Goal: Task Accomplishment & Management: Use online tool/utility

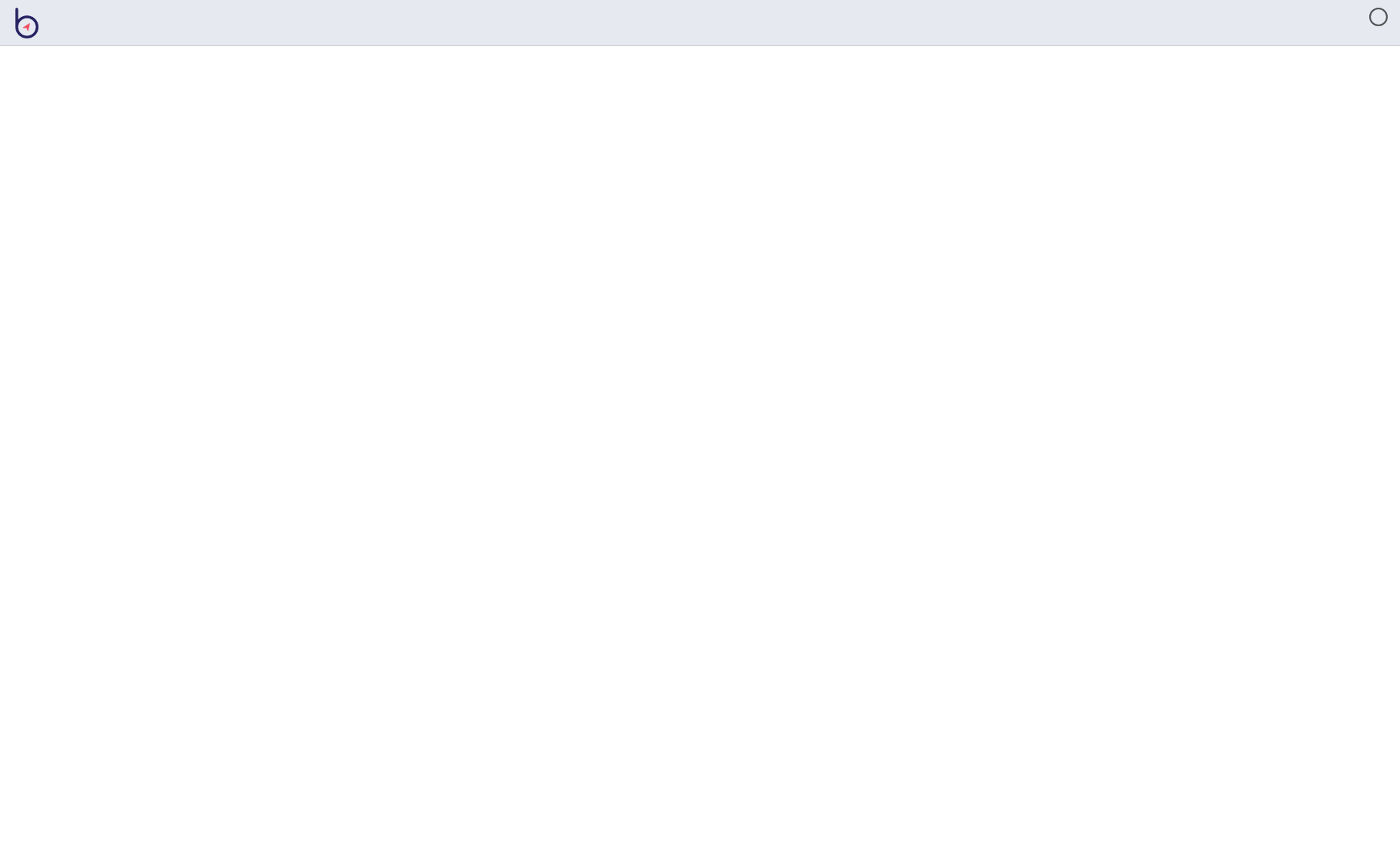
click at [931, 0] on html at bounding box center [700, 0] width 1400 height 0
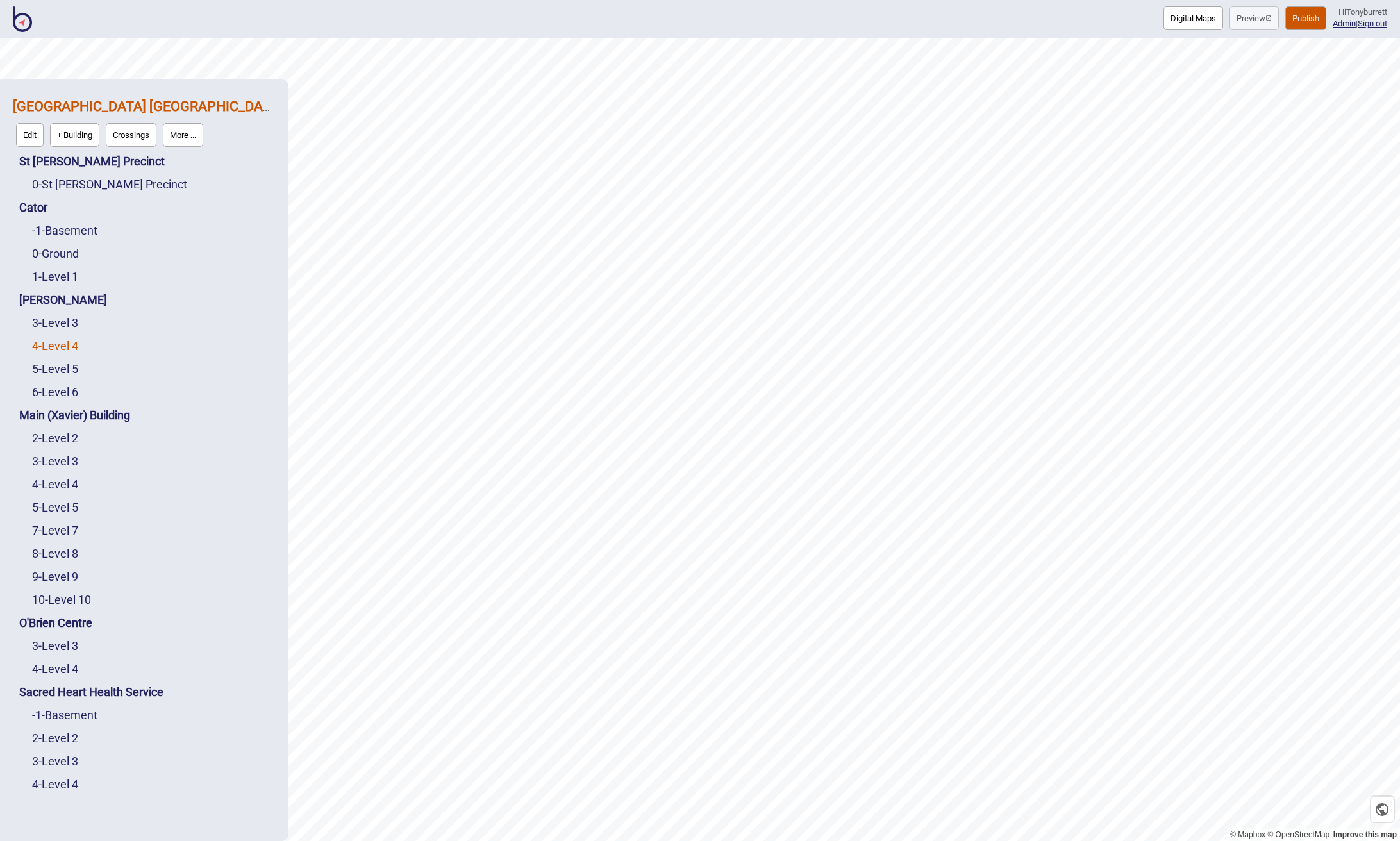
click at [64, 344] on link "4 - Level 4" at bounding box center [55, 346] width 46 height 14
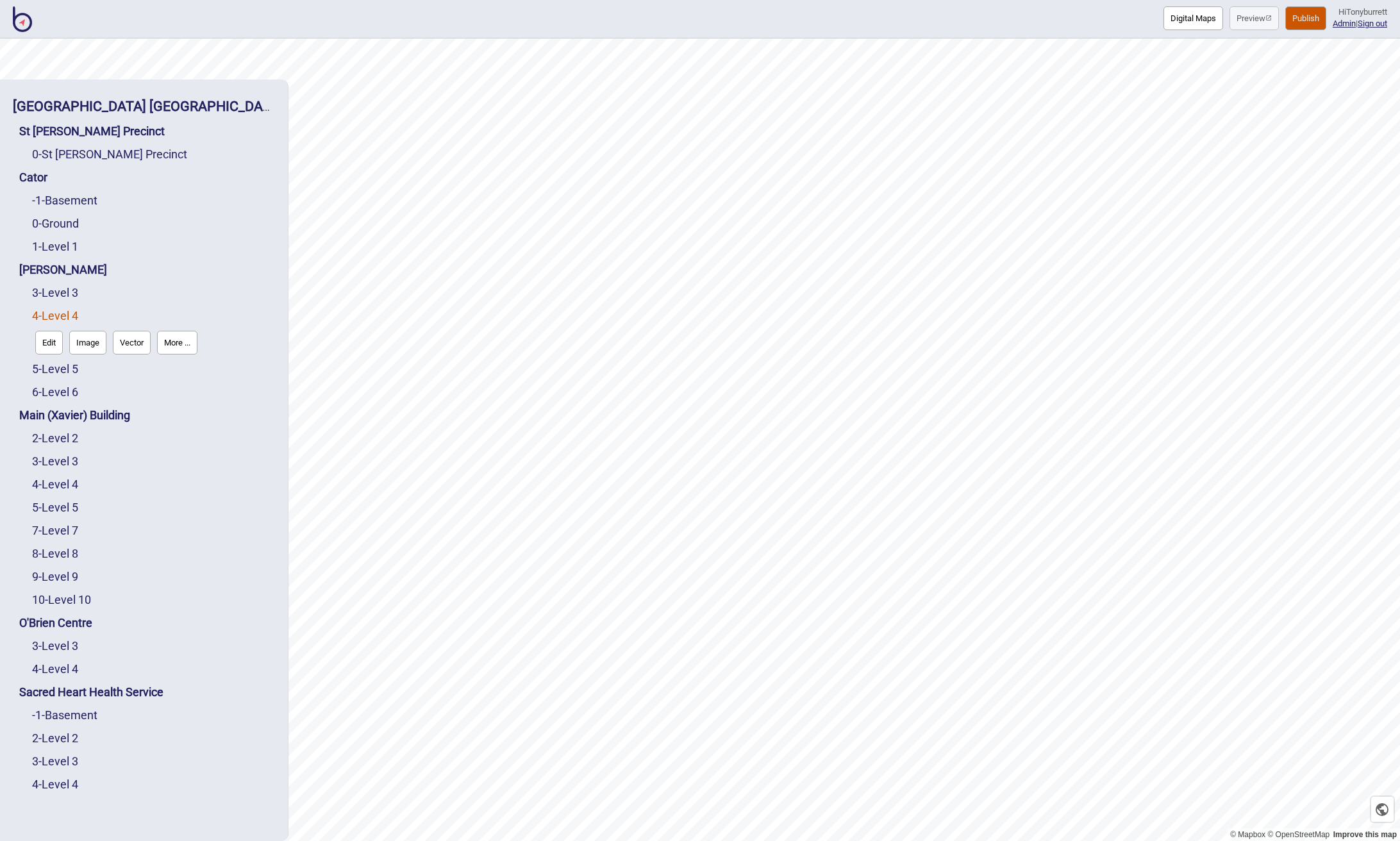
click at [53, 343] on button "Edit" at bounding box center [49, 342] width 28 height 24
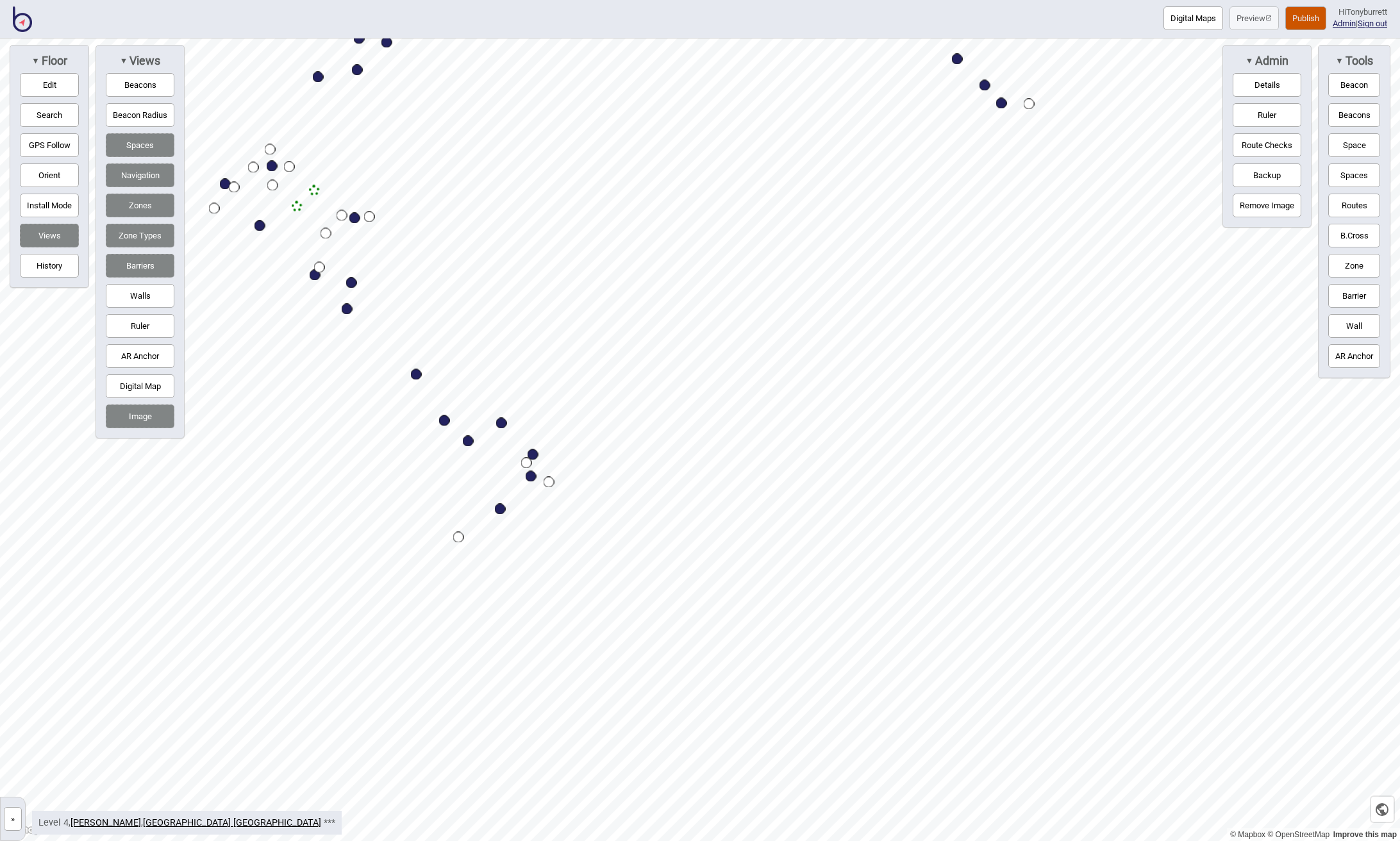
click at [151, 393] on button "Digital Map" at bounding box center [140, 386] width 69 height 24
click at [151, 389] on button "Digital Map" at bounding box center [140, 386] width 69 height 24
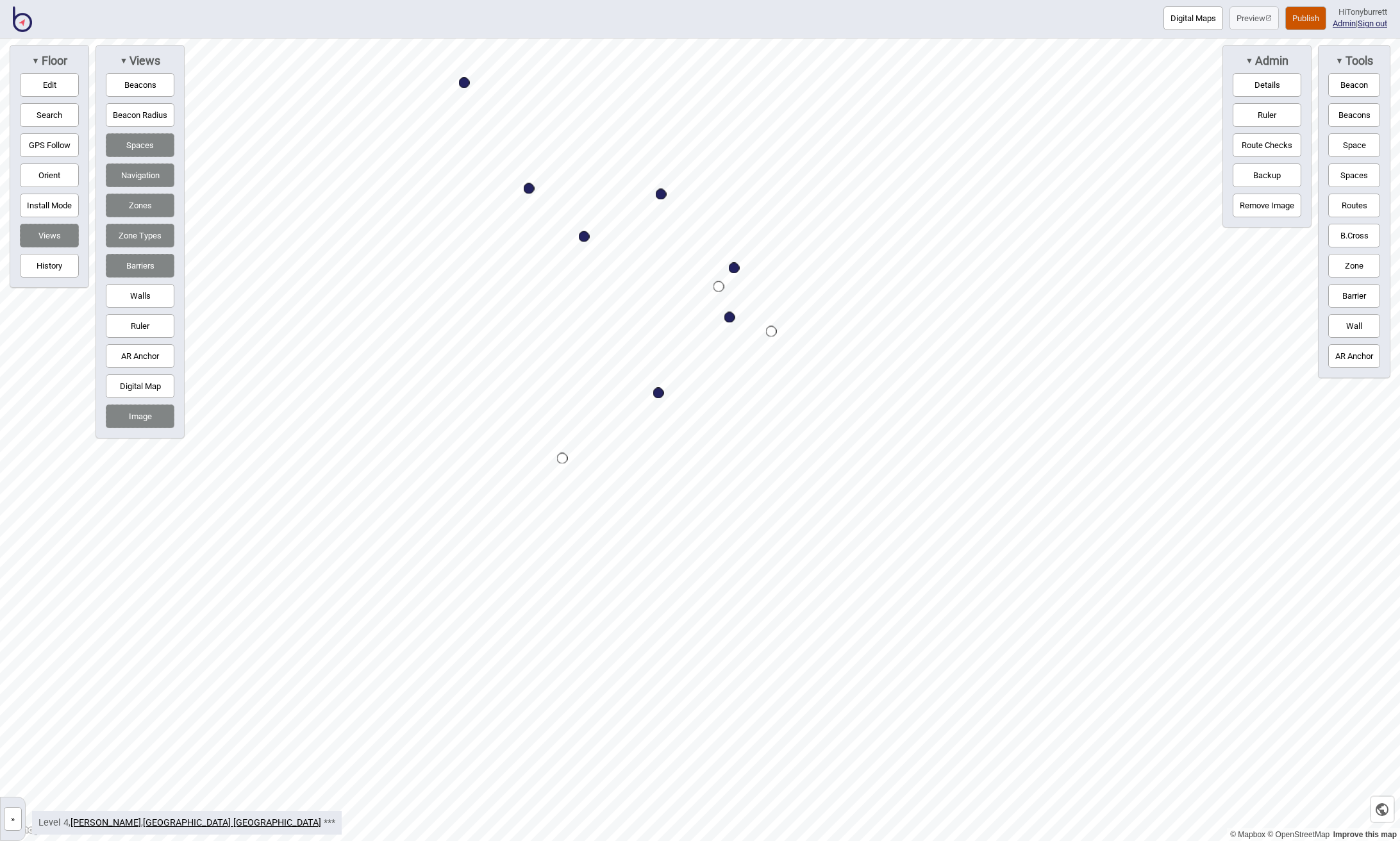
click at [7, 813] on button "»" at bounding box center [13, 819] width 18 height 24
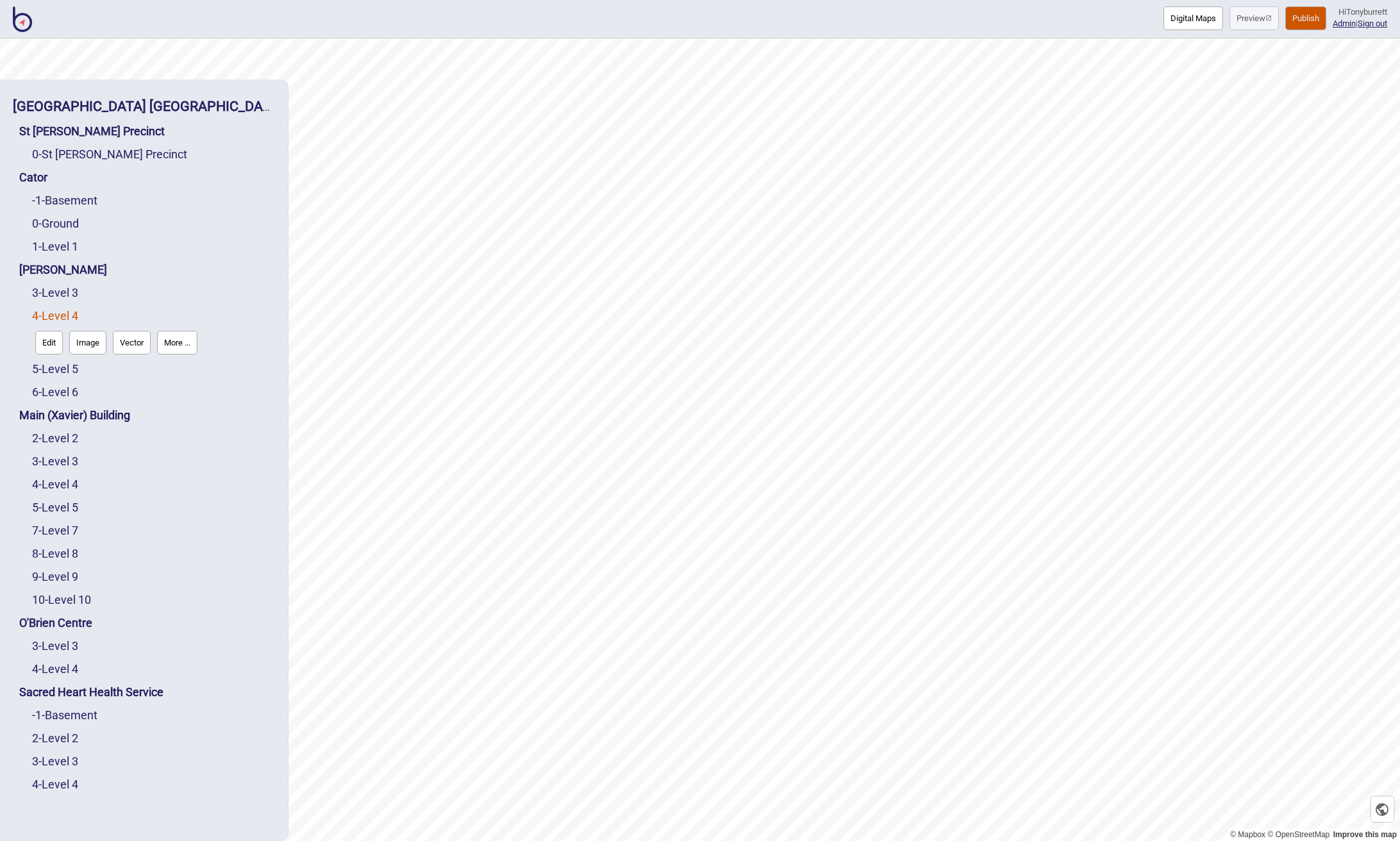
click at [177, 342] on button "More ..." at bounding box center [178, 342] width 41 height 24
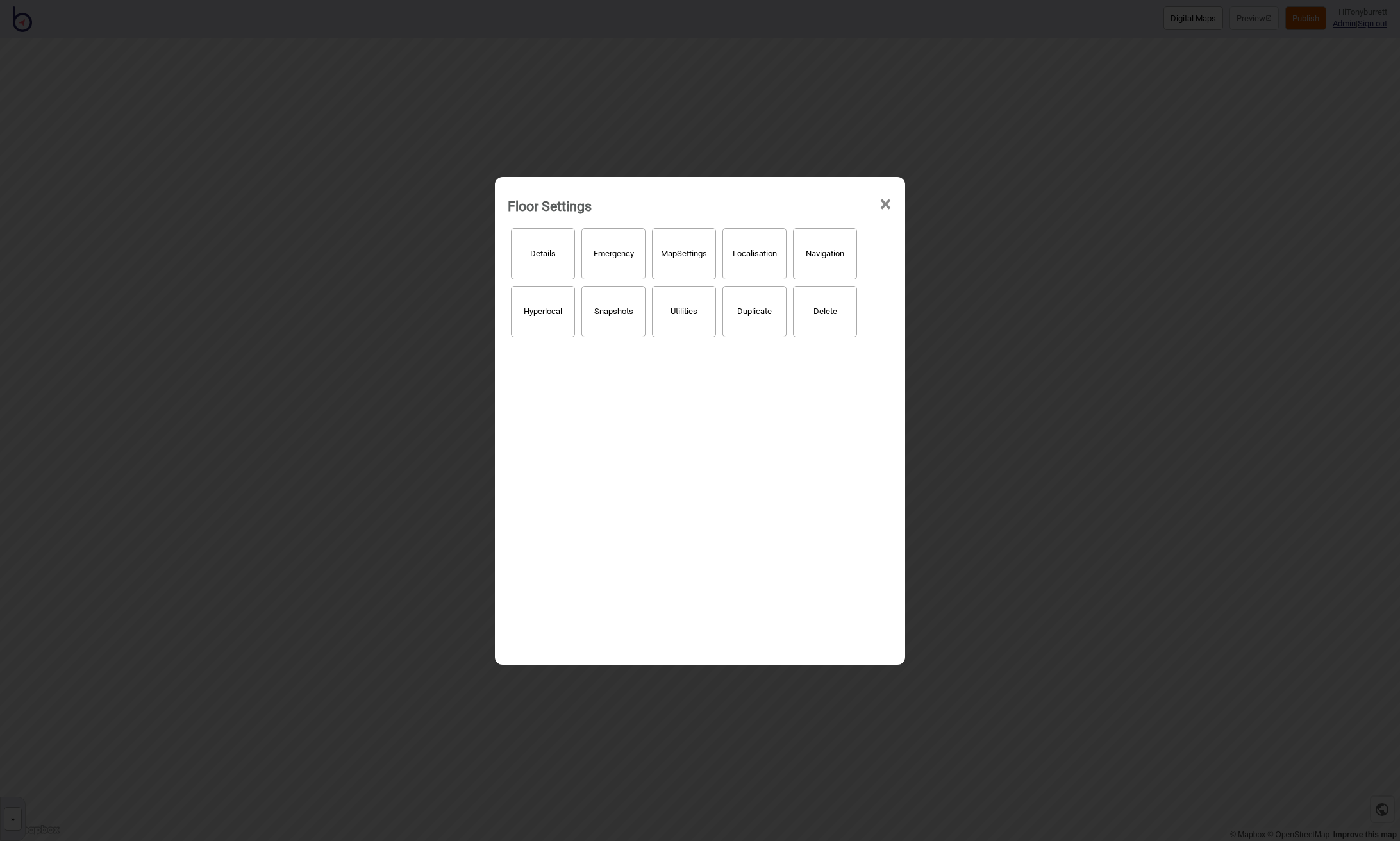
click at [554, 315] on button "Hyperlocal" at bounding box center [542, 311] width 64 height 51
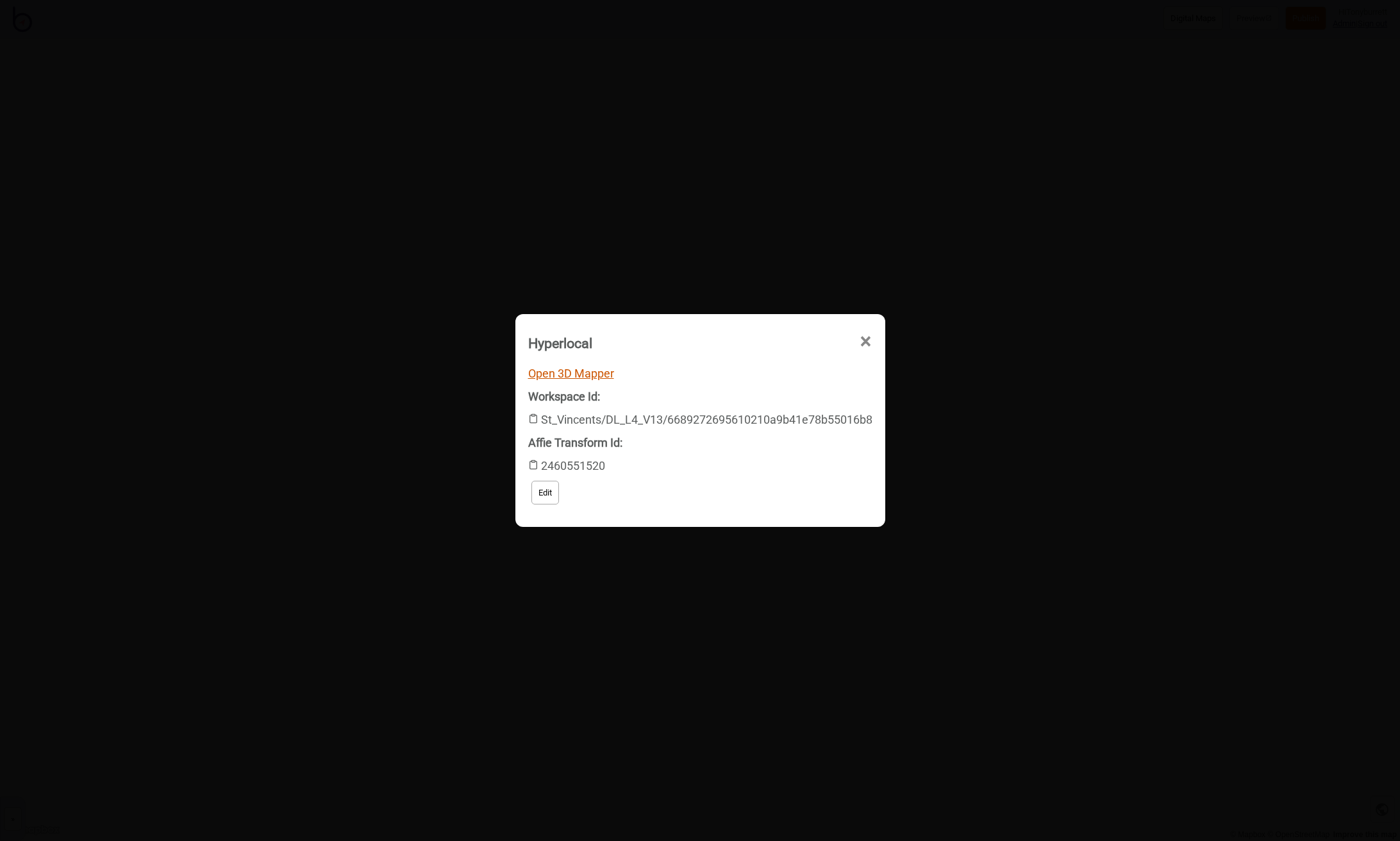
click at [564, 371] on link "Open 3D Mapper" at bounding box center [571, 374] width 86 height 14
click at [870, 340] on span "×" at bounding box center [866, 341] width 14 height 43
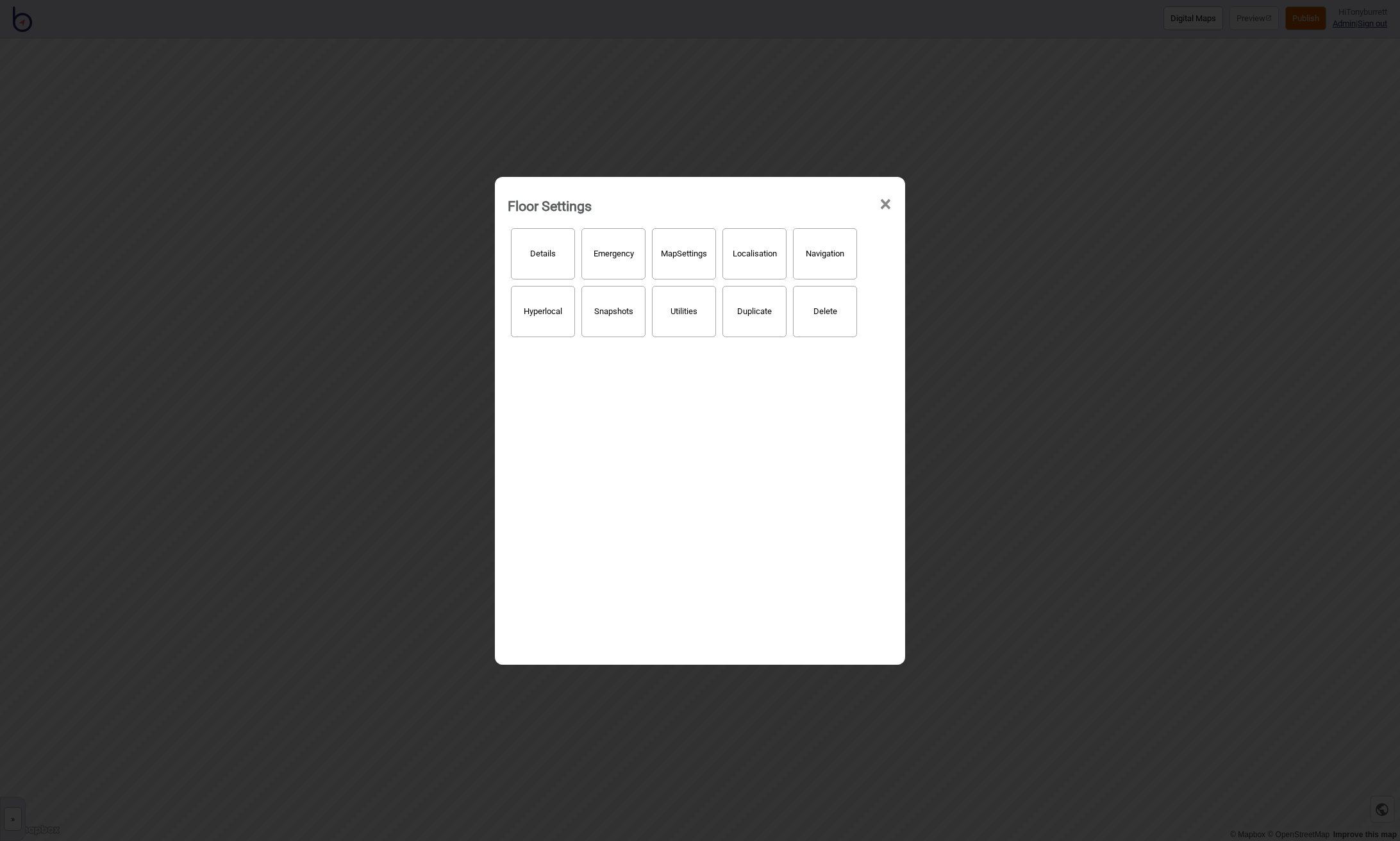
click at [885, 207] on span "×" at bounding box center [885, 204] width 14 height 43
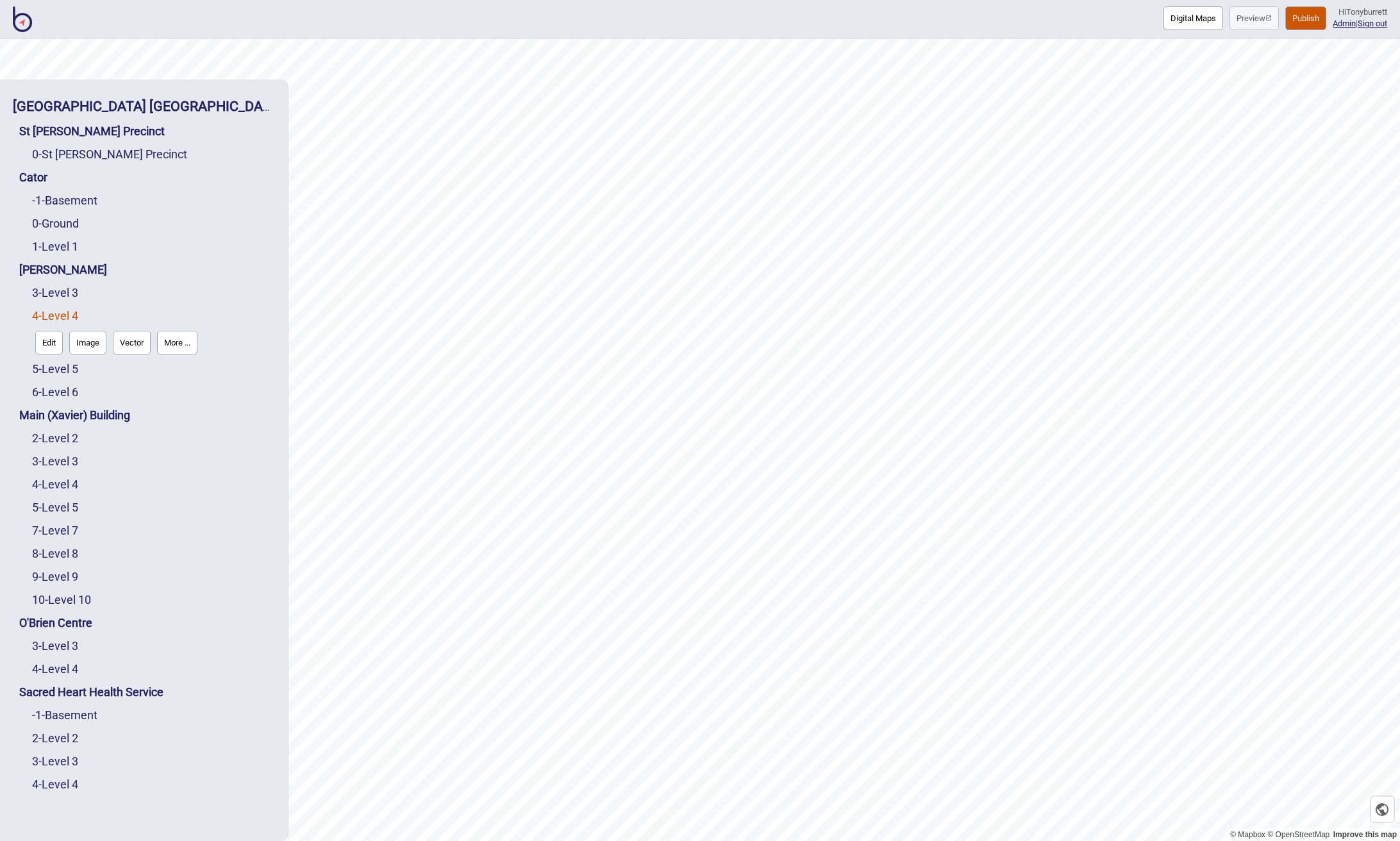
click at [39, 335] on button "Edit" at bounding box center [49, 342] width 28 height 24
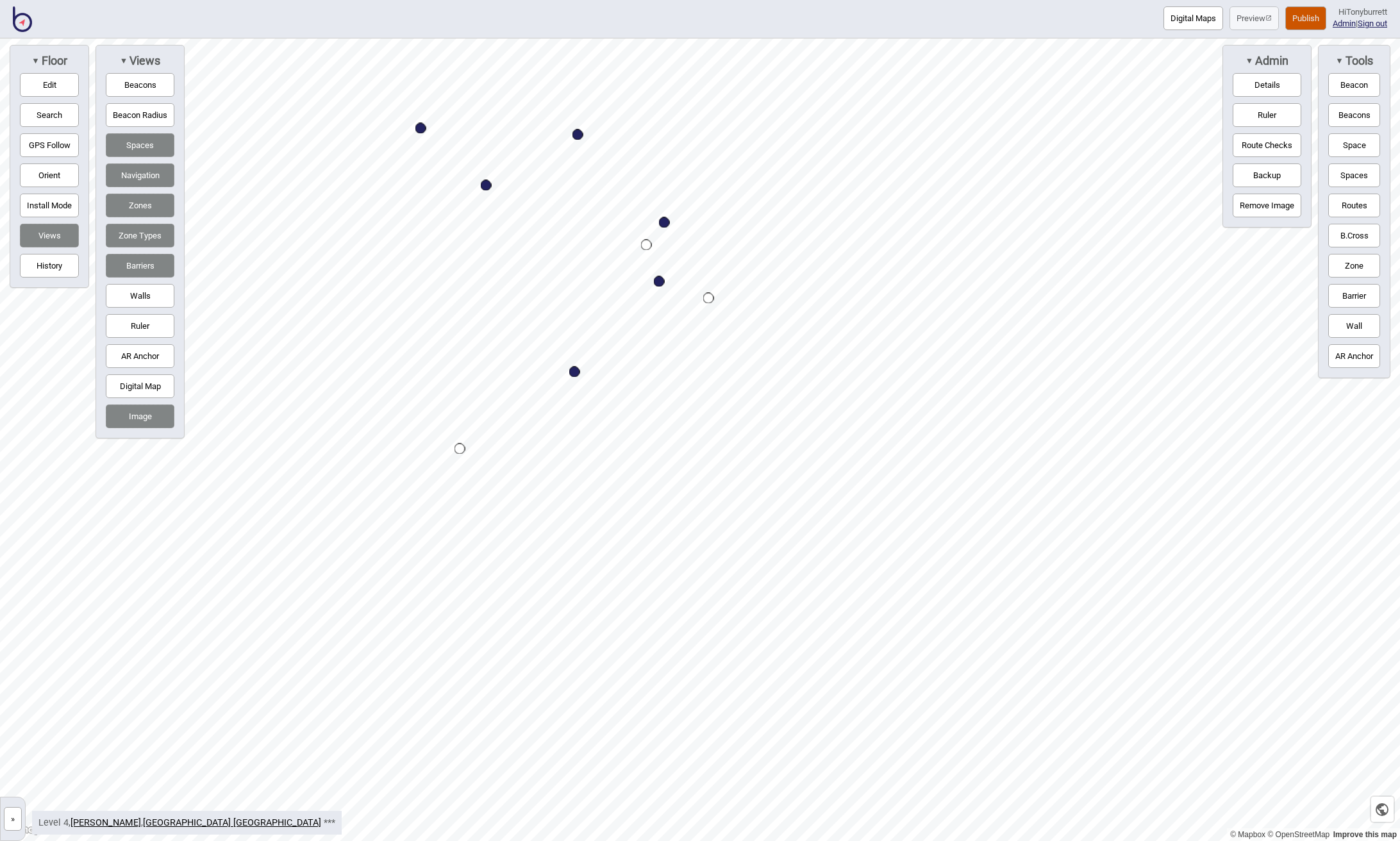
drag, startPoint x: 28, startPoint y: 83, endPoint x: 34, endPoint y: 87, distance: 7.2
click at [28, 83] on button "Edit" at bounding box center [49, 84] width 59 height 24
drag, startPoint x: 346, startPoint y: 510, endPoint x: 360, endPoint y: 543, distance: 35.8
drag, startPoint x: 359, startPoint y: 540, endPoint x: 342, endPoint y: 517, distance: 28.6
drag, startPoint x: 417, startPoint y: 540, endPoint x: 554, endPoint y: 737, distance: 240.0
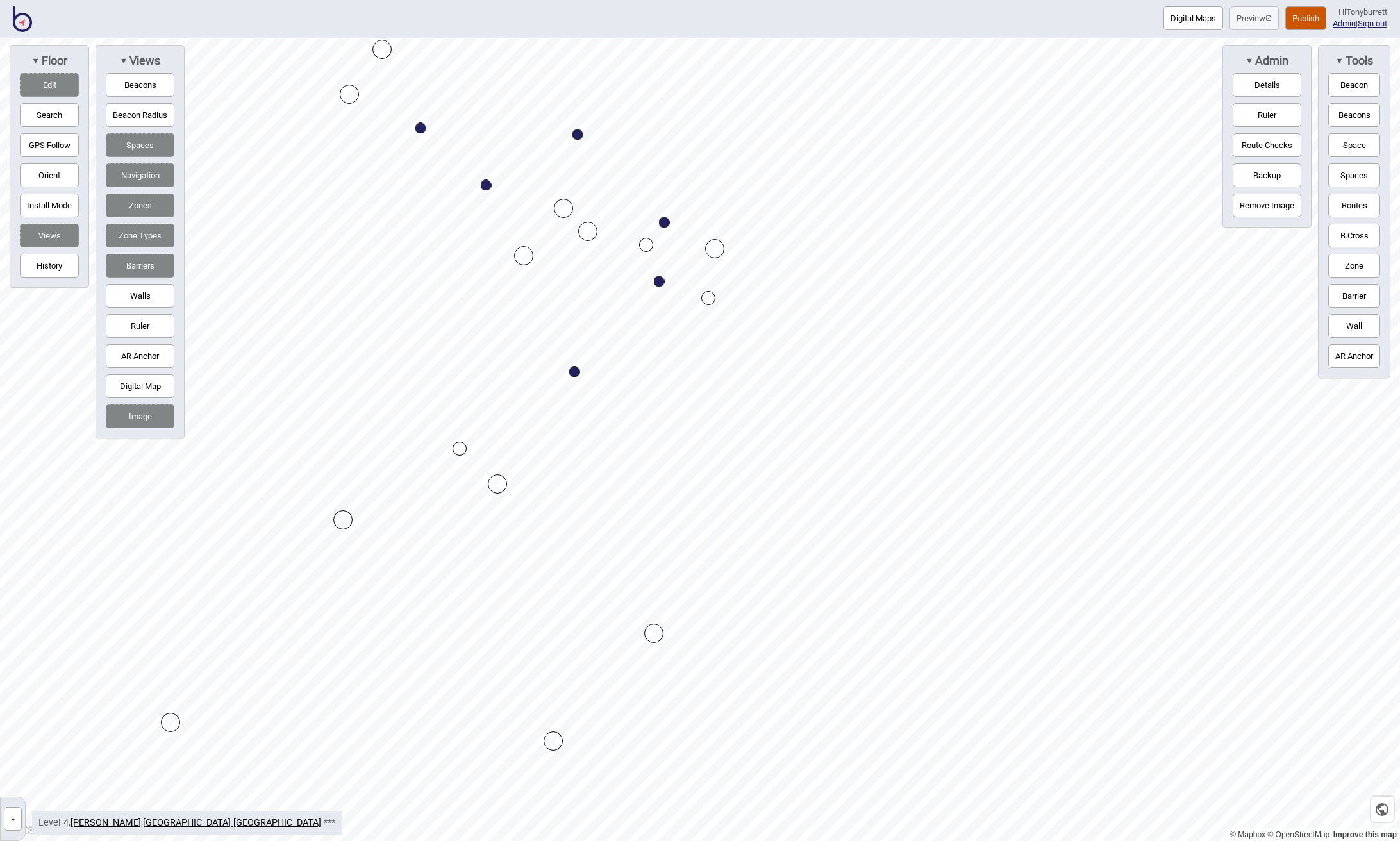
drag, startPoint x: 635, startPoint y: 622, endPoint x: 654, endPoint y: 634, distance: 22.5
drag, startPoint x: 44, startPoint y: 86, endPoint x: 152, endPoint y: 149, distance: 125.0
click at [45, 86] on button "Edit" at bounding box center [49, 84] width 59 height 24
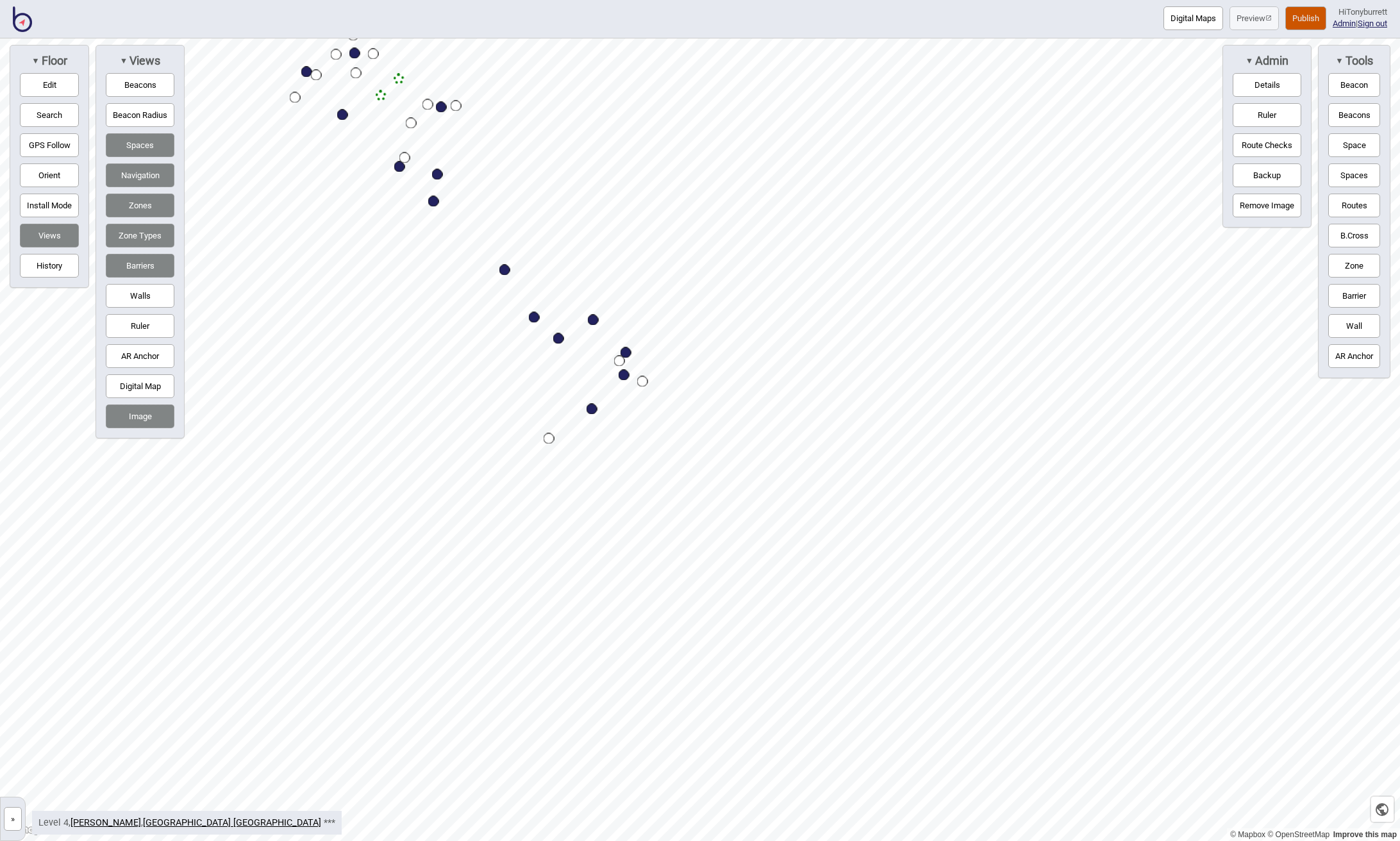
click at [896, 203] on button "Routes" at bounding box center [1353, 205] width 52 height 24
drag, startPoint x: 1359, startPoint y: 209, endPoint x: 1280, endPoint y: 197, distance: 79.9
click at [896, 209] on button "Routes" at bounding box center [1353, 205] width 52 height 24
click at [48, 91] on button "Edit" at bounding box center [49, 84] width 59 height 24
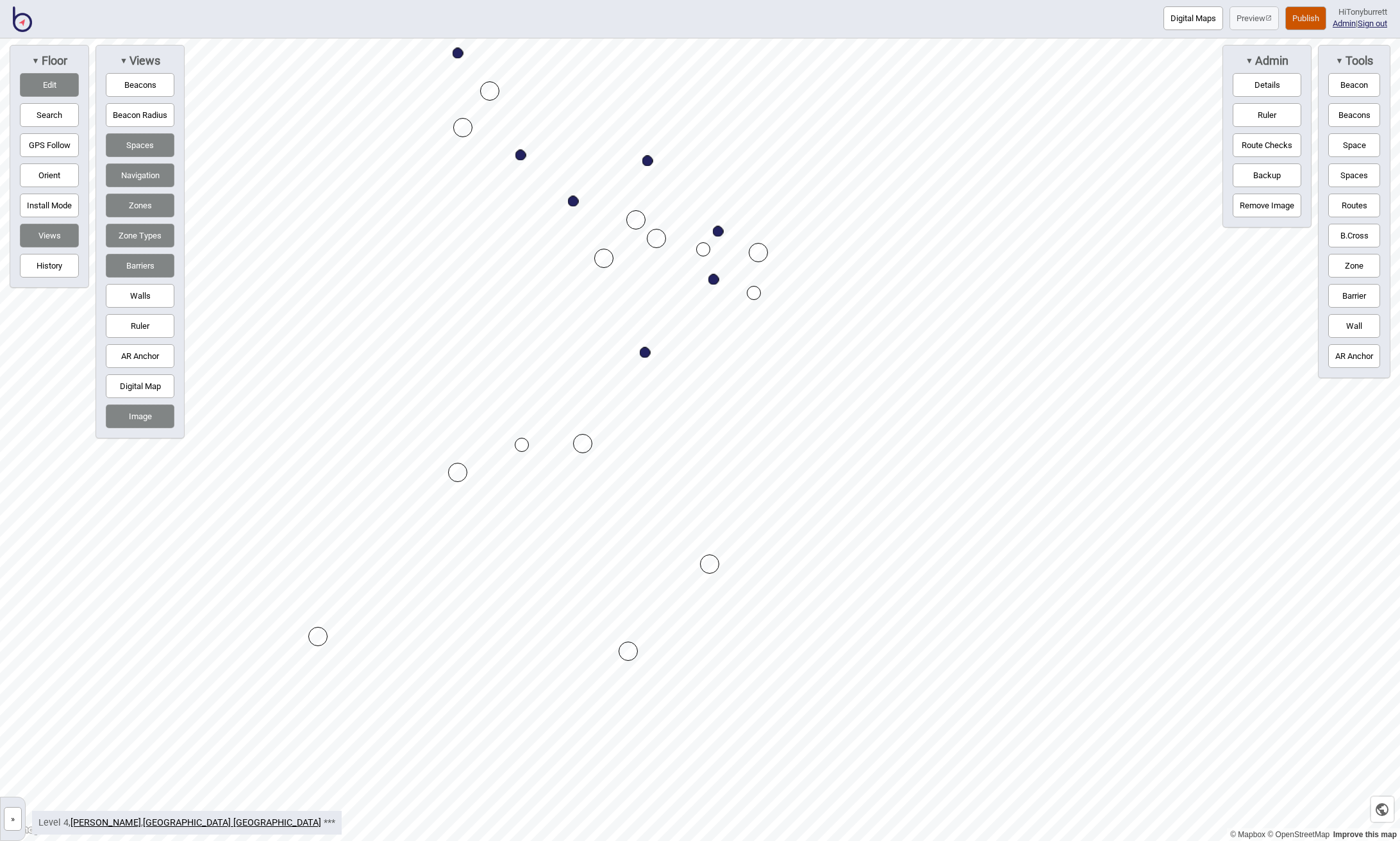
drag, startPoint x: 549, startPoint y: 419, endPoint x: 521, endPoint y: 447, distance: 39.6
click at [896, 208] on button "Routes" at bounding box center [1353, 205] width 52 height 24
click at [521, 447] on div "Map marker" at bounding box center [521, 444] width 14 height 14
drag, startPoint x: 1357, startPoint y: 203, endPoint x: 1331, endPoint y: 239, distance: 44.4
click at [896, 203] on button "Routes" at bounding box center [1353, 205] width 52 height 24
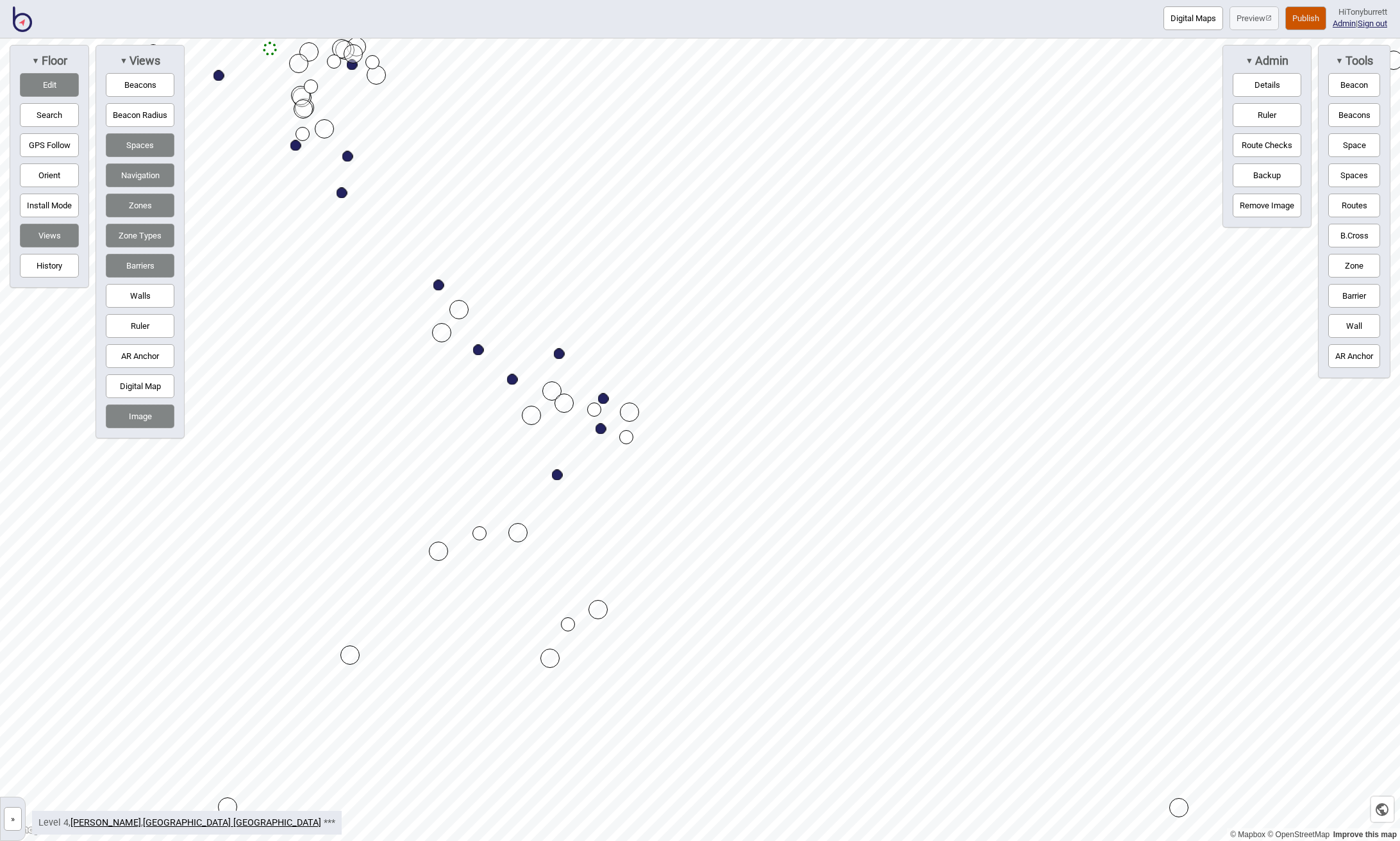
drag, startPoint x: 574, startPoint y: 630, endPoint x: 567, endPoint y: 623, distance: 9.9
click at [571, 624] on div "Map marker" at bounding box center [566, 620] width 14 height 14
click at [567, 622] on div "Map marker" at bounding box center [566, 620] width 14 height 14
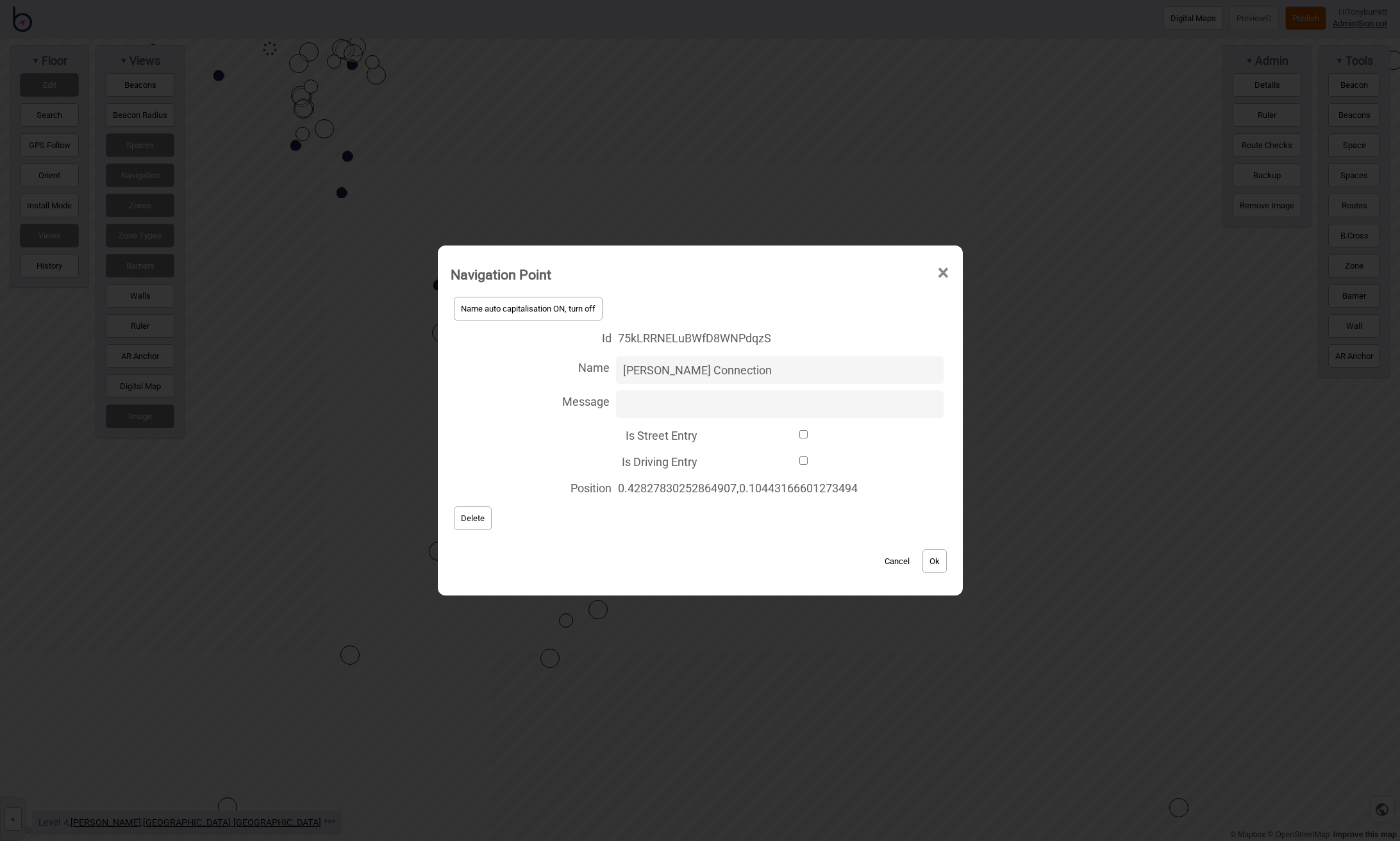
type input "De Lacy - Xavier Connection"
click at [896, 563] on button "Ok" at bounding box center [935, 561] width 24 height 24
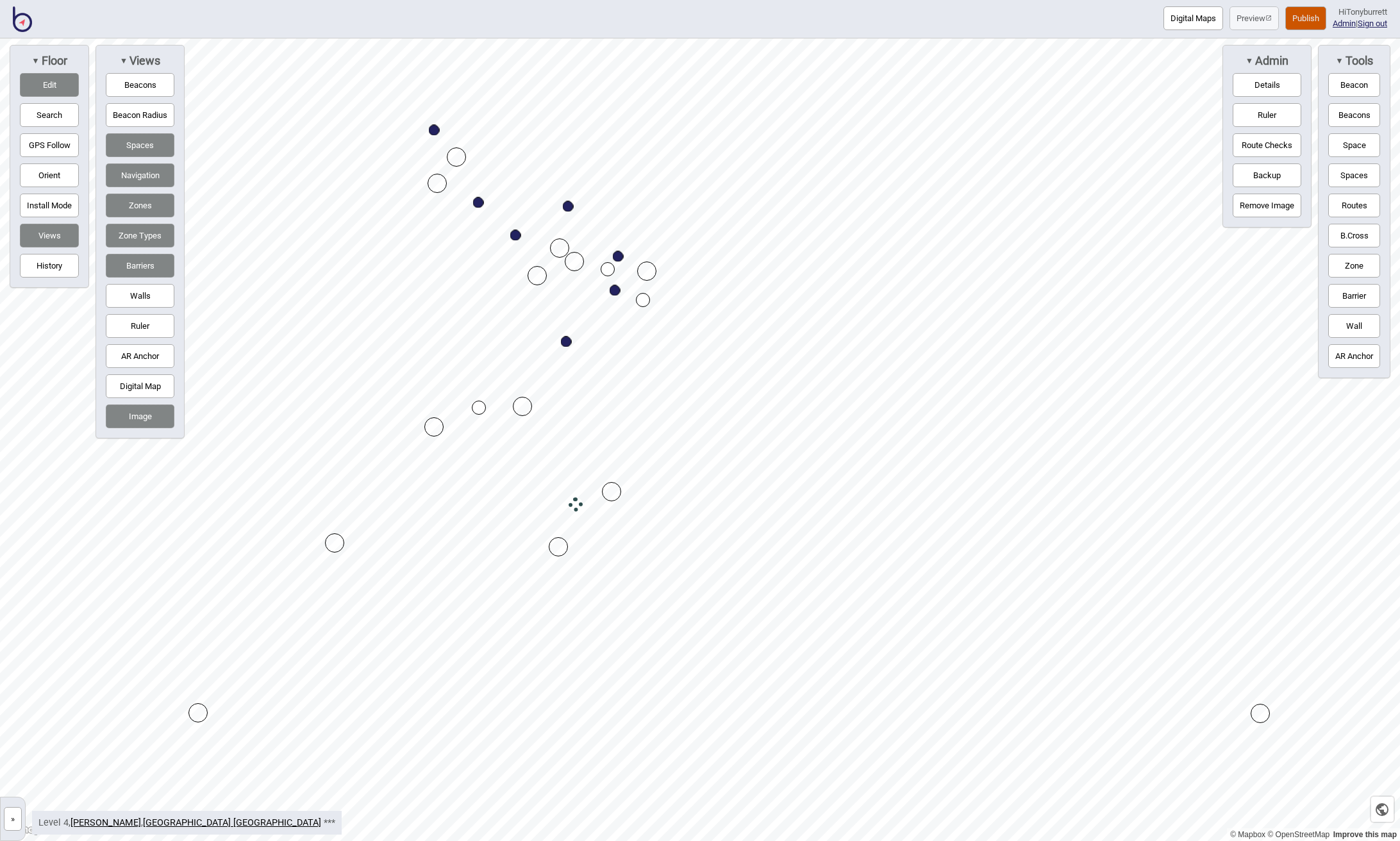
click at [575, 501] on div "Map marker" at bounding box center [575, 504] width 14 height 14
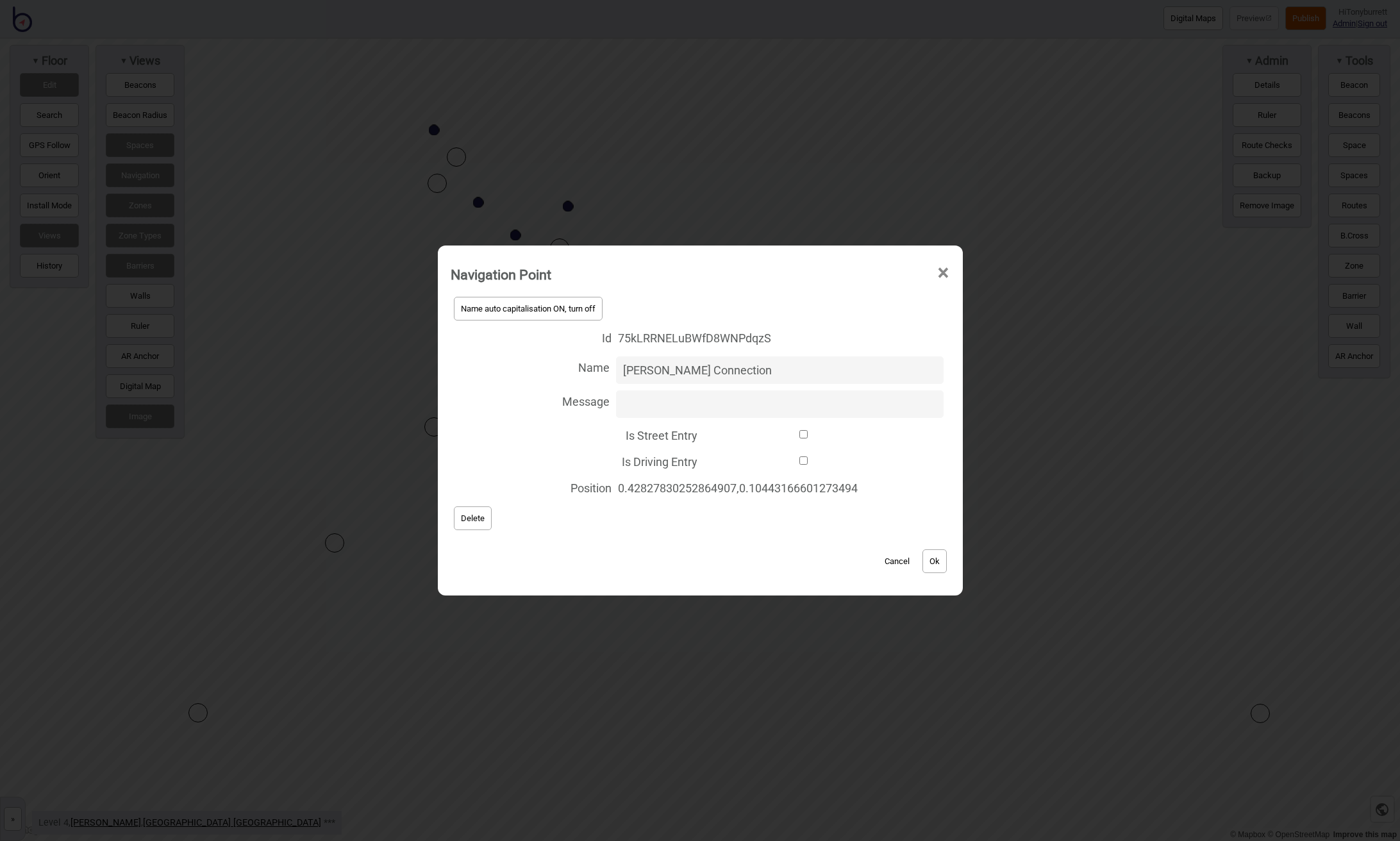
click at [896, 563] on button "Cancel" at bounding box center [897, 561] width 38 height 24
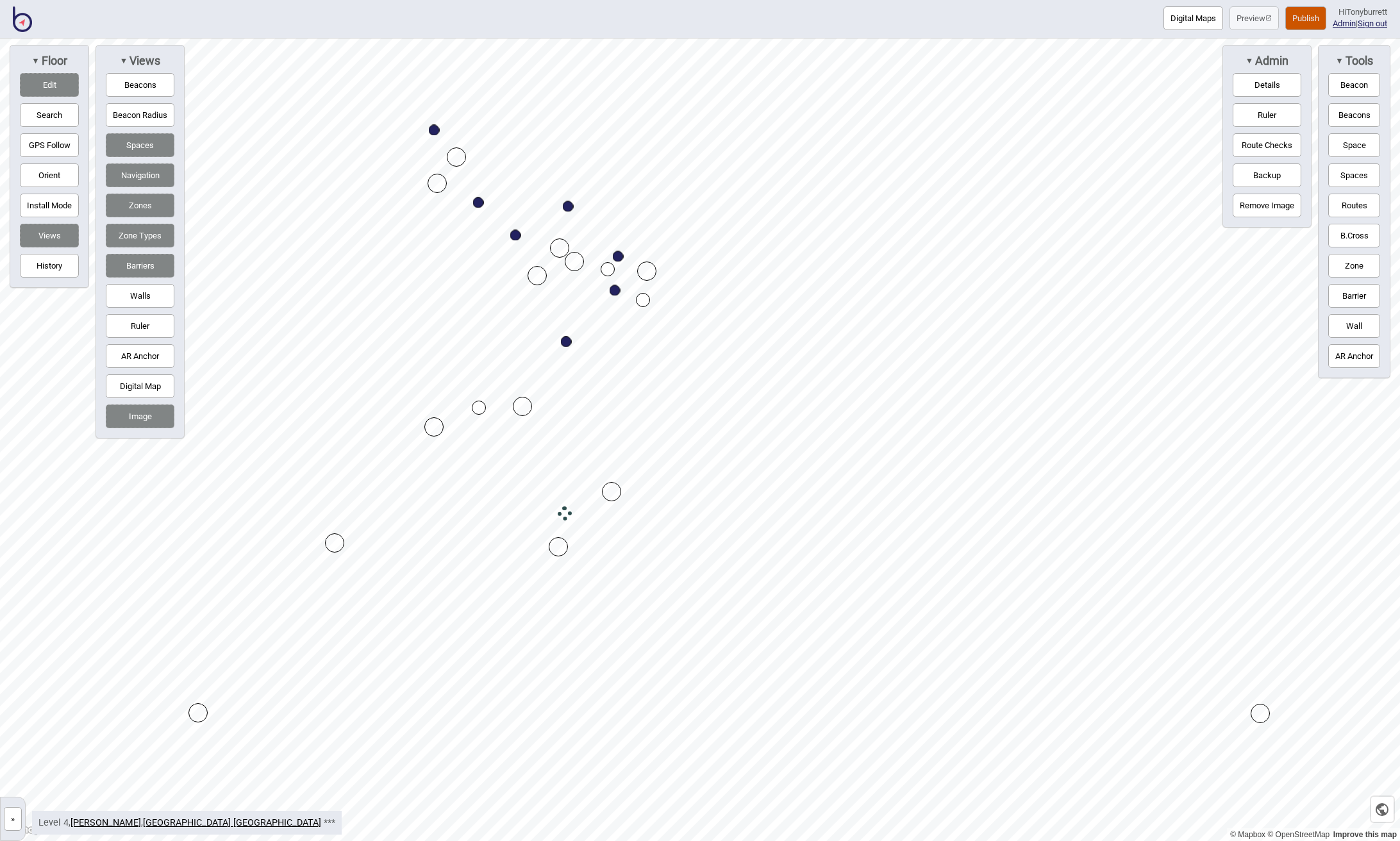
drag, startPoint x: 575, startPoint y: 503, endPoint x: 564, endPoint y: 511, distance: 13.6
click at [565, 522] on div "Map marker" at bounding box center [567, 517] width 14 height 14
click at [554, 1] on div "Digital Maps Preview Publish Hi Tonyburrett Admin | Sign out" at bounding box center [700, 19] width 1400 height 39
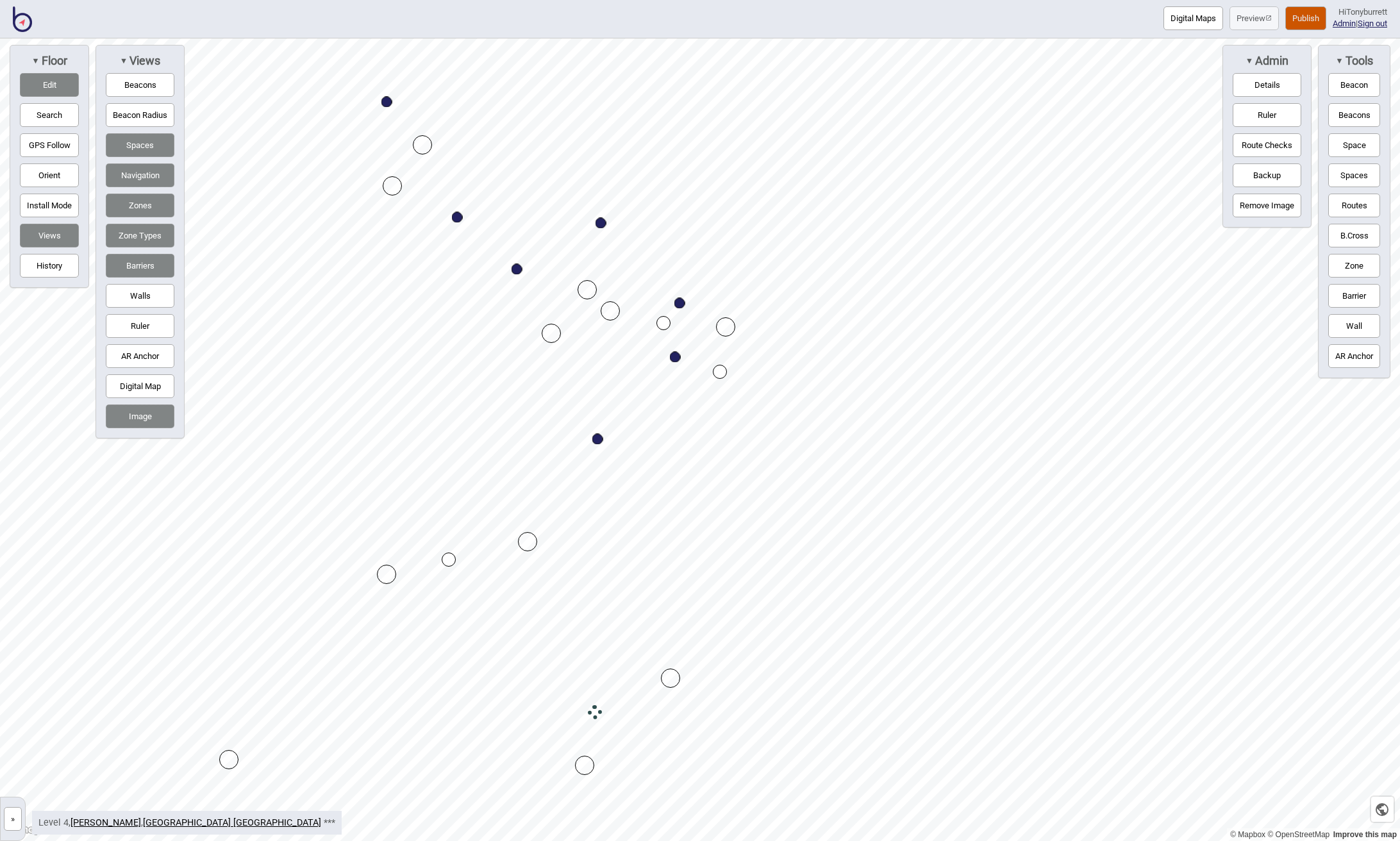
drag, startPoint x: 455, startPoint y: 549, endPoint x: 446, endPoint y: 563, distance: 16.6
click at [129, 388] on button "Digital Map" at bounding box center [140, 386] width 69 height 24
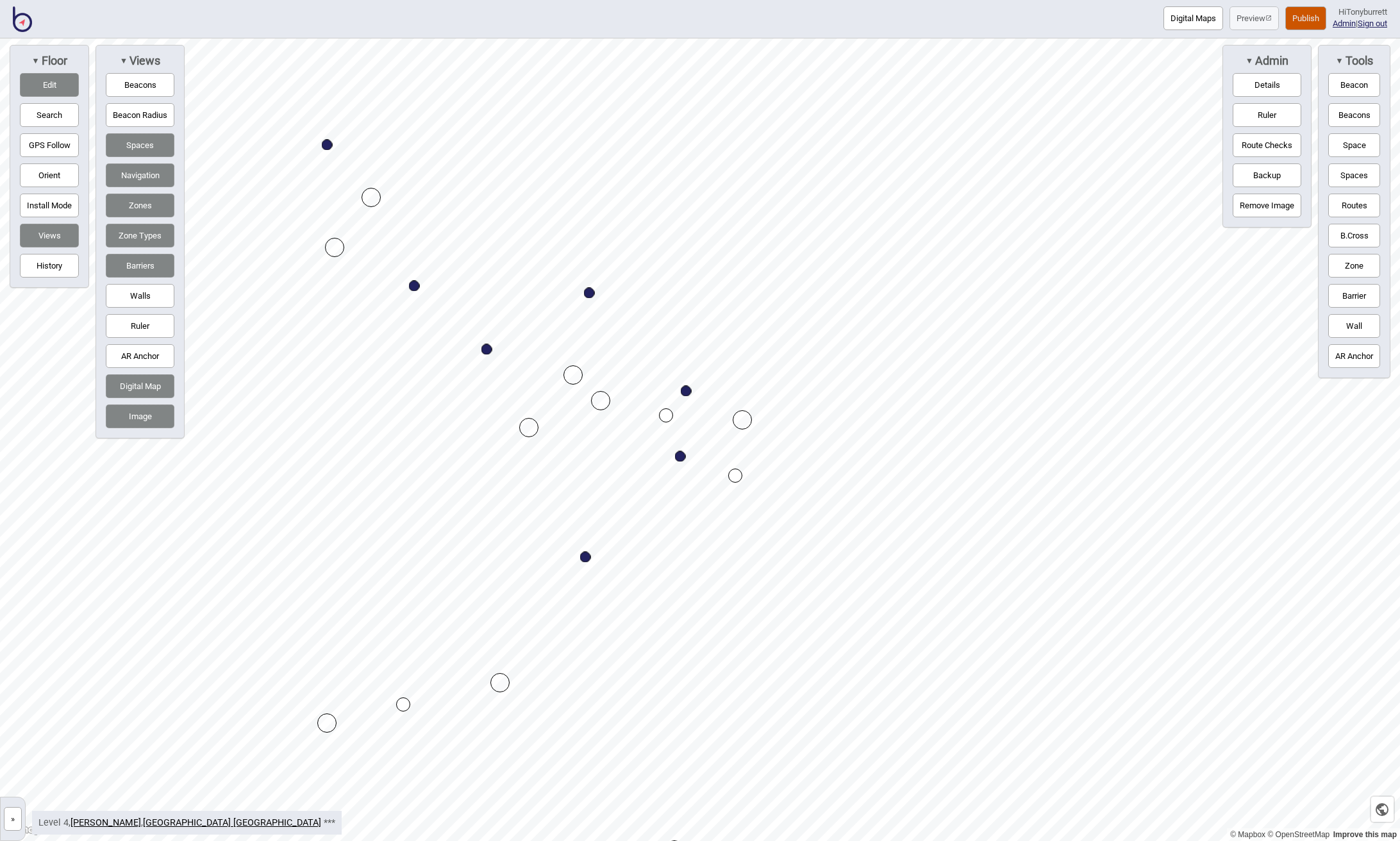
click at [145, 286] on button "Walls" at bounding box center [140, 295] width 69 height 24
drag, startPoint x: 1346, startPoint y: 323, endPoint x: 1329, endPoint y: 322, distance: 17.0
click at [896, 323] on button "Wall" at bounding box center [1353, 326] width 52 height 24
click at [451, 353] on div "Map marker" at bounding box center [451, 353] width 19 height 19
click at [434, 372] on div "Map marker" at bounding box center [430, 374] width 19 height 19
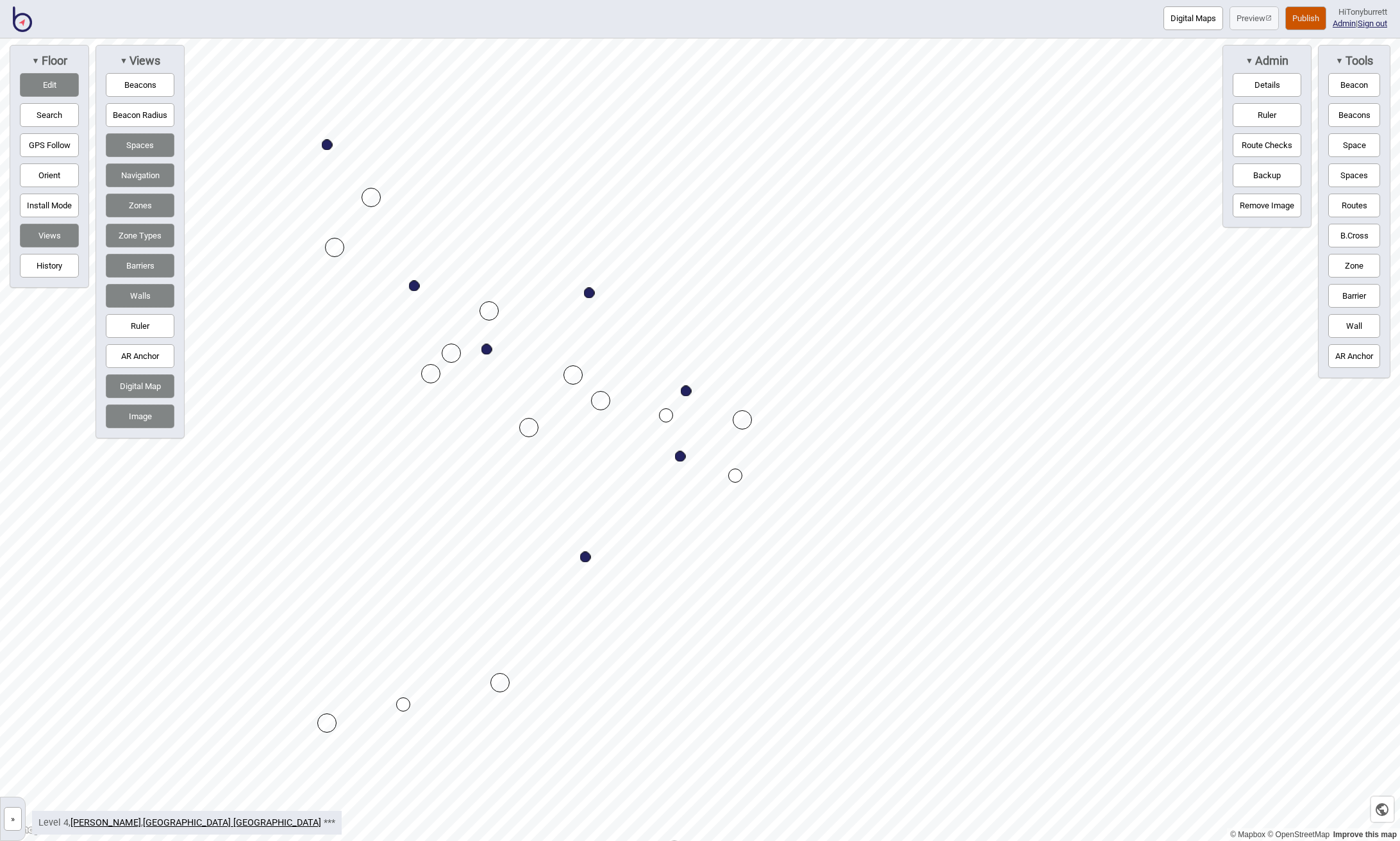
click at [455, 355] on div "Map marker" at bounding box center [451, 353] width 19 height 19
click at [896, 320] on button "Wall" at bounding box center [1353, 326] width 52 height 24
click at [364, 284] on div "Map marker" at bounding box center [364, 284] width 19 height 19
click at [49, 85] on button "Edit" at bounding box center [49, 84] width 59 height 24
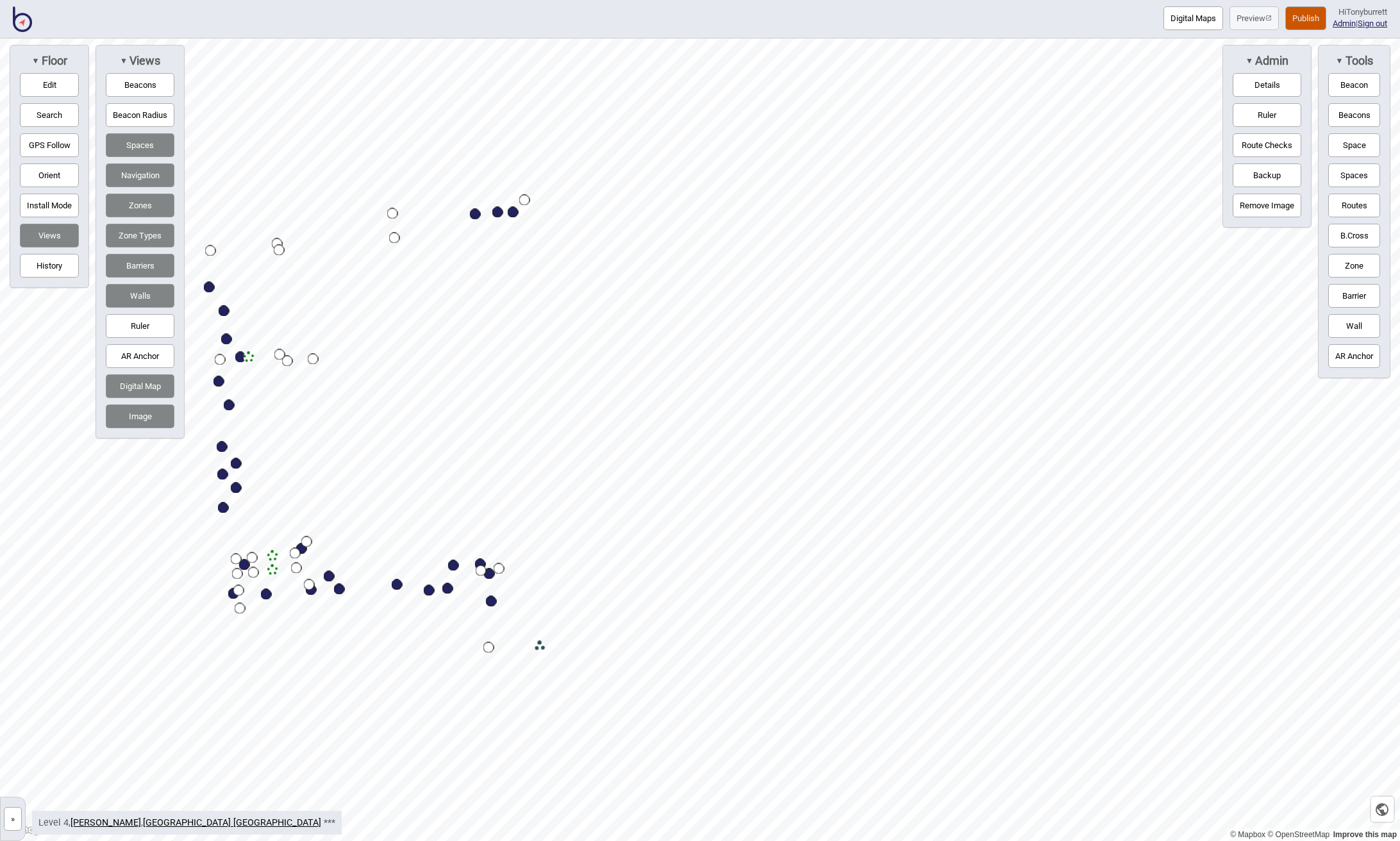
click at [896, 22] on button "Publish" at bounding box center [1305, 18] width 41 height 24
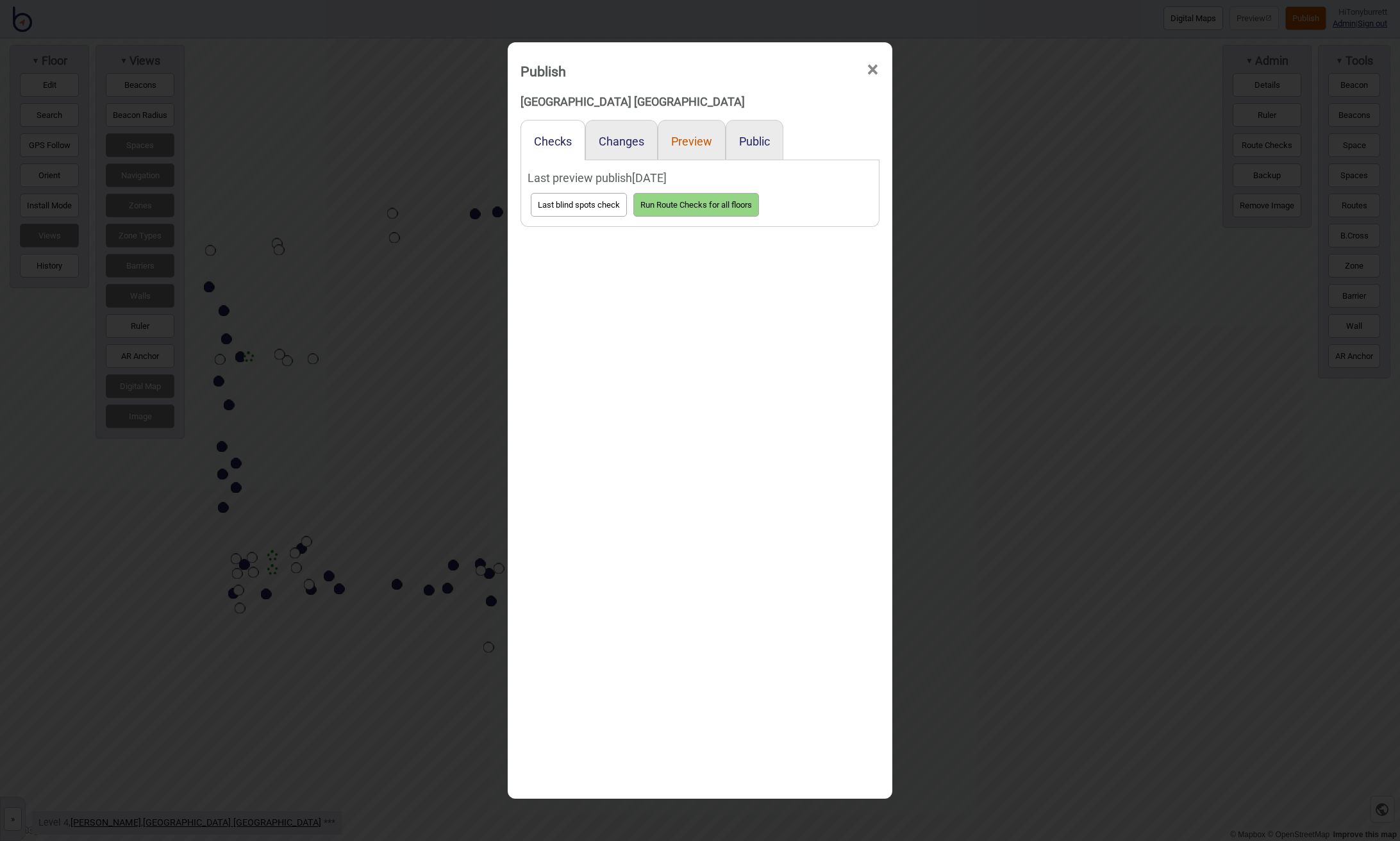
click at [701, 136] on button "Preview" at bounding box center [692, 141] width 41 height 14
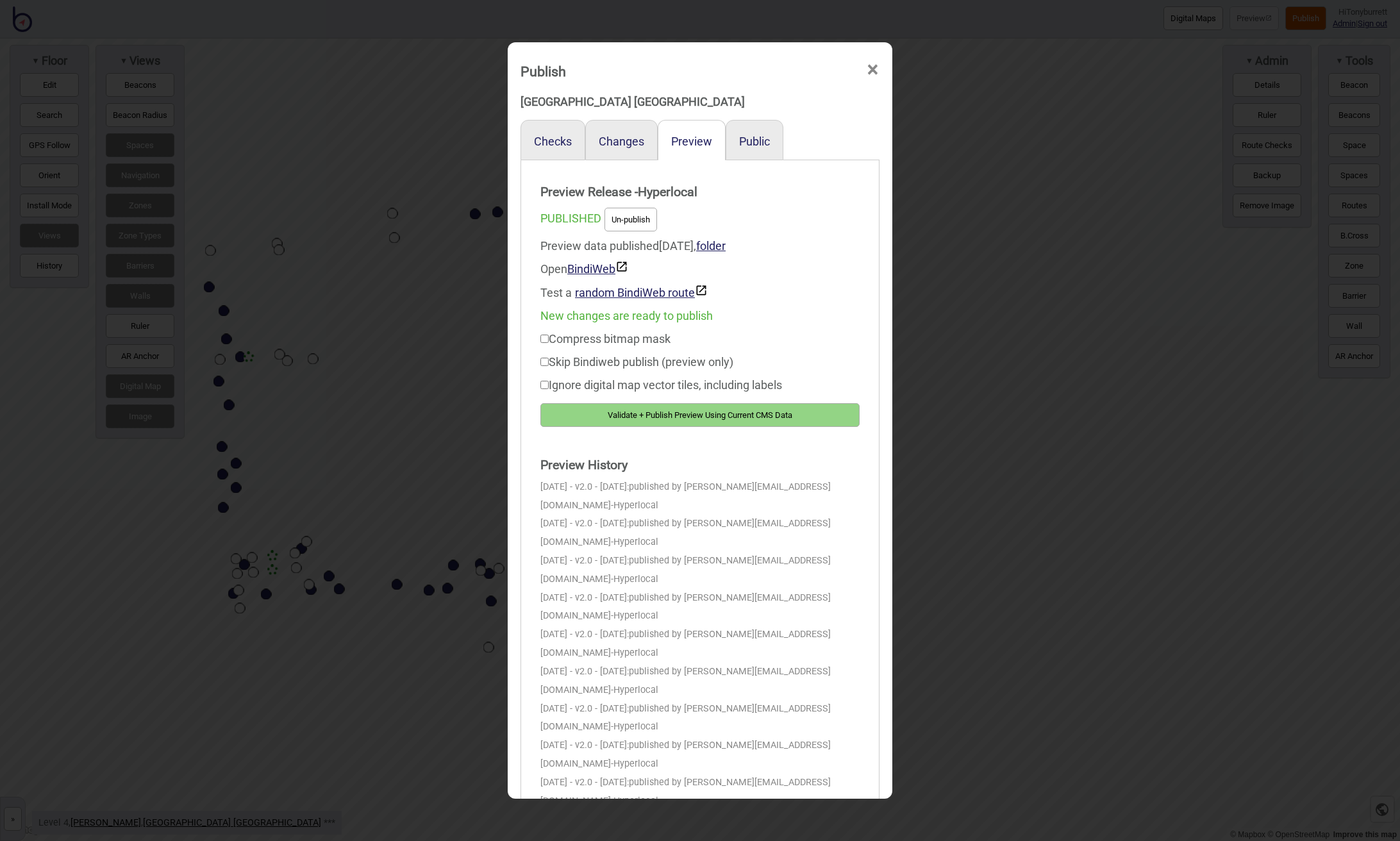
click at [660, 417] on button "Validate + Publish Preview Using Current CMS Data" at bounding box center [700, 415] width 319 height 24
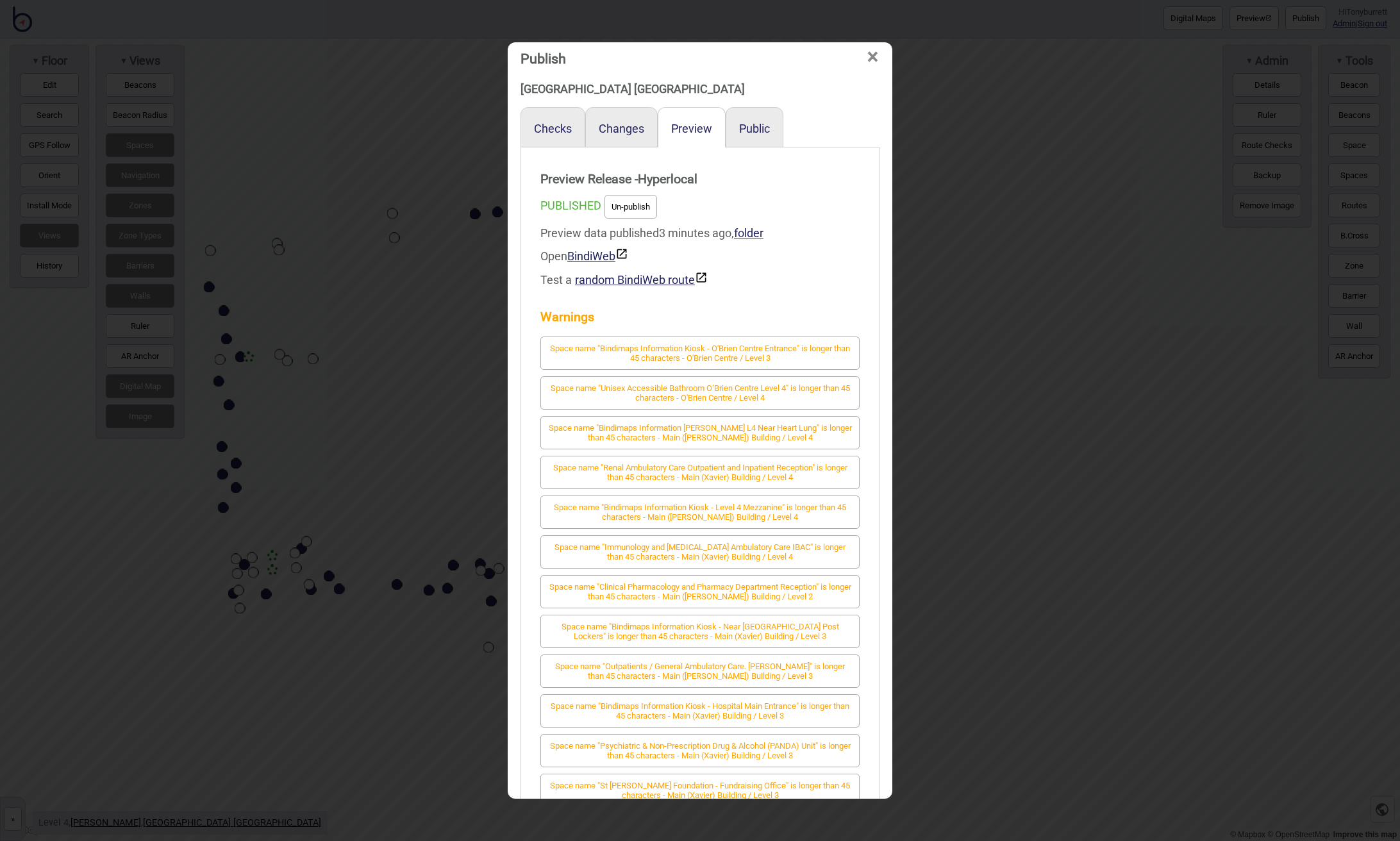
scroll to position [12, 0]
click at [597, 257] on link "BindiWeb" at bounding box center [598, 257] width 61 height 14
click at [869, 57] on span "×" at bounding box center [873, 57] width 14 height 43
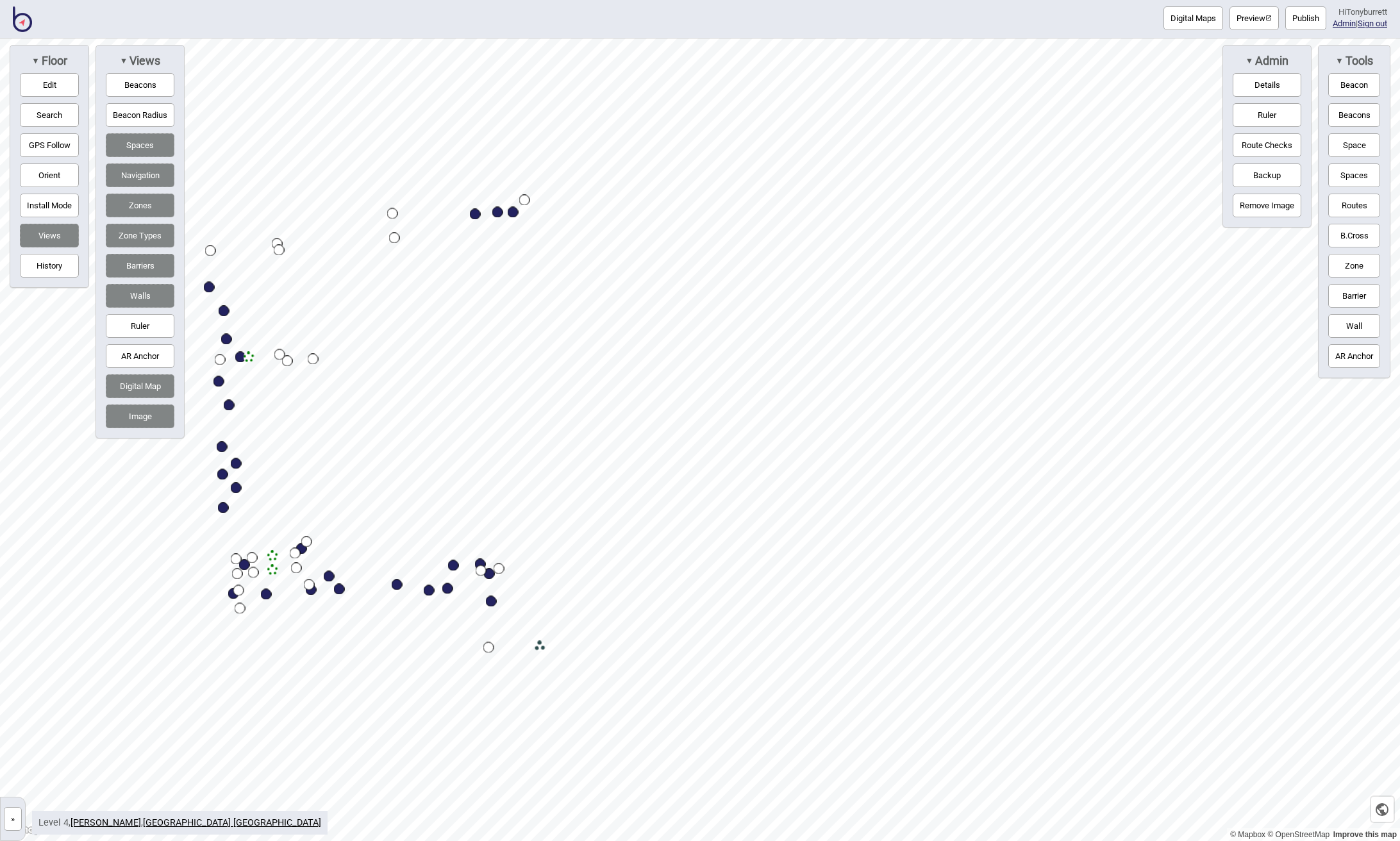
click at [12, 822] on button "»" at bounding box center [13, 819] width 18 height 24
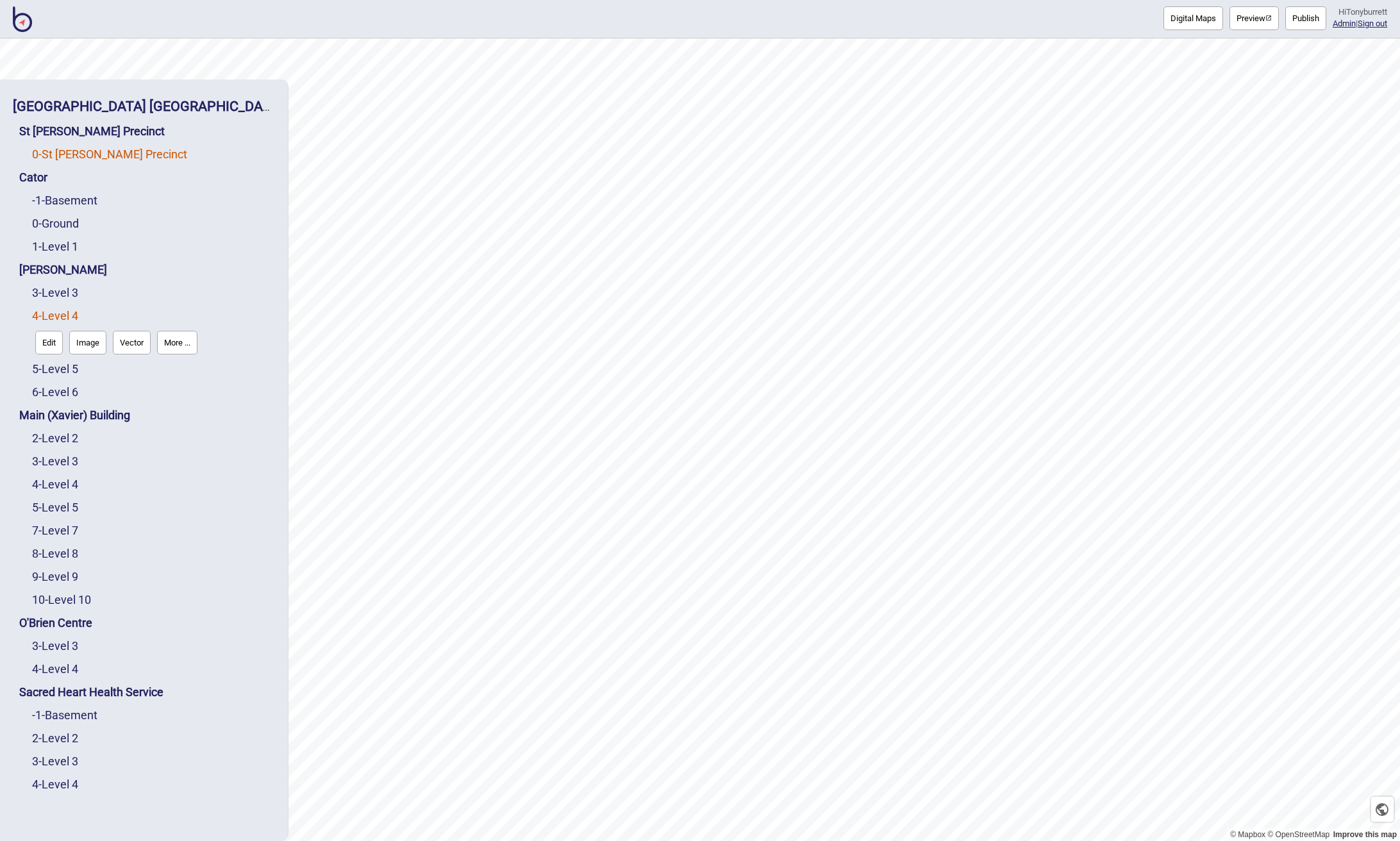
click at [58, 157] on link "0 - St Vincent's Precinct" at bounding box center [109, 154] width 155 height 14
click at [46, 178] on button "Edit" at bounding box center [49, 181] width 28 height 24
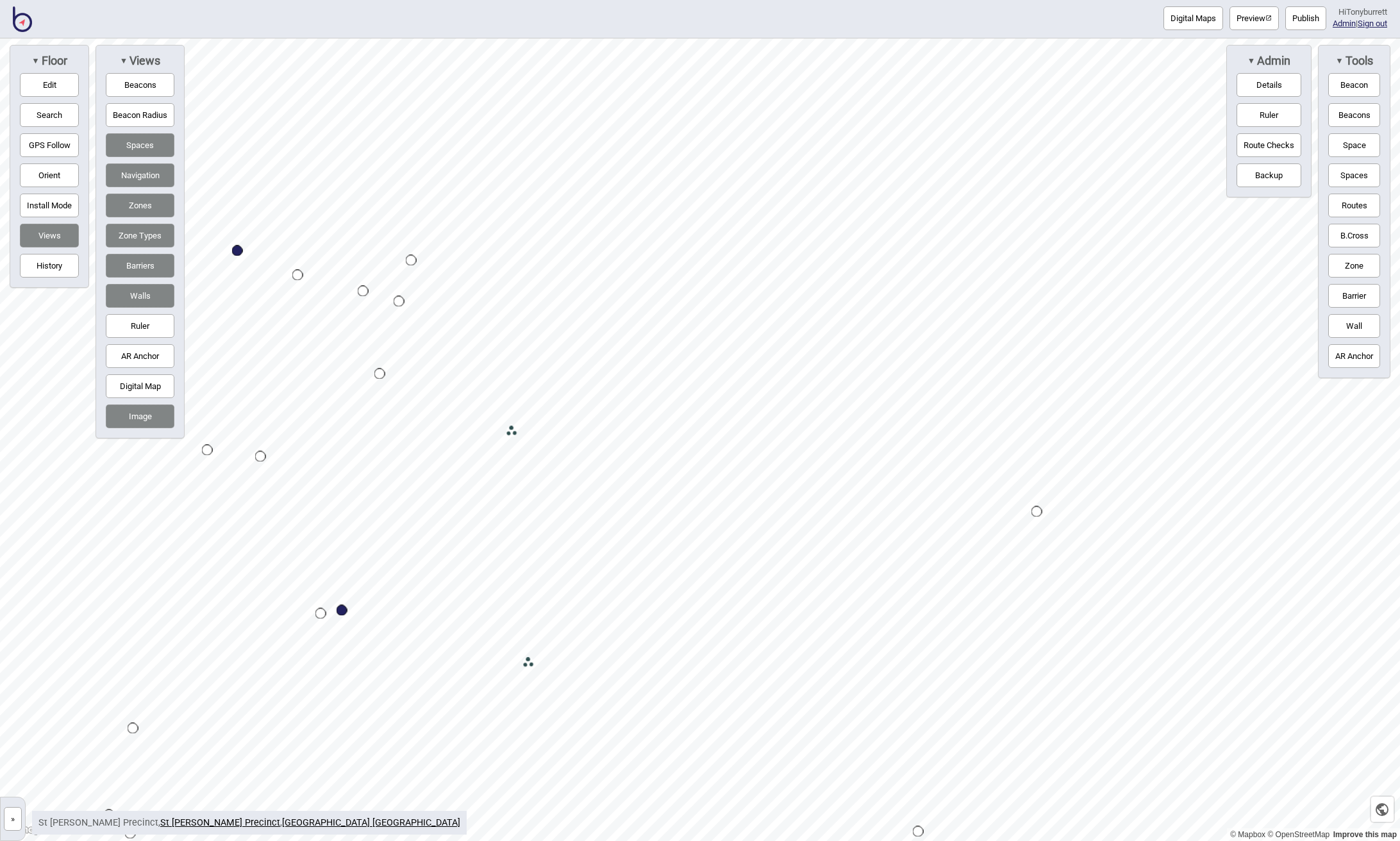
click at [44, 87] on button "Edit" at bounding box center [49, 84] width 59 height 24
drag, startPoint x: 569, startPoint y: 444, endPoint x: 581, endPoint y: 438, distance: 13.4
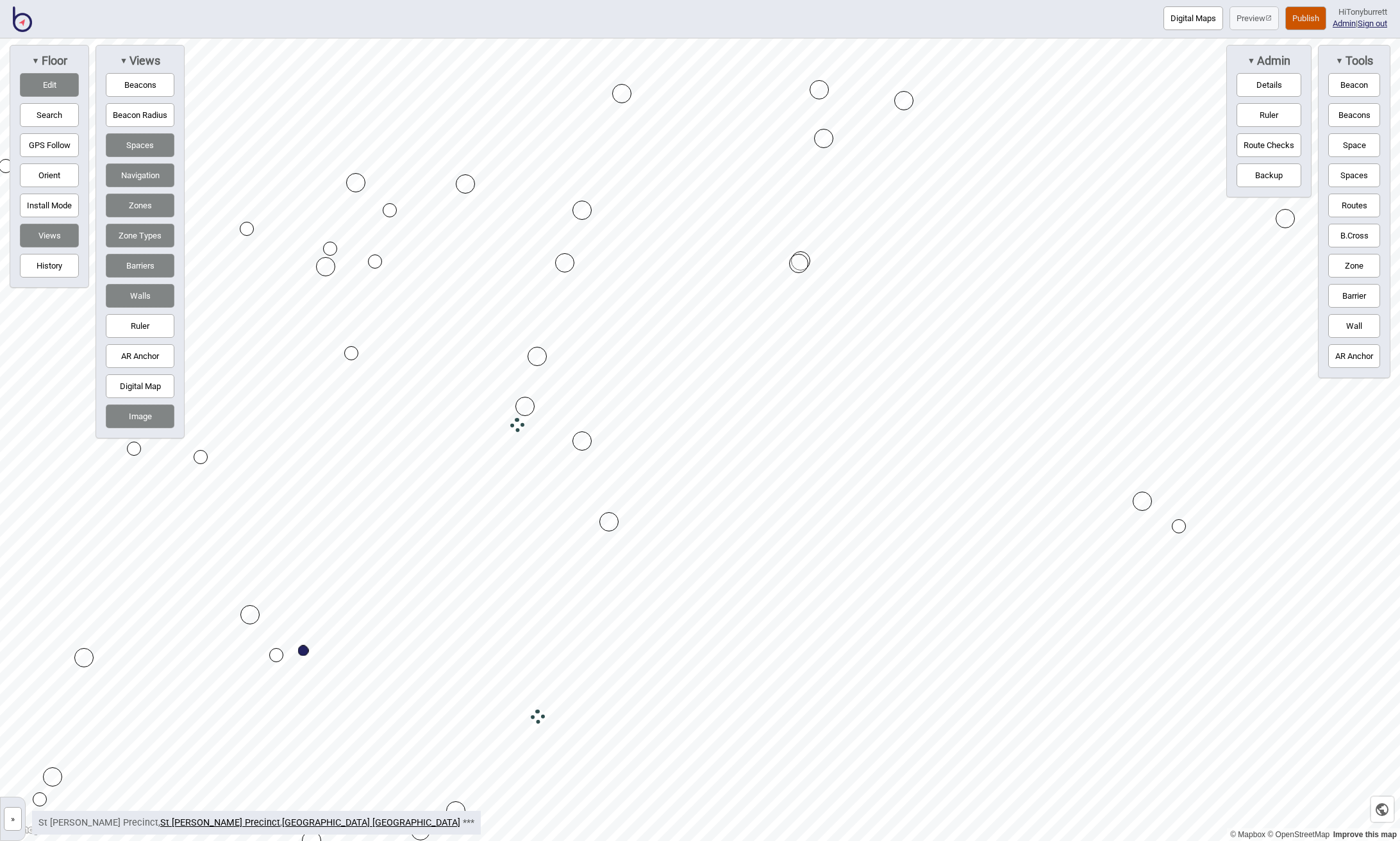
drag, startPoint x: 514, startPoint y: 504, endPoint x: 614, endPoint y: 521, distance: 101.4
drag, startPoint x: 611, startPoint y: 519, endPoint x: 604, endPoint y: 514, distance: 8.6
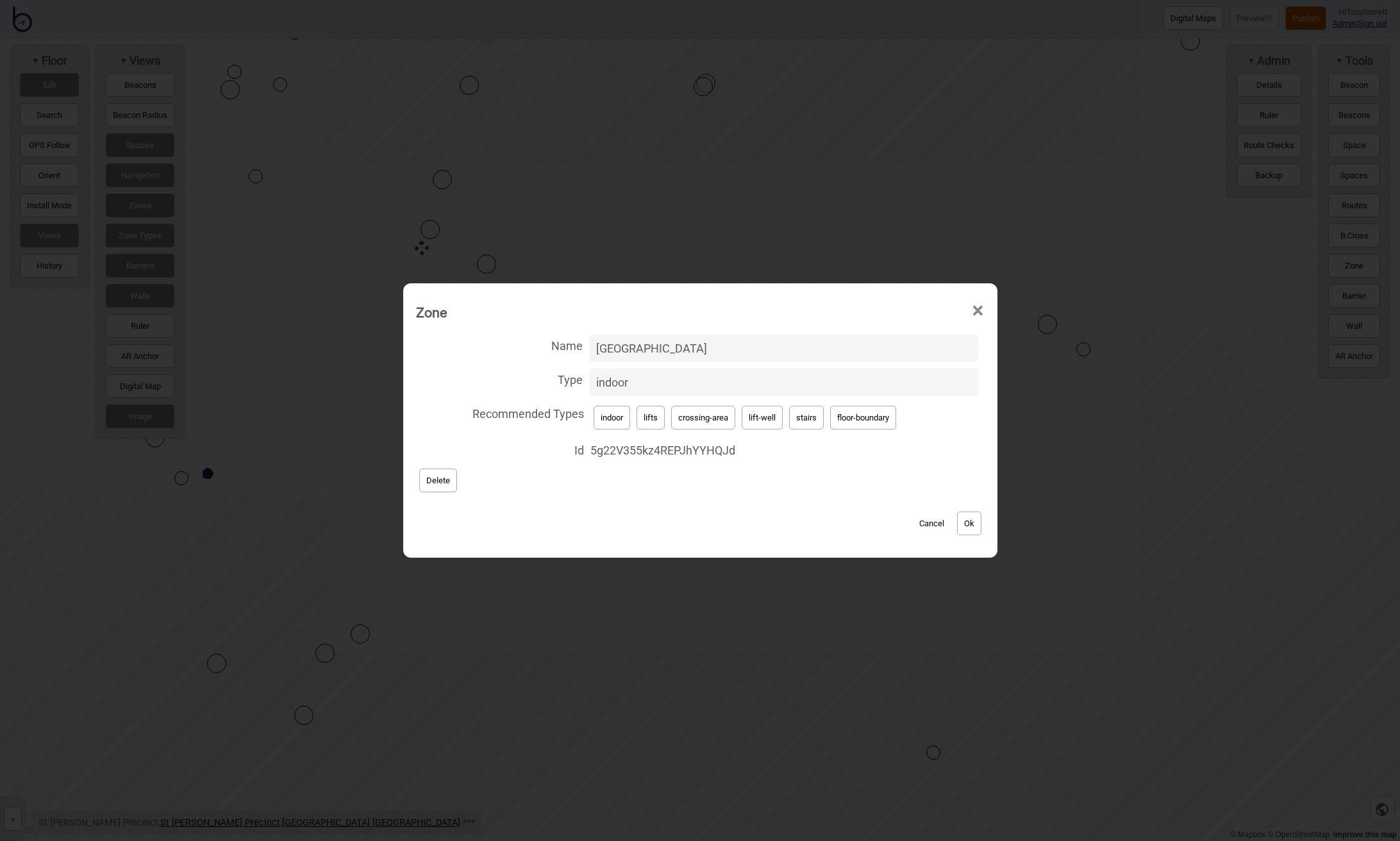
click at [896, 519] on button "Cancel" at bounding box center [931, 523] width 38 height 24
click at [896, 524] on button "Cancel" at bounding box center [931, 523] width 38 height 24
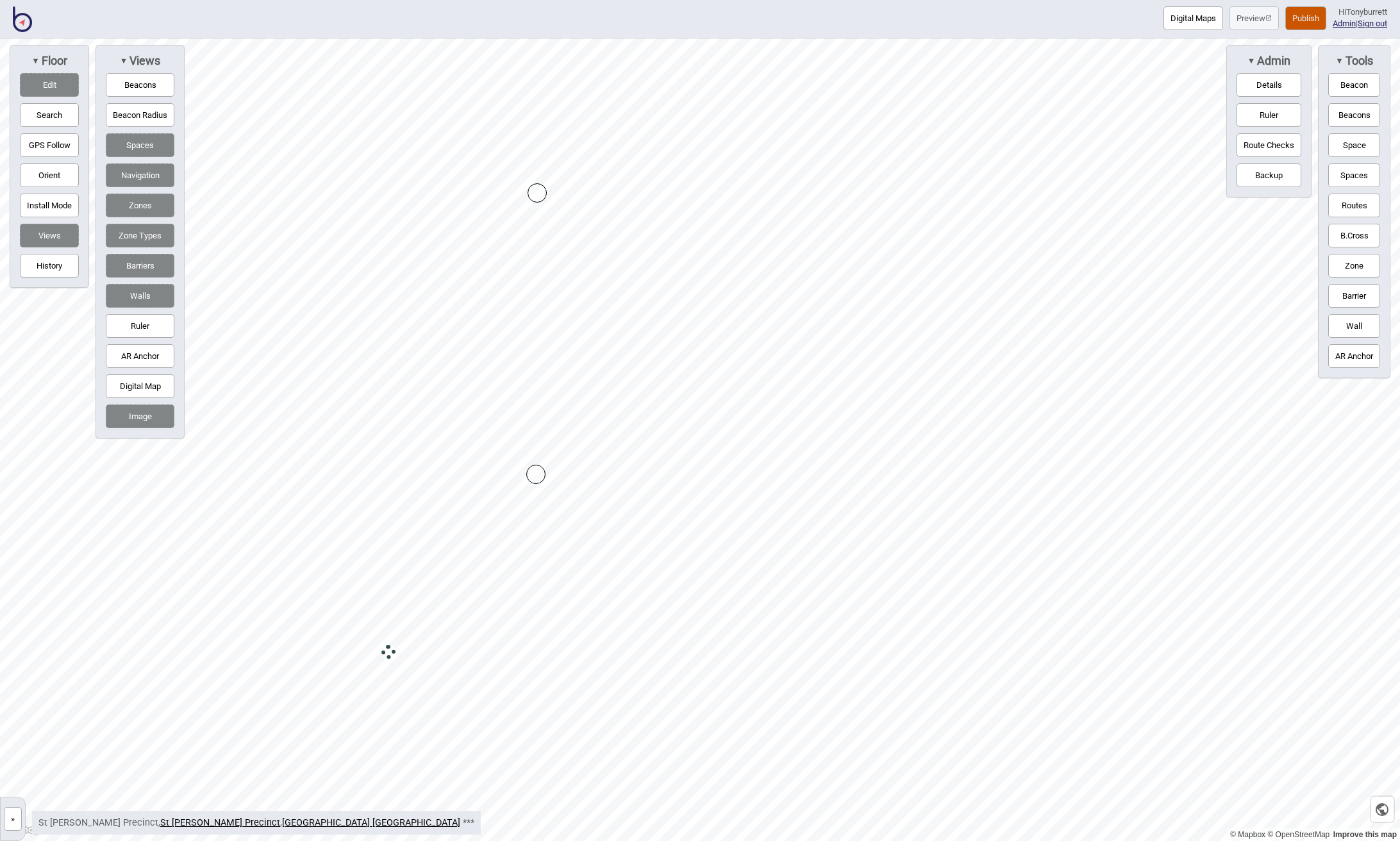
drag, startPoint x: 935, startPoint y: 524, endPoint x: 534, endPoint y: 474, distance: 404.1
drag, startPoint x: 536, startPoint y: 474, endPoint x: 489, endPoint y: 480, distance: 47.4
drag, startPoint x: 489, startPoint y: 480, endPoint x: 472, endPoint y: 484, distance: 17.5
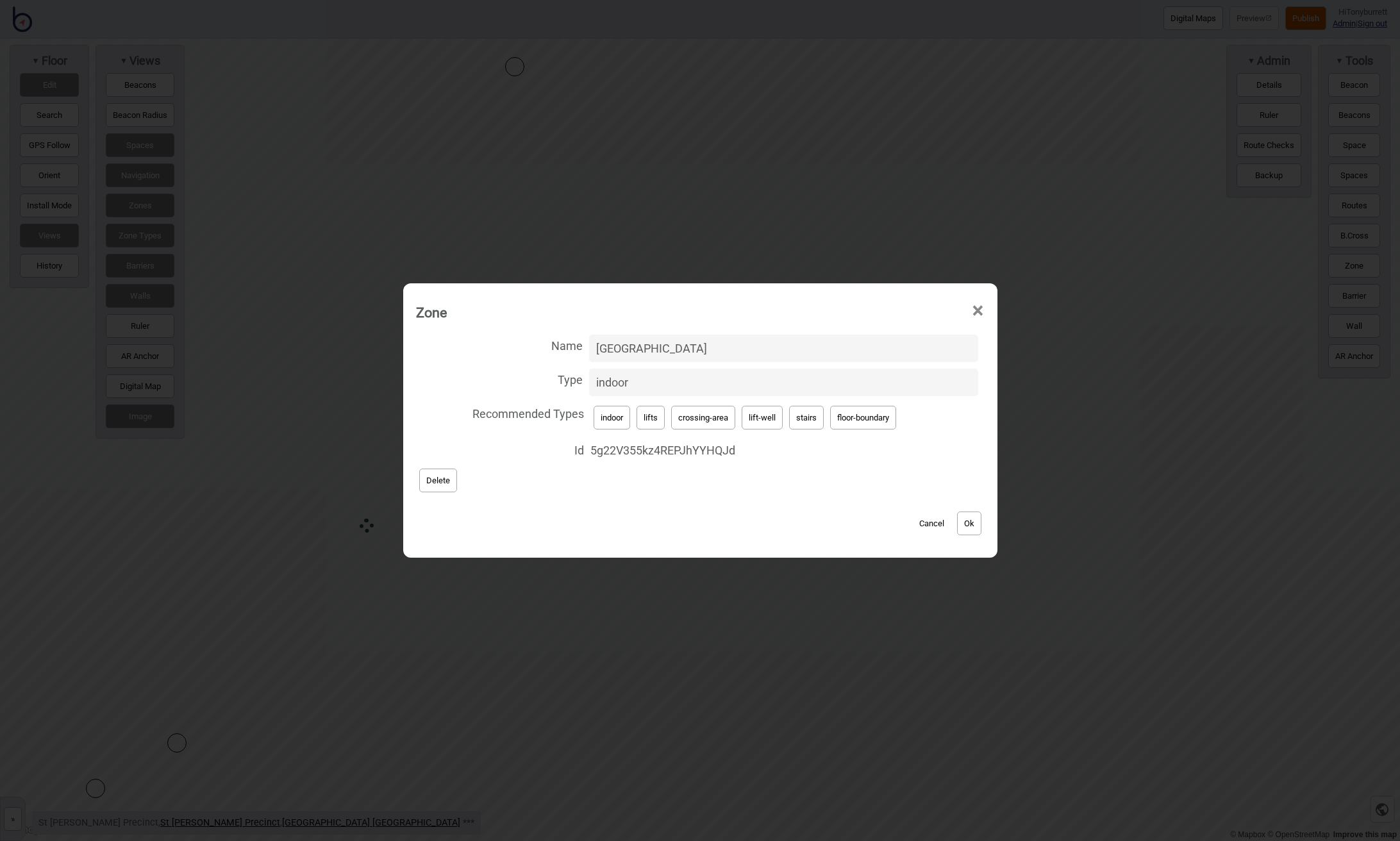
drag, startPoint x: 931, startPoint y: 526, endPoint x: 920, endPoint y: 524, distance: 11.2
click at [896, 524] on button "Cancel" at bounding box center [931, 523] width 38 height 24
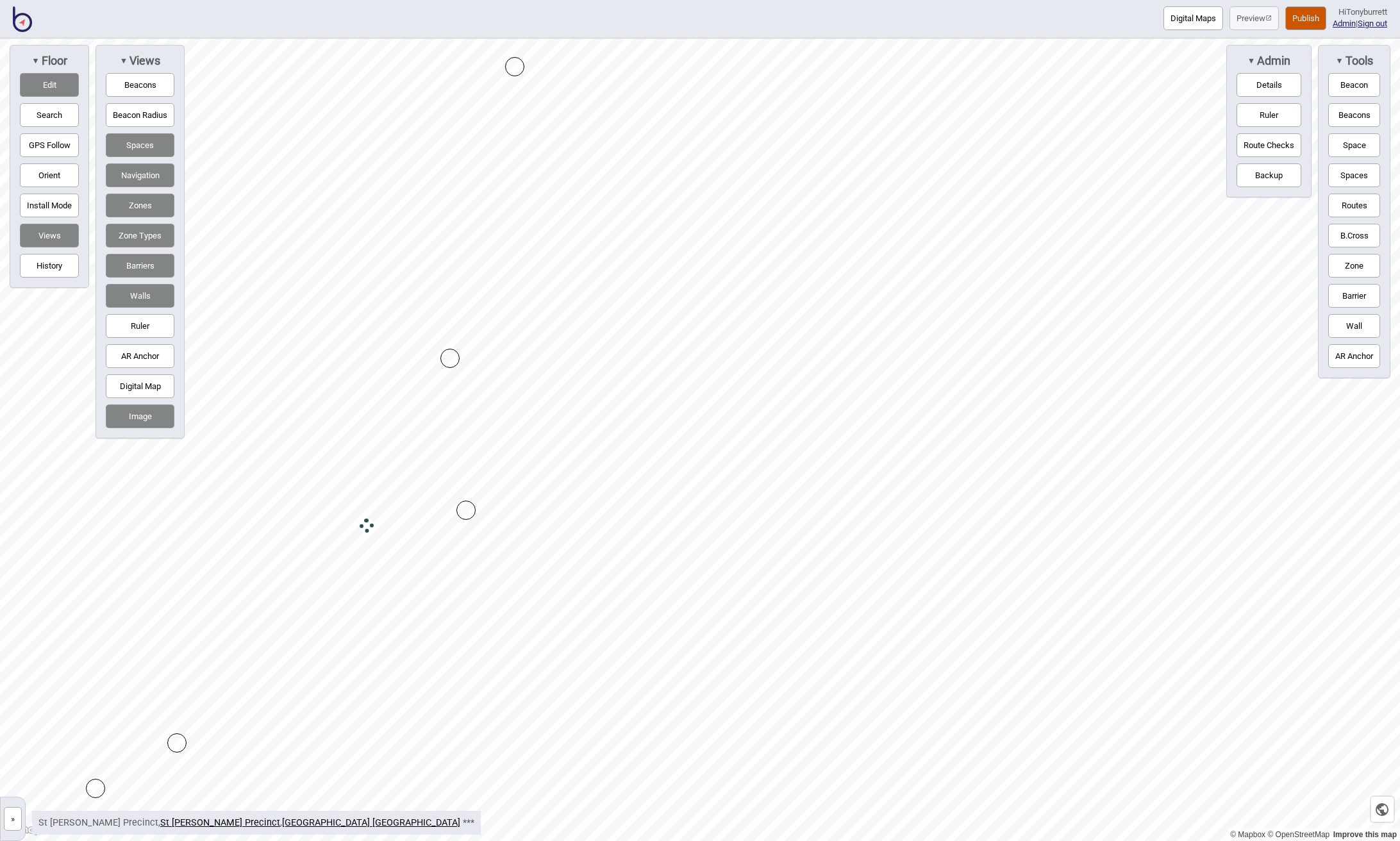
drag, startPoint x: 920, startPoint y: 524, endPoint x: 465, endPoint y: 510, distance: 455.2
drag, startPoint x: 465, startPoint y: 510, endPoint x: 406, endPoint y: 542, distance: 67.1
drag, startPoint x: 205, startPoint y: 531, endPoint x: 299, endPoint y: 561, distance: 98.7
drag, startPoint x: 363, startPoint y: 521, endPoint x: 382, endPoint y: 524, distance: 19.2
drag, startPoint x: 294, startPoint y: 557, endPoint x: 301, endPoint y: 572, distance: 16.6
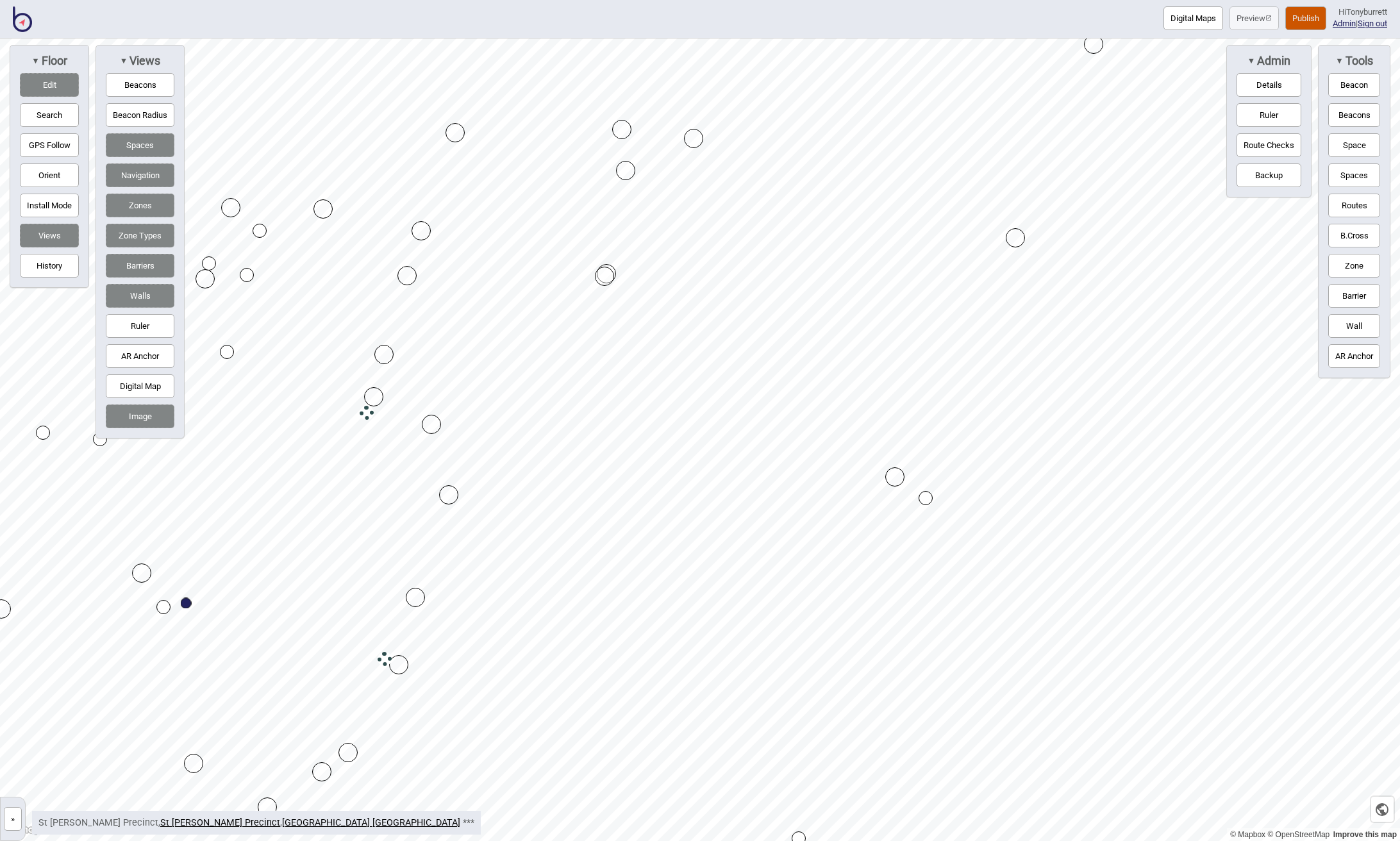
click at [423, 39] on div at bounding box center [700, 39] width 1400 height 0
click at [18, 823] on button "»" at bounding box center [13, 819] width 18 height 24
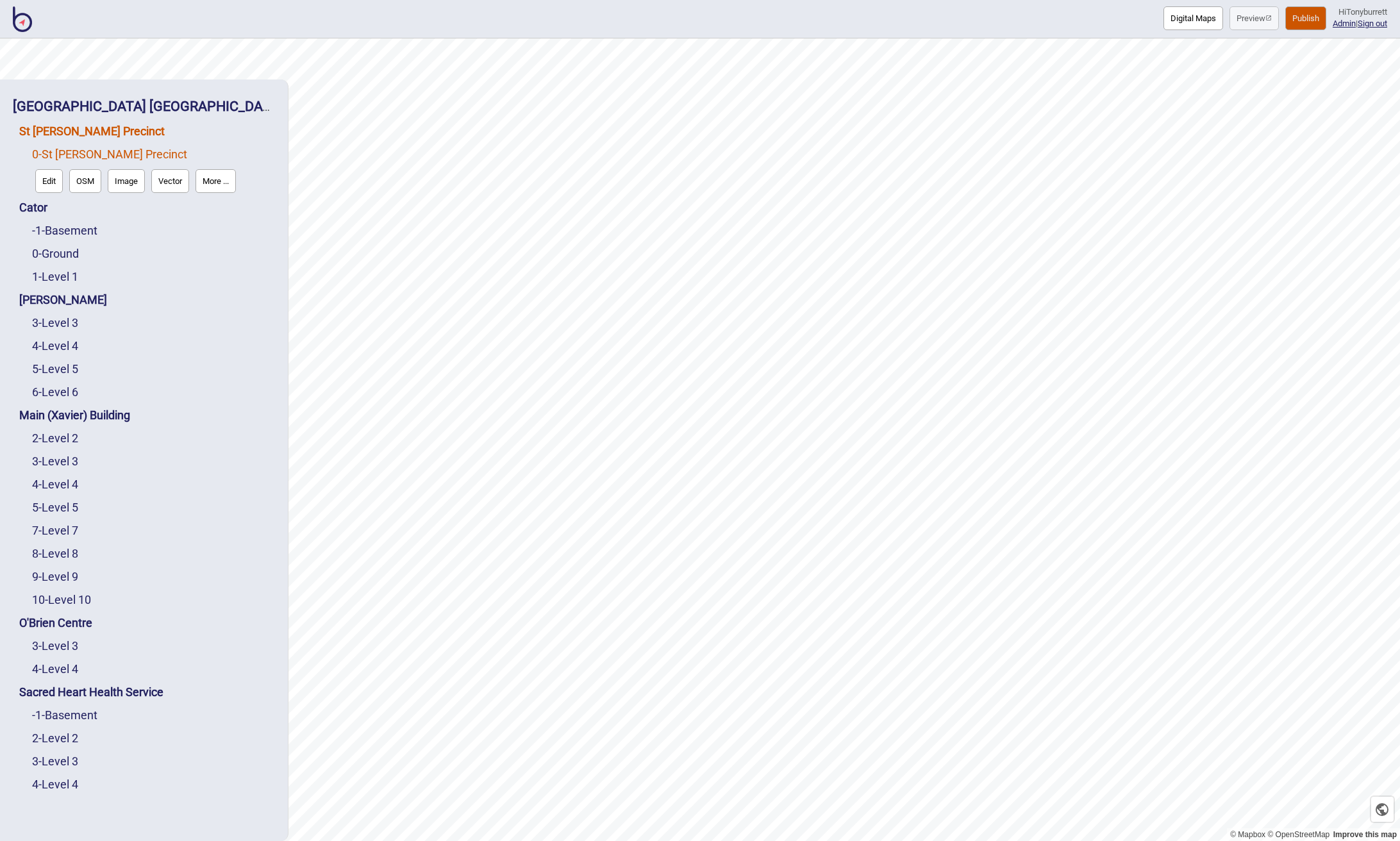
click at [71, 131] on link "St [PERSON_NAME] Precinct" at bounding box center [91, 131] width 145 height 14
click at [126, 149] on button "Connections" at bounding box center [129, 157] width 59 height 24
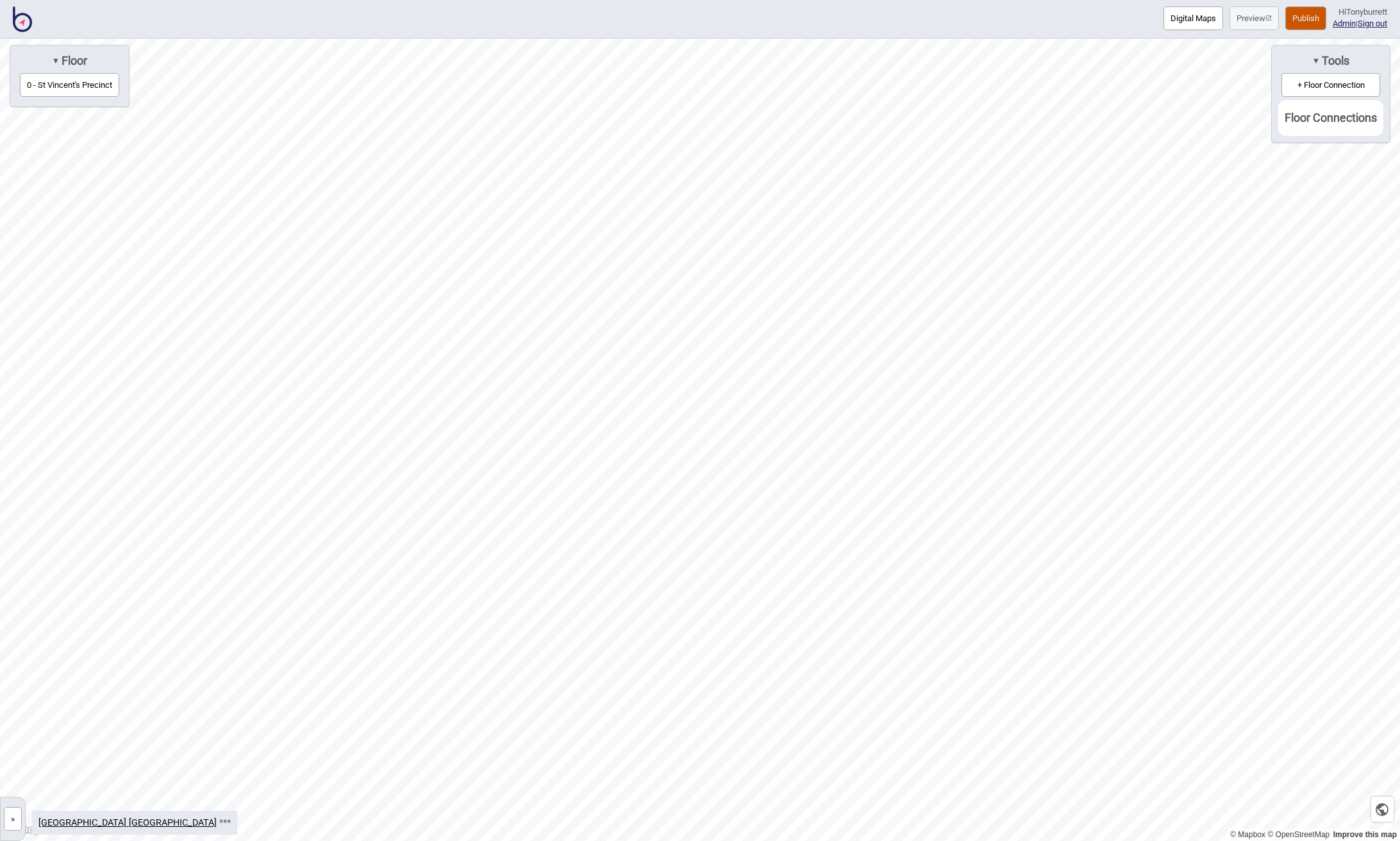
click at [61, 80] on button "0 - St Vincent's Precinct" at bounding box center [69, 84] width 99 height 24
click at [6, 827] on button "»" at bounding box center [13, 819] width 18 height 24
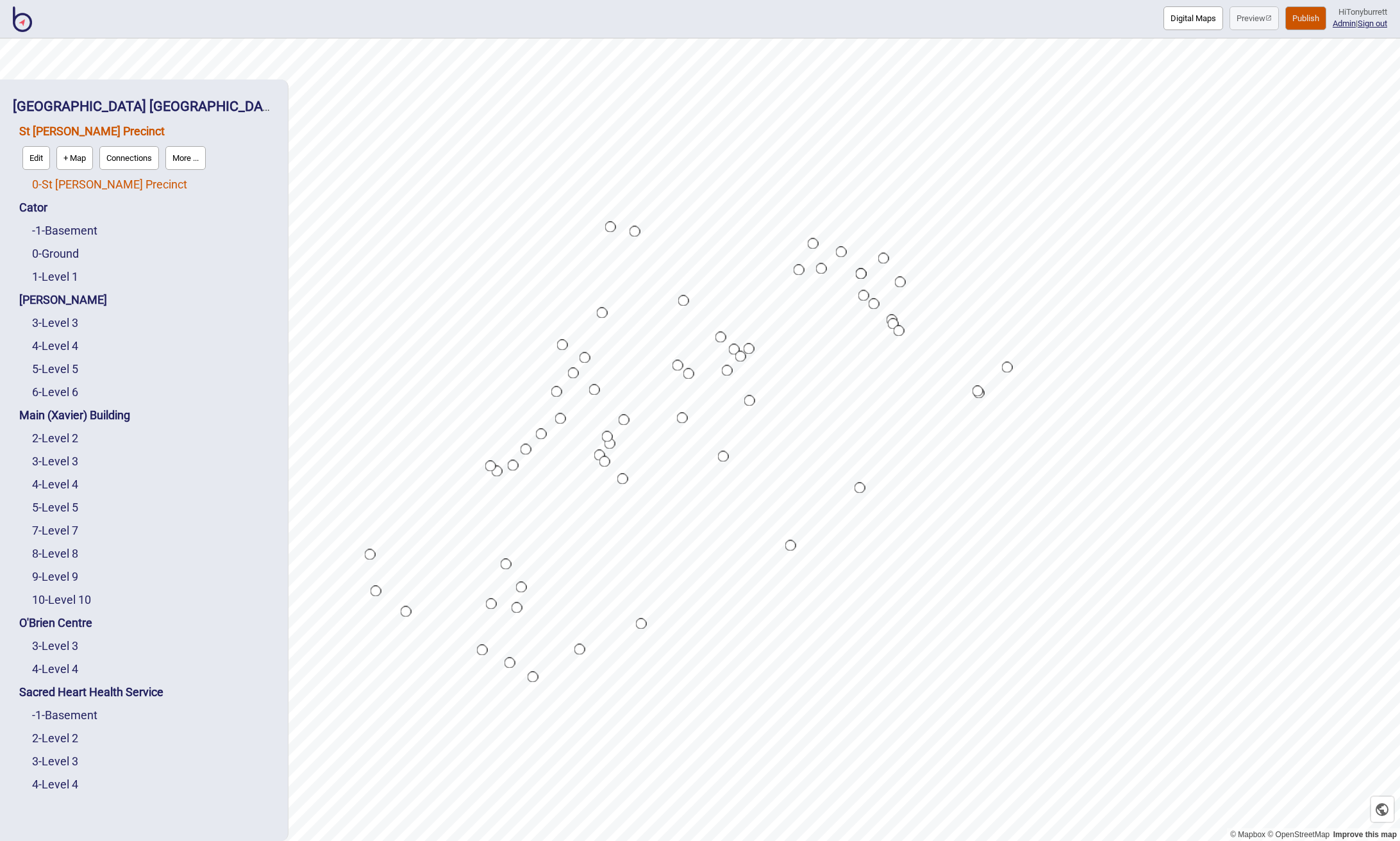
click at [108, 182] on link "0 - St Vincent's Precinct" at bounding box center [109, 184] width 155 height 14
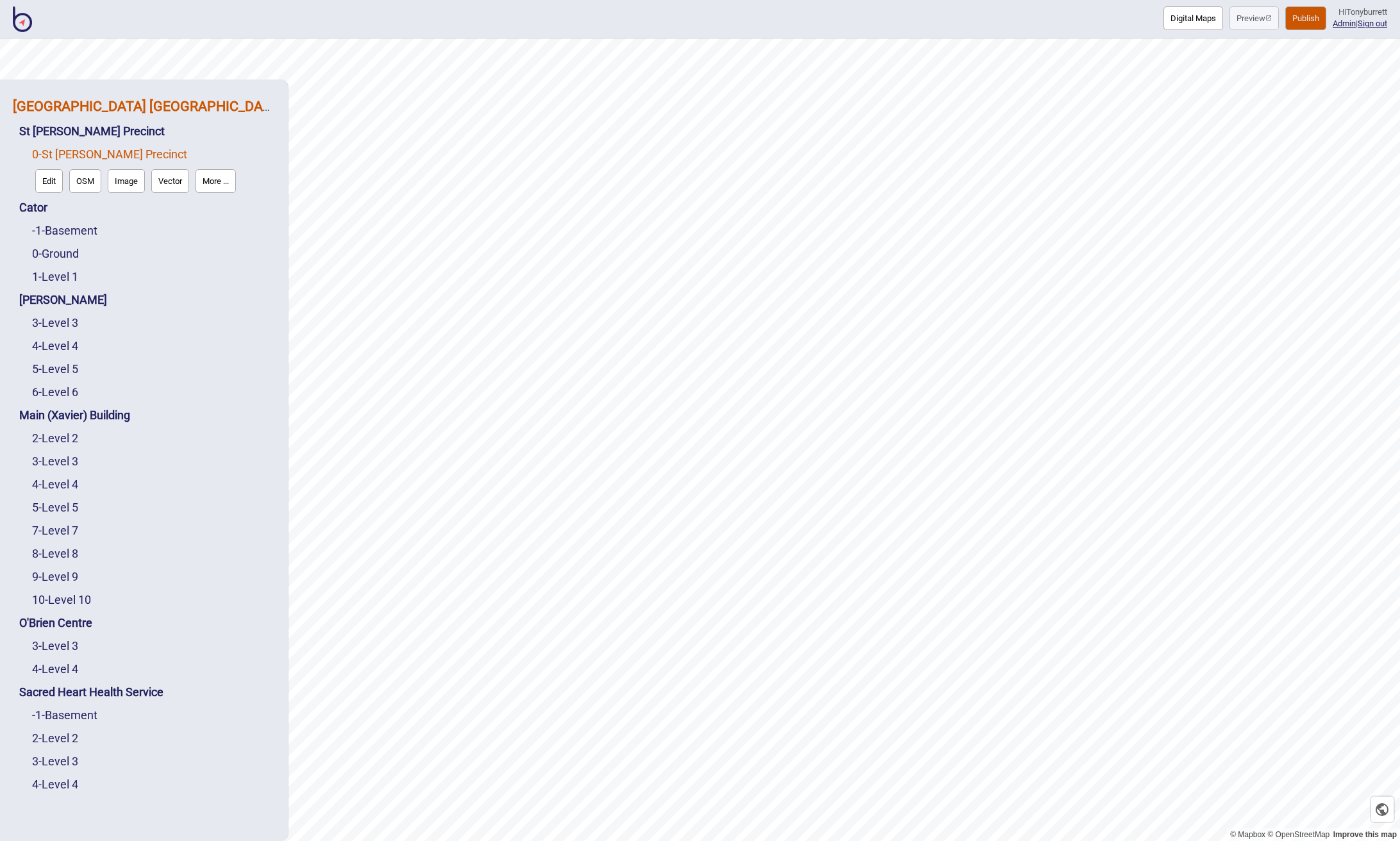
click at [107, 104] on strong "[GEOGRAPHIC_DATA] [GEOGRAPHIC_DATA]" at bounding box center [148, 106] width 270 height 16
click at [144, 140] on button "Crossings" at bounding box center [131, 134] width 51 height 24
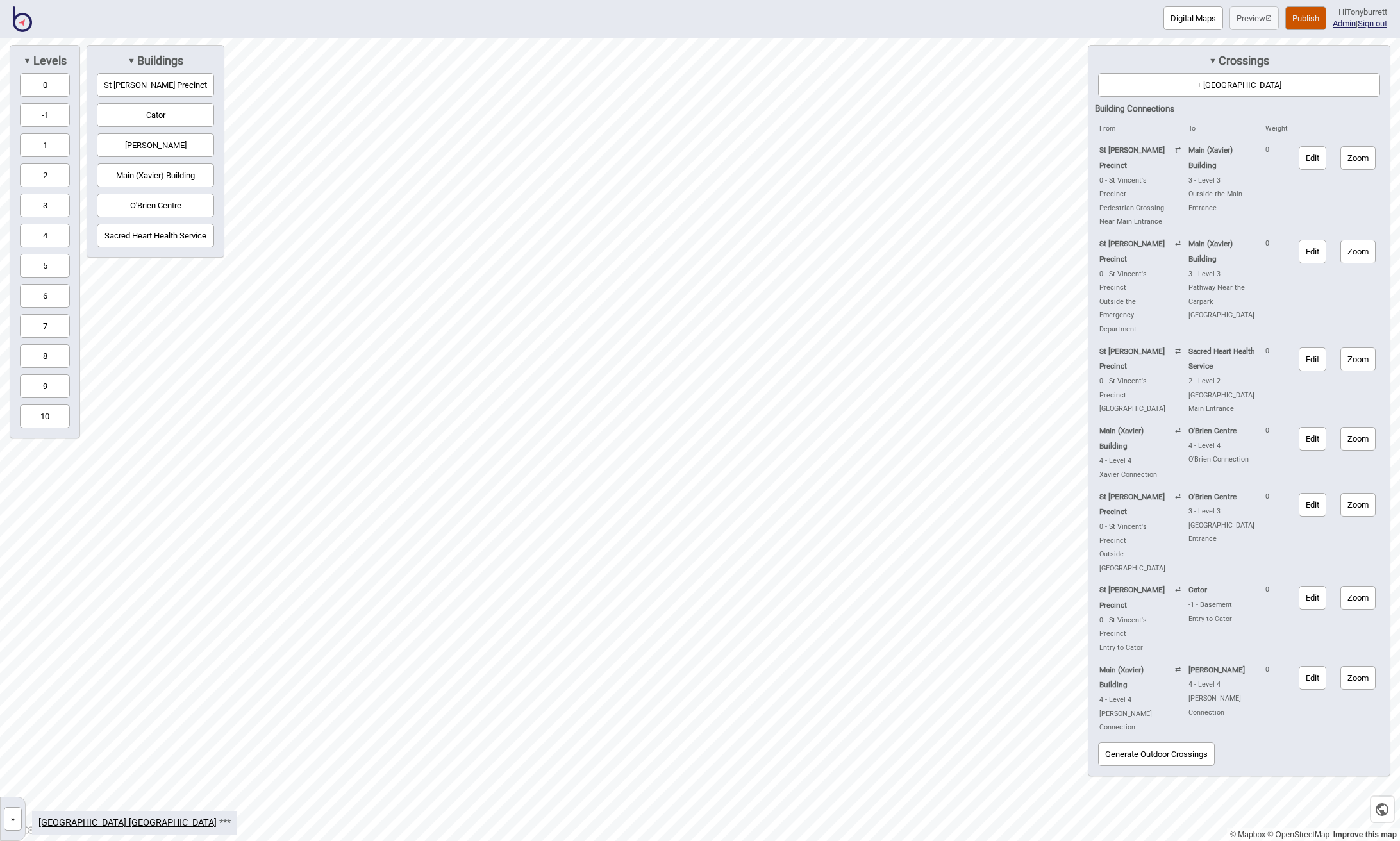
click at [896, 240] on button "Zoom" at bounding box center [1357, 251] width 35 height 24
click at [896, 240] on button "Edit" at bounding box center [1312, 251] width 28 height 24
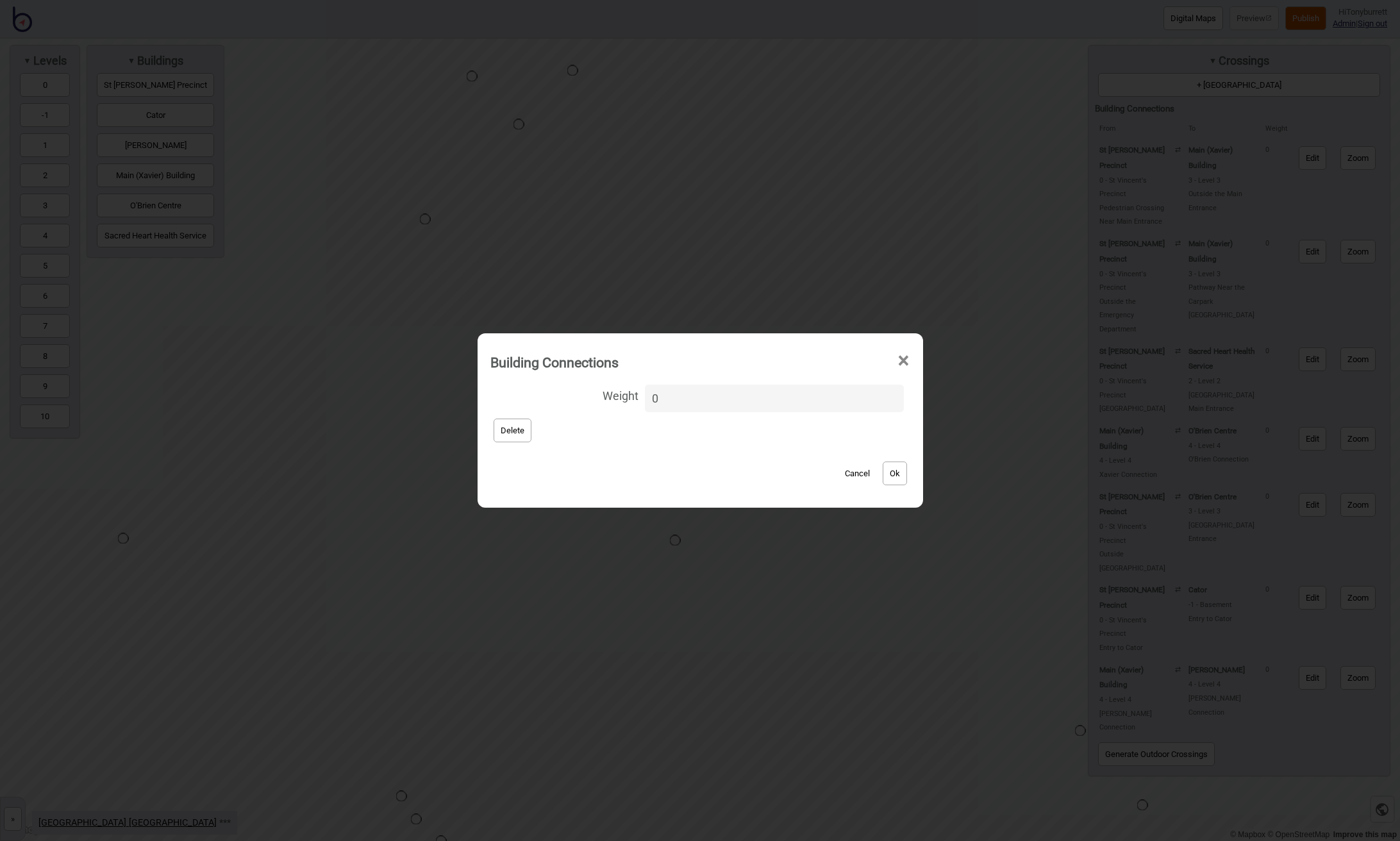
click at [529, 432] on button "Delete" at bounding box center [513, 430] width 38 height 24
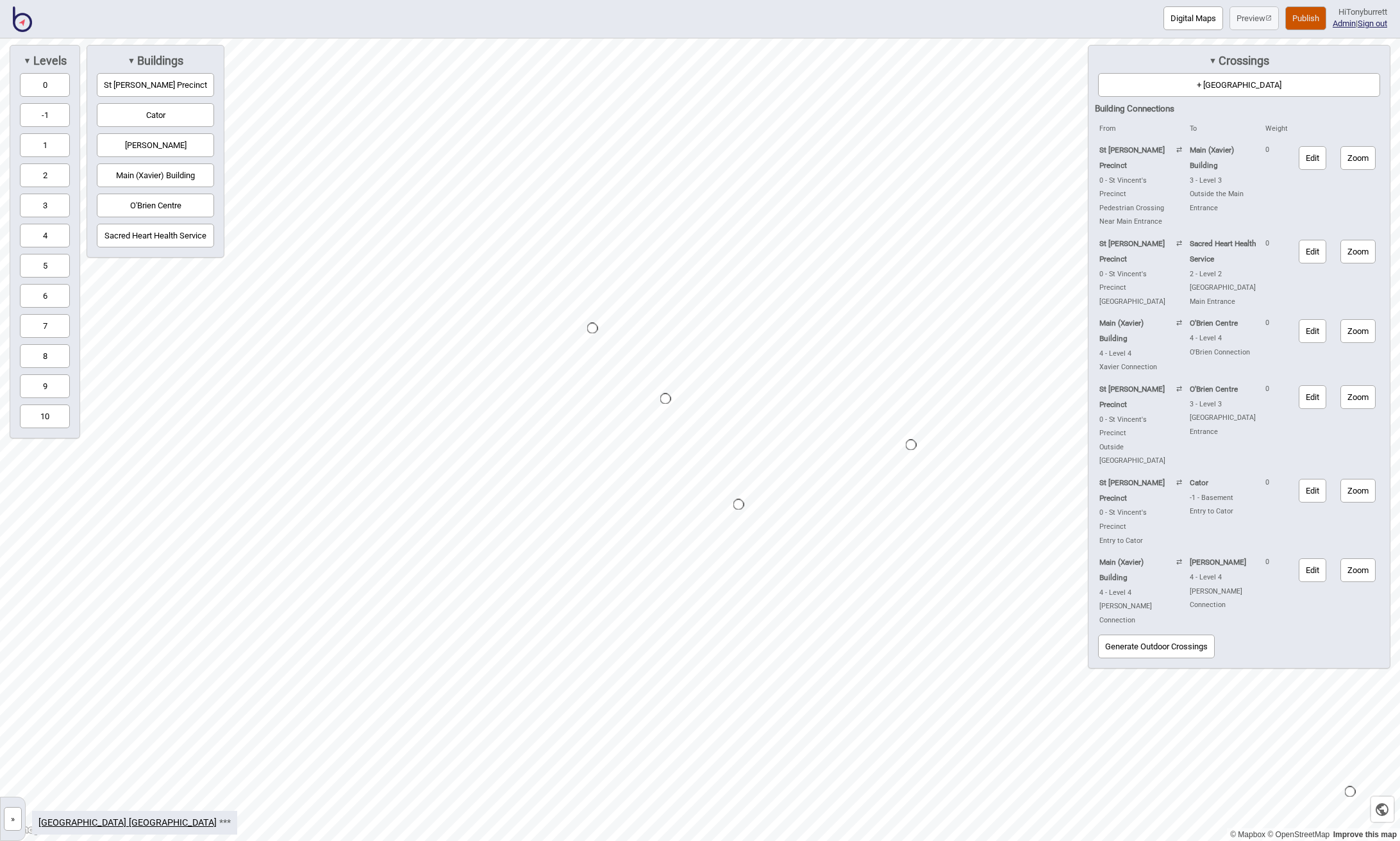
click at [14, 818] on button "»" at bounding box center [13, 819] width 18 height 24
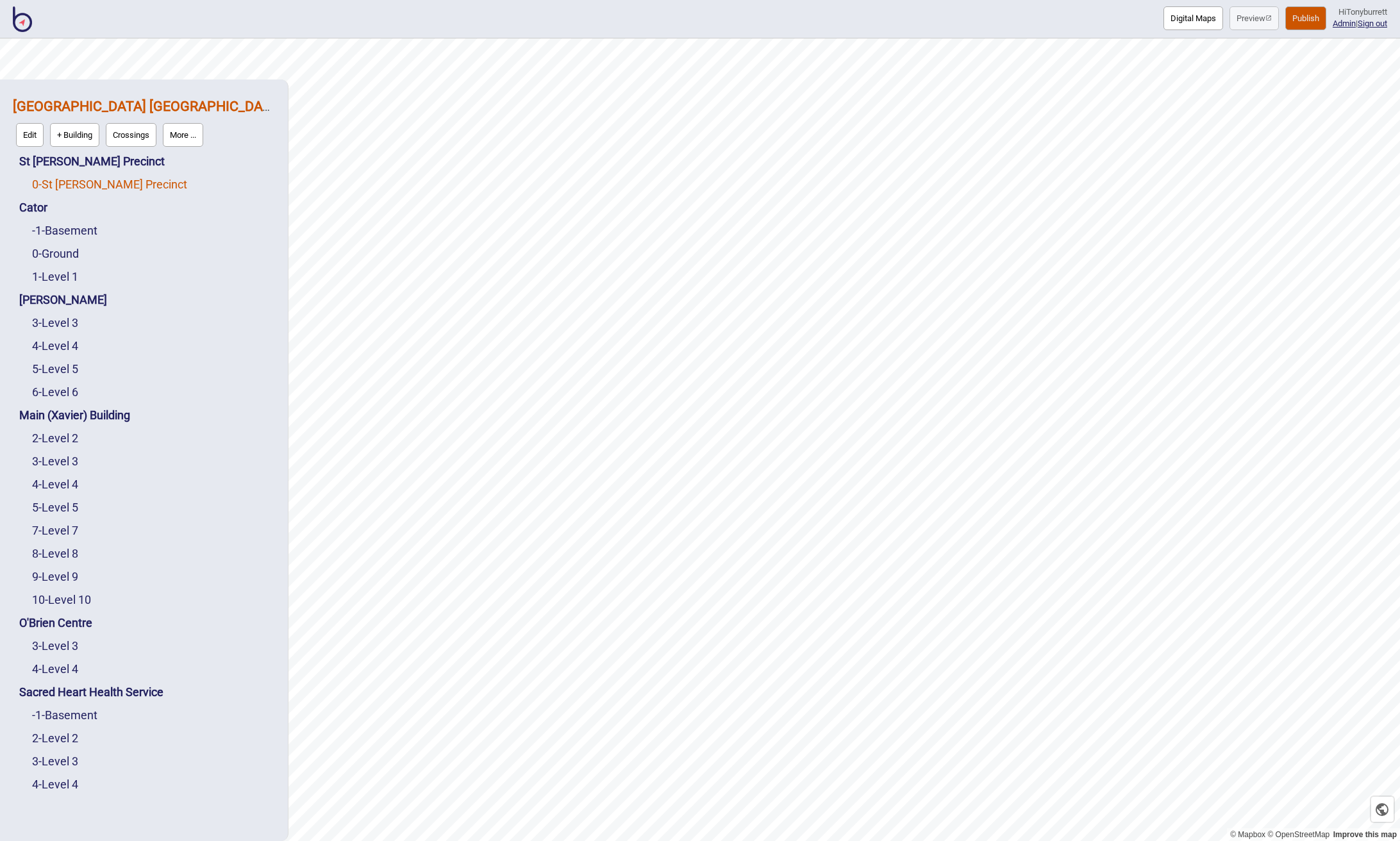
click at [63, 184] on link "0 - St Vincent's Precinct" at bounding box center [109, 184] width 155 height 14
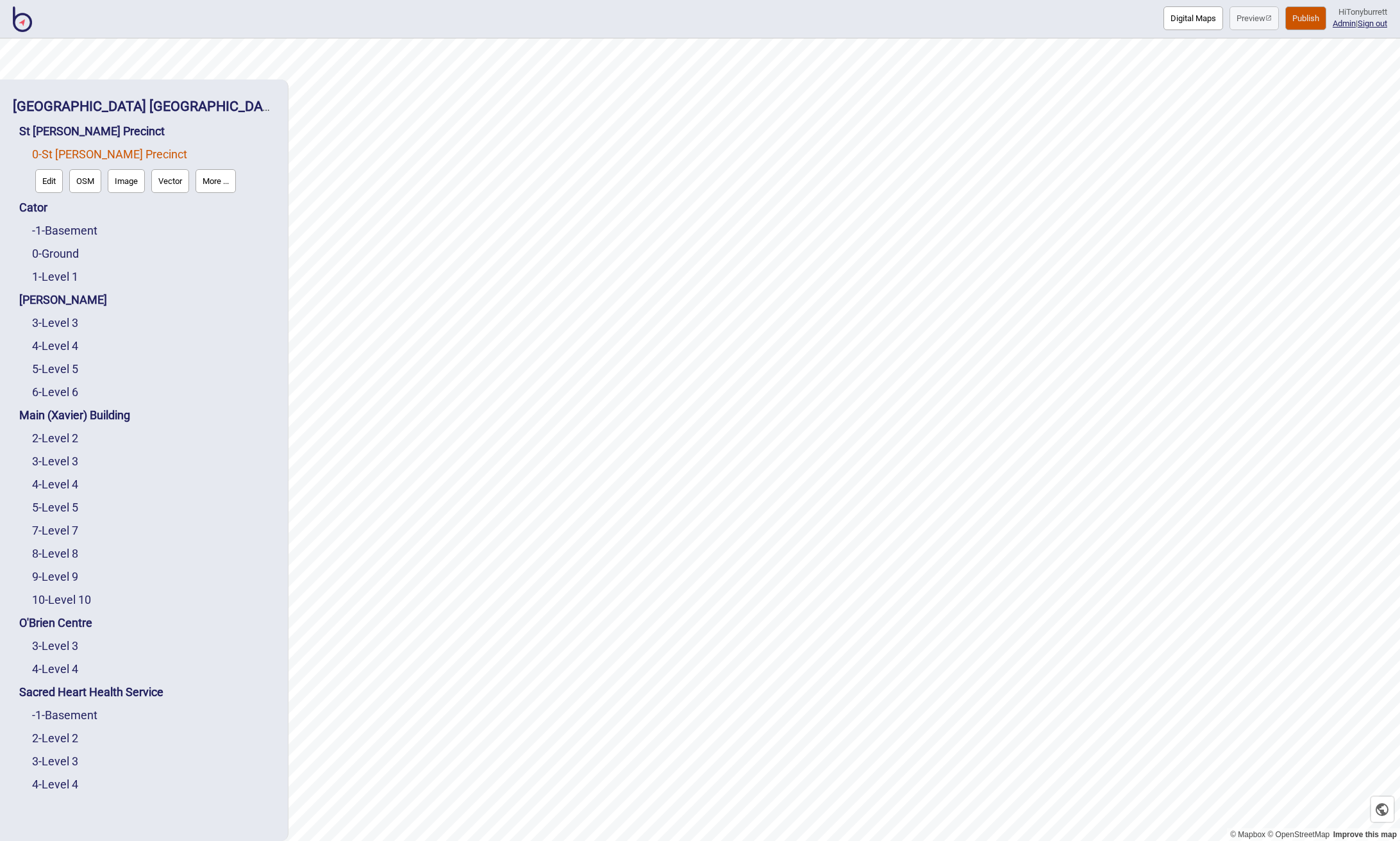
click at [51, 183] on button "Edit" at bounding box center [49, 181] width 28 height 24
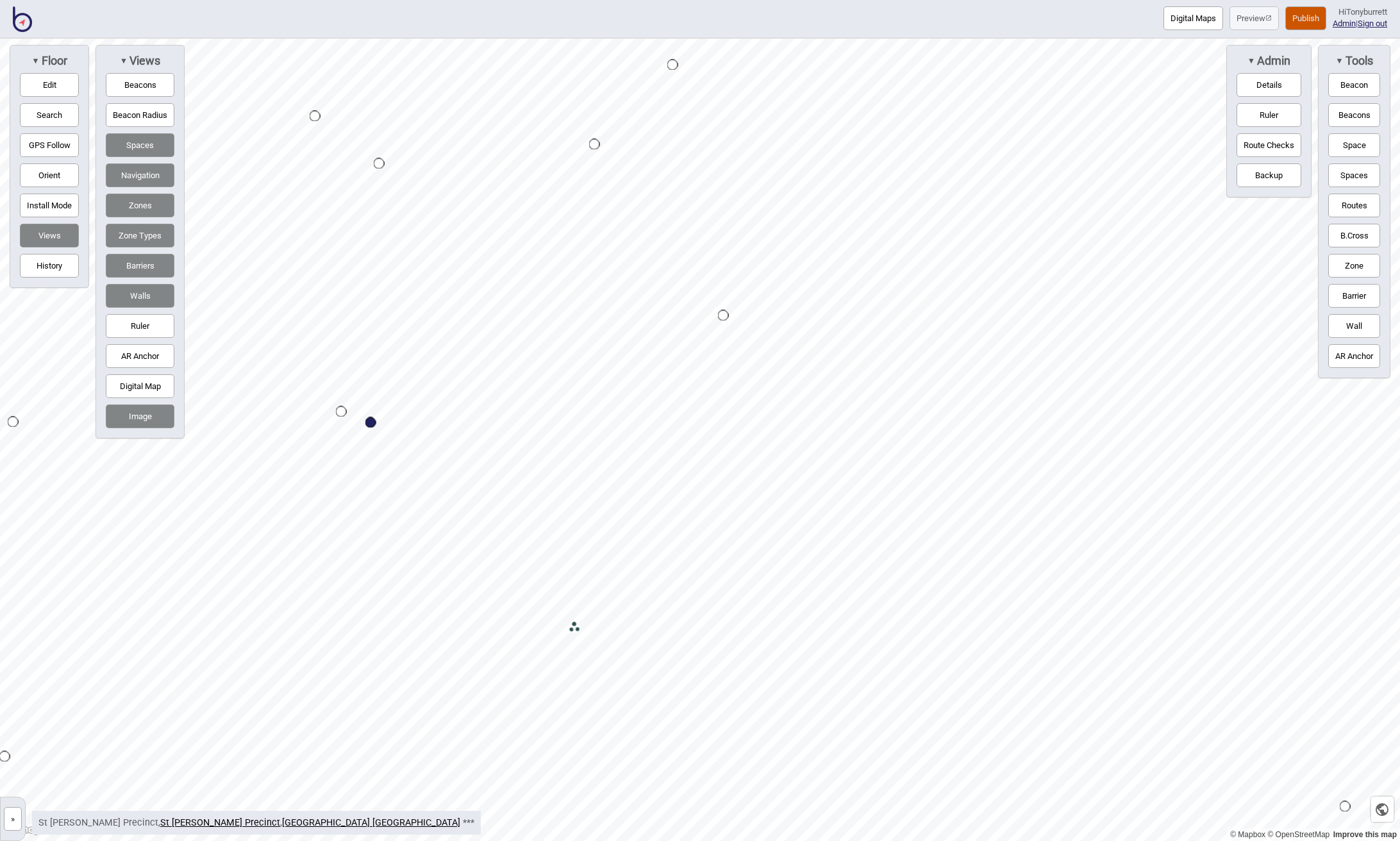
click at [723, 313] on div "Map marker" at bounding box center [723, 315] width 11 height 11
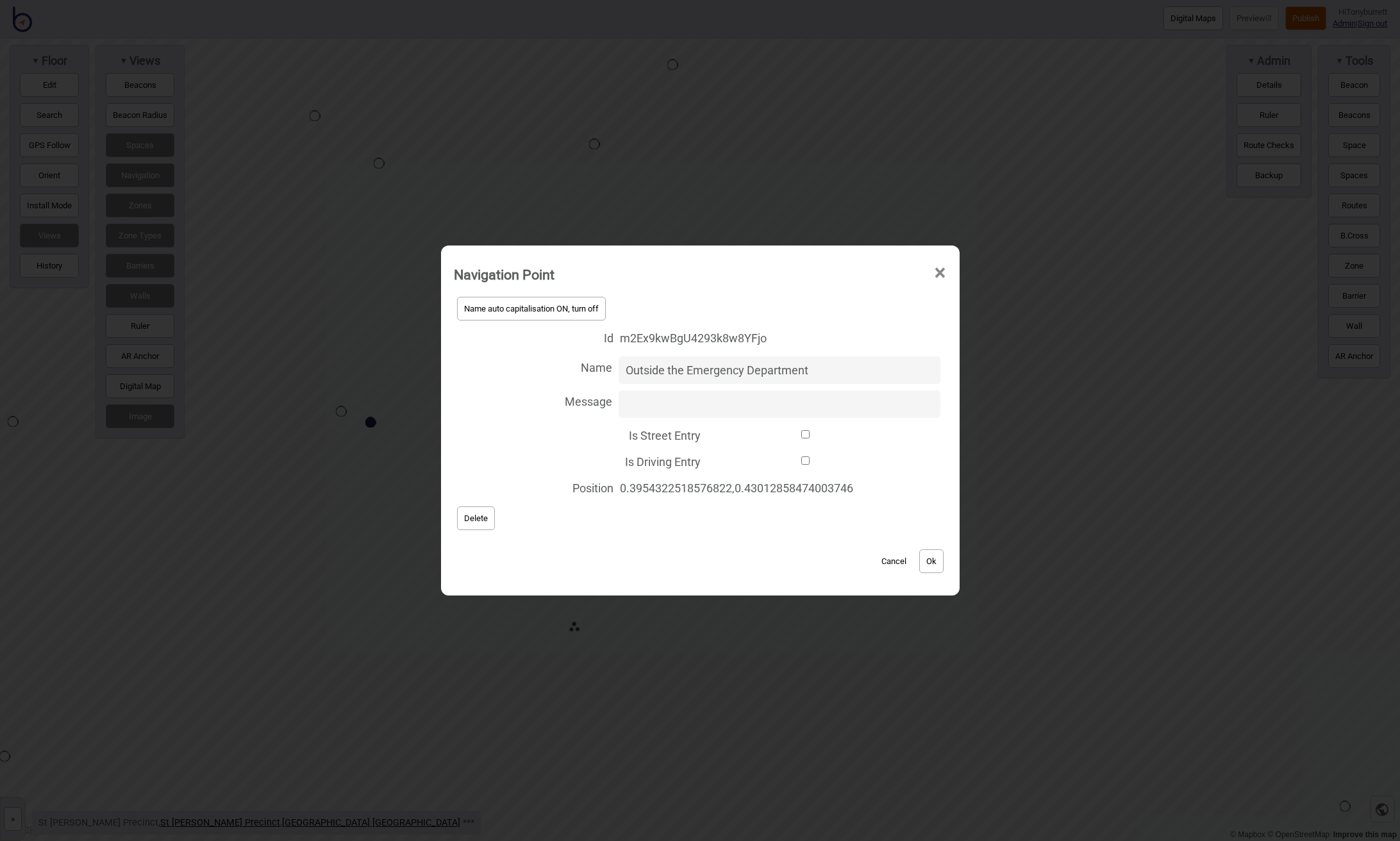
drag, startPoint x: 826, startPoint y: 371, endPoint x: 589, endPoint y: 367, distance: 237.0
click at [589, 367] on label "Name Outside the Emergency Department" at bounding box center [700, 370] width 493 height 34
click at [619, 367] on input "Outside the Emergency Department" at bounding box center [779, 370] width 321 height 28
click at [896, 563] on button "Ok" at bounding box center [931, 561] width 24 height 24
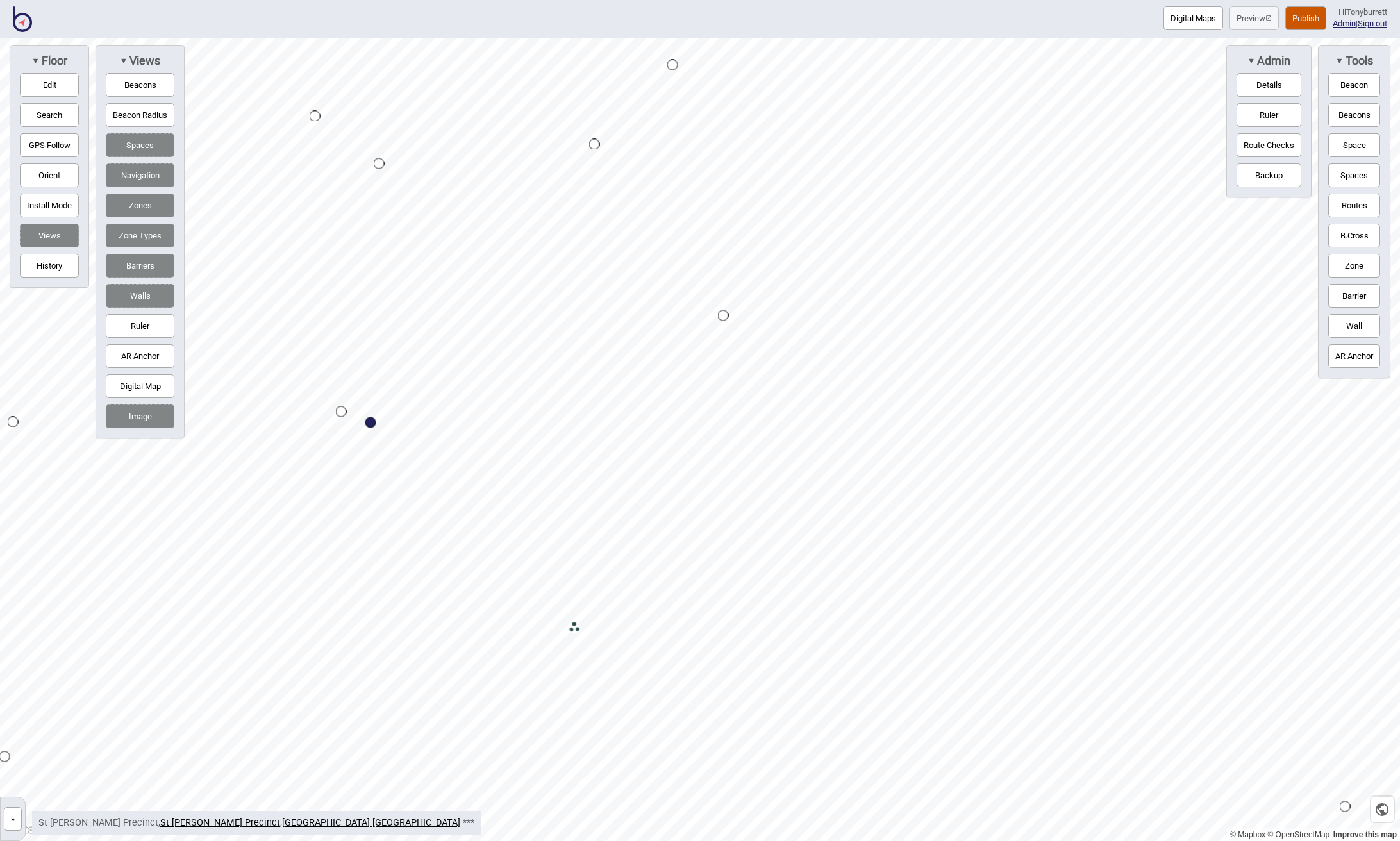
drag, startPoint x: 1337, startPoint y: 204, endPoint x: 1326, endPoint y: 207, distance: 11.4
click at [896, 204] on button "Routes" at bounding box center [1353, 205] width 52 height 24
click at [725, 315] on div "Map marker" at bounding box center [723, 315] width 11 height 11
click at [896, 203] on button "Routes" at bounding box center [1353, 205] width 52 height 24
click at [41, 87] on button "Edit" at bounding box center [49, 84] width 59 height 24
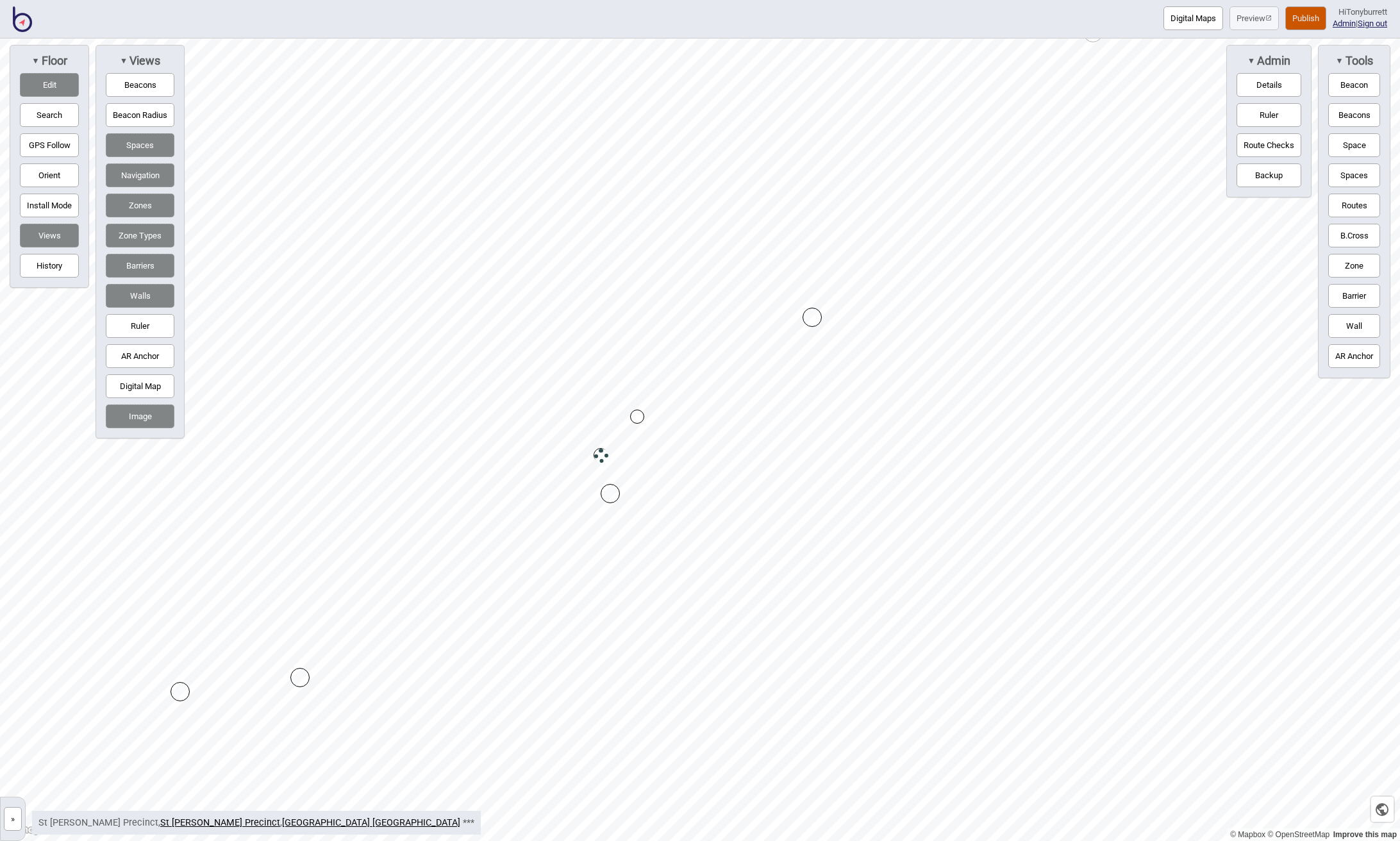
drag, startPoint x: 586, startPoint y: 441, endPoint x: 600, endPoint y: 455, distance: 19.8
drag, startPoint x: 588, startPoint y: 414, endPoint x: 582, endPoint y: 382, distance: 32.6
drag, startPoint x: 582, startPoint y: 382, endPoint x: 565, endPoint y: 401, distance: 25.5
click at [588, 412] on div "Map marker" at bounding box center [588, 414] width 14 height 14
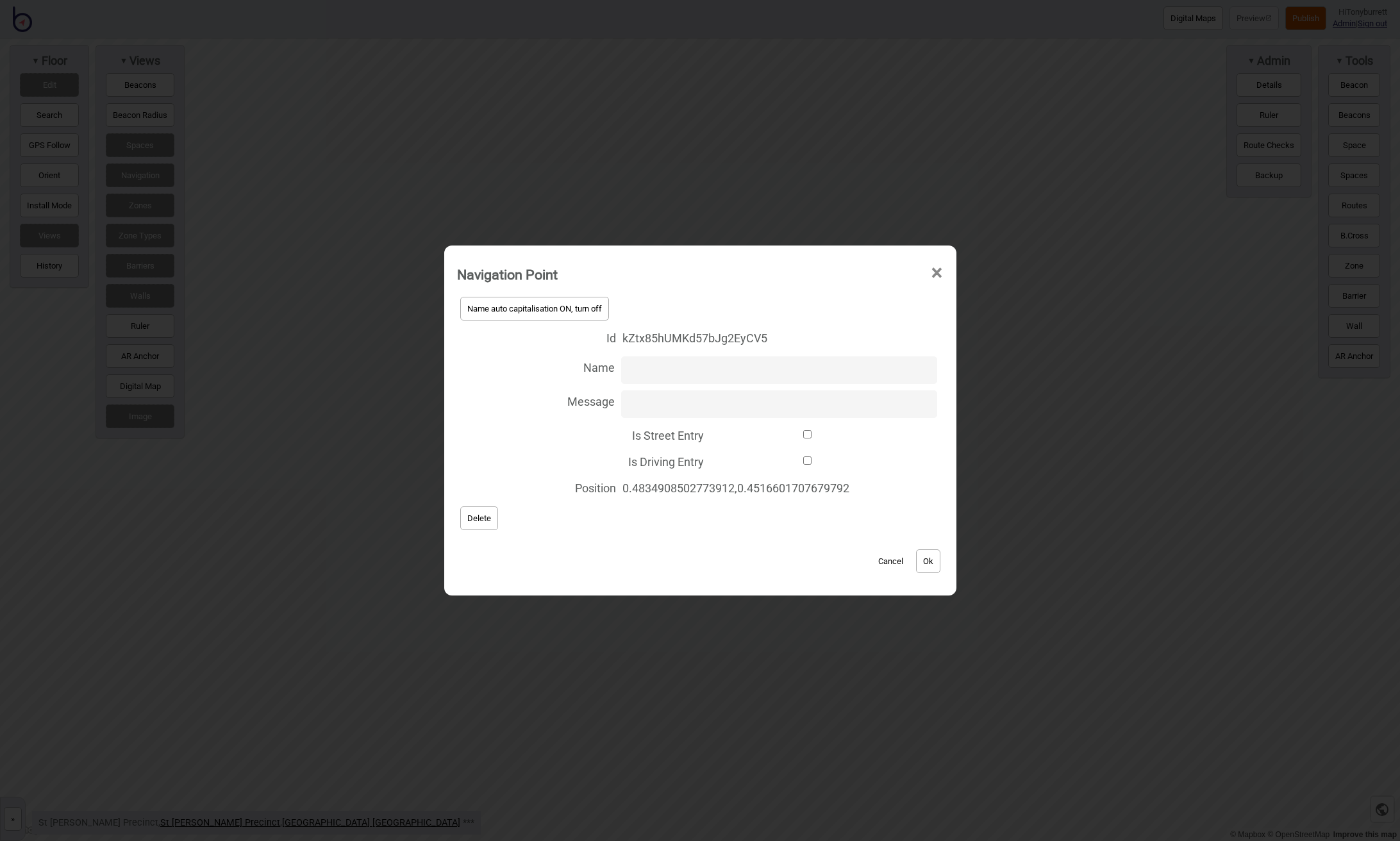
click at [485, 518] on span "Delete" at bounding box center [479, 518] width 24 height 9
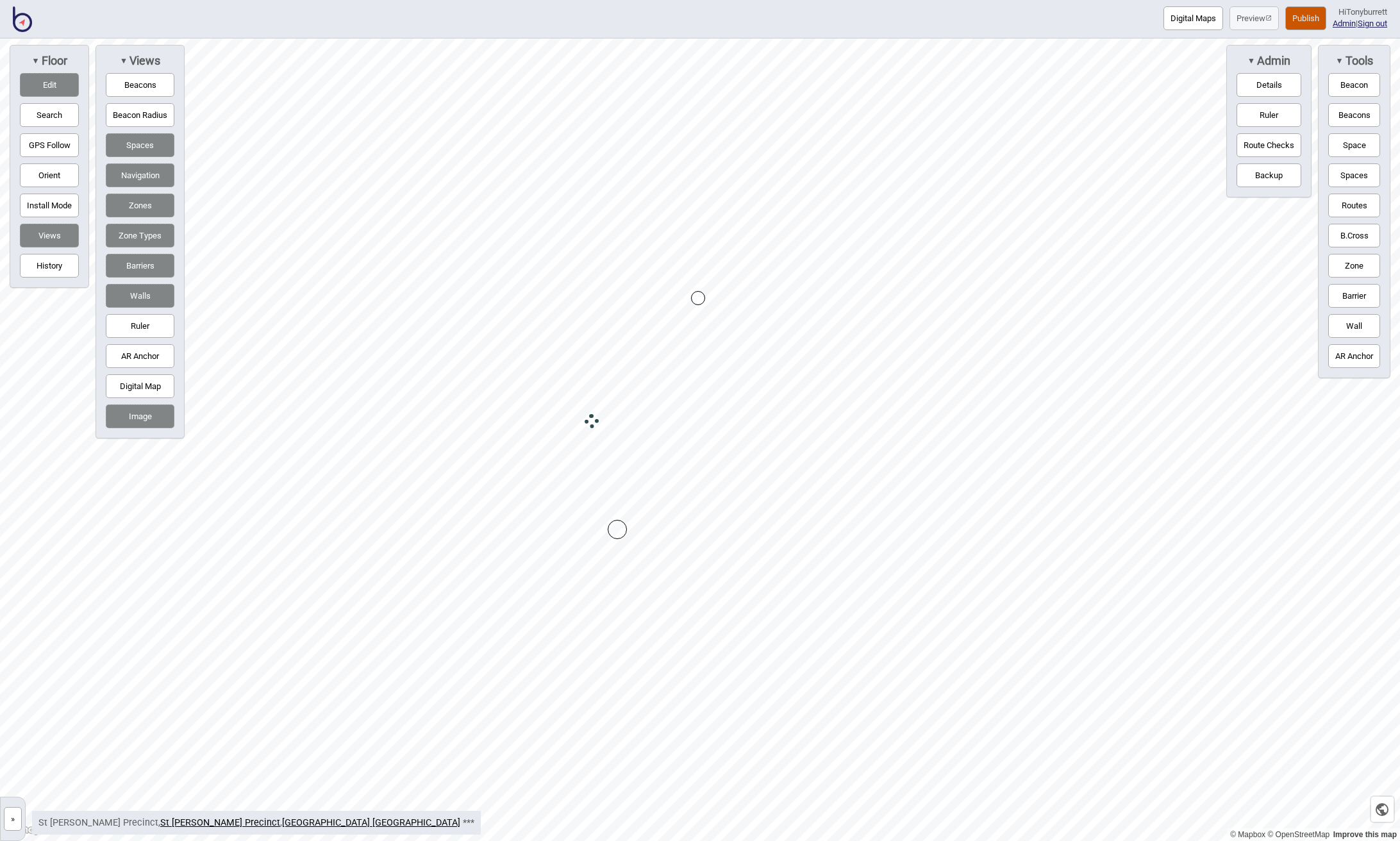
drag, startPoint x: 564, startPoint y: 403, endPoint x: 591, endPoint y: 423, distance: 33.6
click at [15, 819] on button "»" at bounding box center [13, 819] width 18 height 24
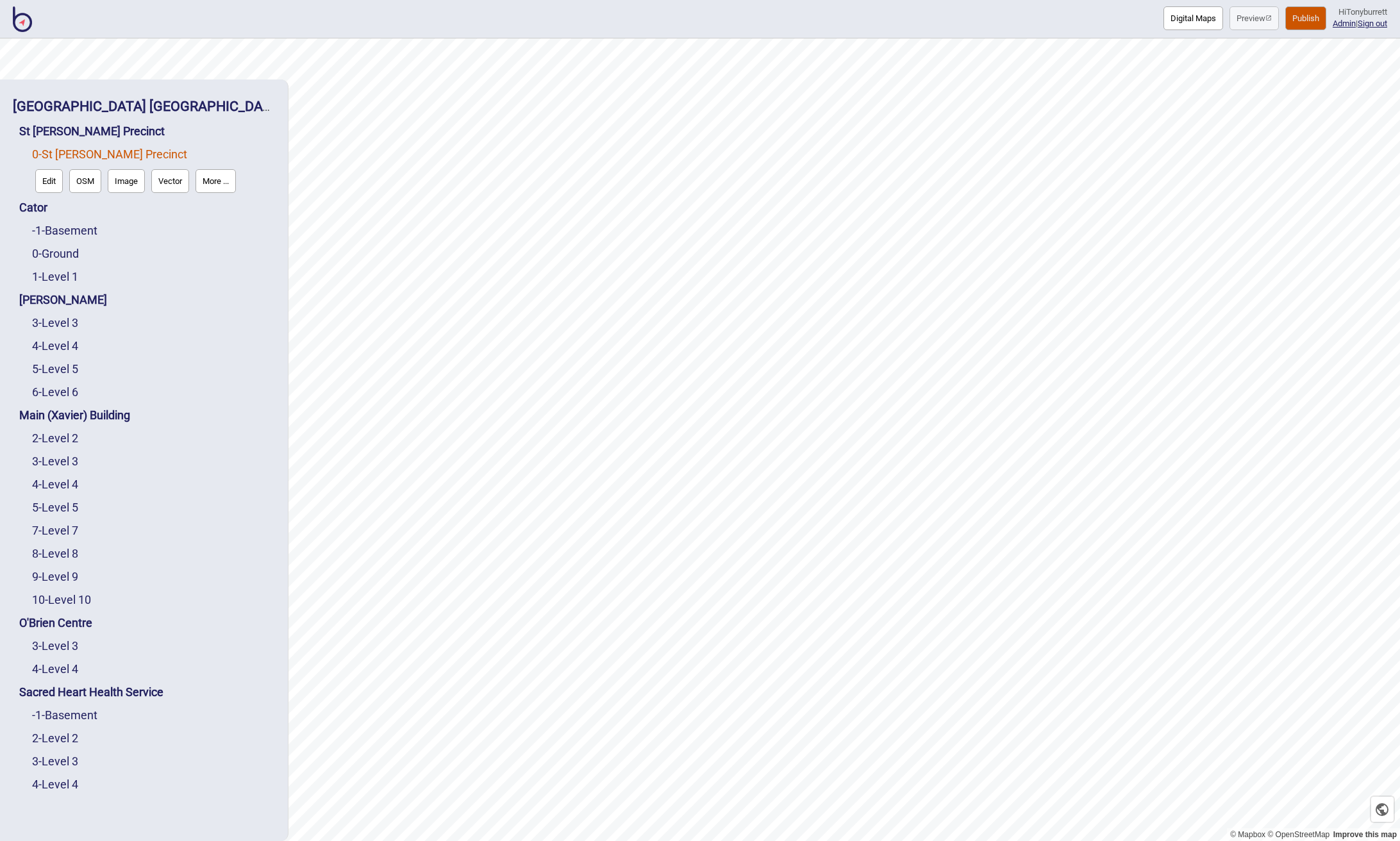
click at [49, 186] on button "Edit" at bounding box center [49, 181] width 28 height 24
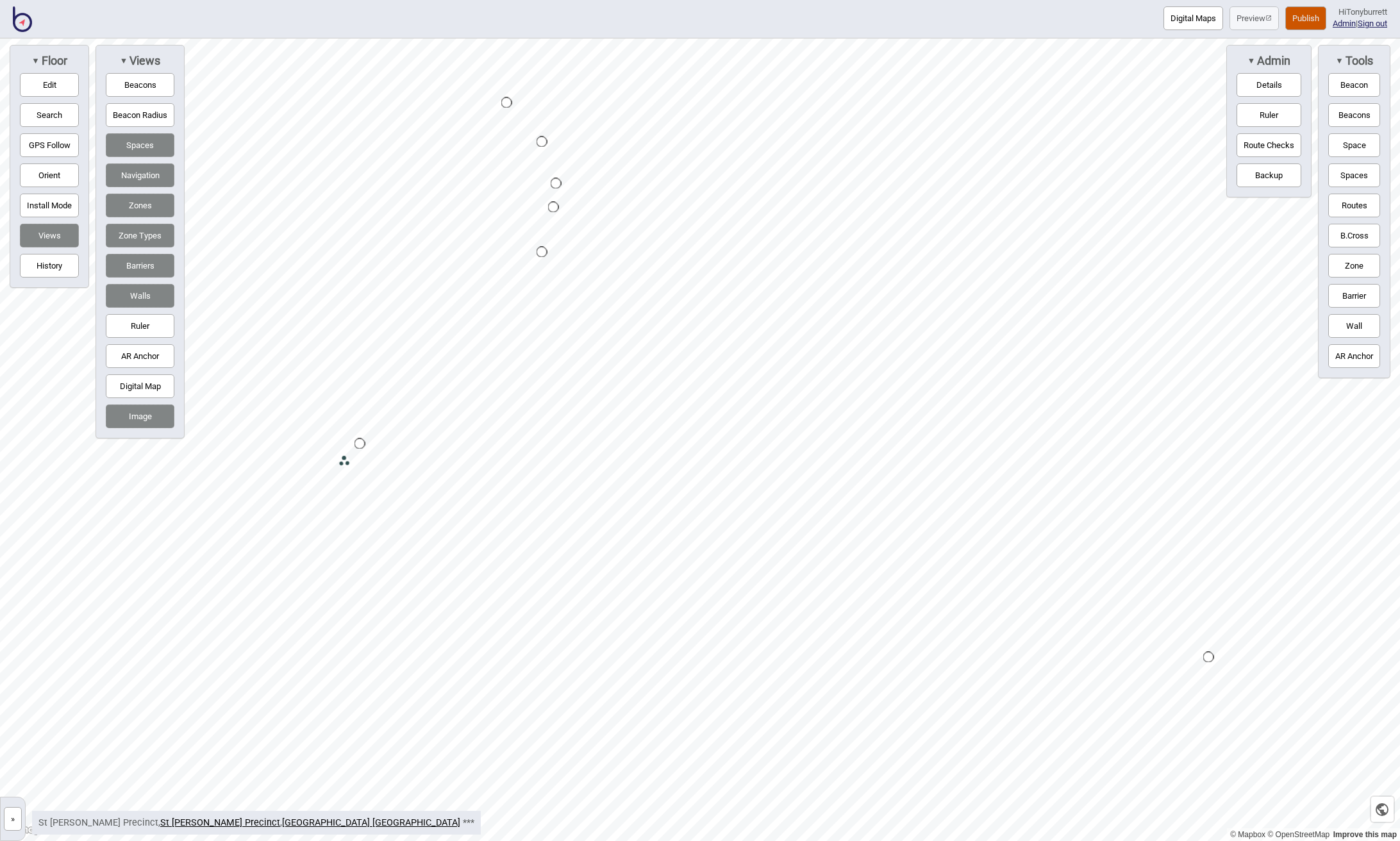
click at [142, 207] on button "Zones" at bounding box center [140, 205] width 69 height 24
click at [896, 145] on button "Space" at bounding box center [1353, 145] width 52 height 24
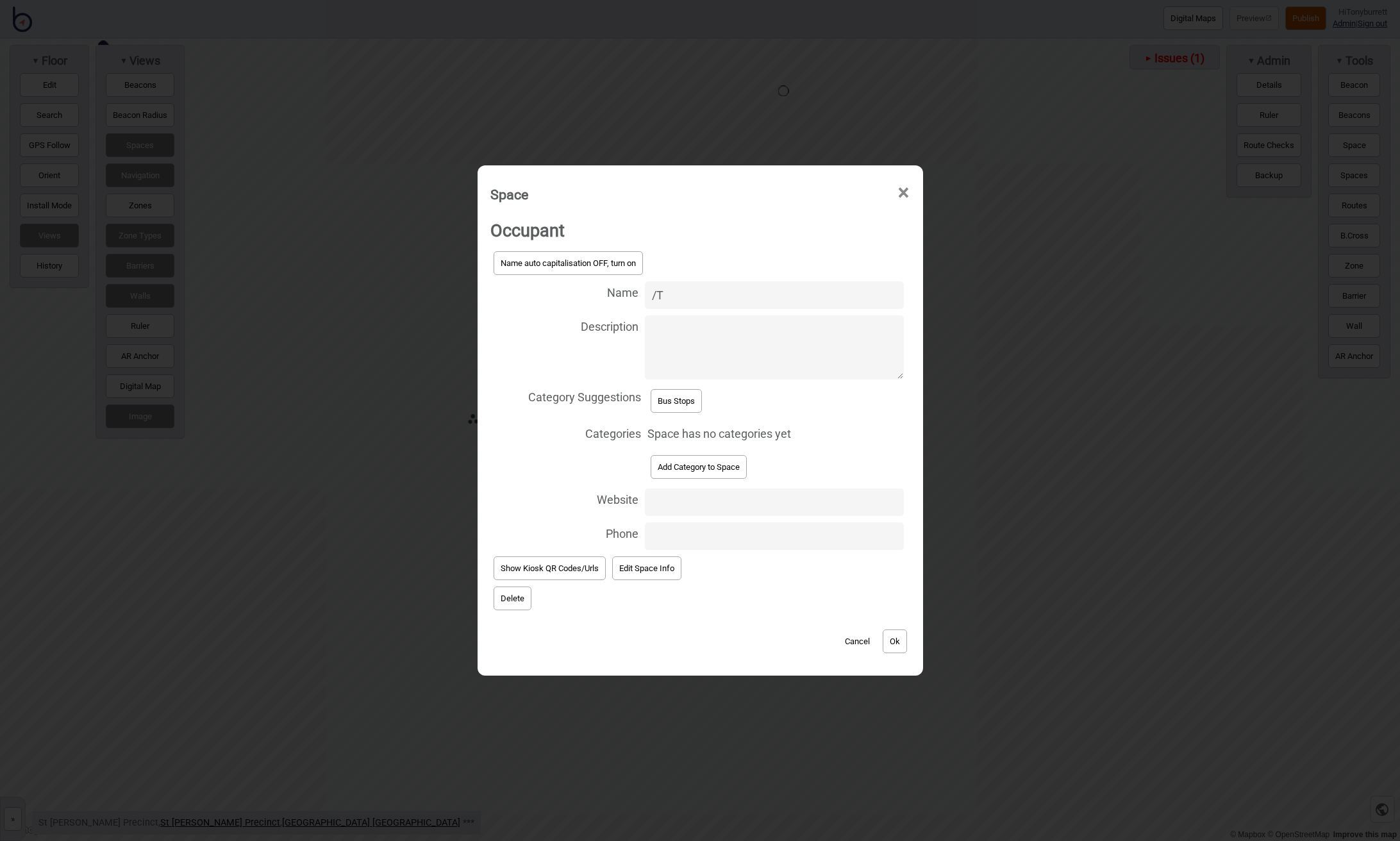
type input "/"
type input "Taxi Rank"
click at [844, 455] on span "Add Category to Space" at bounding box center [775, 467] width 257 height 30
click at [883, 645] on button "Ok" at bounding box center [895, 641] width 24 height 24
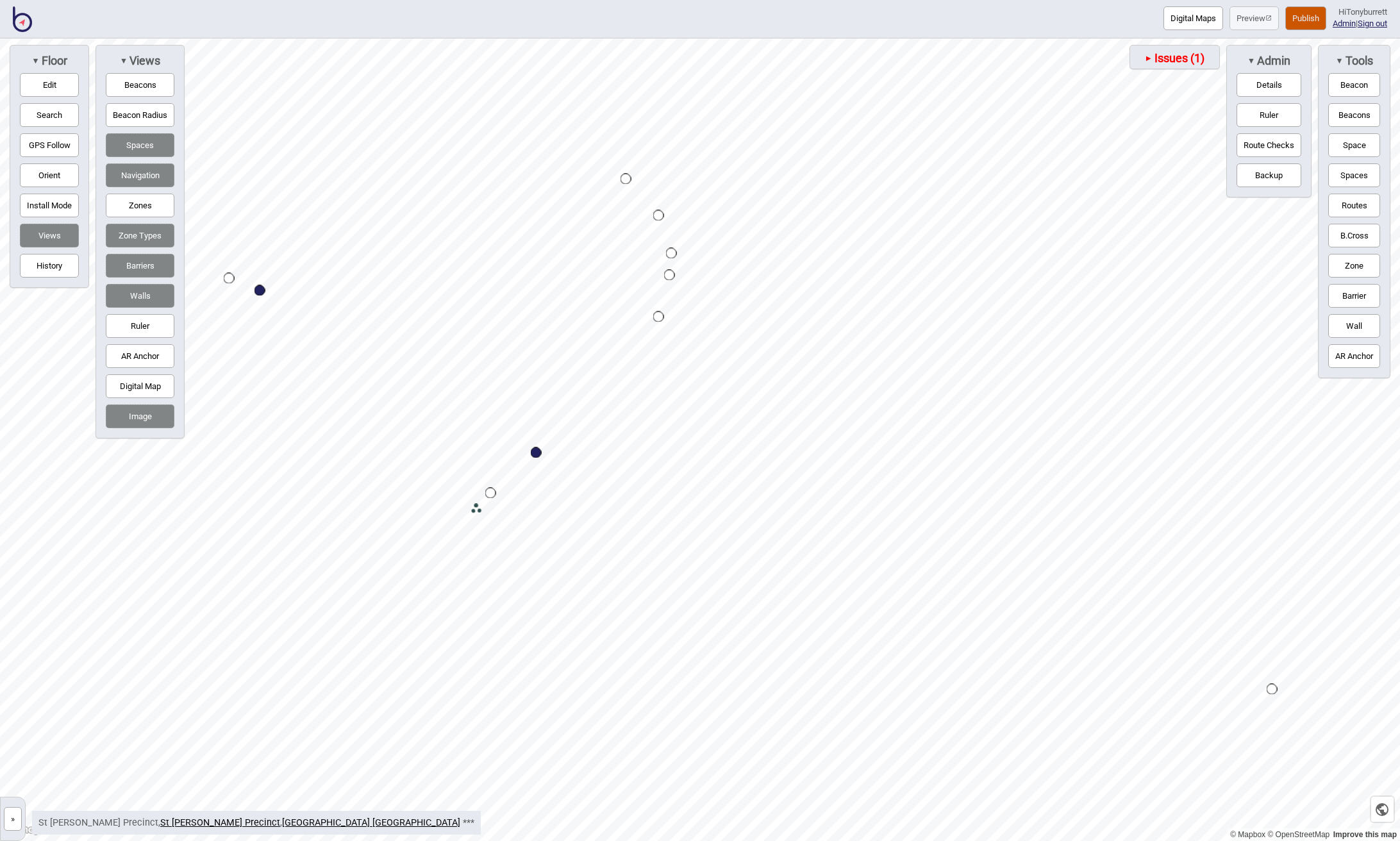
click at [896, 171] on button "Spaces" at bounding box center [1353, 175] width 52 height 24
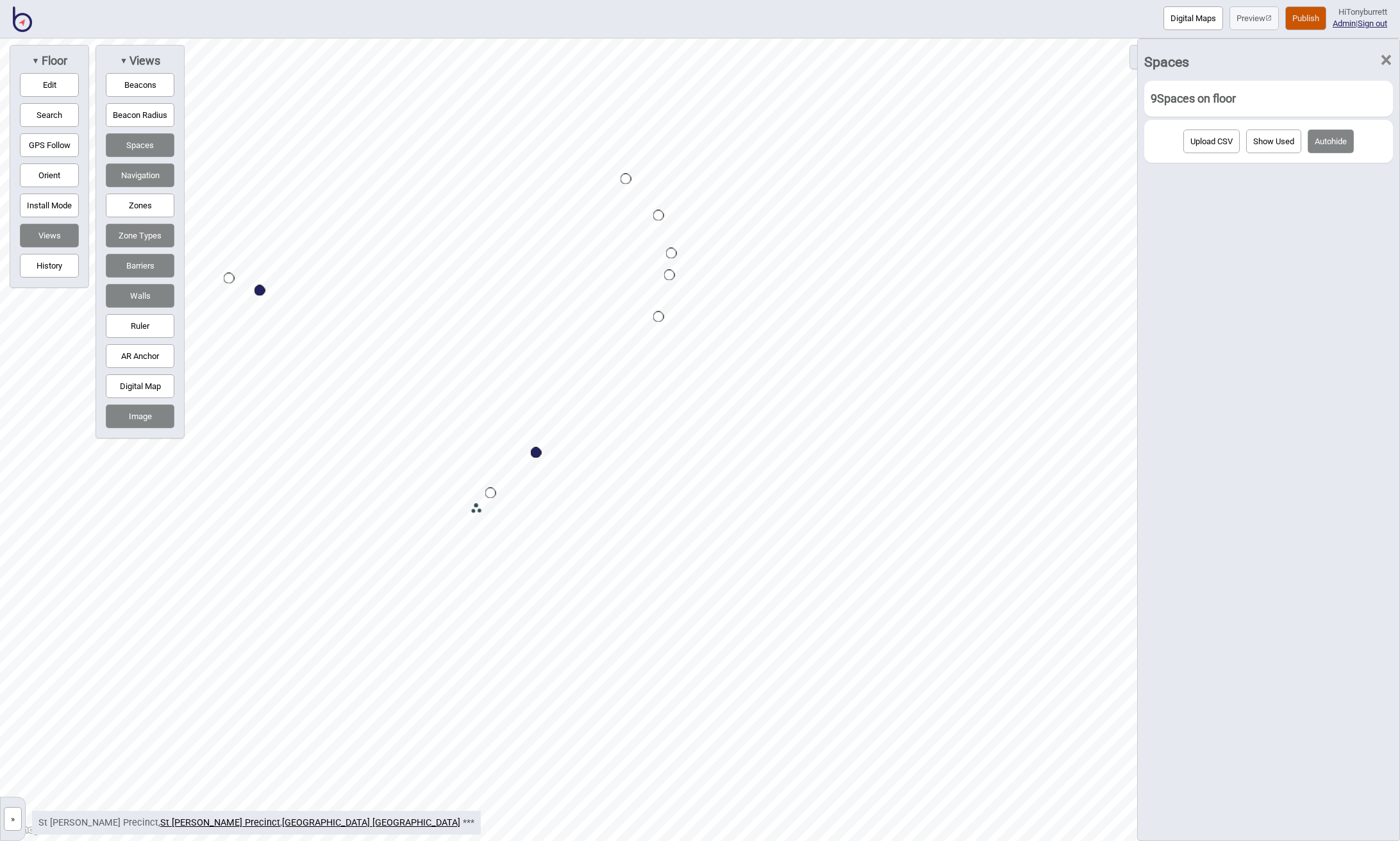
click at [896, 138] on button "Upload CSV" at bounding box center [1212, 141] width 57 height 24
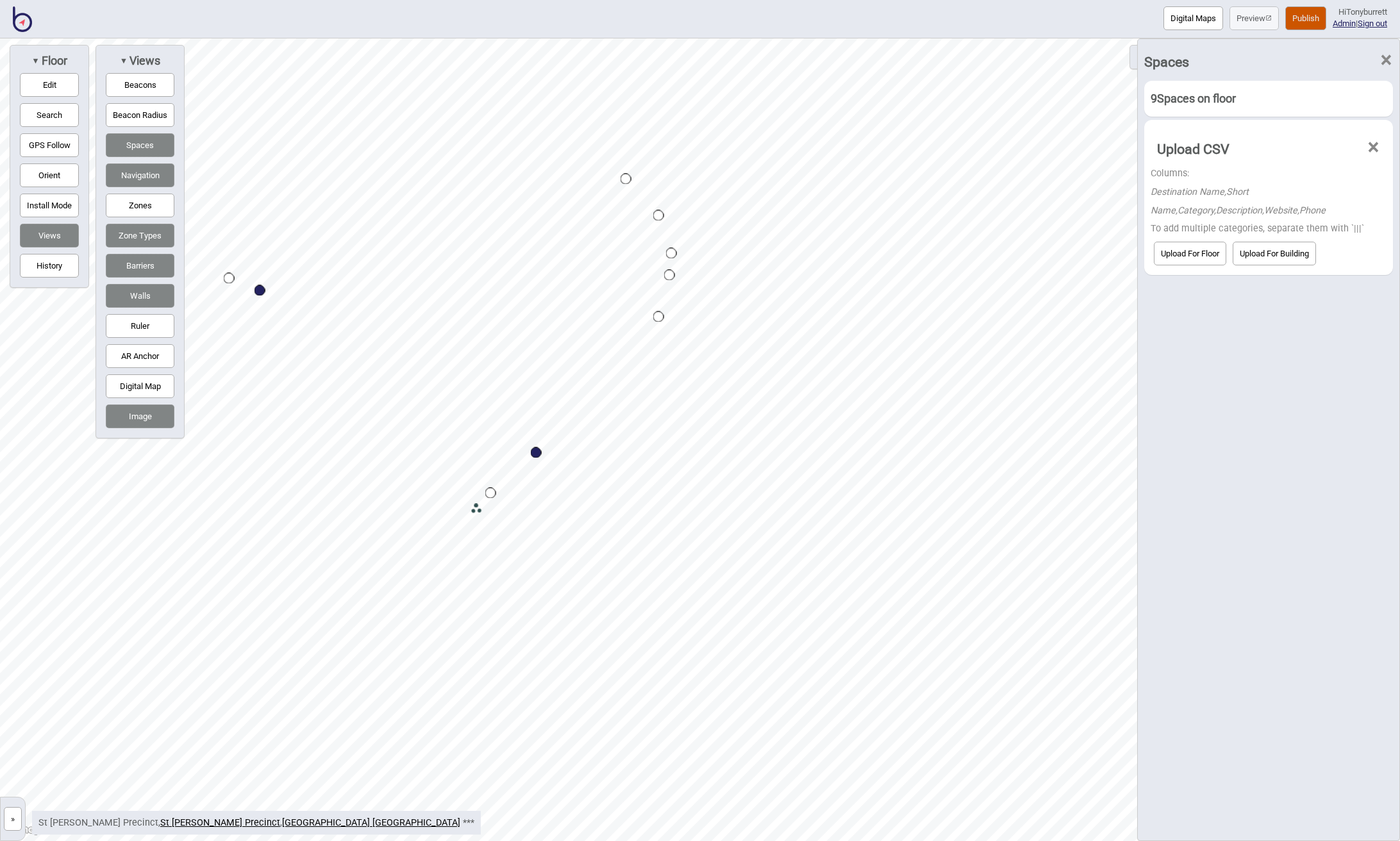
click at [896, 243] on button "Upload For Floor" at bounding box center [1189, 253] width 72 height 24
click input "file" at bounding box center [0, 0] width 0 height 0
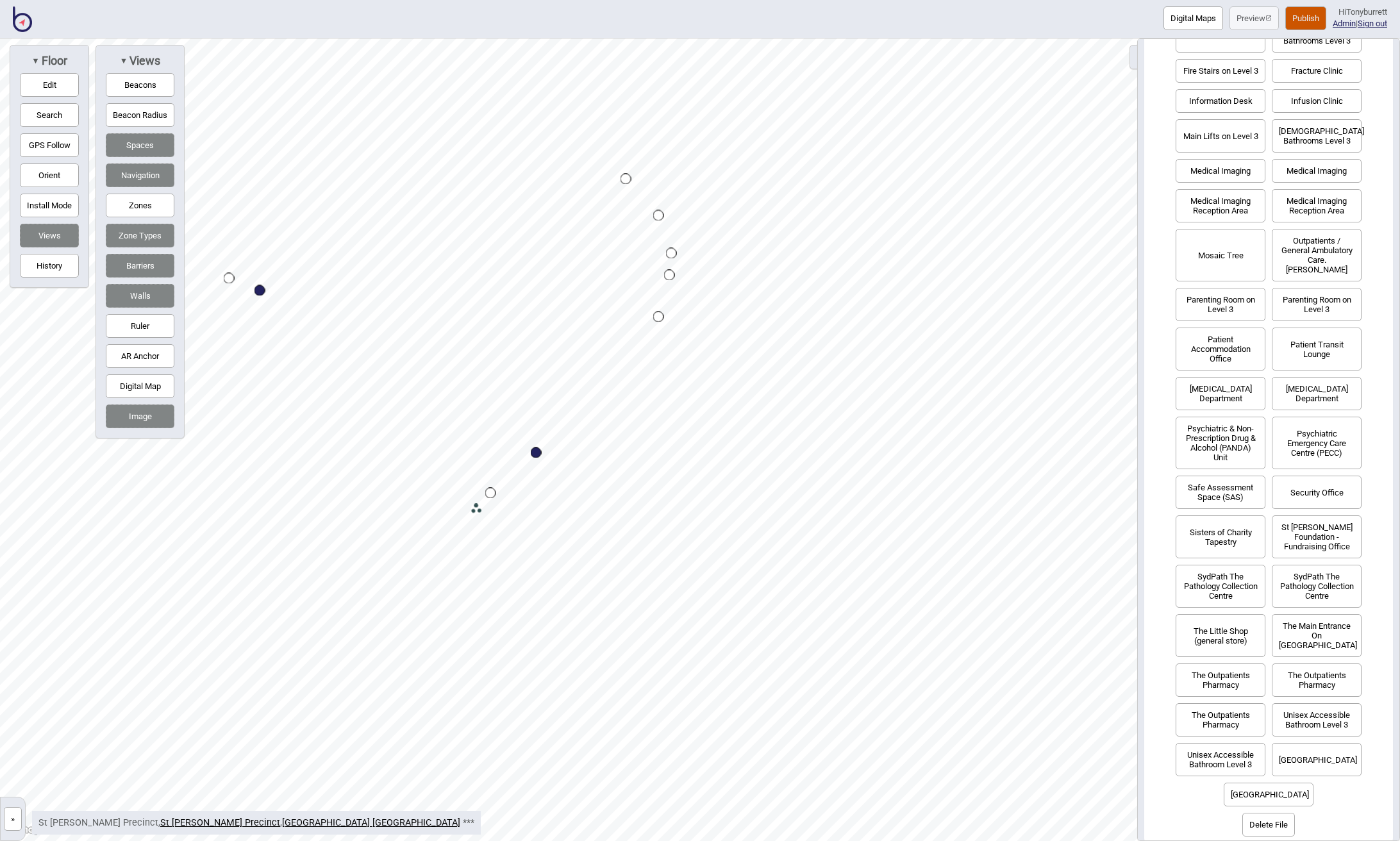
scroll to position [547, 0]
click at [537, 452] on div "Map marker" at bounding box center [536, 453] width 11 height 11
click at [540, 449] on div "Map marker" at bounding box center [536, 453] width 11 height 11
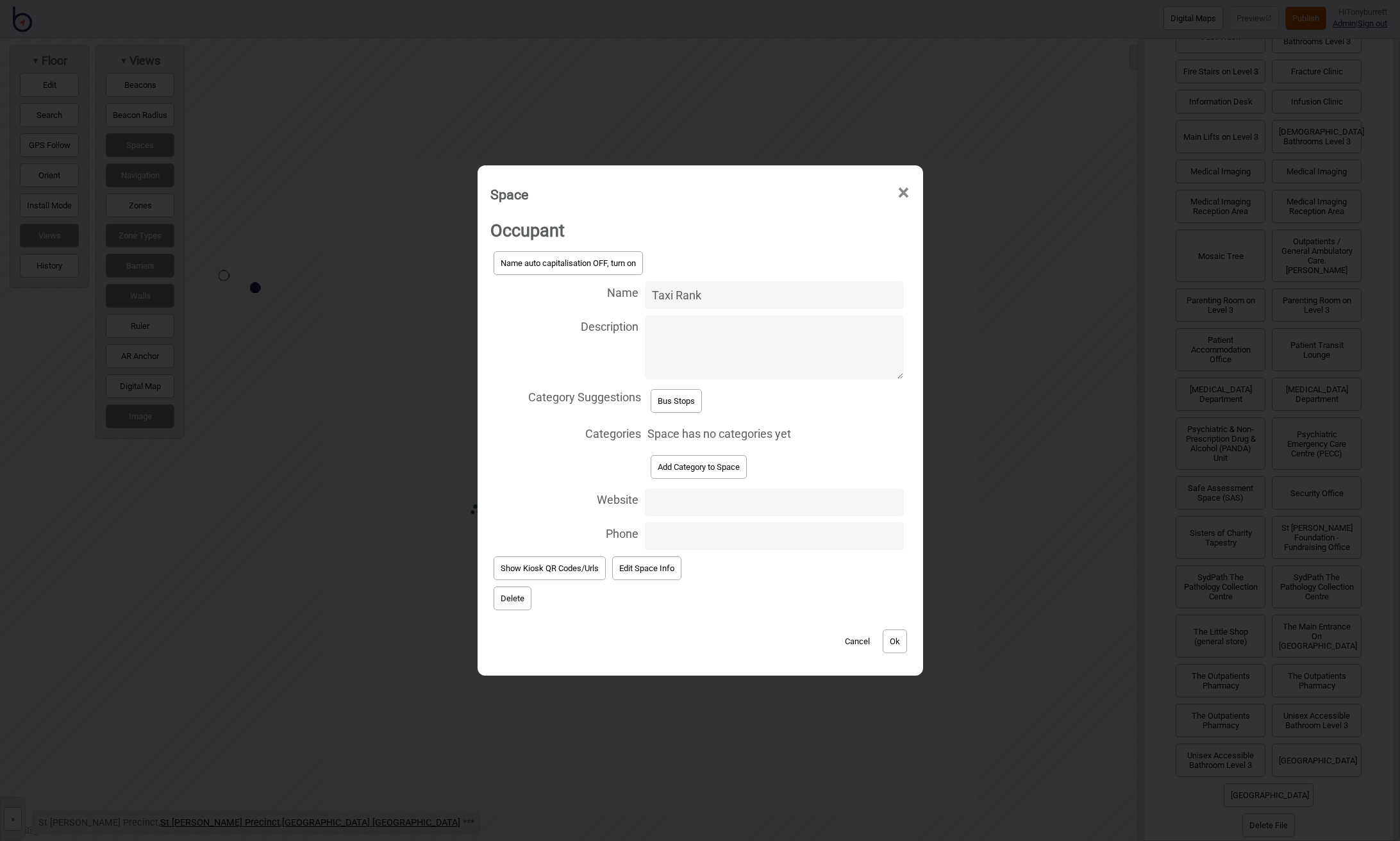
click at [688, 459] on button "Add Category to Space" at bounding box center [698, 467] width 96 height 24
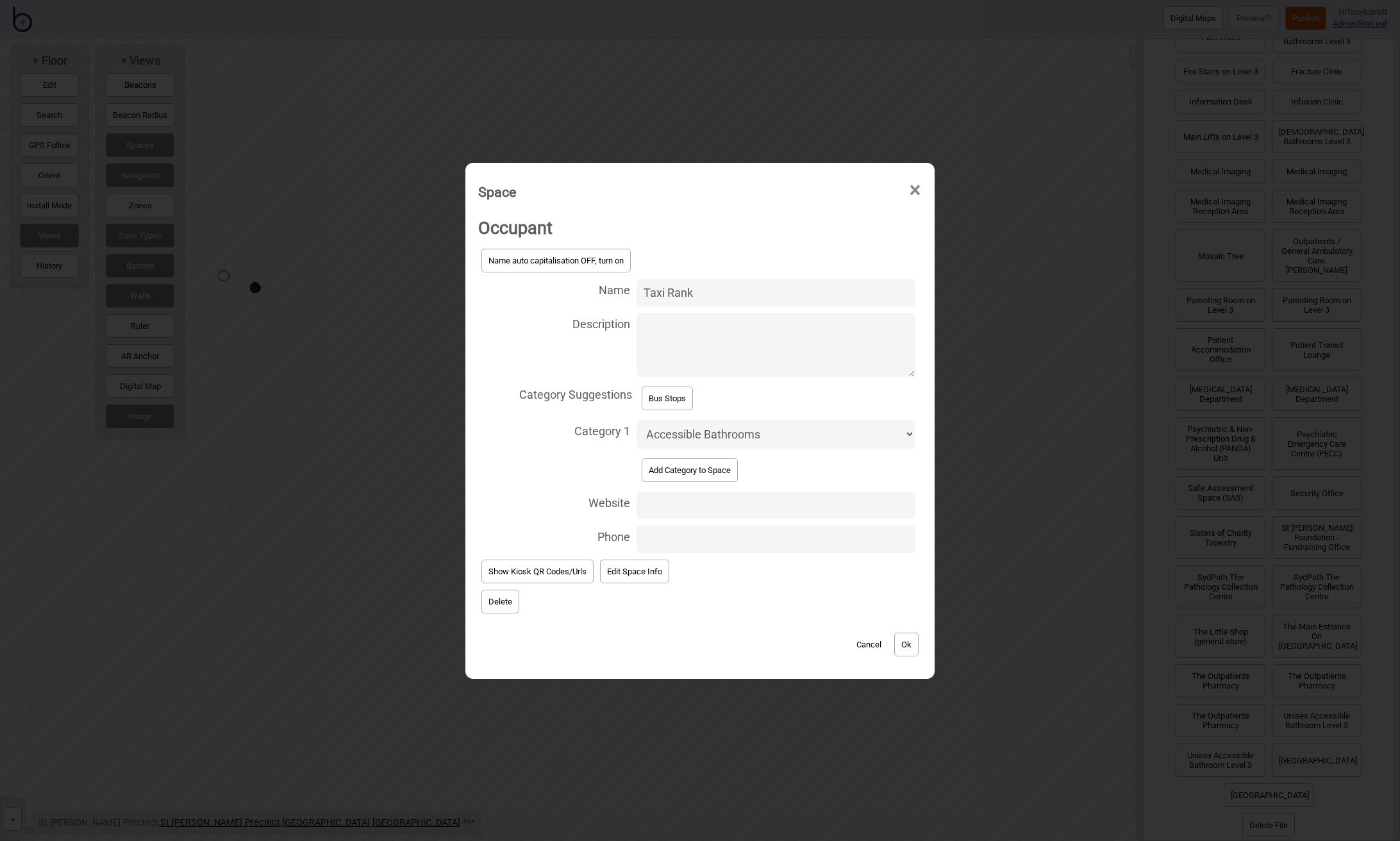
select select "Taxi Rank"
click at [894, 646] on button "Ok" at bounding box center [906, 644] width 24 height 24
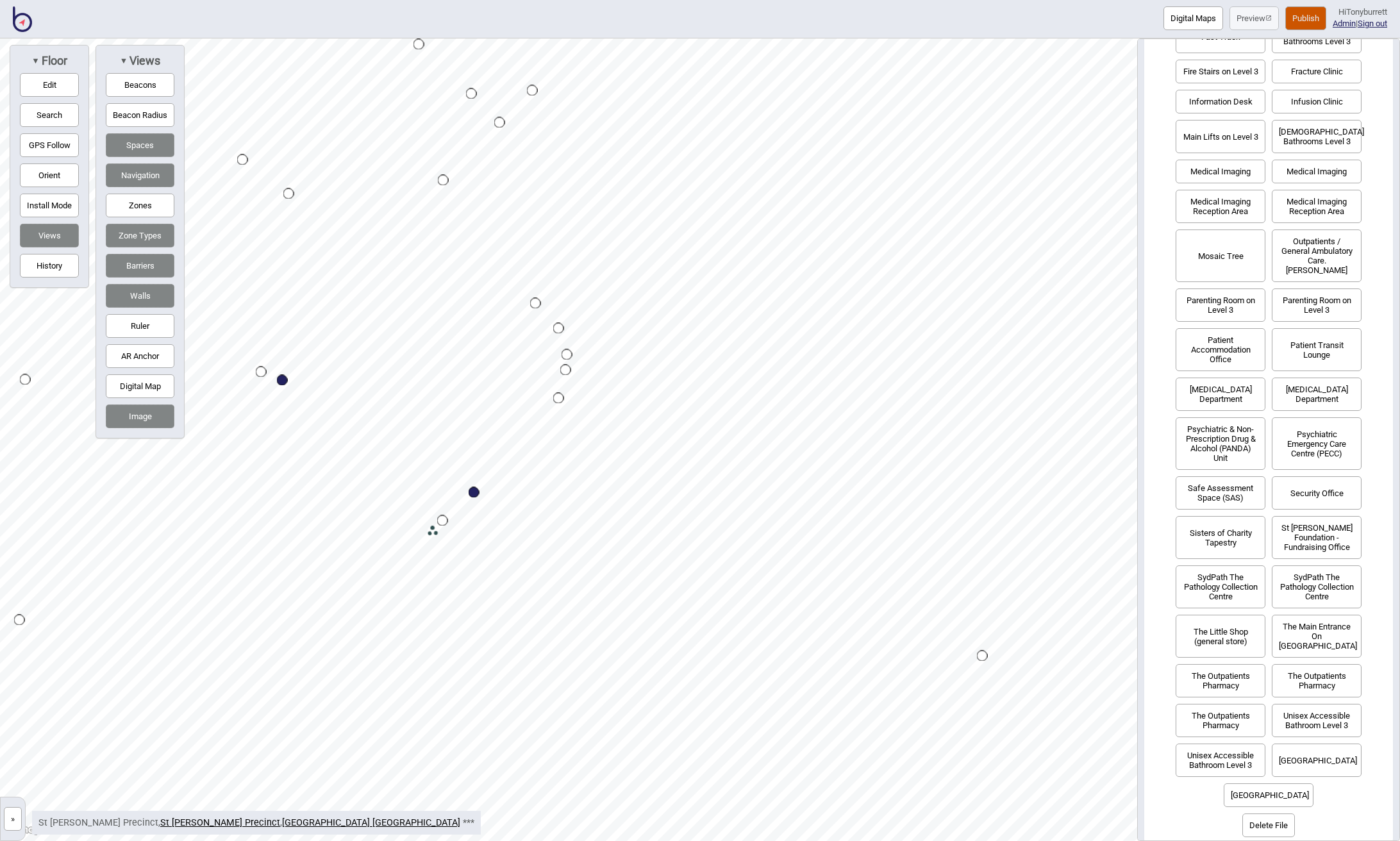
click at [145, 177] on button "Navigation" at bounding box center [140, 175] width 69 height 24
click at [142, 203] on button "Zones" at bounding box center [140, 205] width 69 height 24
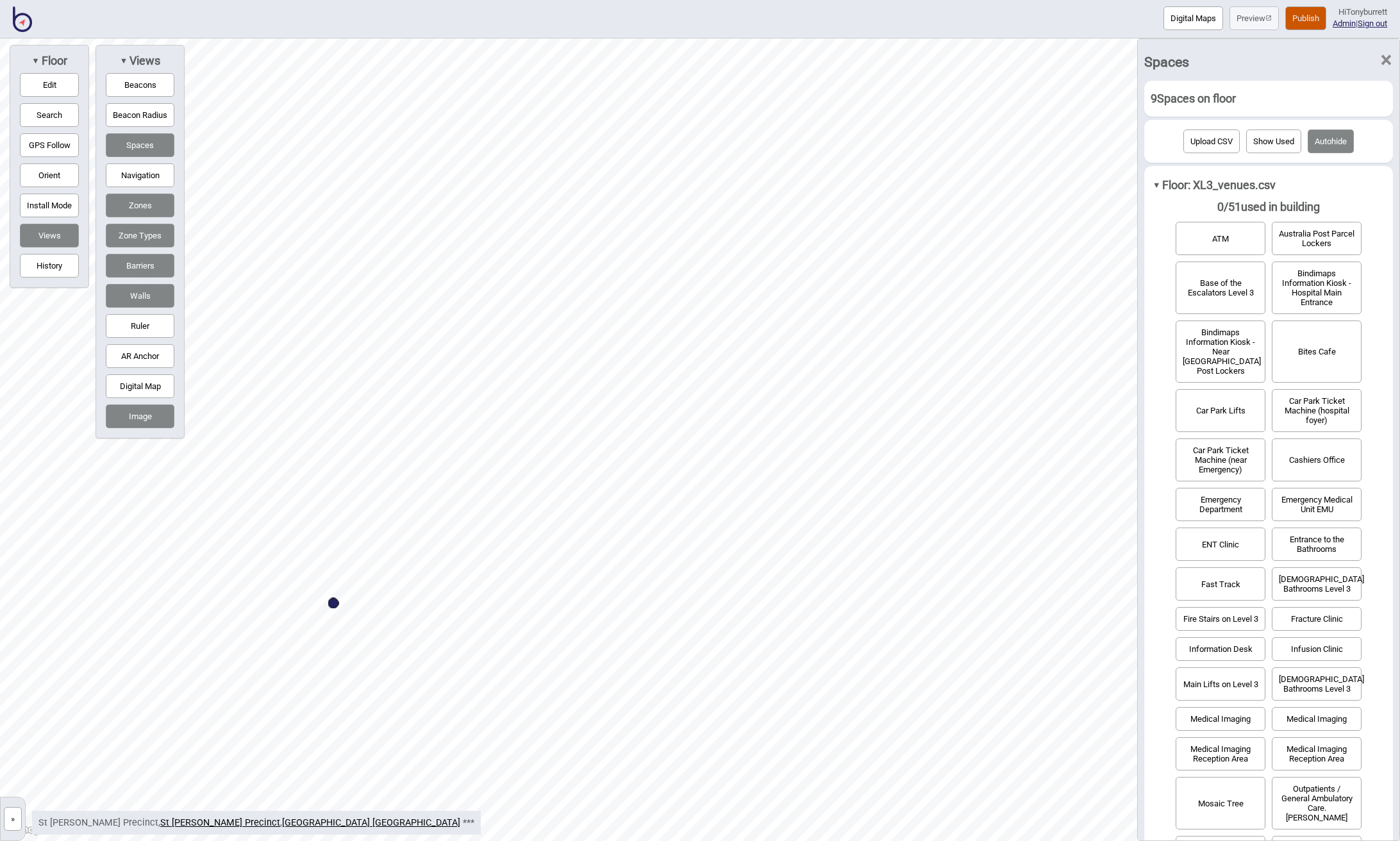
scroll to position [0, 0]
click at [896, 448] on button "Car Park Ticket Machine (near Emergency)" at bounding box center [1220, 460] width 90 height 43
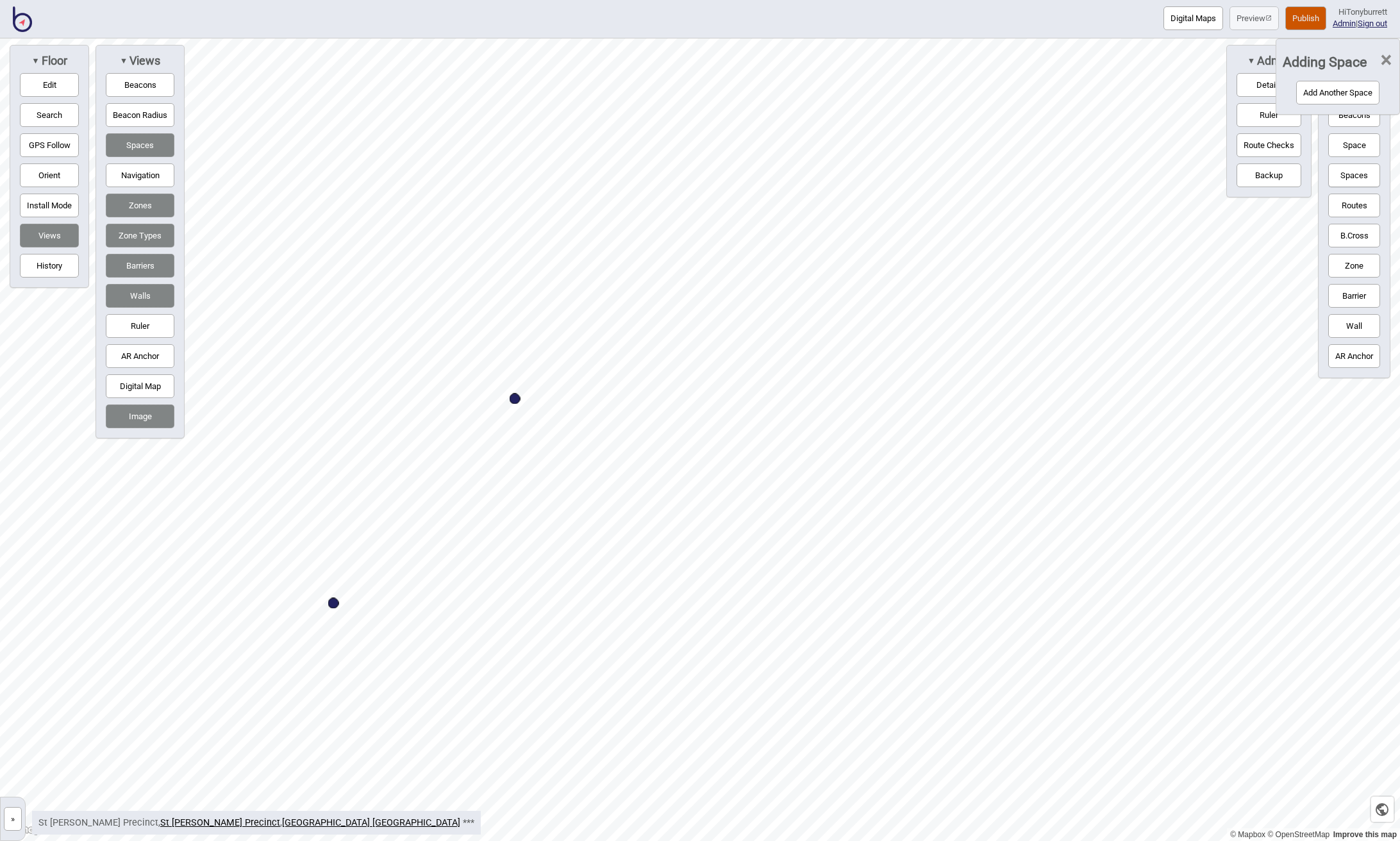
click at [896, 95] on button "Add Another Space" at bounding box center [1337, 93] width 83 height 24
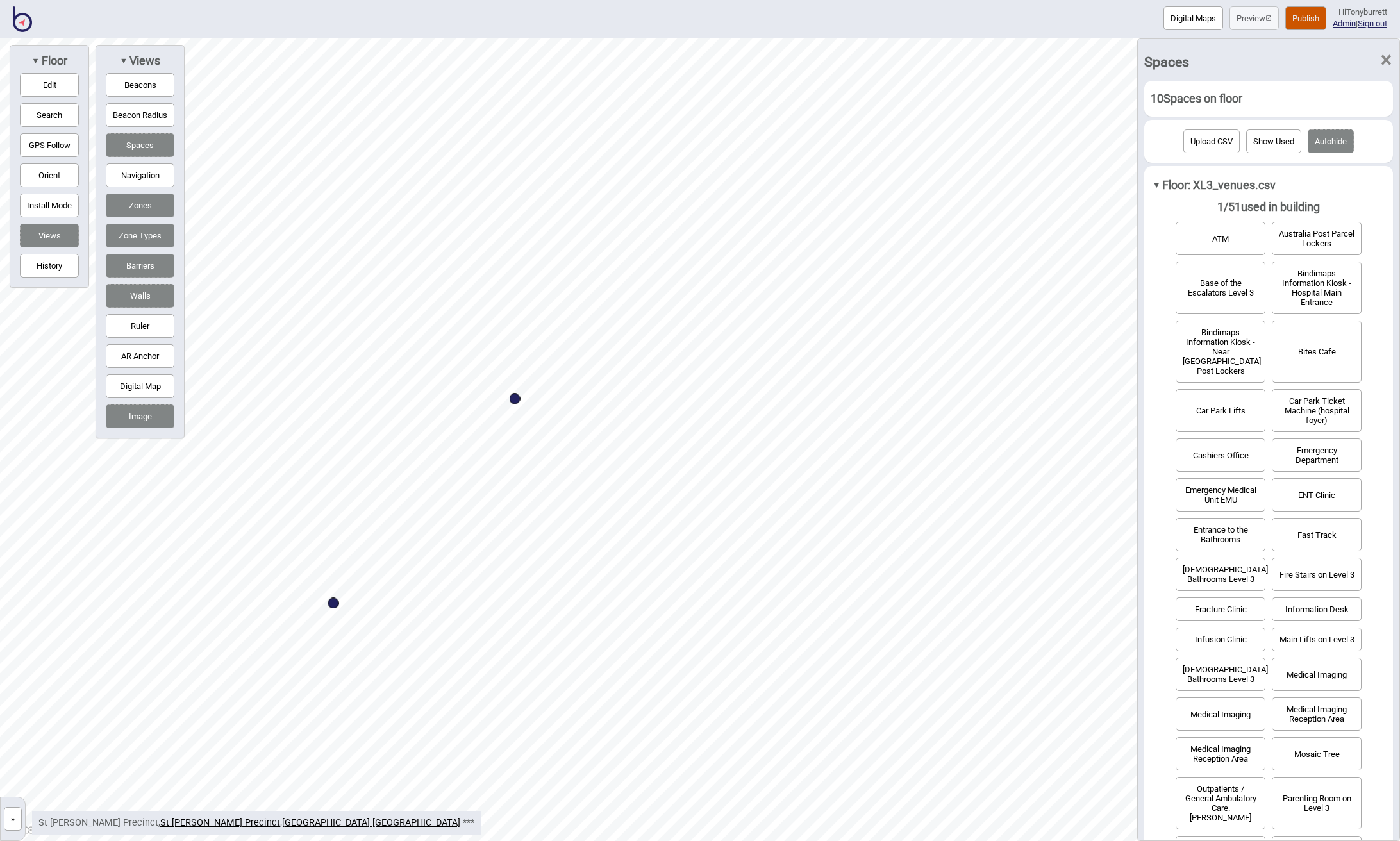
drag, startPoint x: 1182, startPoint y: 386, endPoint x: 1191, endPoint y: 393, distance: 11.4
click at [896, 393] on button "Car Park Lifts" at bounding box center [1220, 411] width 90 height 43
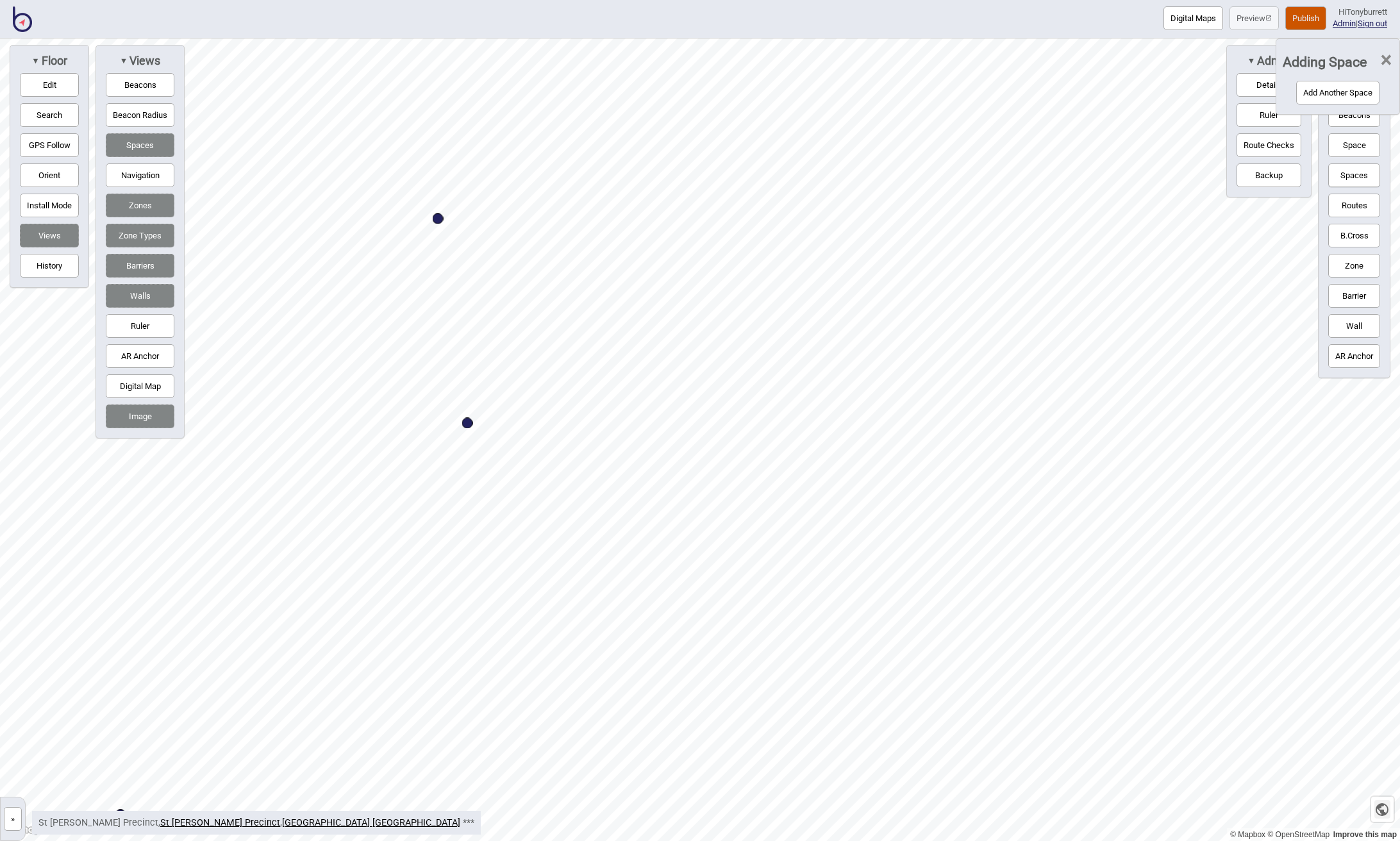
click at [896, 809] on icon "button" at bounding box center [1382, 809] width 16 height 16
click at [896, 807] on icon "button" at bounding box center [1382, 809] width 13 height 13
click at [49, 79] on button "Edit" at bounding box center [49, 84] width 59 height 24
click at [134, 202] on button "Zones" at bounding box center [140, 205] width 69 height 24
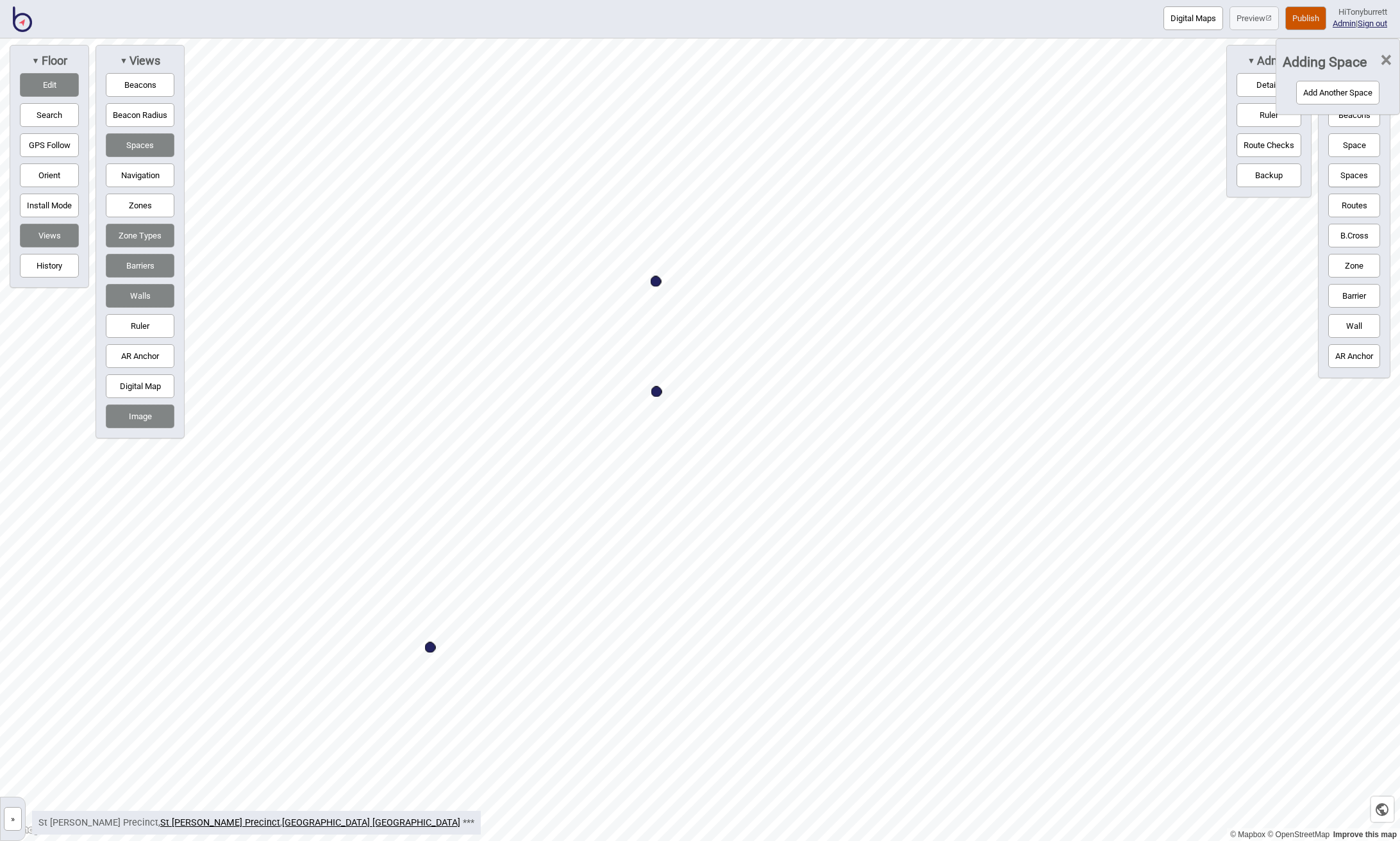
click at [138, 196] on button "Zones" at bounding box center [140, 205] width 69 height 24
click at [896, 93] on button "Add Another Space" at bounding box center [1337, 93] width 83 height 24
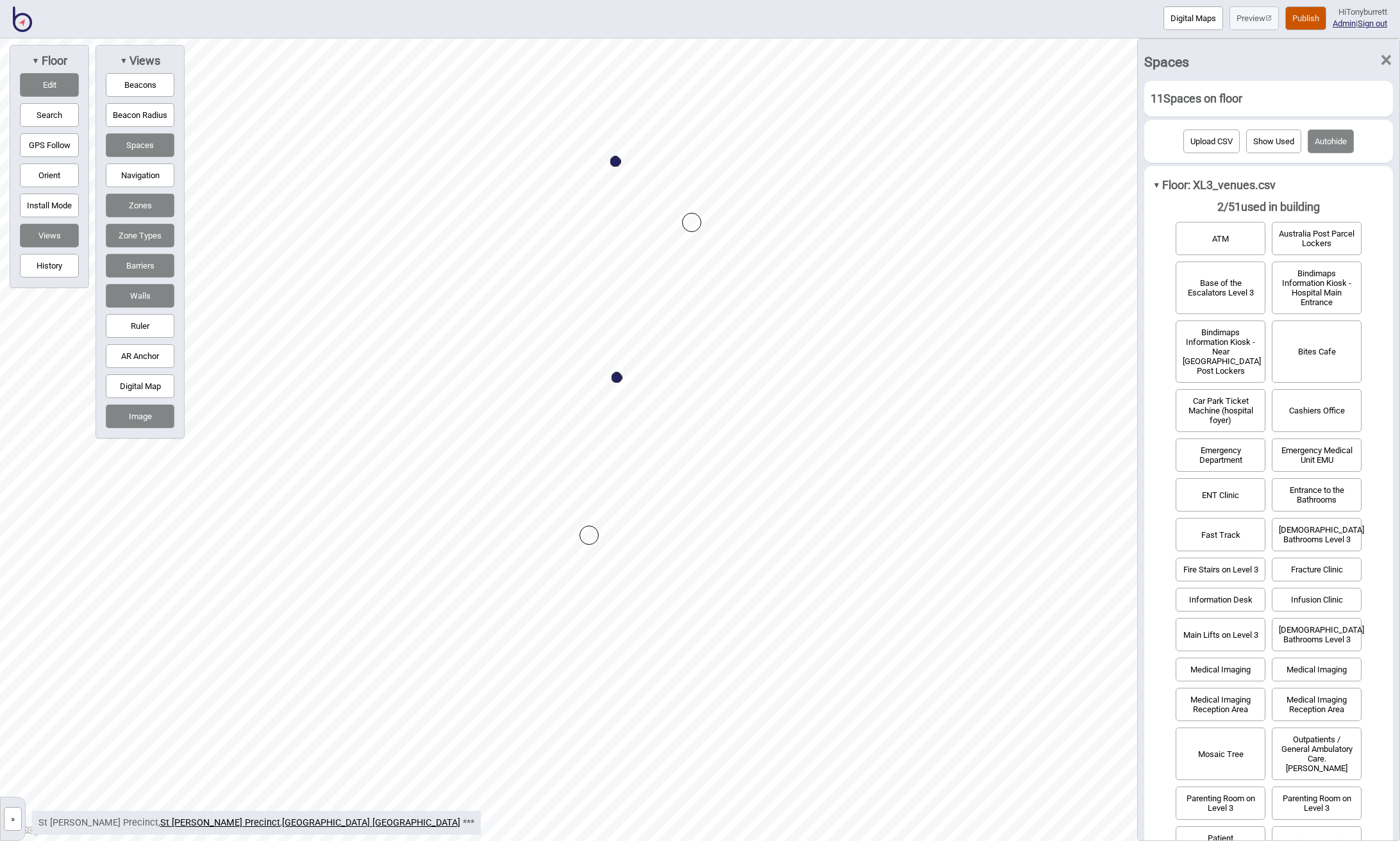
drag, startPoint x: 677, startPoint y: 220, endPoint x: 690, endPoint y: 224, distance: 13.6
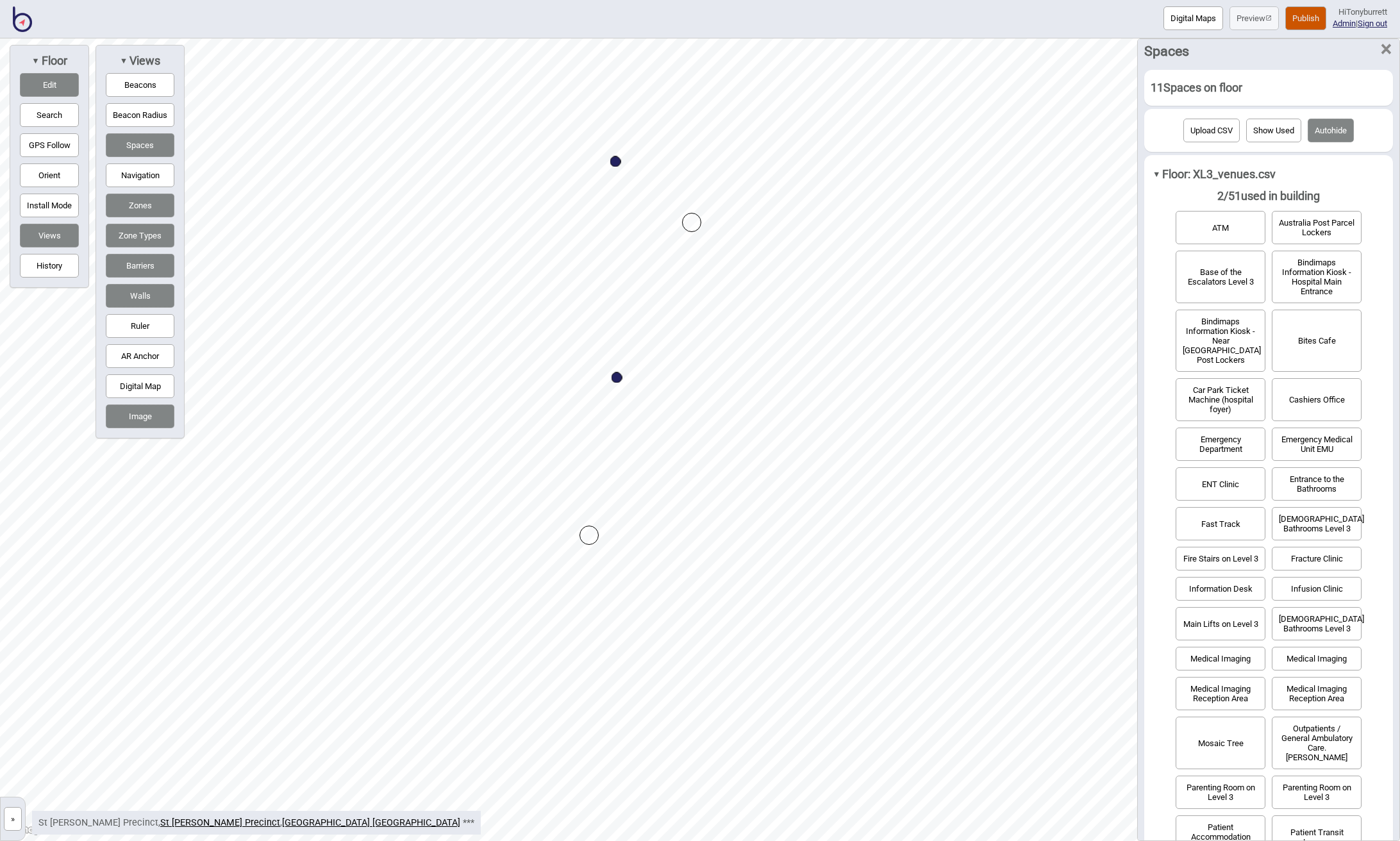
scroll to position [12, 0]
click at [896, 509] on button "Fast Track" at bounding box center [1220, 522] width 90 height 33
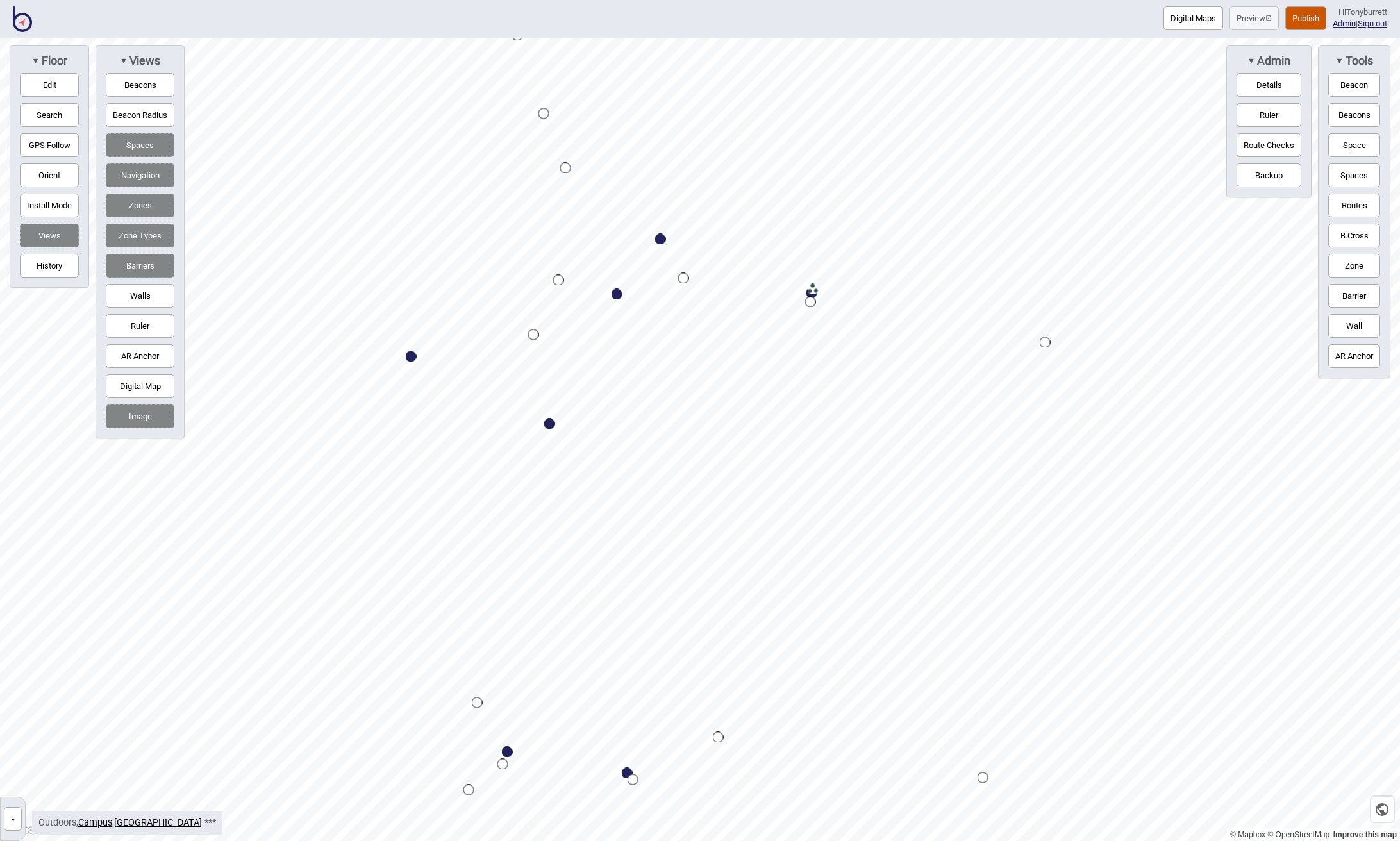
click at [26, 21] on img at bounding box center [22, 19] width 19 height 26
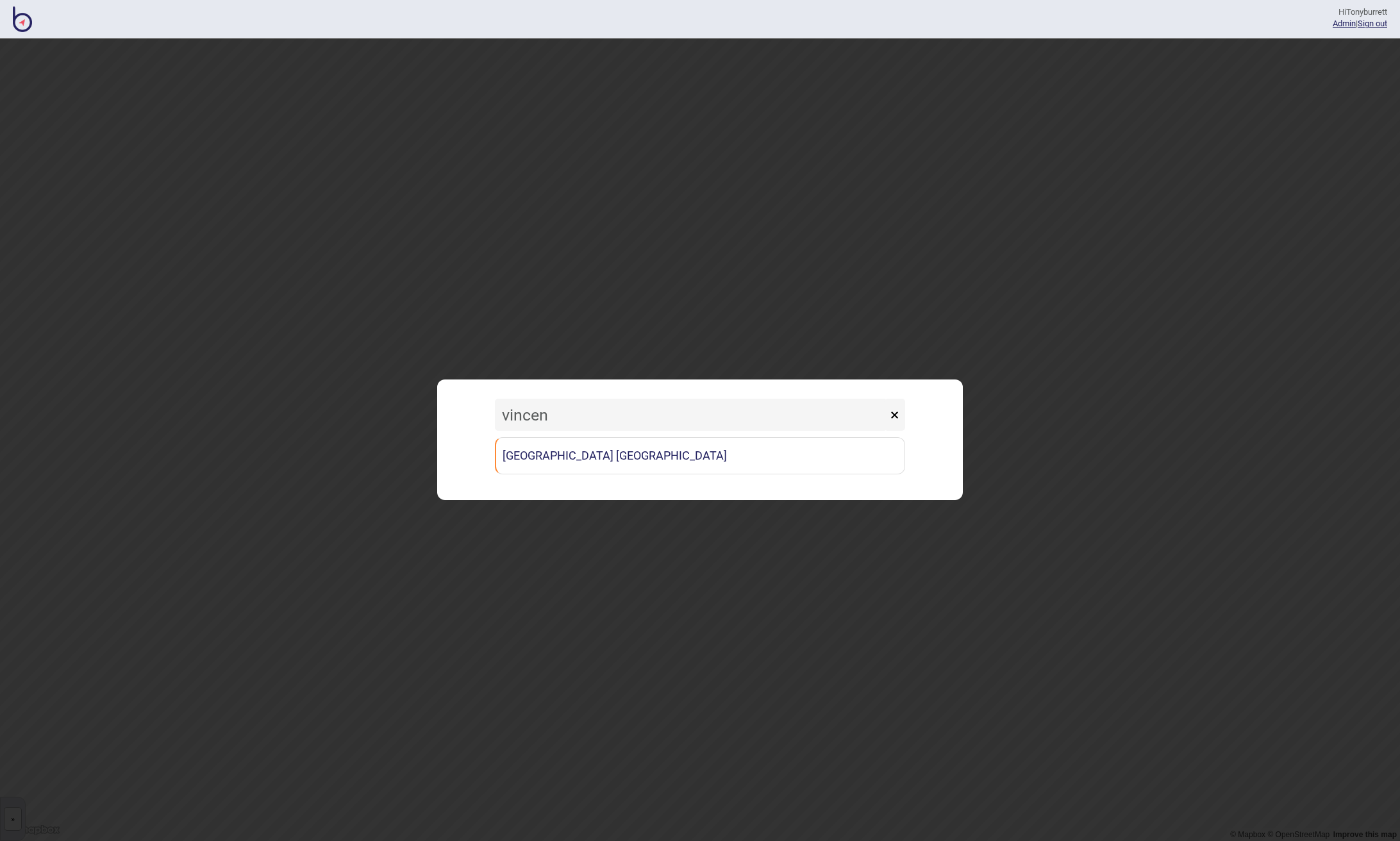
type input "vincent"
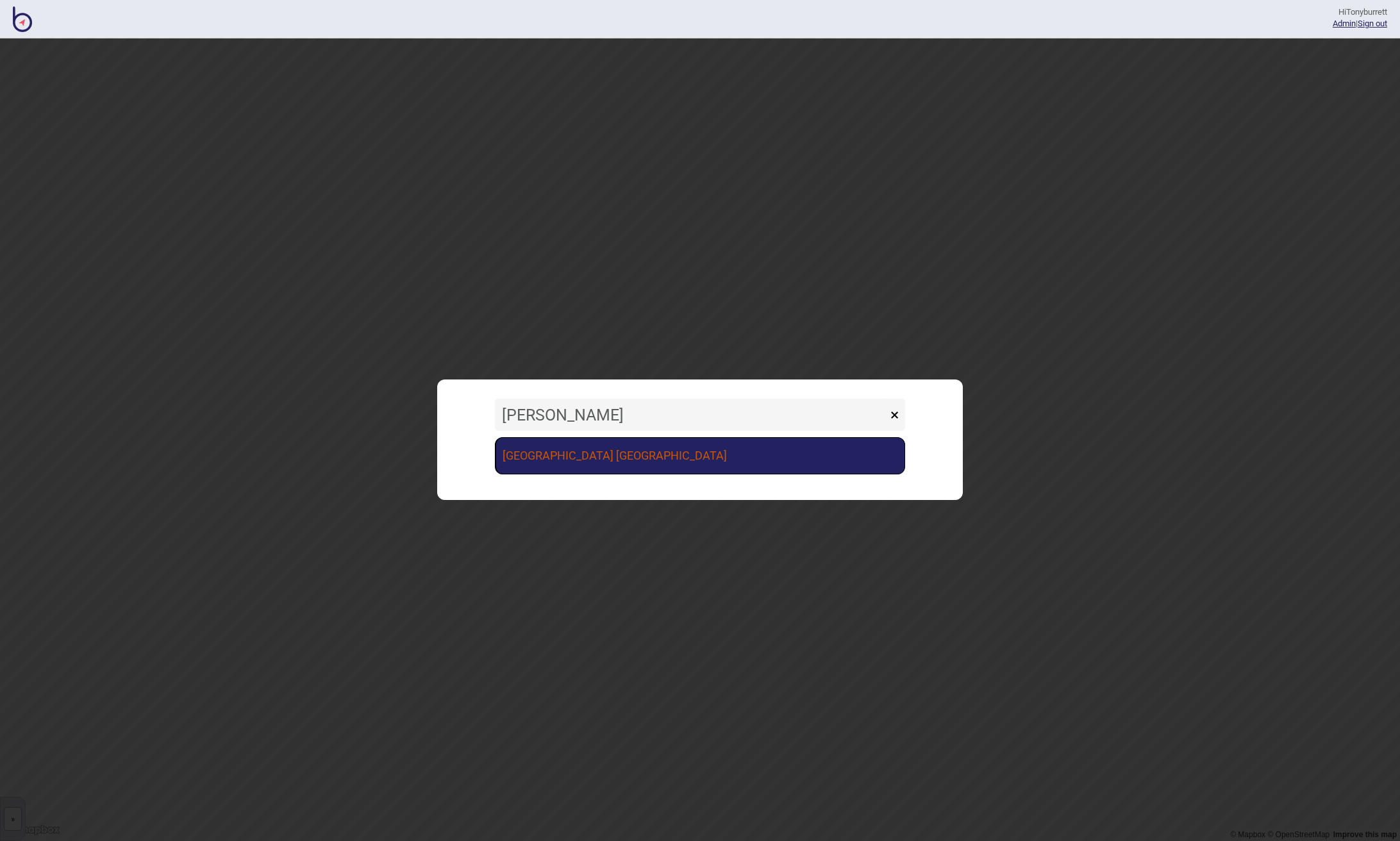
drag, startPoint x: 27, startPoint y: 23, endPoint x: 579, endPoint y: 454, distance: 700.3
click at [579, 454] on link "St Vincent's Public Hospital Sydney" at bounding box center [700, 455] width 410 height 37
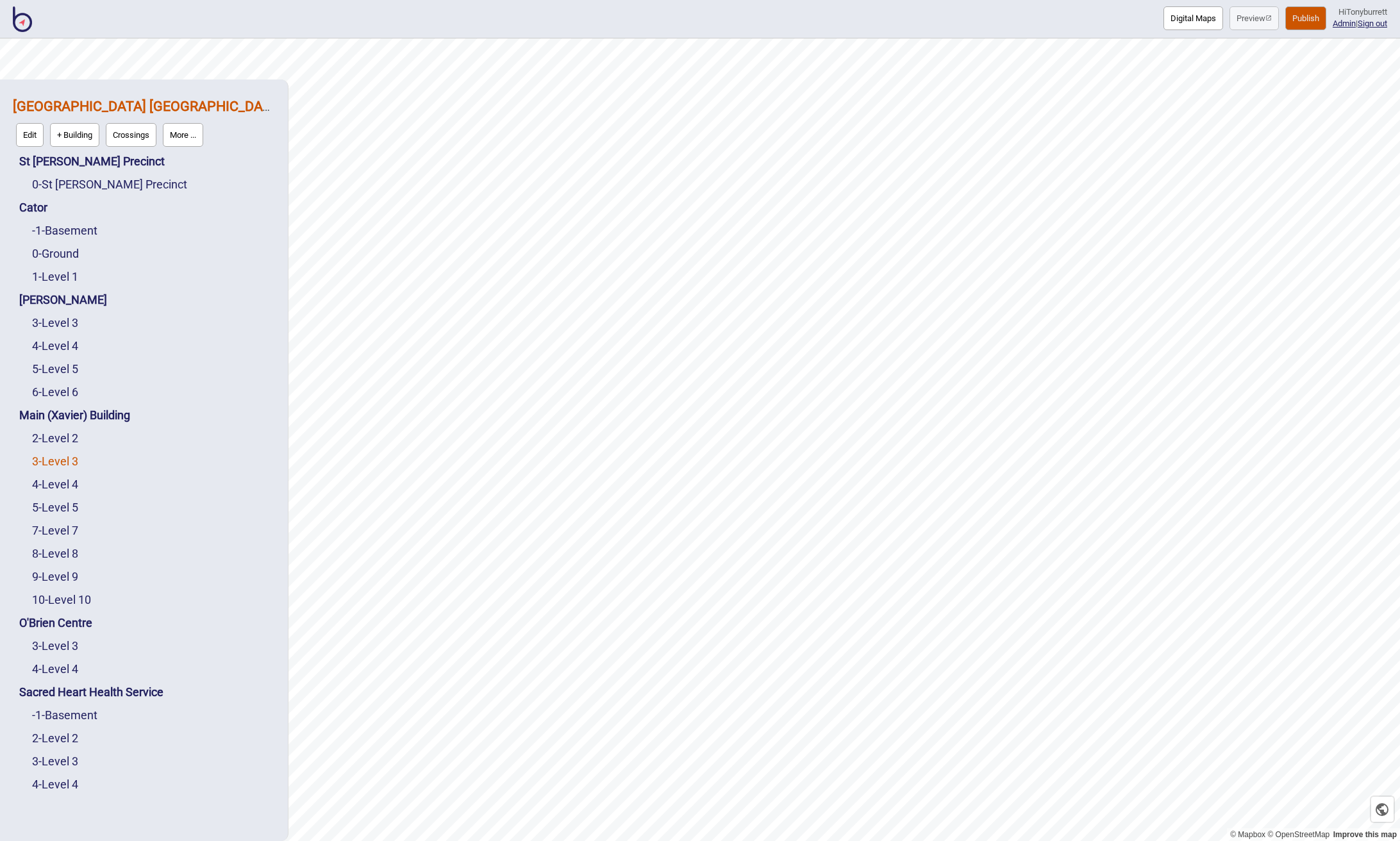
click at [49, 459] on link "3 - Level 3" at bounding box center [55, 461] width 46 height 14
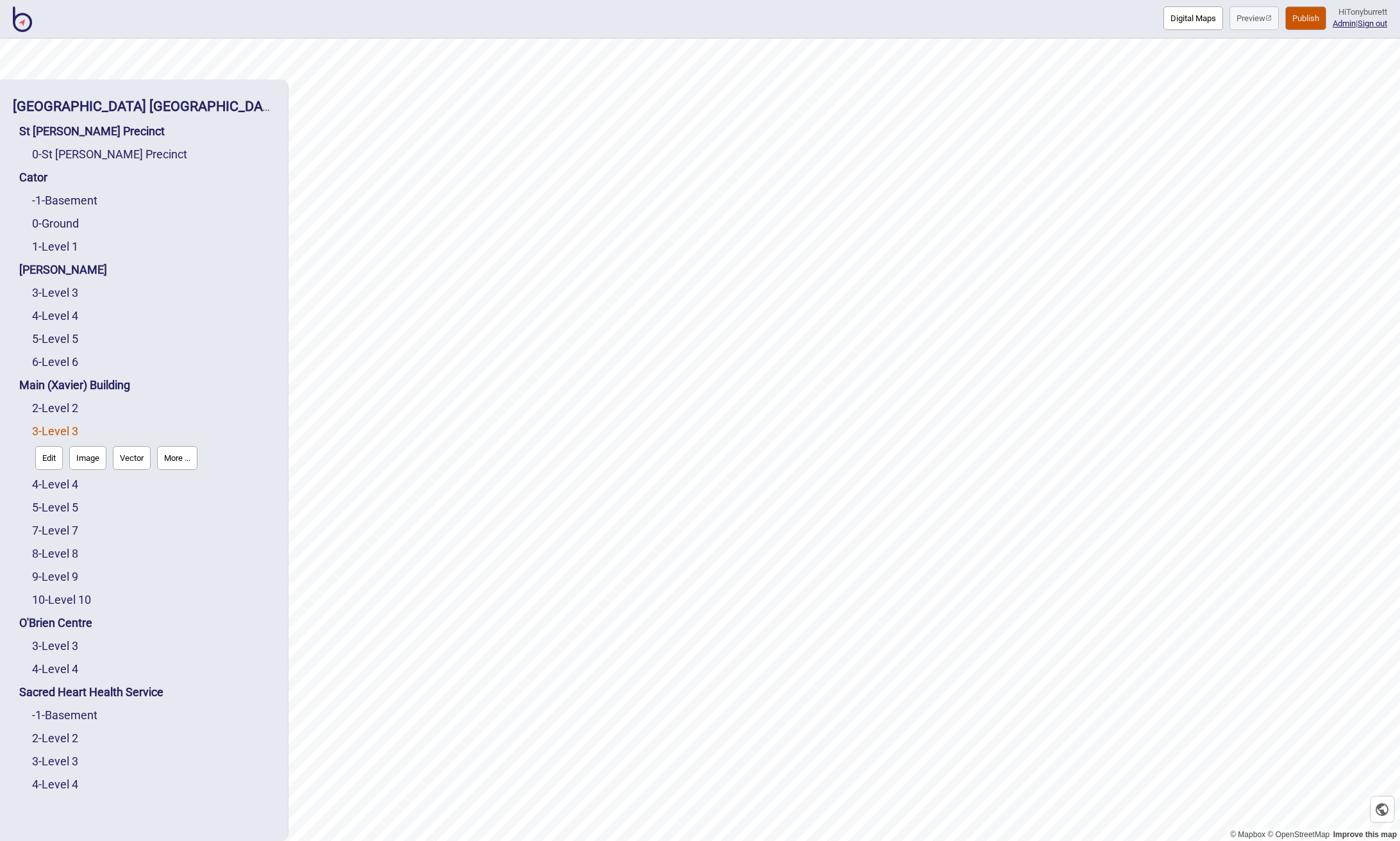
click at [43, 459] on button "Edit" at bounding box center [49, 458] width 28 height 24
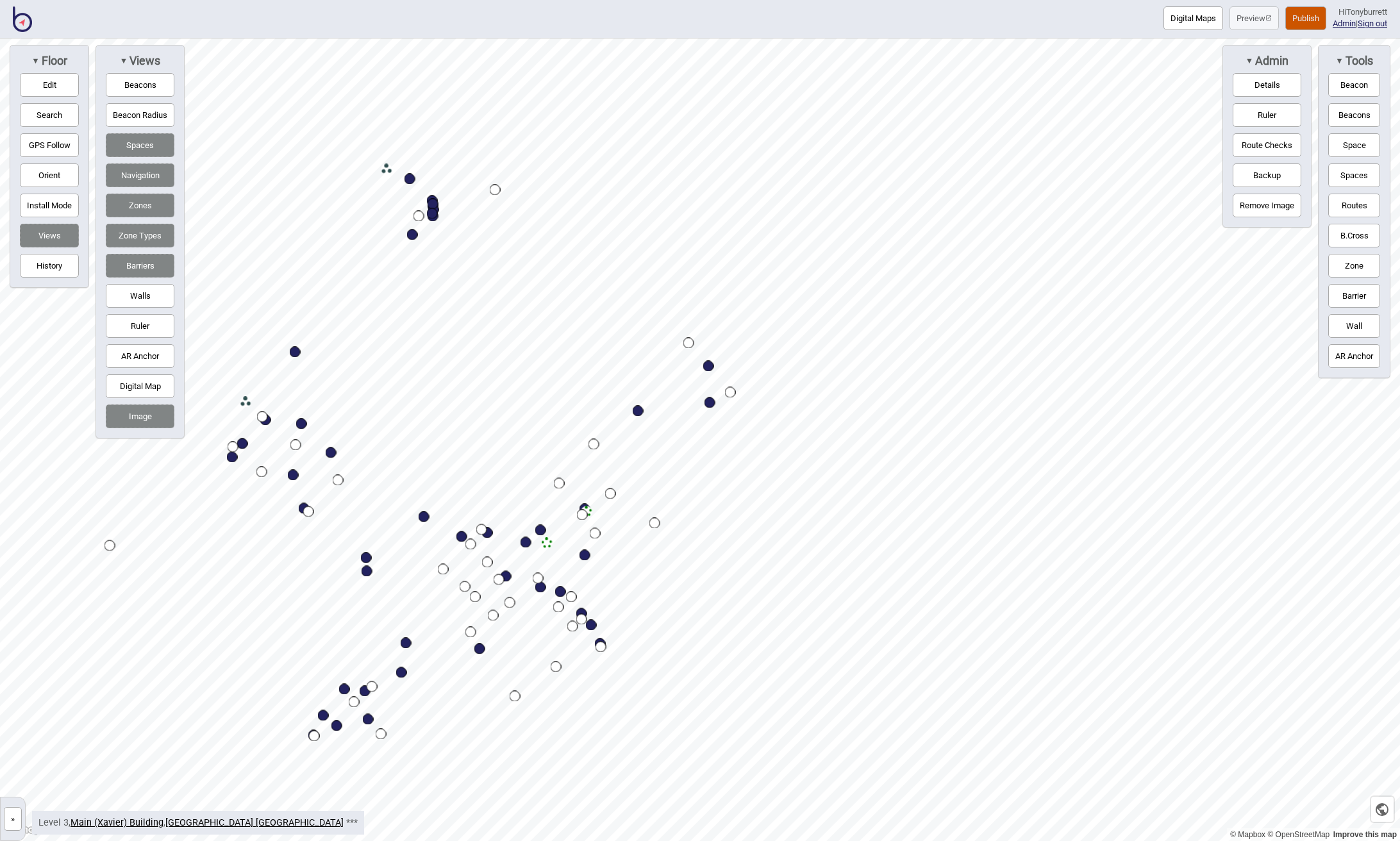
click at [16, 823] on button "»" at bounding box center [13, 819] width 18 height 24
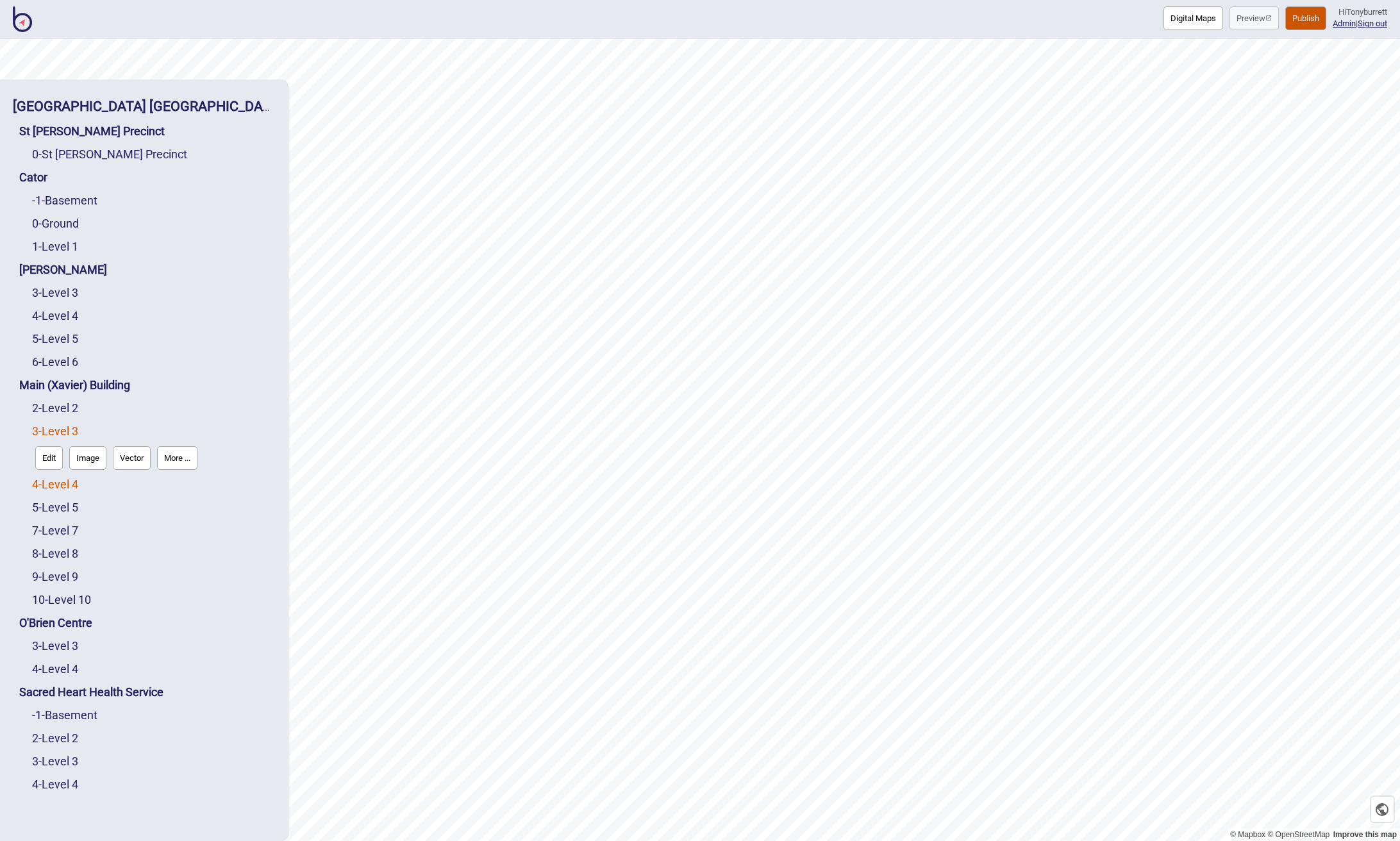
click at [60, 486] on link "4 - Level 4" at bounding box center [55, 484] width 46 height 14
click at [51, 488] on button "Edit" at bounding box center [49, 481] width 28 height 24
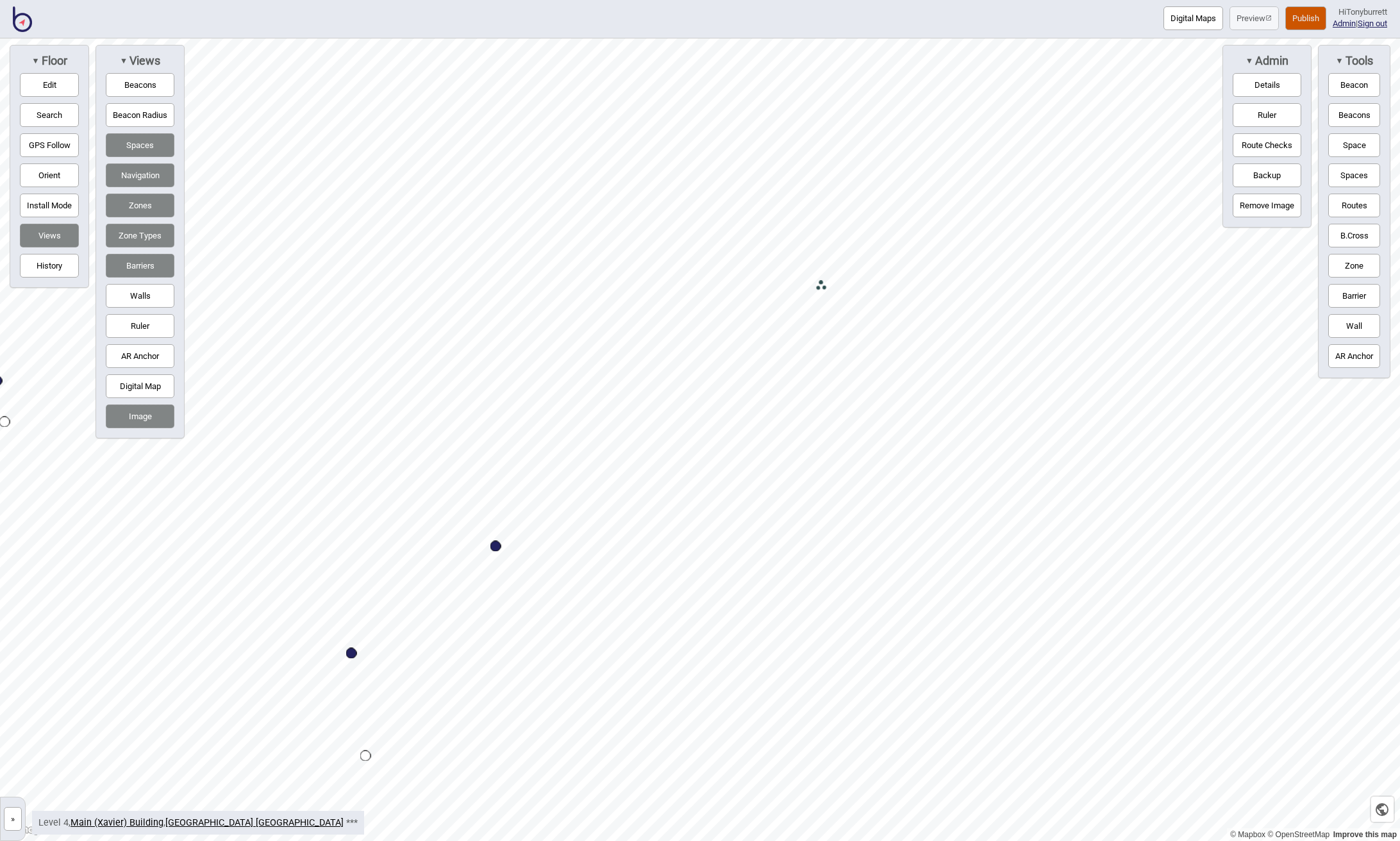
click at [10, 815] on button "»" at bounding box center [13, 819] width 18 height 24
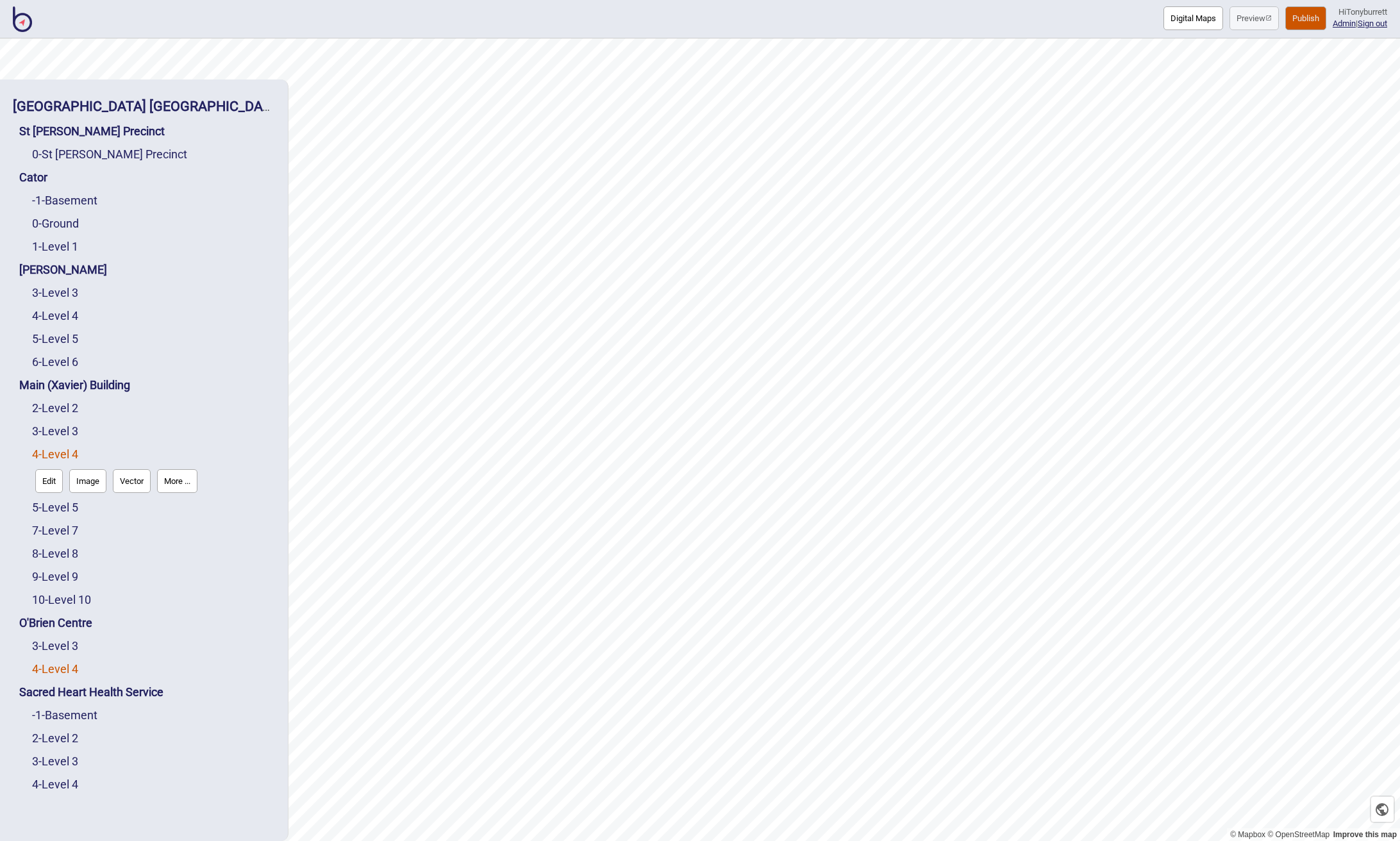
click at [59, 669] on link "4 - Level 4" at bounding box center [55, 669] width 46 height 14
click at [40, 665] on button "Edit" at bounding box center [49, 665] width 28 height 24
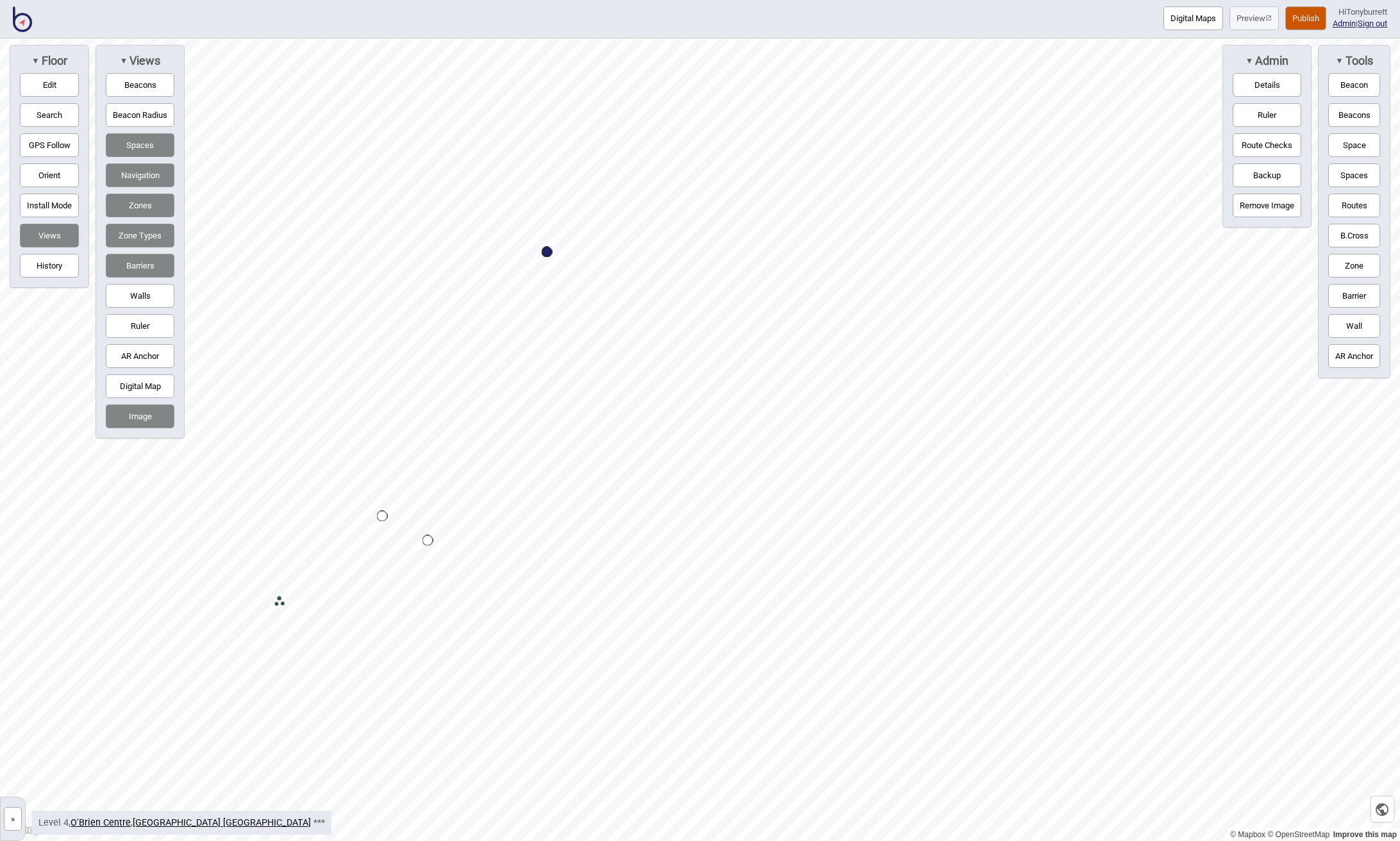
click at [15, 815] on button "»" at bounding box center [13, 819] width 18 height 24
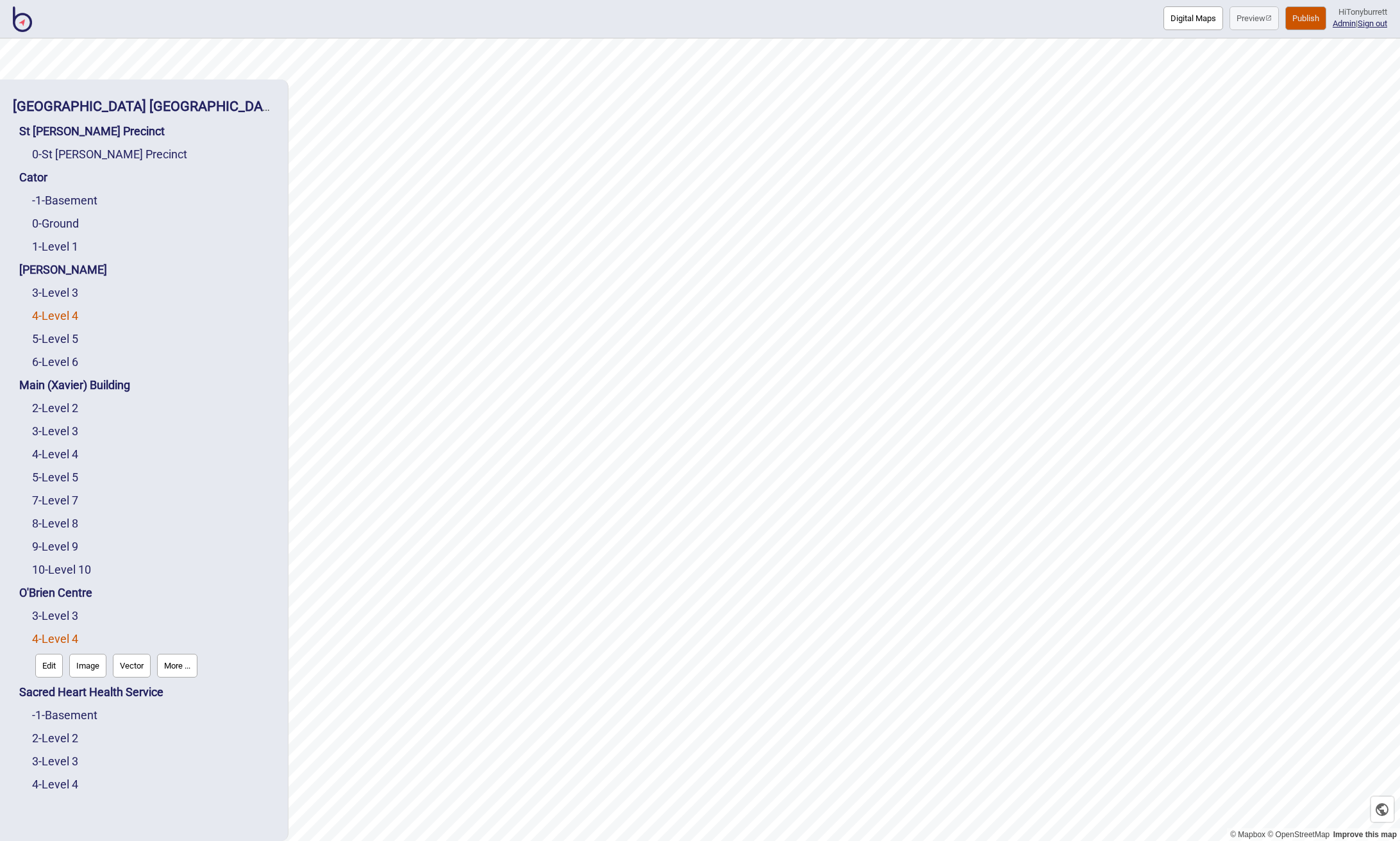
click at [67, 314] on link "4 - Level 4" at bounding box center [55, 315] width 46 height 14
click at [52, 347] on button "Edit" at bounding box center [49, 342] width 28 height 24
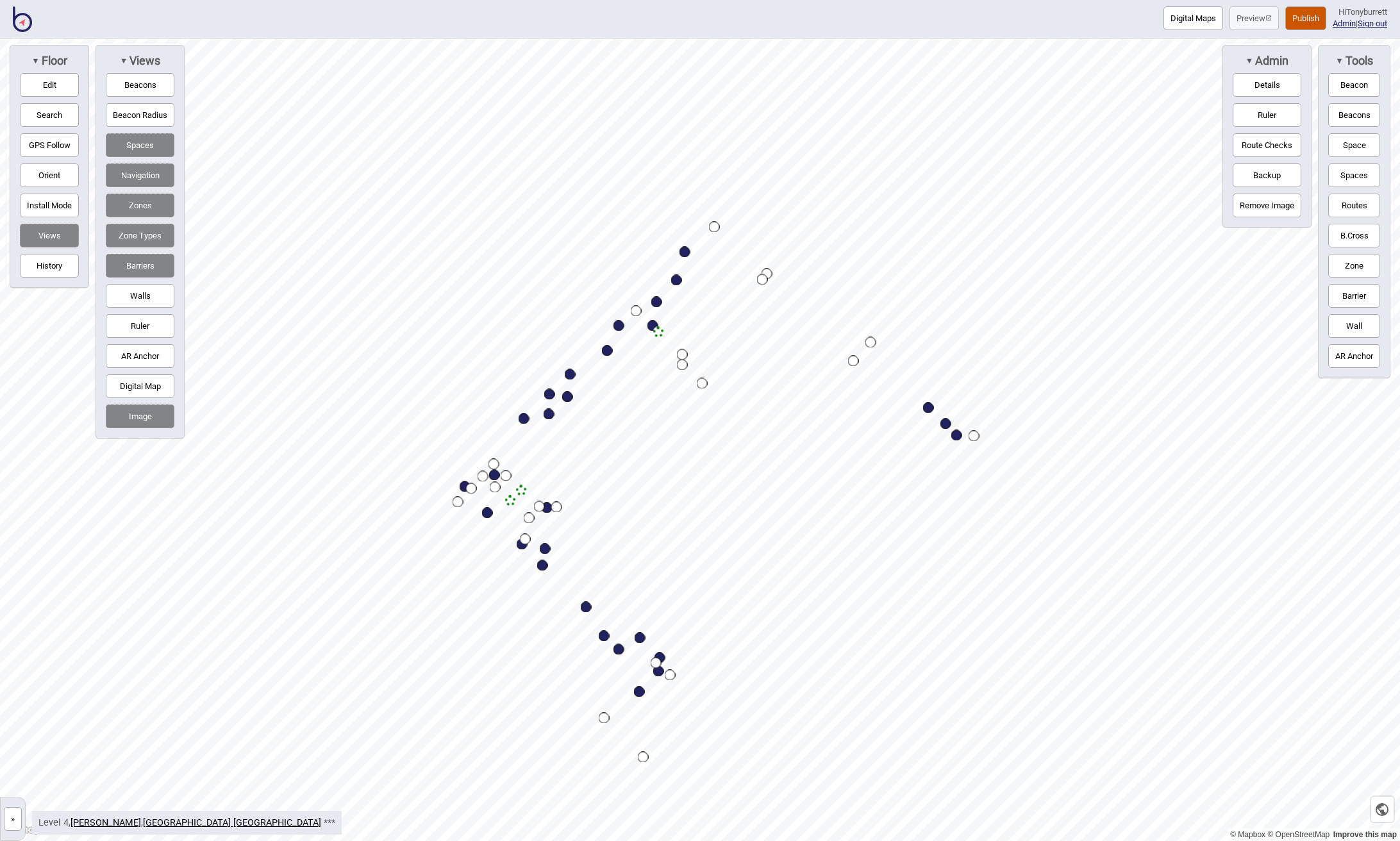
click at [11, 812] on button "»" at bounding box center [13, 819] width 18 height 24
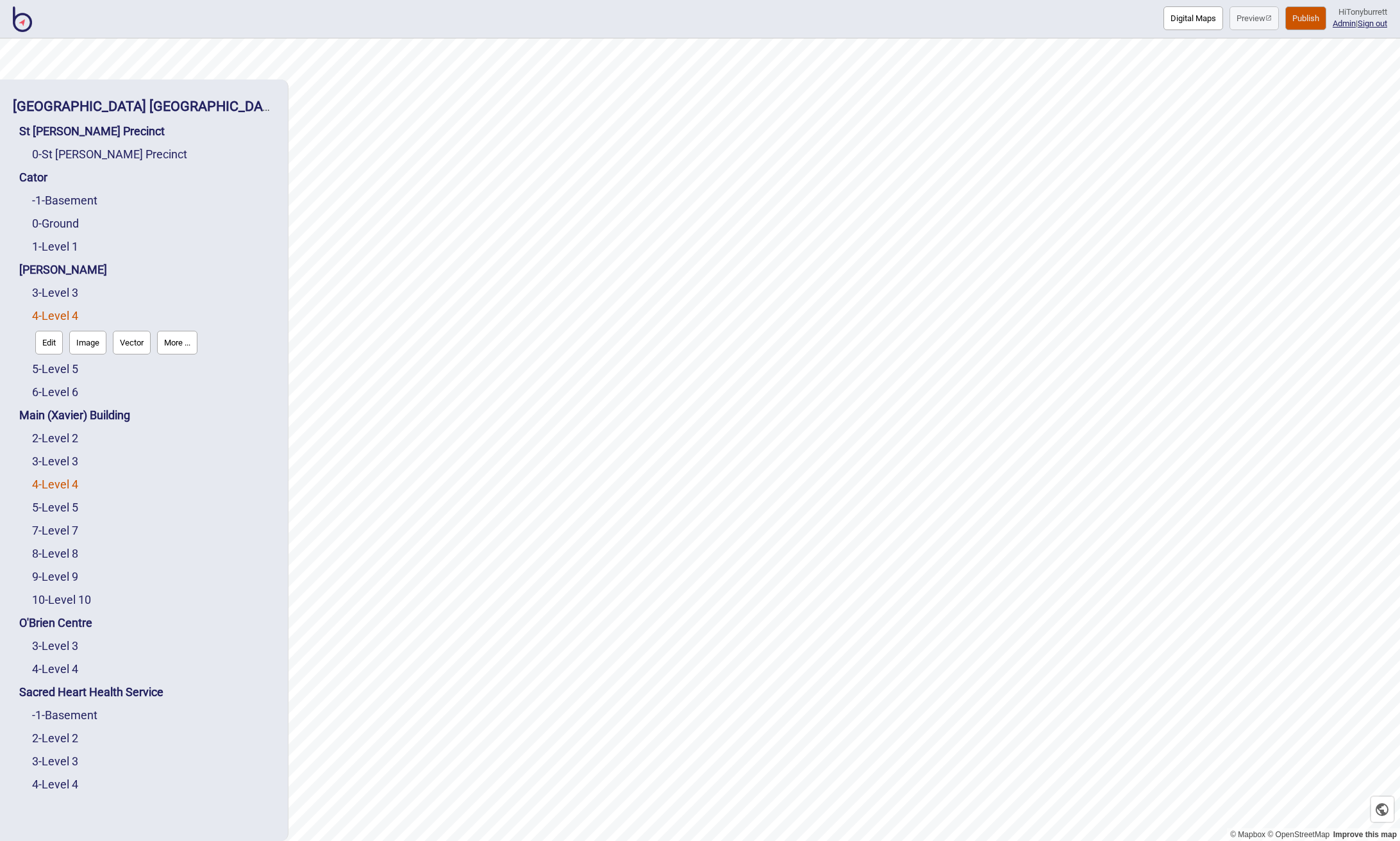
click at [64, 483] on link "4 - Level 4" at bounding box center [55, 484] width 46 height 14
click at [51, 486] on button "Edit" at bounding box center [49, 481] width 28 height 24
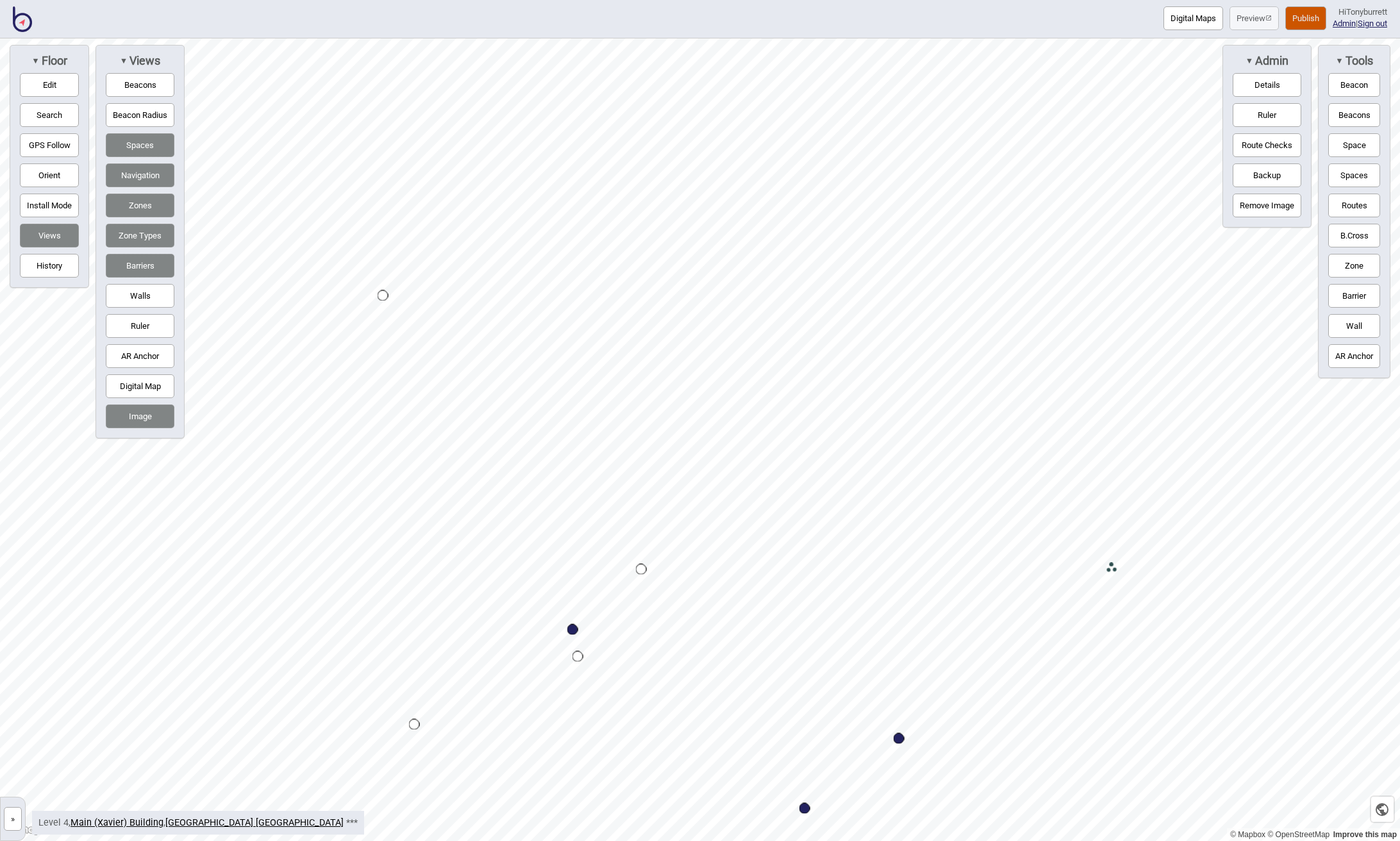
click at [43, 86] on button "Edit" at bounding box center [49, 84] width 59 height 24
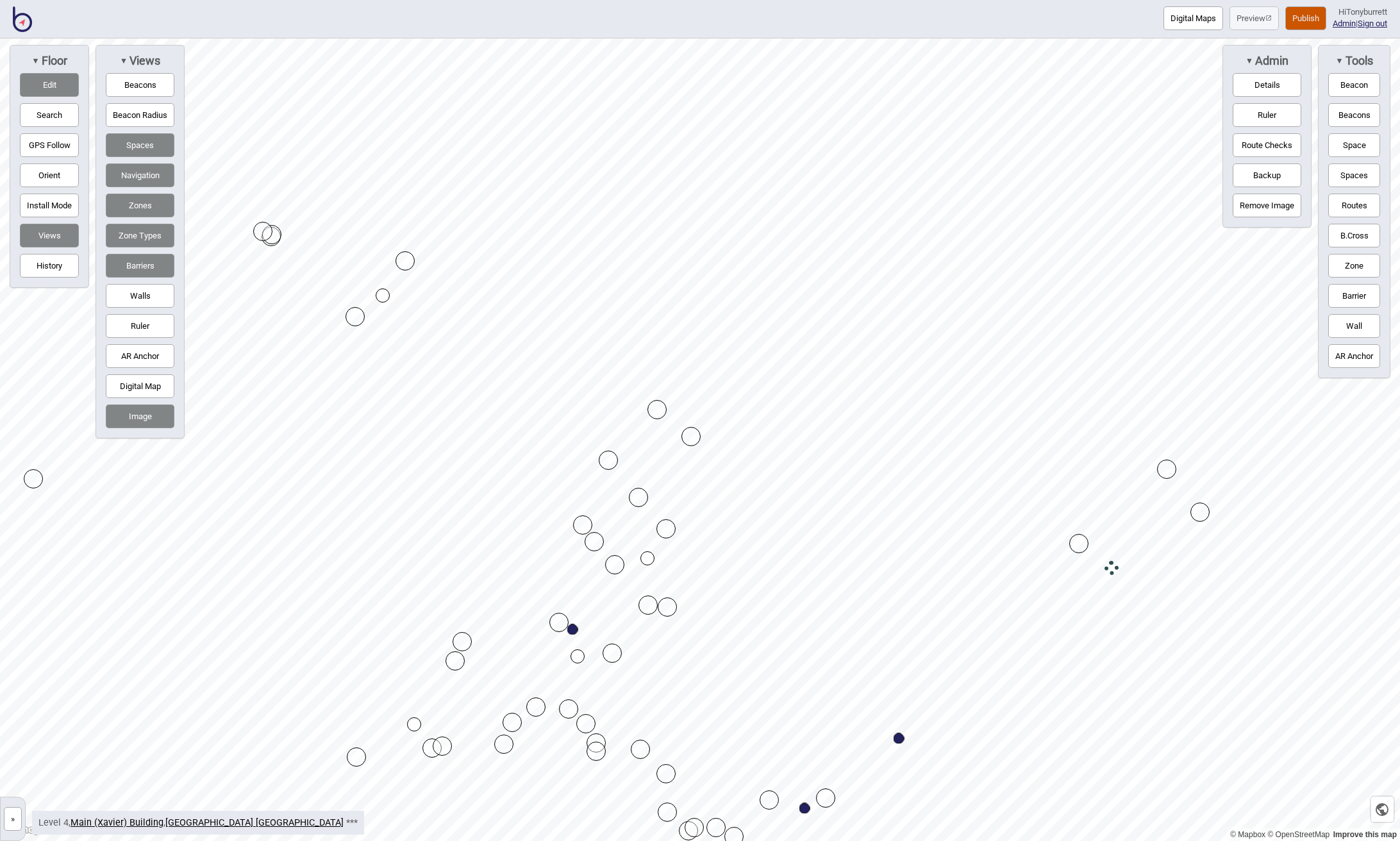
drag, startPoint x: 642, startPoint y: 568, endPoint x: 648, endPoint y: 558, distance: 11.7
drag, startPoint x: 646, startPoint y: 557, endPoint x: 654, endPoint y: 553, distance: 8.9
drag, startPoint x: 592, startPoint y: 494, endPoint x: 586, endPoint y: 487, distance: 9.2
click at [587, 485] on div "Map marker" at bounding box center [586, 487] width 14 height 14
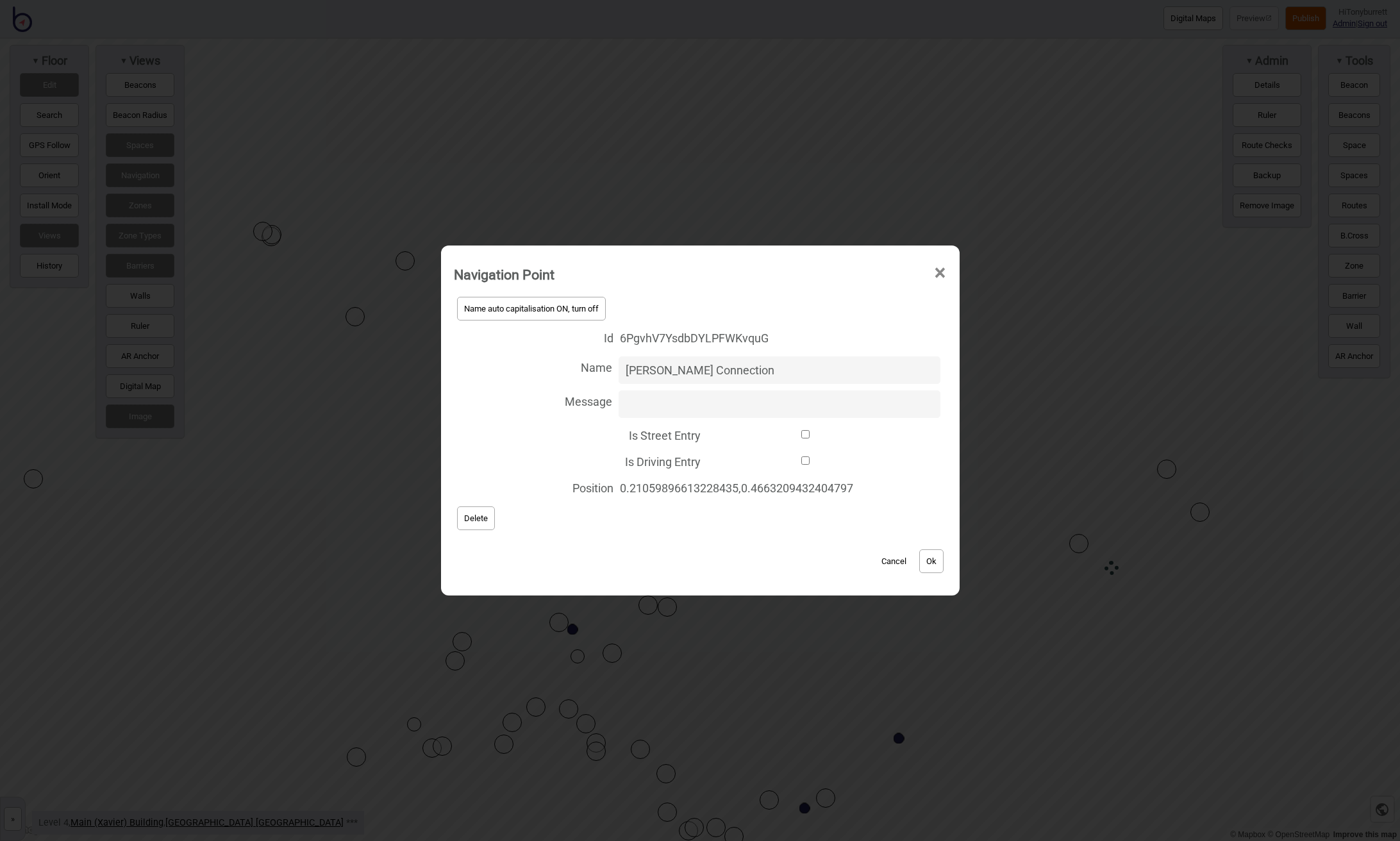
type input "Xavier - De Lacy Connection"
click at [931, 564] on button "Ok" at bounding box center [931, 561] width 24 height 24
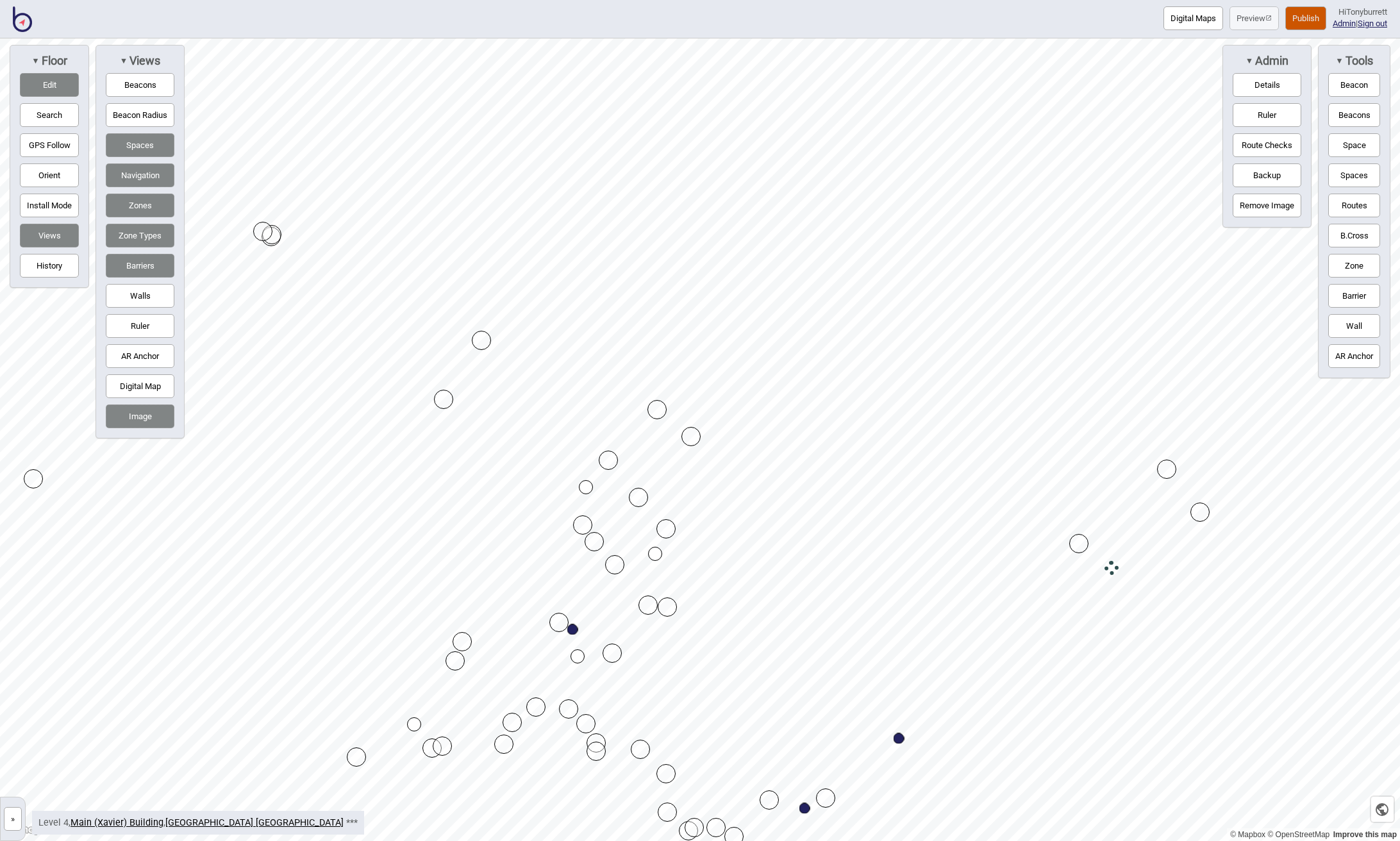
drag, startPoint x: 438, startPoint y: 287, endPoint x: 484, endPoint y: 338, distance: 68.7
drag, startPoint x: 483, startPoint y: 337, endPoint x: 490, endPoint y: 343, distance: 9.2
drag, startPoint x: 439, startPoint y: 401, endPoint x: 539, endPoint y: 500, distance: 140.7
click at [688, 437] on div "Map marker" at bounding box center [691, 436] width 19 height 19
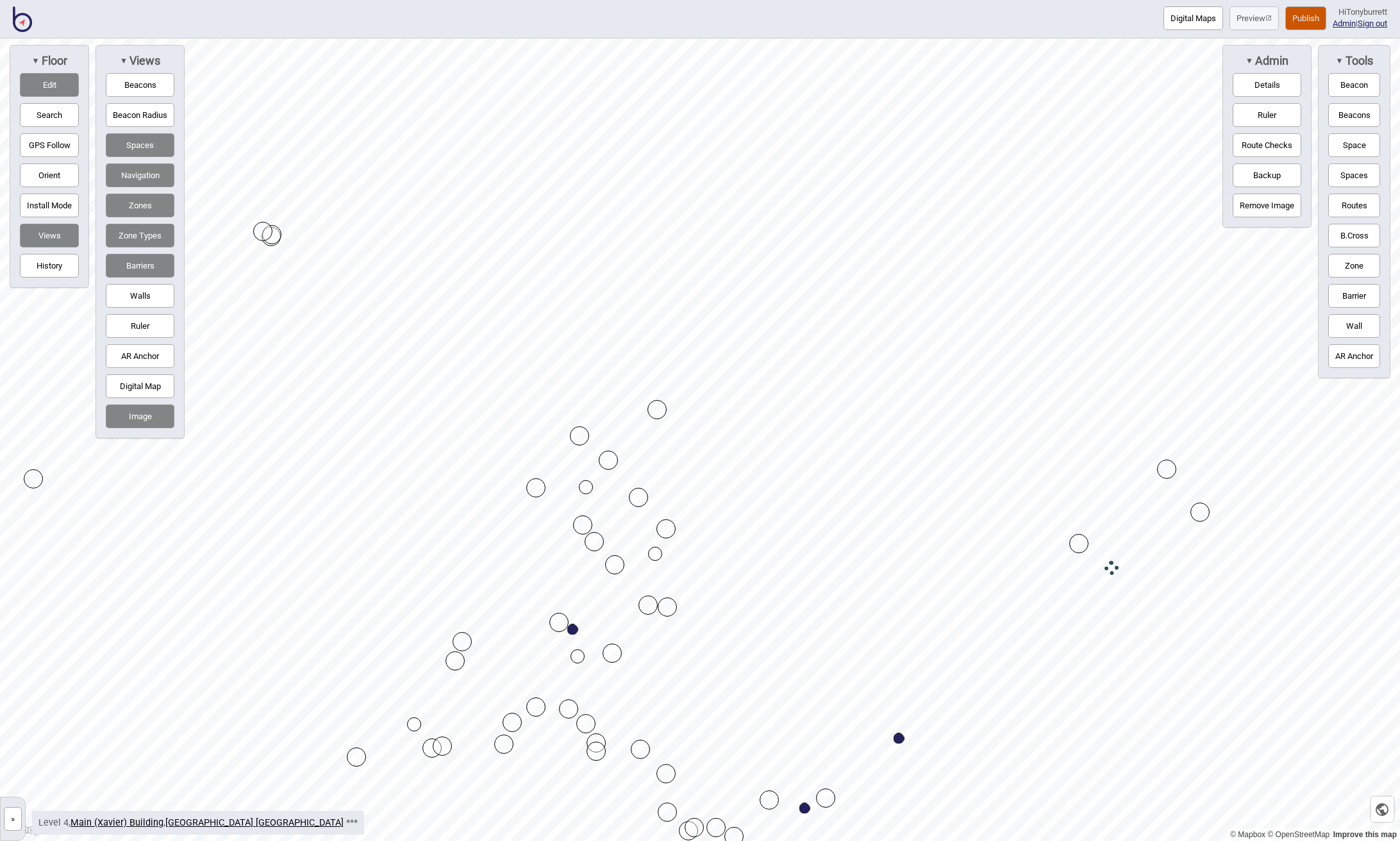
click at [657, 413] on div "Map marker" at bounding box center [656, 409] width 19 height 19
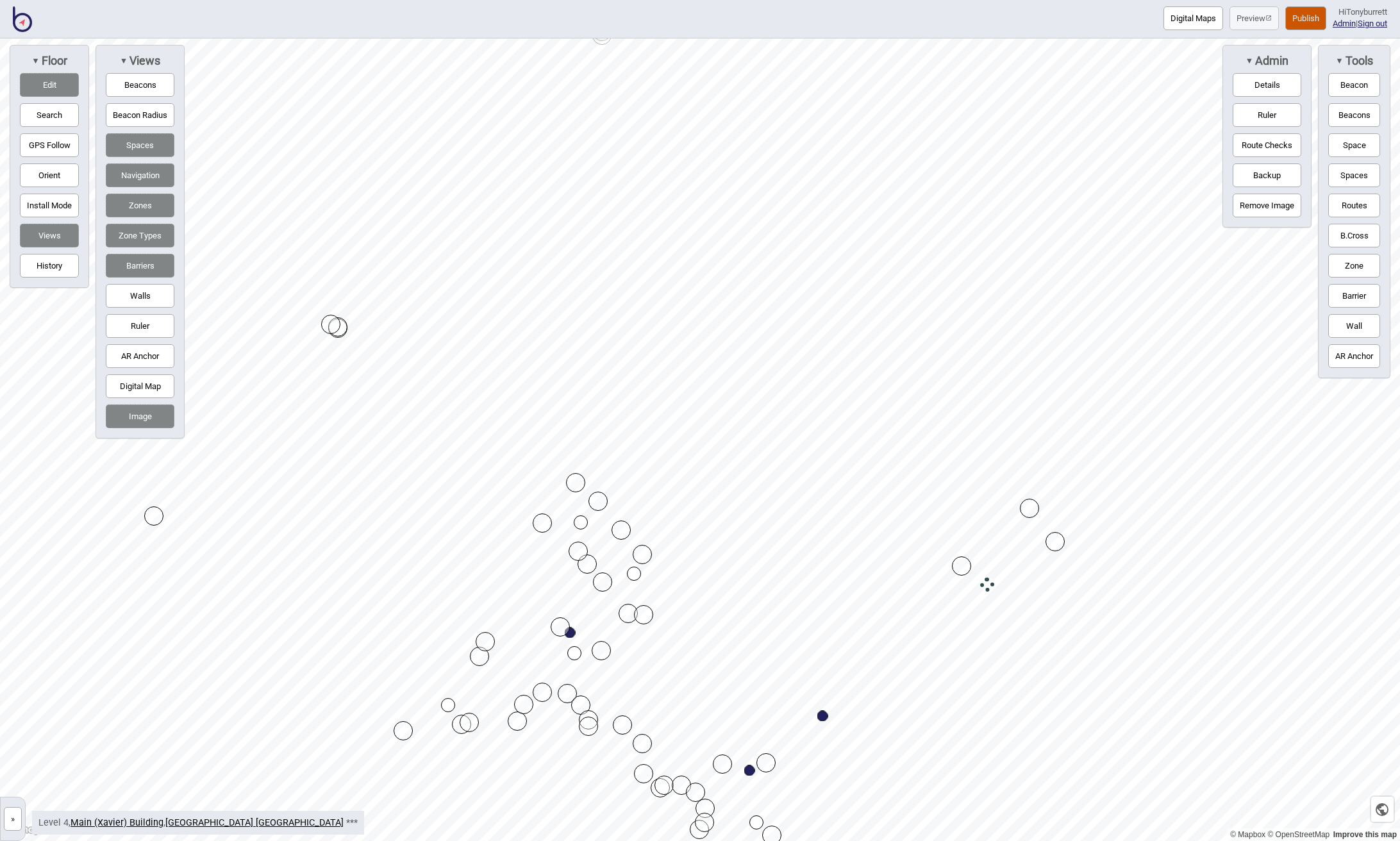
click at [55, 95] on button "Edit" at bounding box center [49, 84] width 59 height 24
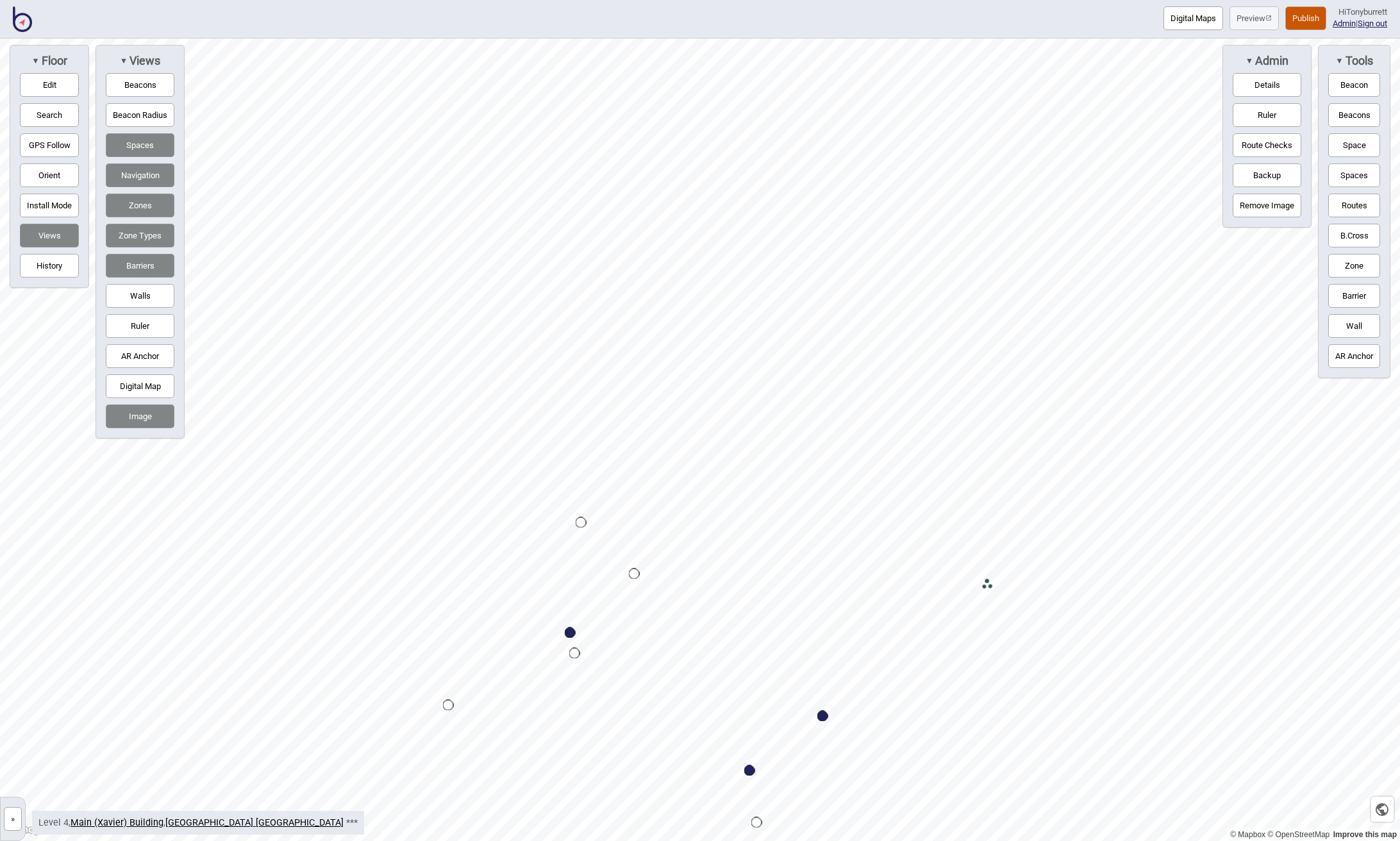
click at [53, 84] on button "Edit" at bounding box center [49, 84] width 59 height 24
drag, startPoint x: 317, startPoint y: 261, endPoint x: 340, endPoint y: 269, distance: 24.4
drag, startPoint x: 342, startPoint y: 280, endPoint x: 338, endPoint y: 272, distance: 8.9
click at [41, 92] on button "Edit" at bounding box center [49, 84] width 59 height 24
click at [132, 388] on button "Digital Map" at bounding box center [140, 386] width 69 height 24
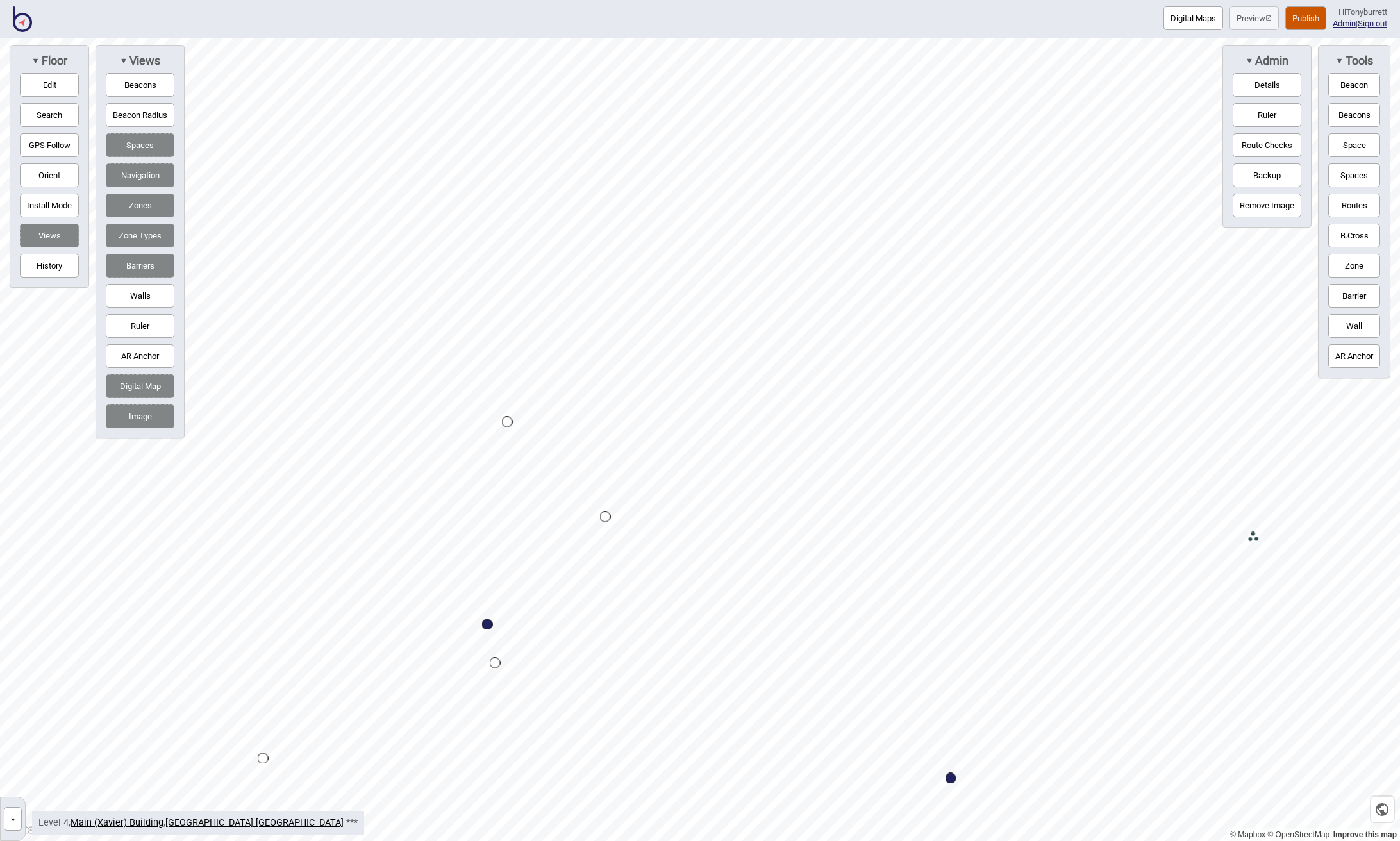
click at [18, 821] on button "»" at bounding box center [13, 819] width 18 height 24
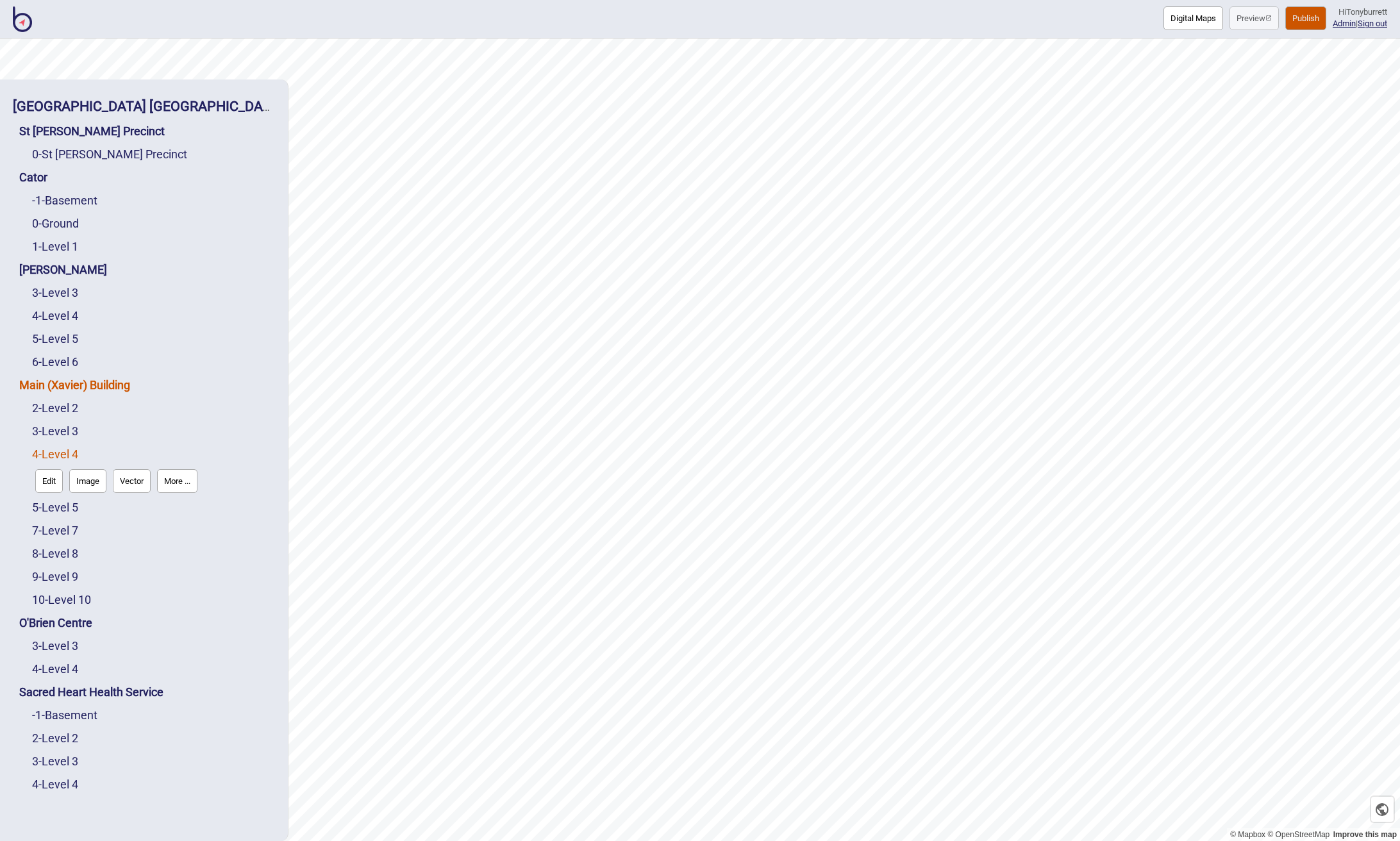
click at [78, 388] on link "Main (Xavier) Building" at bounding box center [74, 385] width 111 height 14
click at [126, 415] on button "Connections" at bounding box center [129, 411] width 59 height 24
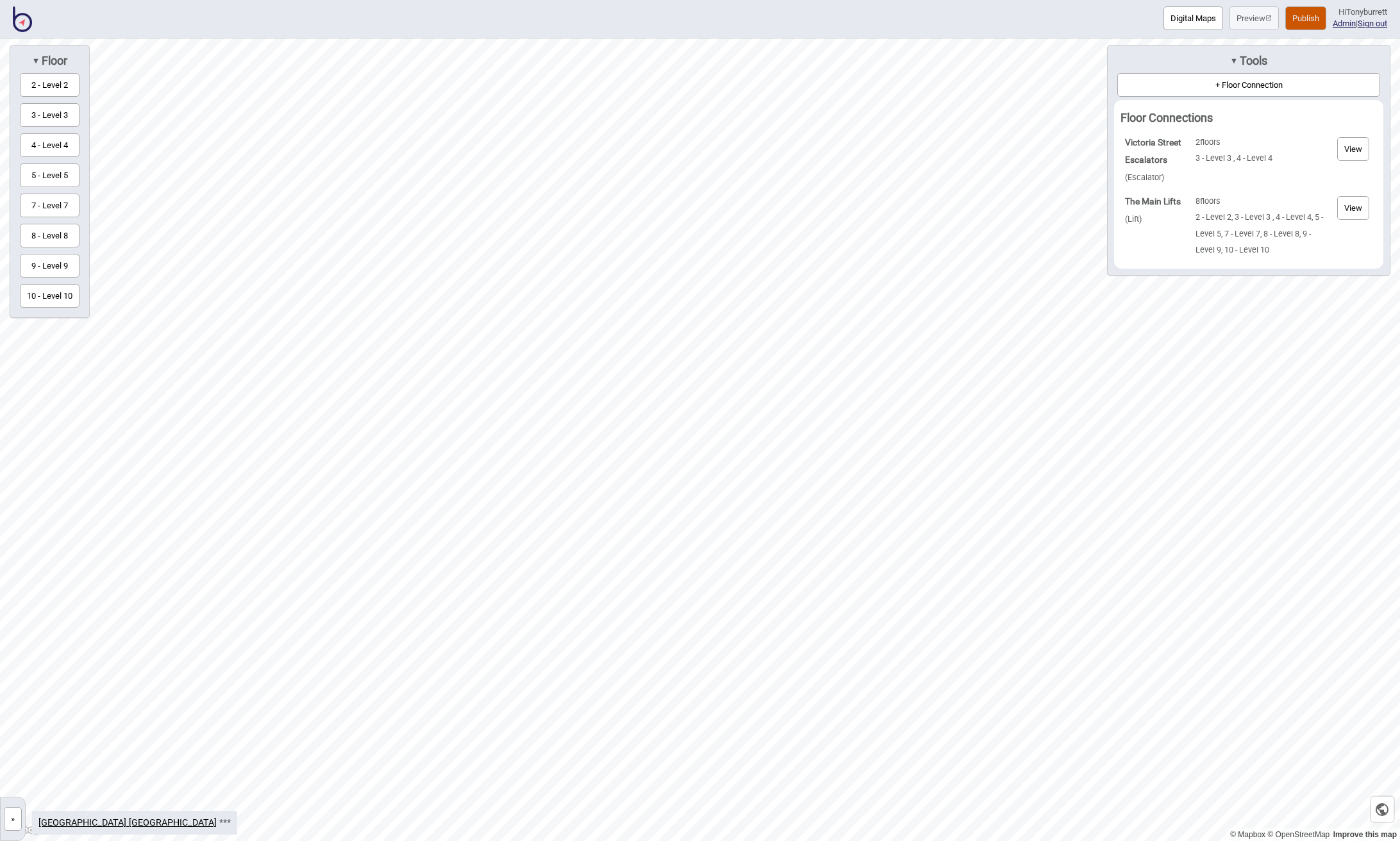
click at [14, 823] on button "»" at bounding box center [13, 819] width 18 height 24
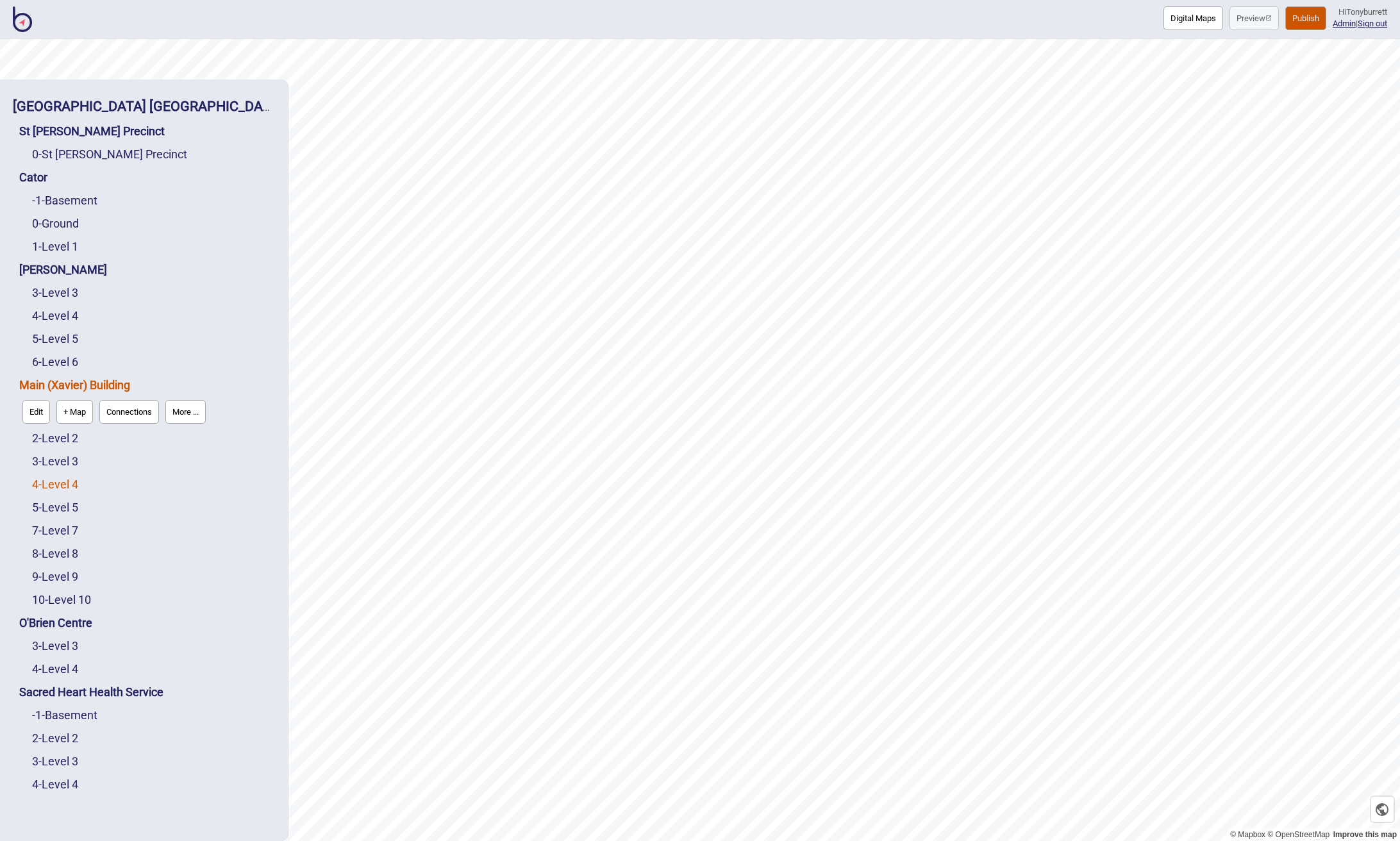
click at [68, 482] on link "4 - Level 4" at bounding box center [55, 484] width 46 height 14
click at [47, 480] on button "Edit" at bounding box center [49, 481] width 28 height 24
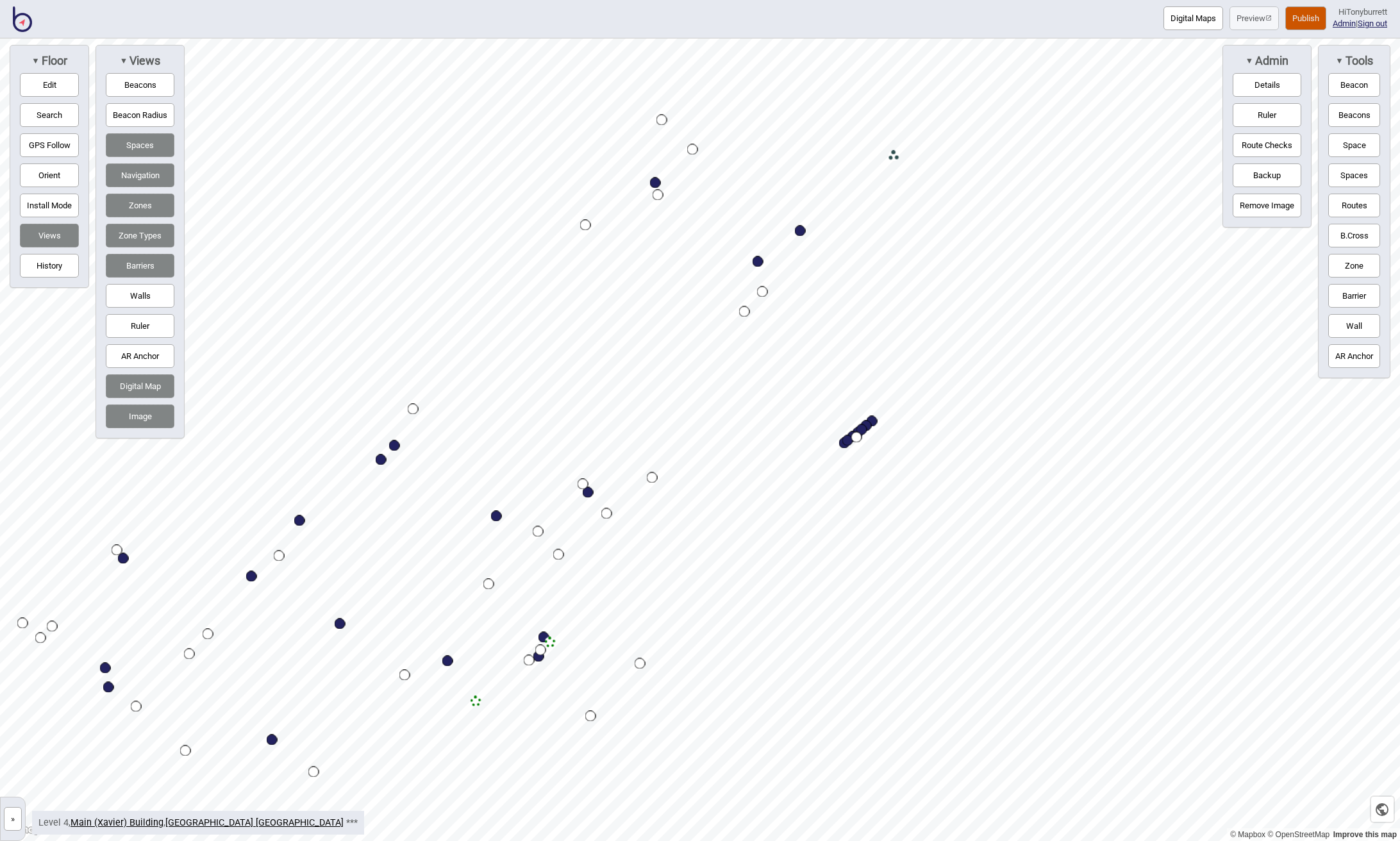
click at [146, 411] on button "Image" at bounding box center [140, 416] width 69 height 24
click at [140, 409] on button "Image" at bounding box center [140, 416] width 69 height 24
click at [138, 394] on button "Digital Map" at bounding box center [140, 386] width 69 height 24
click at [895, 157] on div "Map marker" at bounding box center [893, 156] width 11 height 11
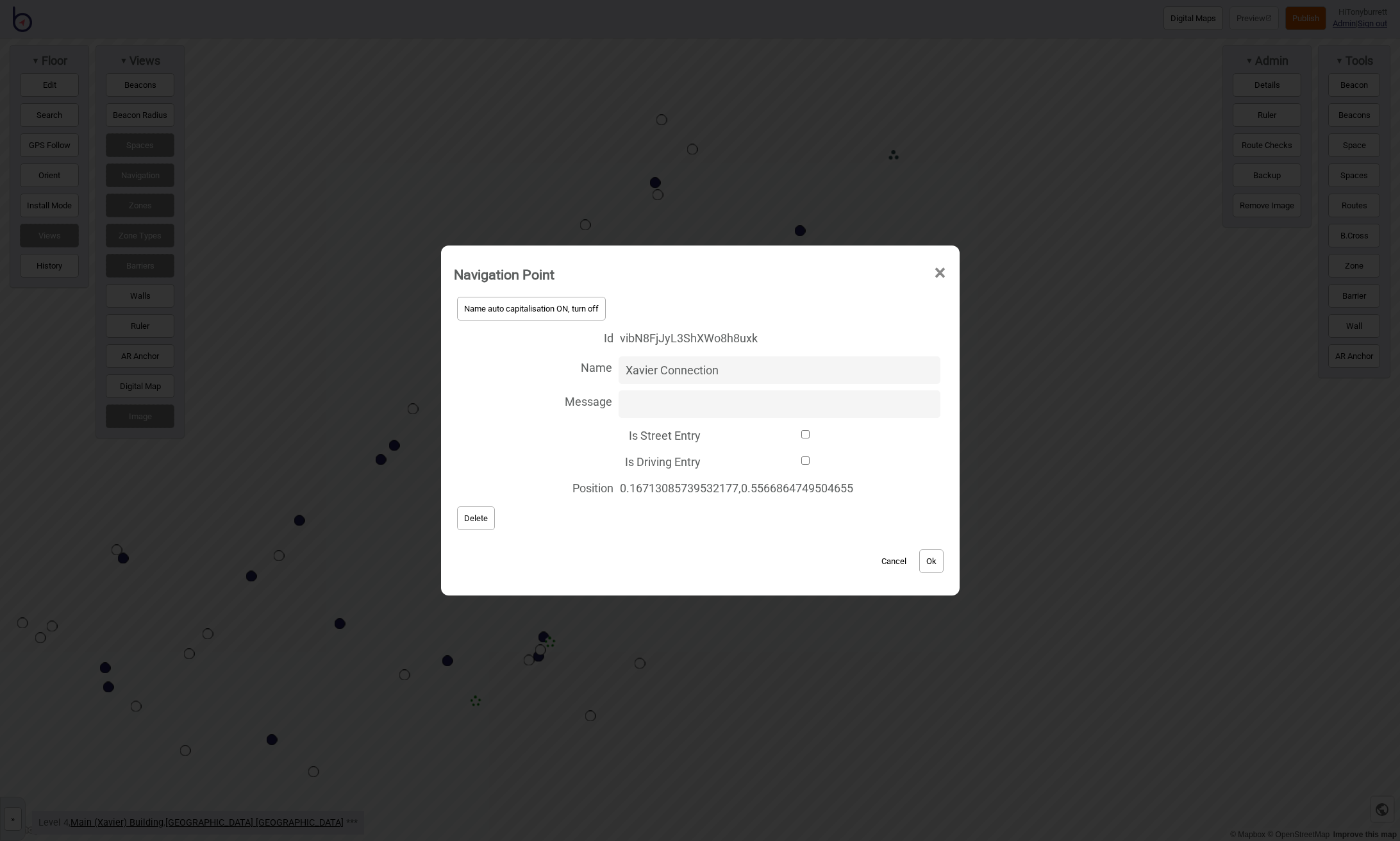
click at [886, 559] on button "Cancel" at bounding box center [893, 561] width 38 height 24
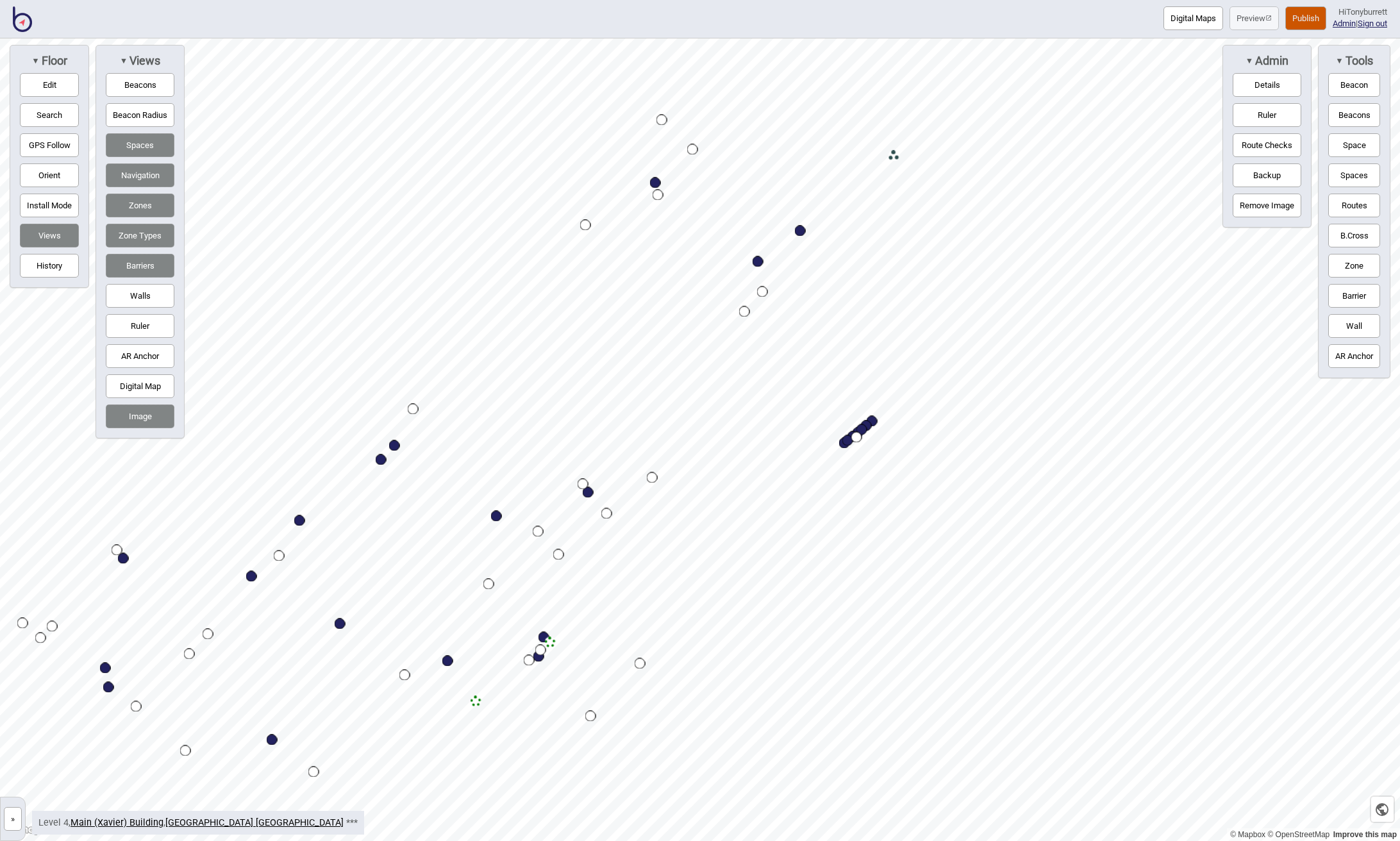
click at [11, 826] on button "»" at bounding box center [13, 819] width 18 height 24
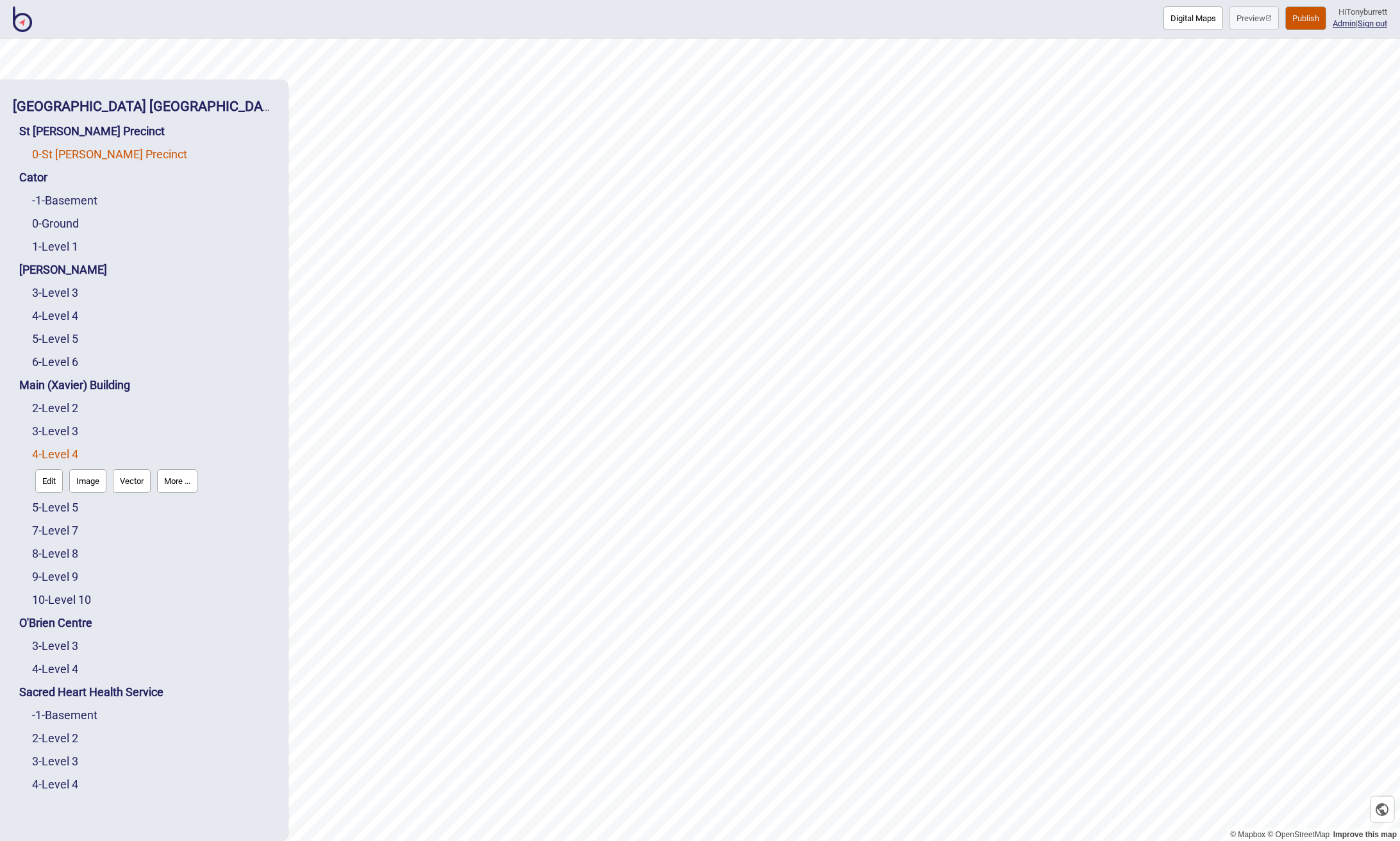
click at [82, 153] on link "0 - St Vincent's Precinct" at bounding box center [109, 154] width 155 height 14
click at [212, 187] on button "More ..." at bounding box center [215, 181] width 41 height 24
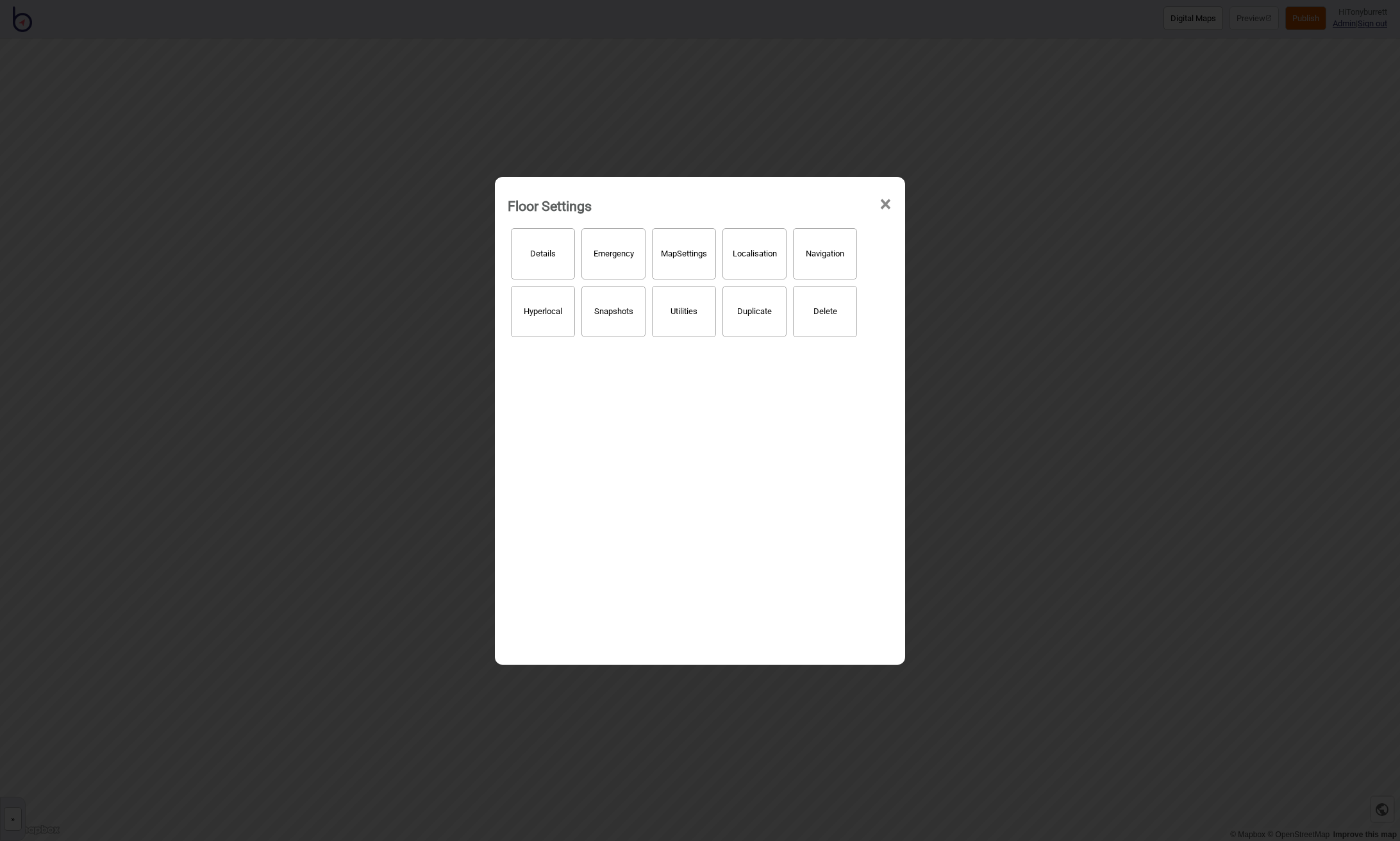
click at [886, 200] on span "×" at bounding box center [885, 204] width 14 height 43
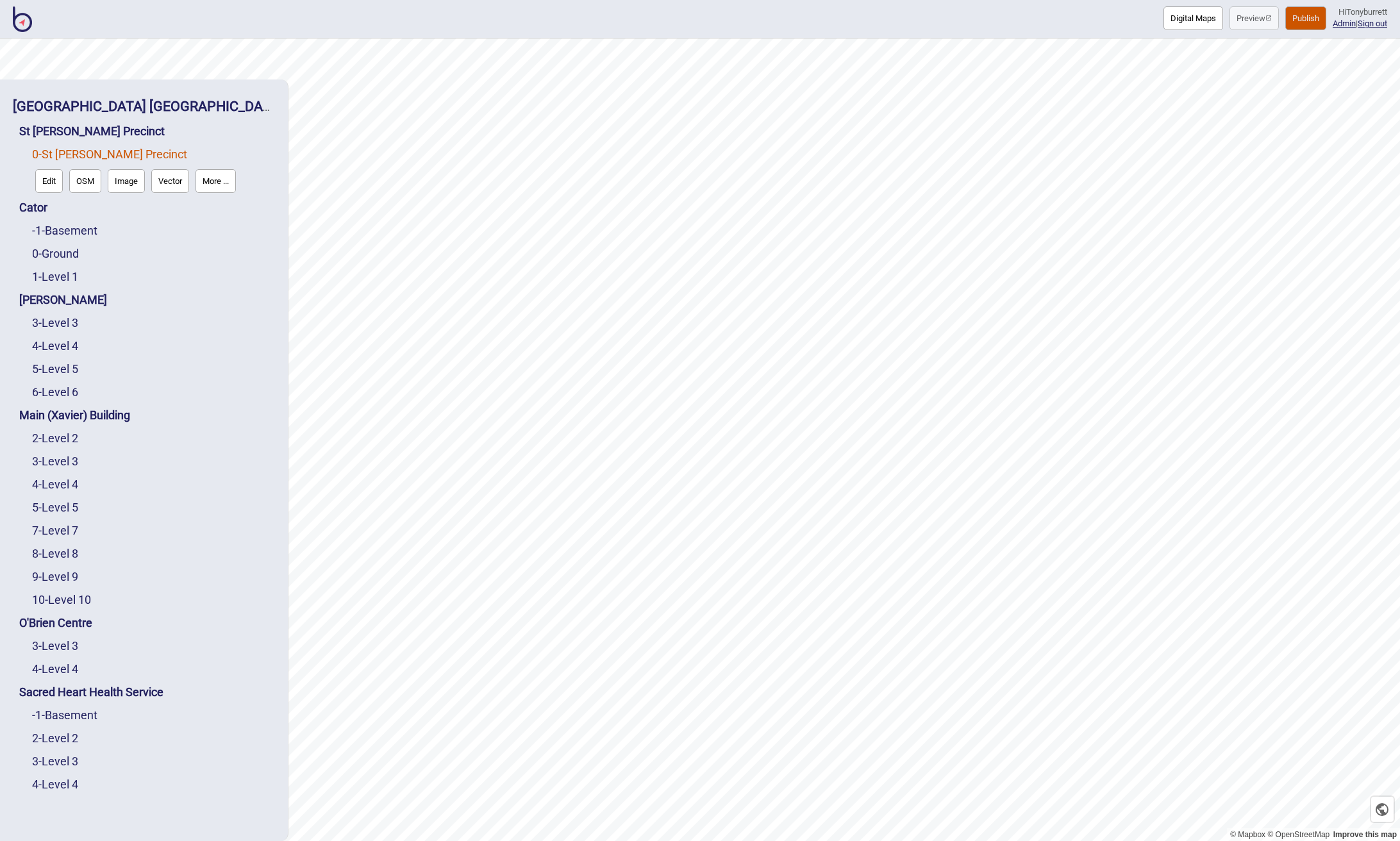
click at [43, 177] on button "Edit" at bounding box center [49, 181] width 28 height 24
click at [78, 128] on link "St [PERSON_NAME] Precinct" at bounding box center [91, 131] width 145 height 14
click at [122, 157] on button "Connections" at bounding box center [129, 157] width 59 height 24
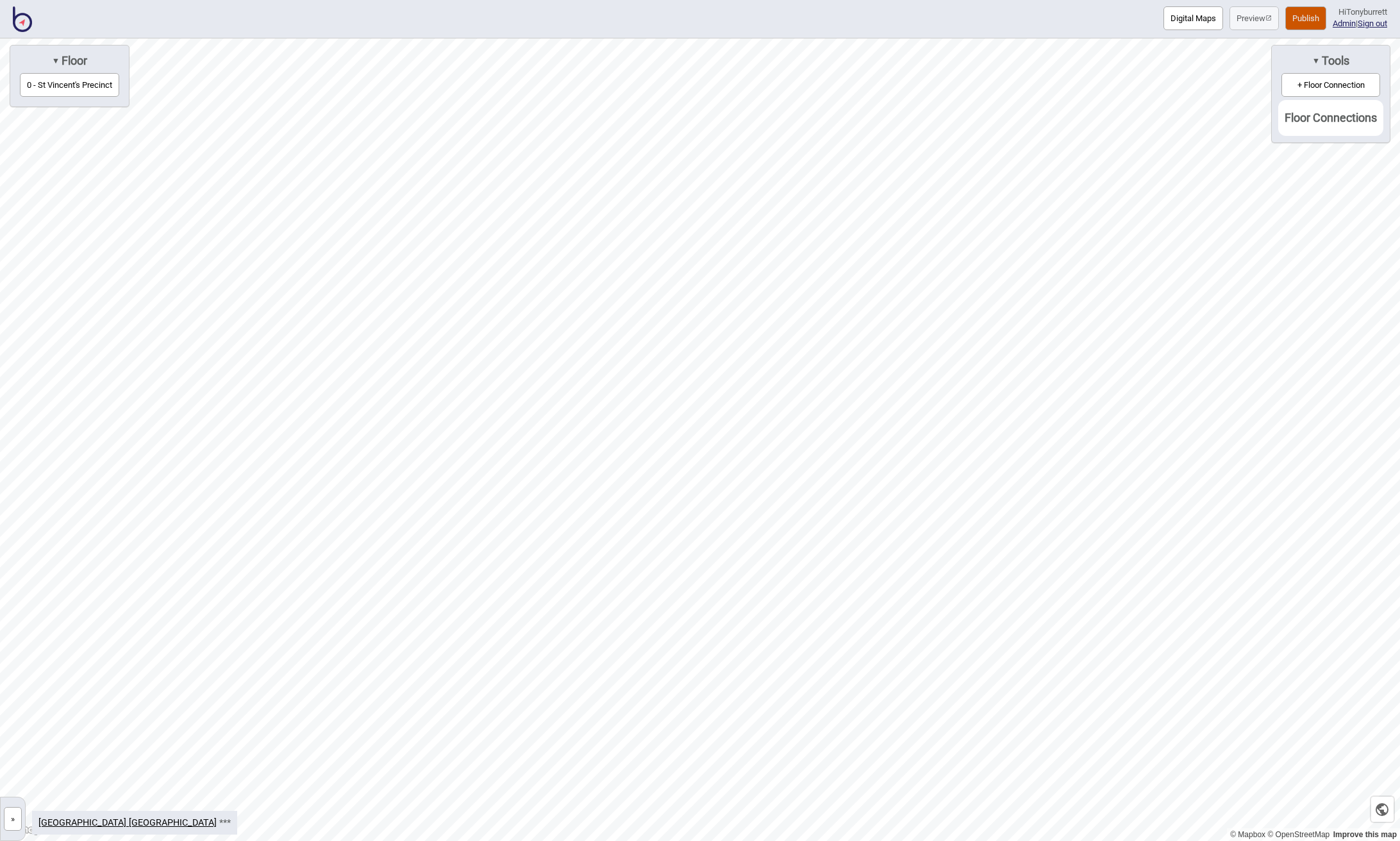
click at [55, 82] on button "0 - St Vincent's Precinct" at bounding box center [69, 84] width 99 height 24
click at [17, 24] on img at bounding box center [22, 19] width 19 height 26
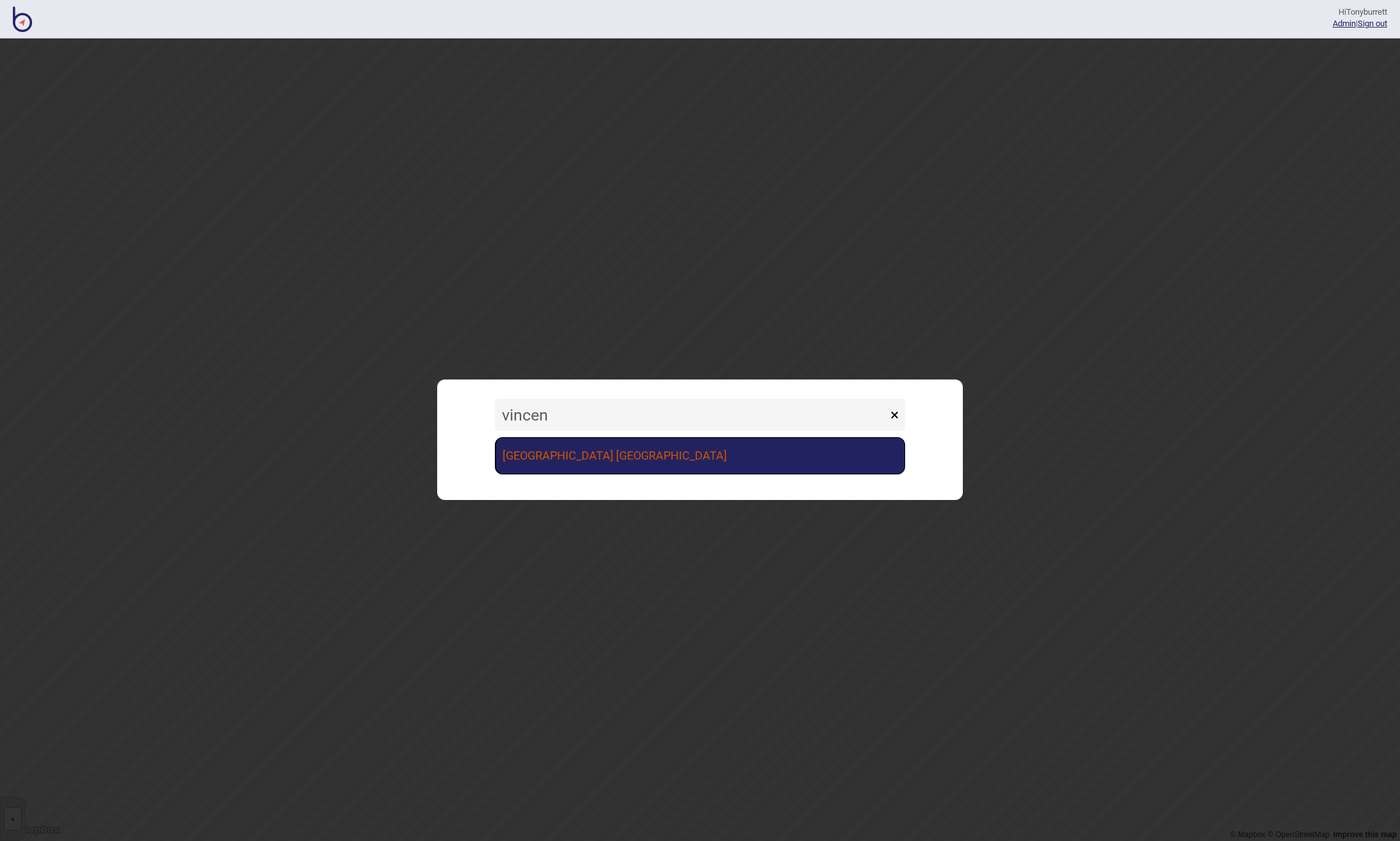
type input "vincen"
click at [587, 458] on link "[GEOGRAPHIC_DATA] [GEOGRAPHIC_DATA]" at bounding box center [700, 455] width 410 height 37
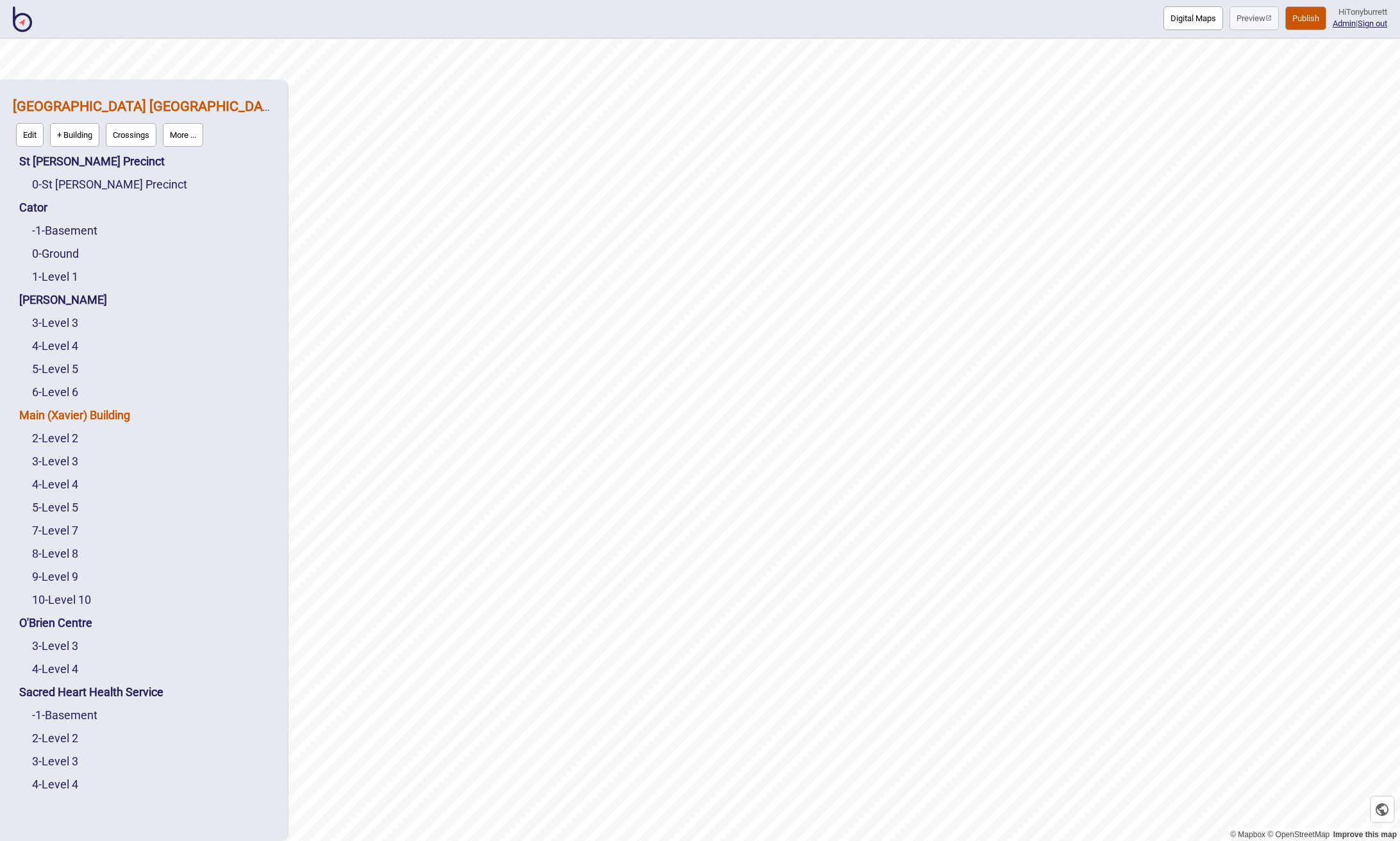
click at [91, 416] on link "Main (Xavier) Building" at bounding box center [74, 415] width 111 height 14
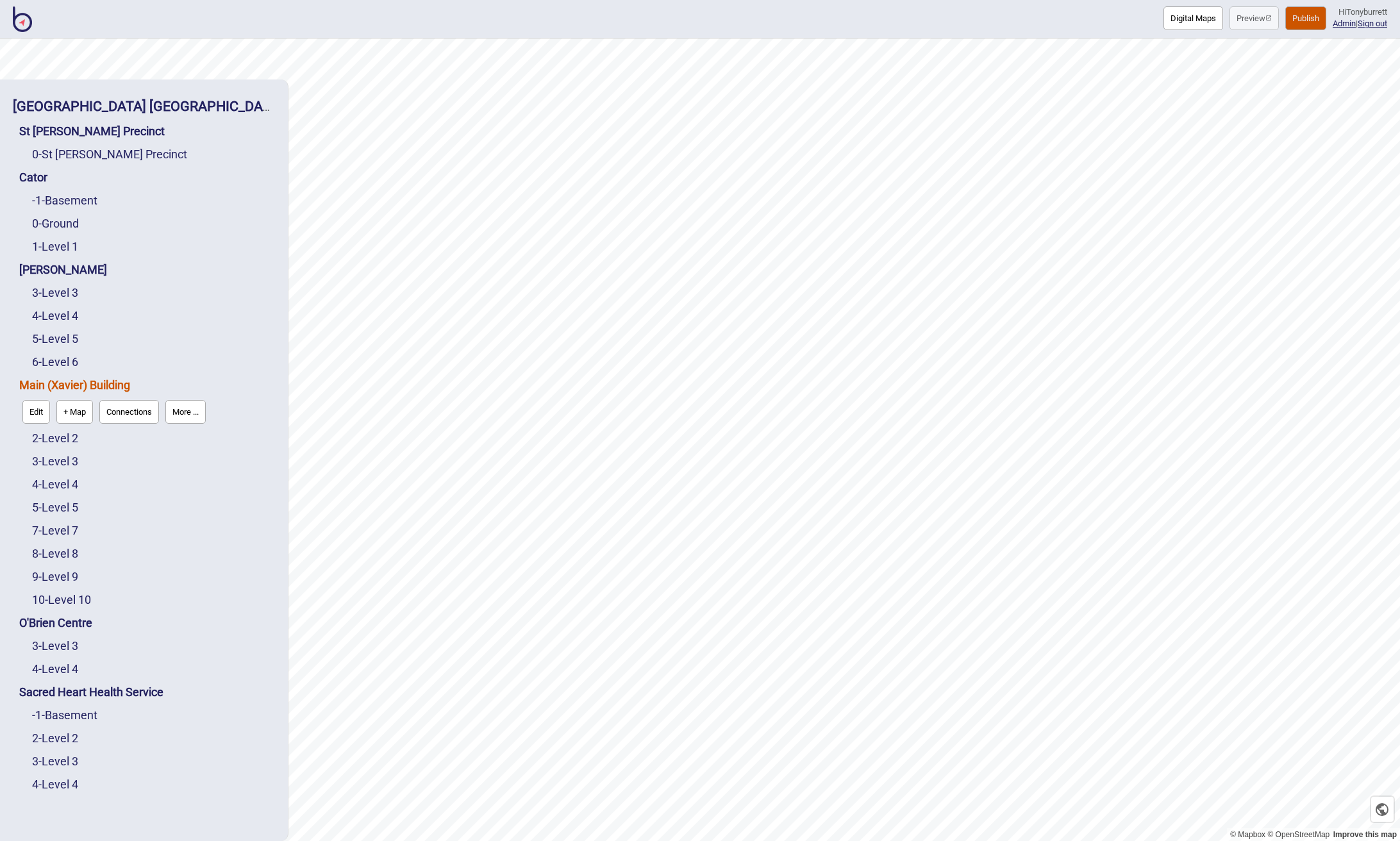
click at [108, 408] on button "Connections" at bounding box center [129, 411] width 59 height 24
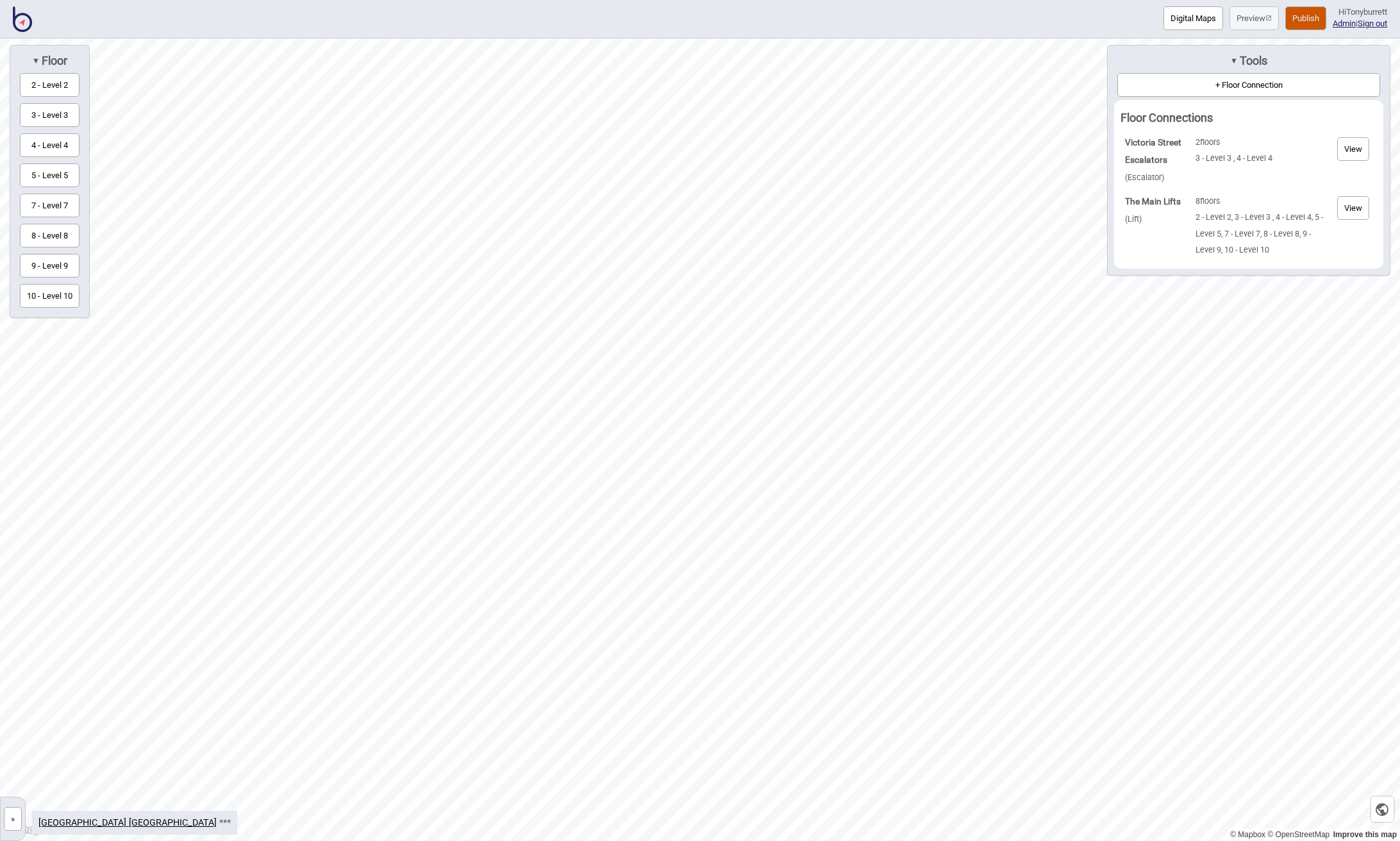
click at [47, 106] on button "3 - Level 3" at bounding box center [49, 115] width 59 height 24
click at [9, 821] on button "»" at bounding box center [13, 819] width 18 height 24
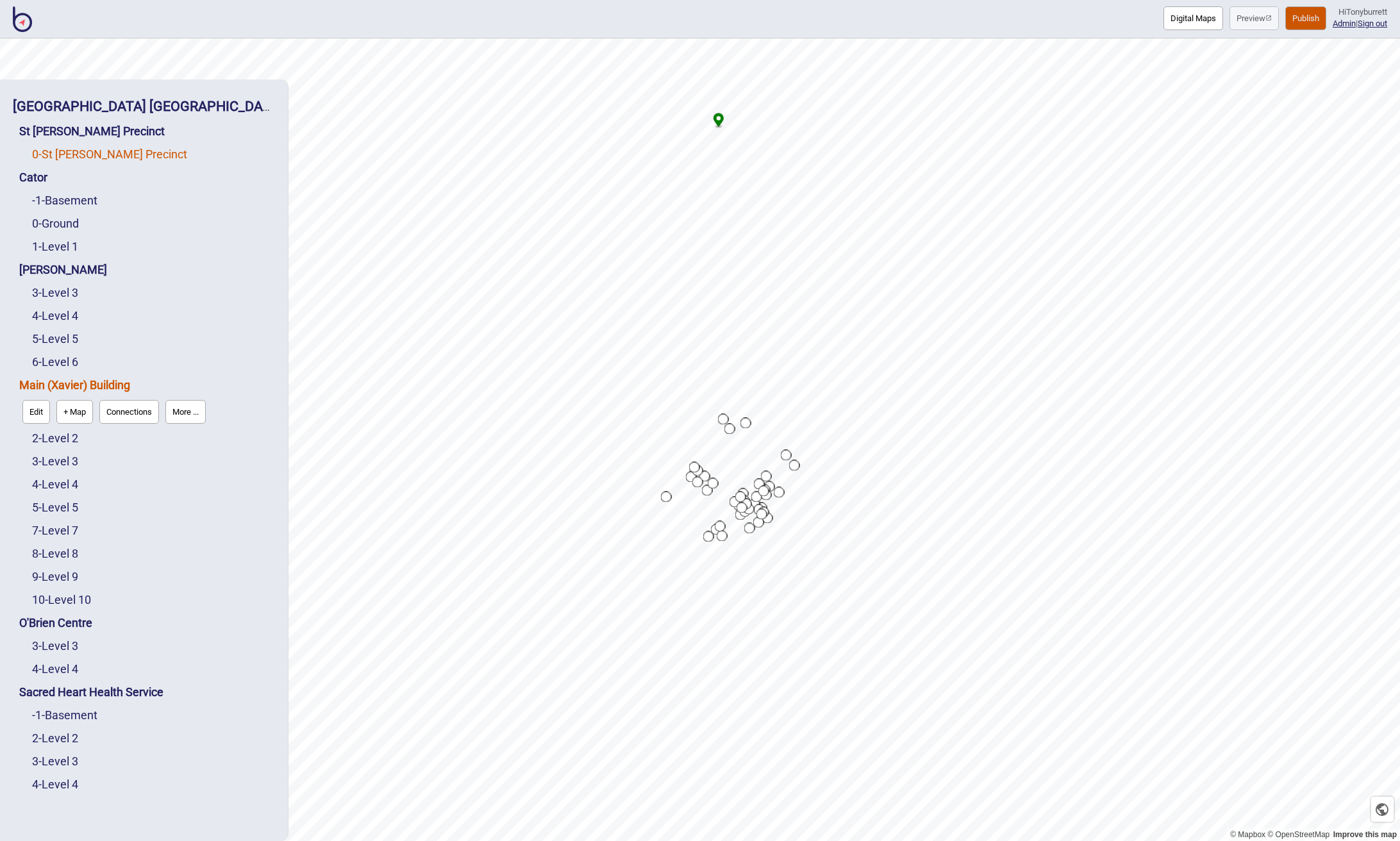
click at [101, 153] on link "0 - St Vincent's Precinct" at bounding box center [109, 154] width 155 height 14
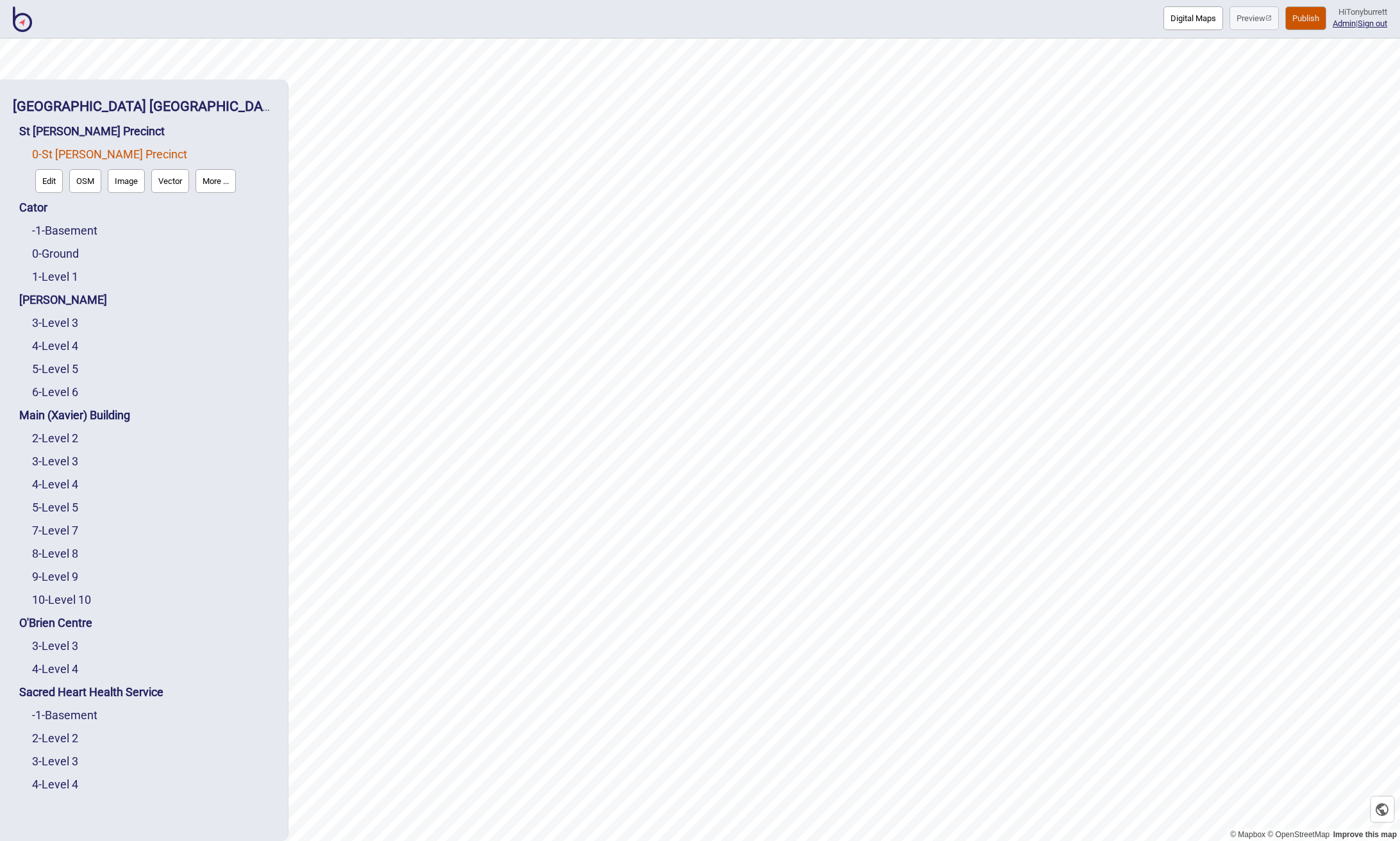
click at [218, 178] on button "More ..." at bounding box center [215, 181] width 41 height 24
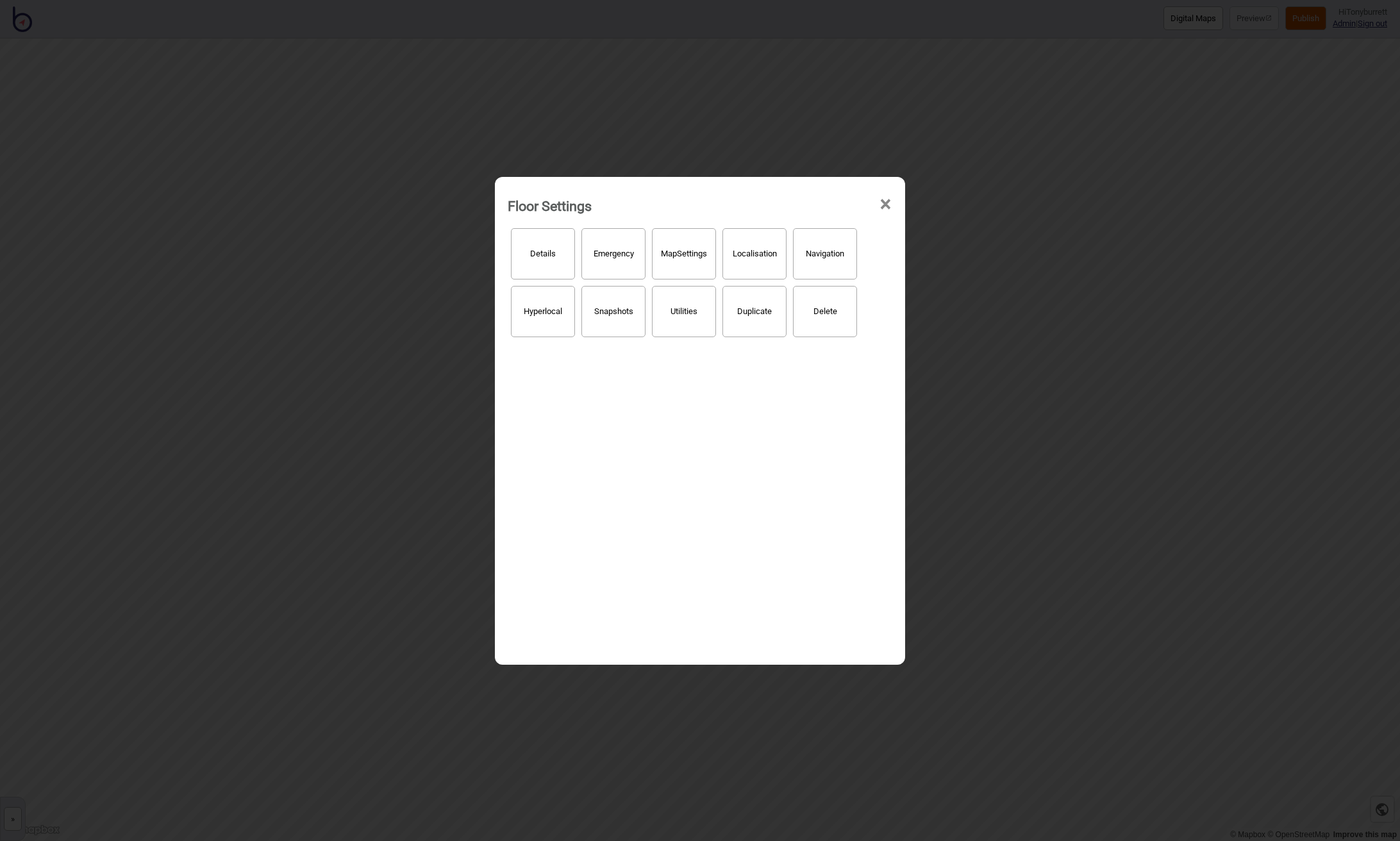
click at [885, 207] on span "×" at bounding box center [885, 204] width 14 height 43
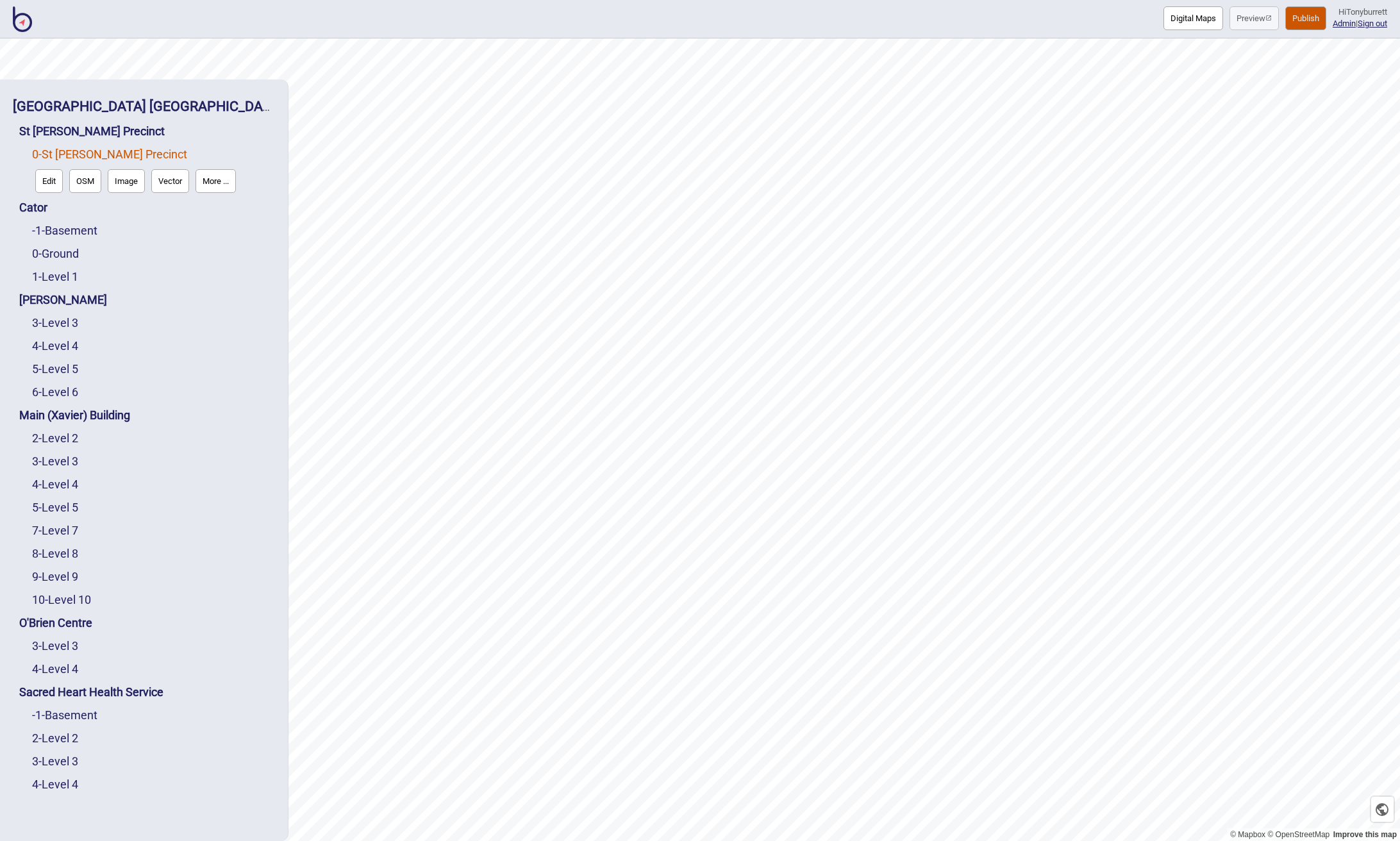
click at [53, 153] on link "0 - St Vincent's Precinct" at bounding box center [109, 154] width 155 height 14
click at [76, 132] on link "St [PERSON_NAME] Precinct" at bounding box center [91, 131] width 145 height 14
click at [125, 151] on button "Connections" at bounding box center [129, 157] width 59 height 24
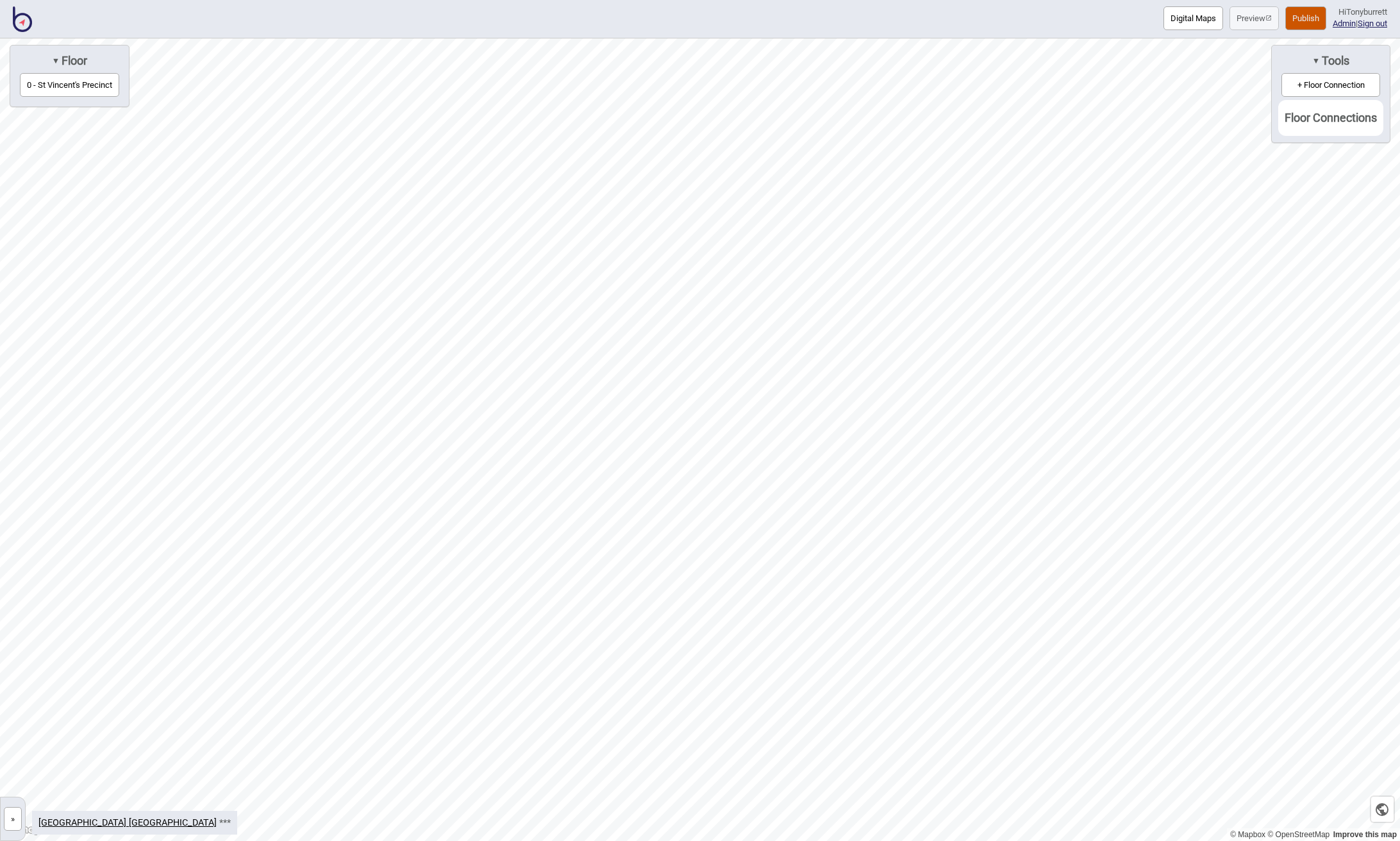
click at [57, 91] on button "0 - St Vincent's Precinct" at bounding box center [69, 84] width 99 height 24
click at [20, 819] on button "»" at bounding box center [13, 819] width 18 height 24
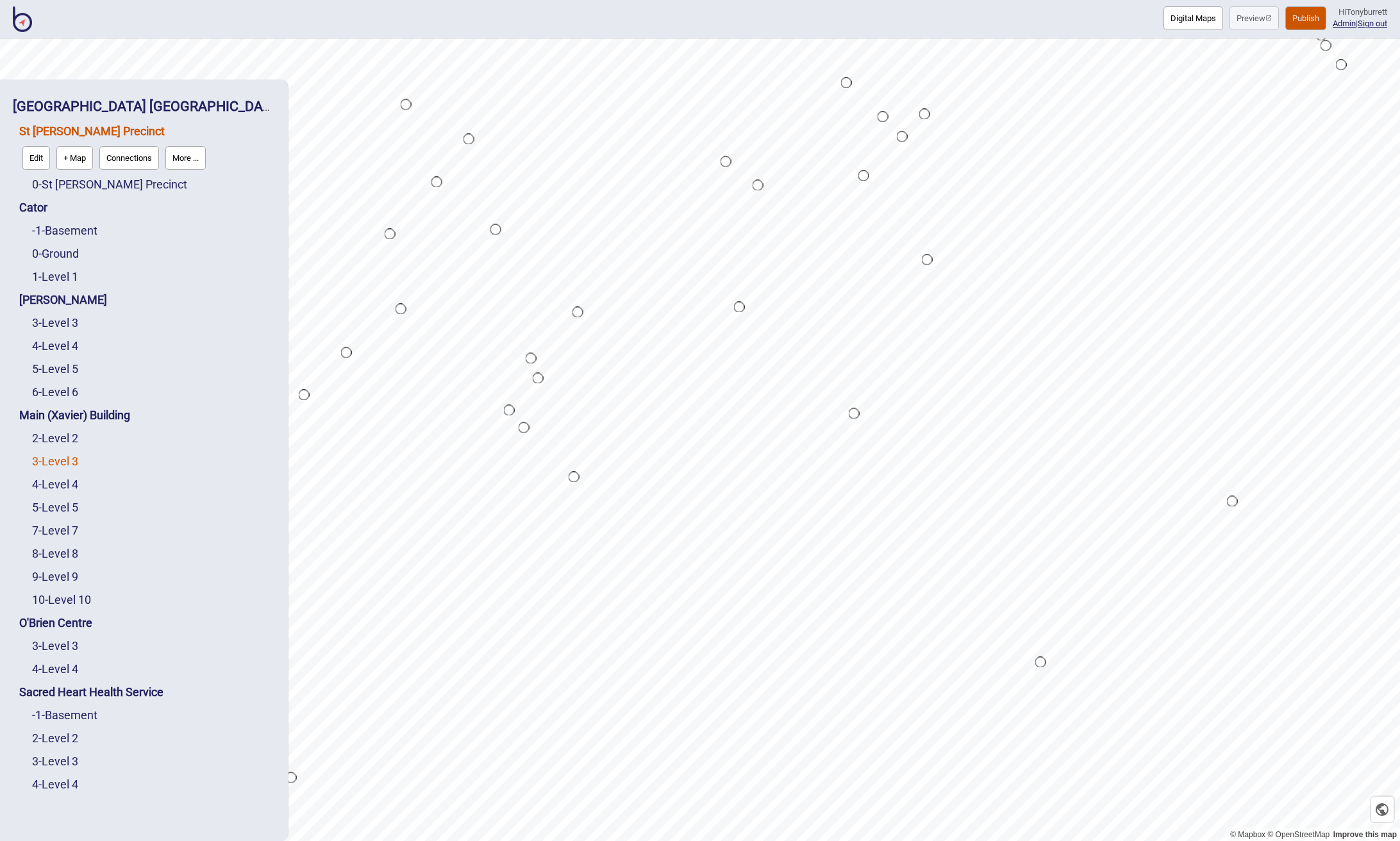
click at [55, 457] on link "3 - Level 3" at bounding box center [55, 461] width 46 height 14
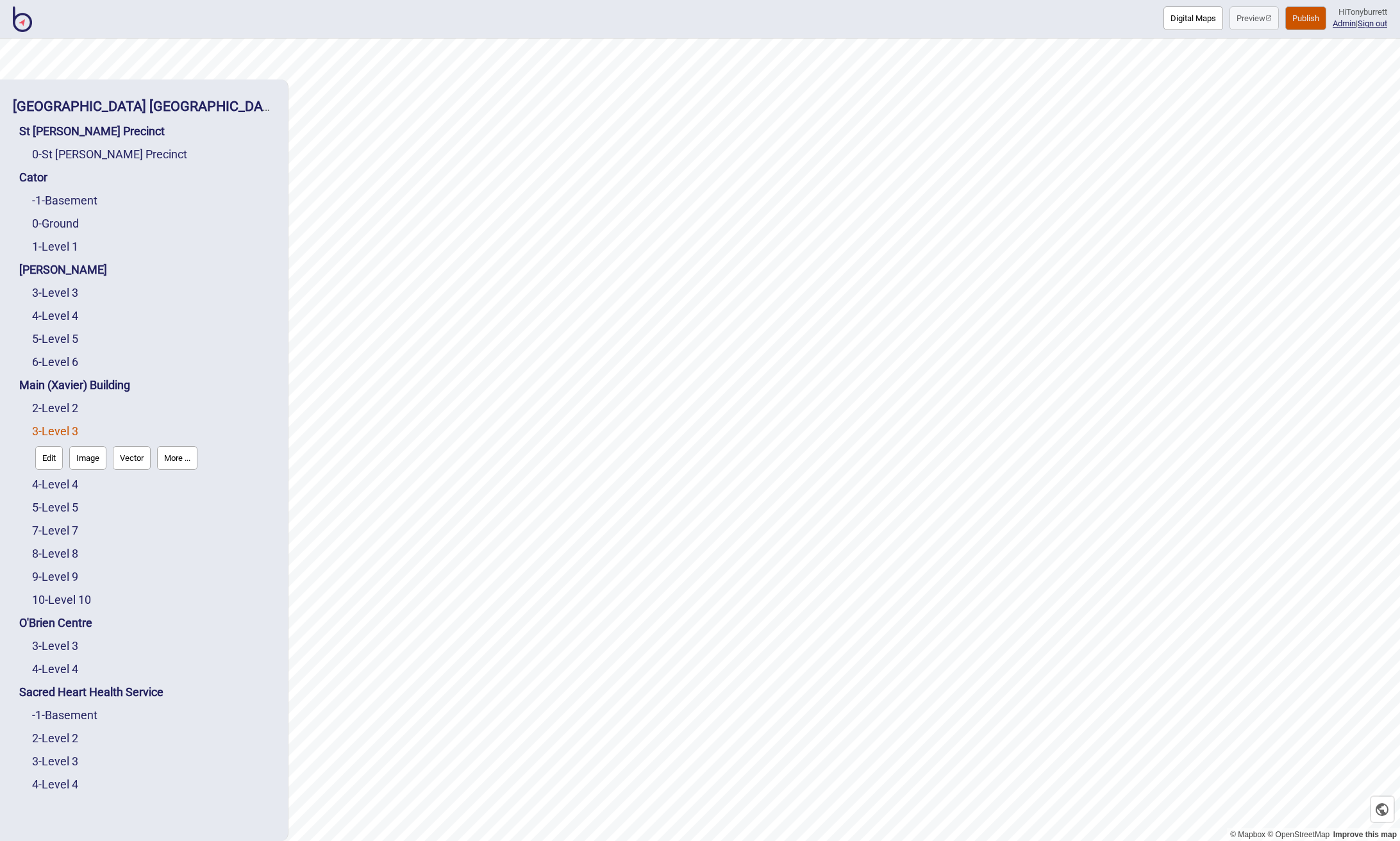
click at [182, 452] on button "More ..." at bounding box center [178, 458] width 41 height 24
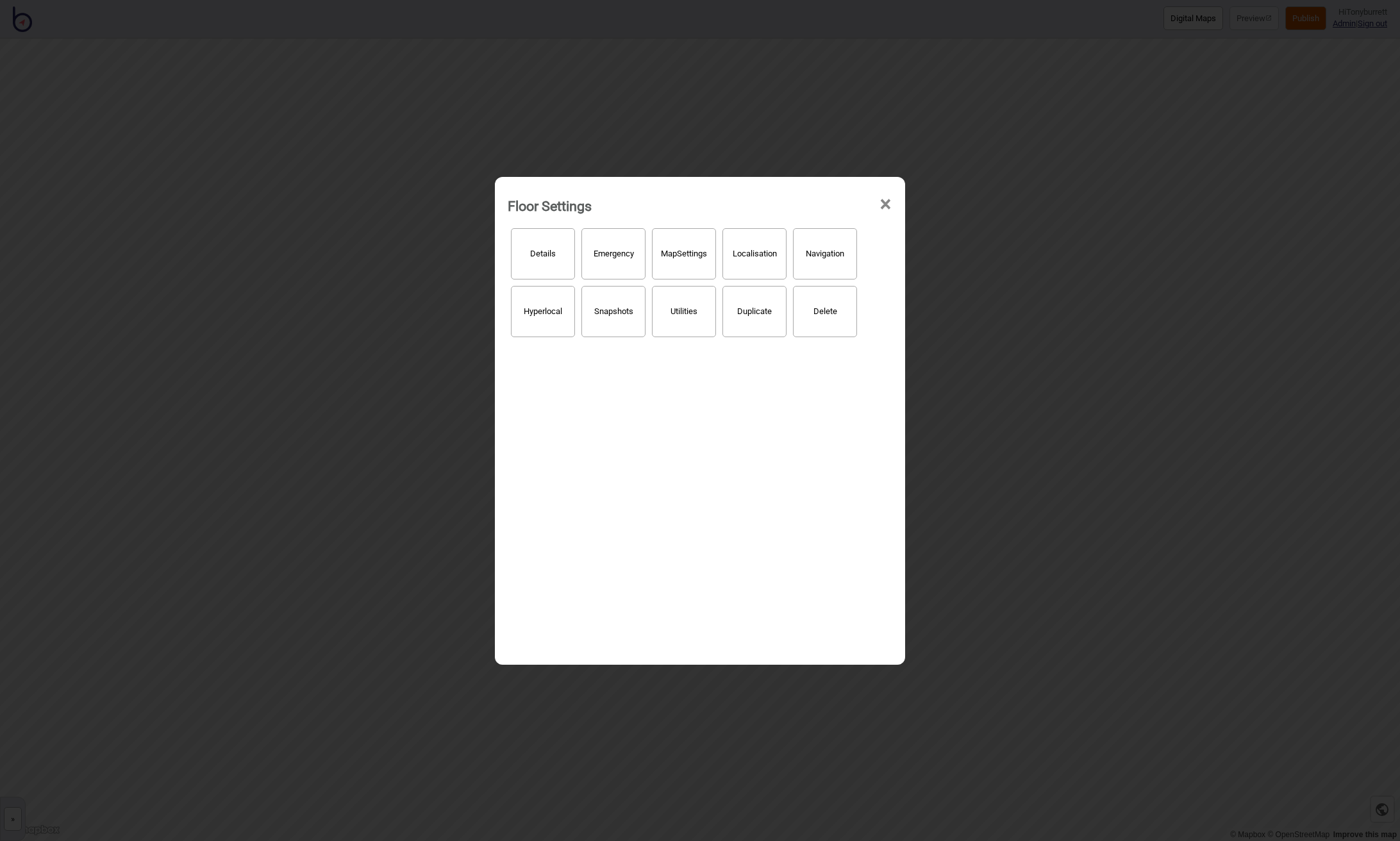
click at [808, 255] on button "Navigation" at bounding box center [825, 254] width 64 height 51
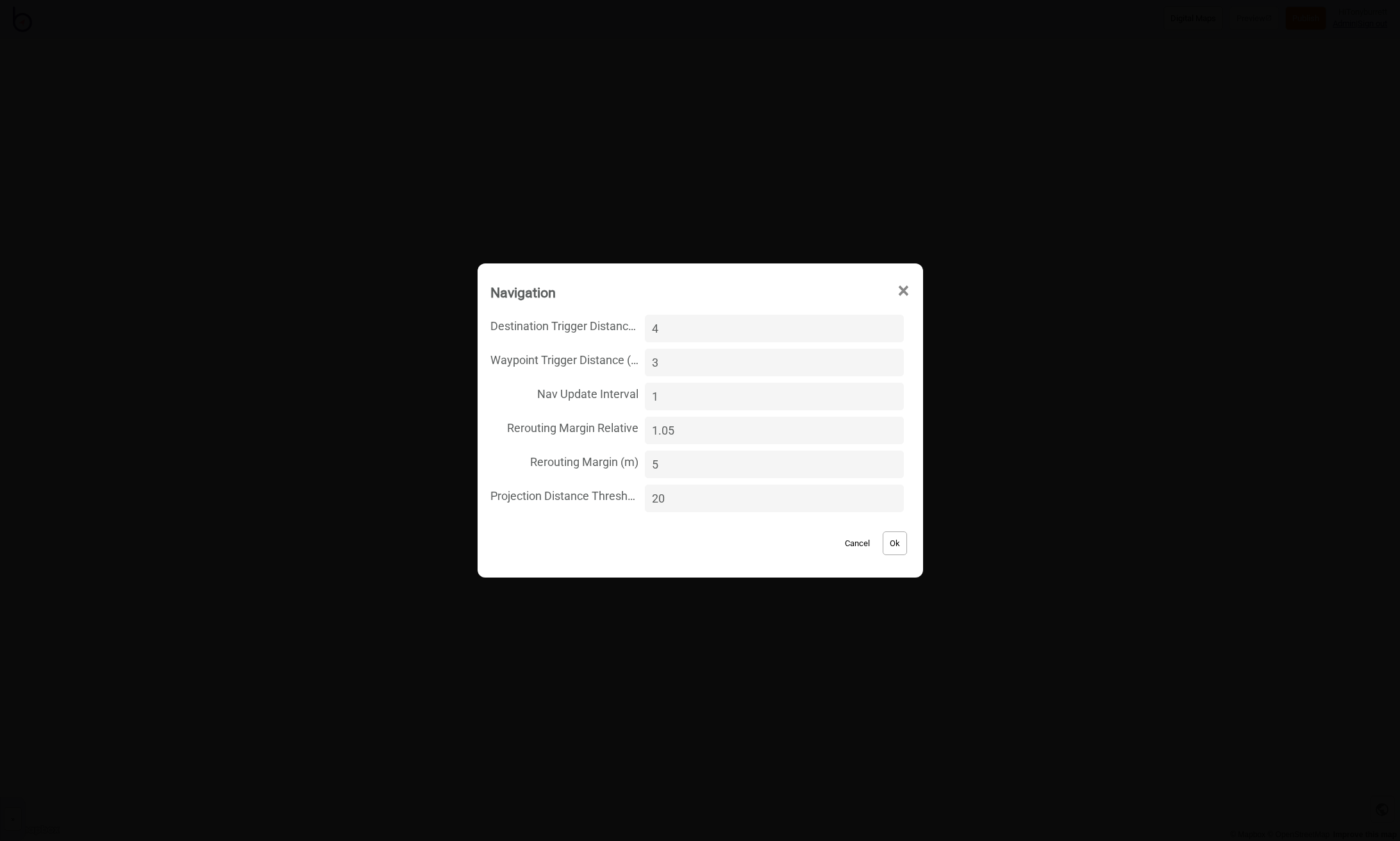
drag, startPoint x: 848, startPoint y: 540, endPoint x: 344, endPoint y: 549, distance: 504.1
click at [848, 540] on button "Cancel" at bounding box center [857, 543] width 38 height 24
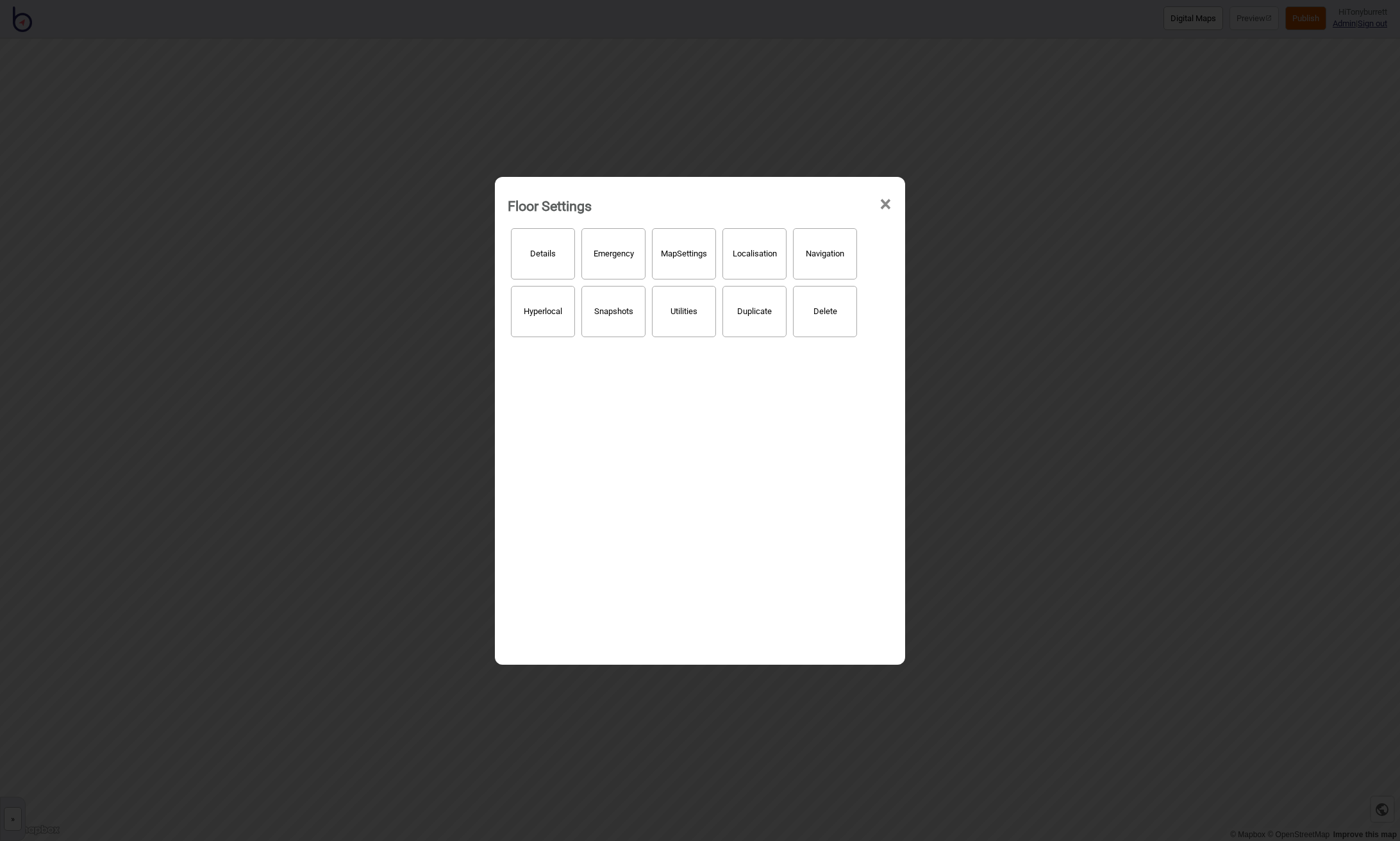
click at [884, 203] on span "×" at bounding box center [885, 204] width 14 height 43
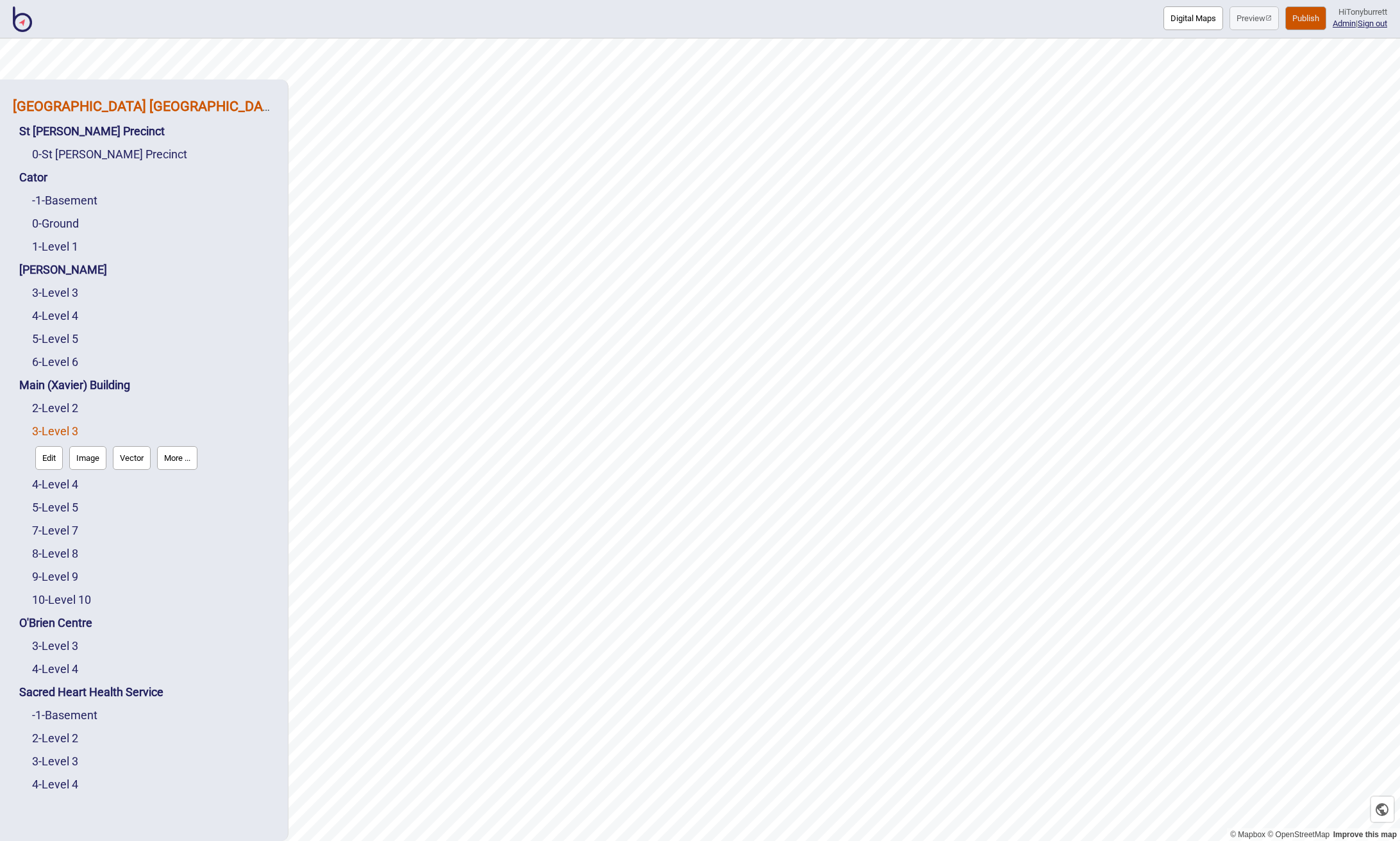
click at [113, 101] on strong "[GEOGRAPHIC_DATA] [GEOGRAPHIC_DATA]" at bounding box center [148, 106] width 270 height 16
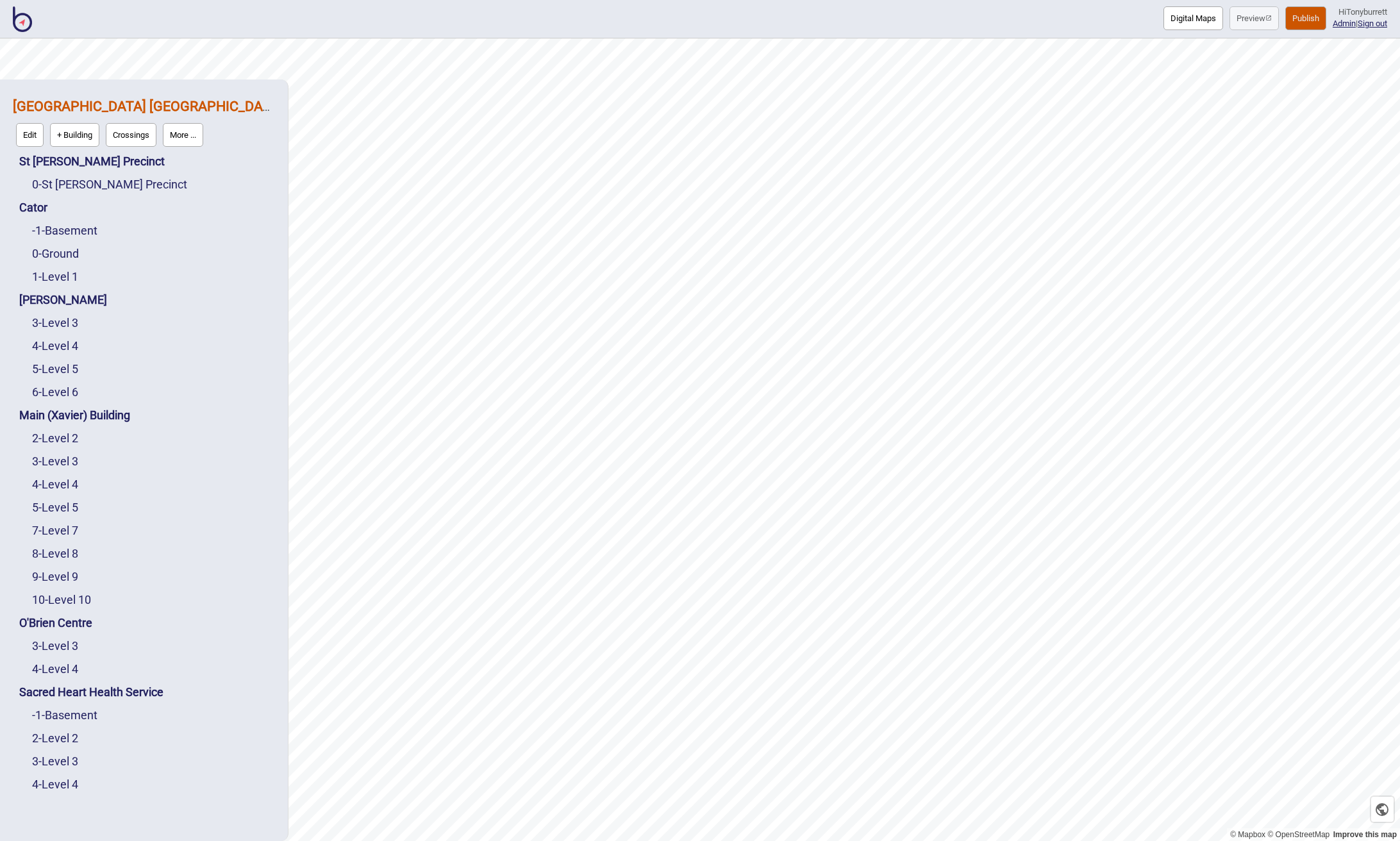
click at [132, 135] on button "Crossings" at bounding box center [131, 134] width 51 height 24
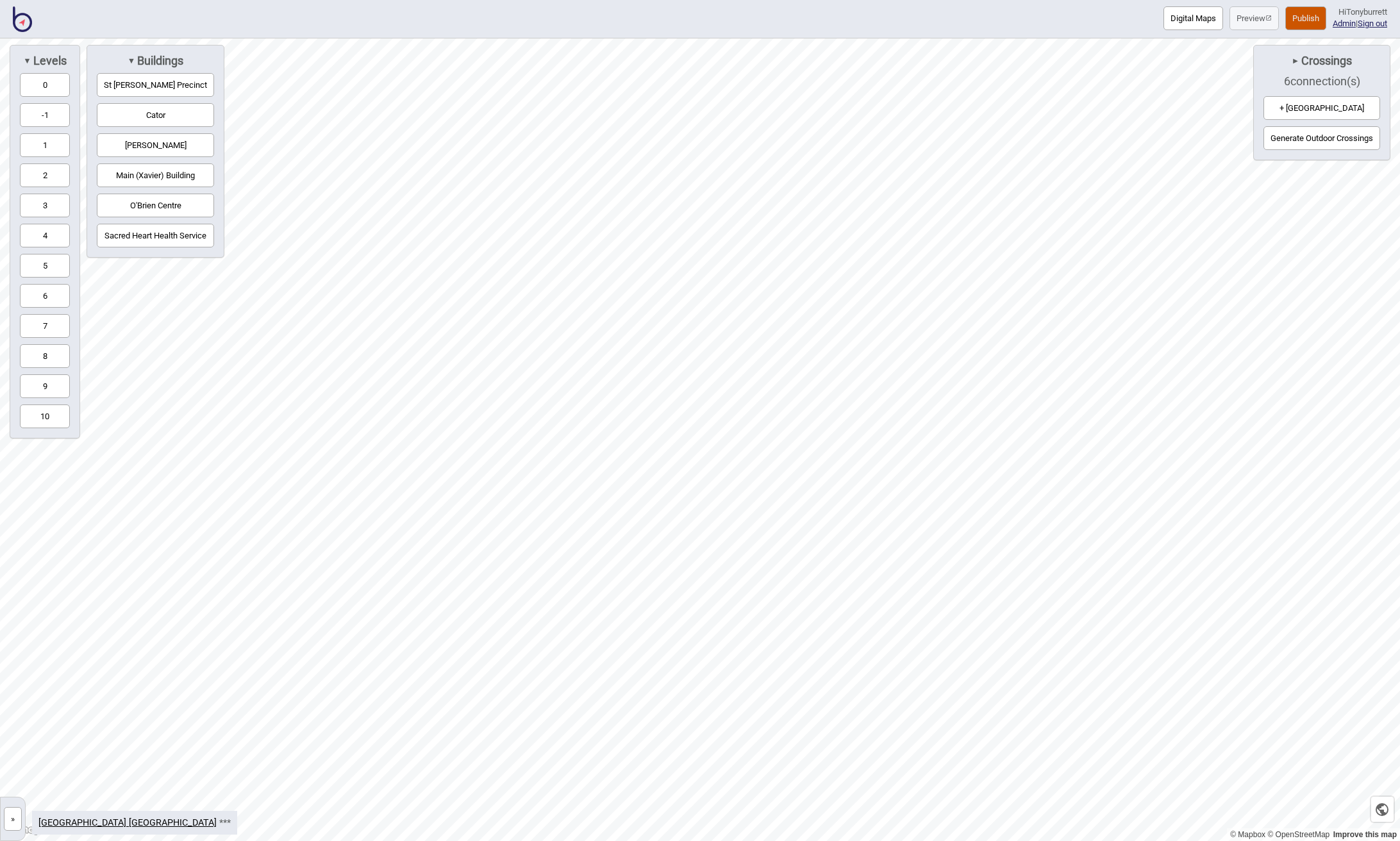
click at [1292, 61] on span "►" at bounding box center [1295, 61] width 7 height 9
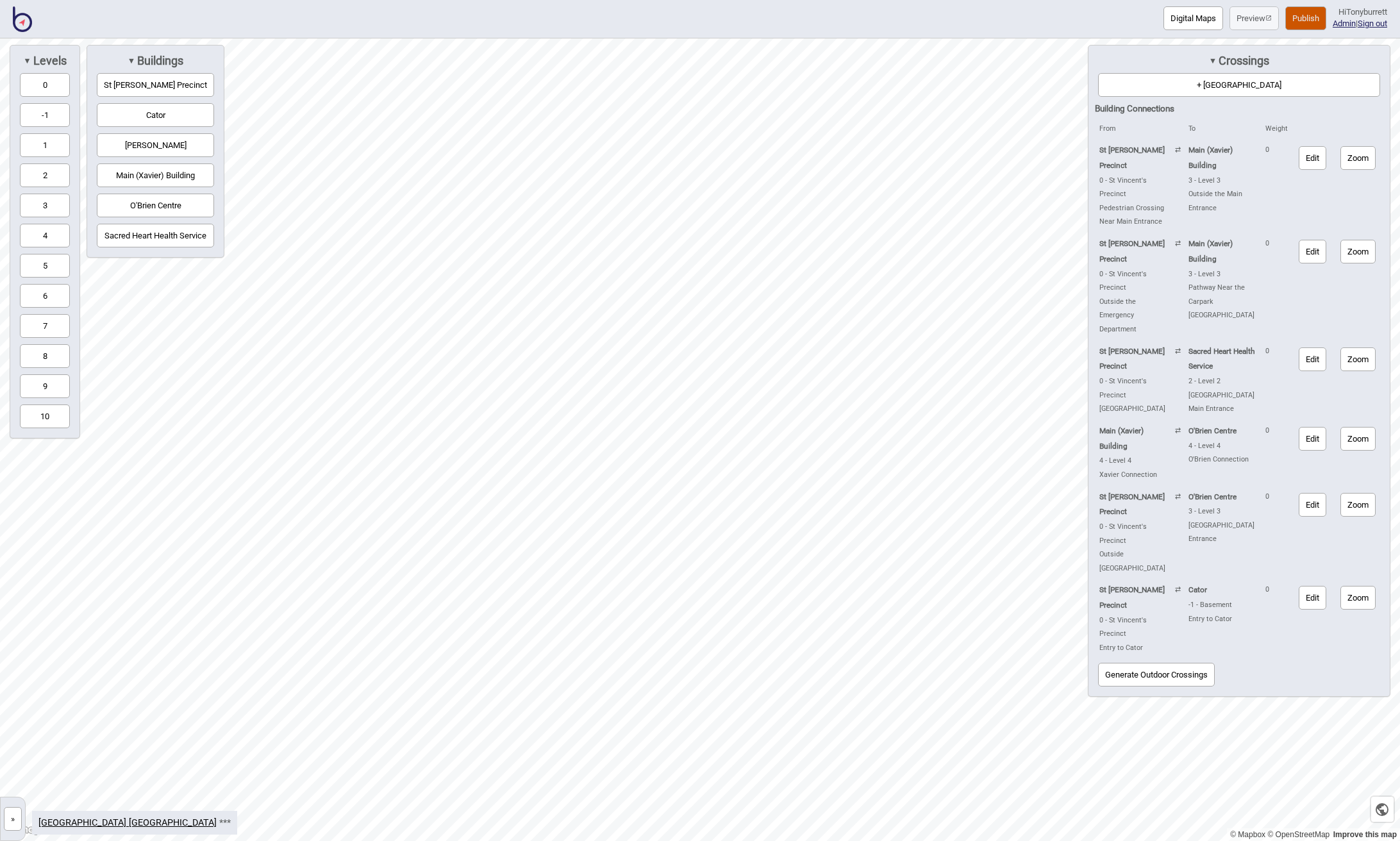
click at [1184, 663] on button "Generate Outdoor Crossings" at bounding box center [1156, 674] width 117 height 24
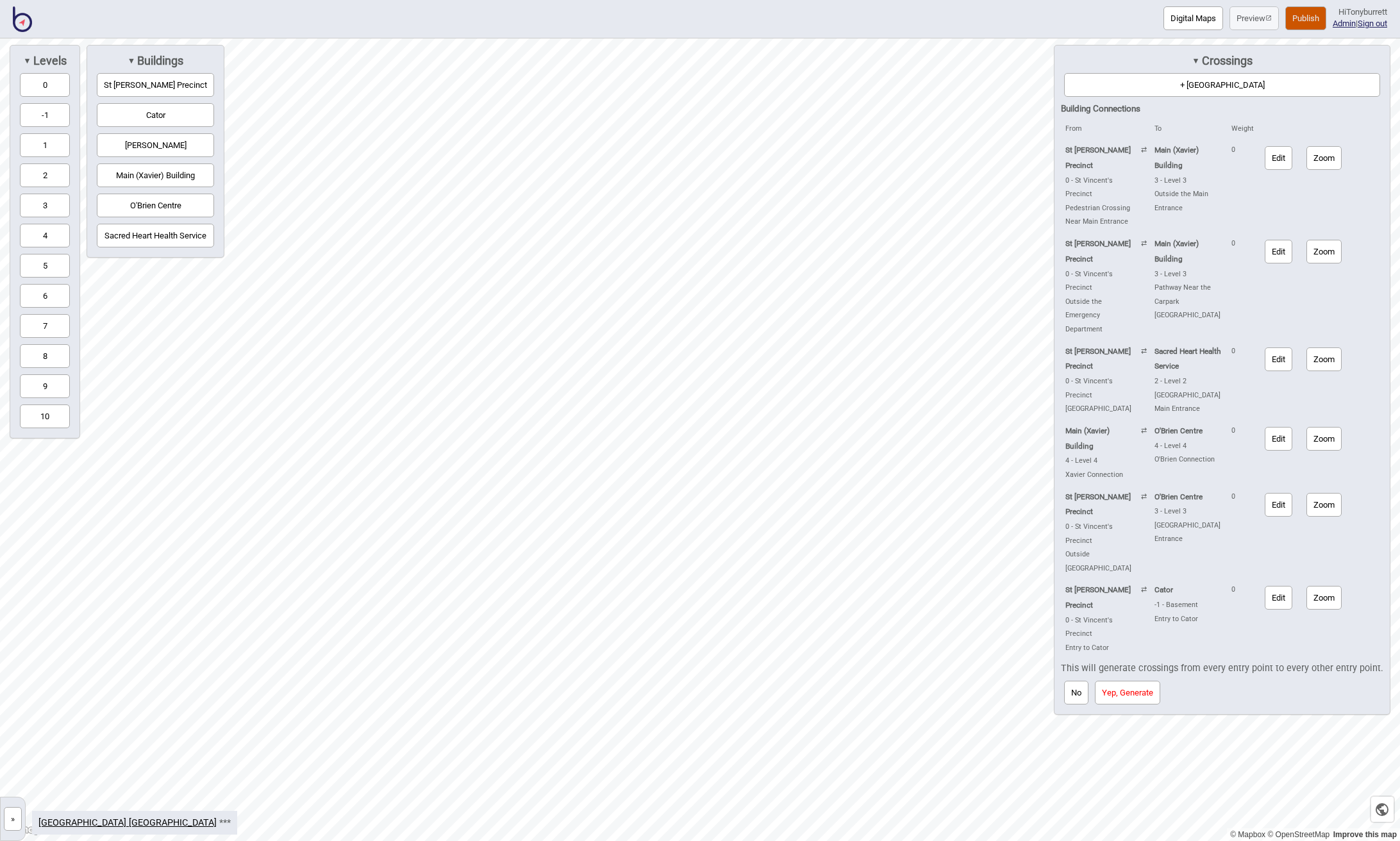
drag, startPoint x: 1081, startPoint y: 617, endPoint x: 1092, endPoint y: 616, distance: 11.0
click at [1081, 681] on button "No" at bounding box center [1076, 692] width 24 height 24
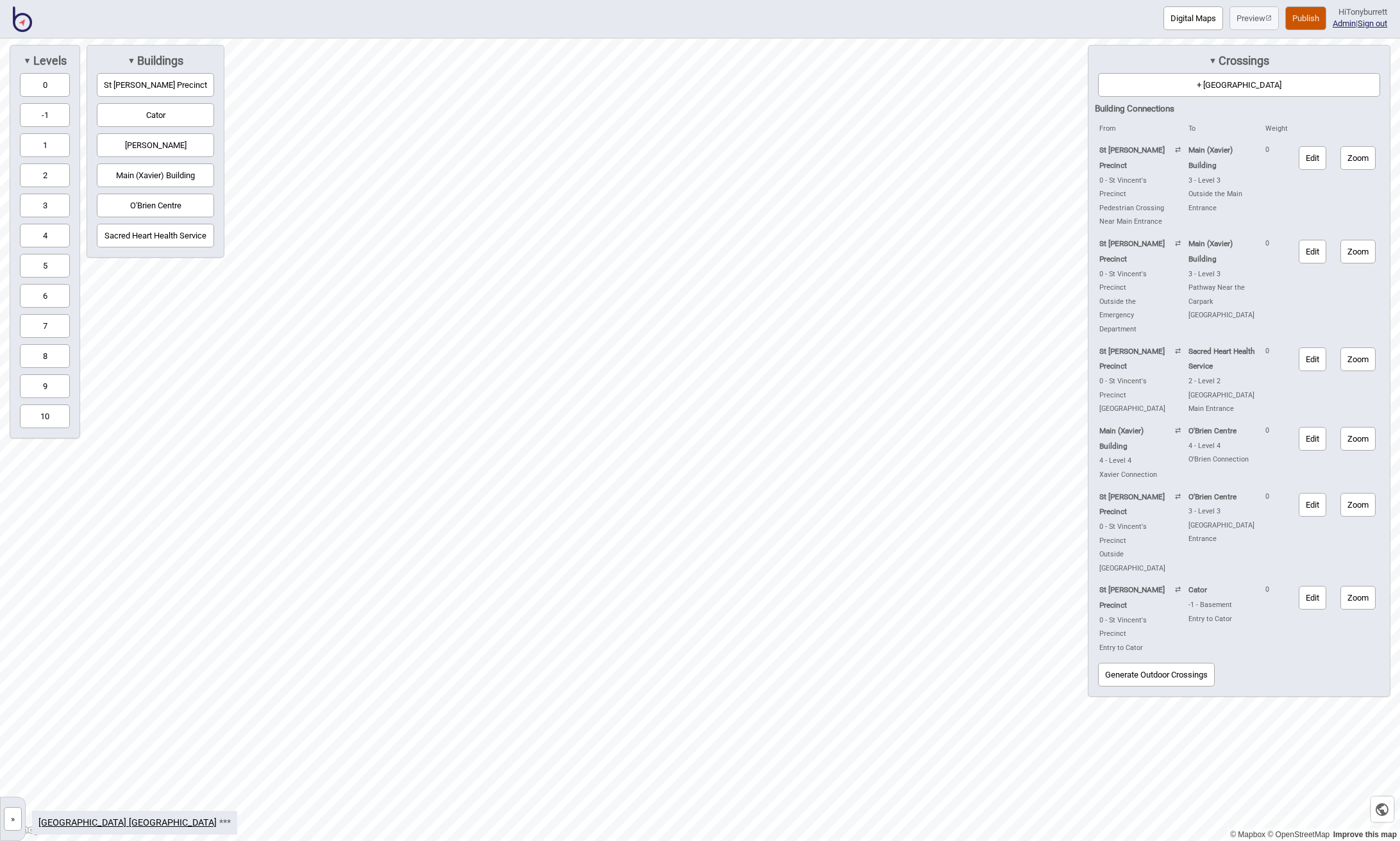
click at [136, 174] on button "Main (Xavier) Building" at bounding box center [155, 175] width 118 height 24
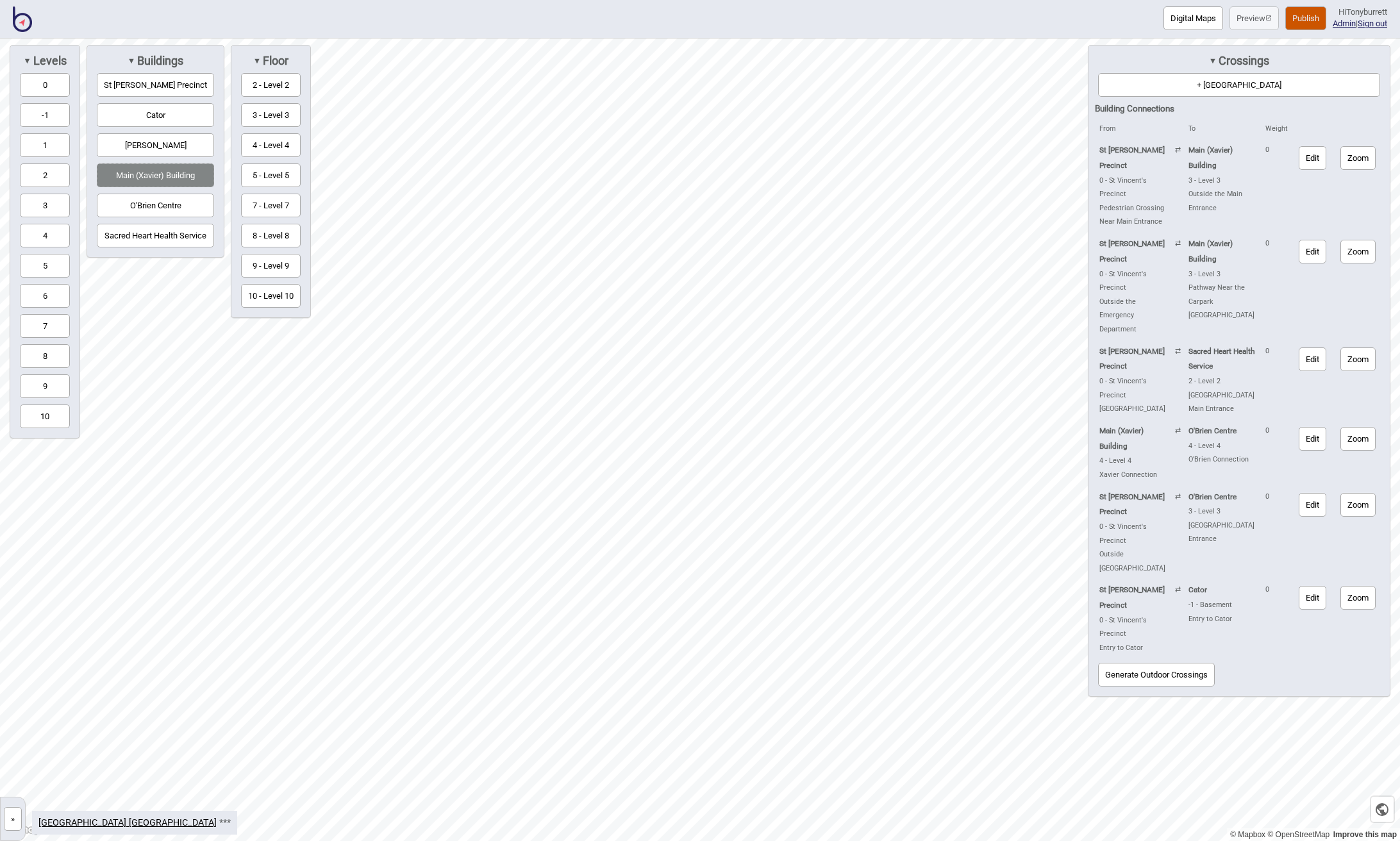
click at [263, 149] on button "4 - Level 4" at bounding box center [271, 145] width 59 height 24
click at [1204, 82] on button "+ Building Crossing" at bounding box center [1239, 84] width 282 height 24
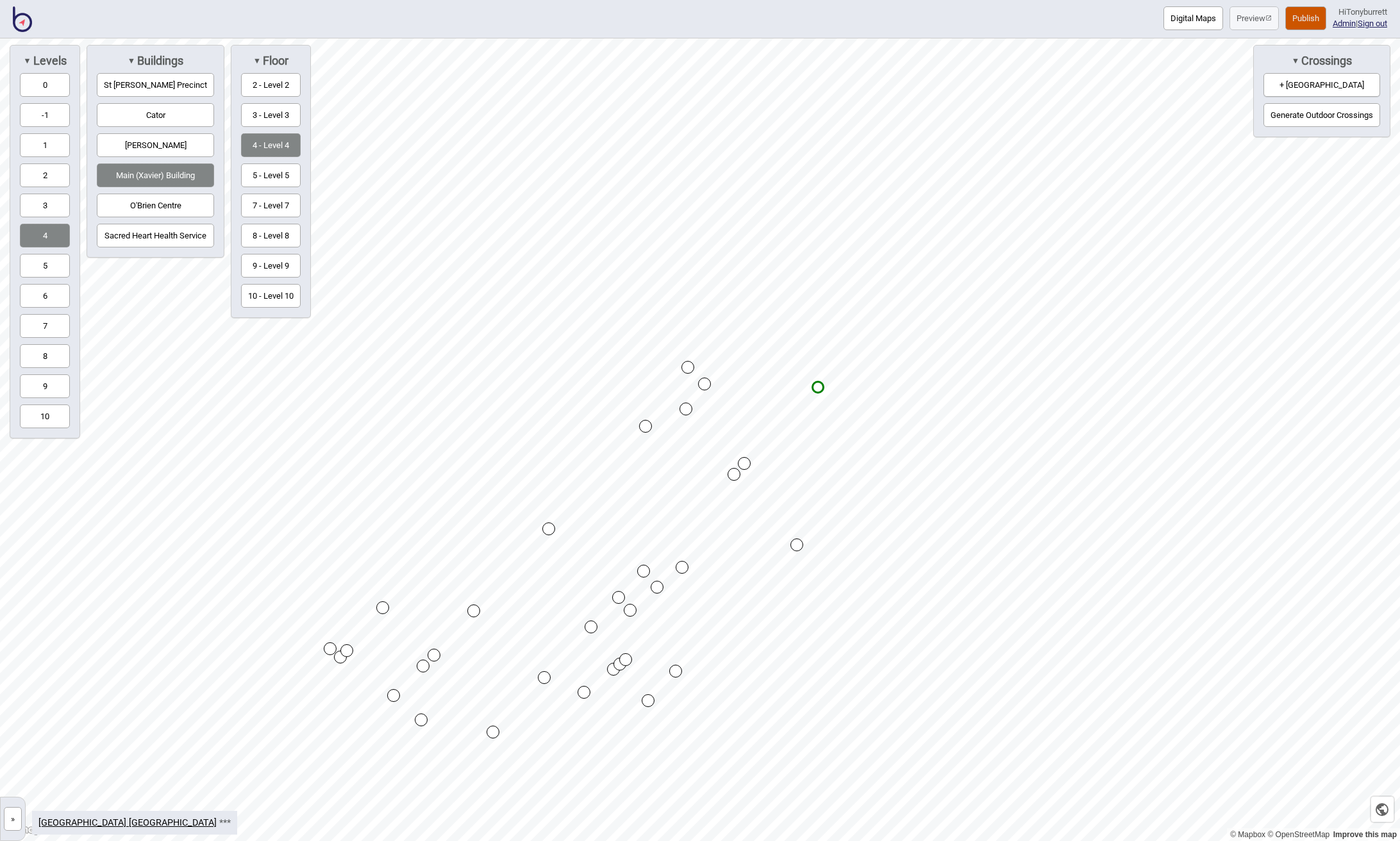
click at [690, 369] on div "Map marker" at bounding box center [688, 367] width 13 height 13
click at [147, 141] on button "[PERSON_NAME]" at bounding box center [155, 145] width 118 height 24
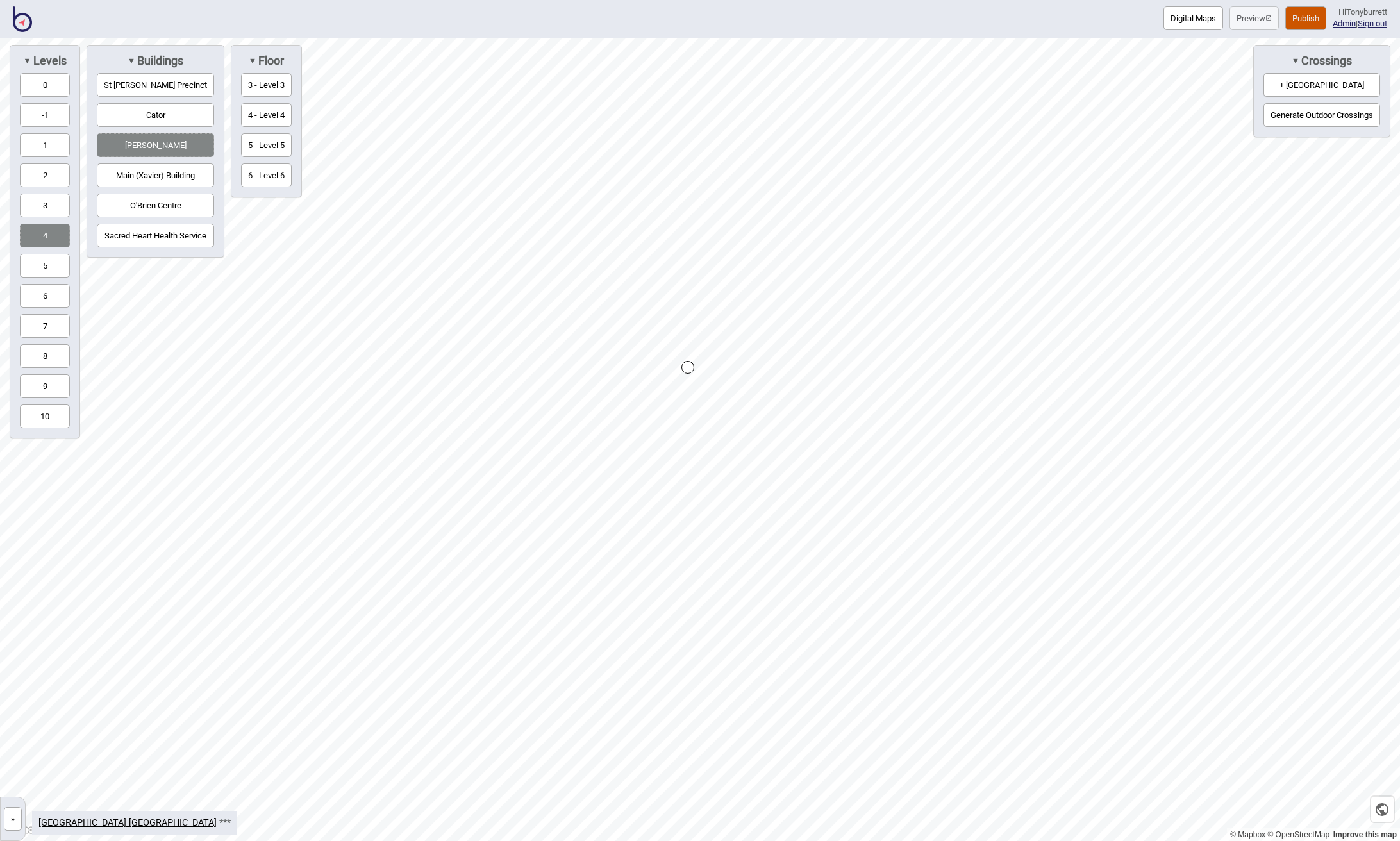
click at [257, 110] on button "4 - Level 4" at bounding box center [266, 115] width 51 height 24
click at [692, 308] on div "Map marker" at bounding box center [690, 307] width 13 height 13
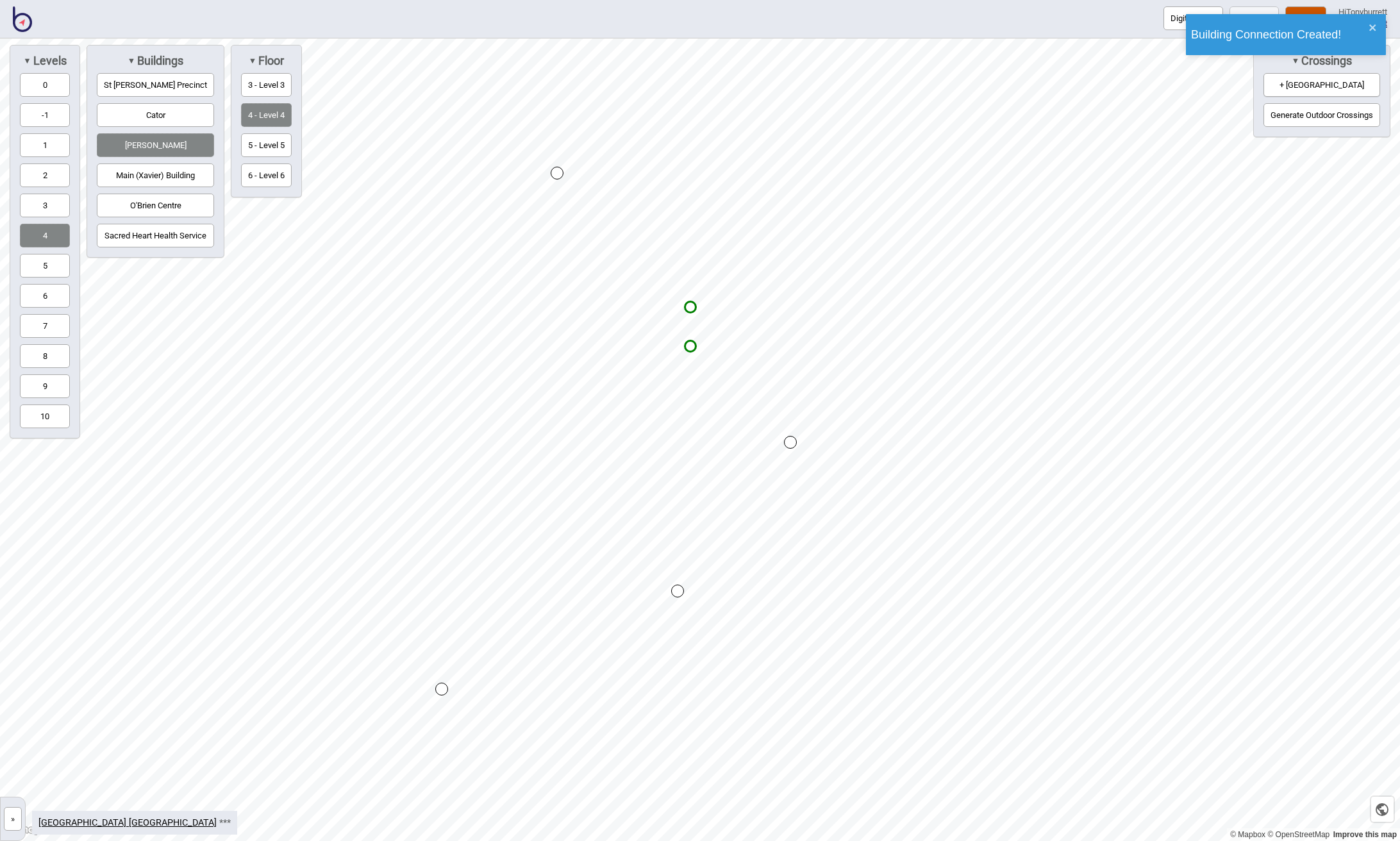
click at [692, 308] on div "Map marker" at bounding box center [690, 307] width 13 height 13
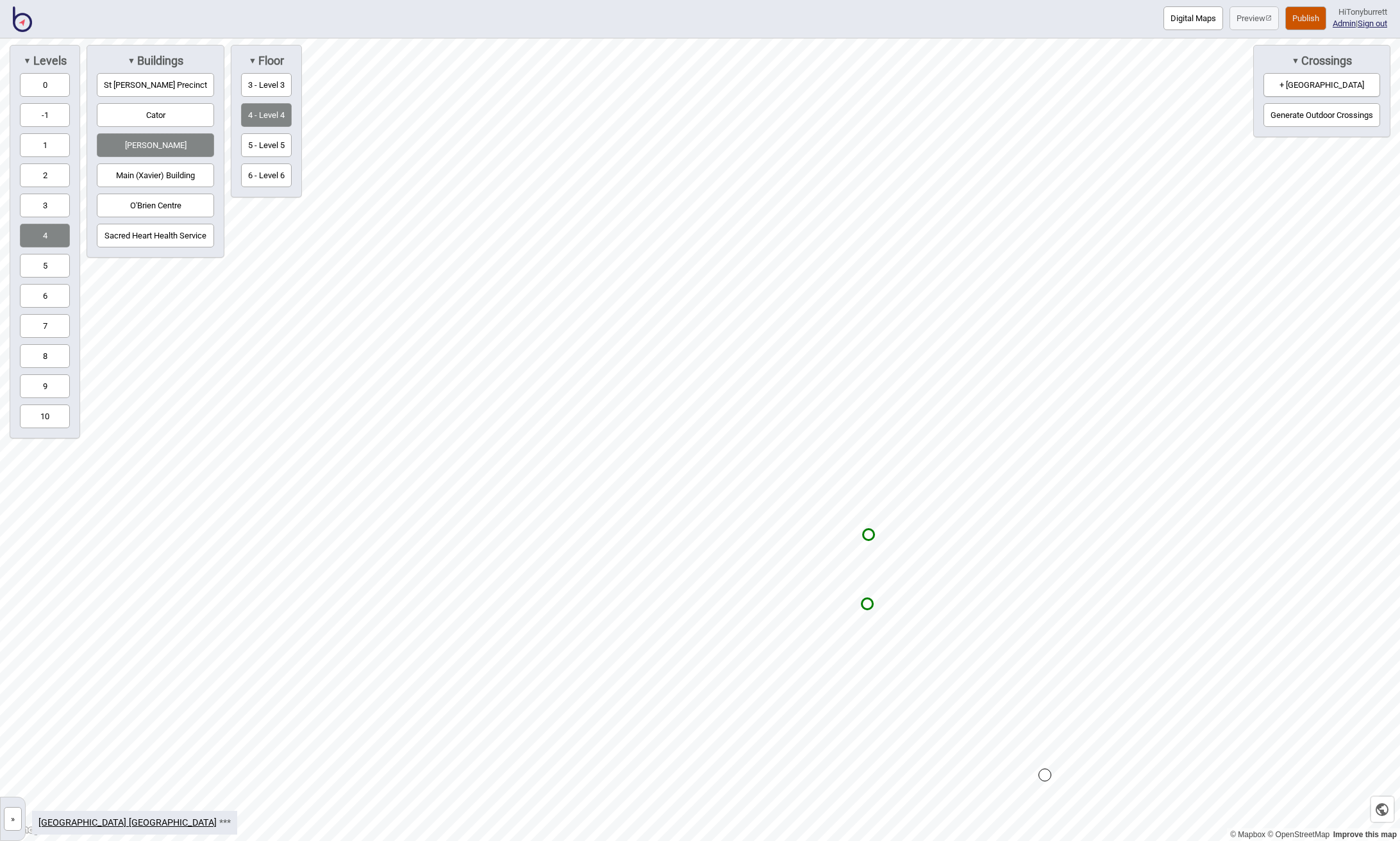
drag, startPoint x: 861, startPoint y: 609, endPoint x: 863, endPoint y: 600, distance: 9.2
click at [866, 605] on div "Map marker" at bounding box center [867, 603] width 13 height 13
click at [1299, 87] on button "+ Building Crossing" at bounding box center [1321, 84] width 117 height 24
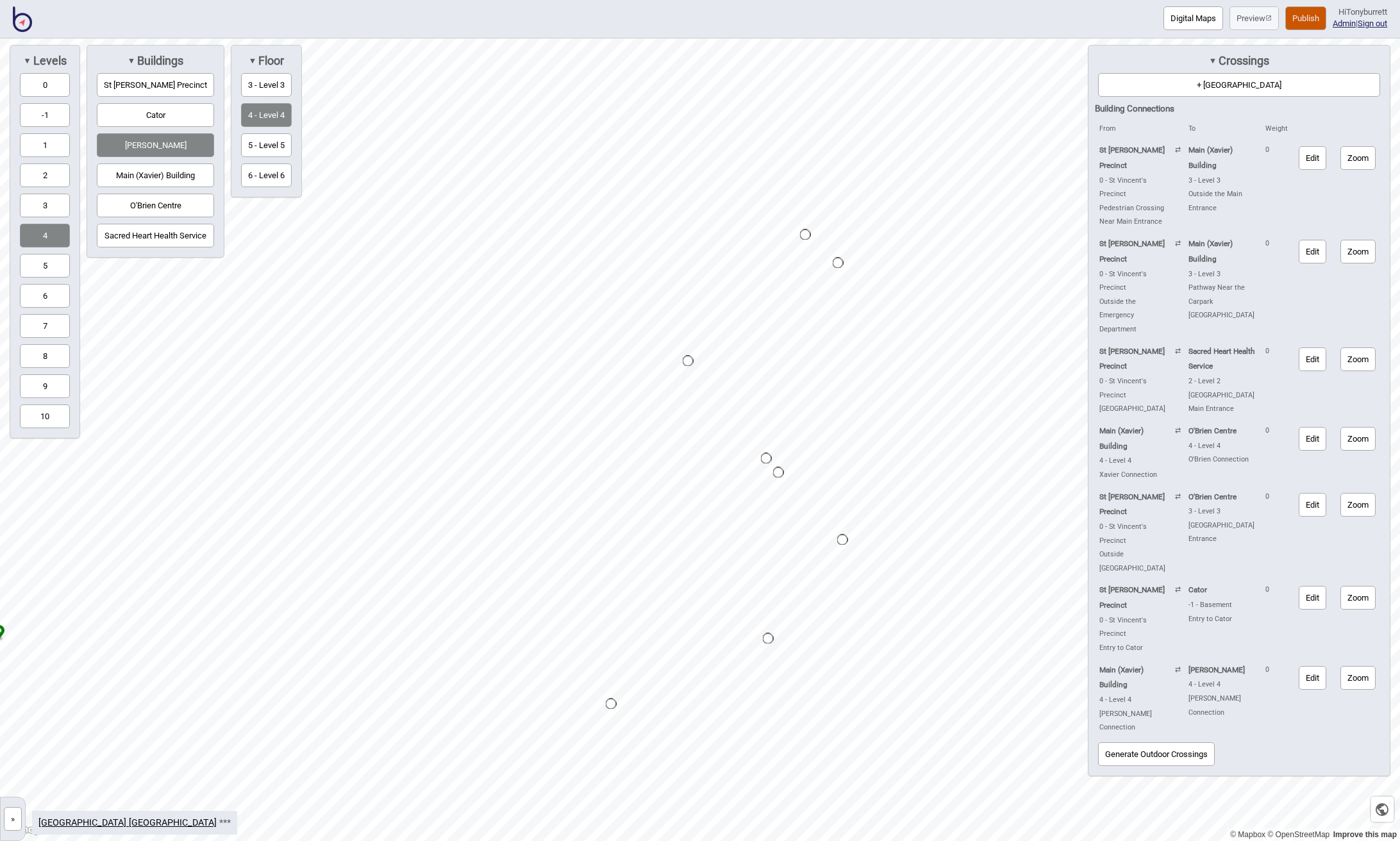
click at [10, 825] on button "»" at bounding box center [13, 819] width 18 height 24
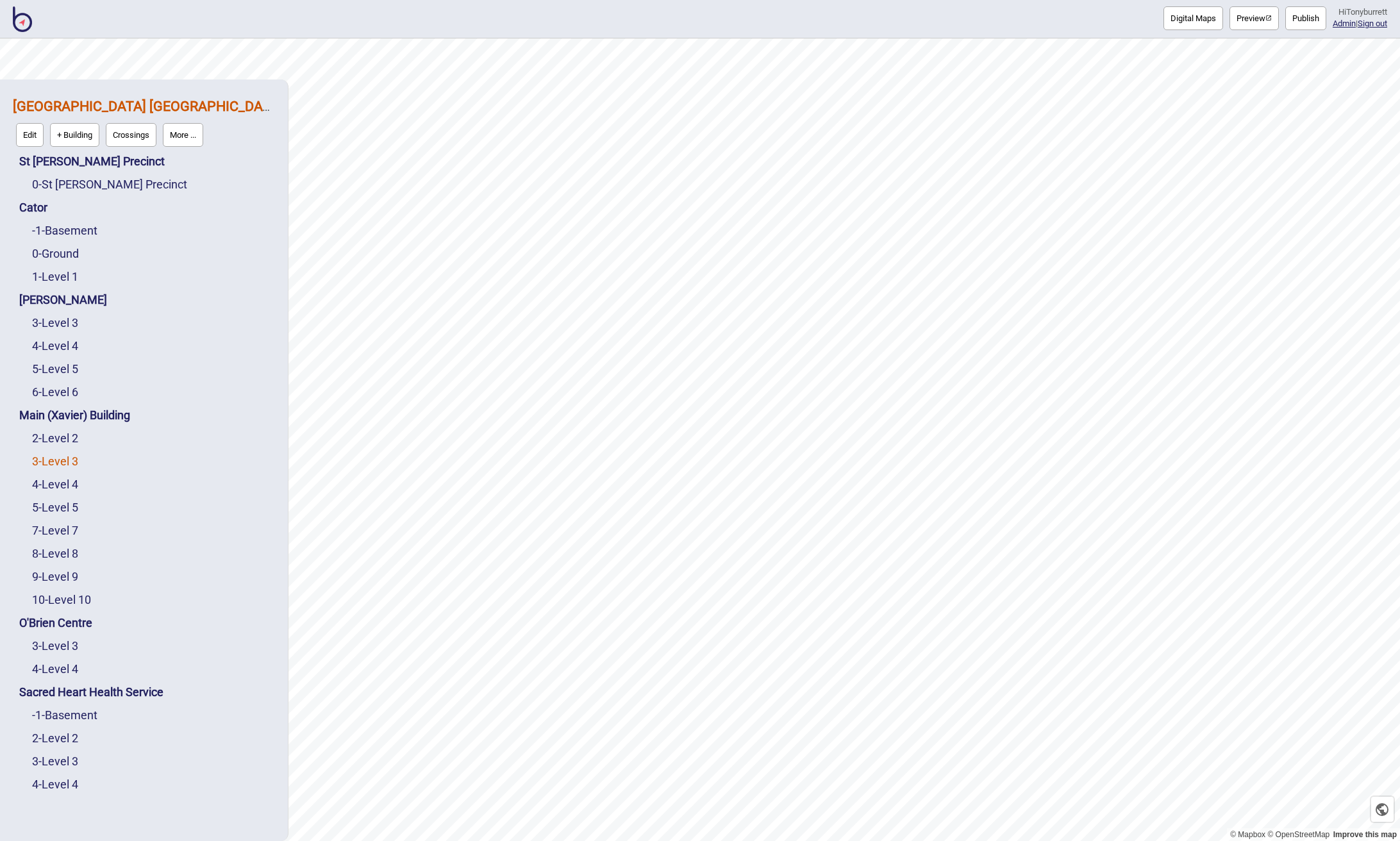
click at [75, 463] on link "3 - Level 3" at bounding box center [55, 461] width 46 height 14
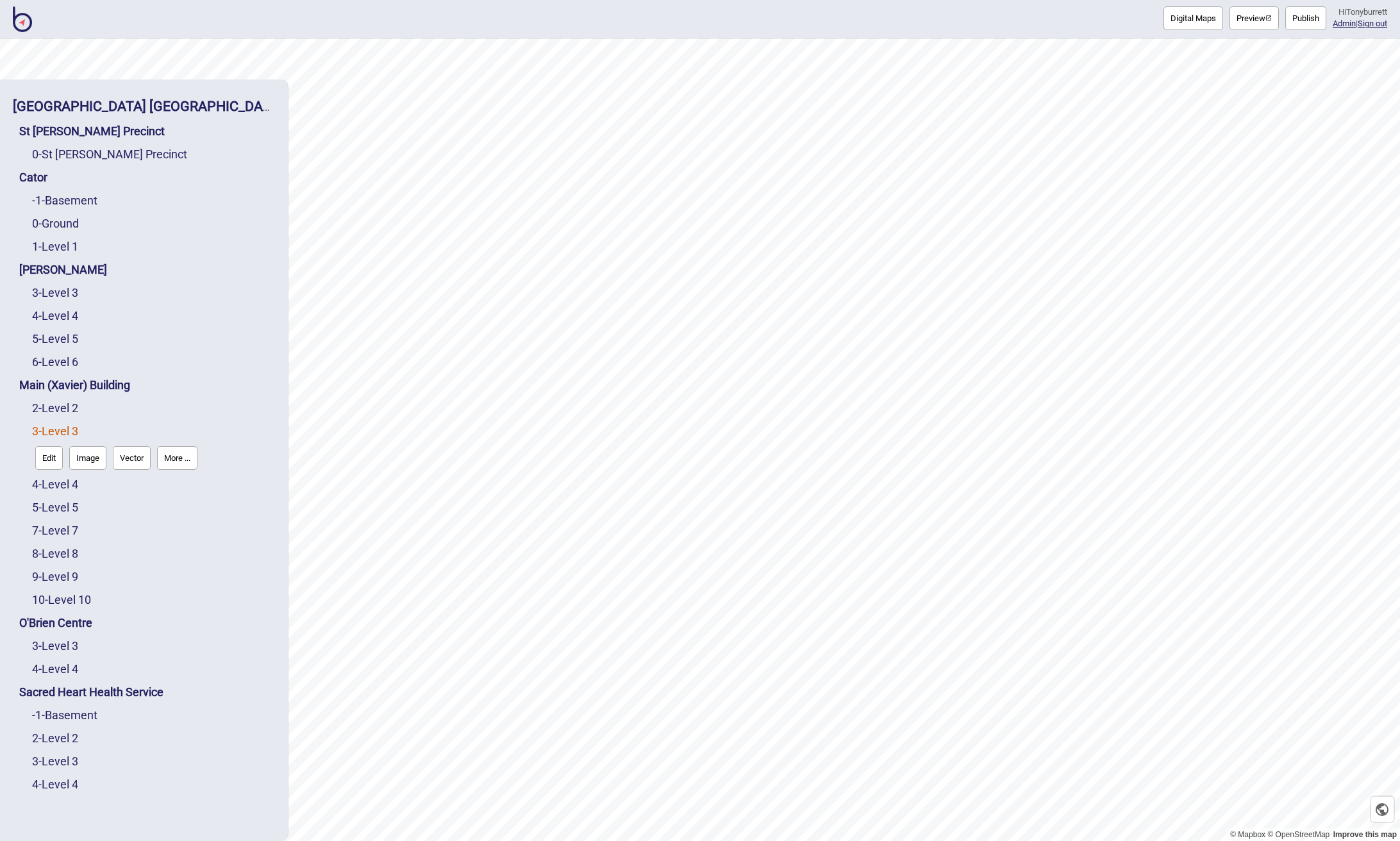
click at [44, 464] on button "Edit" at bounding box center [49, 458] width 28 height 24
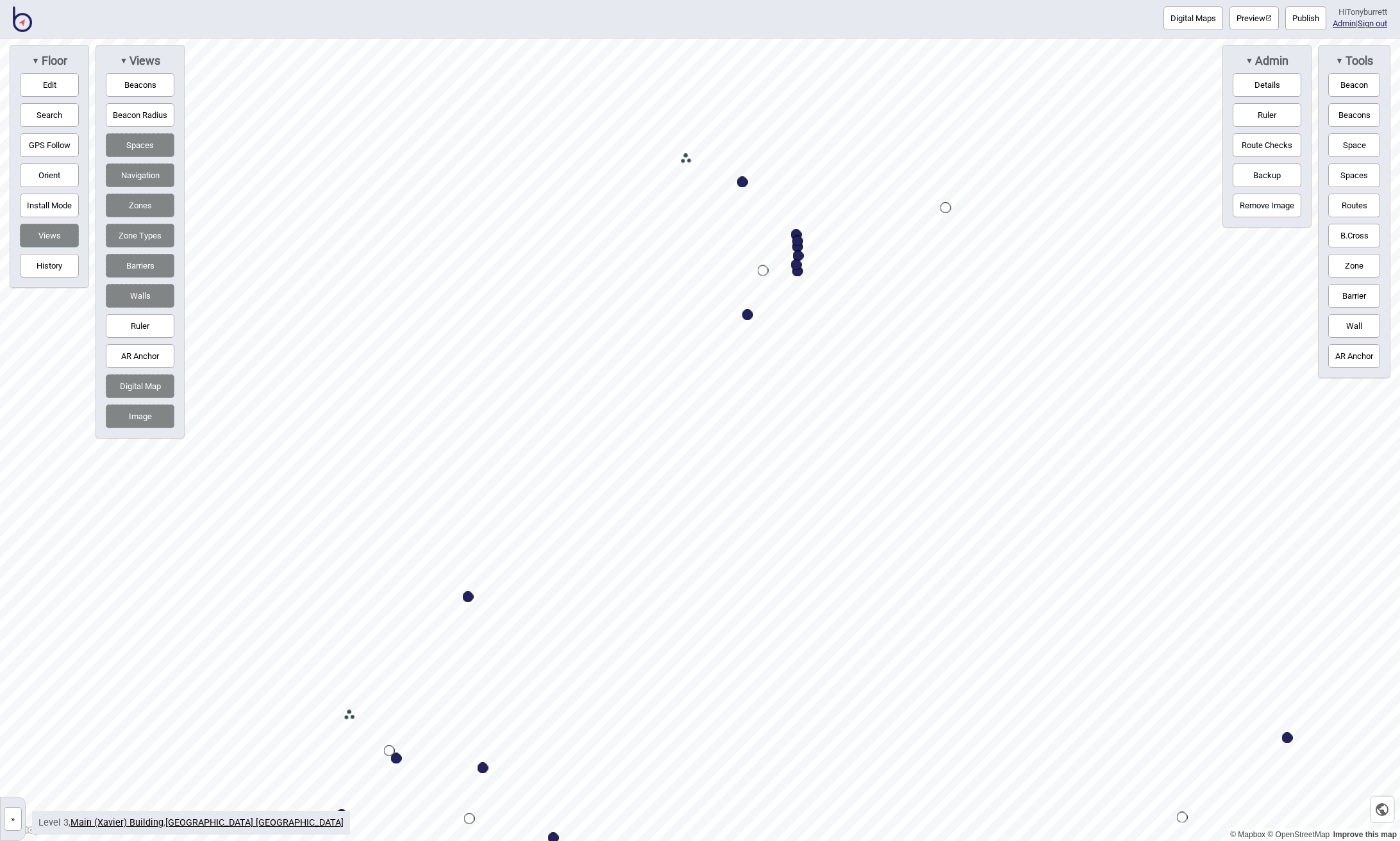
click at [144, 387] on button "Digital Map" at bounding box center [140, 386] width 69 height 24
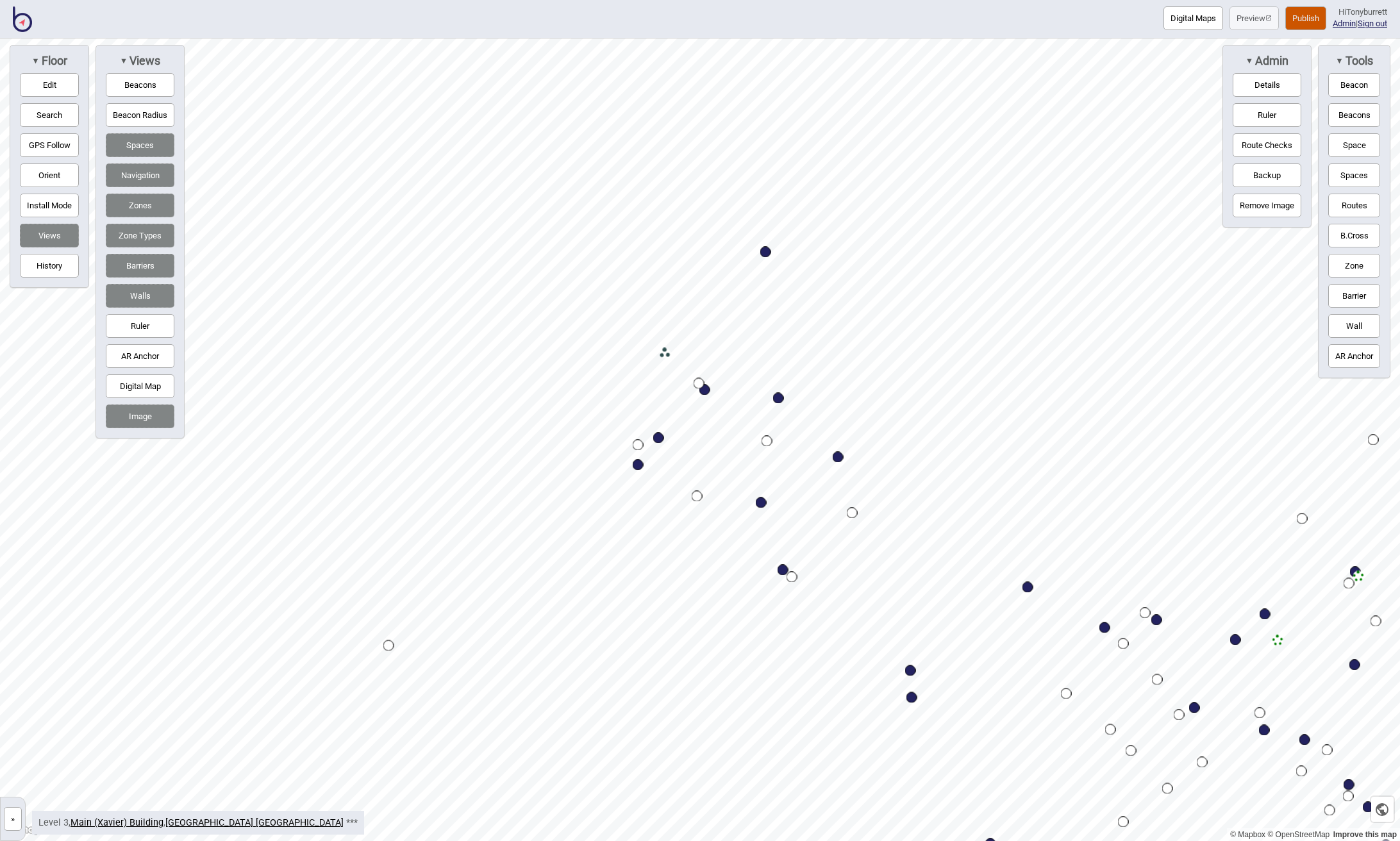
click at [156, 385] on button "Digital Map" at bounding box center [140, 386] width 69 height 24
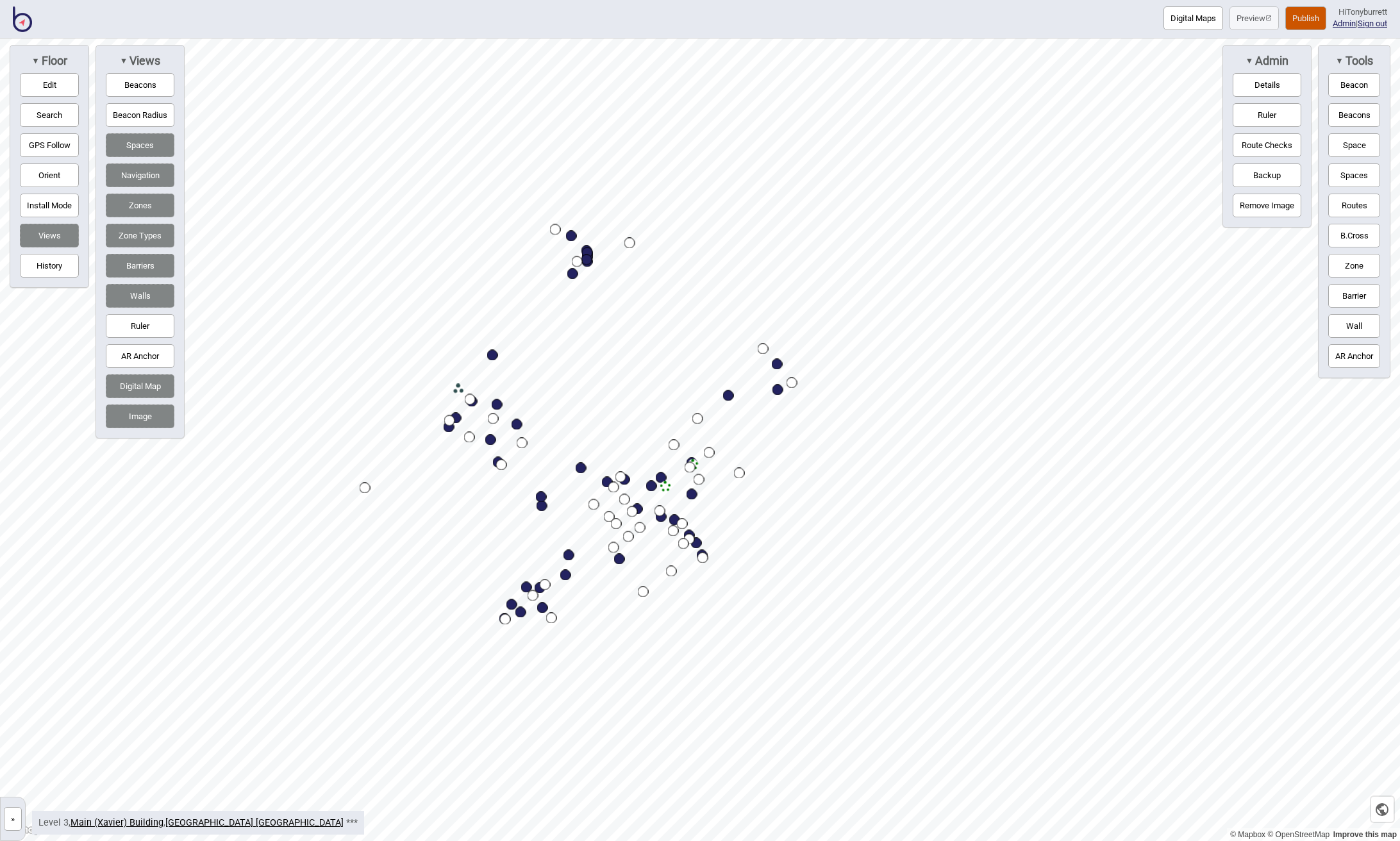
click at [138, 267] on button "Barriers" at bounding box center [140, 265] width 69 height 24
click at [139, 413] on button "Image" at bounding box center [140, 416] width 69 height 24
click at [140, 386] on button "Digital Map" at bounding box center [140, 386] width 69 height 24
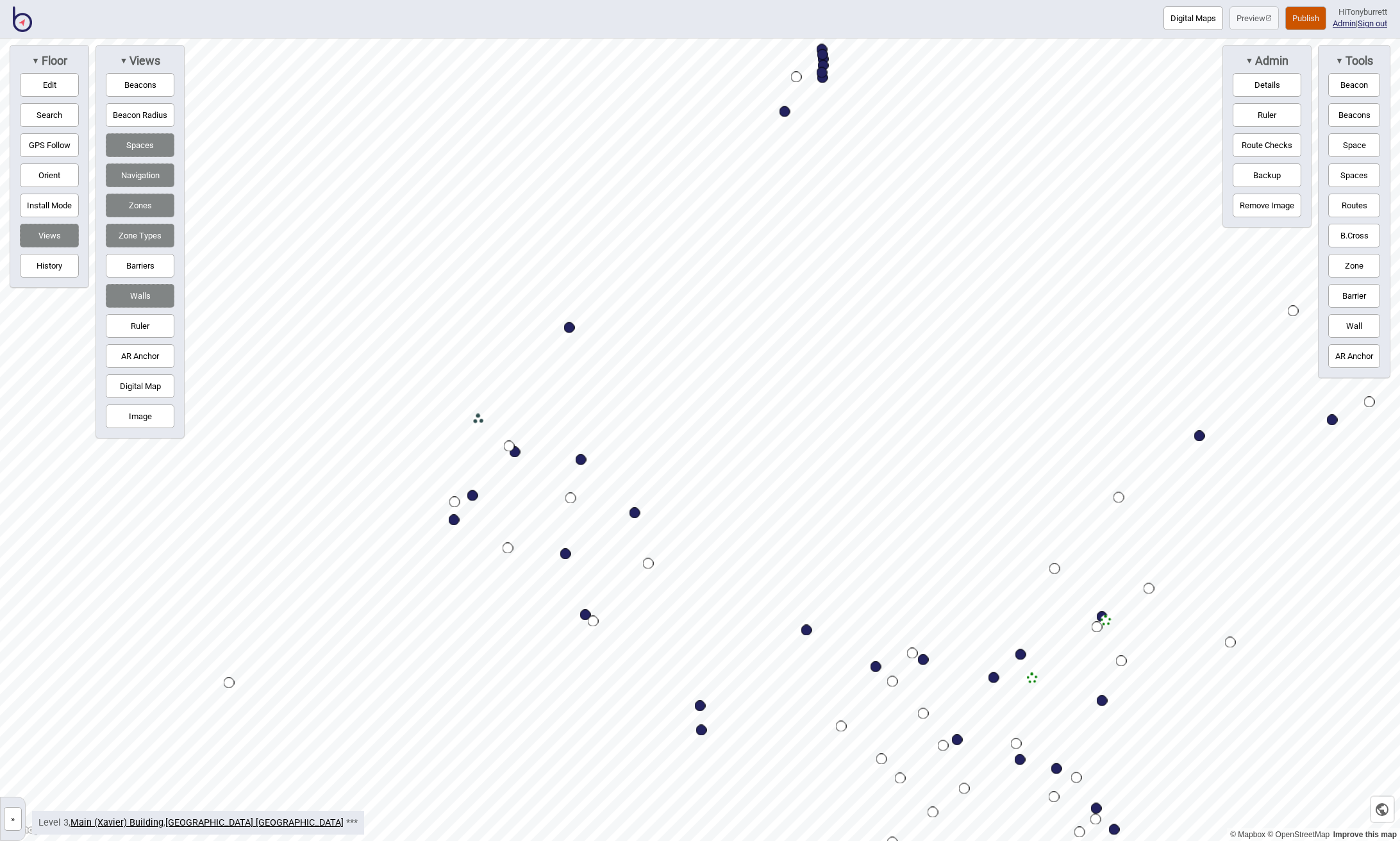
click at [131, 413] on button "Image" at bounding box center [140, 416] width 69 height 24
click at [1346, 178] on button "Spaces" at bounding box center [1353, 175] width 52 height 24
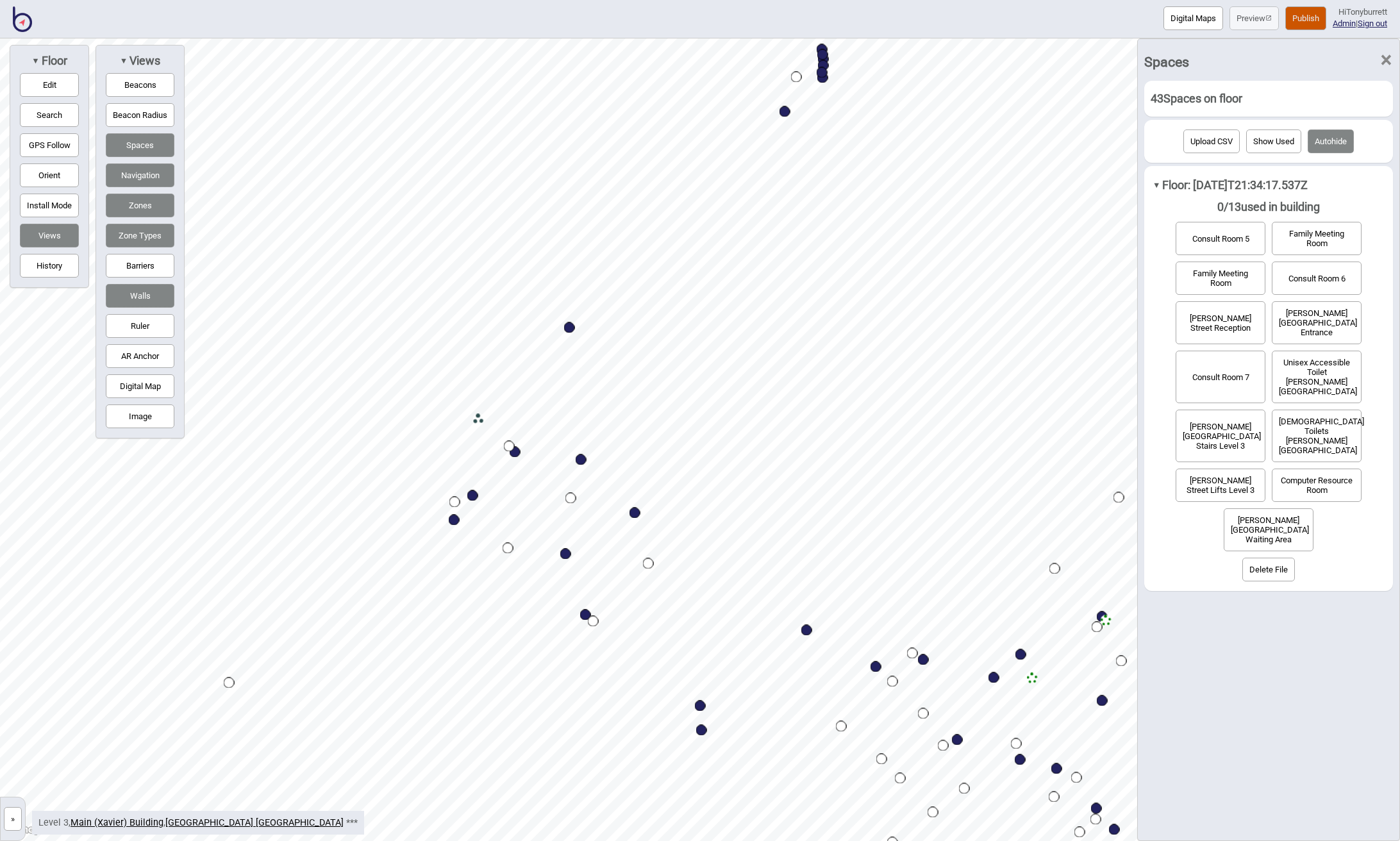
click at [570, 331] on div "Map marker" at bounding box center [569, 328] width 11 height 11
select select "Taxi Rank"
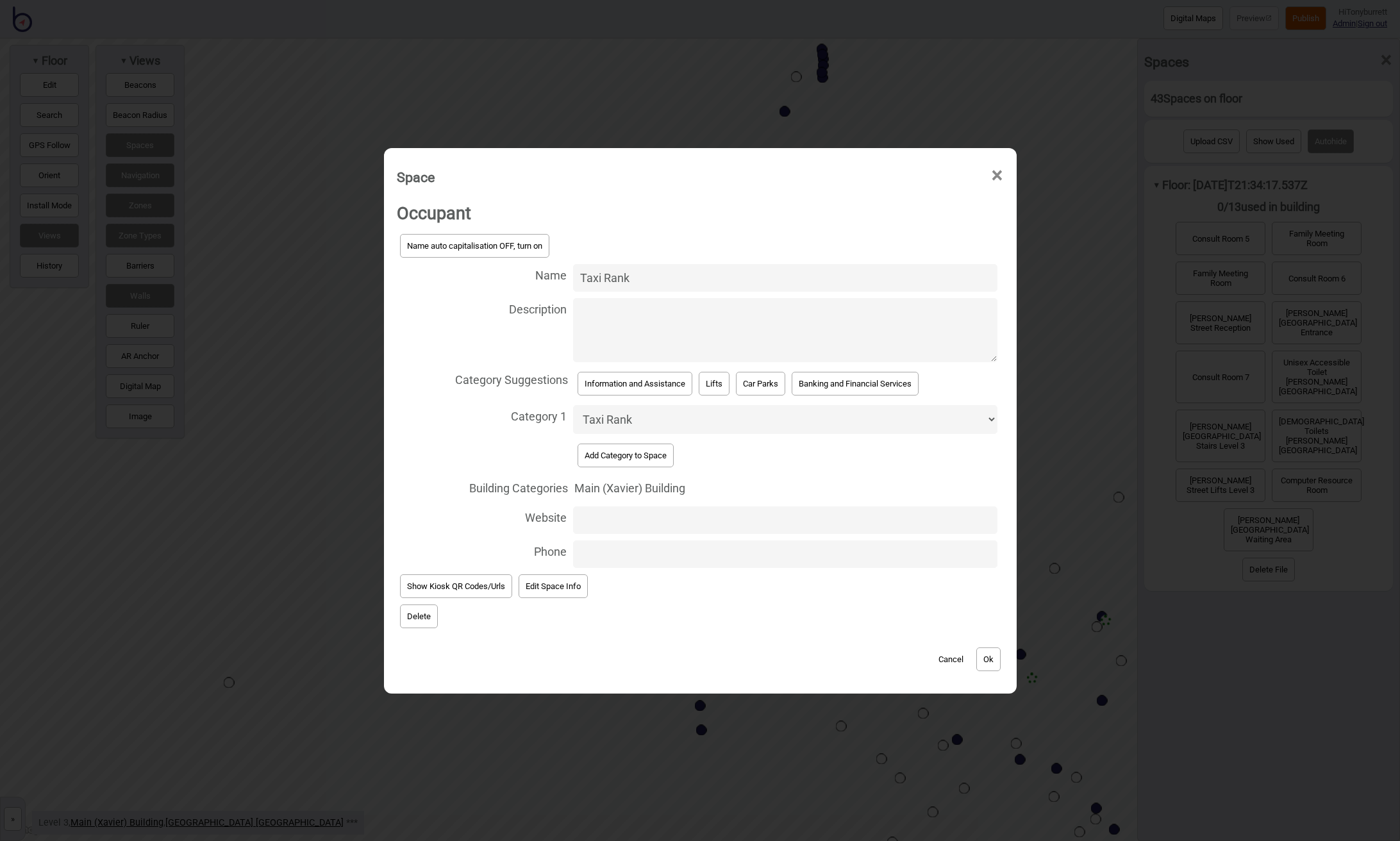
click at [419, 615] on button "Delete" at bounding box center [419, 616] width 38 height 24
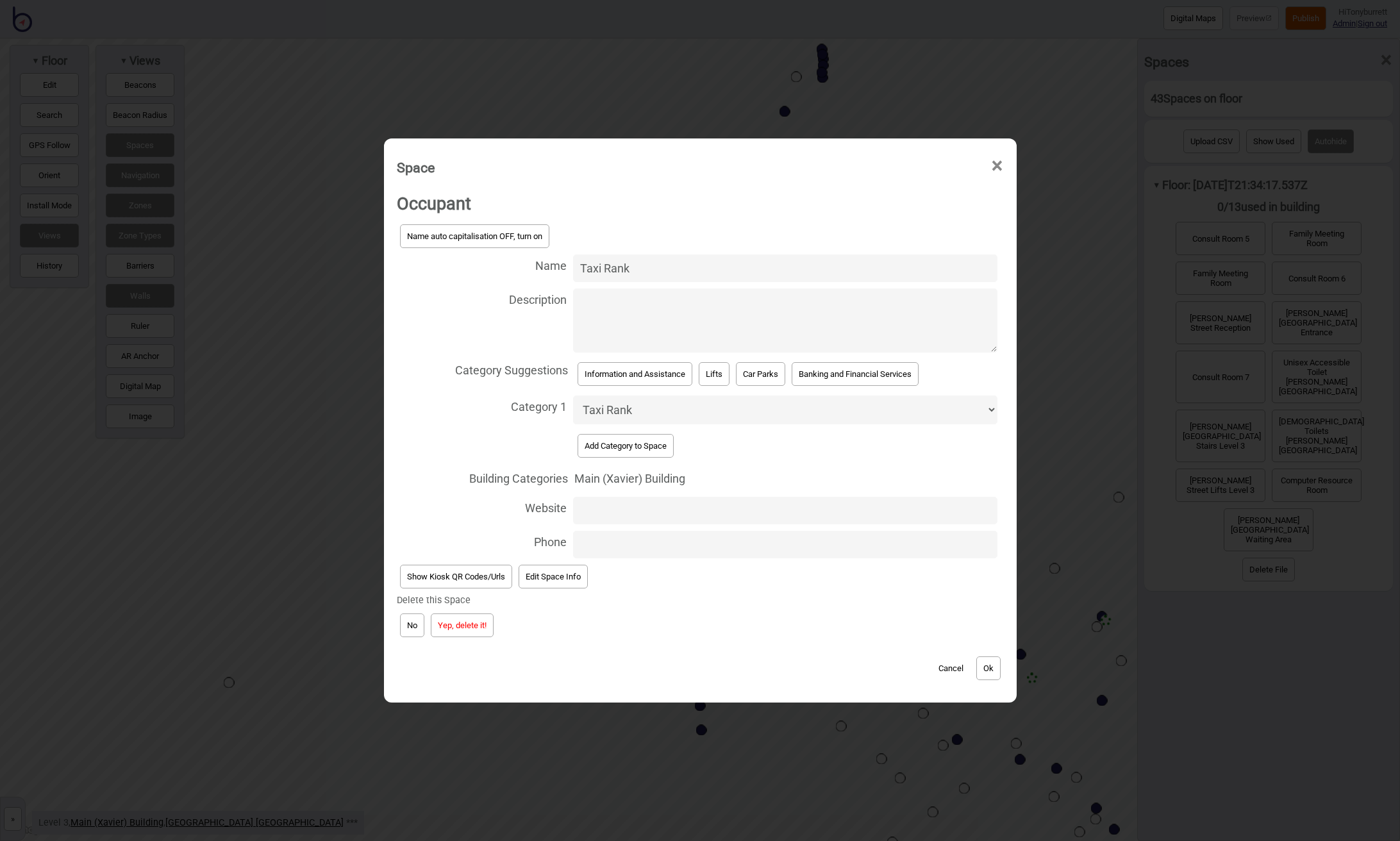
click at [456, 619] on button "Yep, delete it!" at bounding box center [462, 625] width 63 height 24
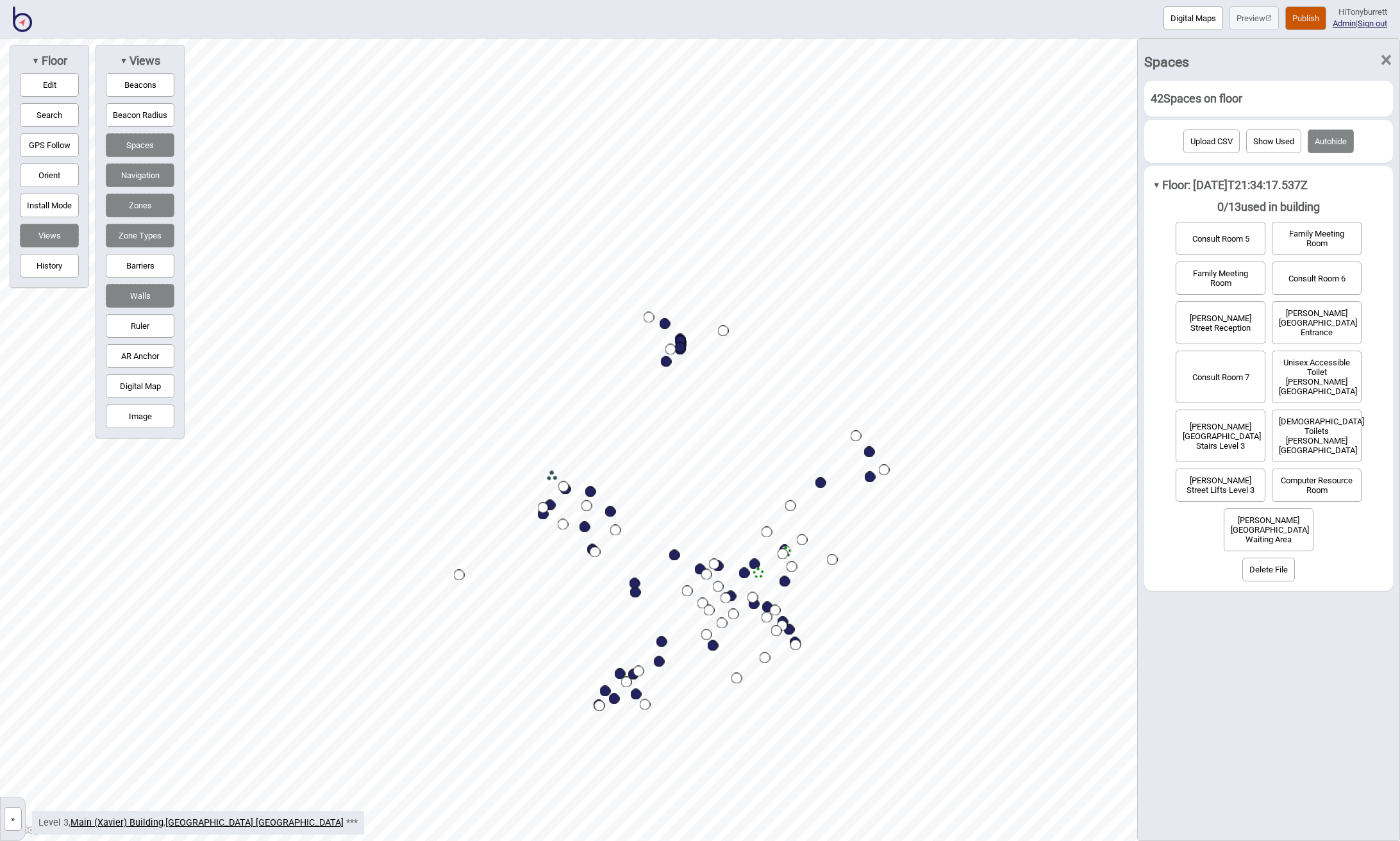
click at [15, 819] on button "»" at bounding box center [13, 819] width 18 height 24
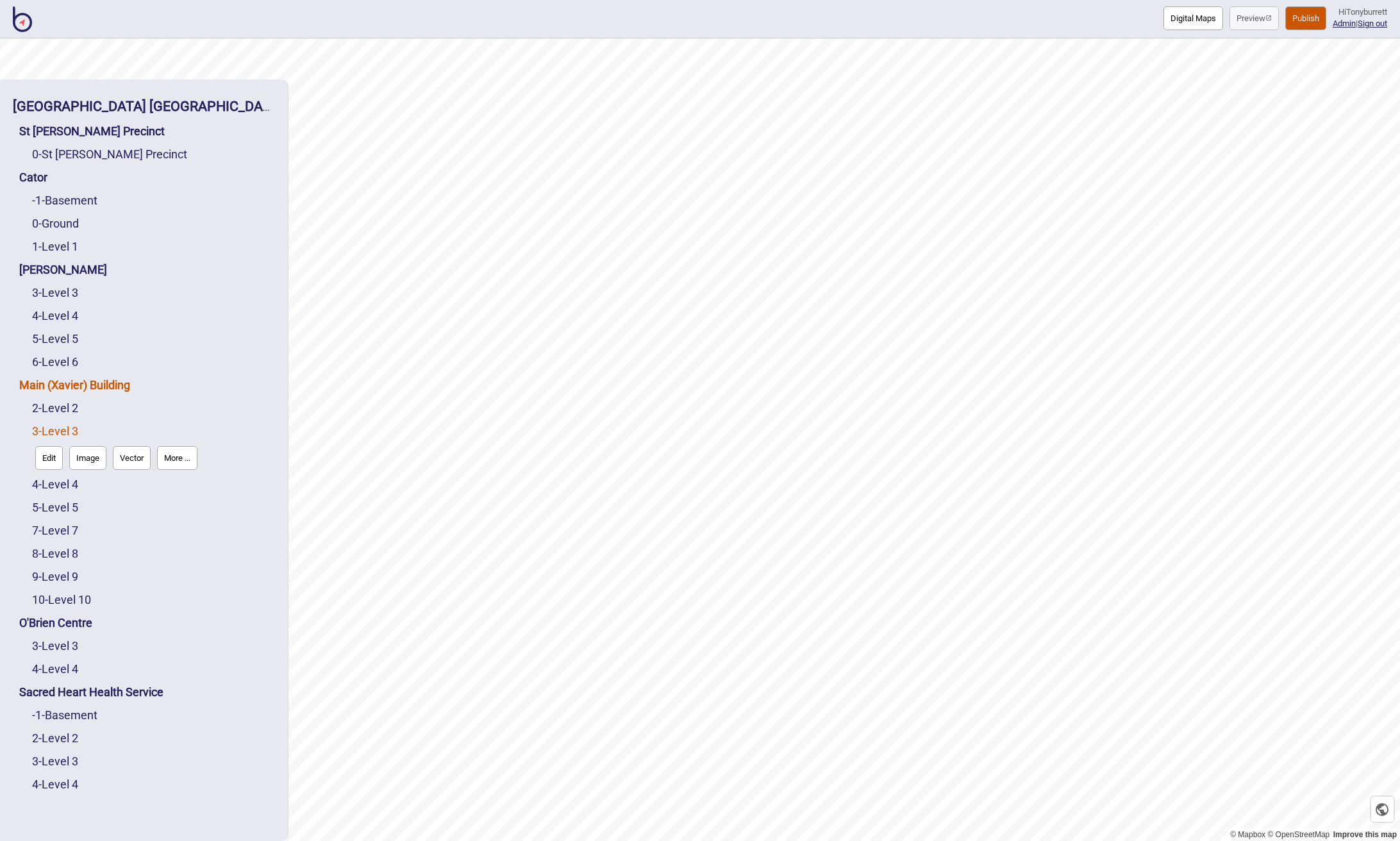
click at [106, 384] on link "Main (Xavier) Building" at bounding box center [74, 385] width 111 height 14
click at [92, 105] on strong "[GEOGRAPHIC_DATA] [GEOGRAPHIC_DATA]" at bounding box center [148, 106] width 270 height 16
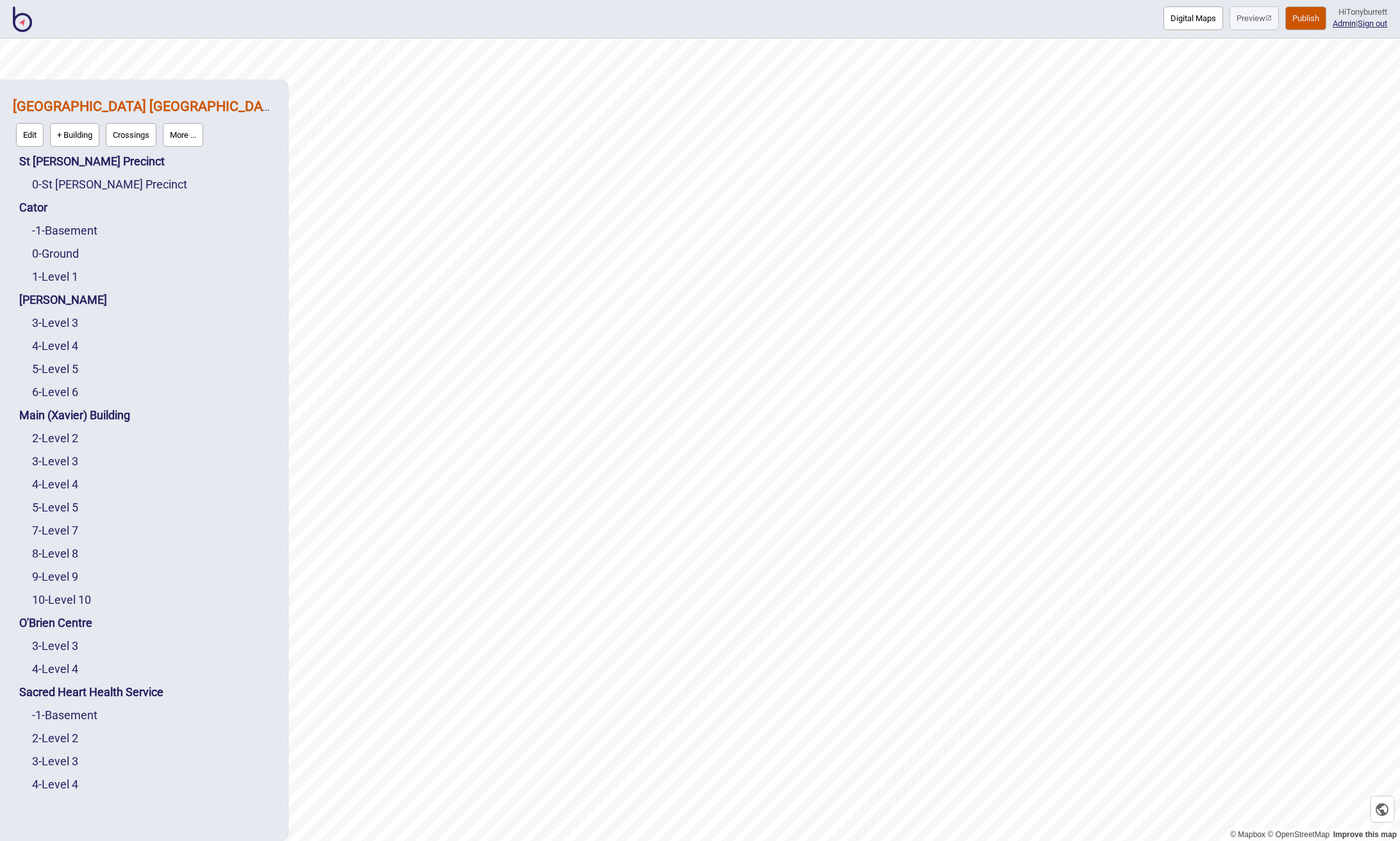
click at [196, 134] on button "More ..." at bounding box center [183, 134] width 41 height 24
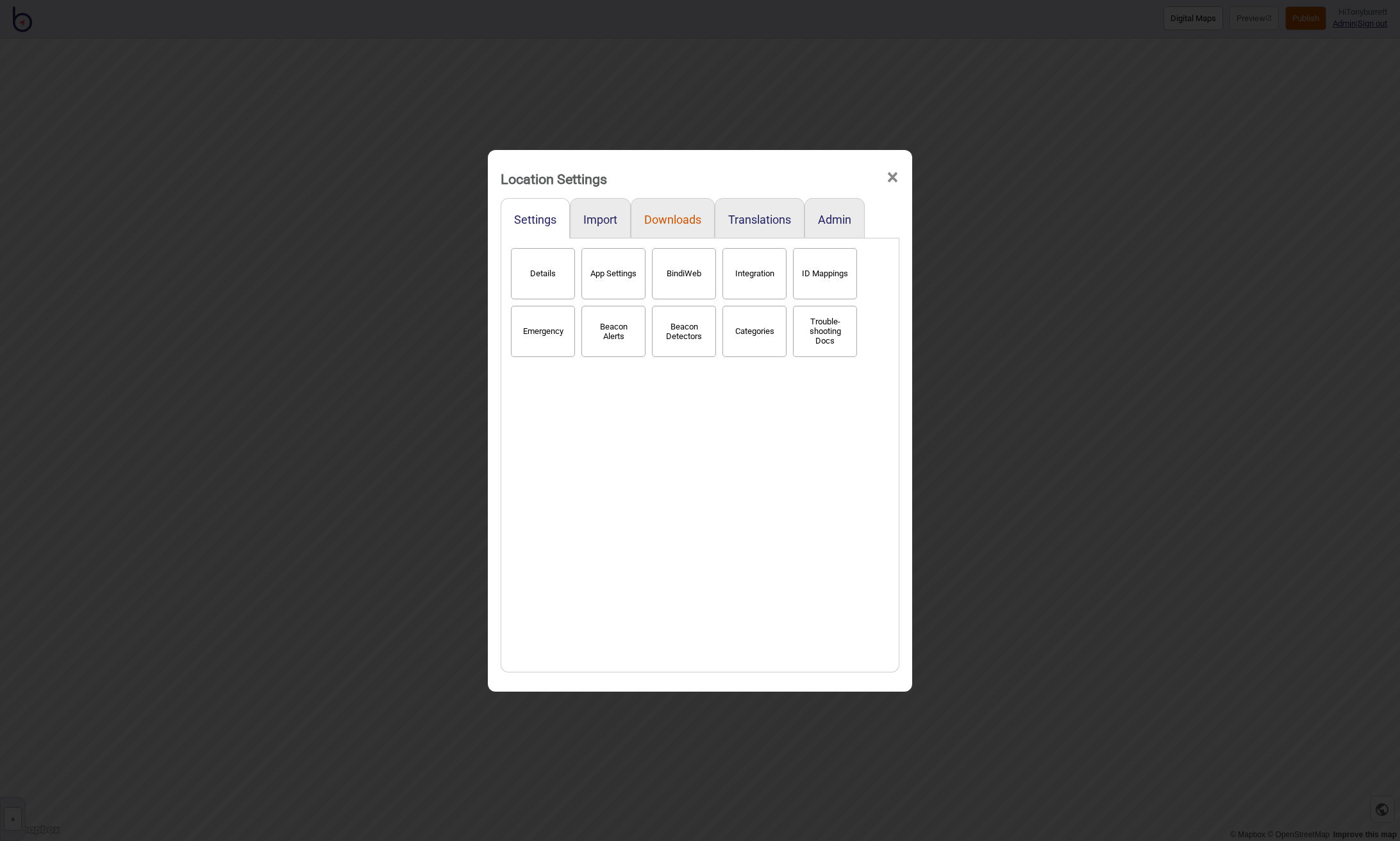
click at [657, 220] on button "Downloads" at bounding box center [673, 220] width 57 height 14
click at [829, 274] on button "Spaces" at bounding box center [825, 274] width 64 height 51
click at [812, 396] on div "Links Beacons Nao Cloud Beacons (Critical Arc) Navigation Points Spaces Space C…" at bounding box center [700, 455] width 384 height 421
click at [699, 459] on div "Links Beacons Nao Cloud Beacons (Critical Arc) Navigation Points Spaces Space C…" at bounding box center [700, 455] width 384 height 421
click at [537, 334] on button "Space Categories" at bounding box center [542, 332] width 64 height 51
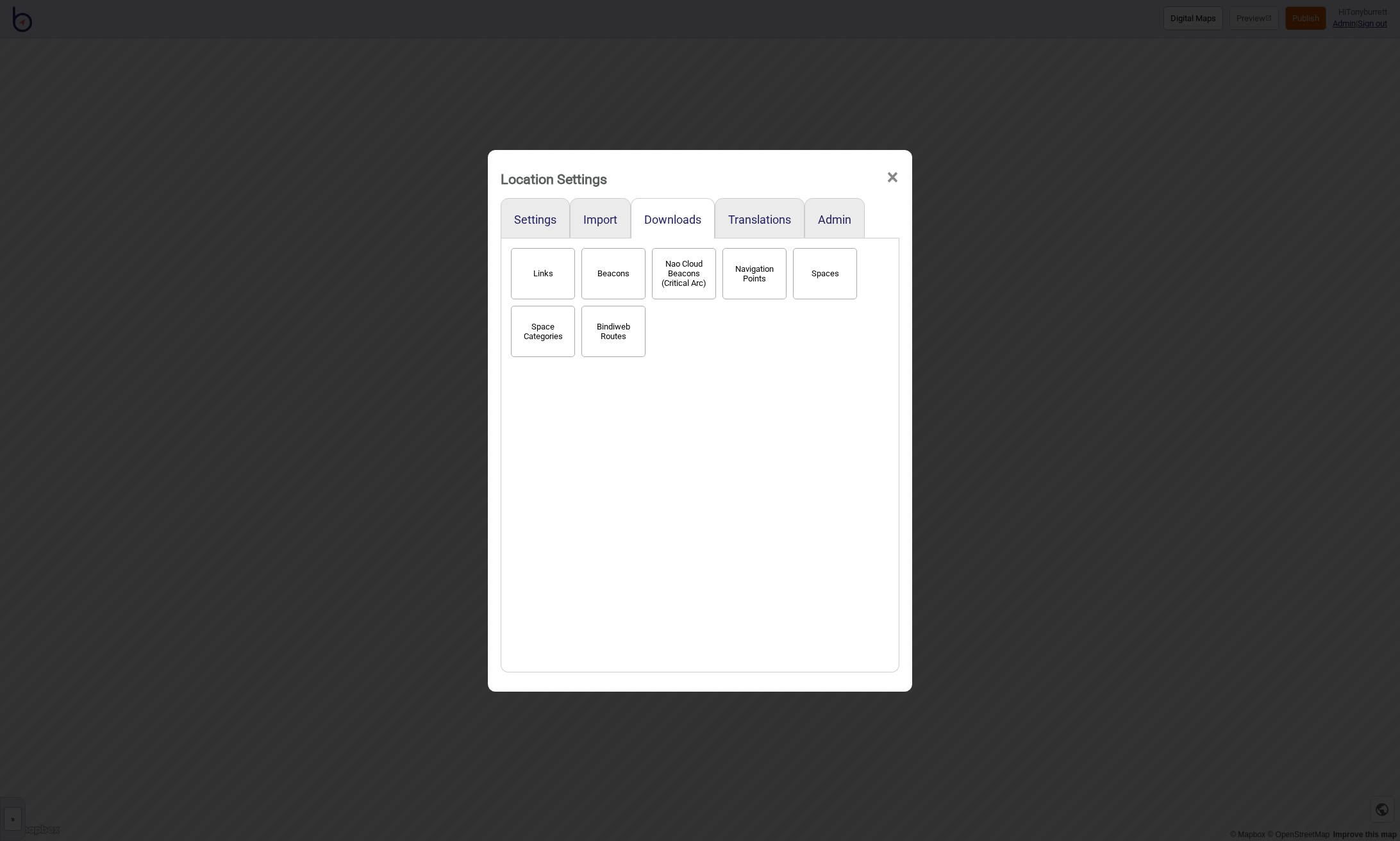
click at [896, 177] on span "×" at bounding box center [893, 178] width 14 height 43
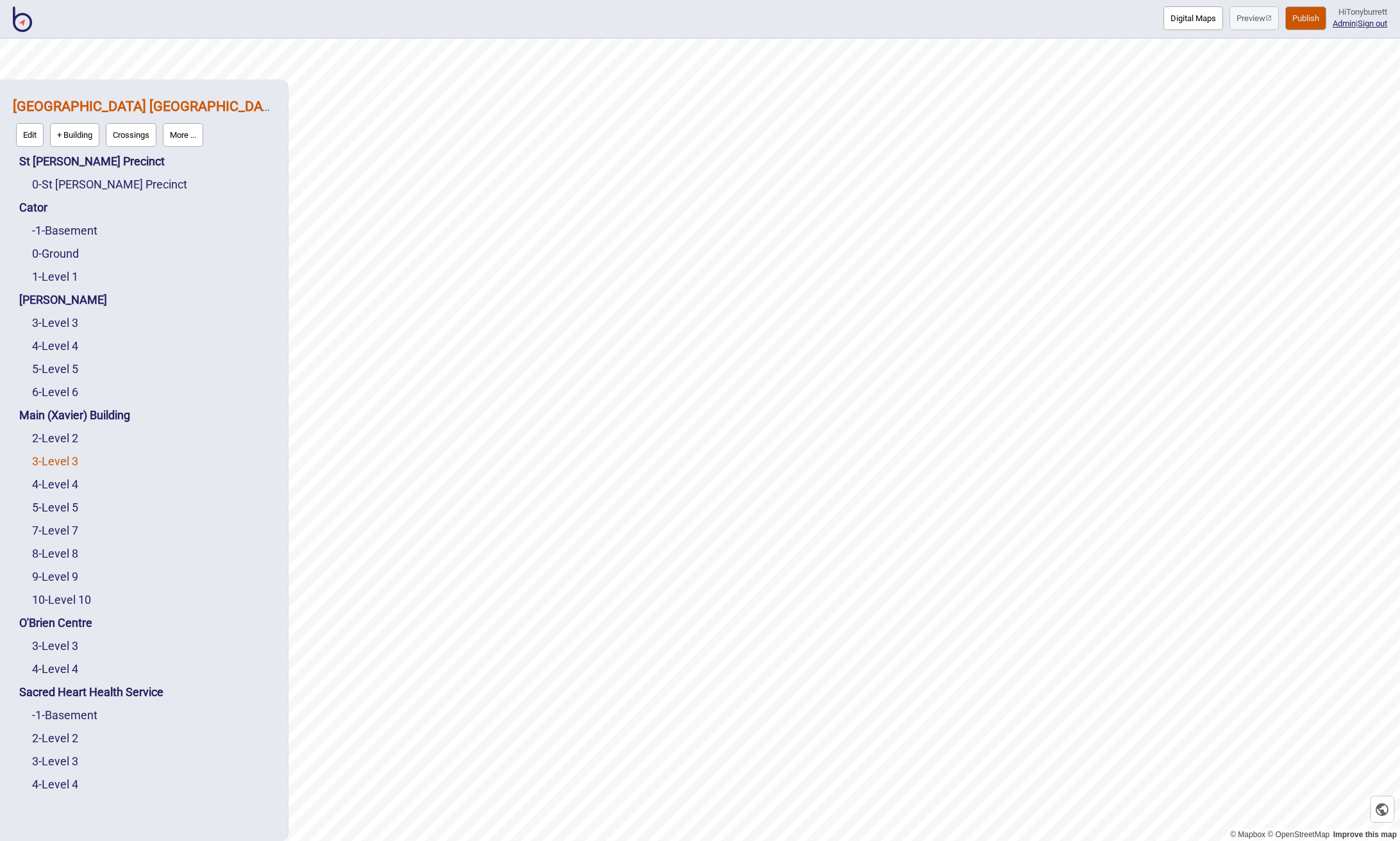
click at [51, 466] on link "3 - Level 3" at bounding box center [55, 461] width 46 height 14
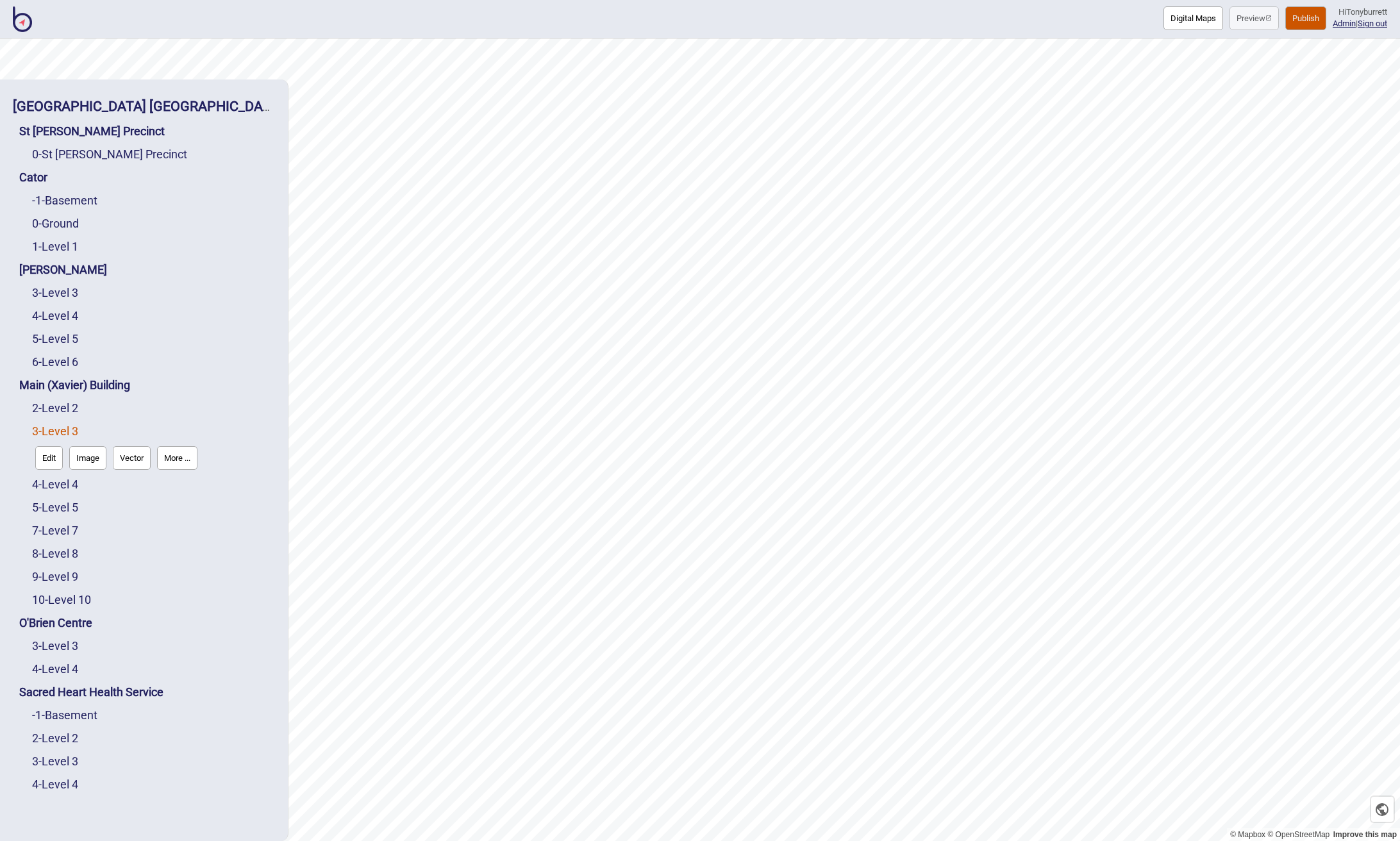
click at [48, 467] on button "Edit" at bounding box center [49, 458] width 28 height 24
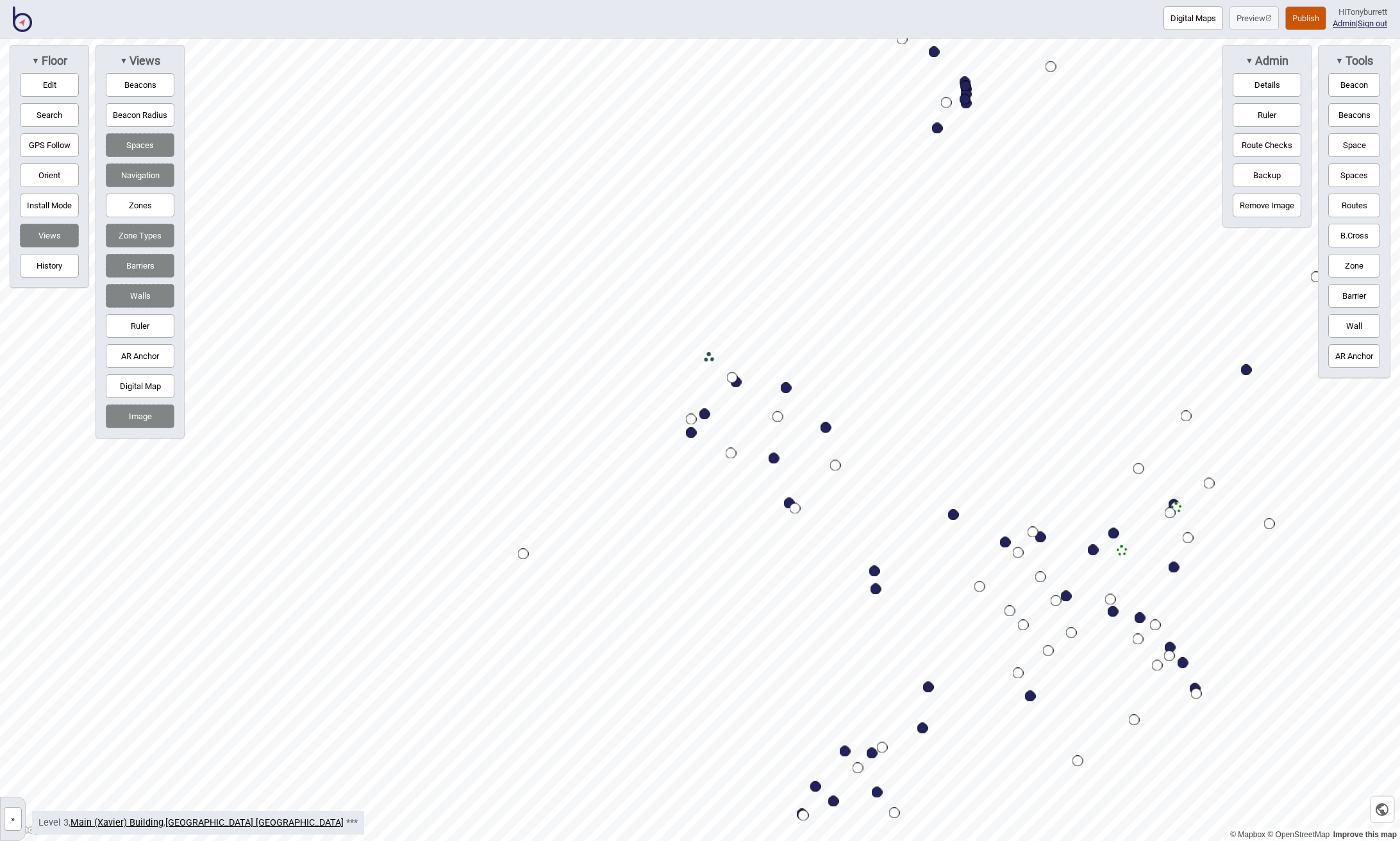
click at [19, 819] on button "»" at bounding box center [13, 819] width 18 height 24
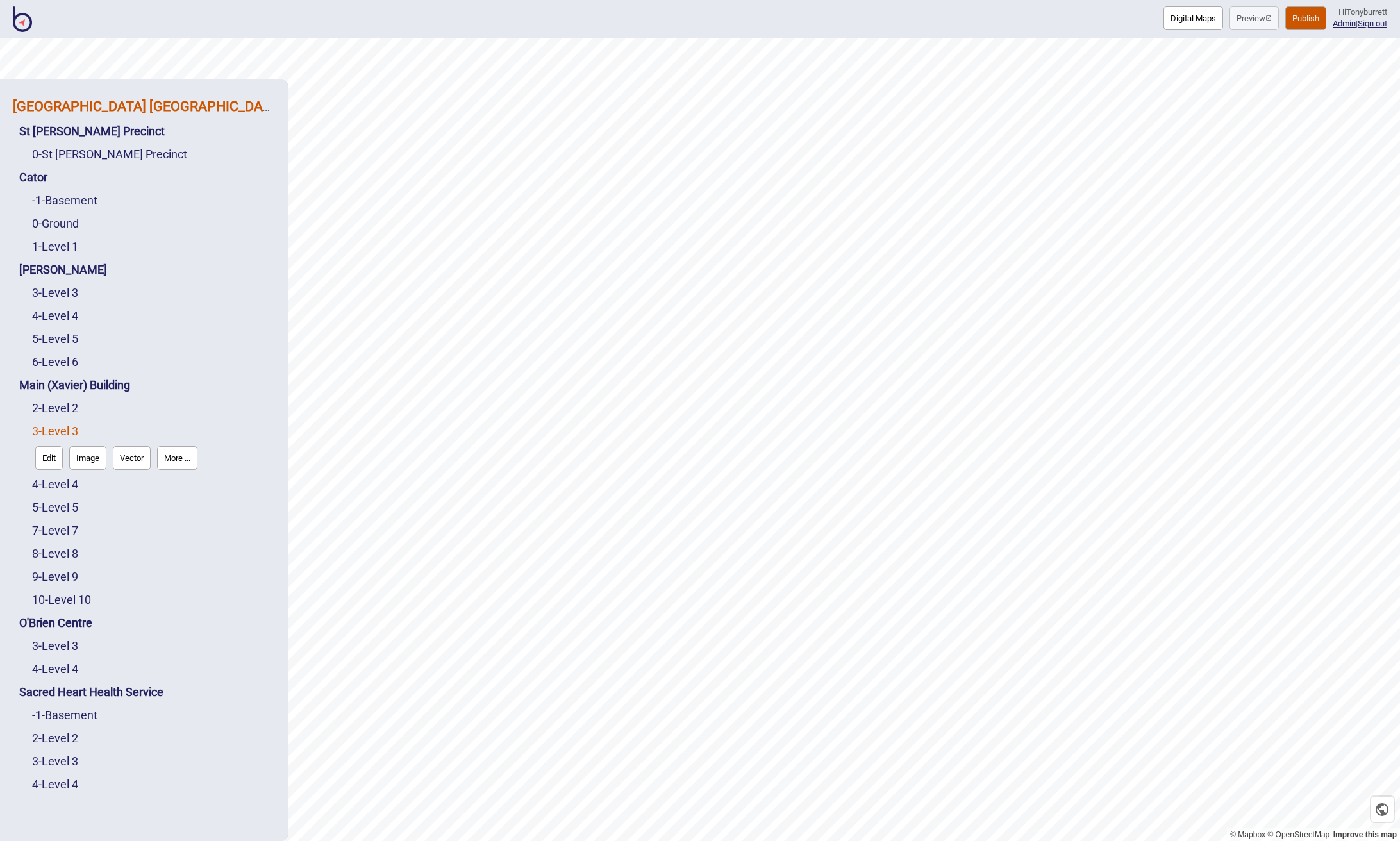
click at [122, 106] on strong "[GEOGRAPHIC_DATA] [GEOGRAPHIC_DATA]" at bounding box center [148, 106] width 270 height 16
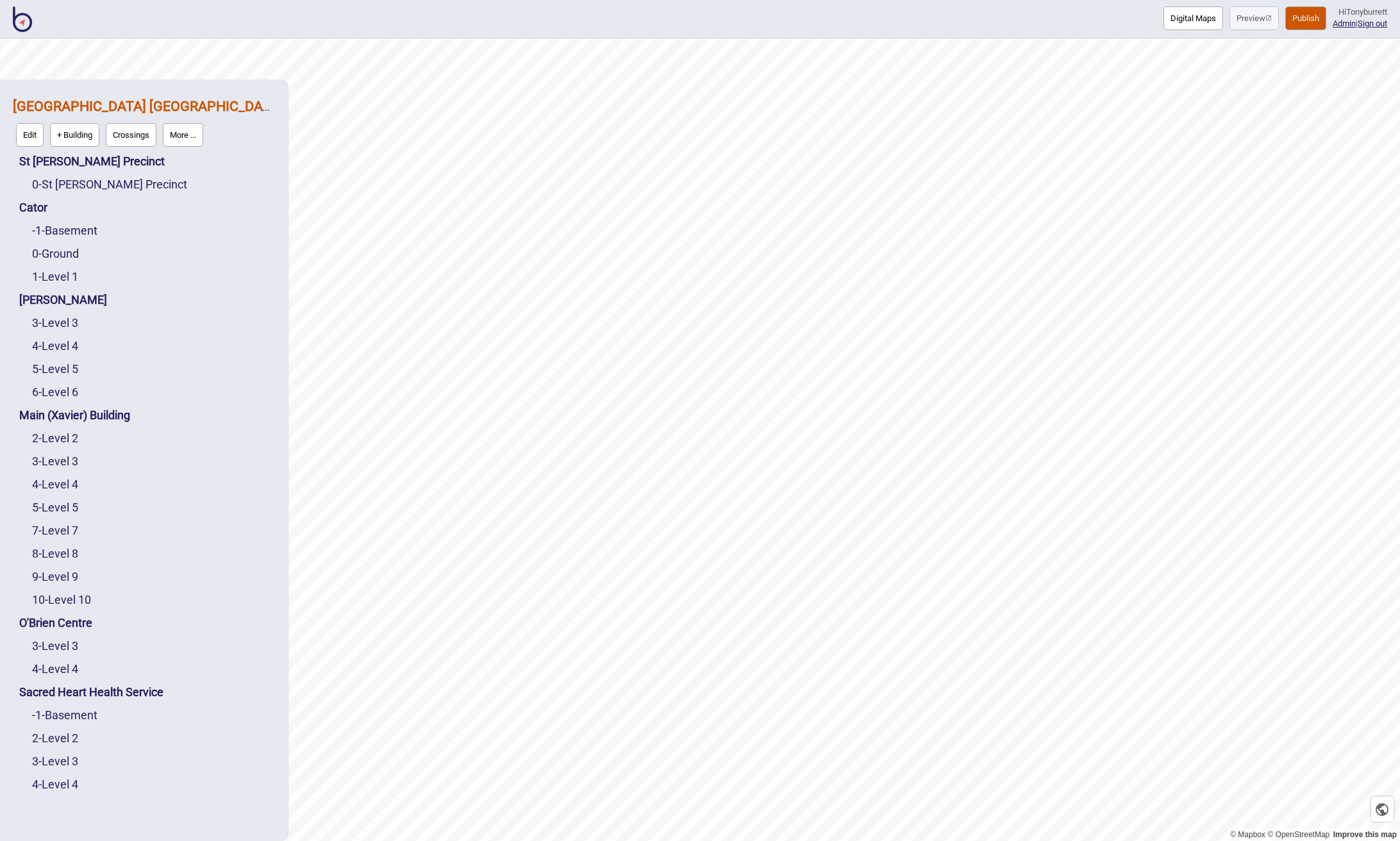
click at [190, 134] on button "More ..." at bounding box center [183, 134] width 41 height 24
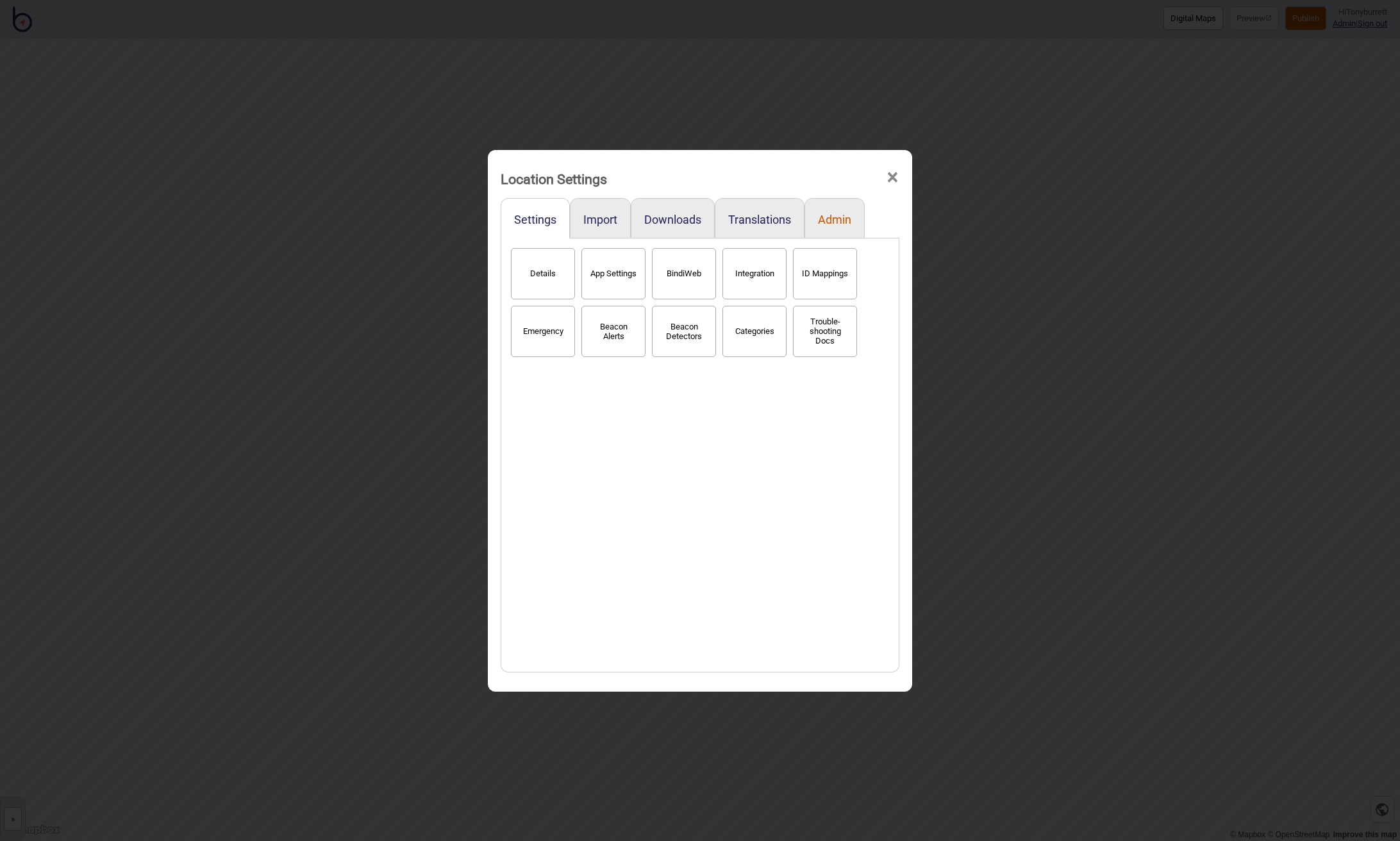
click at [835, 213] on button "Admin" at bounding box center [834, 220] width 33 height 14
click at [652, 207] on div "Downloads" at bounding box center [673, 218] width 84 height 41
click at [659, 228] on div "Downloads" at bounding box center [673, 218] width 84 height 41
click at [664, 222] on button "Downloads" at bounding box center [673, 220] width 57 height 14
click at [828, 276] on button "Spaces" at bounding box center [825, 274] width 64 height 51
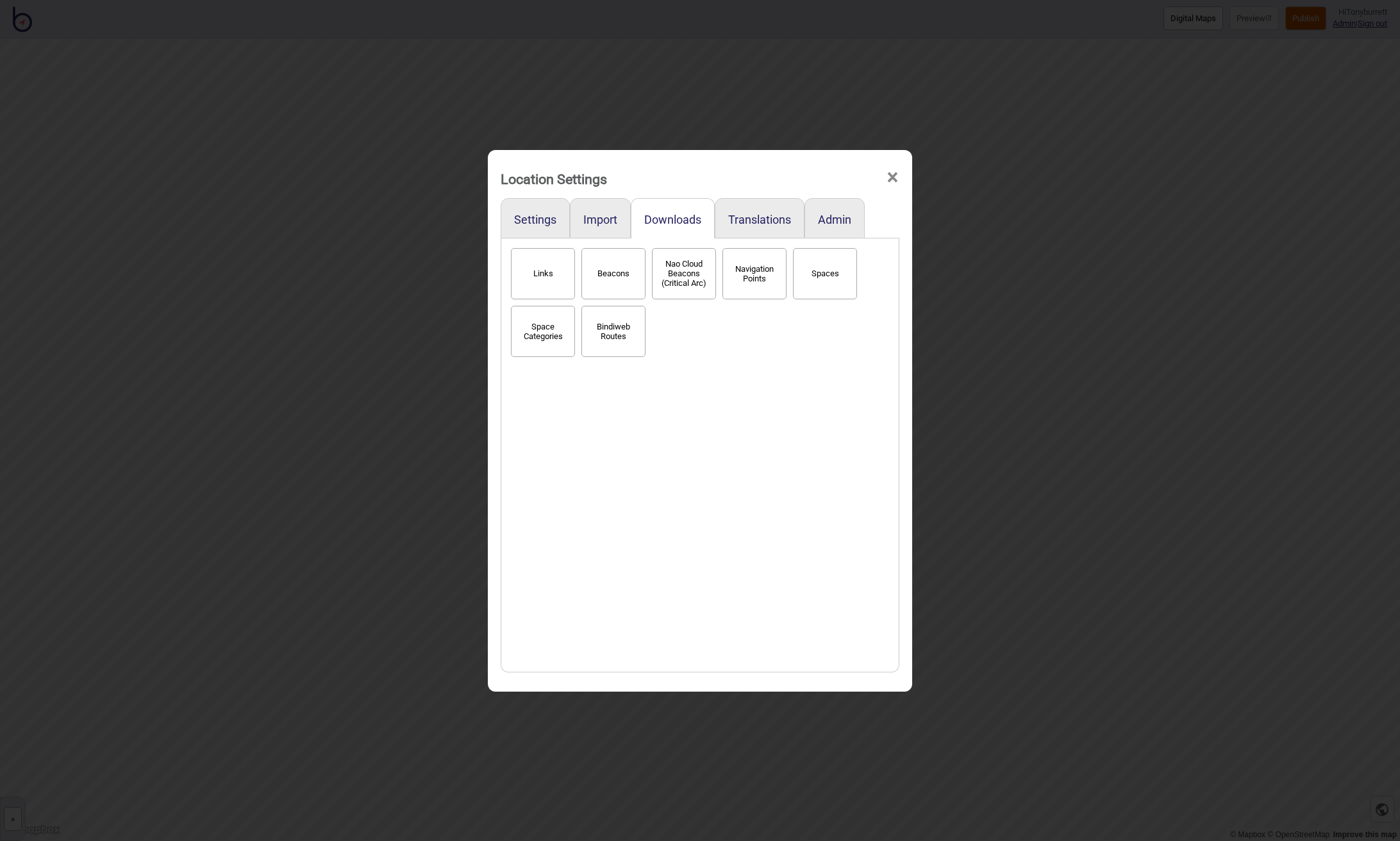
click at [889, 176] on span "×" at bounding box center [893, 178] width 14 height 43
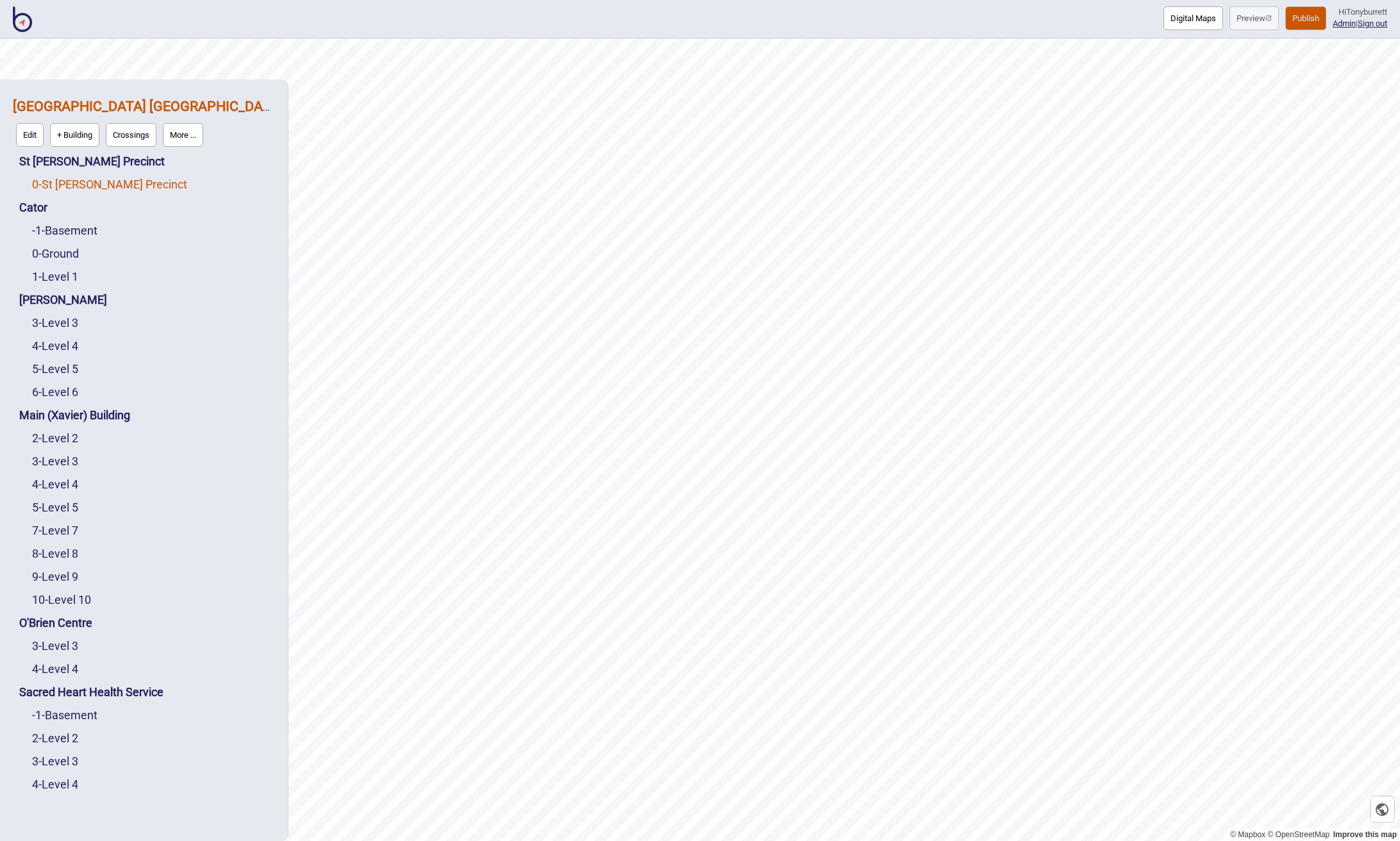
click at [96, 188] on link "0 - St Vincent's Precinct" at bounding box center [109, 184] width 155 height 14
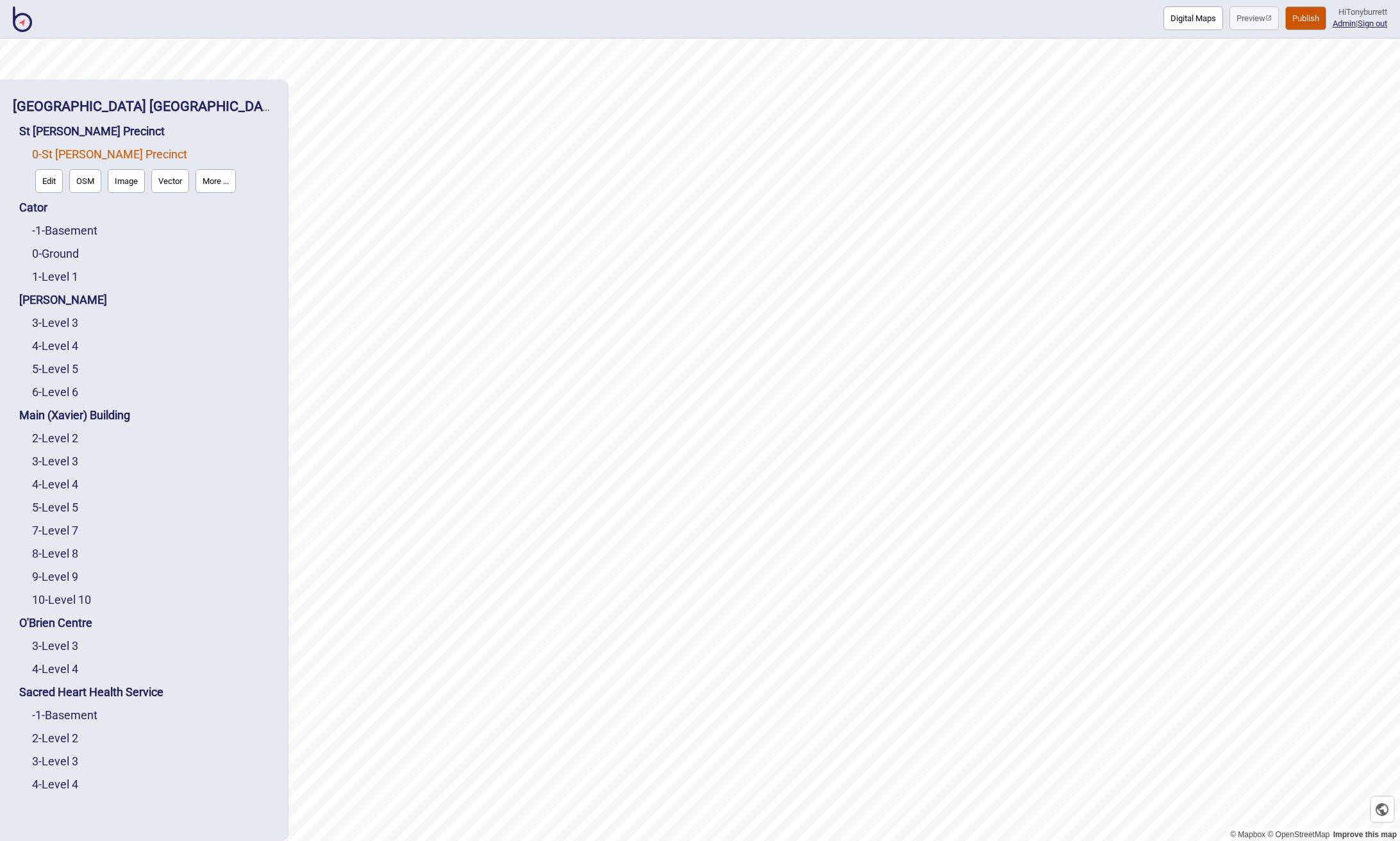
click at [47, 182] on button "Edit" at bounding box center [49, 181] width 28 height 24
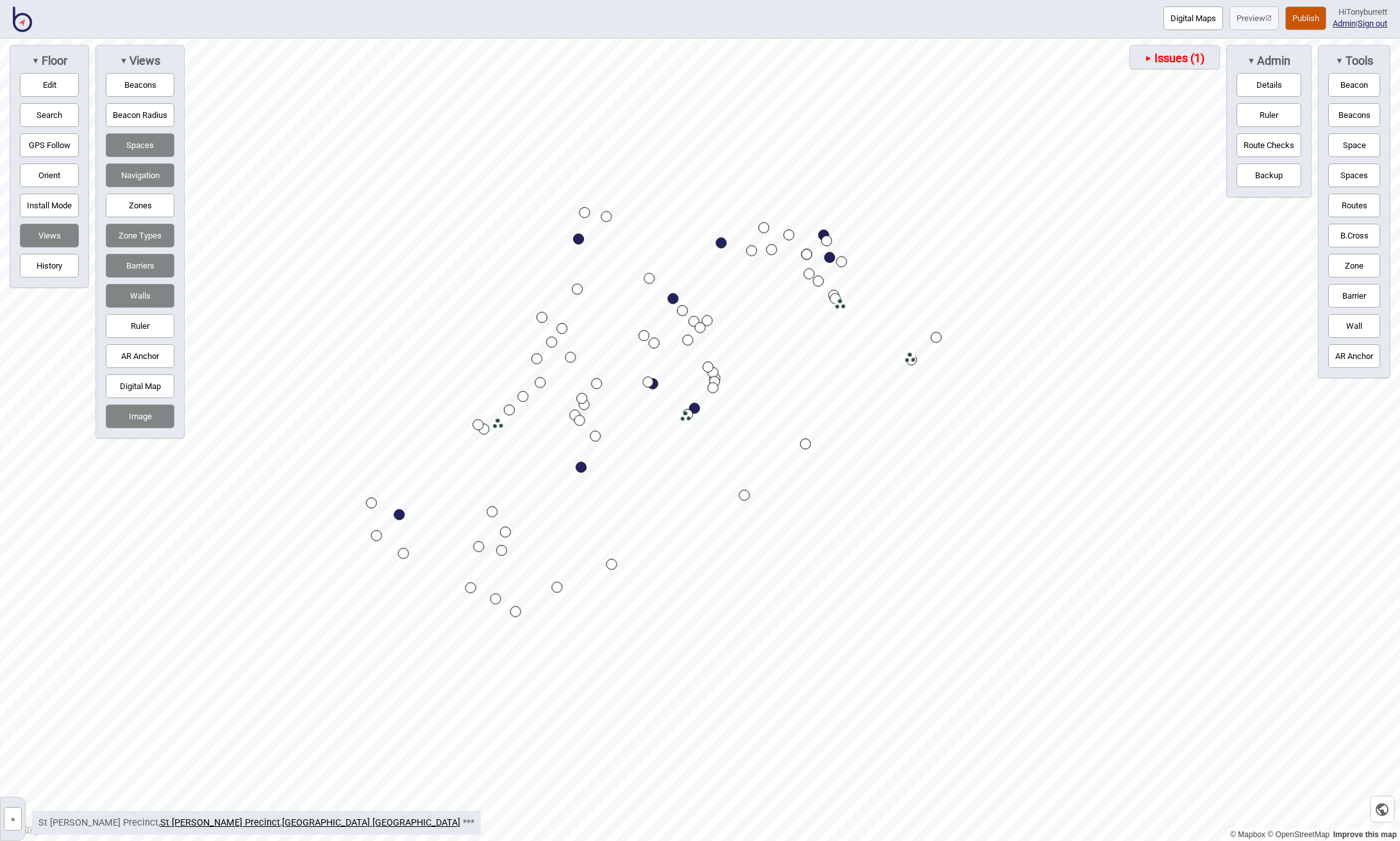
click at [1350, 174] on button "Spaces" at bounding box center [1353, 175] width 52 height 24
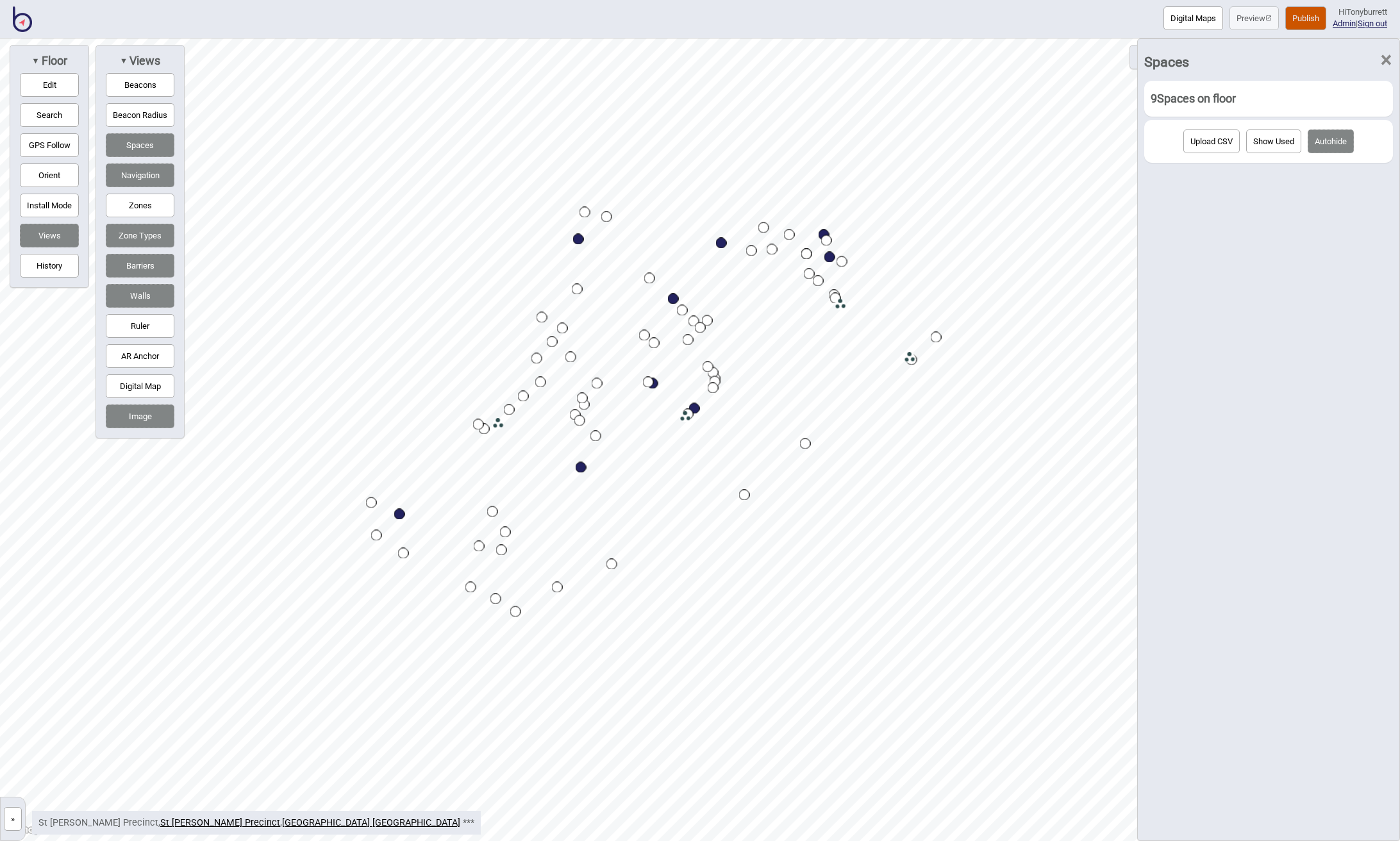
click at [1200, 144] on button "Upload CSV" at bounding box center [1212, 141] width 57 height 24
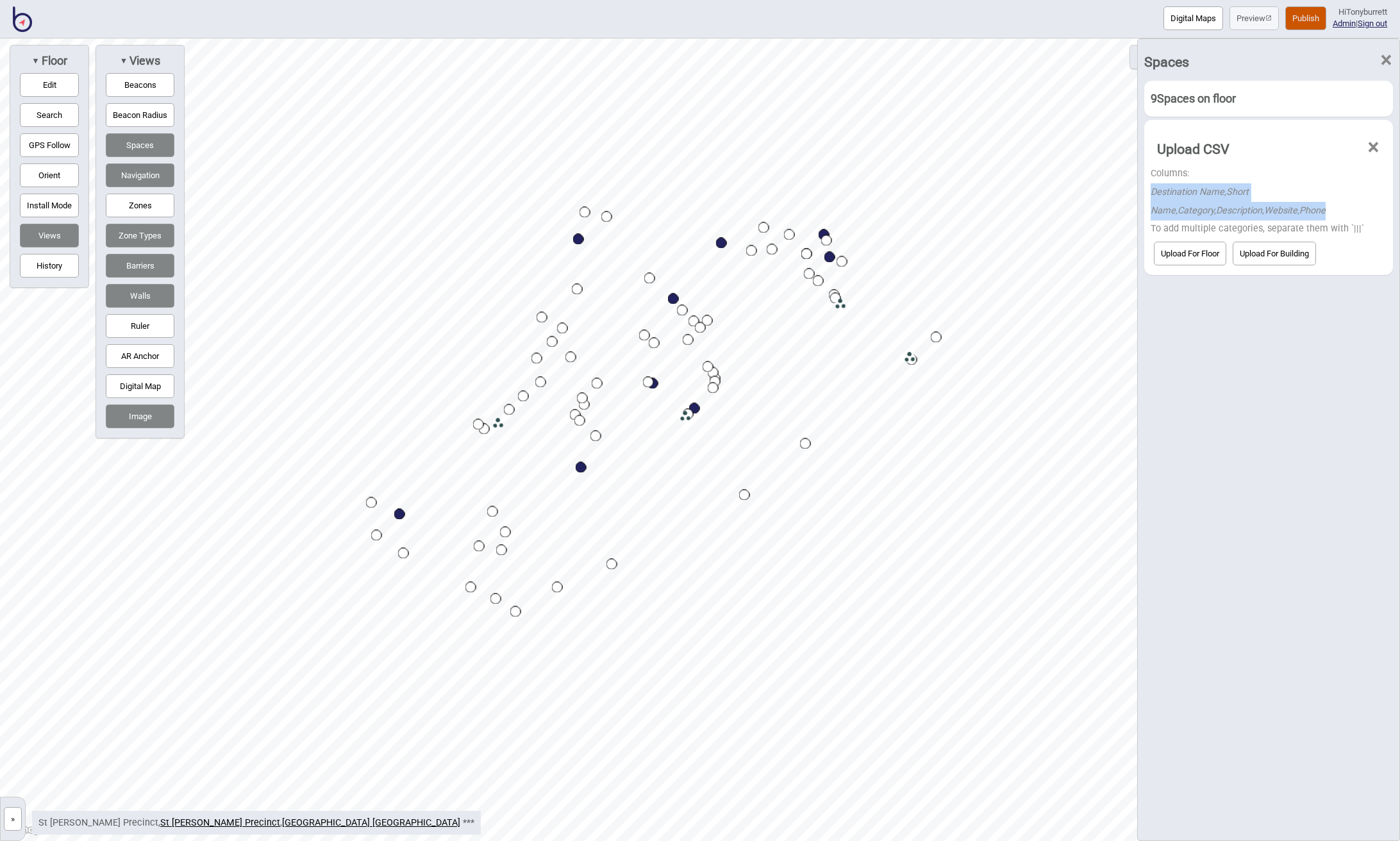
drag, startPoint x: 1151, startPoint y: 188, endPoint x: 1345, endPoint y: 212, distance: 195.5
click at [1345, 212] on div "Columns: Destination Name,Short Name,Category,Description,Website,Phone" at bounding box center [1268, 193] width 236 height 55
copy em "Destination Name,Short Name,Category,Description,Website,Phone"
click at [14, 815] on button "»" at bounding box center [13, 819] width 18 height 24
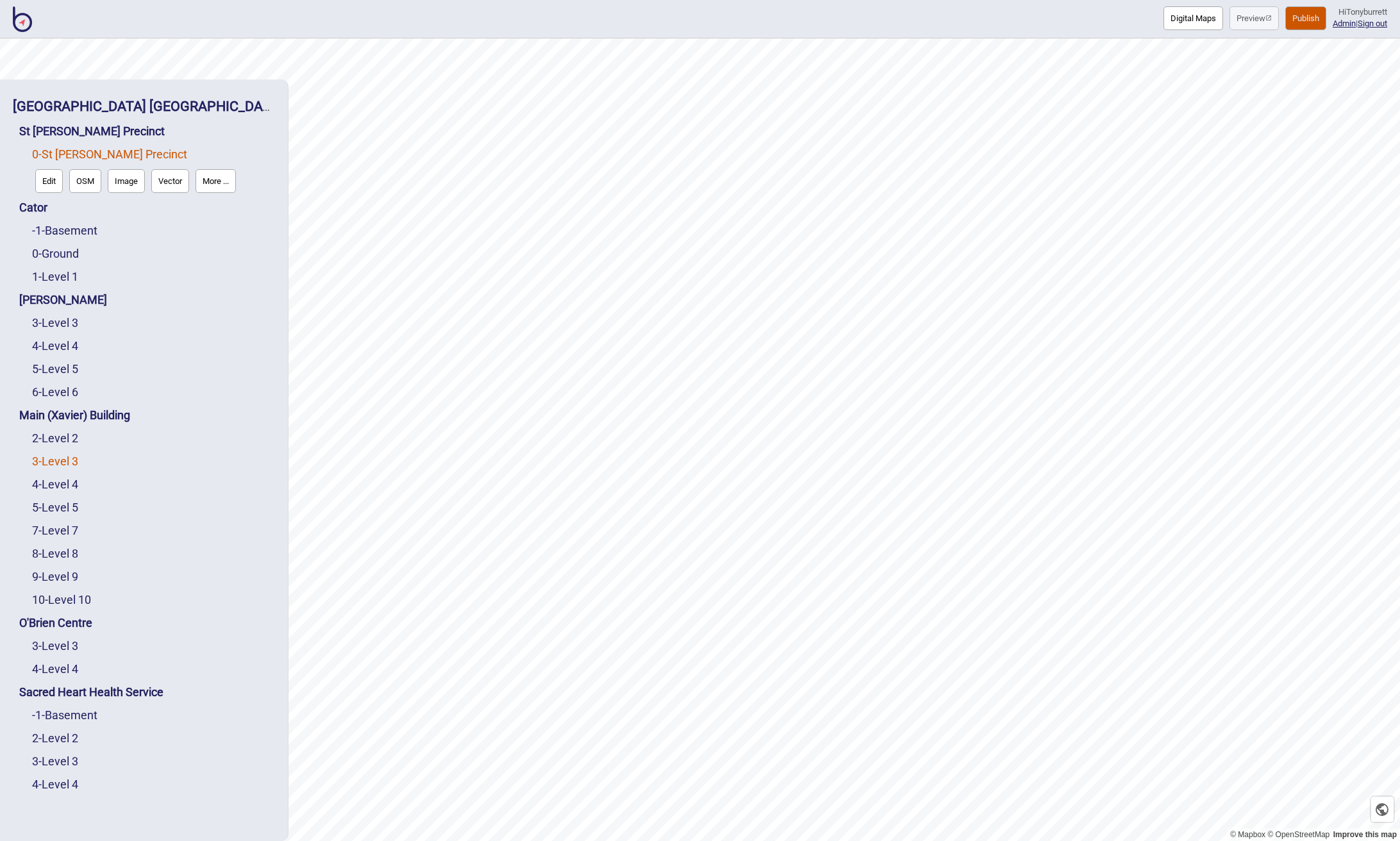
click at [61, 463] on link "3 - Level 3" at bounding box center [55, 461] width 46 height 14
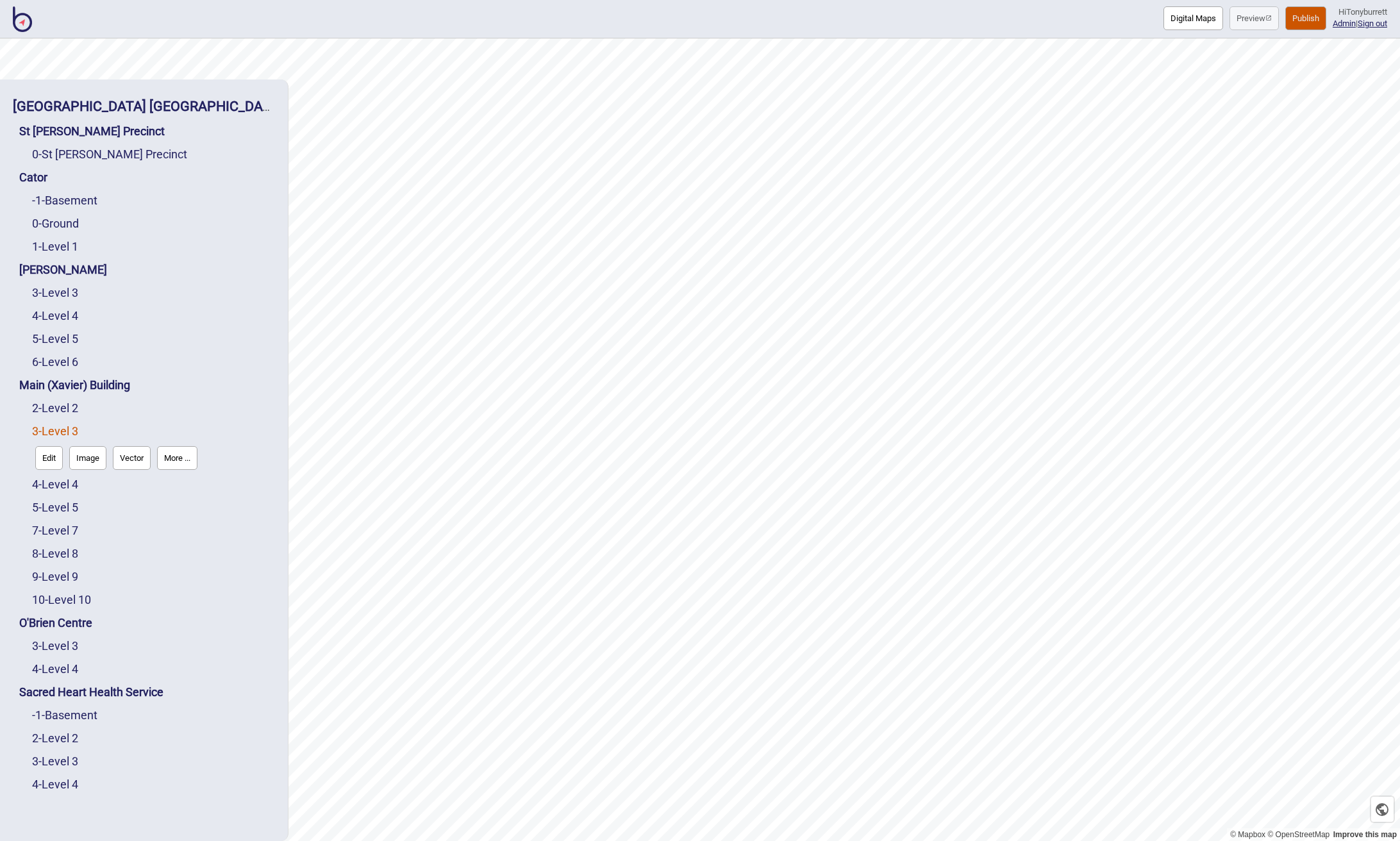
click at [51, 463] on button "Edit" at bounding box center [49, 458] width 28 height 24
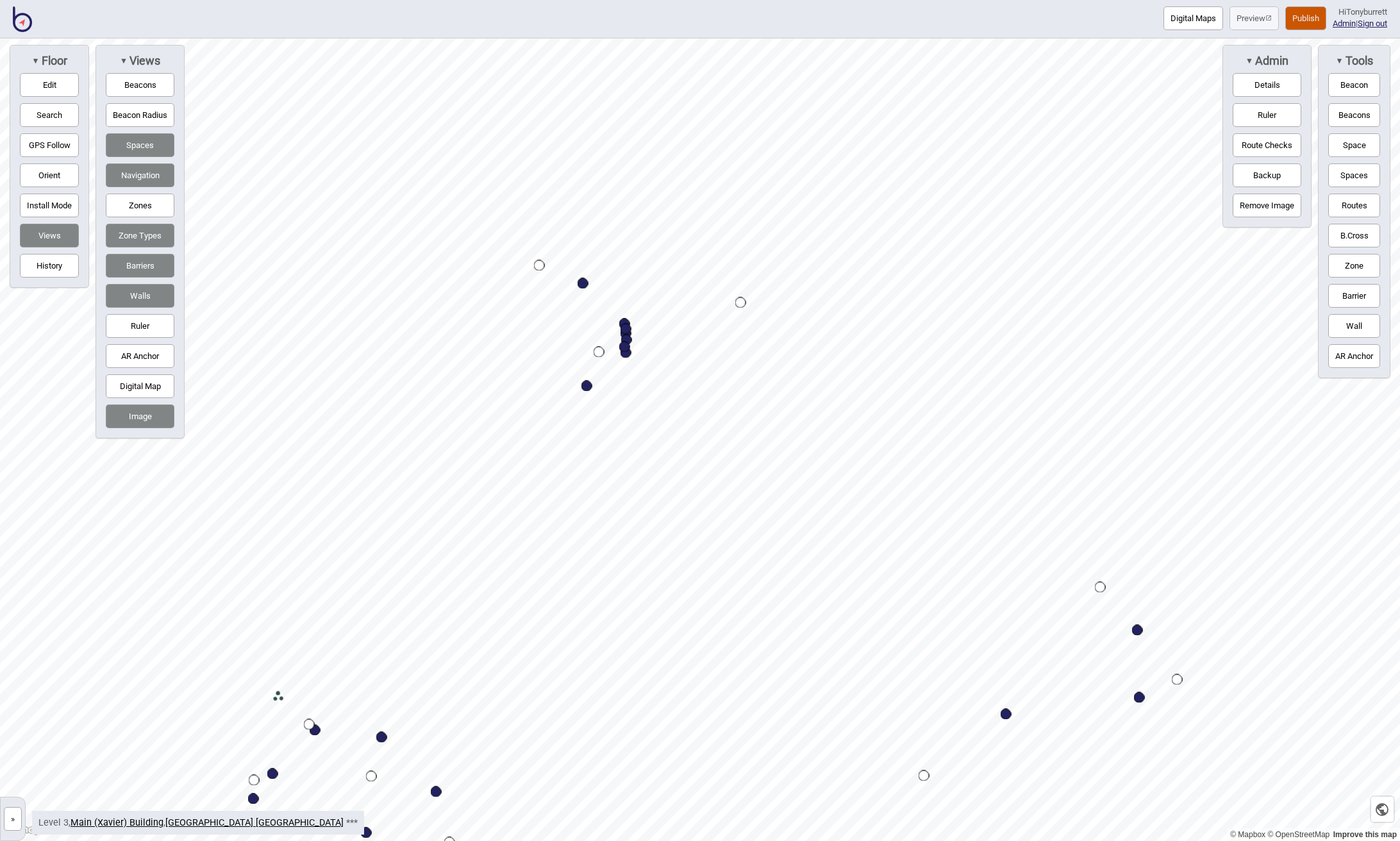
click at [122, 416] on button "Image" at bounding box center [140, 416] width 69 height 24
click at [1339, 174] on button "Spaces" at bounding box center [1353, 175] width 52 height 24
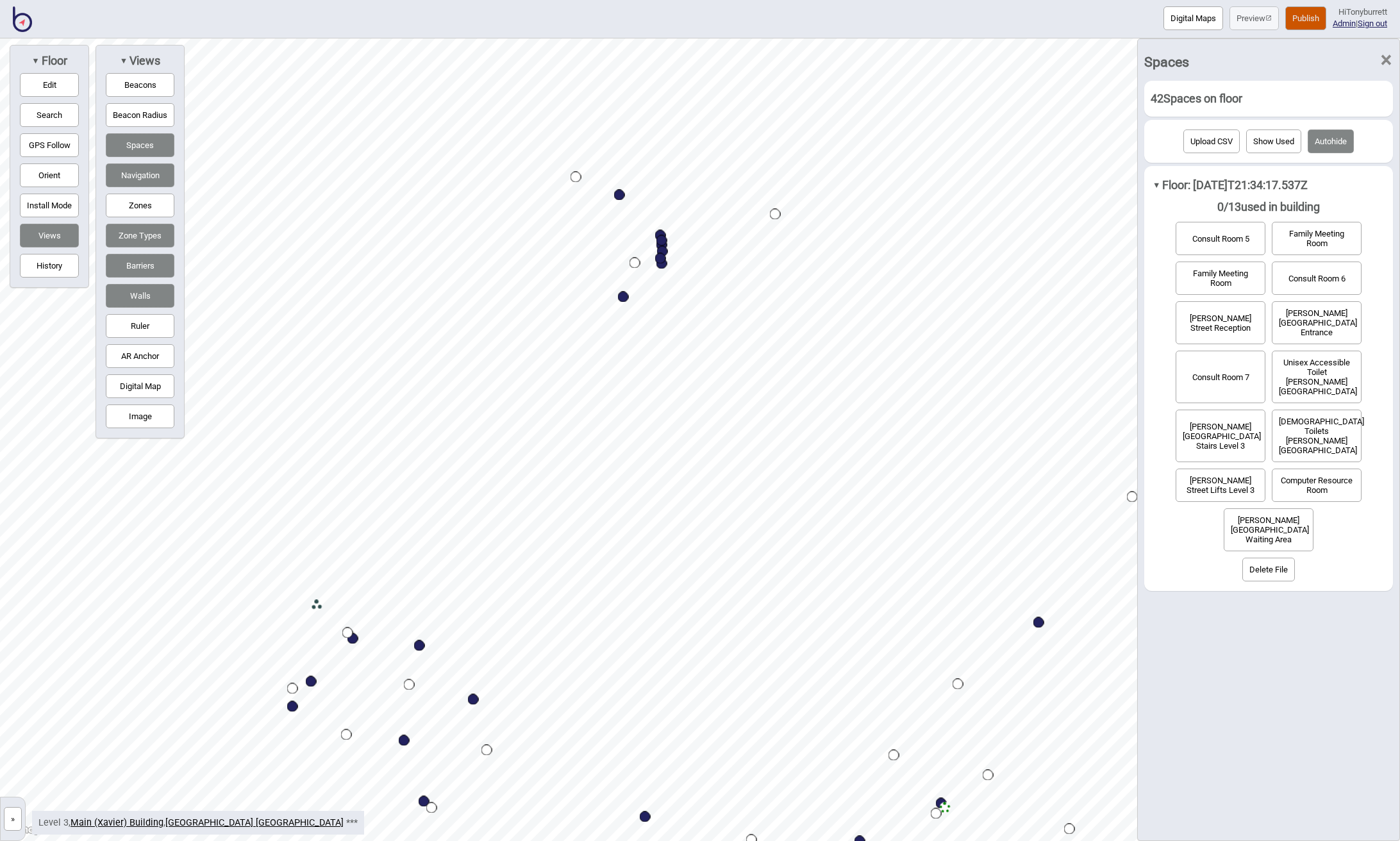
click at [575, 176] on div "Map marker" at bounding box center [576, 177] width 11 height 11
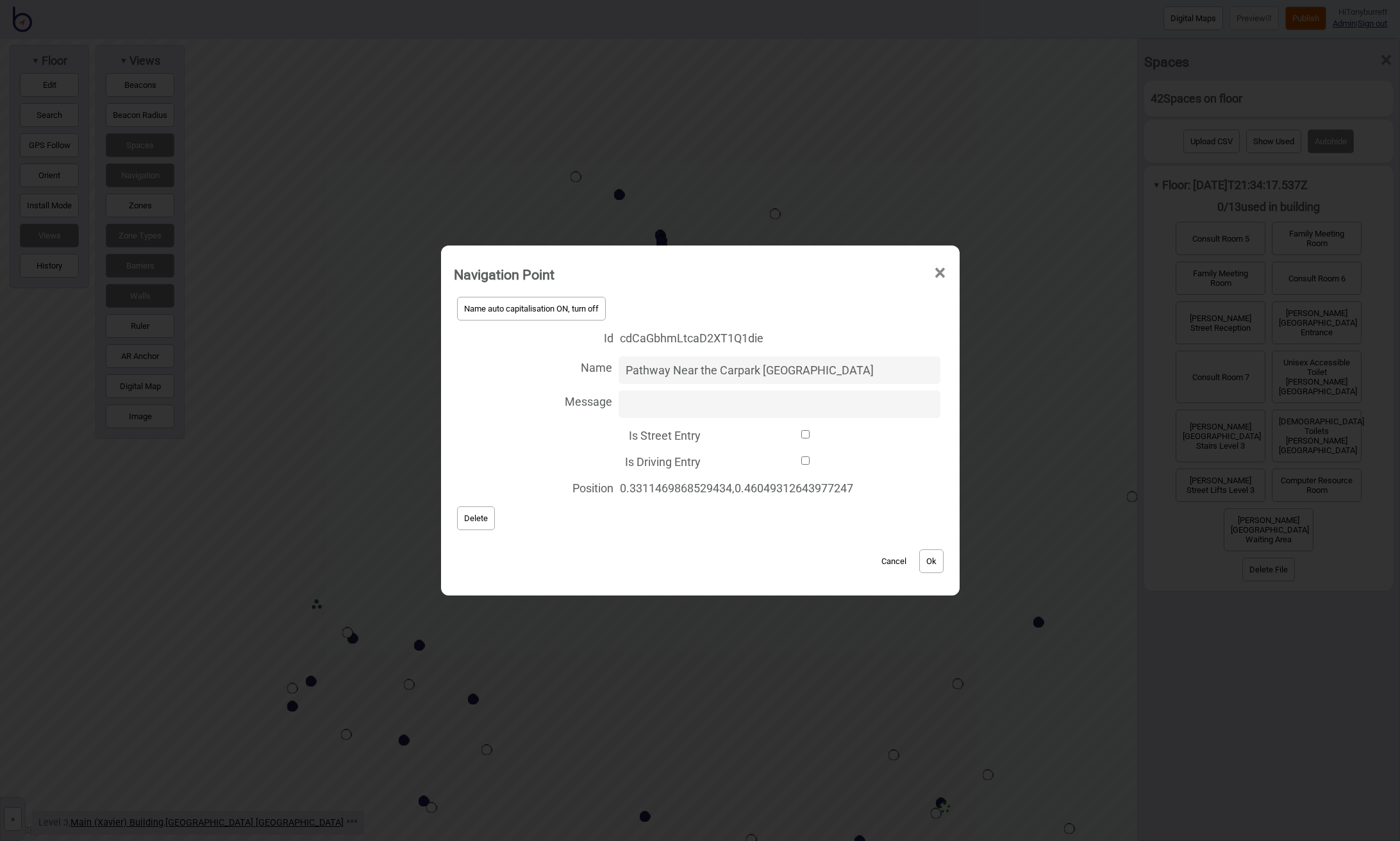
click at [481, 518] on span "Delete" at bounding box center [475, 518] width 24 height 9
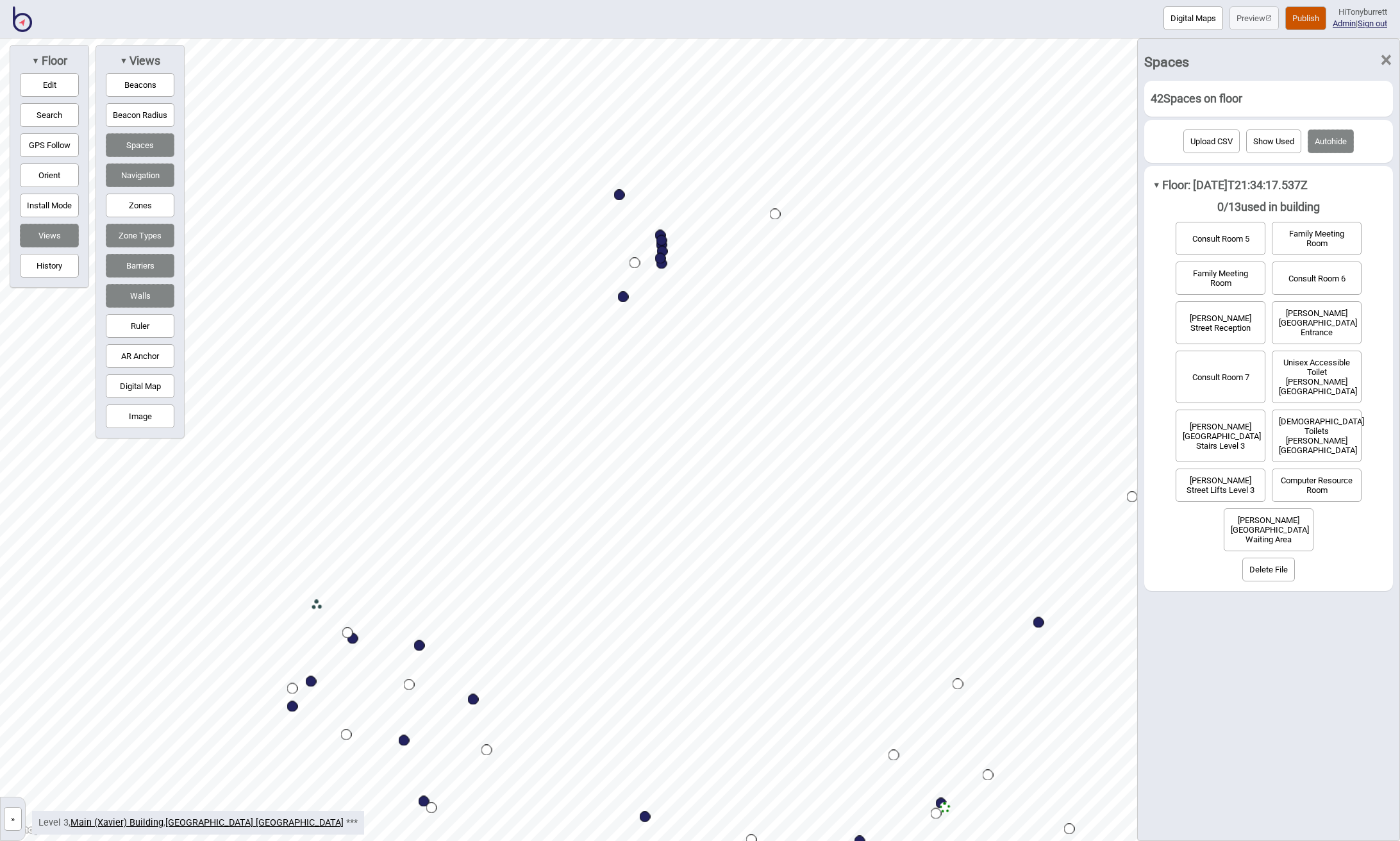
click at [622, 198] on div "Map marker" at bounding box center [619, 195] width 11 height 11
select select "Lifts"
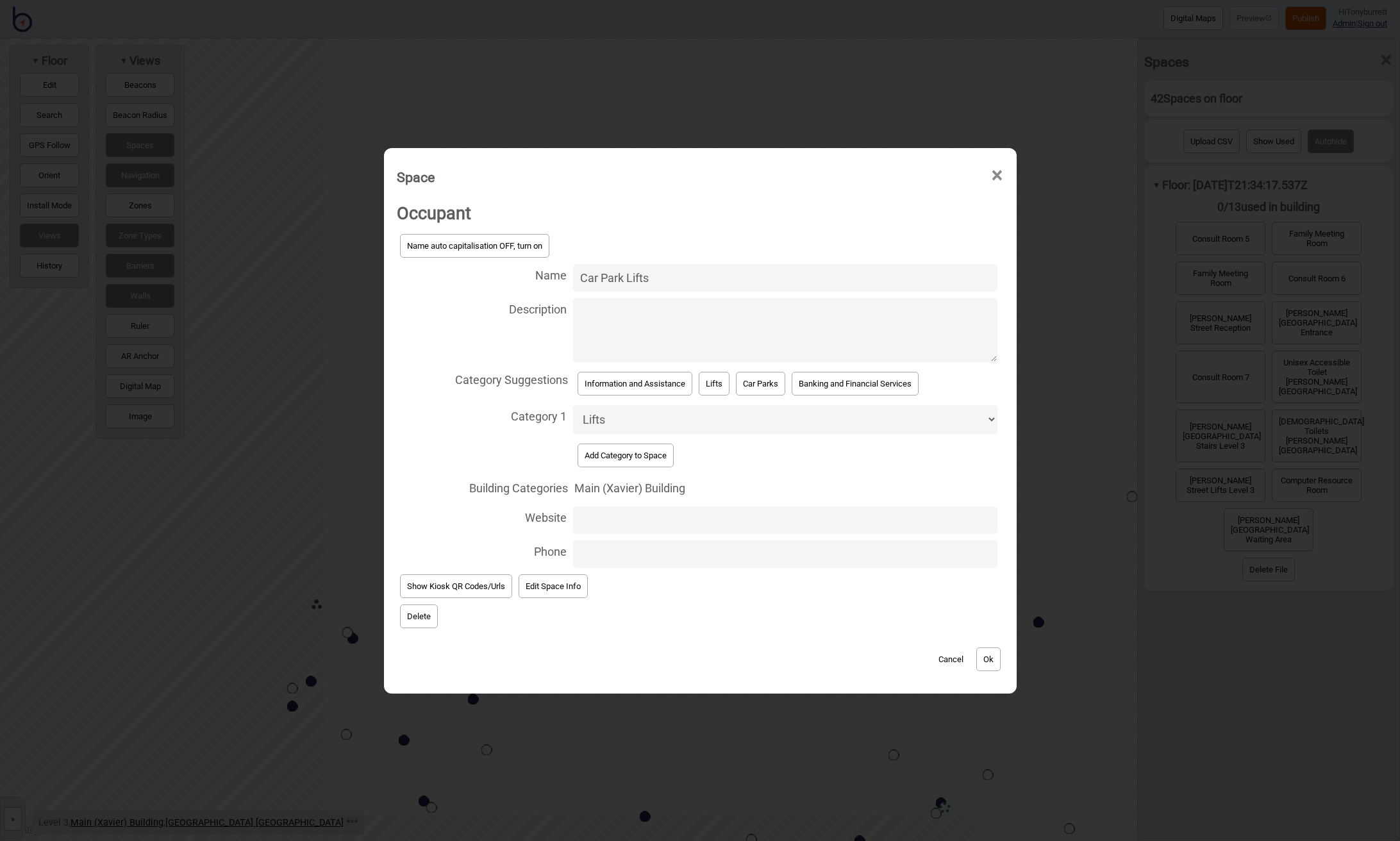
click at [414, 609] on button "Delete" at bounding box center [419, 616] width 38 height 24
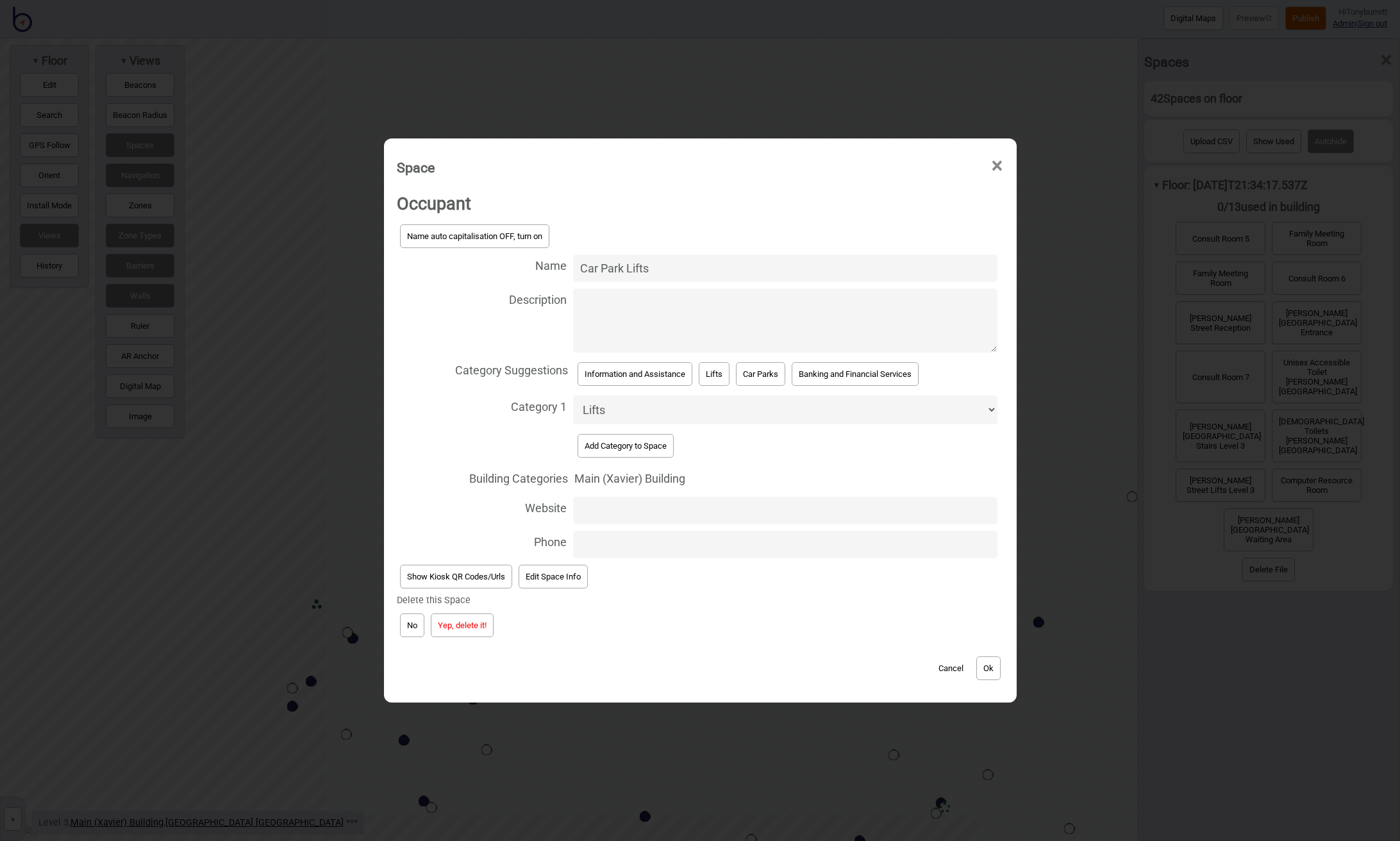
click at [482, 613] on button "Yep, delete it!" at bounding box center [462, 625] width 63 height 24
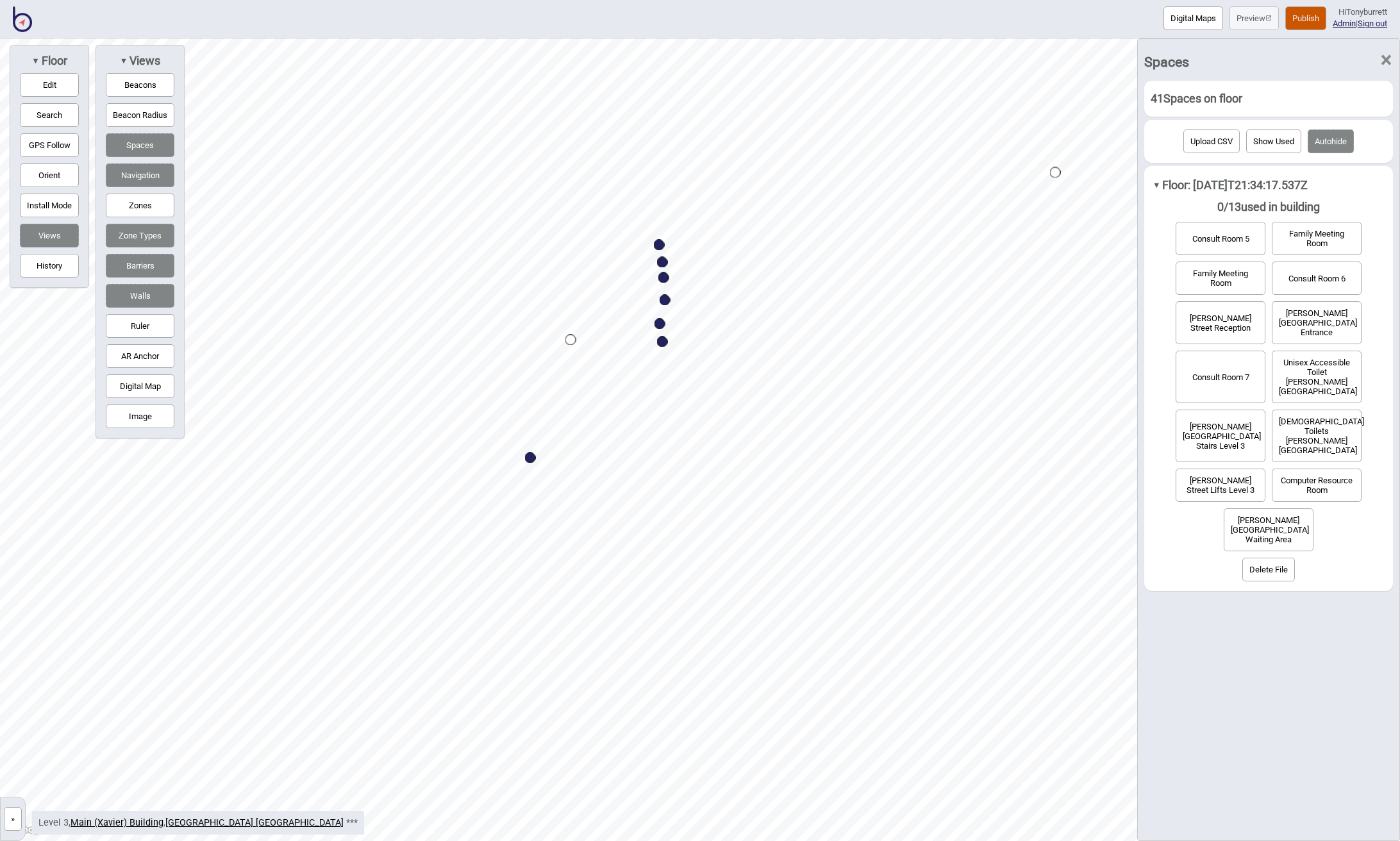
click at [661, 245] on div "Map marker" at bounding box center [659, 245] width 11 height 11
select select "Emergency Department"
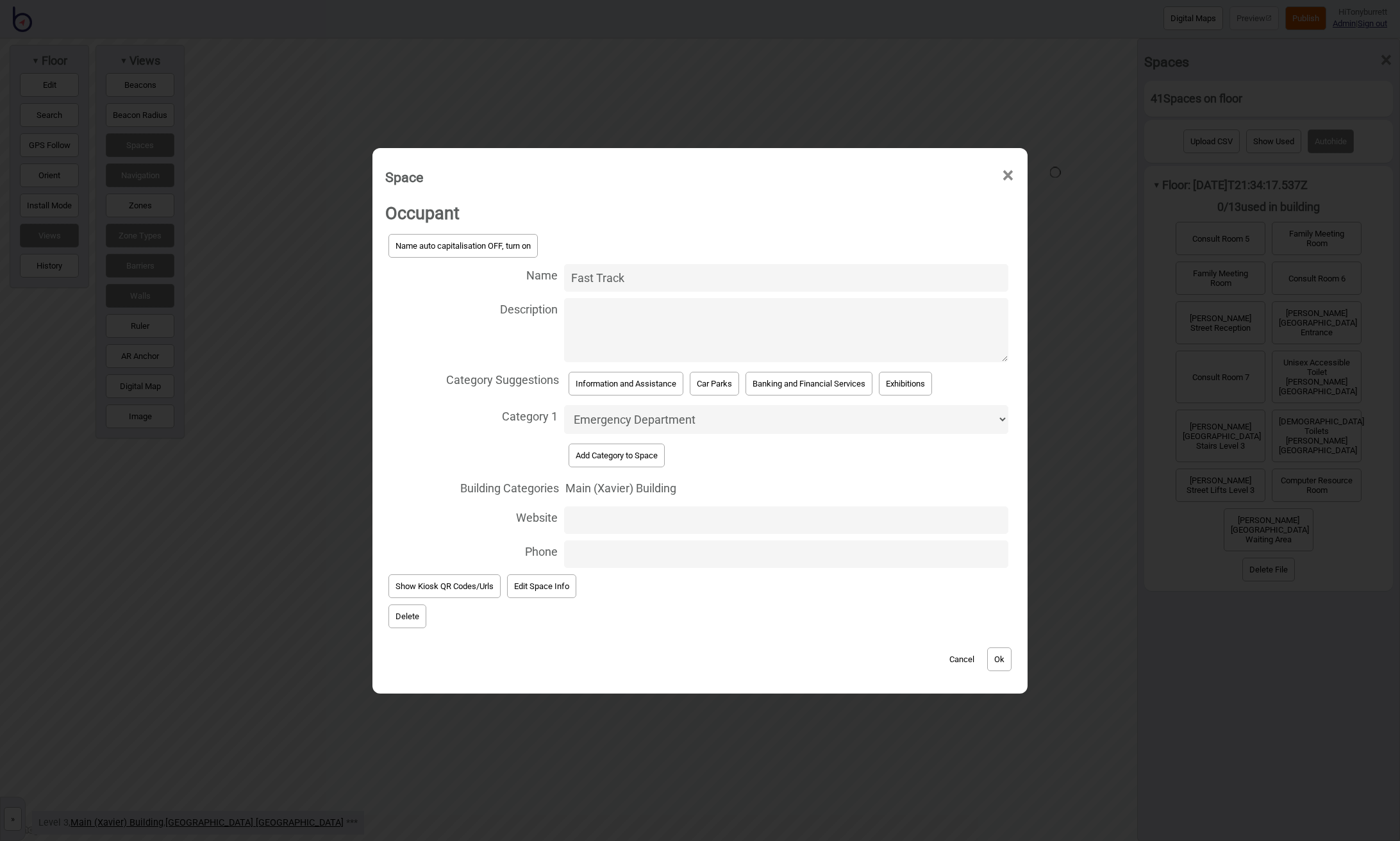
click at [407, 609] on button "Delete" at bounding box center [407, 616] width 38 height 24
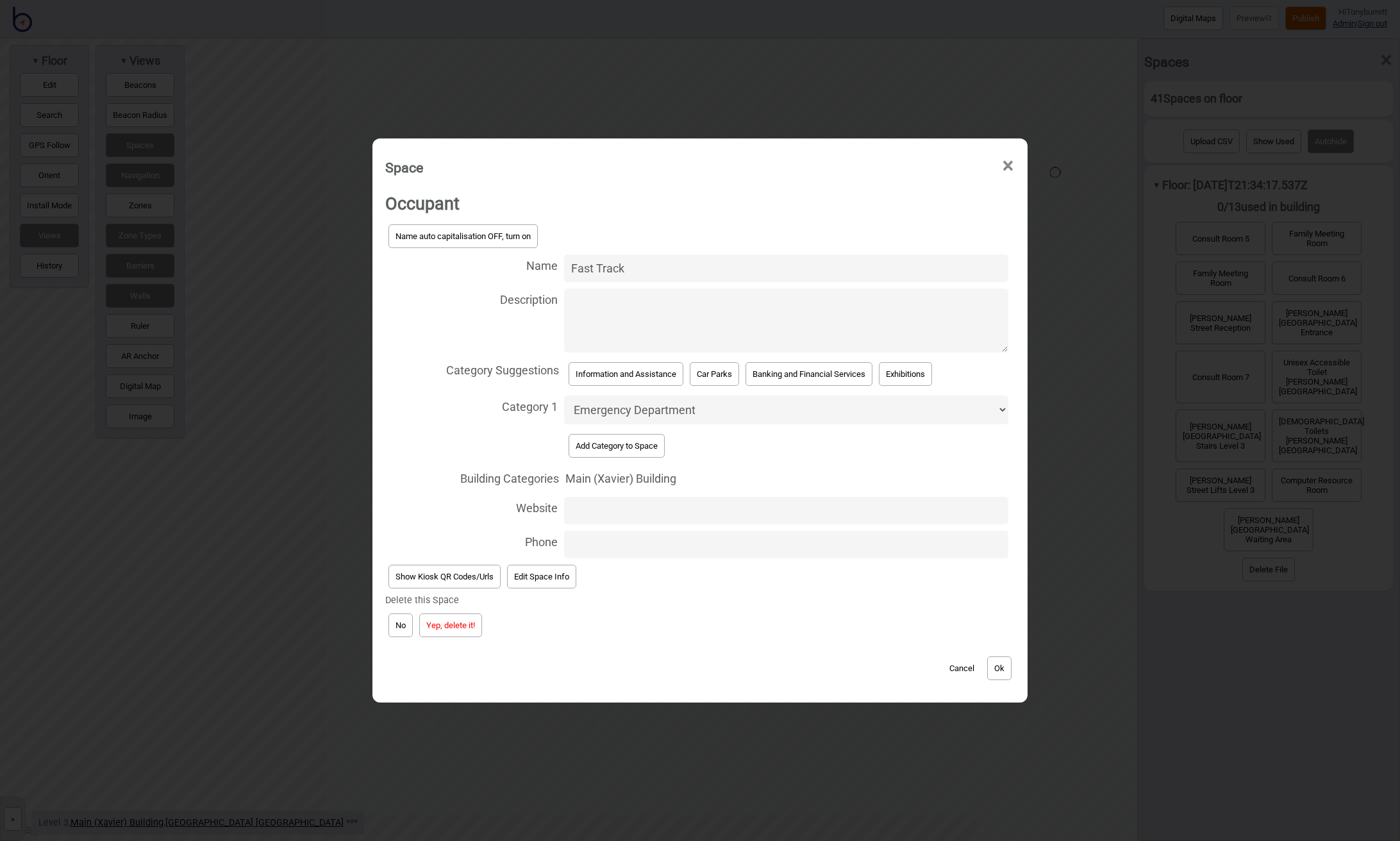
click at [438, 616] on button "Yep, delete it!" at bounding box center [450, 625] width 63 height 24
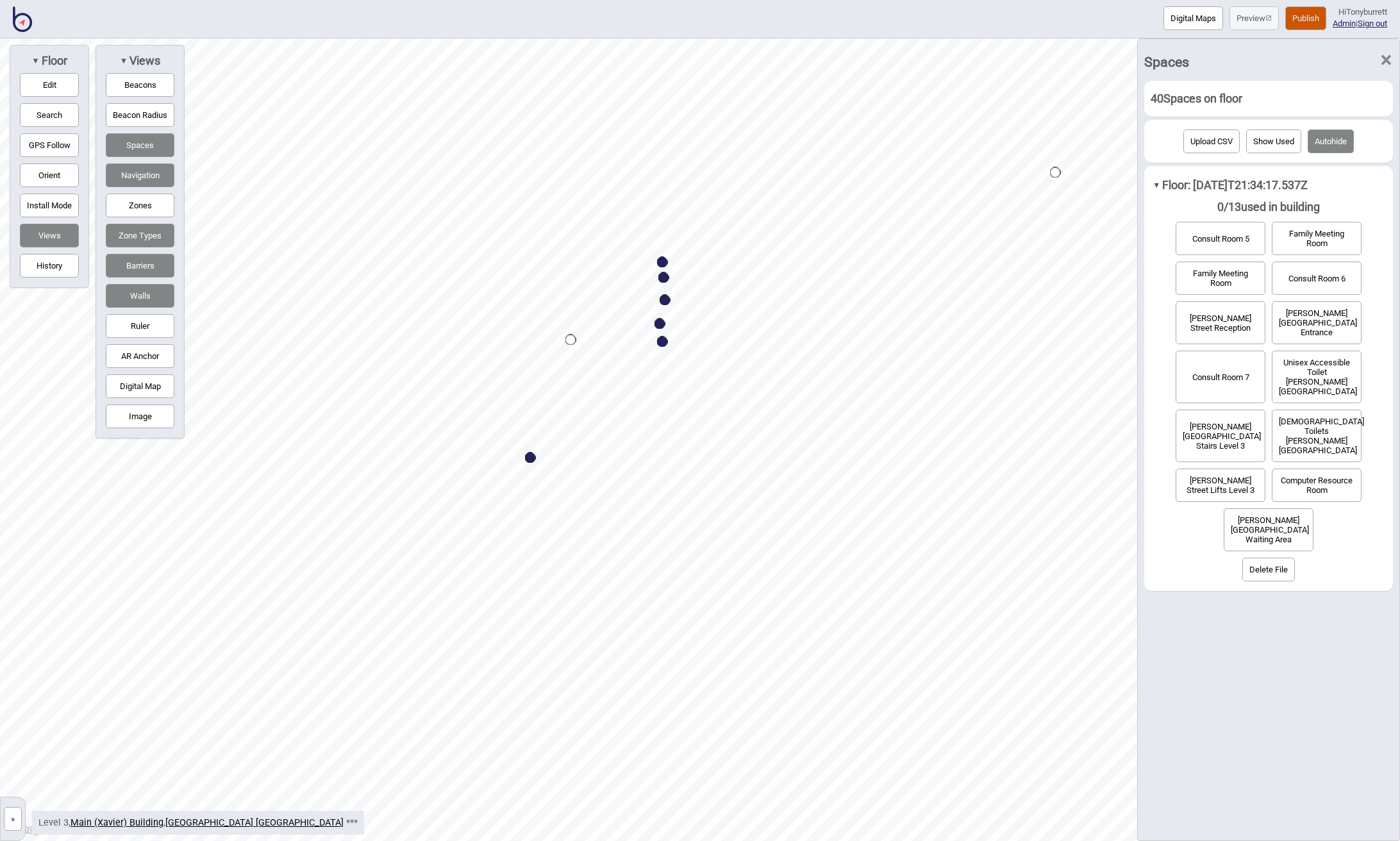
click at [663, 259] on div "Map marker" at bounding box center [663, 263] width 11 height 11
select select "Emergency Department"
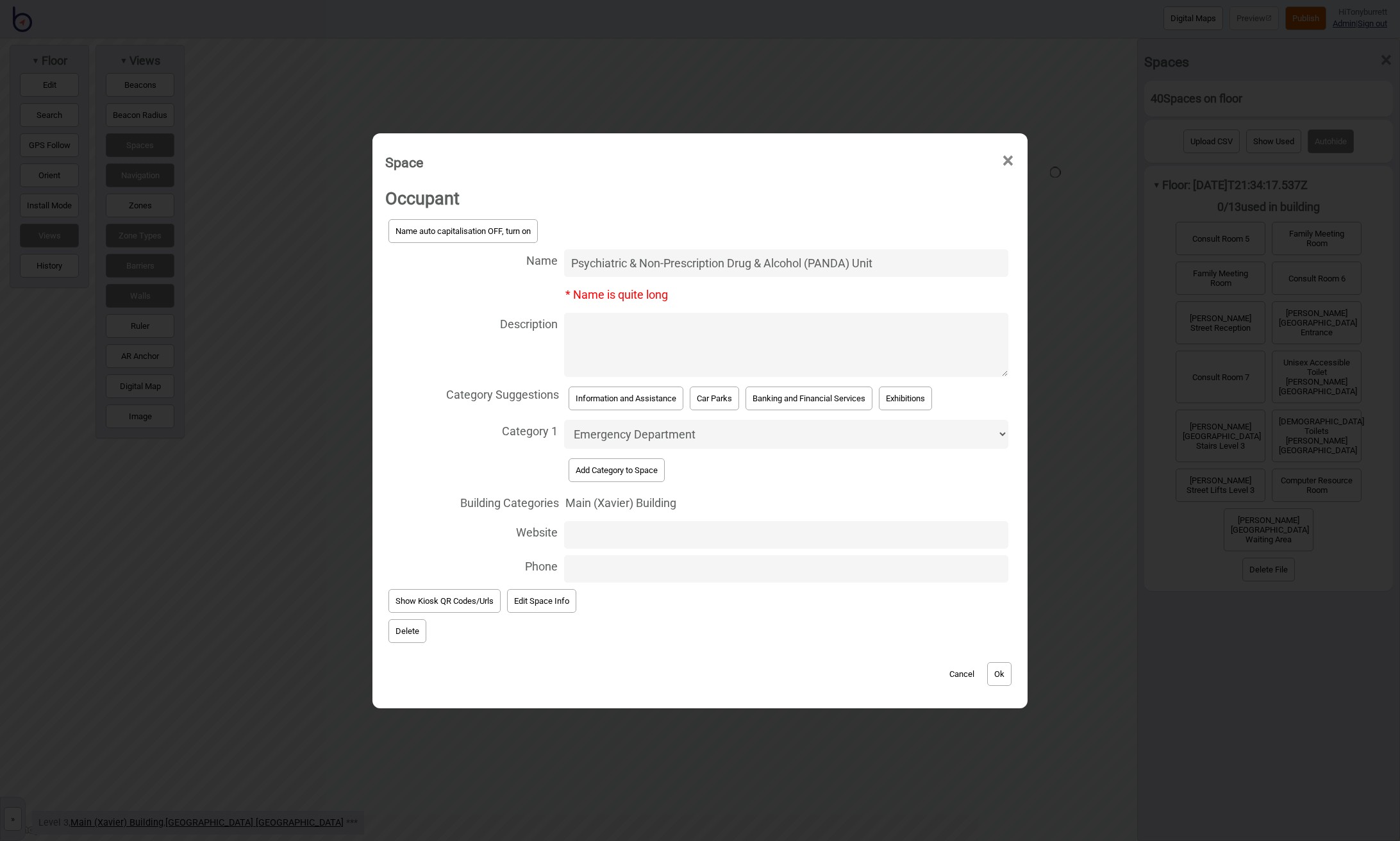
click at [401, 621] on button "Delete" at bounding box center [407, 631] width 38 height 24
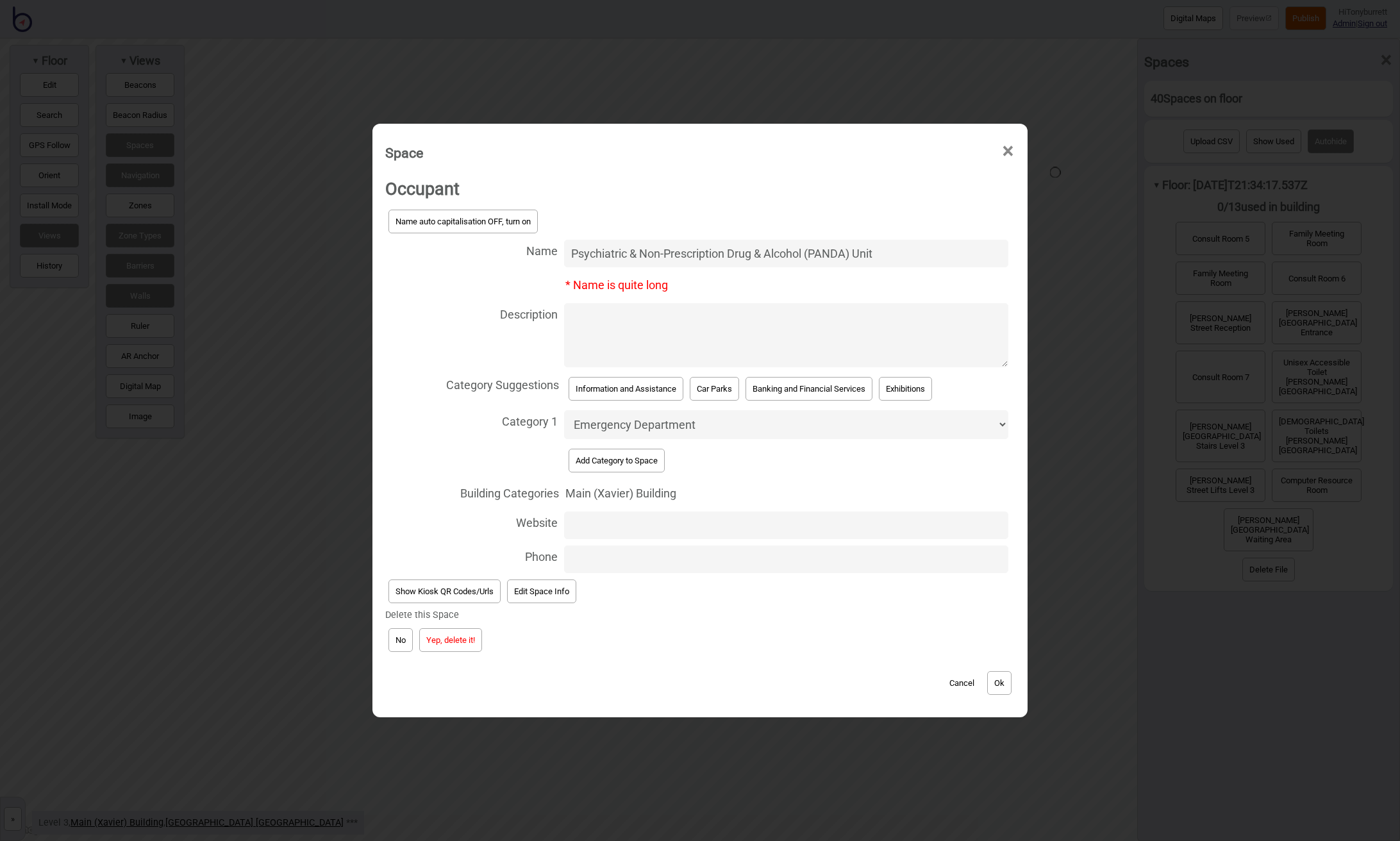
click at [447, 633] on button "Yep, delete it!" at bounding box center [450, 640] width 63 height 24
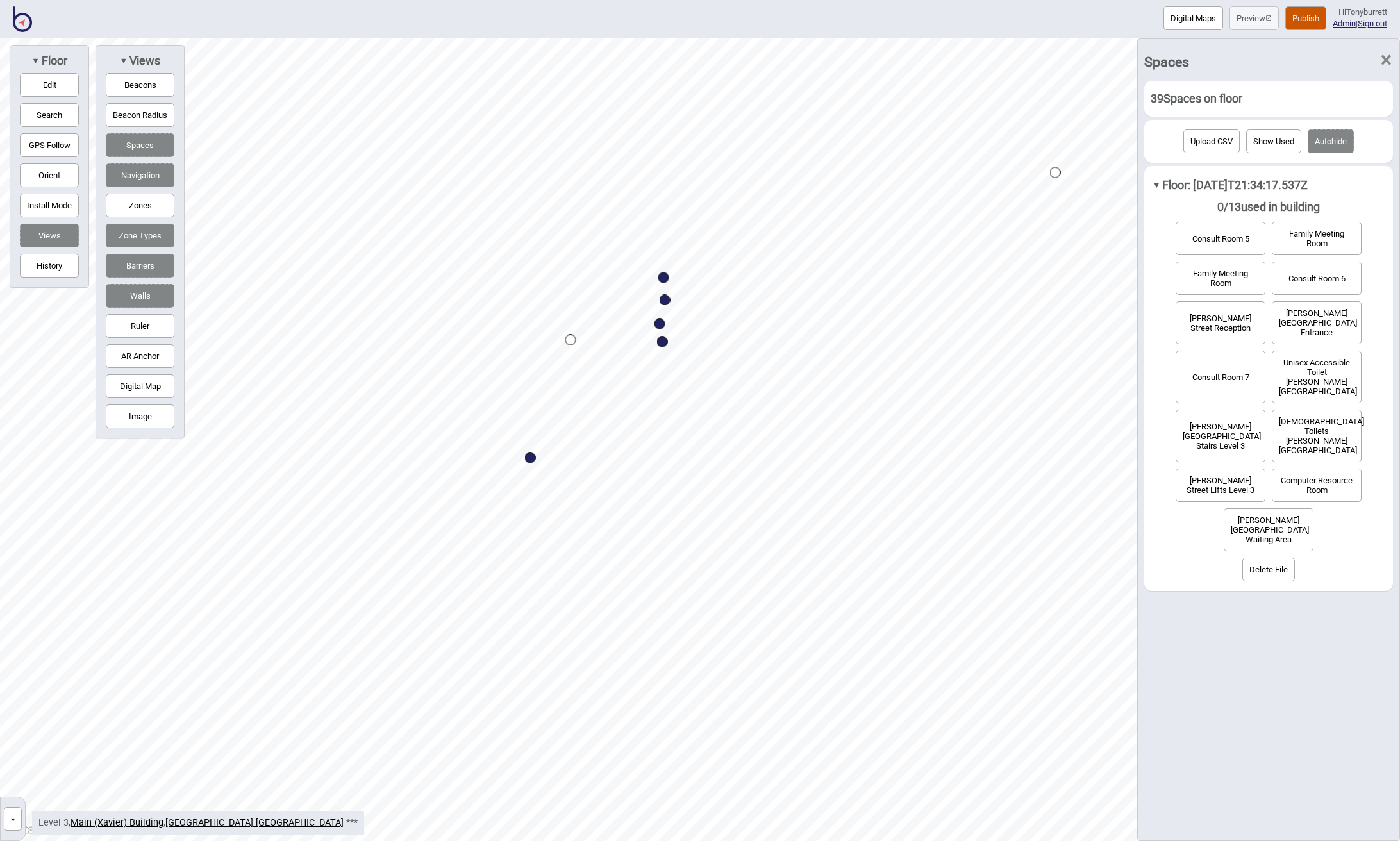
click at [663, 278] on div "Map marker" at bounding box center [664, 278] width 11 height 11
select select "Emergency Department"
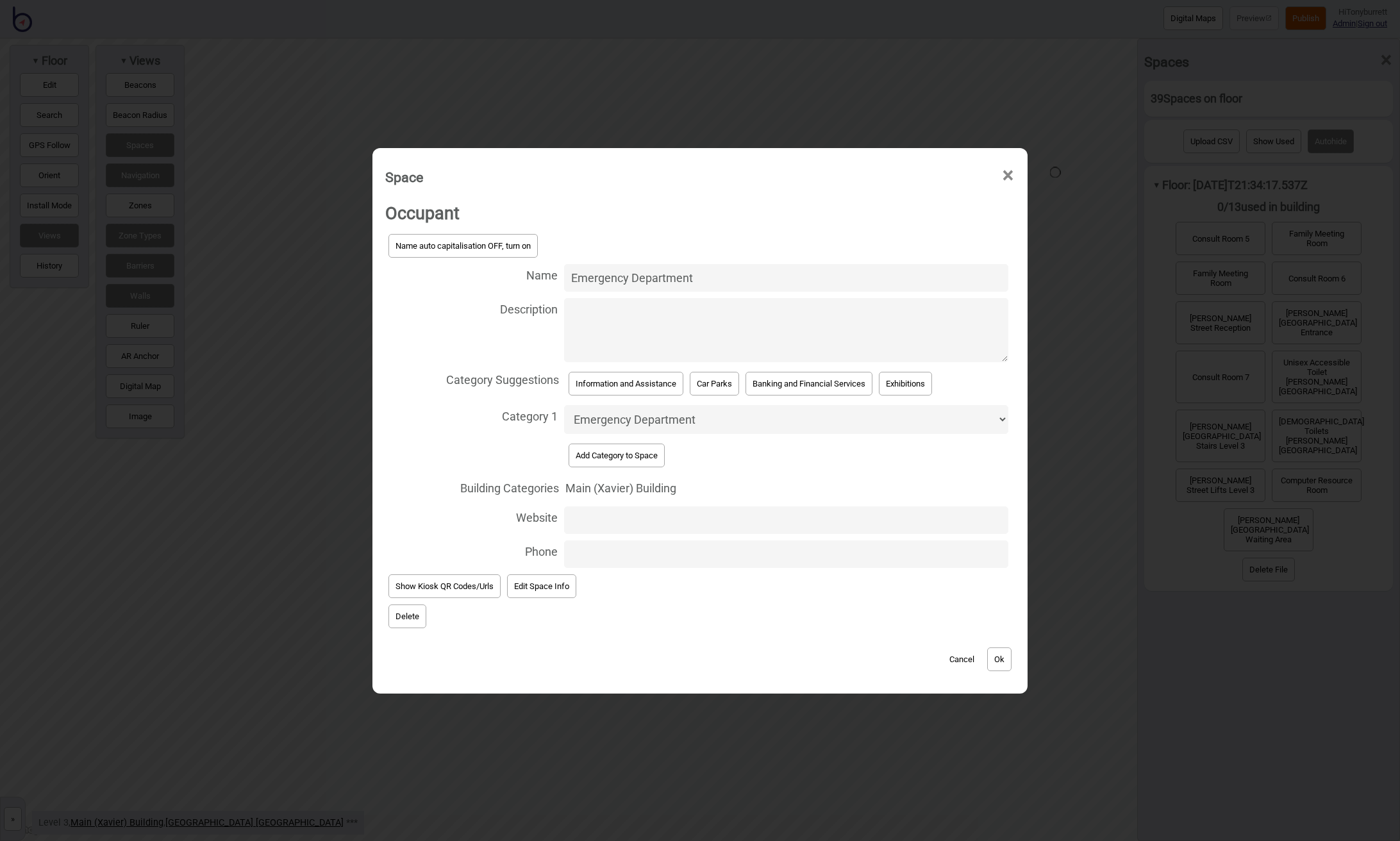
click at [396, 606] on button "Delete" at bounding box center [407, 616] width 38 height 24
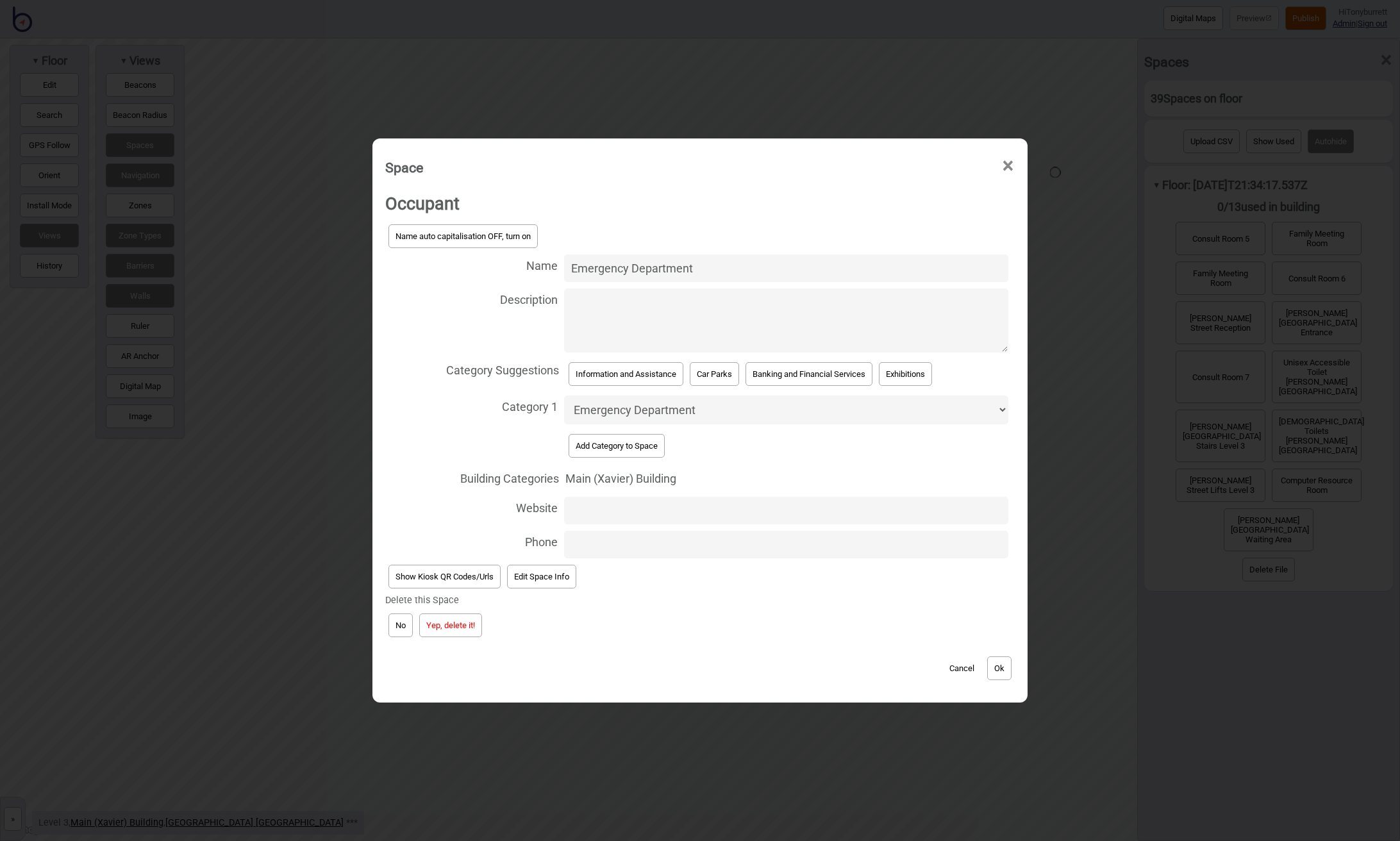
click at [441, 621] on button "Yep, delete it!" at bounding box center [450, 625] width 63 height 24
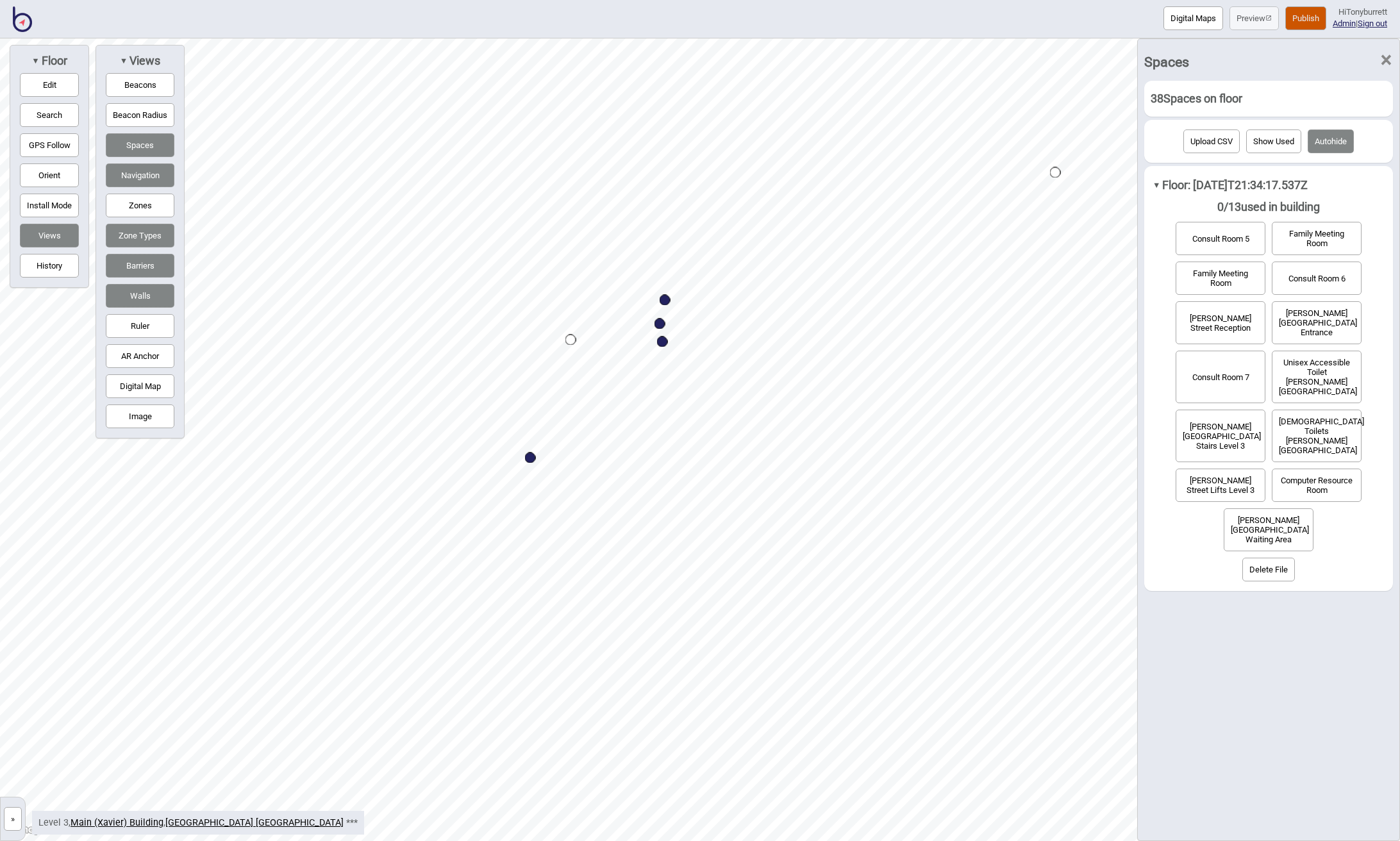
click at [666, 301] on div "Map marker" at bounding box center [665, 301] width 11 height 11
select select "Emergency Department"
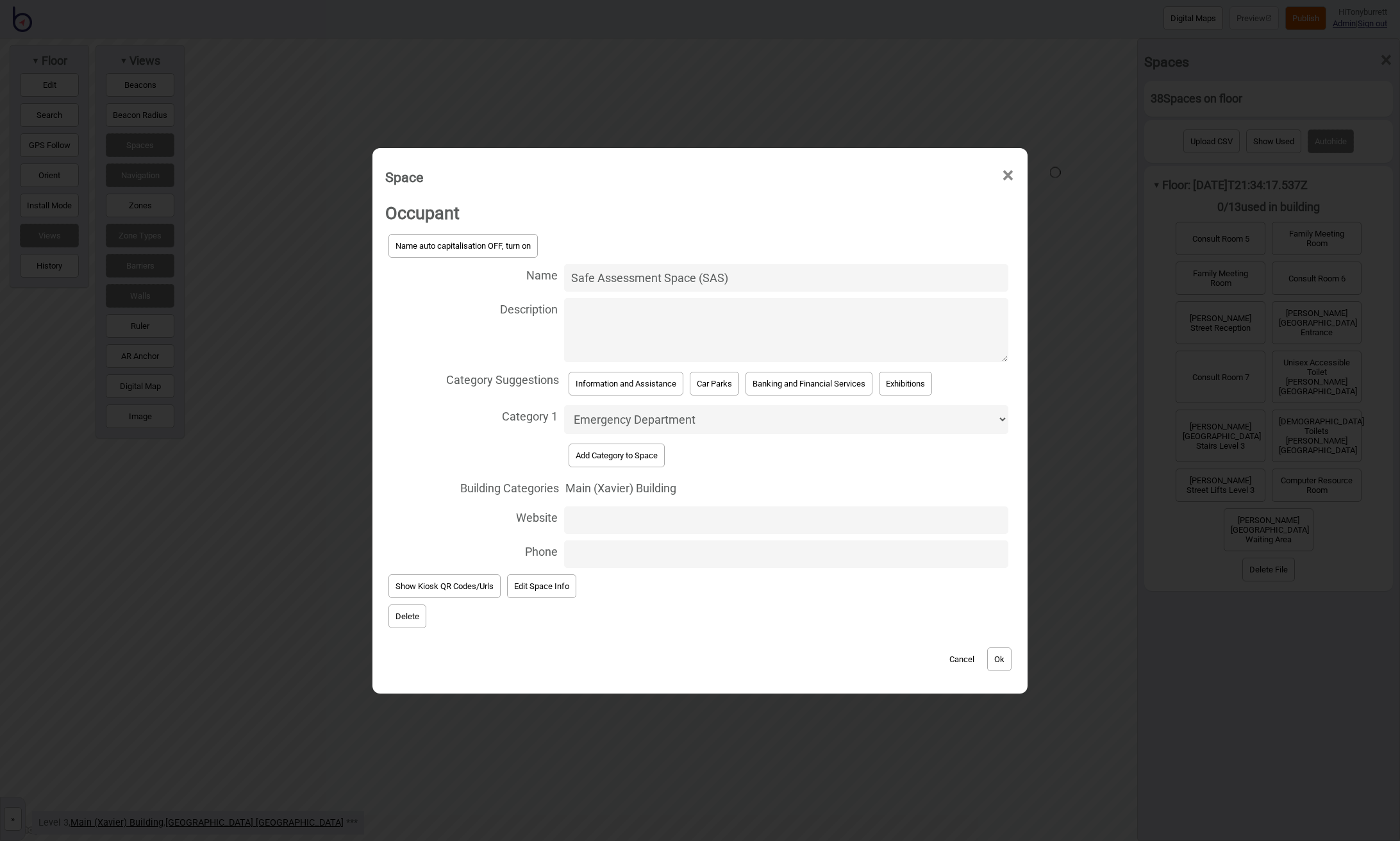
click at [403, 613] on button "Delete" at bounding box center [407, 616] width 38 height 24
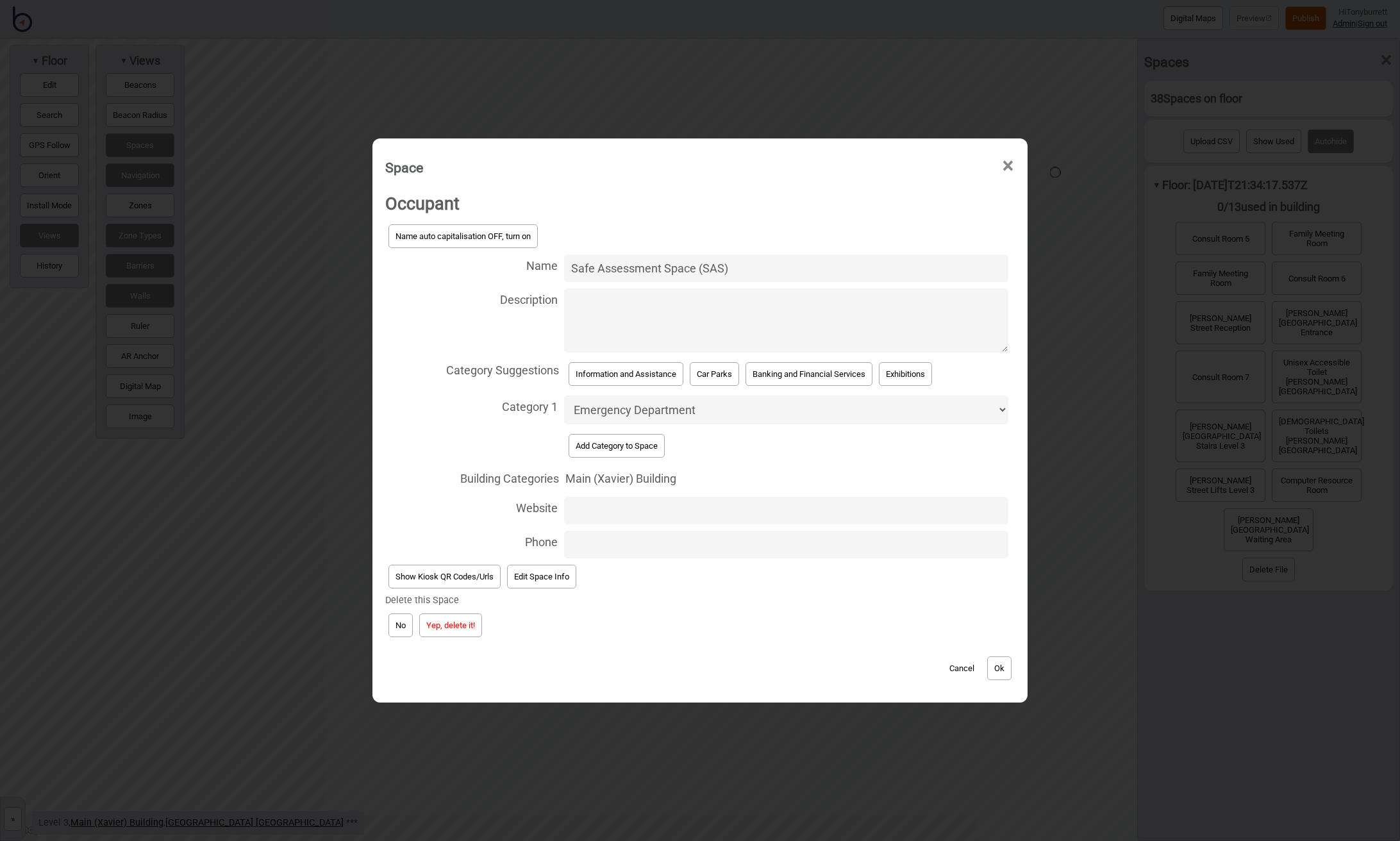
click at [456, 620] on button "Yep, delete it!" at bounding box center [450, 625] width 63 height 24
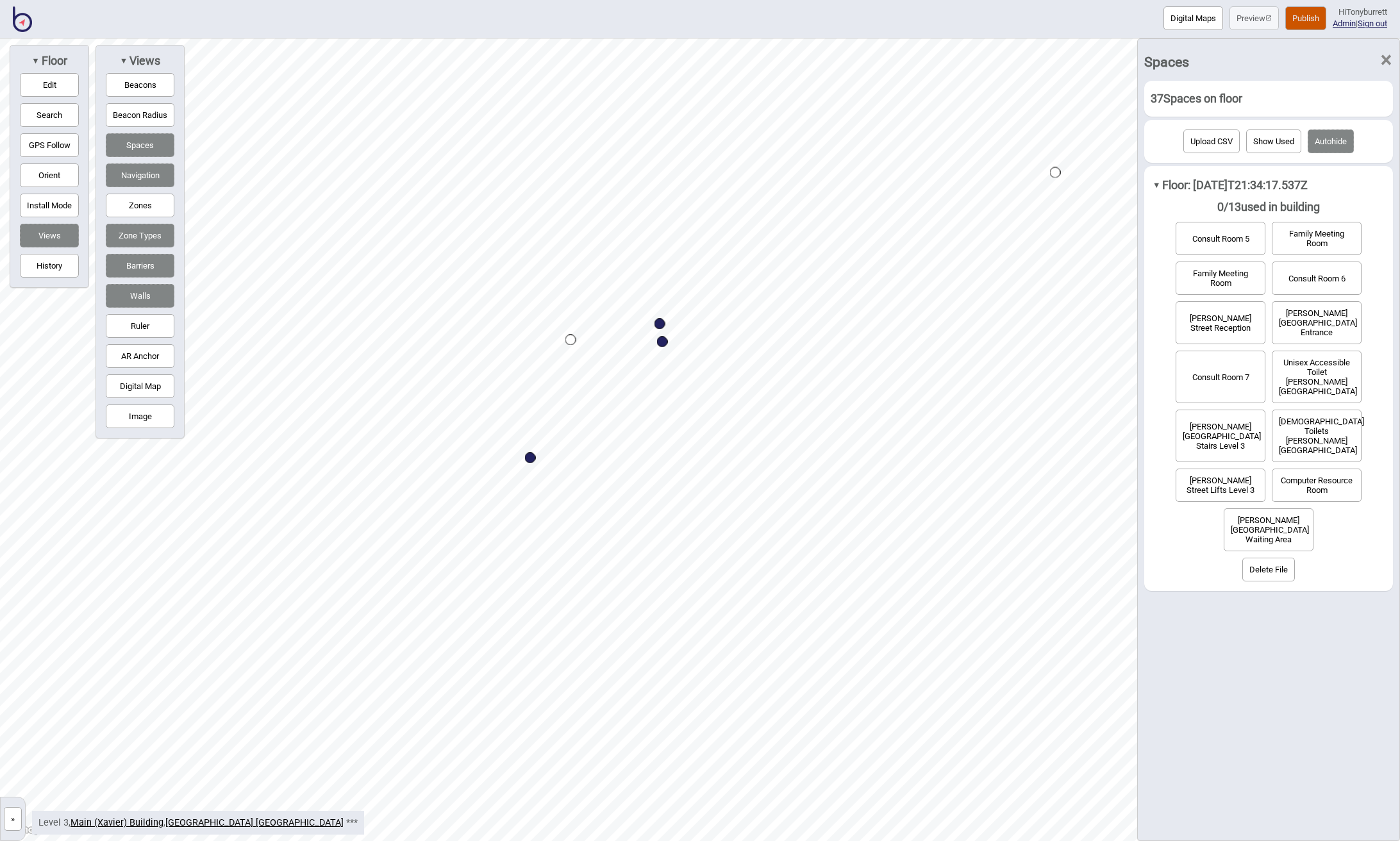
click at [656, 326] on div "Map marker" at bounding box center [660, 324] width 11 height 11
select select "Emergency Department"
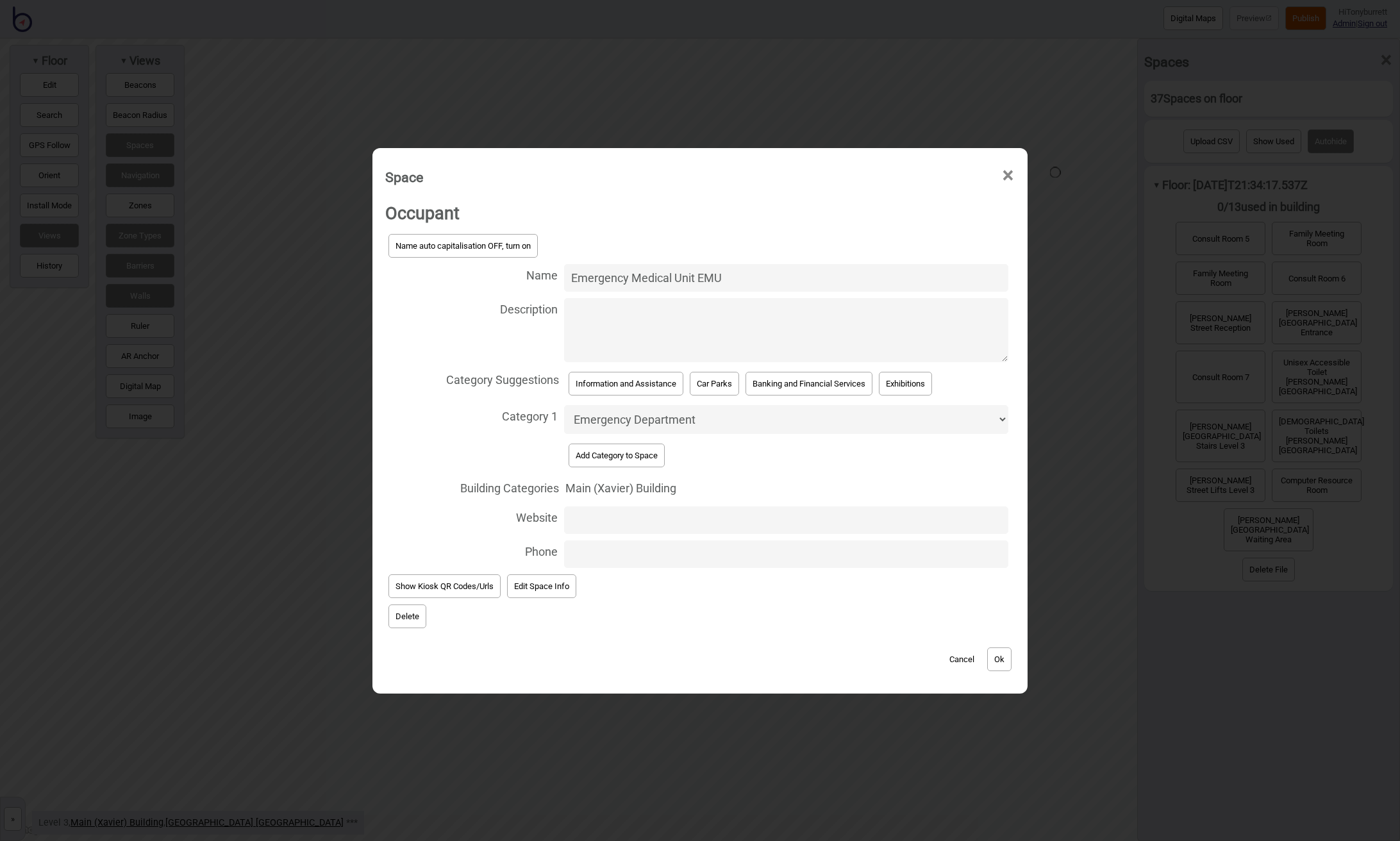
click at [408, 611] on button "Delete" at bounding box center [407, 616] width 38 height 24
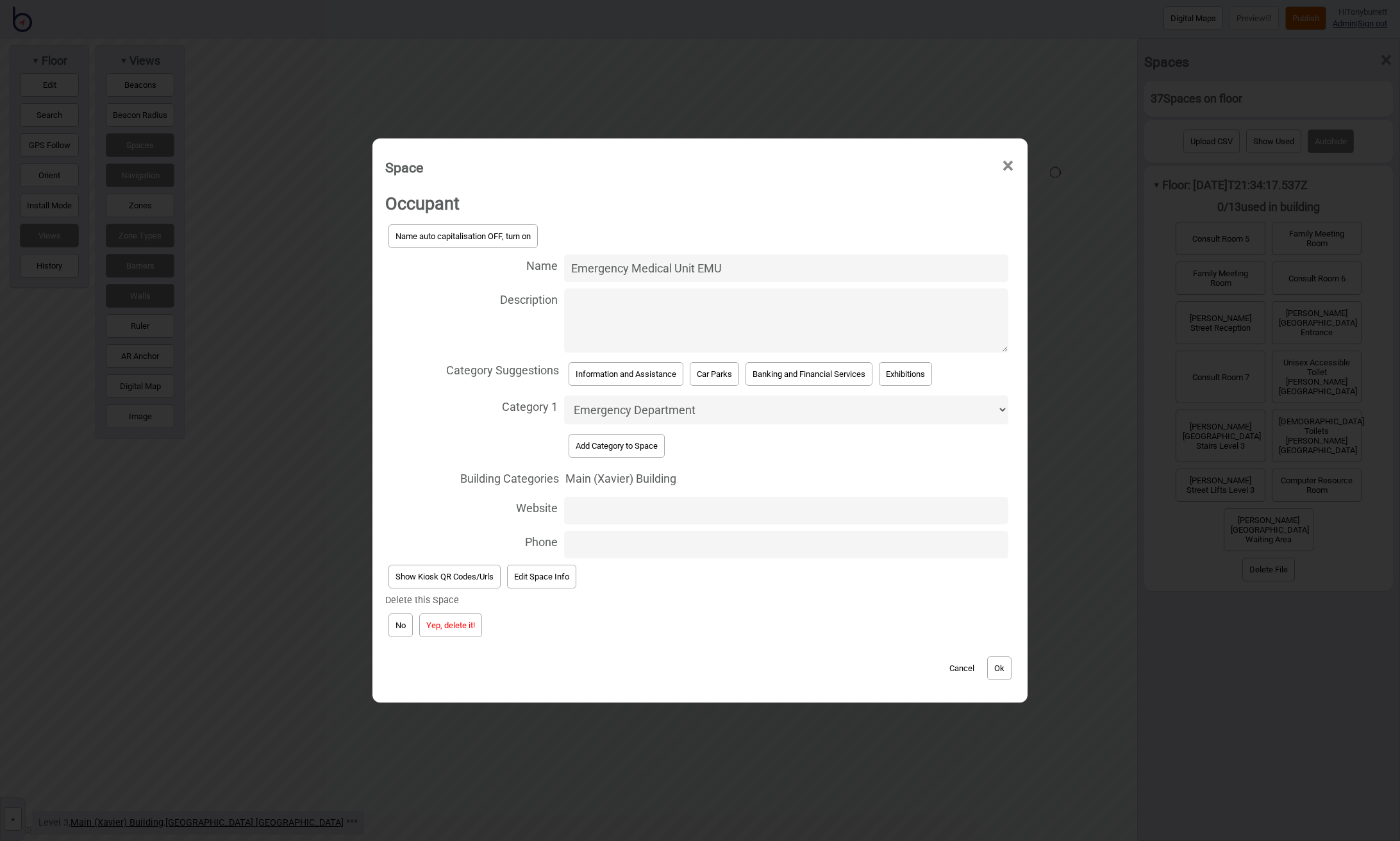
click at [458, 621] on button "Yep, delete it!" at bounding box center [450, 625] width 63 height 24
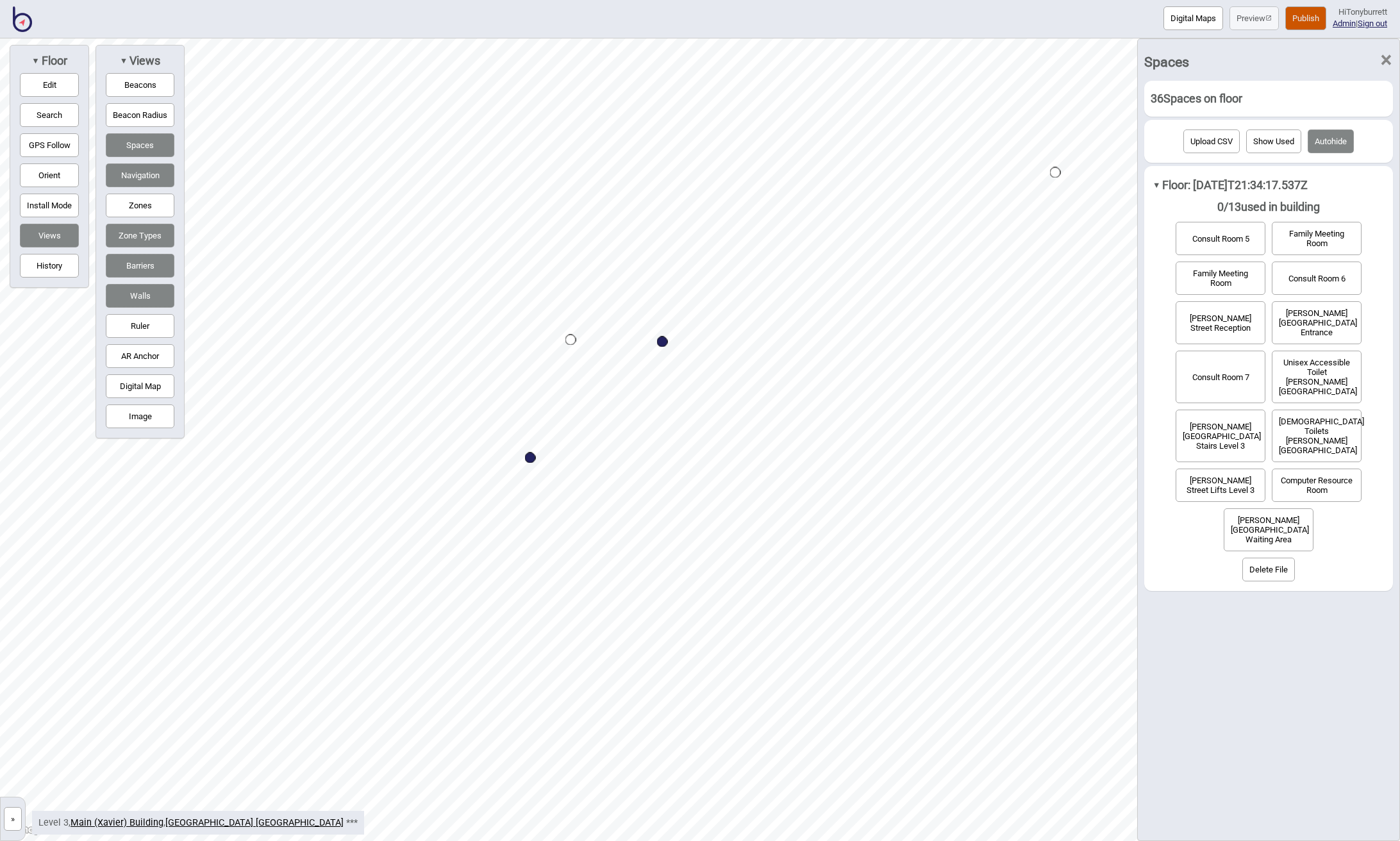
click at [664, 345] on div "Map marker" at bounding box center [663, 342] width 11 height 11
select select "Emergency Department"
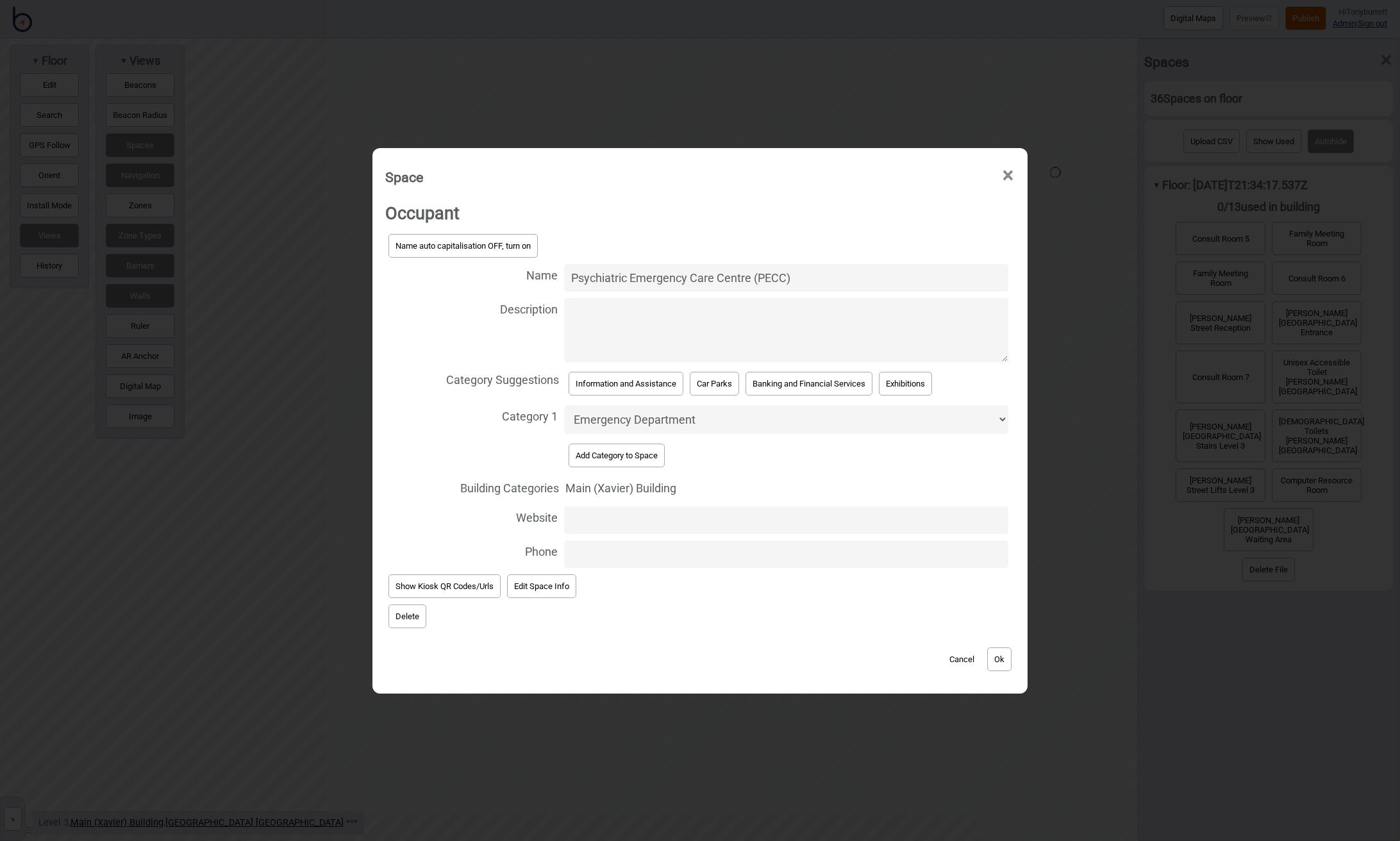
click at [415, 607] on button "Delete" at bounding box center [407, 616] width 38 height 24
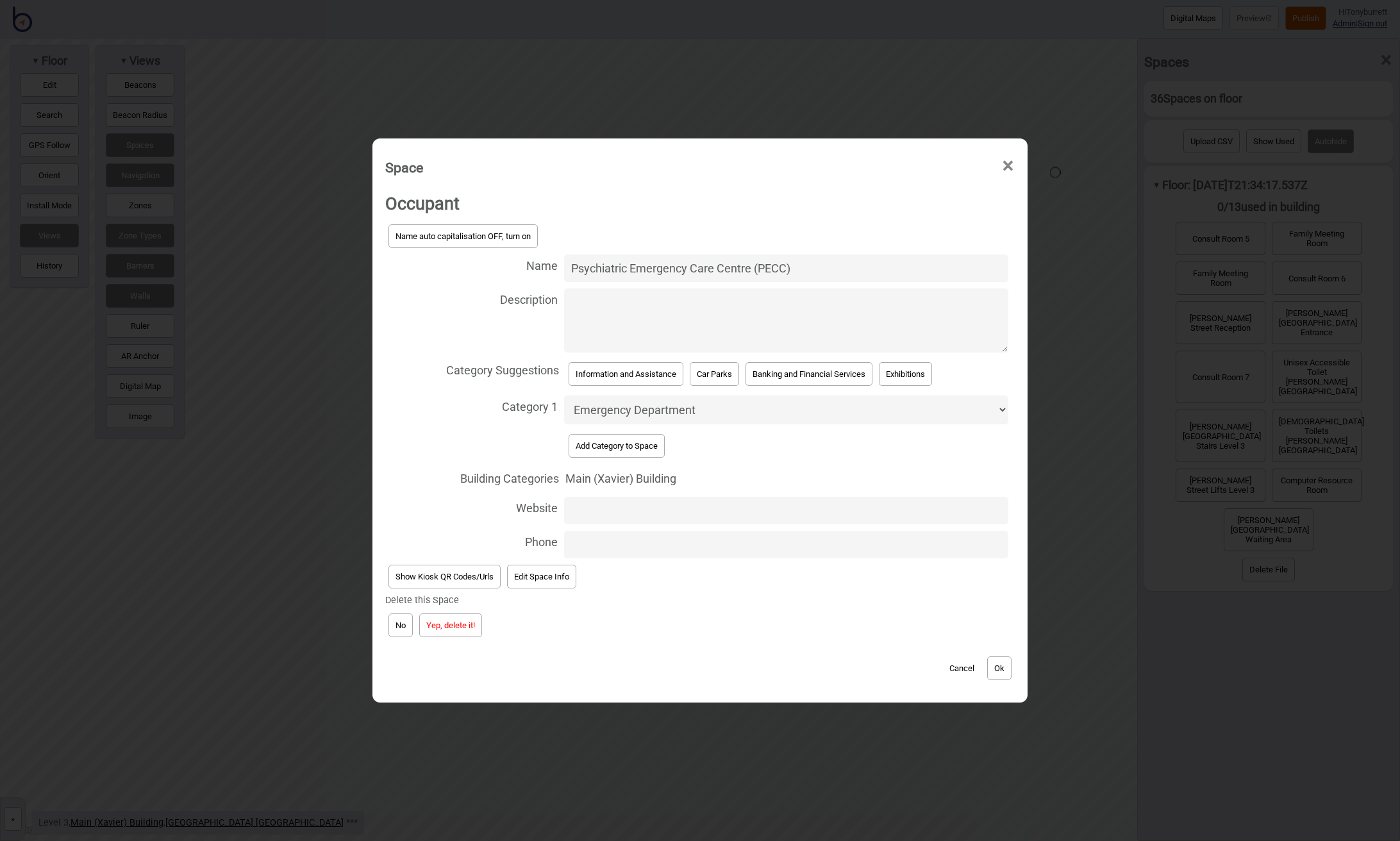
click at [444, 617] on button "Yep, delete it!" at bounding box center [450, 625] width 63 height 24
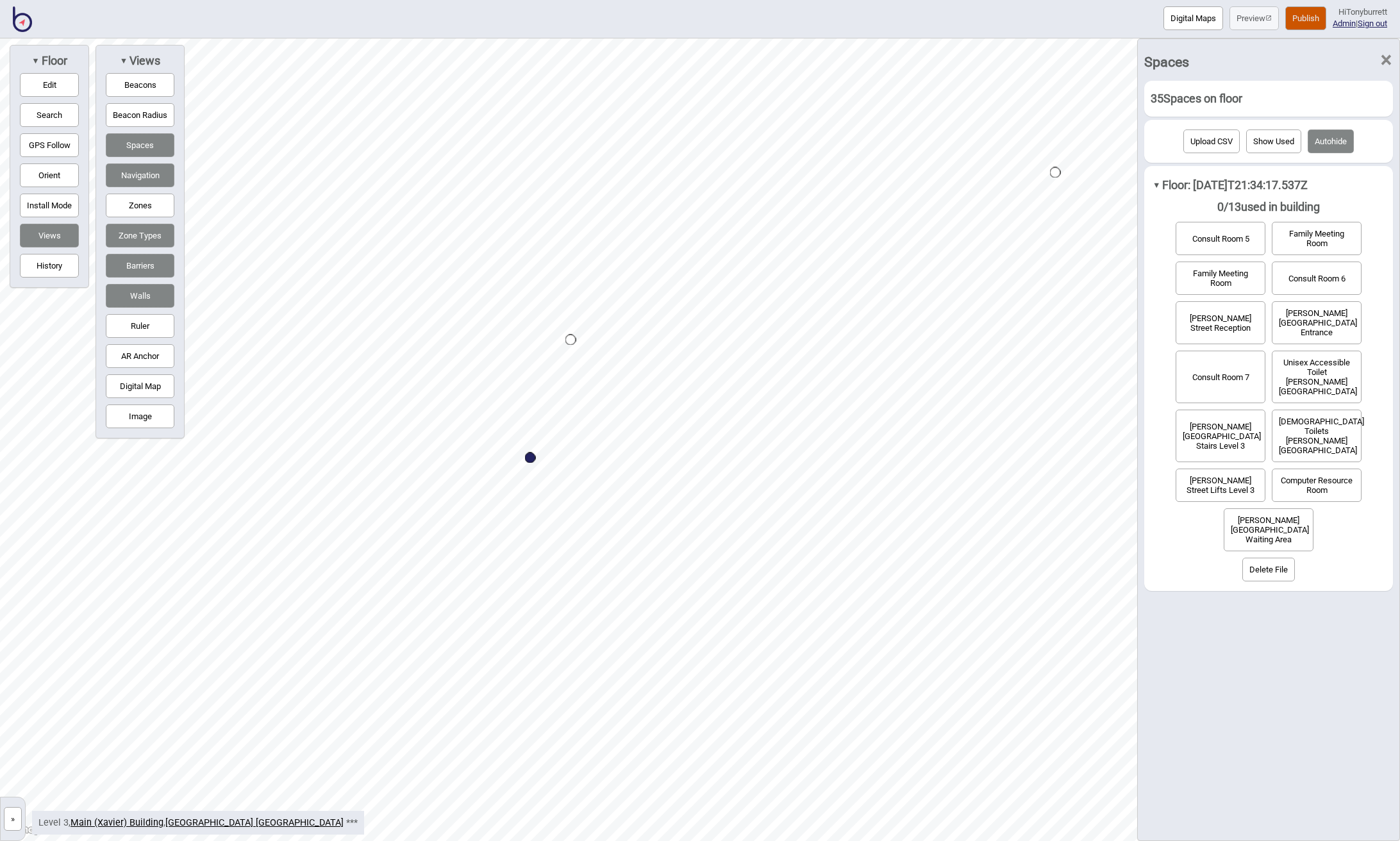
click at [530, 459] on div "Map marker" at bounding box center [530, 458] width 11 height 11
select select "Car Parks"
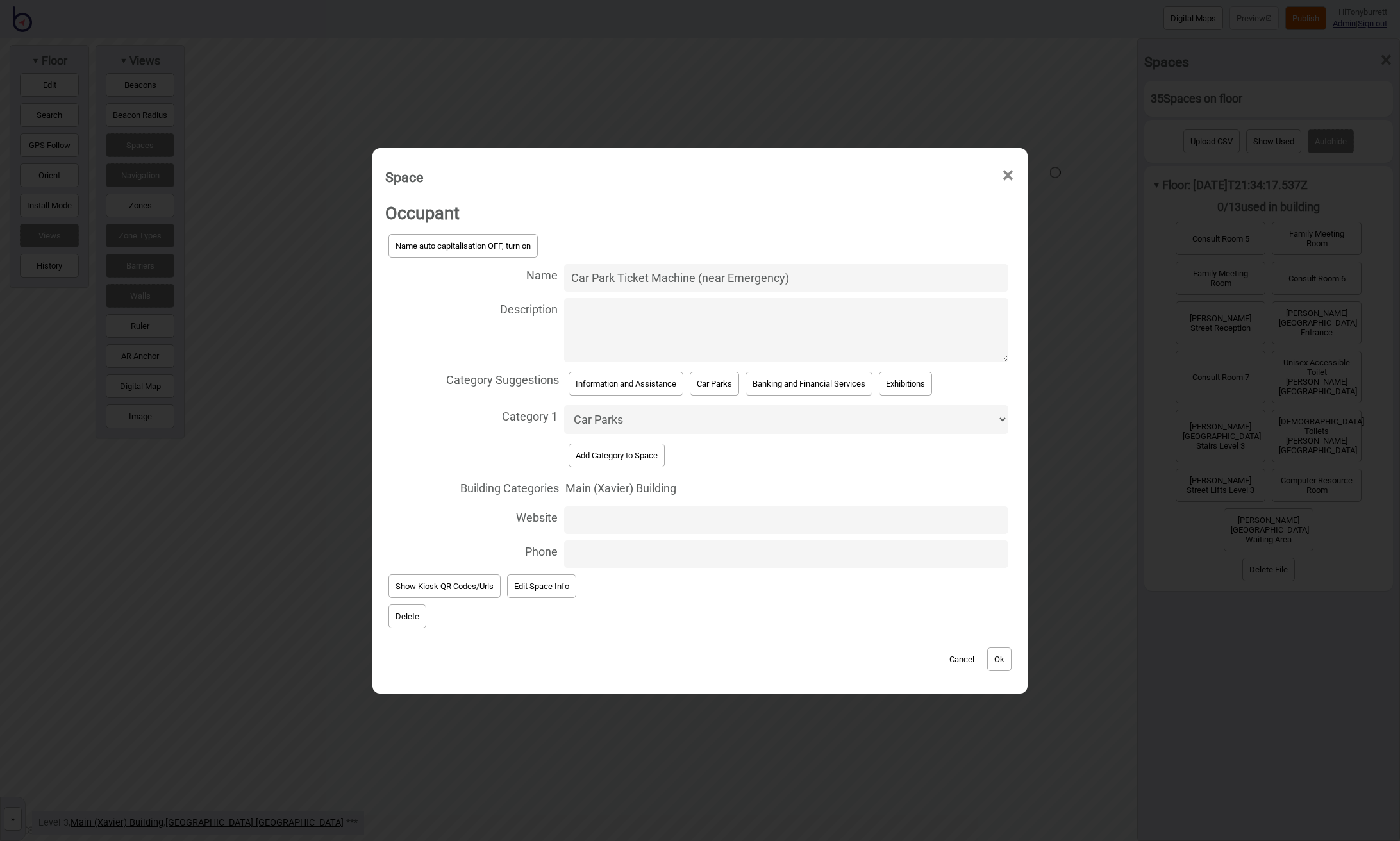
click at [408, 605] on button "Delete" at bounding box center [407, 616] width 38 height 24
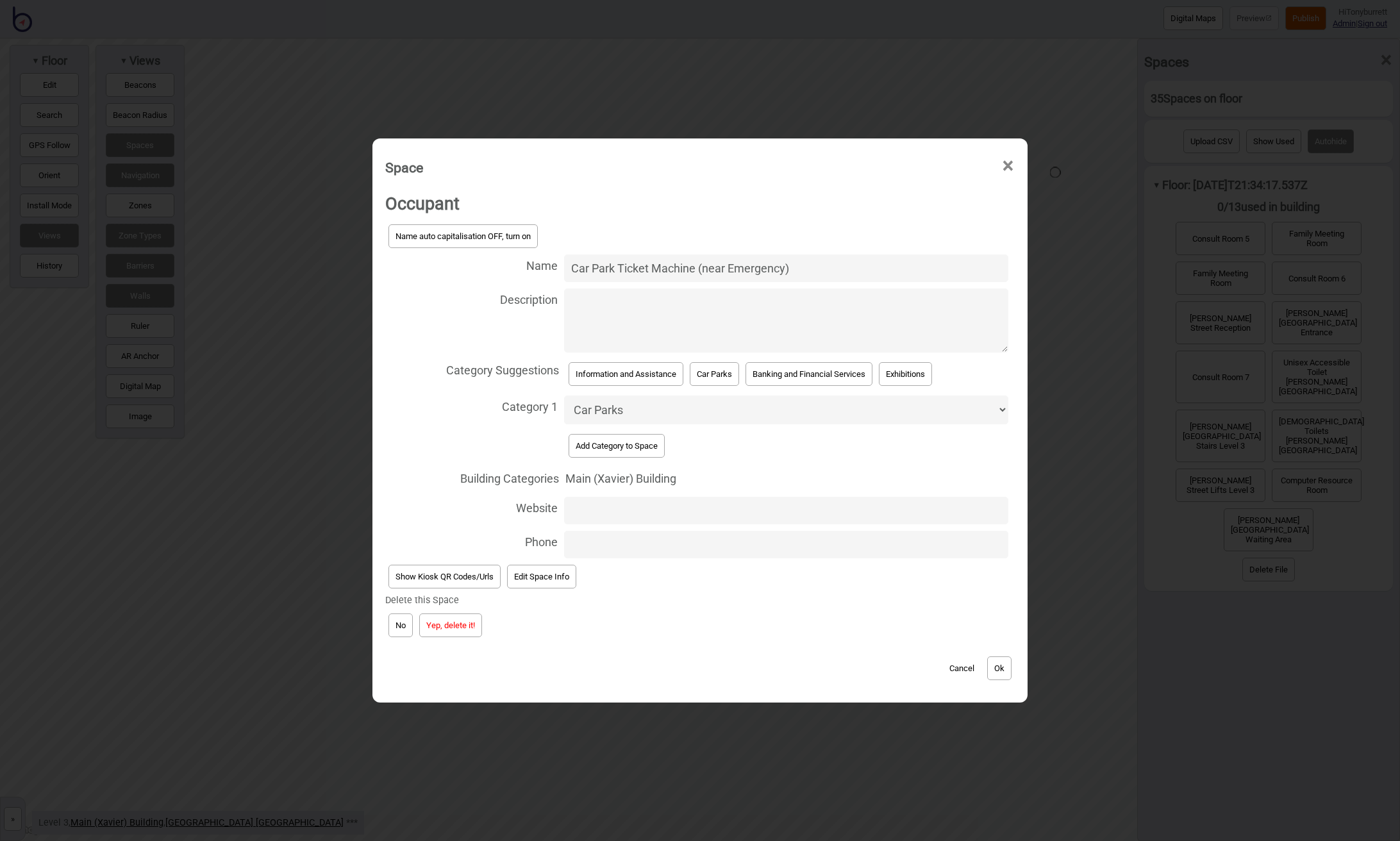
click at [444, 628] on button "Yep, delete it!" at bounding box center [450, 625] width 63 height 24
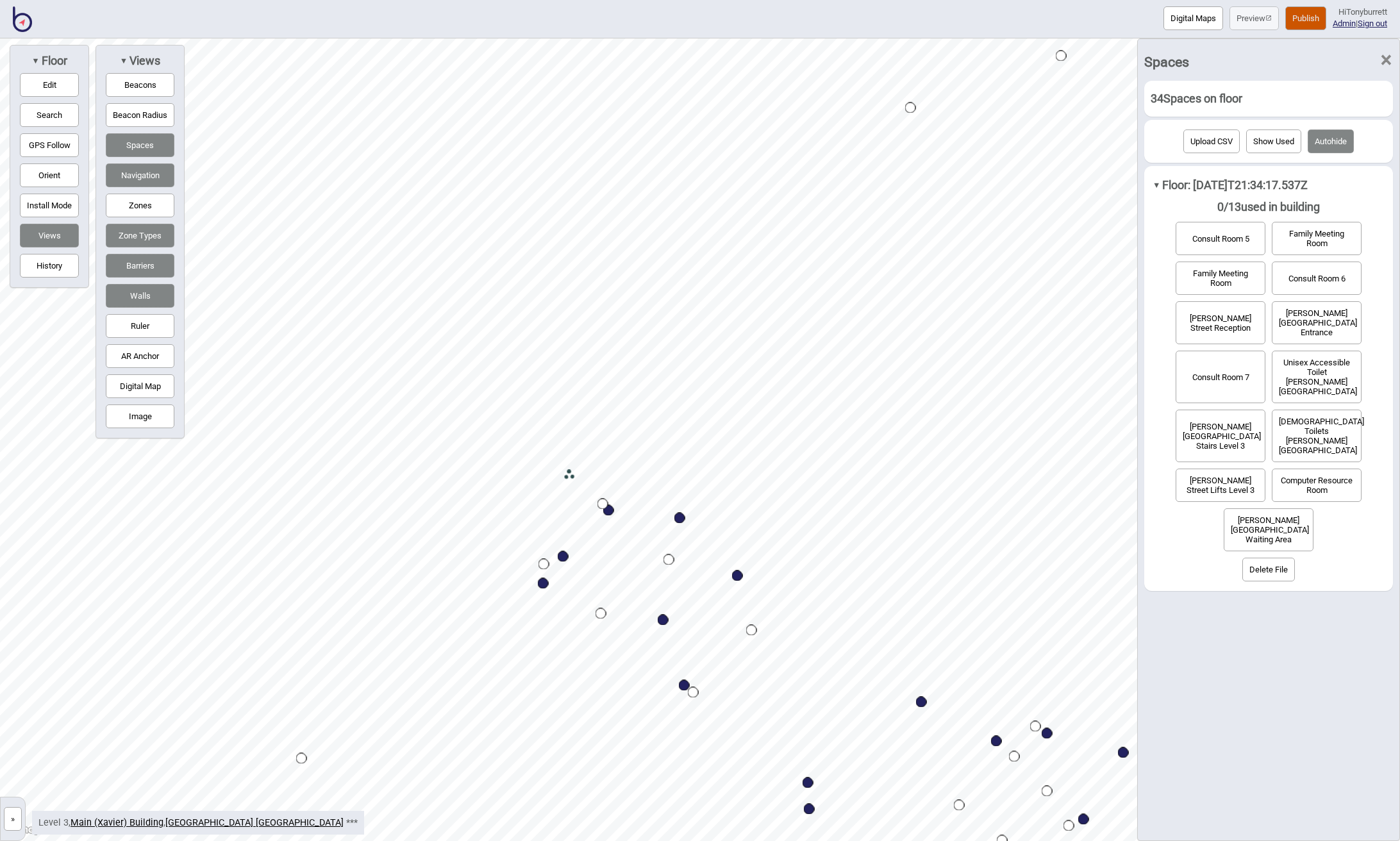
click at [1060, 55] on div "Map marker" at bounding box center [1061, 56] width 11 height 11
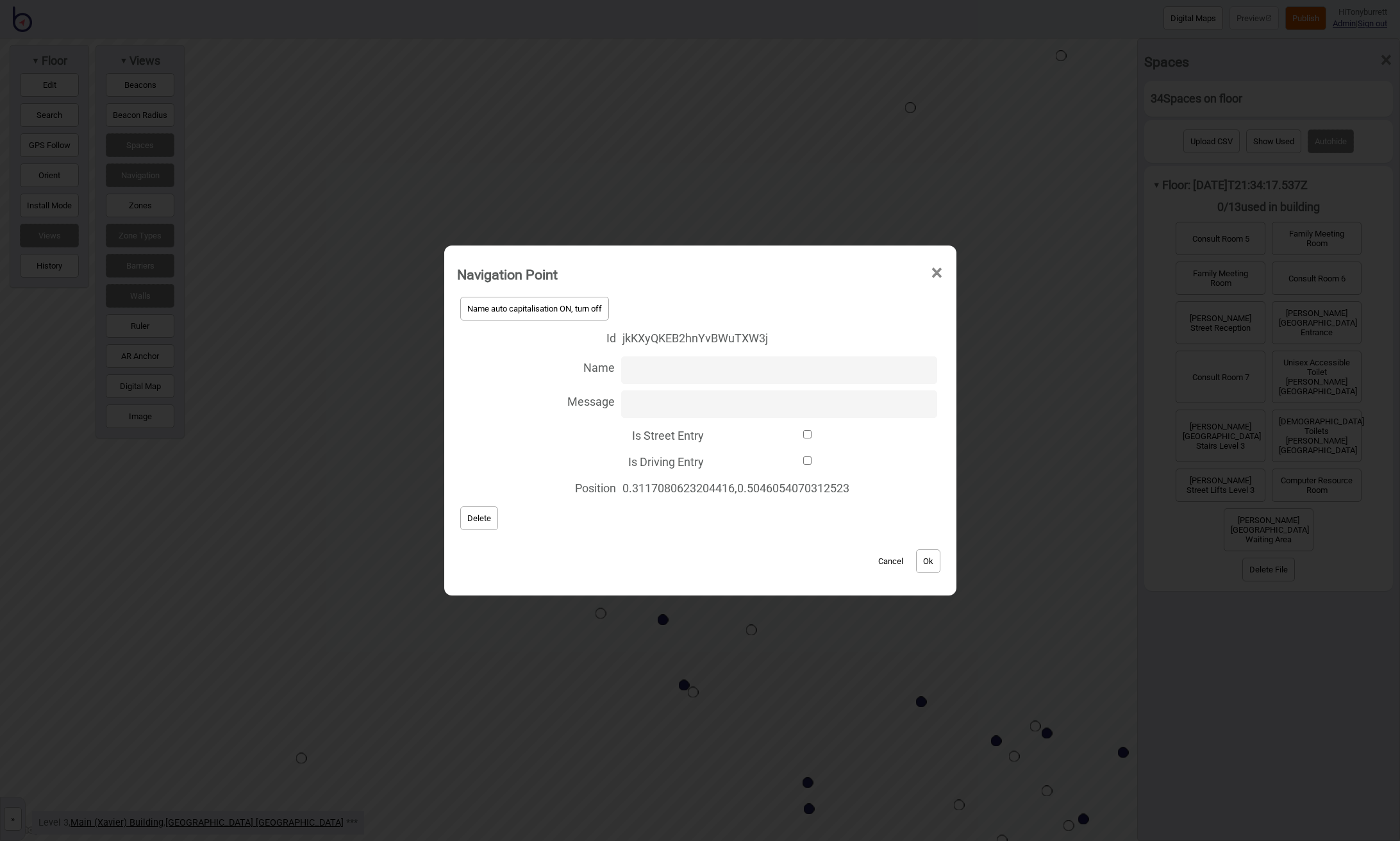
click at [474, 516] on span "Delete" at bounding box center [479, 518] width 24 height 9
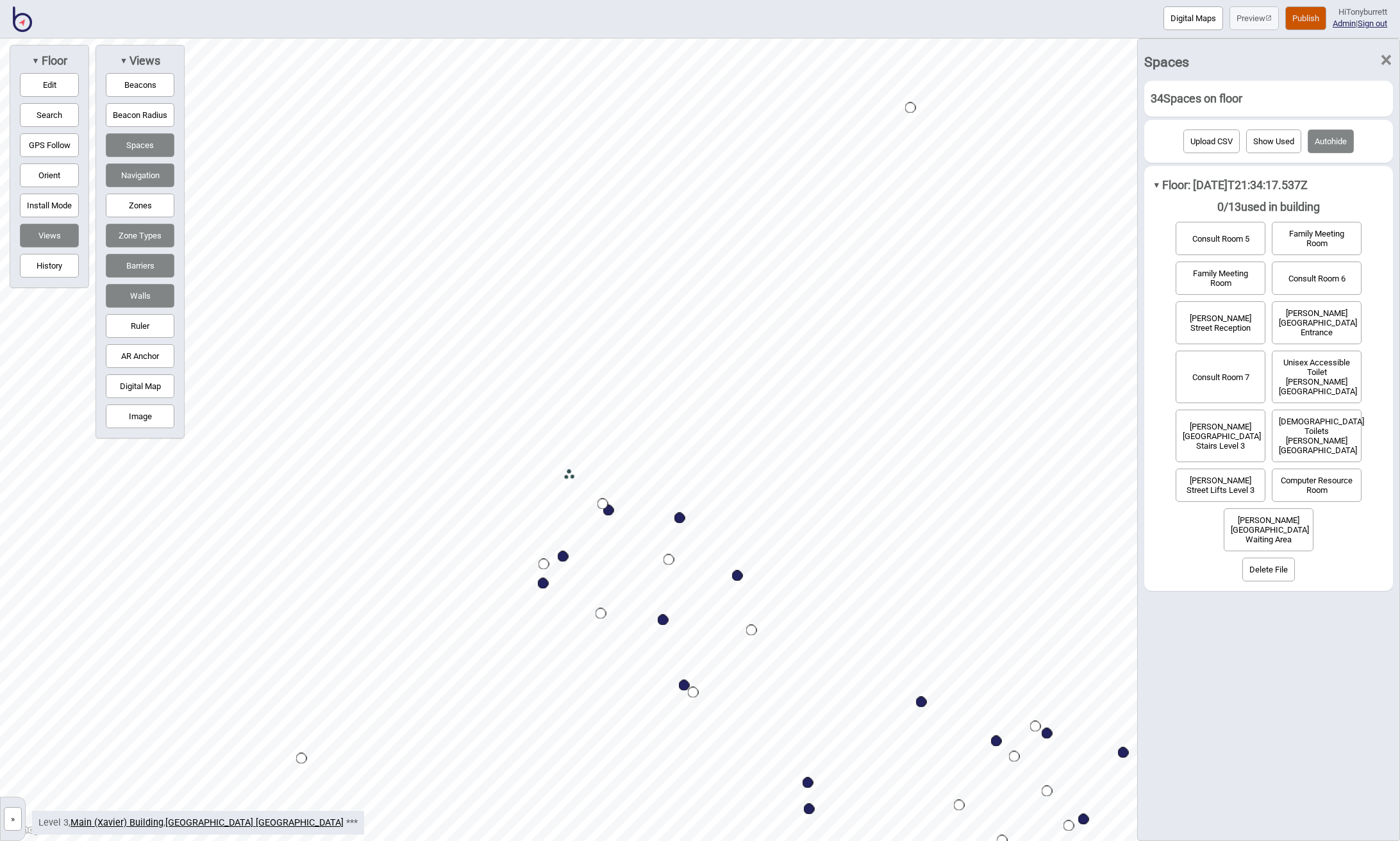
click at [912, 105] on div "Map marker" at bounding box center [910, 108] width 11 height 11
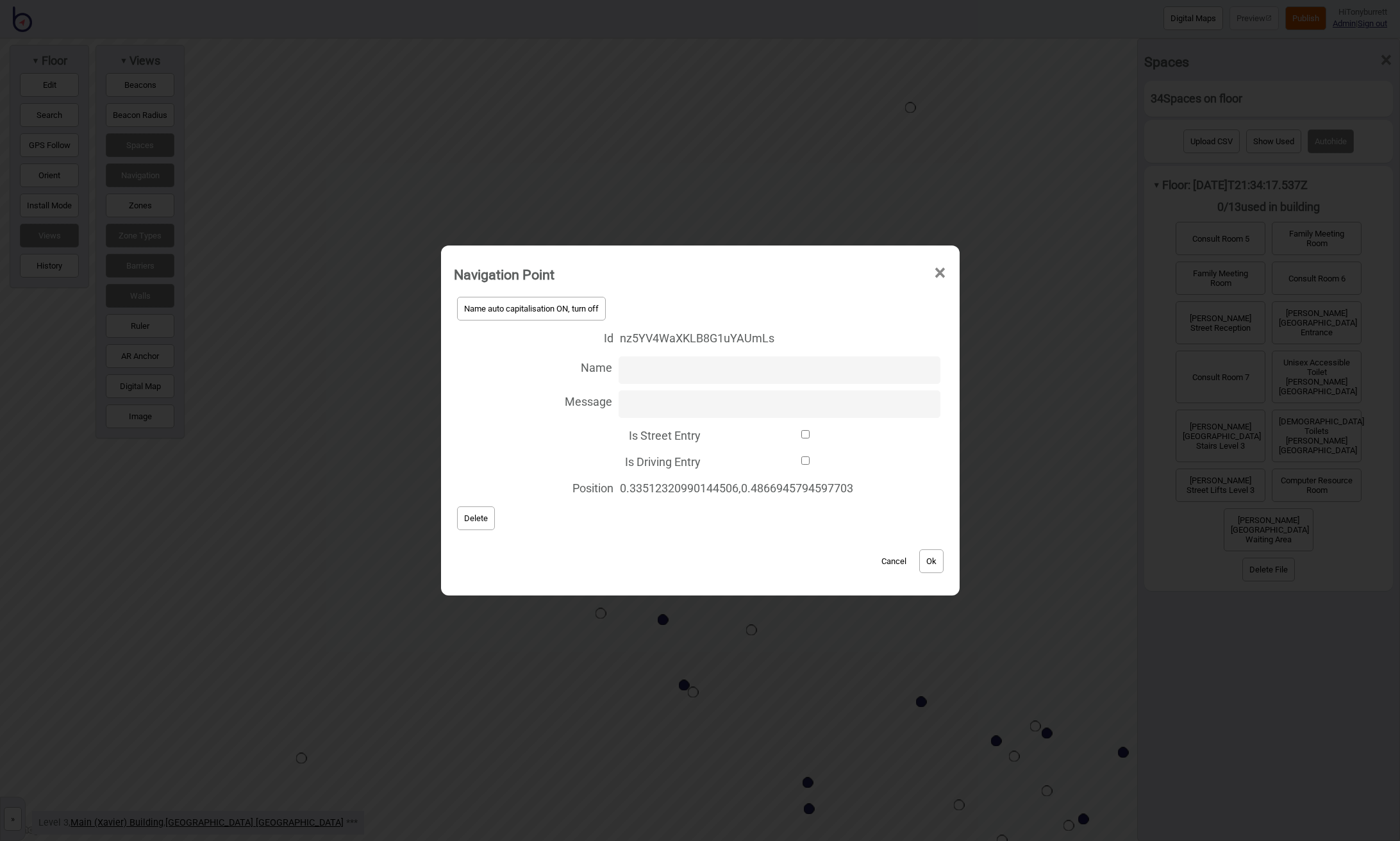
click at [472, 524] on button "Delete" at bounding box center [476, 518] width 38 height 24
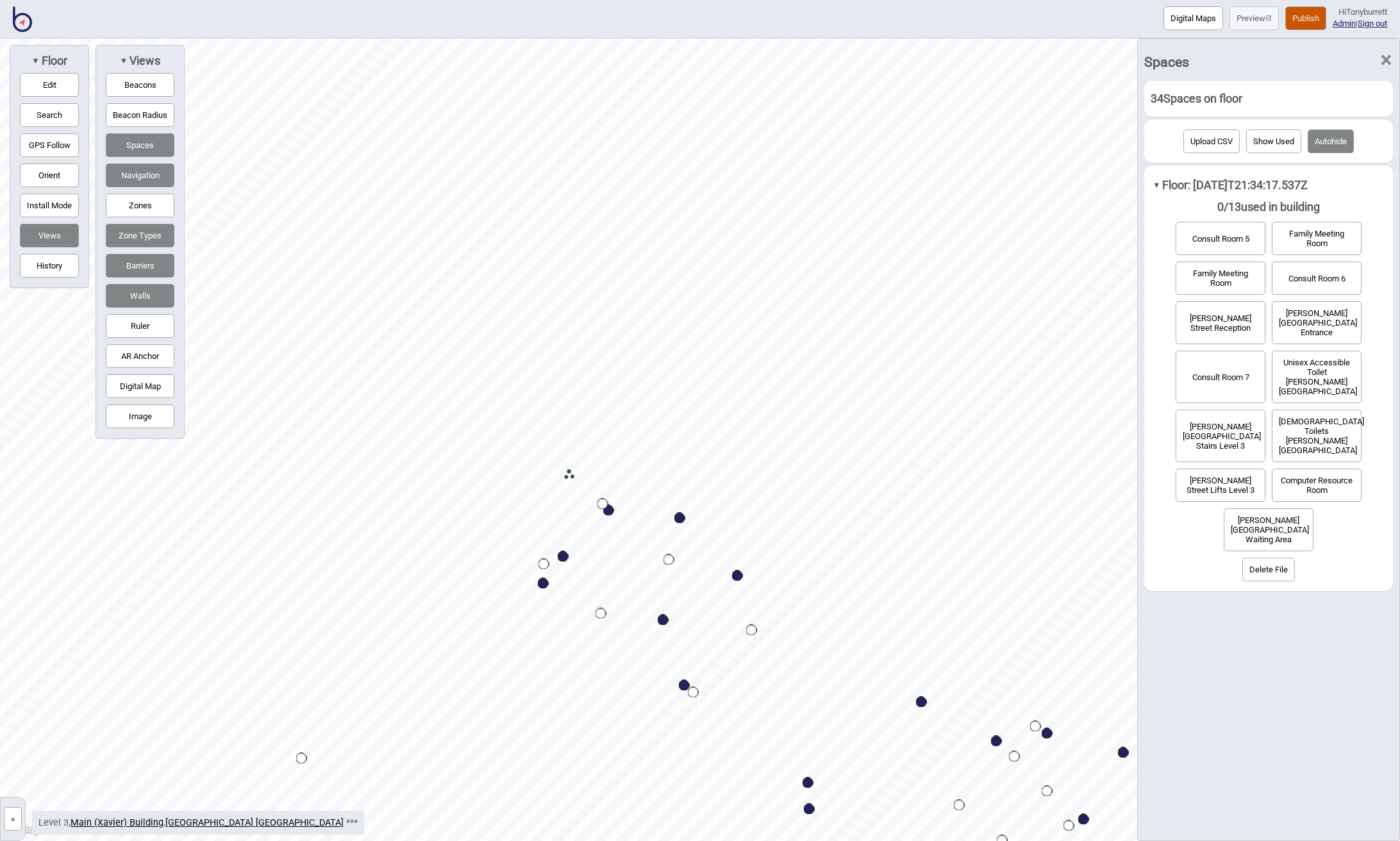
click at [301, 759] on div "Map marker" at bounding box center [301, 759] width 11 height 11
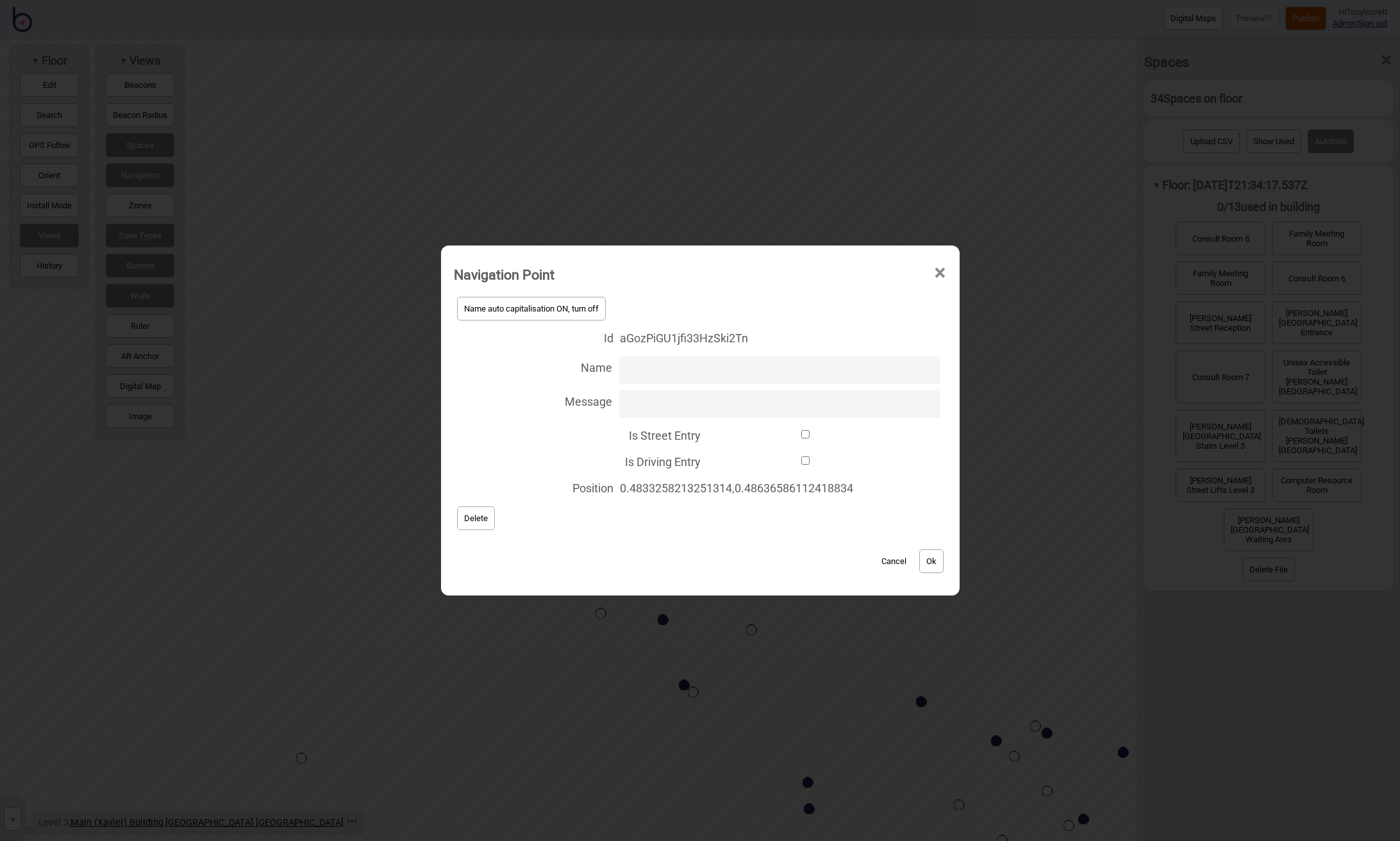
click at [471, 525] on button "Delete" at bounding box center [476, 518] width 38 height 24
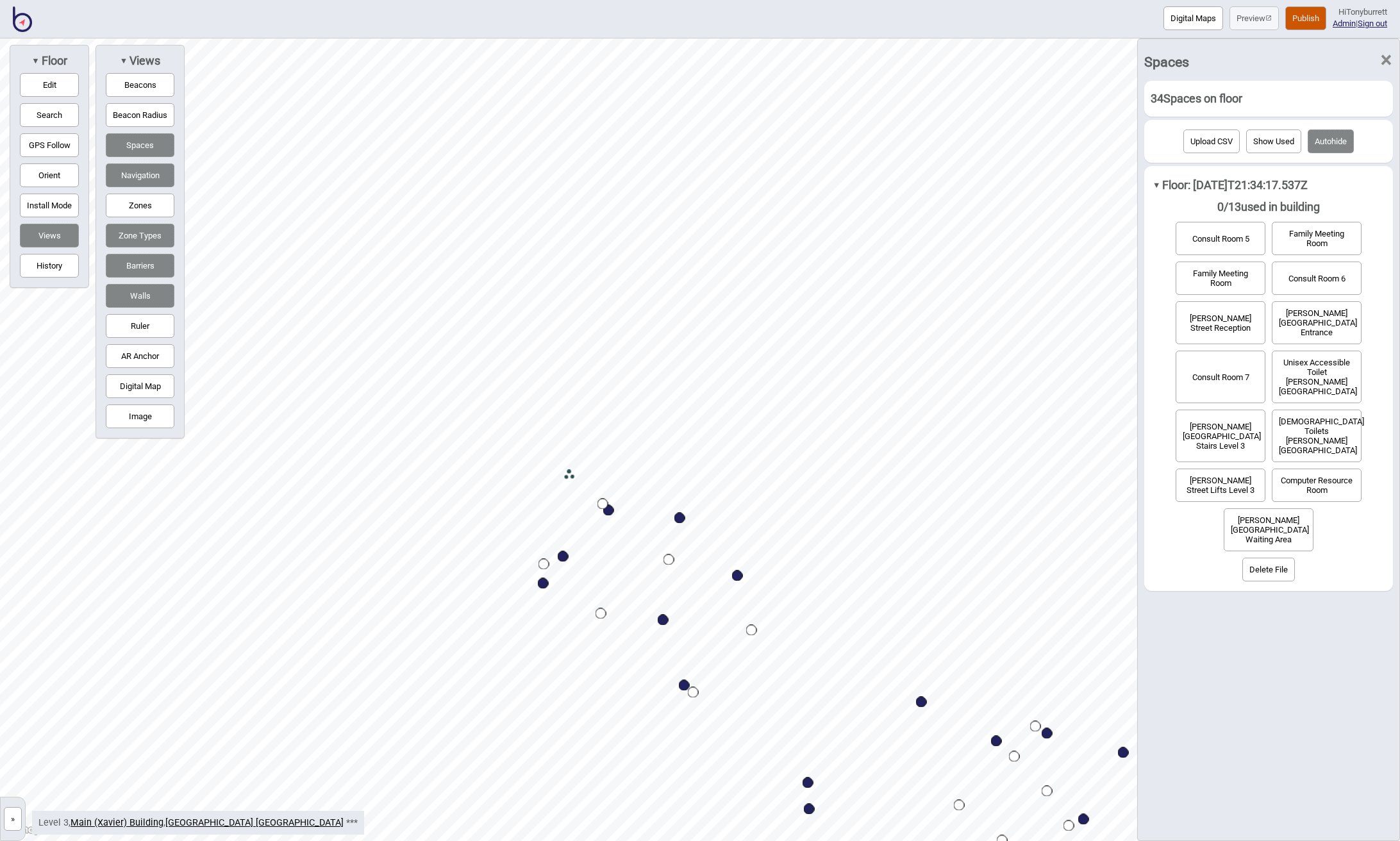
click at [41, 88] on button "Edit" at bounding box center [49, 84] width 59 height 24
click at [240, 768] on div "Map marker" at bounding box center [239, 768] width 19 height 19
drag, startPoint x: 296, startPoint y: 806, endPoint x: 452, endPoint y: 629, distance: 235.9
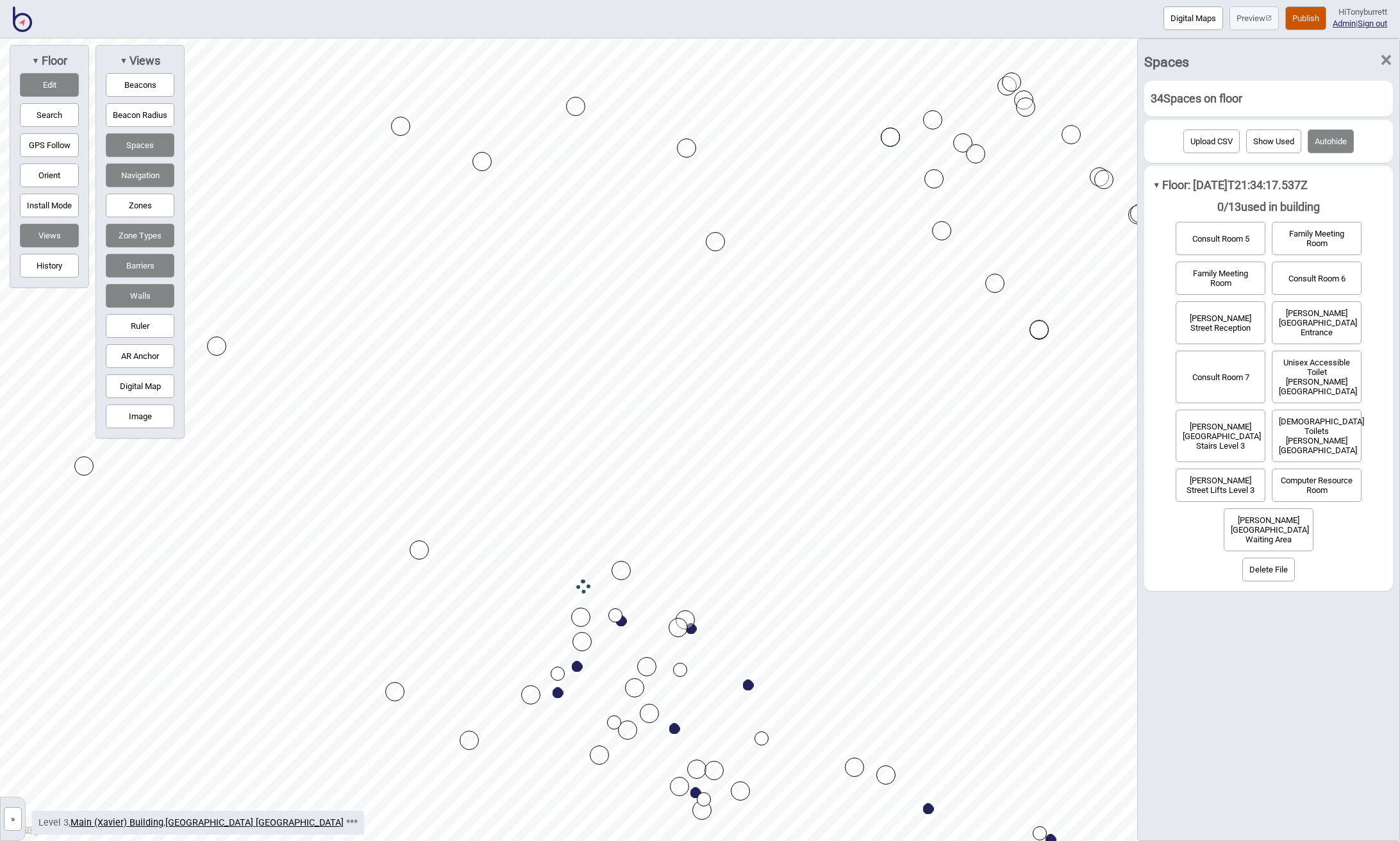
click at [1390, 59] on span "×" at bounding box center [1386, 60] width 14 height 43
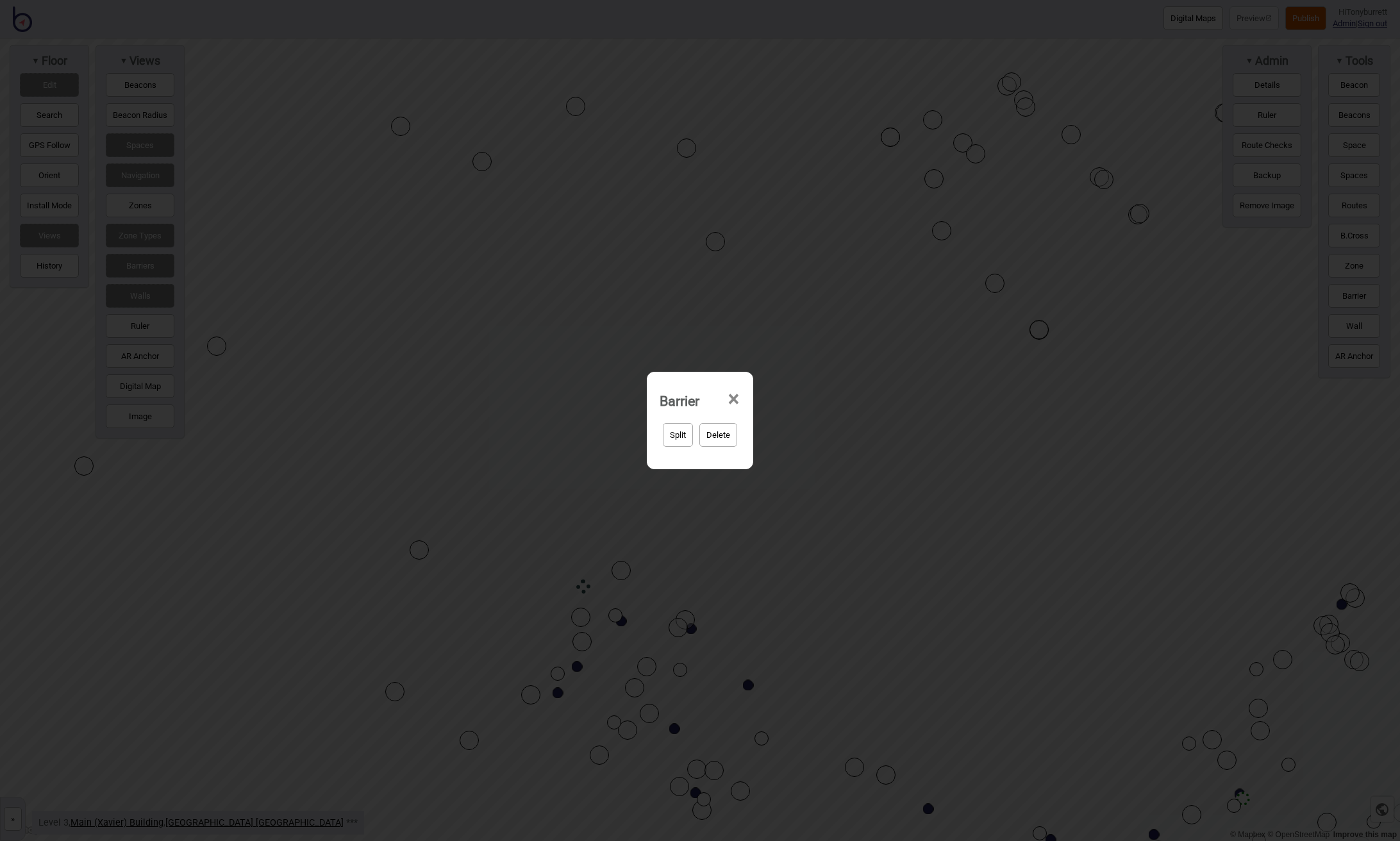
click at [718, 447] on button "Delete" at bounding box center [718, 434] width 38 height 24
click at [739, 441] on button "Yep, delete it!" at bounding box center [733, 434] width 63 height 24
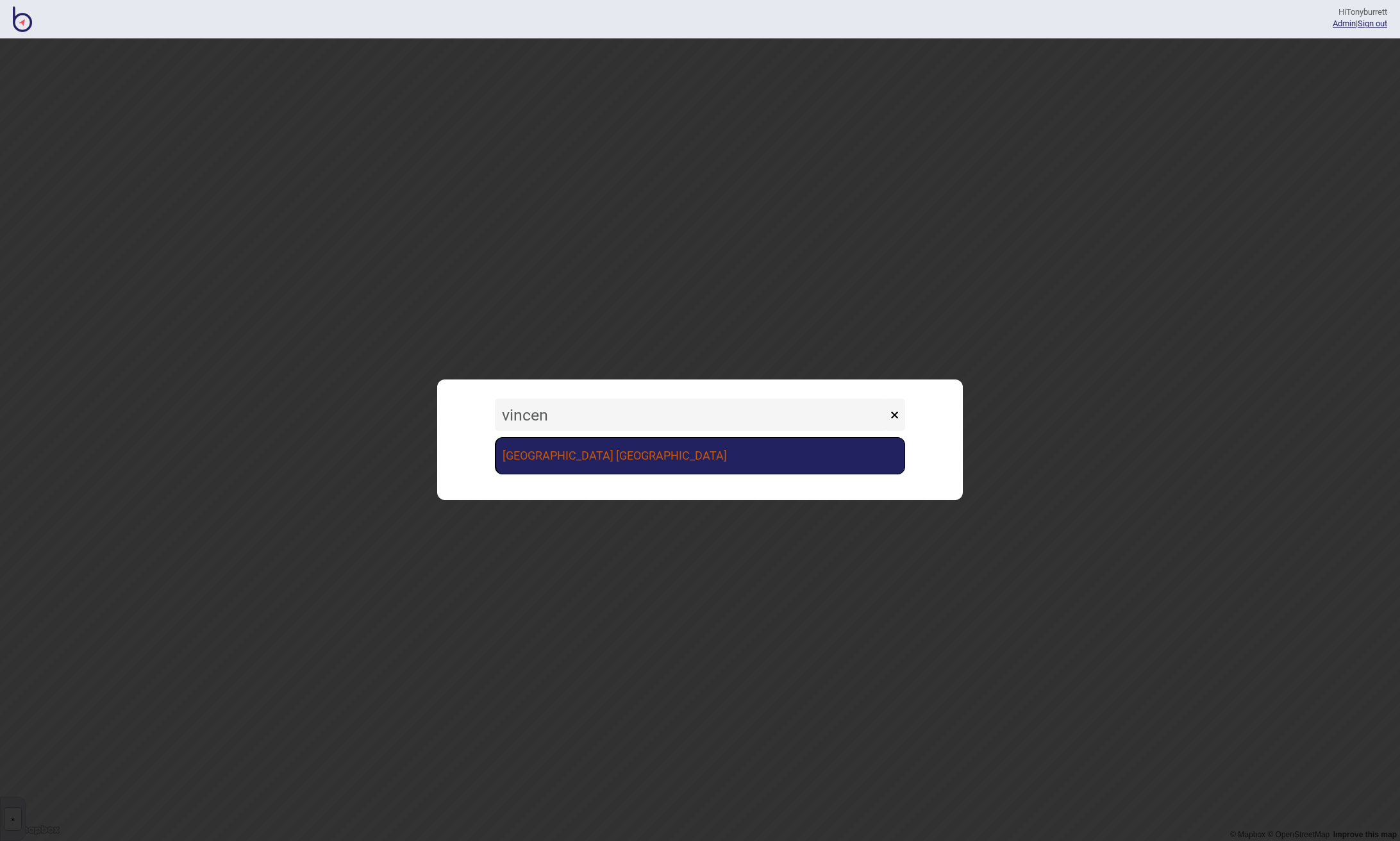
type input "vincen"
click at [675, 456] on link "[GEOGRAPHIC_DATA] [GEOGRAPHIC_DATA]" at bounding box center [700, 455] width 410 height 37
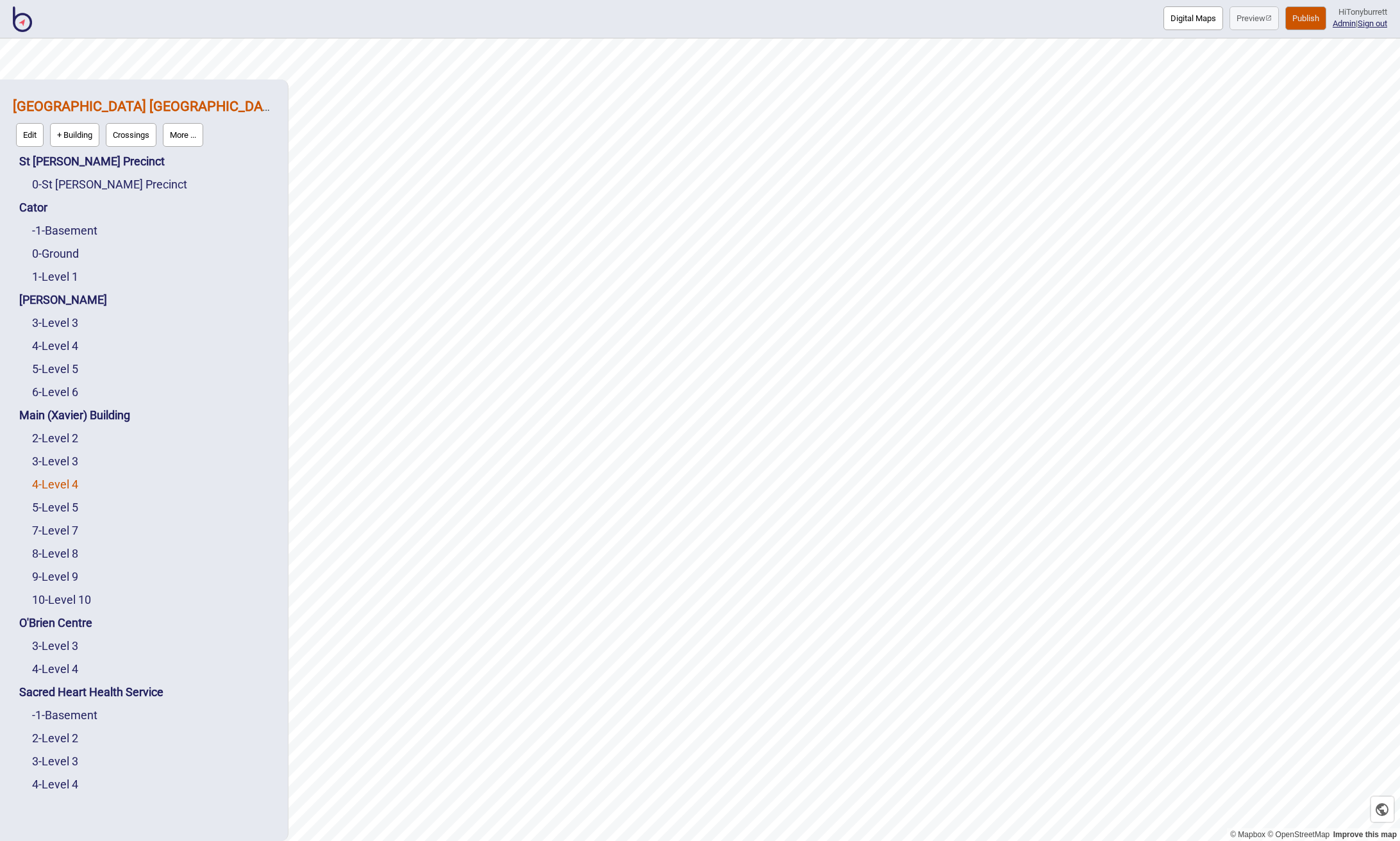
click at [59, 487] on link "4 - Level 4" at bounding box center [55, 484] width 46 height 14
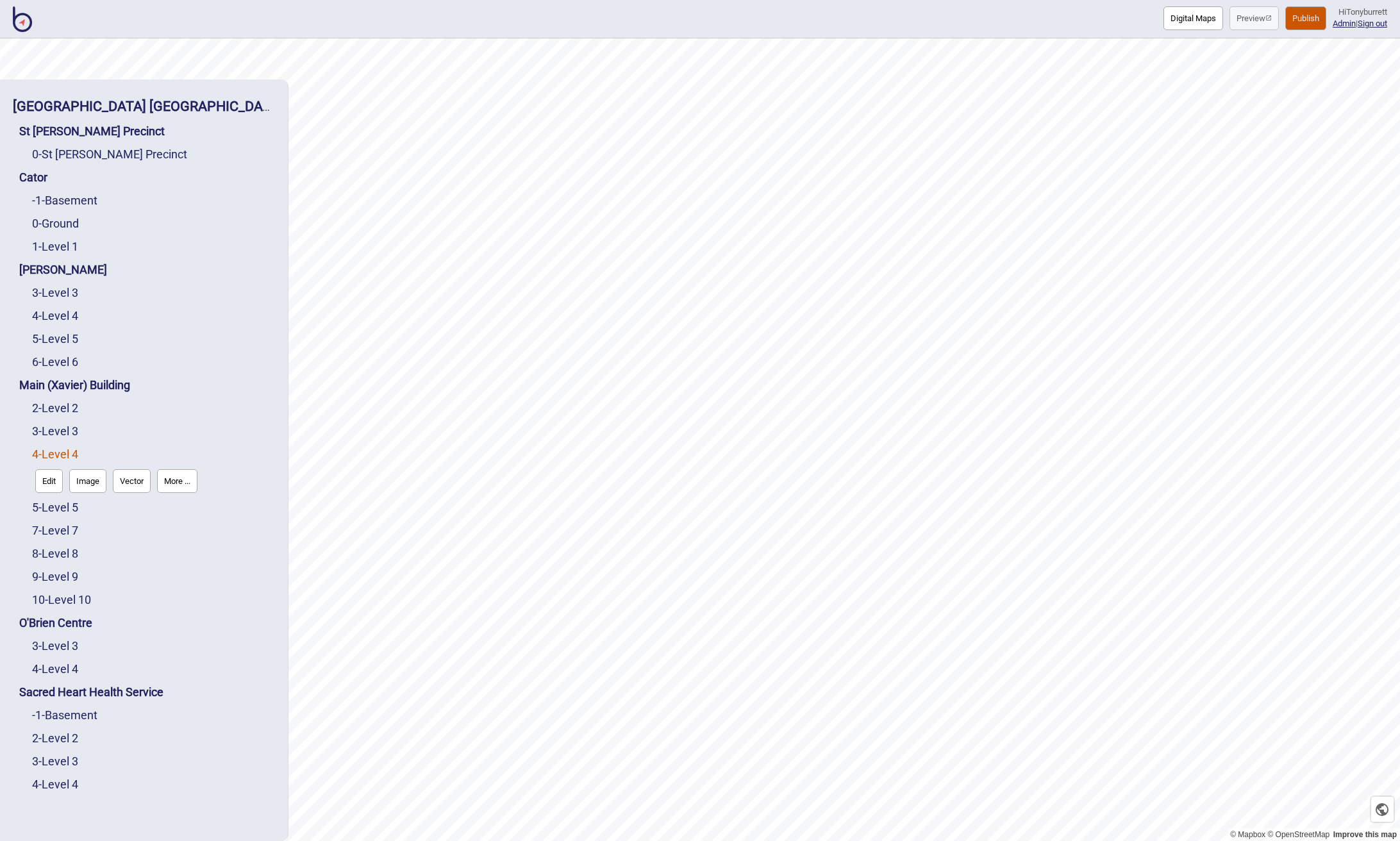
click at [45, 487] on button "Edit" at bounding box center [49, 481] width 28 height 24
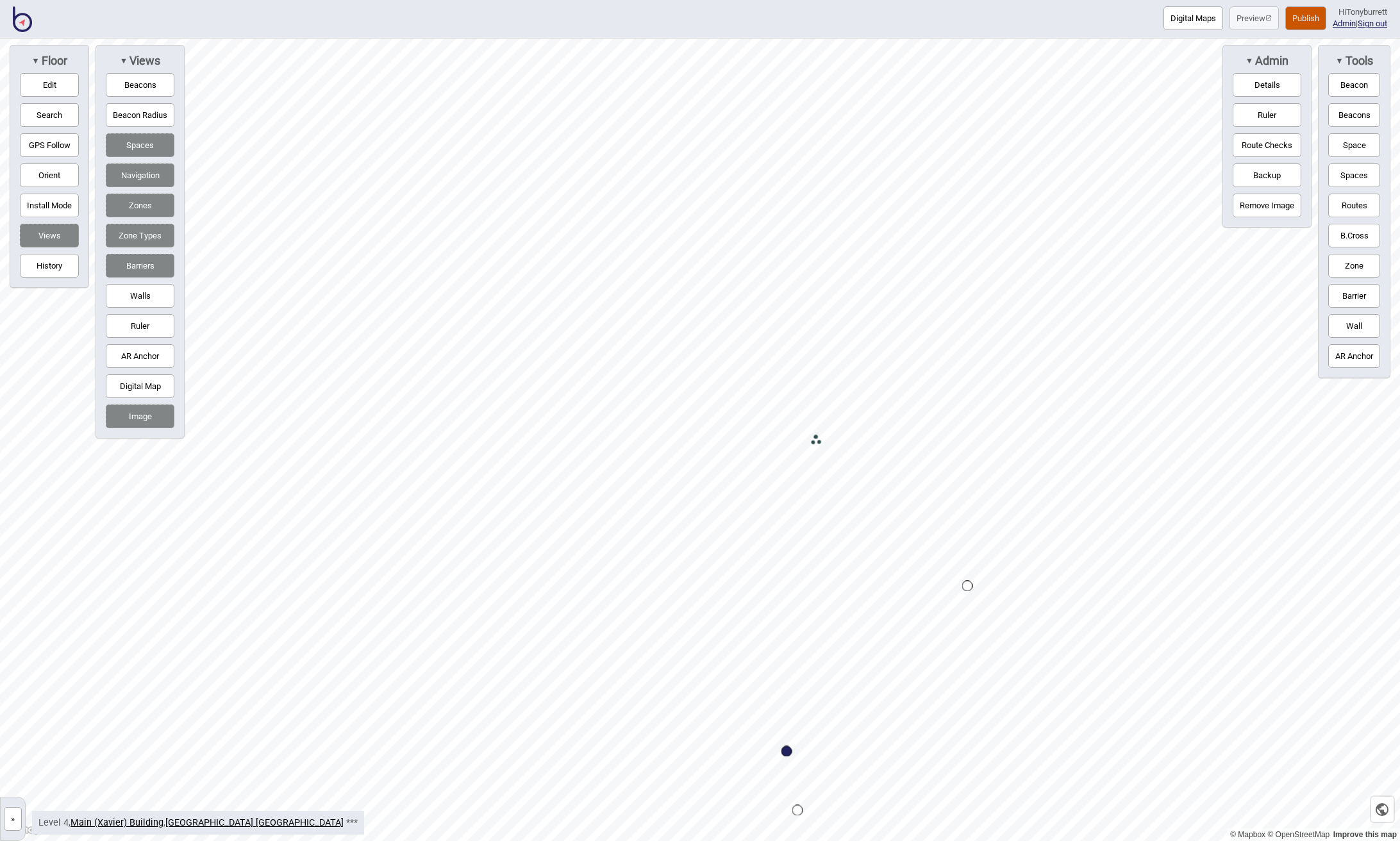
click at [814, 440] on div "Map marker" at bounding box center [816, 440] width 11 height 11
drag, startPoint x: 66, startPoint y: 86, endPoint x: 161, endPoint y: 140, distance: 109.3
click at [66, 87] on button "Edit" at bounding box center [49, 84] width 59 height 24
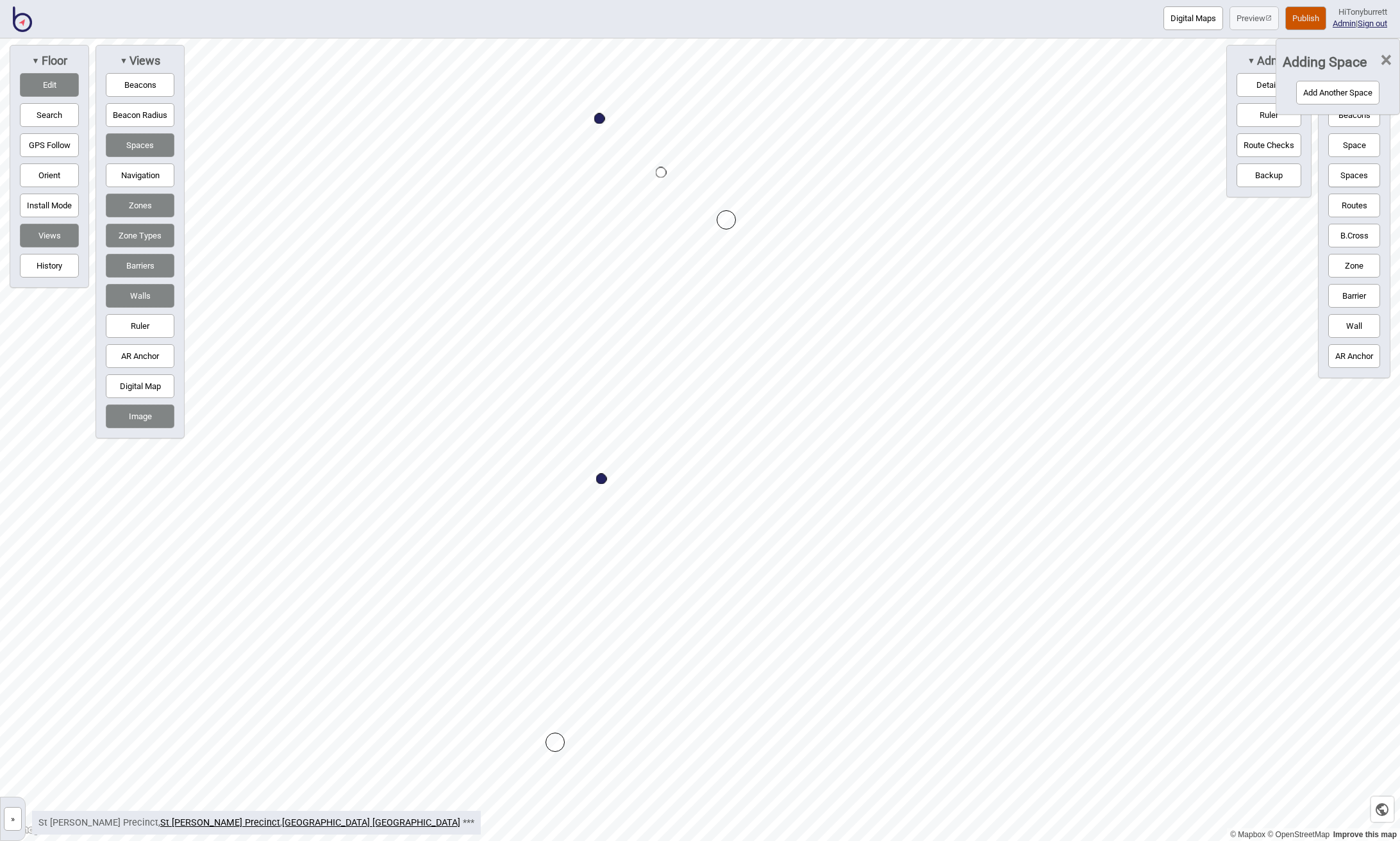
click at [1318, 96] on button "Add Another Space" at bounding box center [1337, 93] width 83 height 24
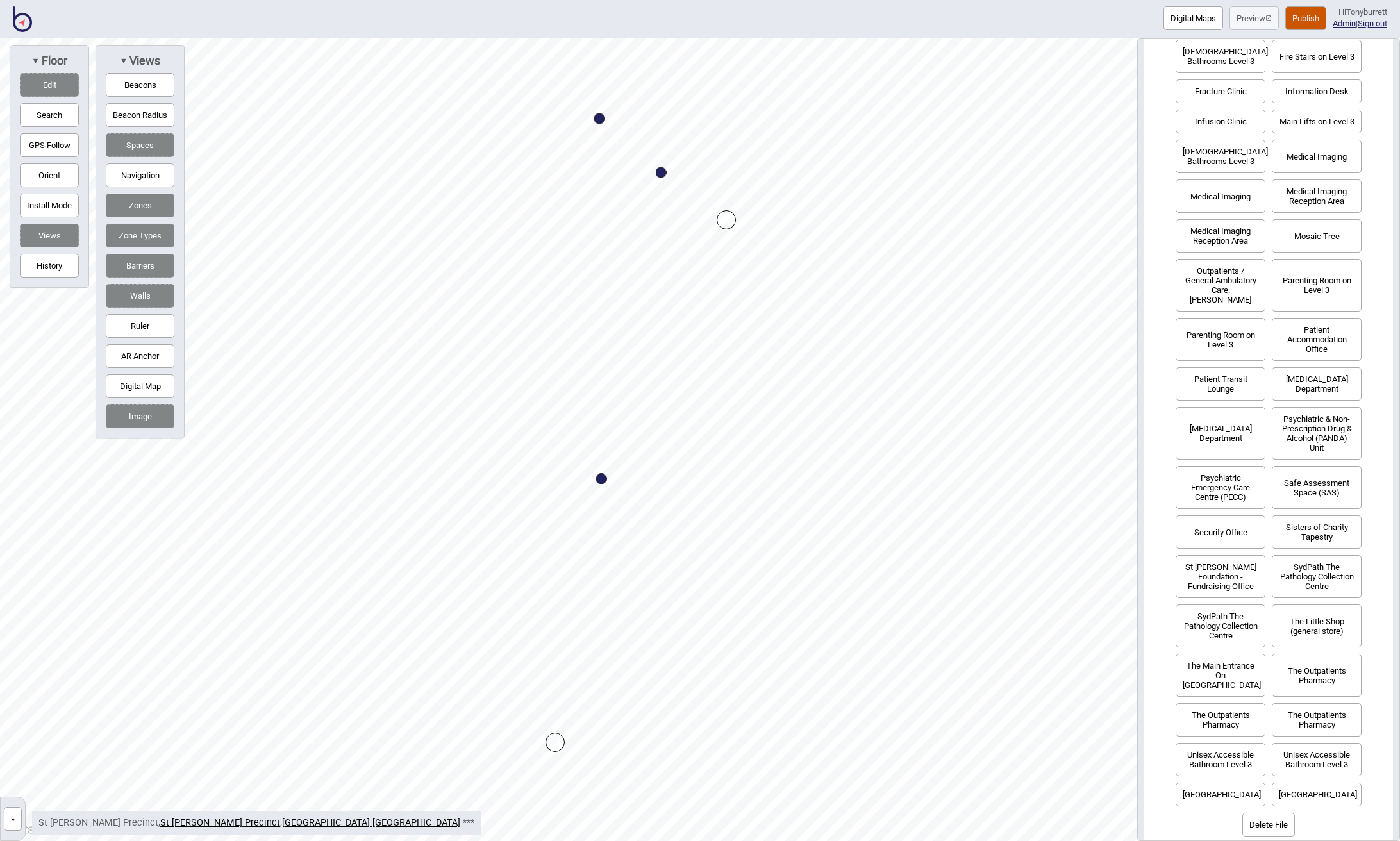
scroll to position [478, 0]
click at [1313, 434] on button "Psychiatric & Non-Prescription Drug & Alcohol (PANDA) Unit" at bounding box center [1316, 434] width 90 height 53
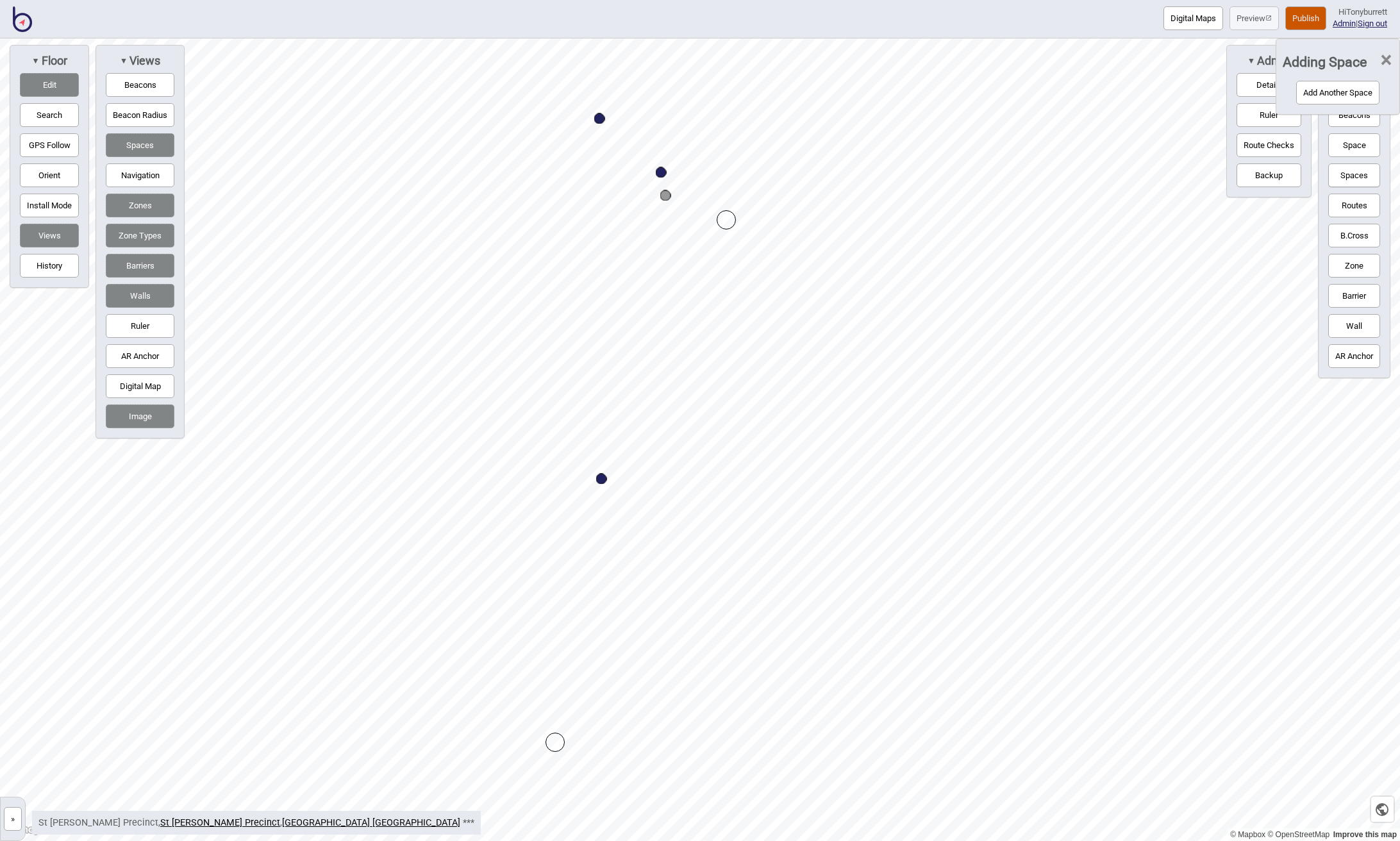
click at [1325, 92] on button "Add Another Space" at bounding box center [1337, 93] width 83 height 24
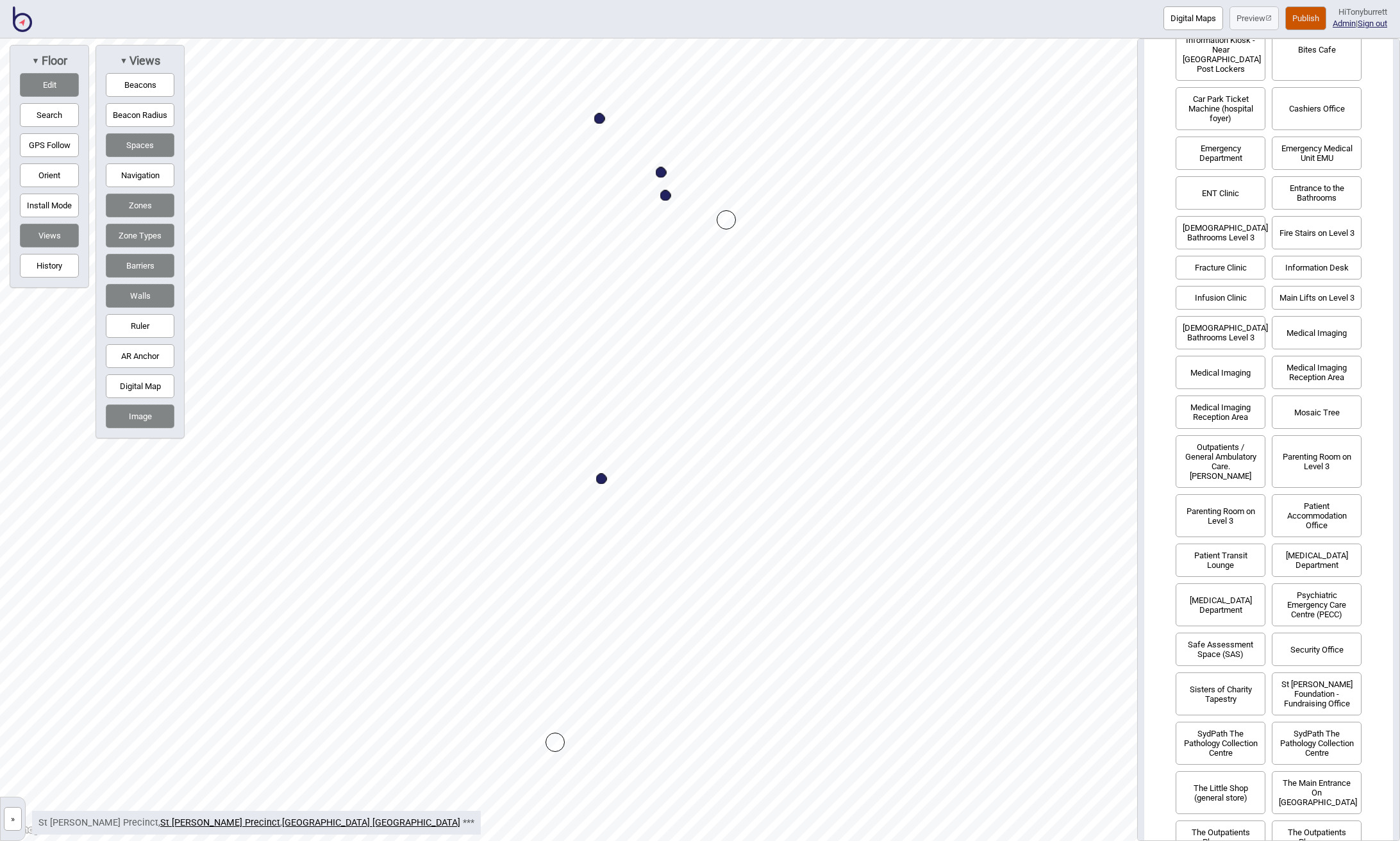
scroll to position [291, 0]
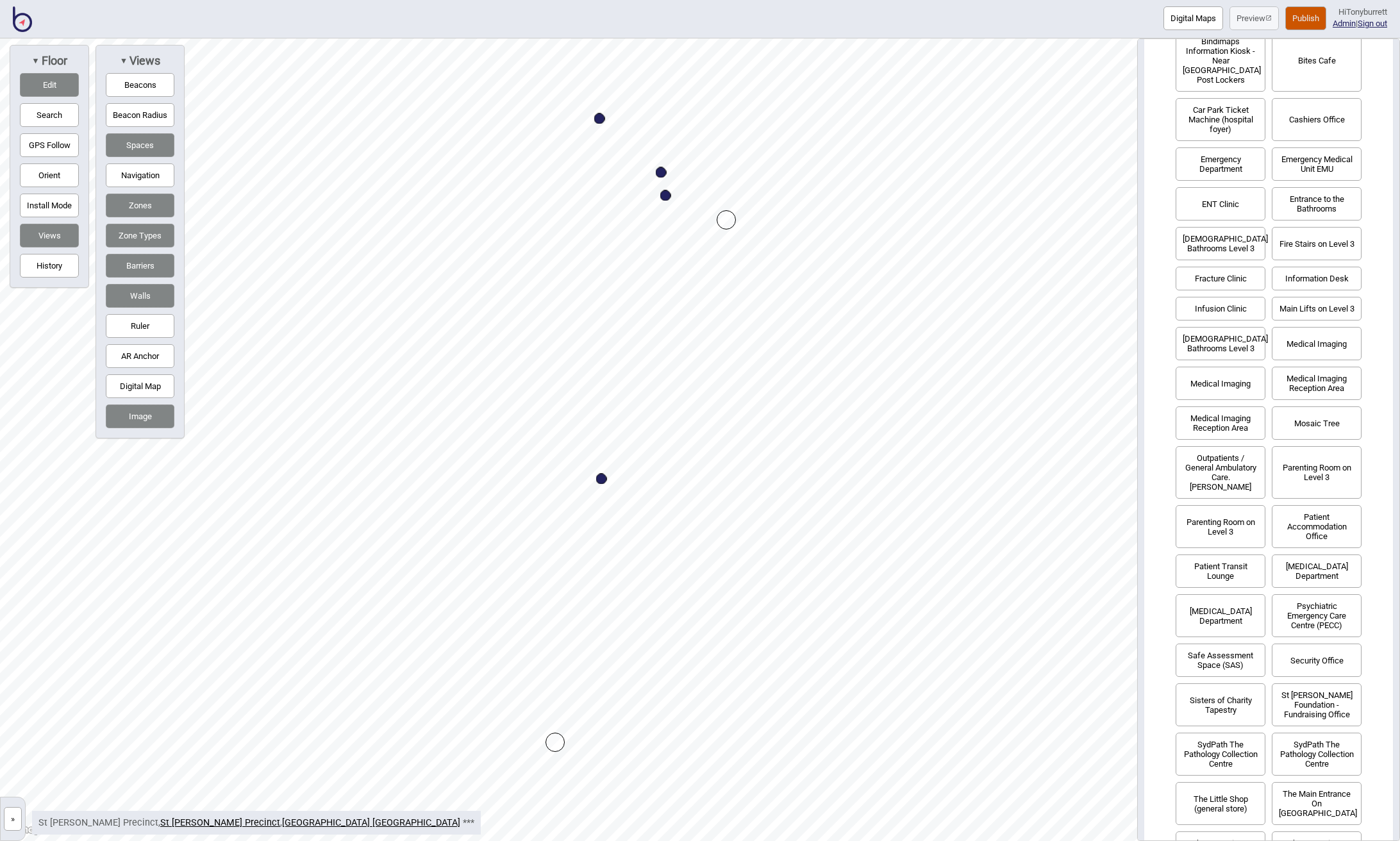
click at [1230, 151] on button "Emergency Department" at bounding box center [1220, 163] width 90 height 33
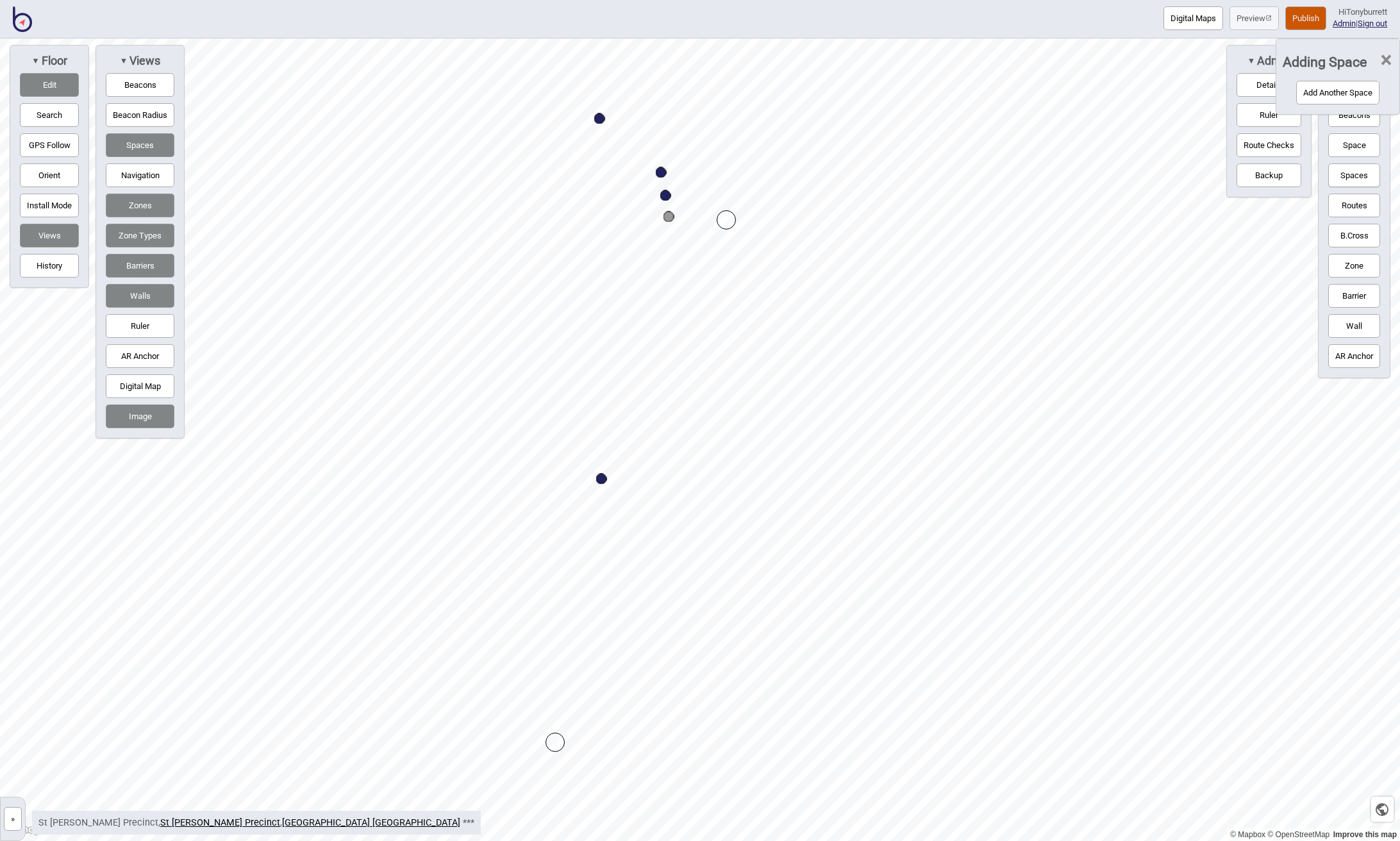
click at [1353, 91] on button "Add Another Space" at bounding box center [1337, 93] width 83 height 24
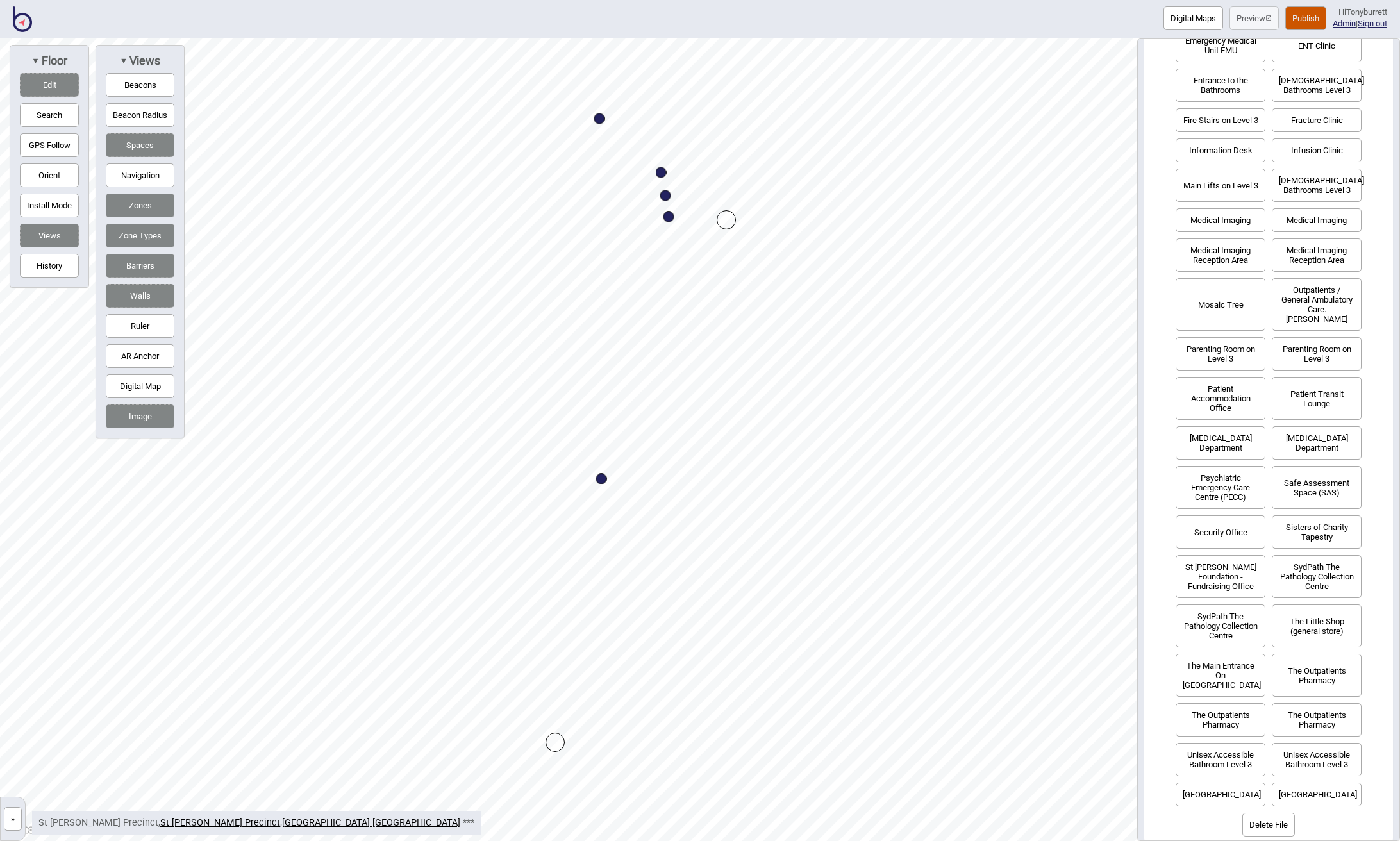
scroll to position [409, 0]
click at [1289, 495] on button "Safe Assessment Space (SAS)" at bounding box center [1316, 488] width 90 height 43
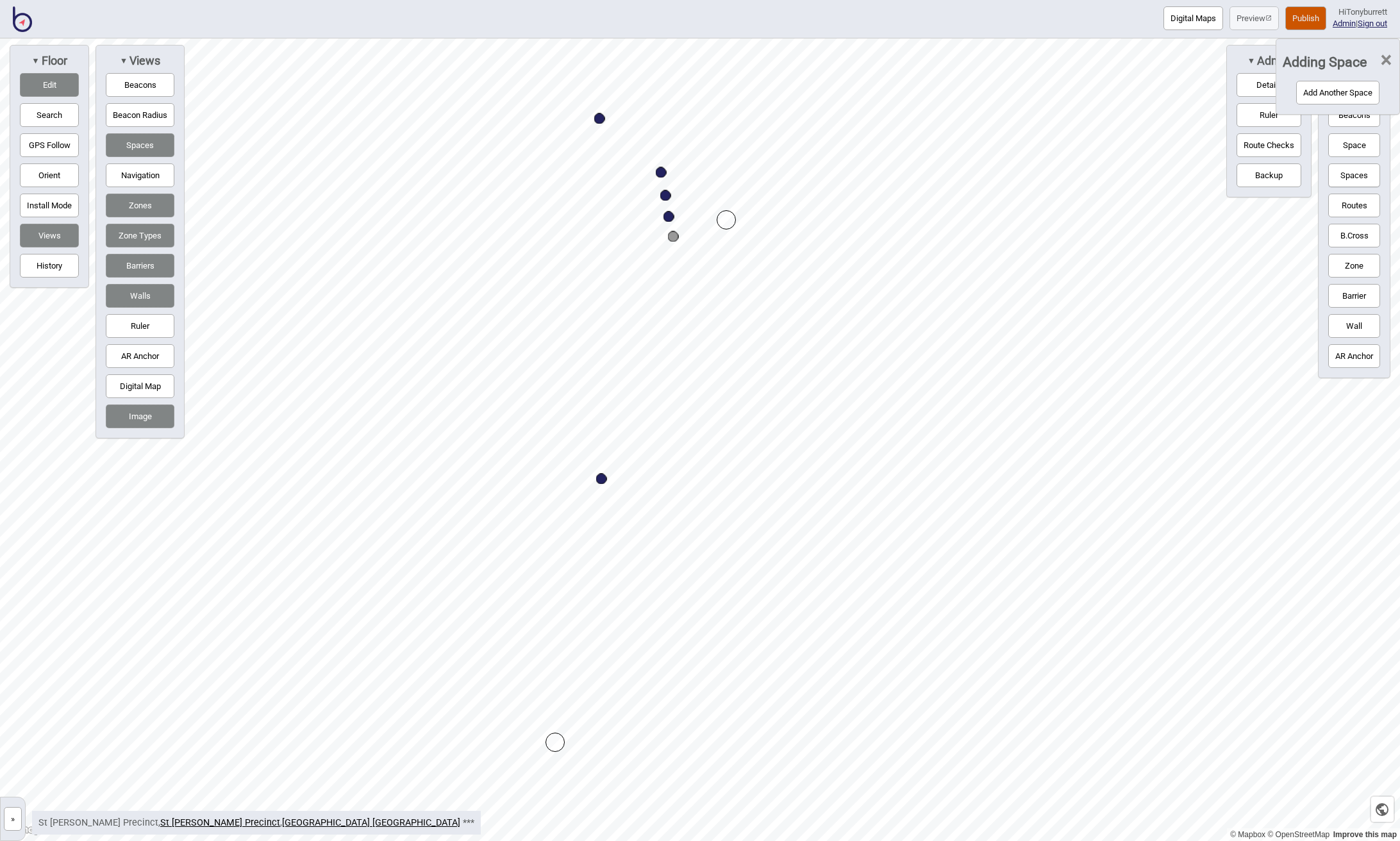
click at [1314, 93] on button "Add Another Space" at bounding box center [1337, 93] width 83 height 24
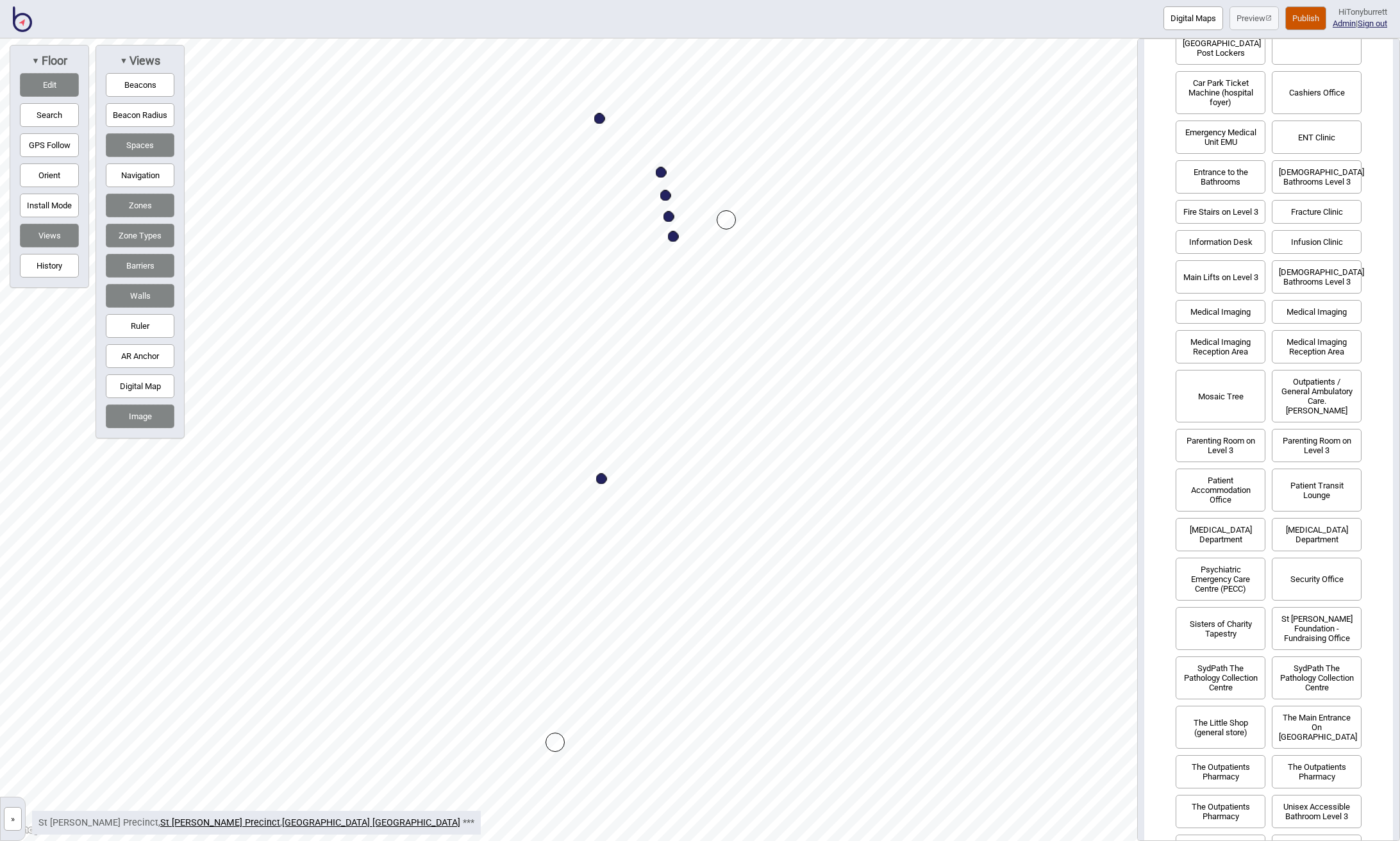
scroll to position [317, 0]
click at [1222, 129] on button "Emergency Medical Unit EMU" at bounding box center [1220, 138] width 90 height 33
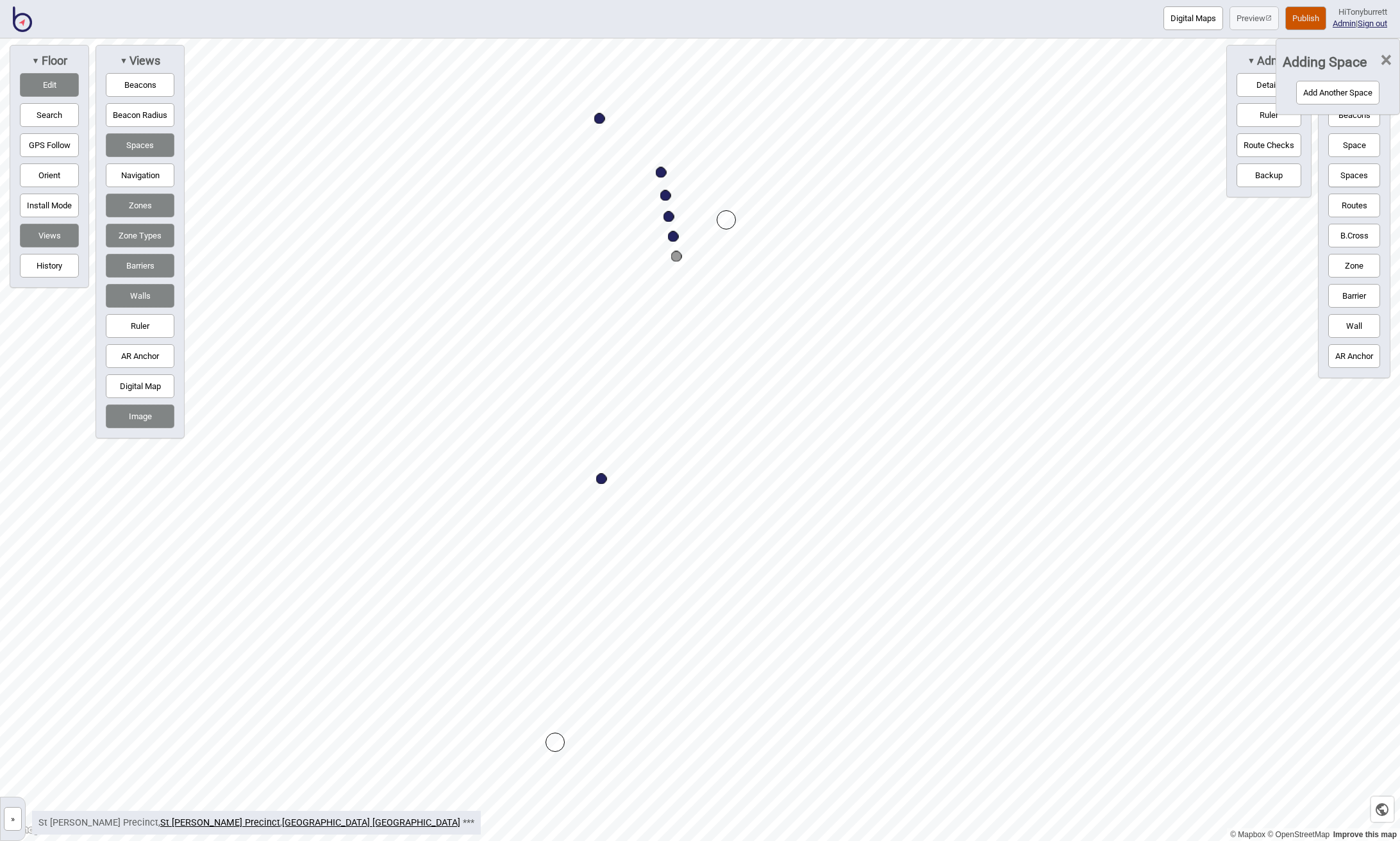
click at [1343, 93] on button "Add Another Space" at bounding box center [1337, 93] width 83 height 24
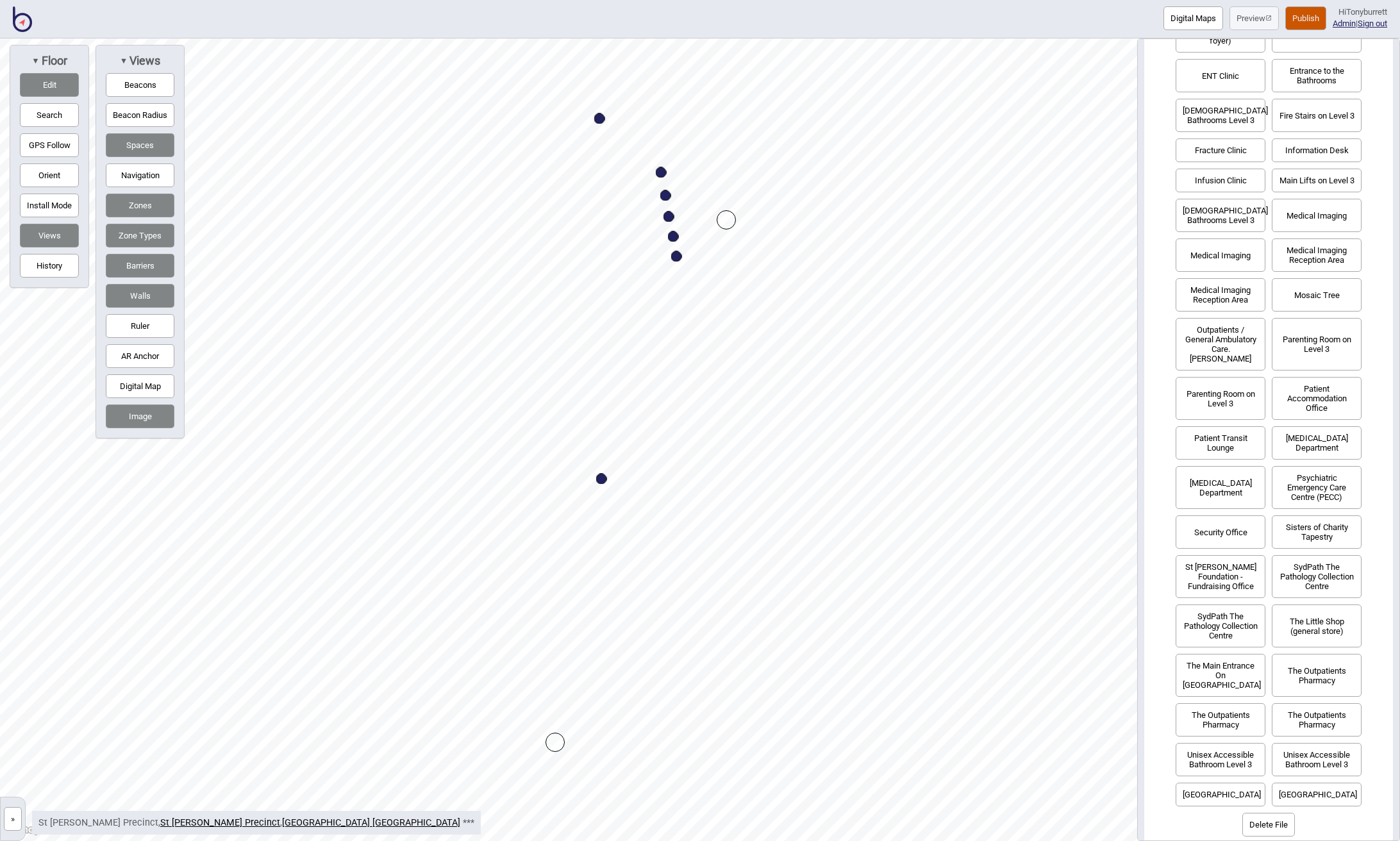
scroll to position [379, 0]
click at [1327, 497] on button "Psychiatric Emergency Care Centre (PECC)" at bounding box center [1316, 488] width 90 height 43
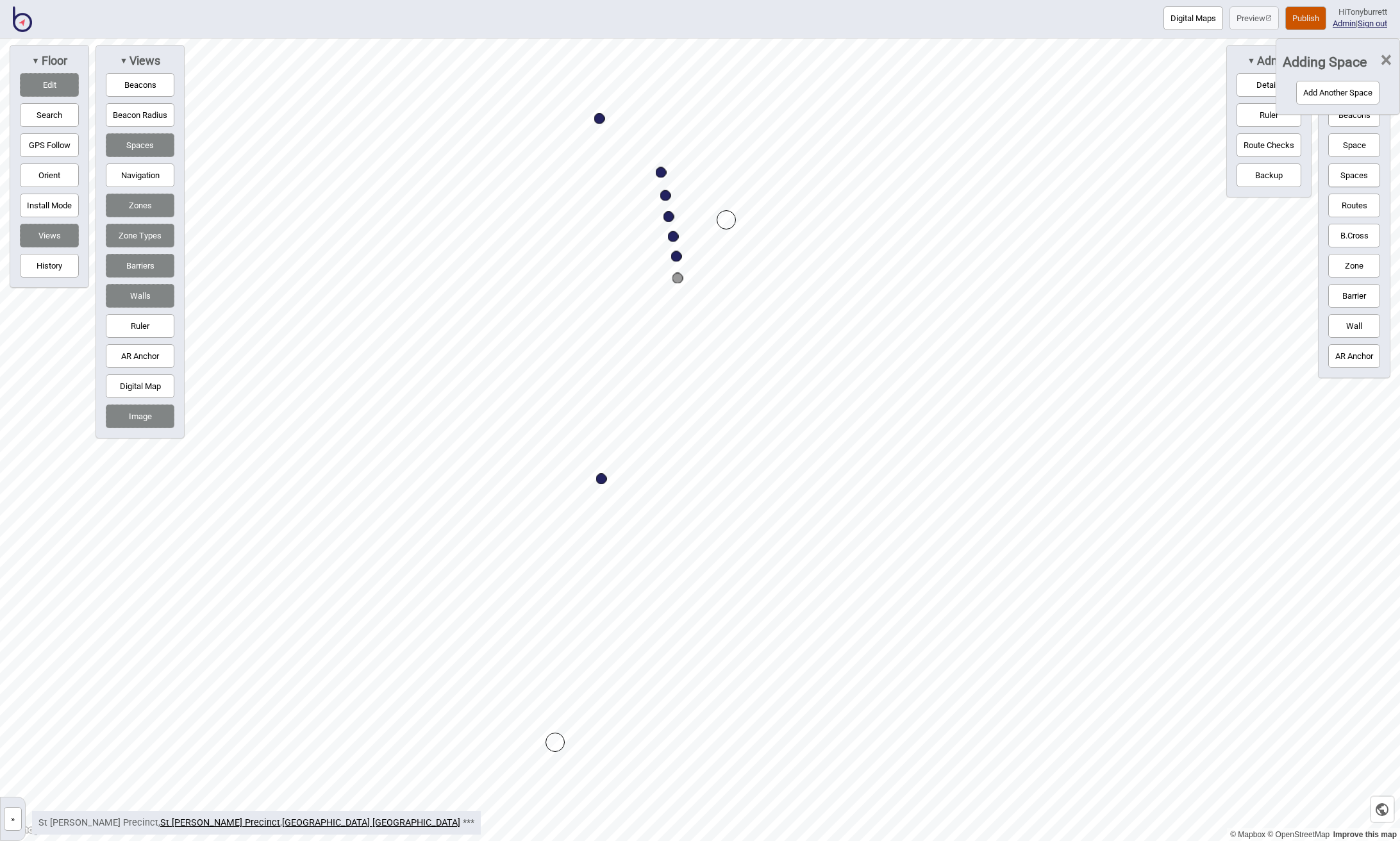
click at [1387, 59] on span "×" at bounding box center [1386, 60] width 14 height 43
click at [138, 177] on button "Navigation" at bounding box center [140, 175] width 69 height 24
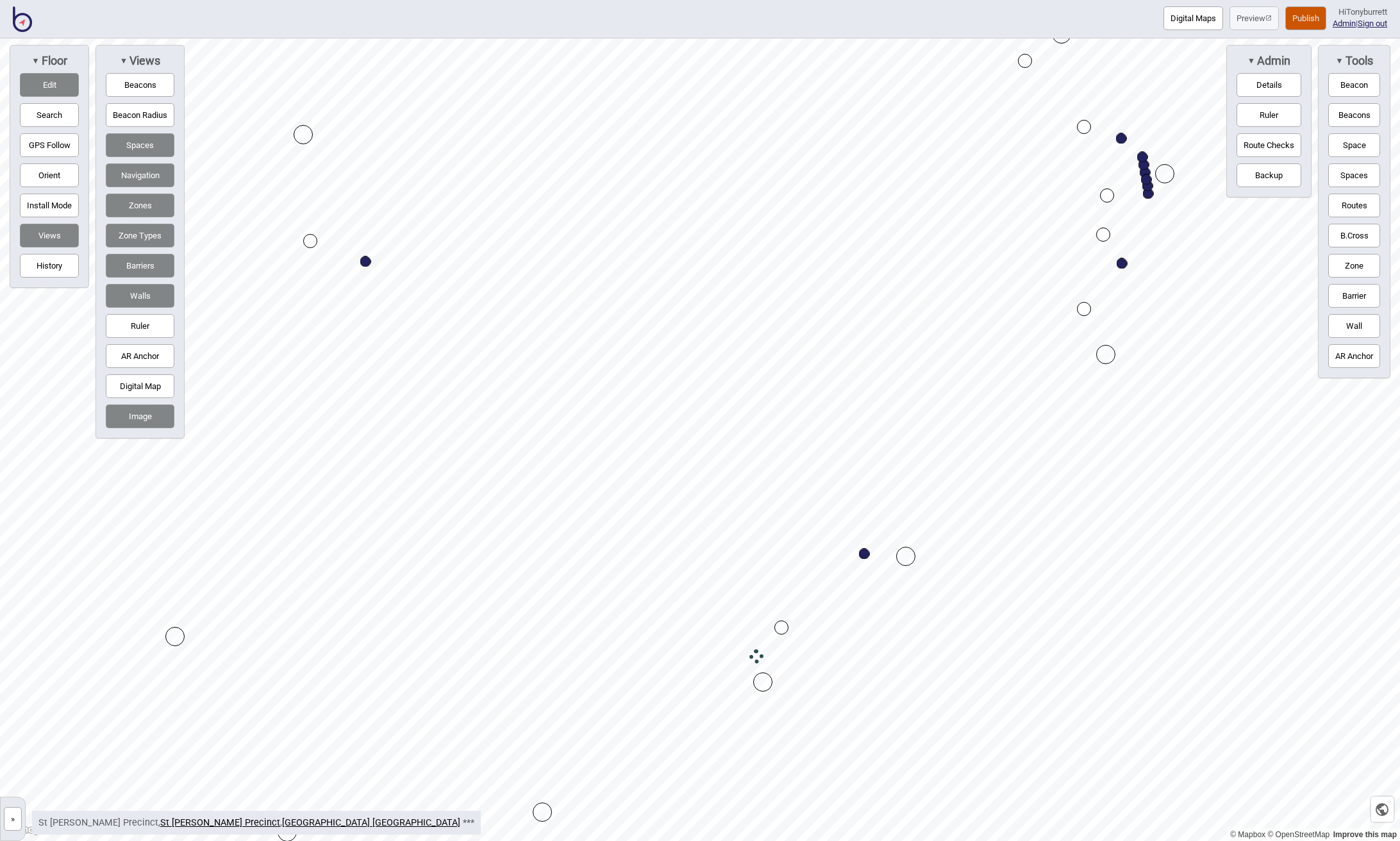
click at [1372, 208] on button "Routes" at bounding box center [1353, 205] width 52 height 24
click at [623, 532] on div "Map marker" at bounding box center [623, 531] width 14 height 14
click at [1339, 205] on button "Routes" at bounding box center [1353, 205] width 52 height 24
click at [1352, 297] on button "Barrier" at bounding box center [1353, 295] width 52 height 24
click at [382, 320] on div "Map marker" at bounding box center [382, 318] width 19 height 19
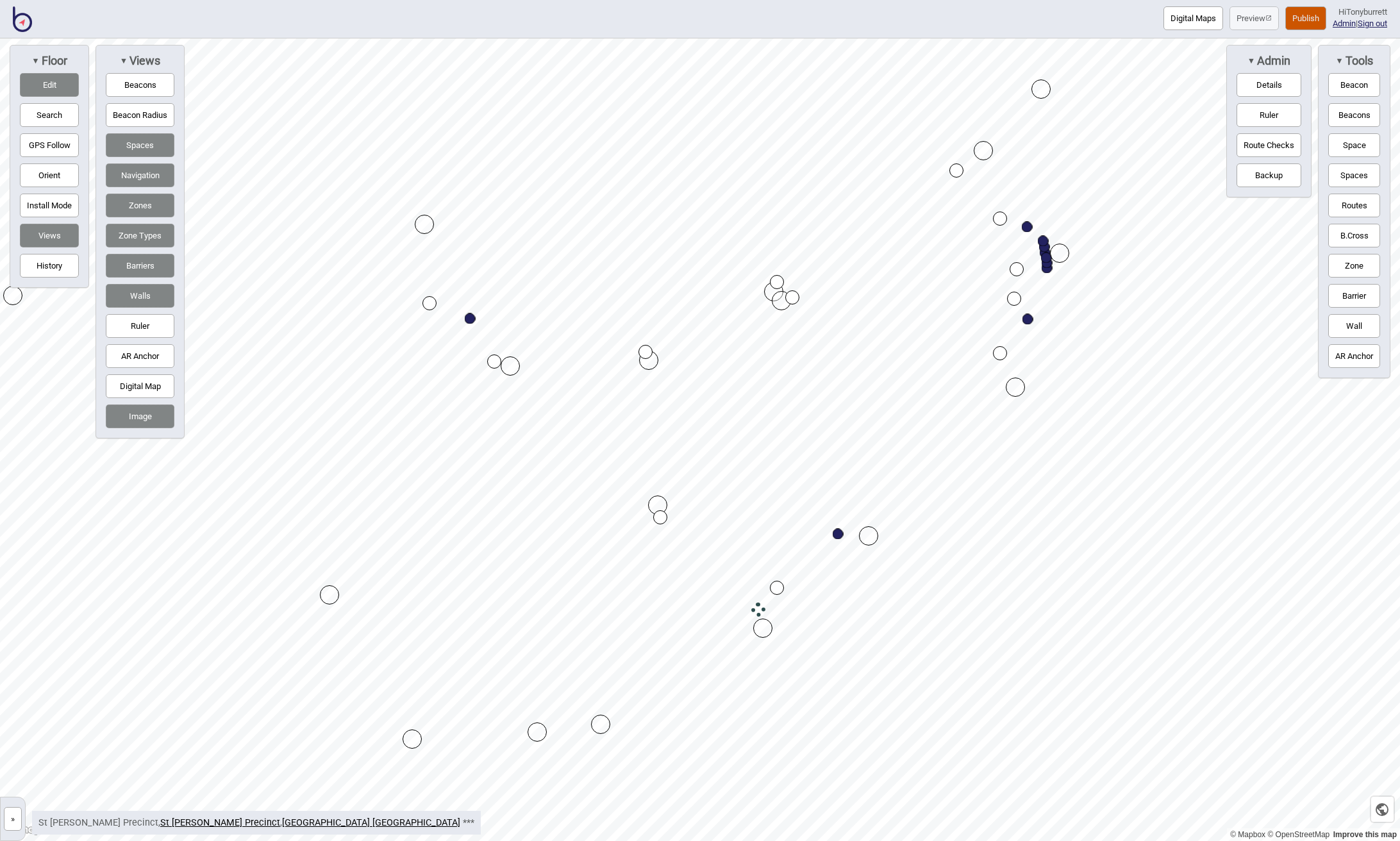
click at [1349, 302] on button "Barrier" at bounding box center [1353, 295] width 52 height 24
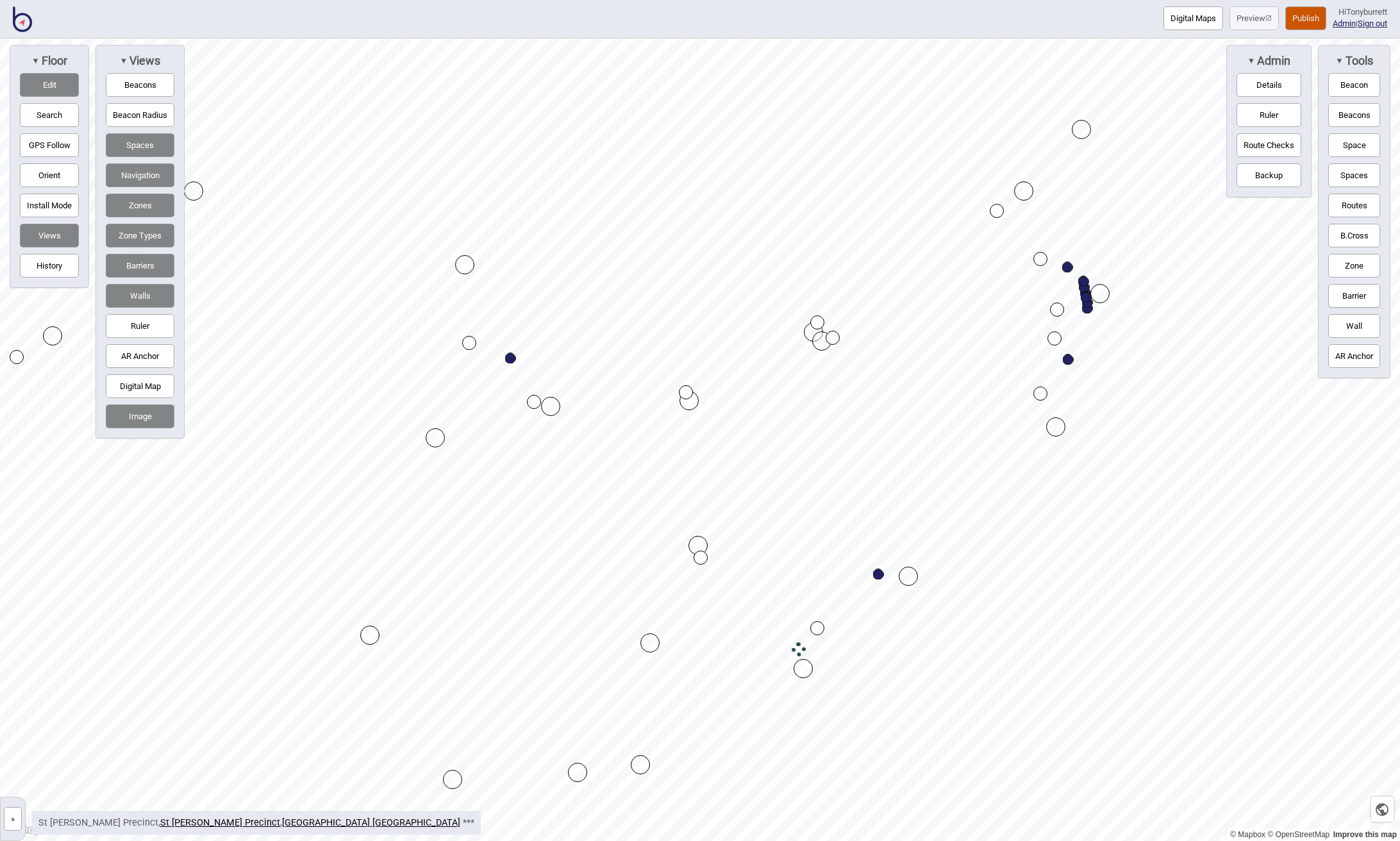
click at [434, 436] on div "Map marker" at bounding box center [435, 438] width 19 height 19
click at [1347, 299] on button "Barrier" at bounding box center [1353, 295] width 52 height 24
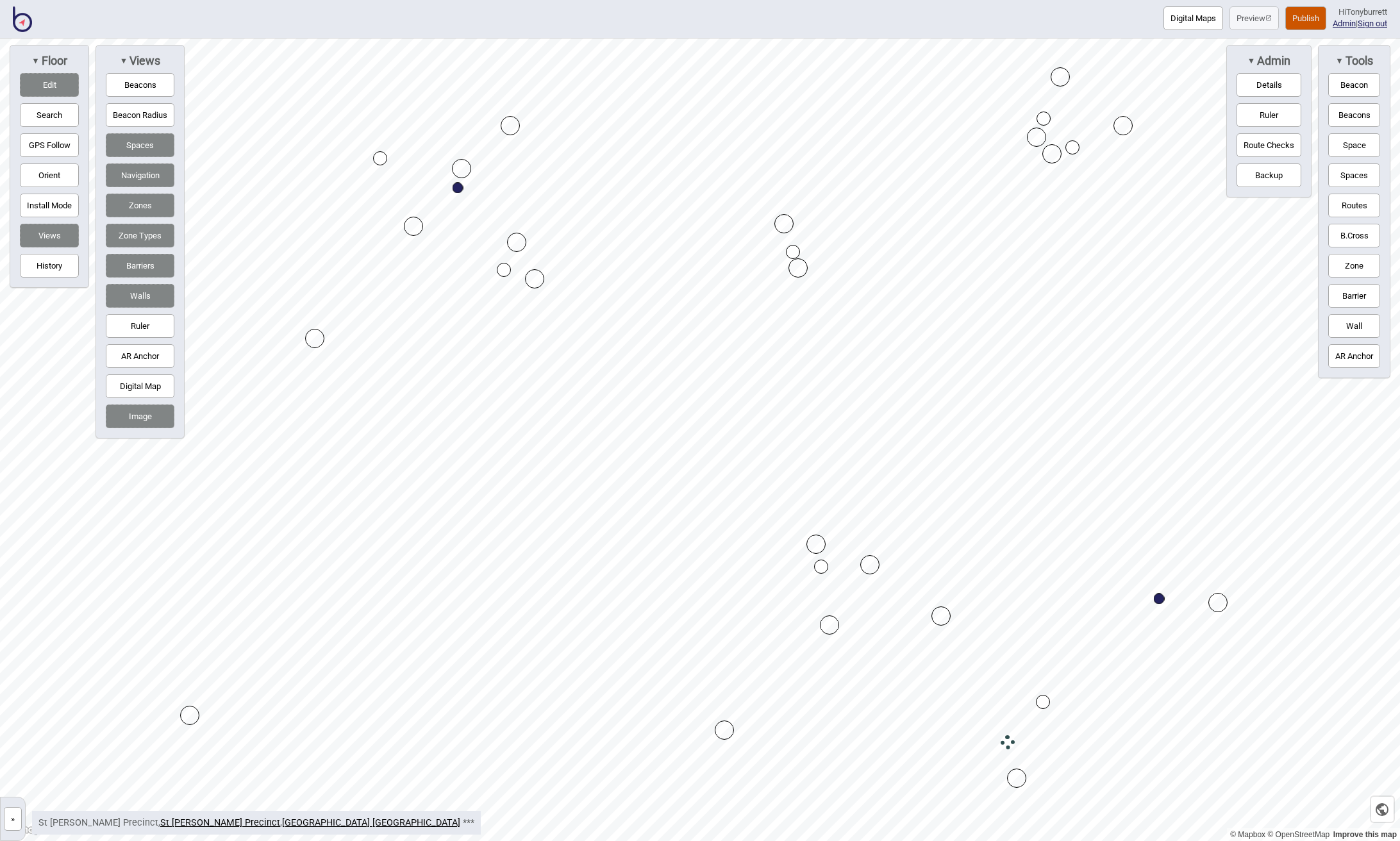
click at [1345, 333] on button "Wall" at bounding box center [1353, 326] width 52 height 24
click at [693, 526] on div "Map marker" at bounding box center [693, 526] width 19 height 19
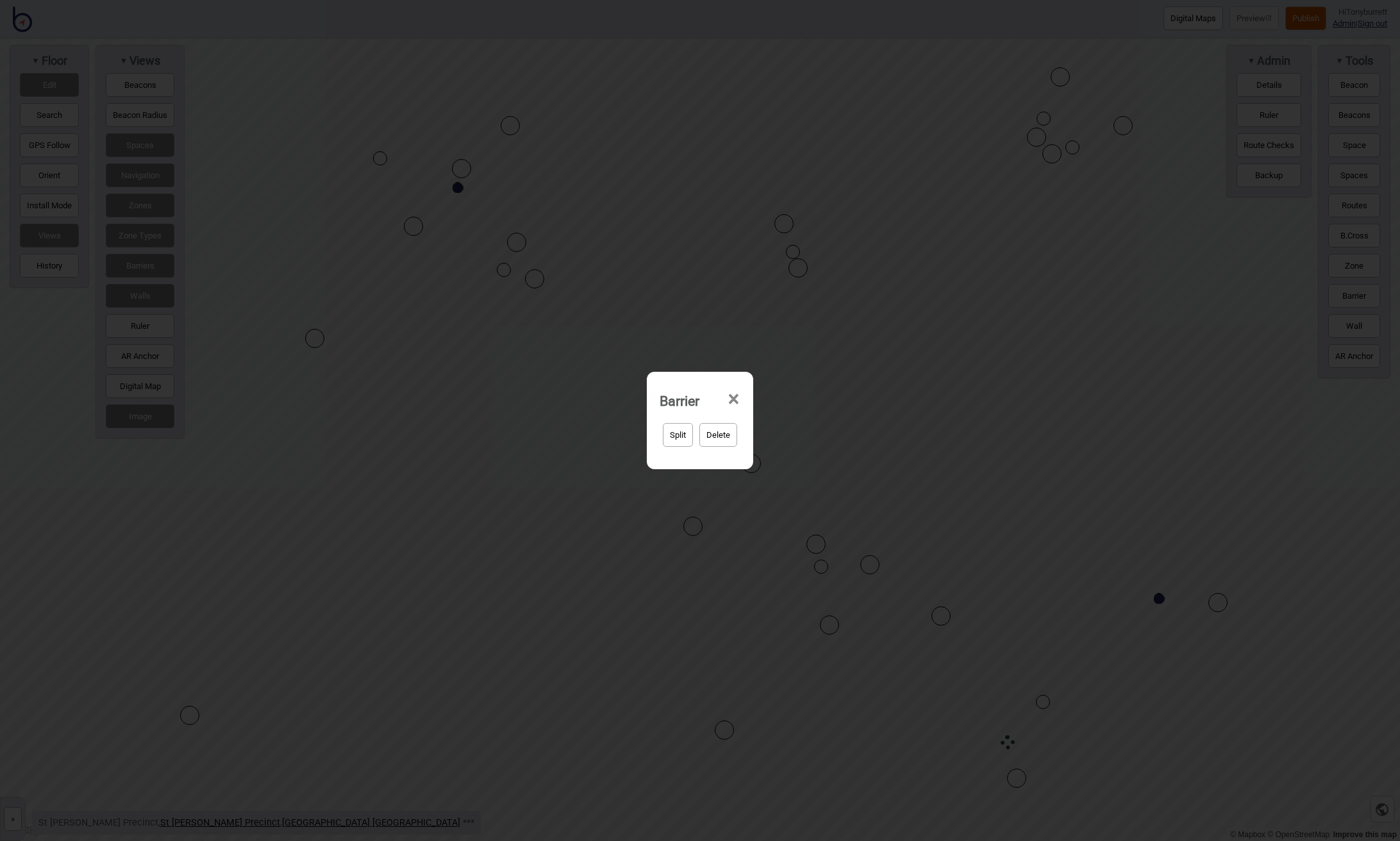
click at [733, 397] on span "×" at bounding box center [733, 399] width 14 height 43
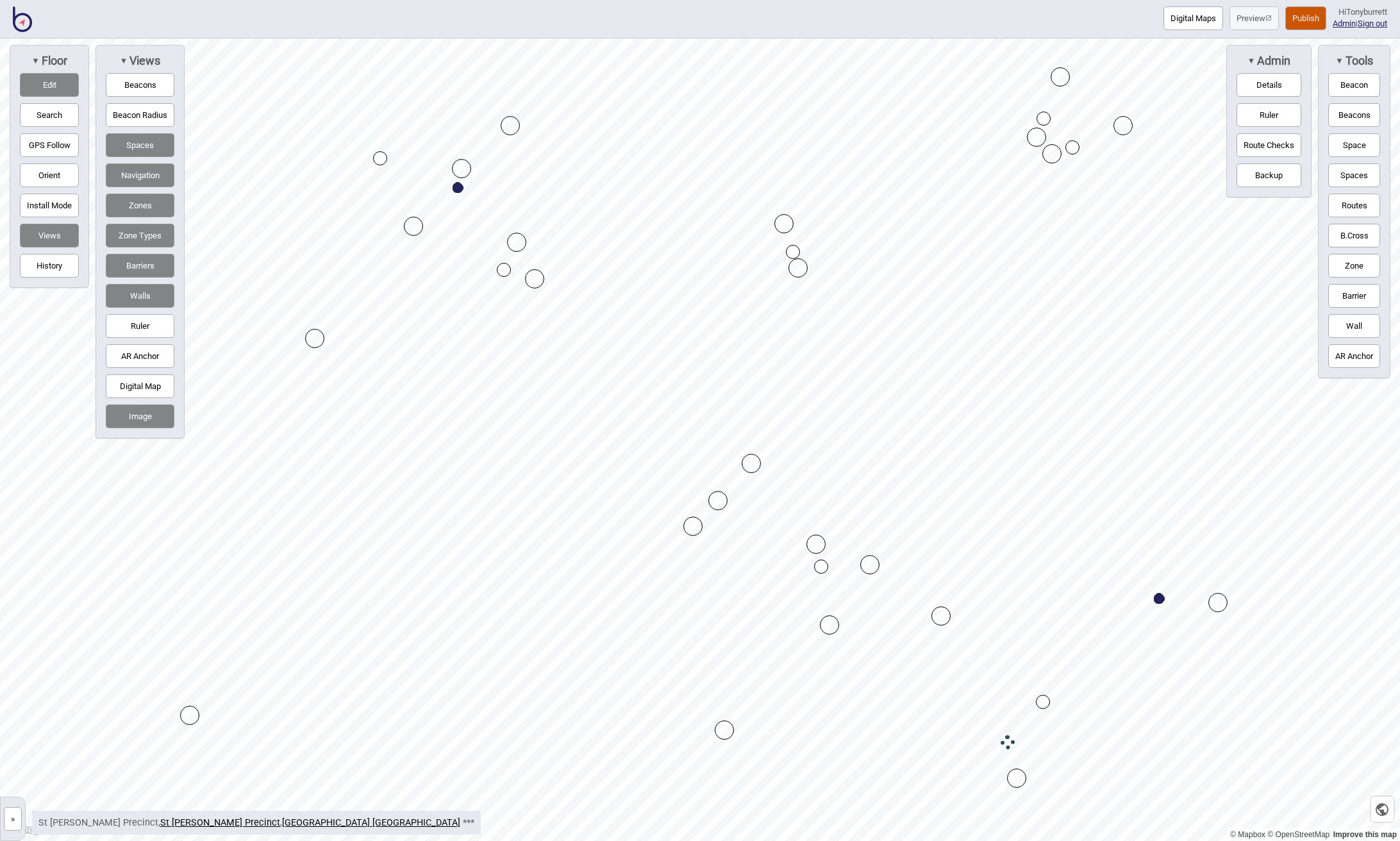
drag, startPoint x: 45, startPoint y: 80, endPoint x: 150, endPoint y: 157, distance: 130.2
click at [51, 83] on button "Edit" at bounding box center [49, 84] width 59 height 24
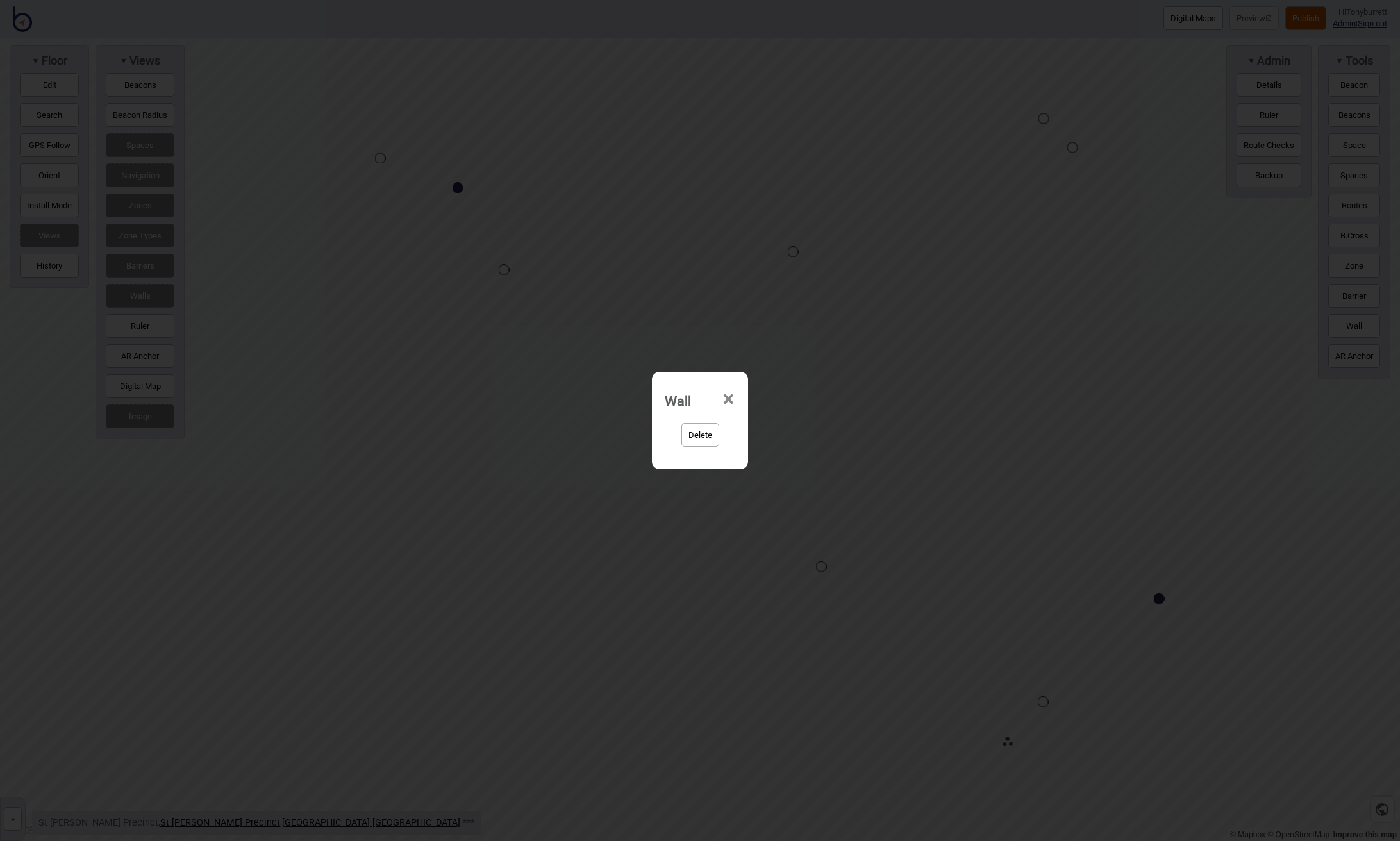
click at [694, 426] on button "Delete" at bounding box center [700, 434] width 38 height 24
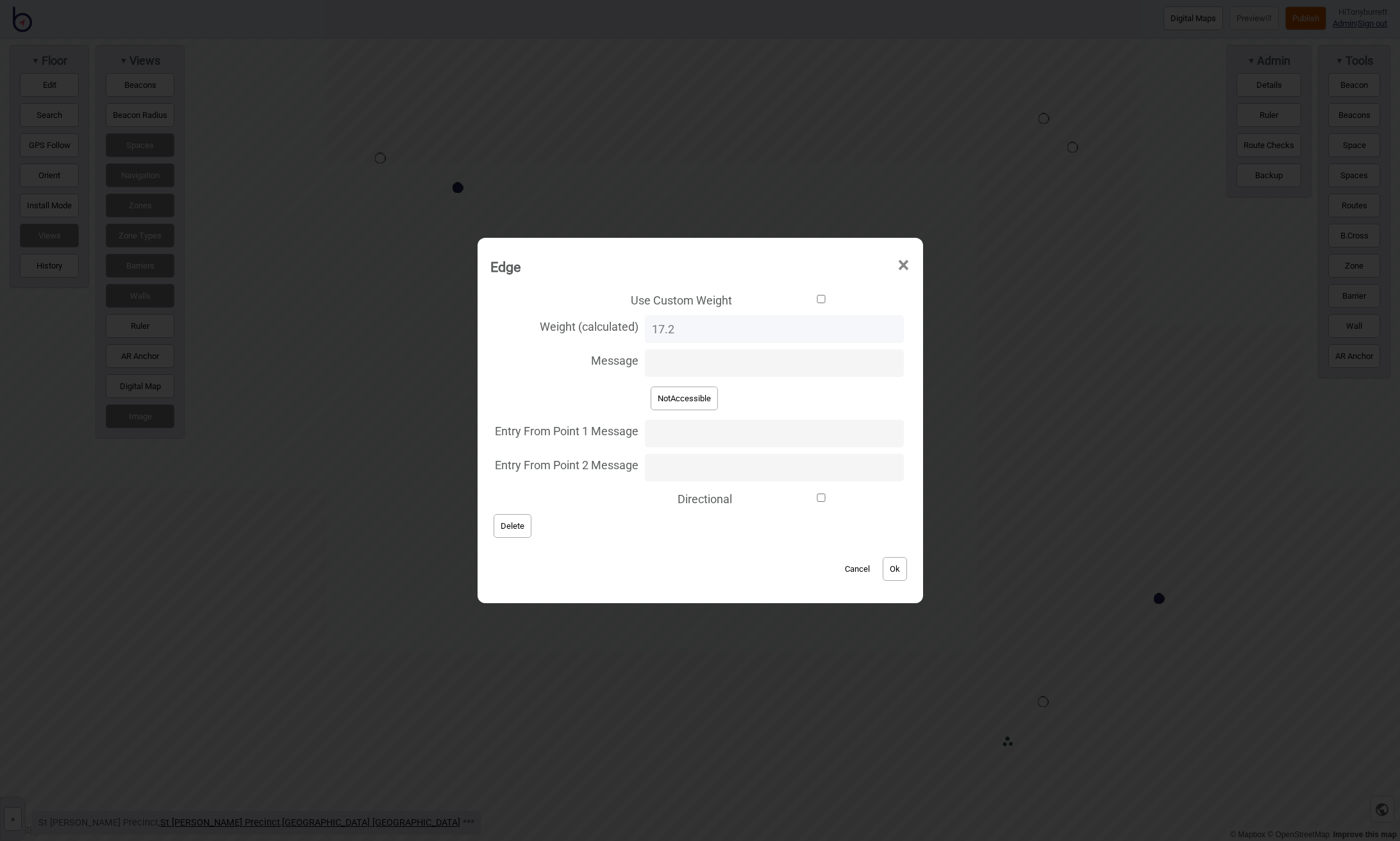
click at [675, 405] on button "NotAccessible" at bounding box center [684, 398] width 68 height 24
type input "NotAccessible"
click at [884, 567] on button "Ok" at bounding box center [895, 569] width 24 height 24
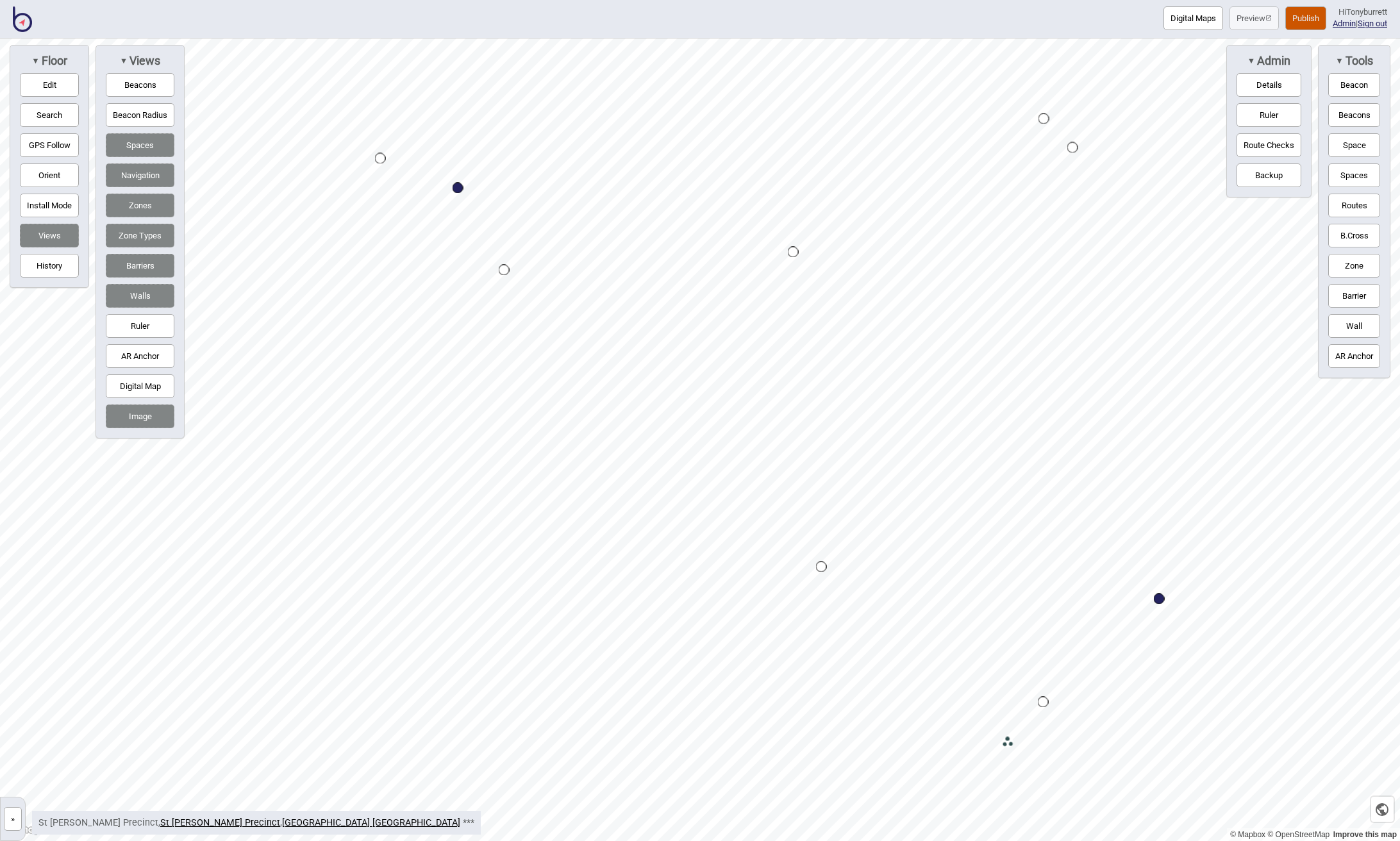
click at [1349, 310] on div "▼ Tools Beacon Beacons Space Spaces Routes B.Cross Zone Barrier Wall AR Anchor" at bounding box center [1353, 211] width 72 height 333
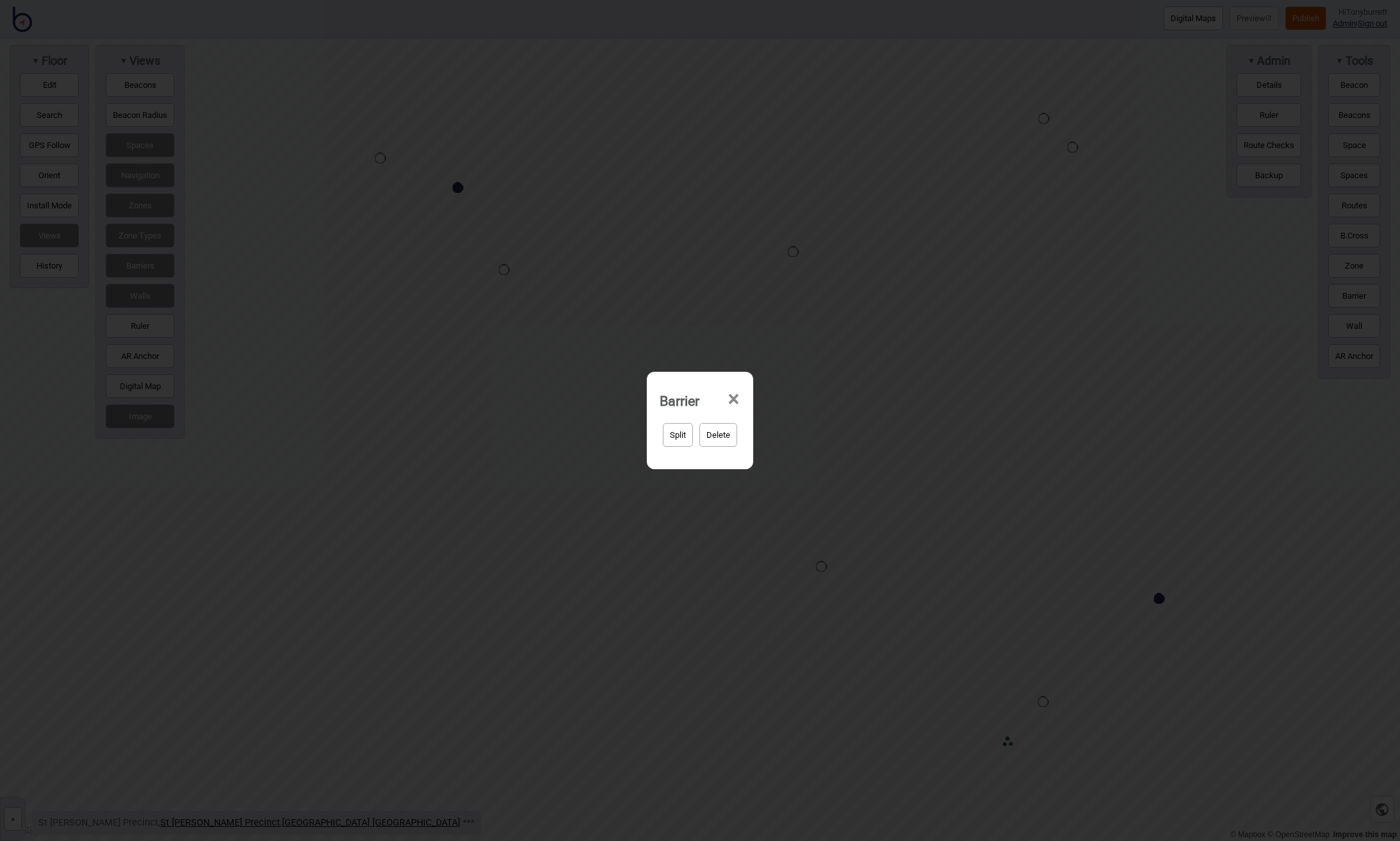
click at [733, 397] on span "×" at bounding box center [733, 399] width 14 height 43
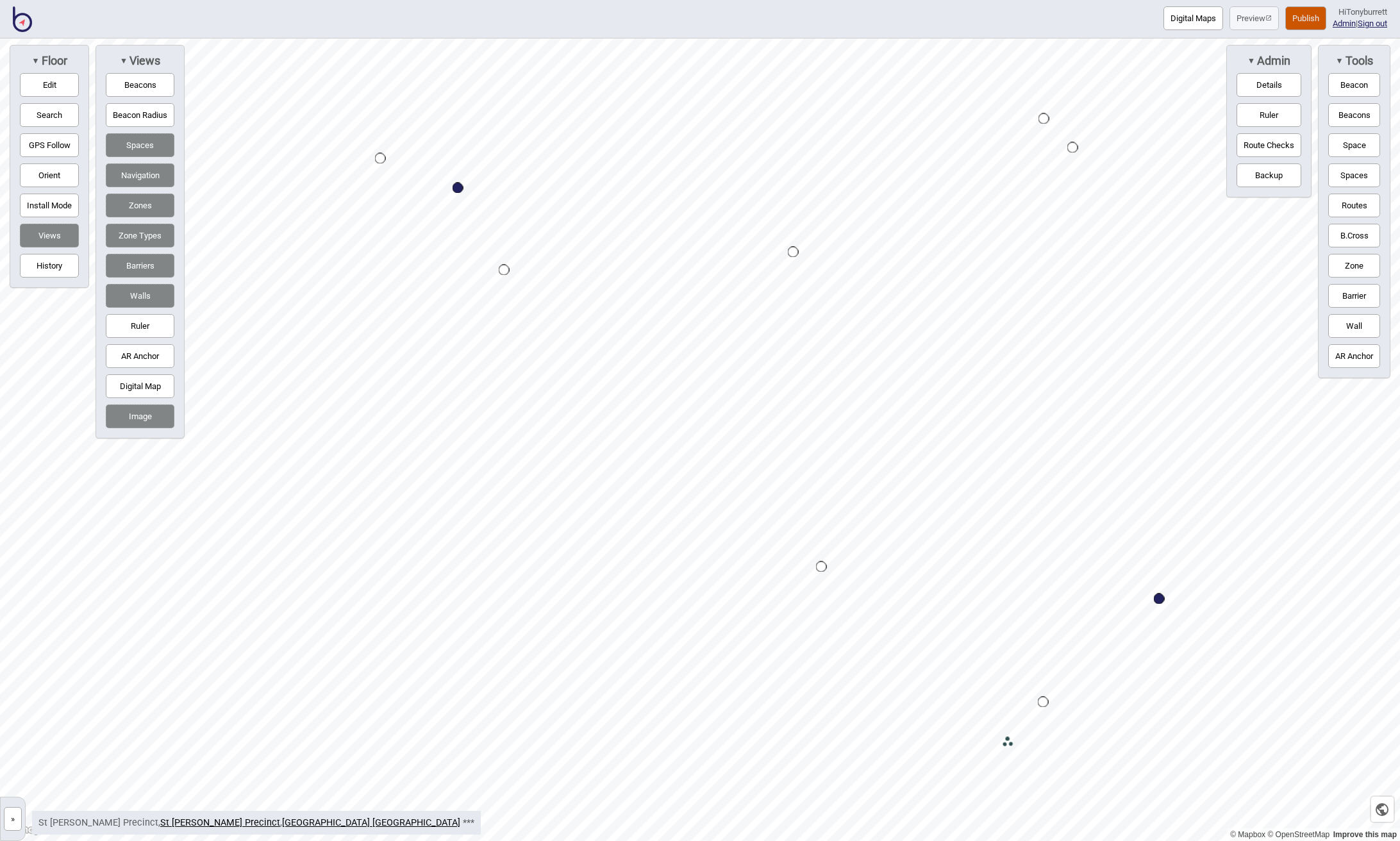
click at [1312, 323] on div "© Mapbox © OpenStreetMap Improve this map » St Vincent's Public Hospital Sydney…" at bounding box center [700, 440] width 1400 height 802
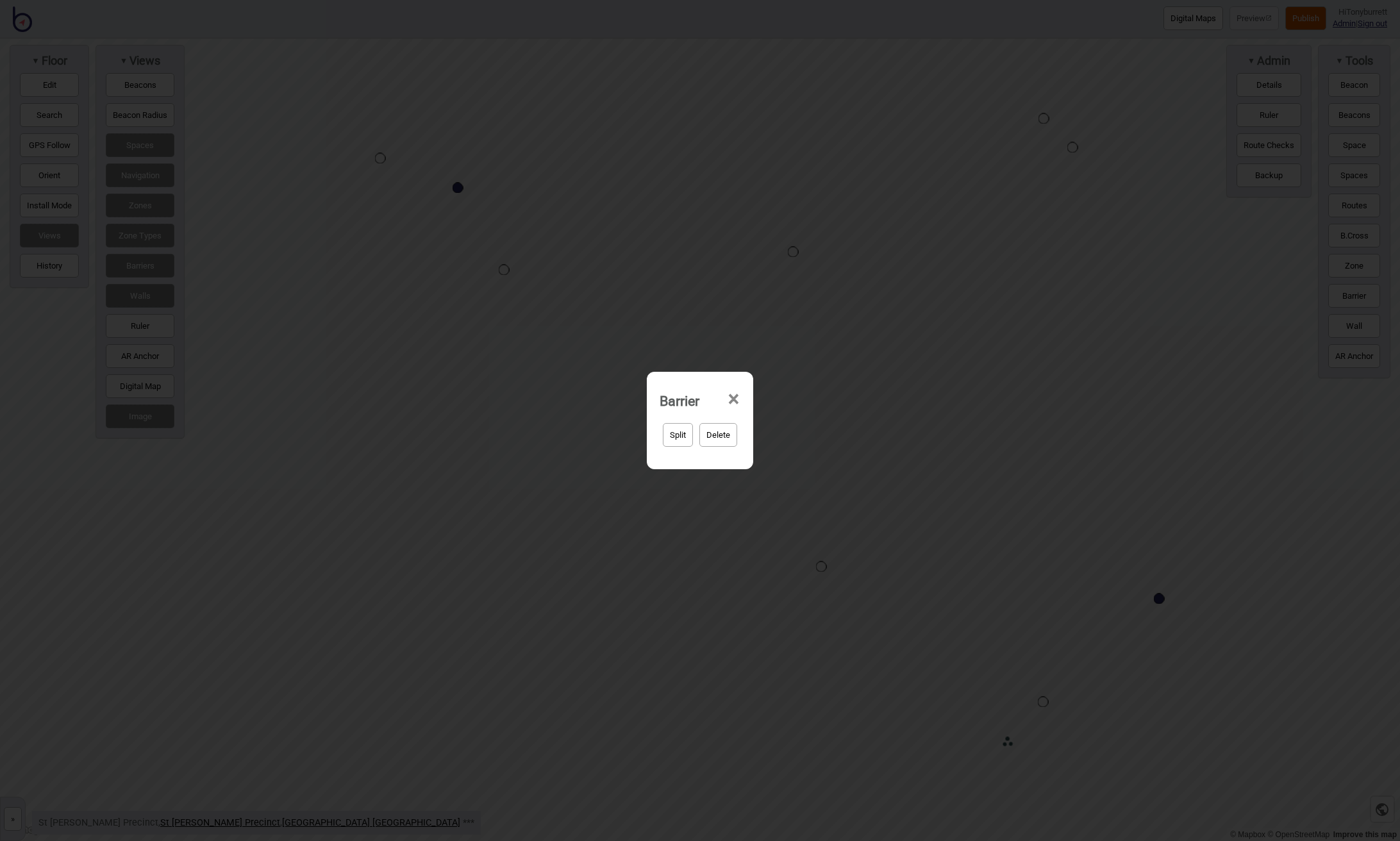
click at [736, 395] on span "×" at bounding box center [733, 399] width 14 height 43
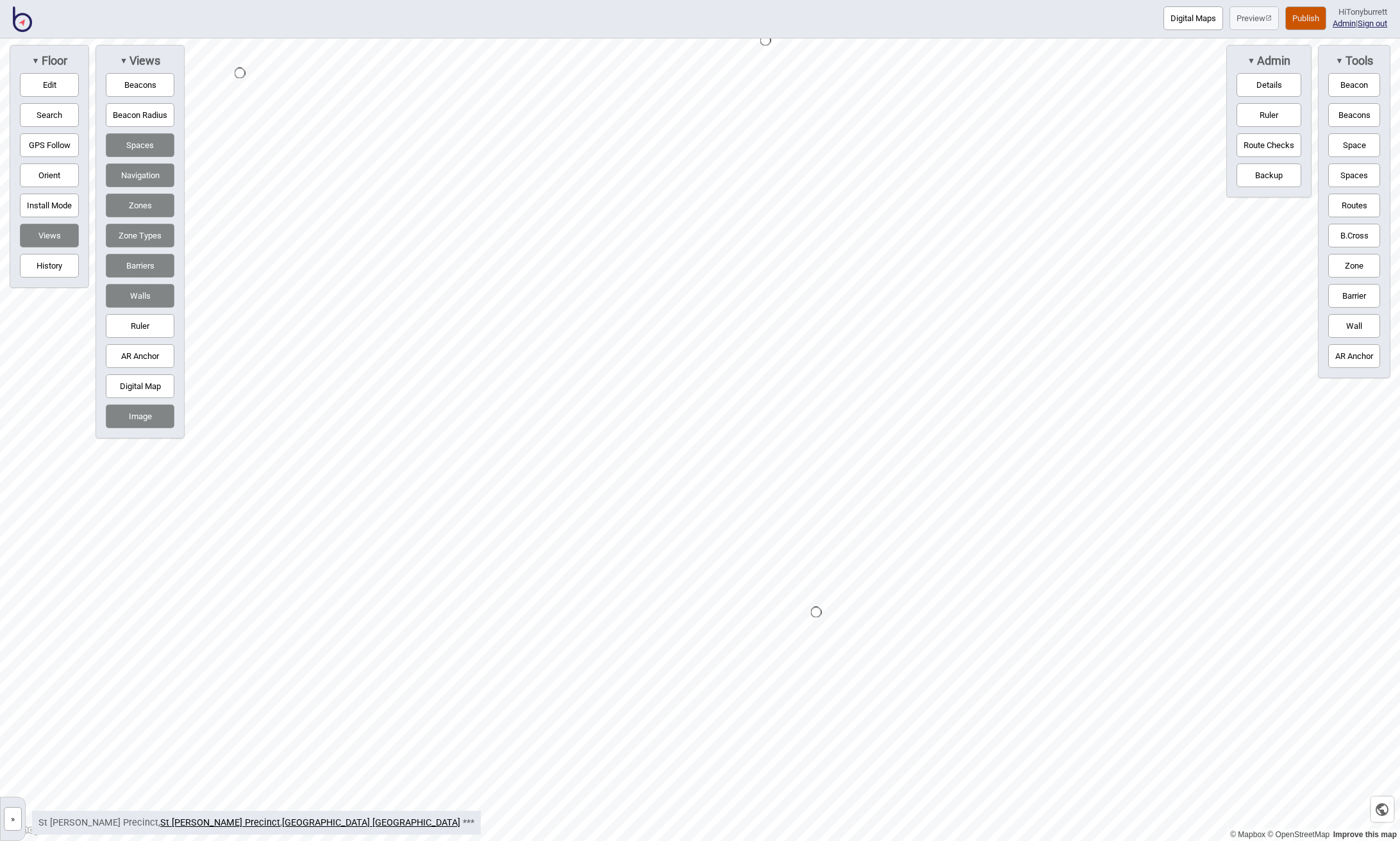
drag, startPoint x: 1355, startPoint y: 324, endPoint x: 1316, endPoint y: 332, distance: 39.8
click at [1355, 325] on button "Wall" at bounding box center [1353, 326] width 52 height 24
click at [1355, 328] on button "Wall" at bounding box center [1353, 326] width 52 height 24
click at [1295, 19] on button "Publish" at bounding box center [1305, 18] width 41 height 24
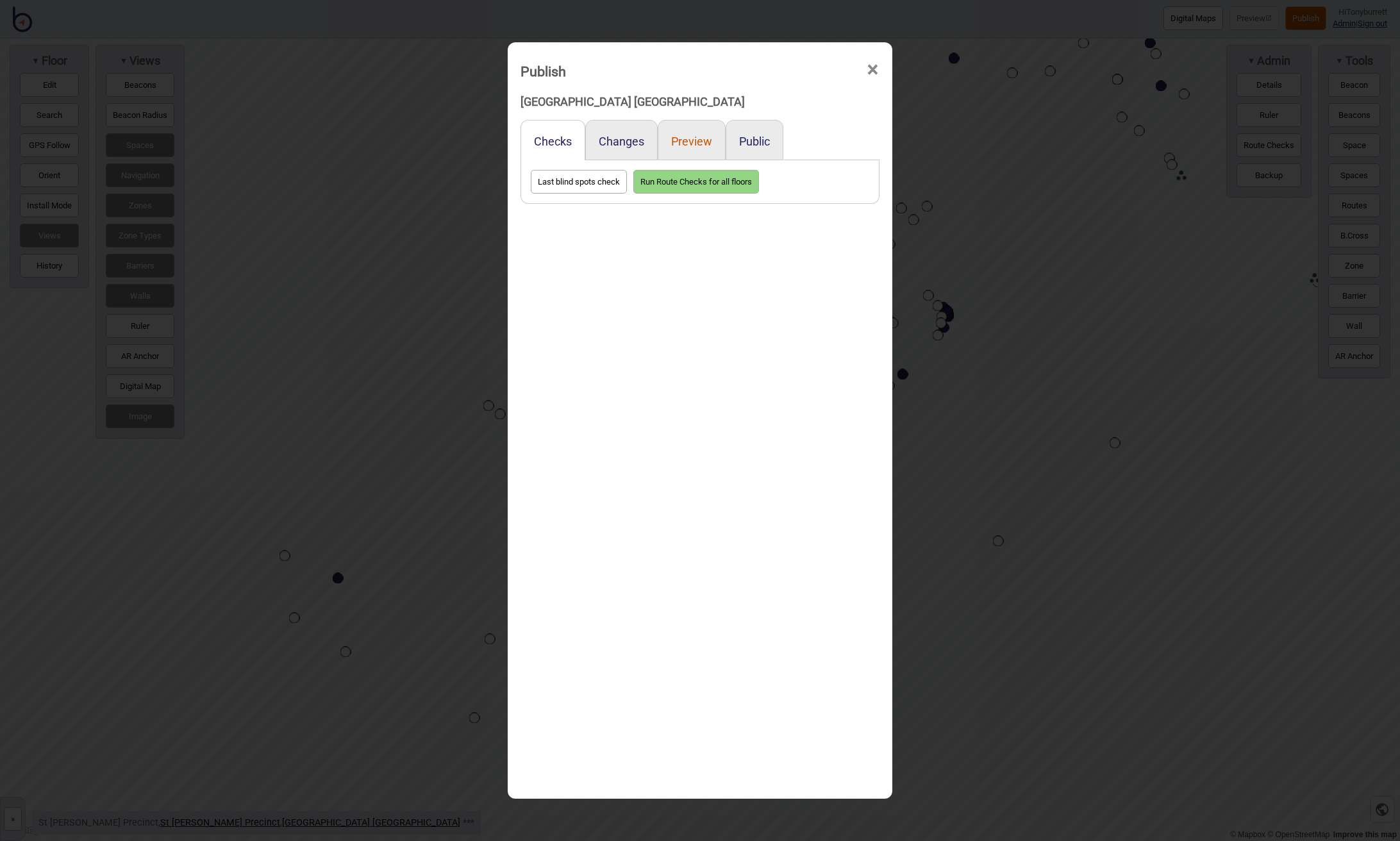
click at [694, 136] on button "Preview" at bounding box center [692, 141] width 41 height 14
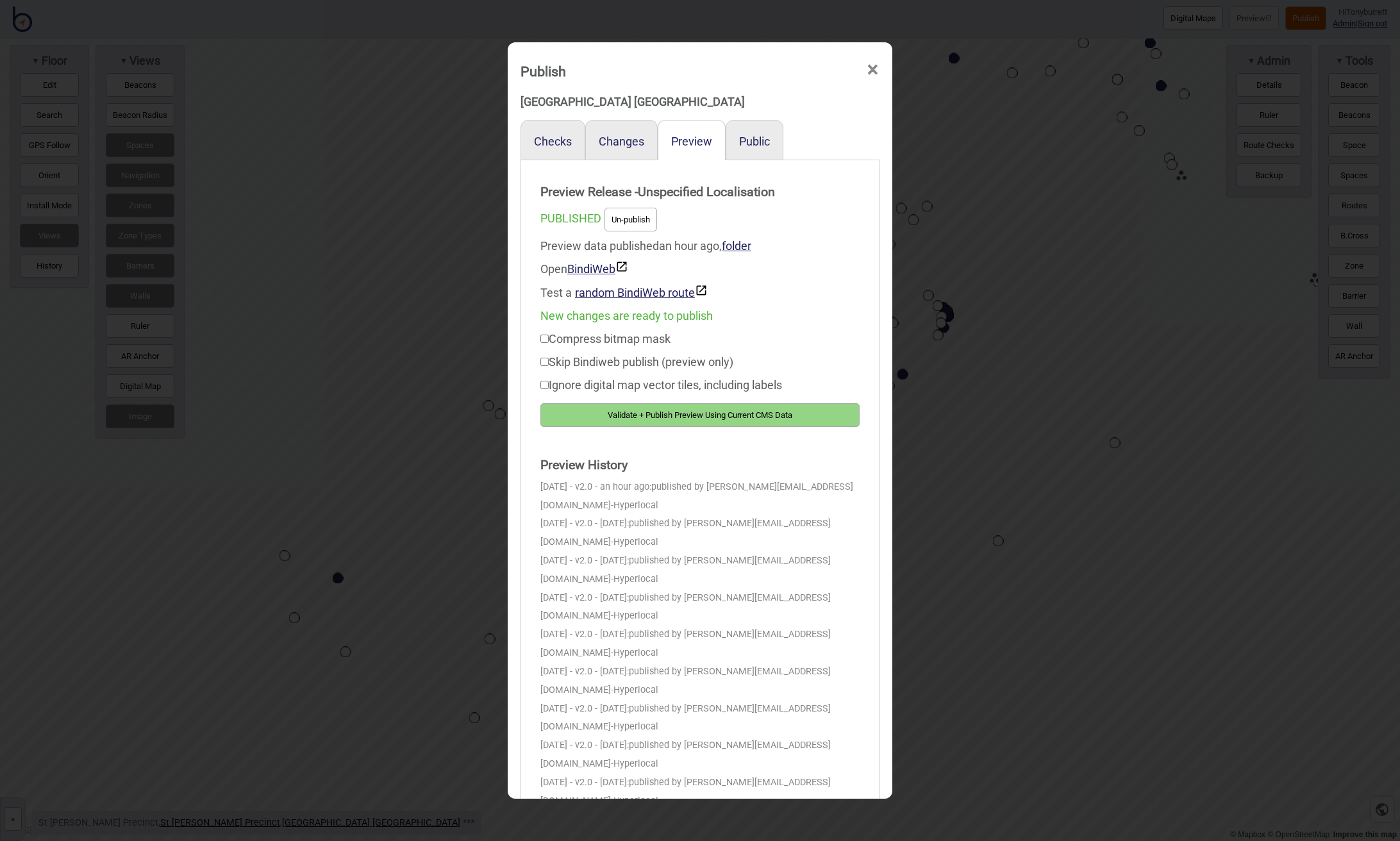
click at [667, 417] on button "Validate + Publish Preview Using Current CMS Data" at bounding box center [700, 415] width 319 height 24
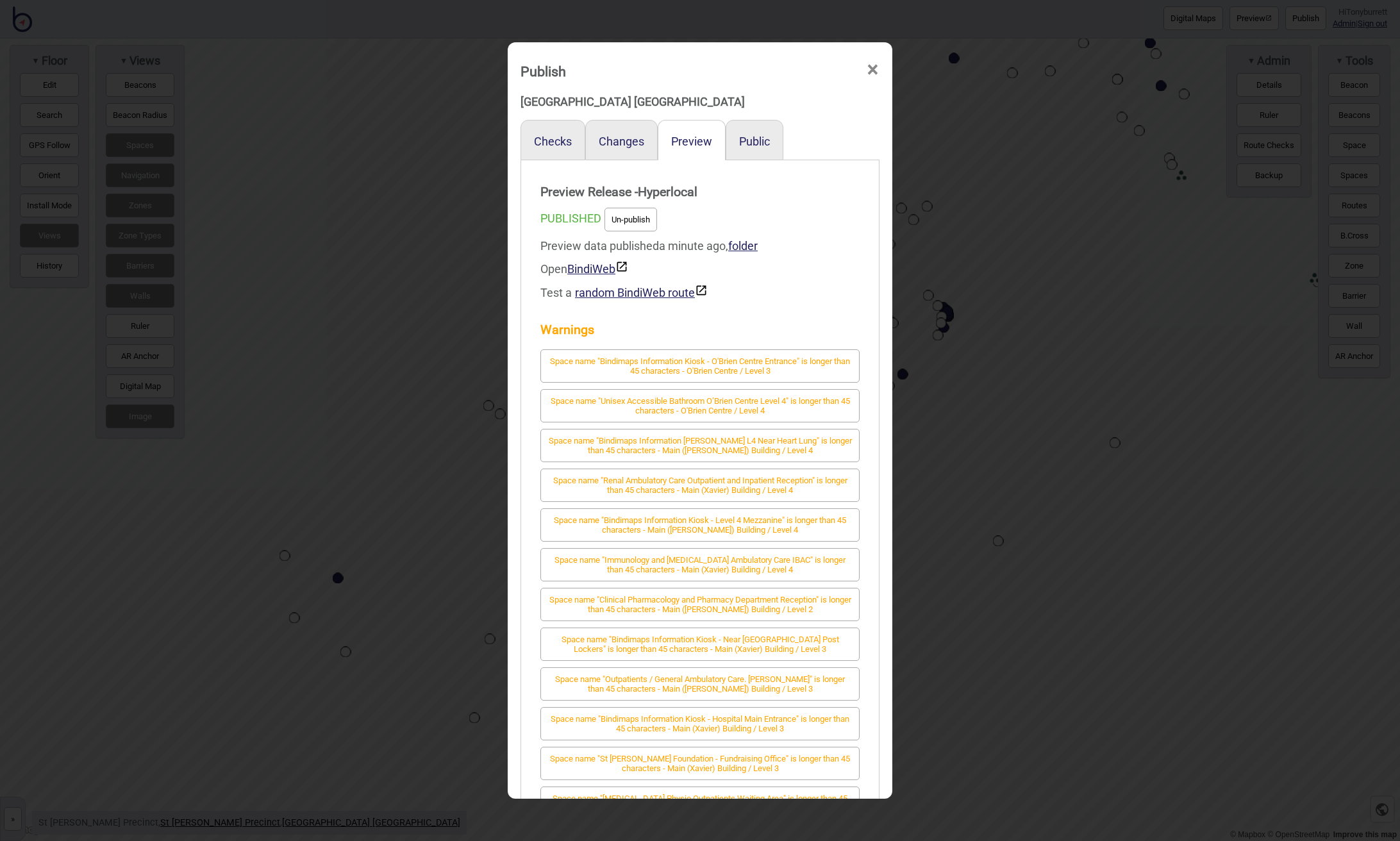
click at [873, 66] on span "×" at bounding box center [873, 70] width 14 height 43
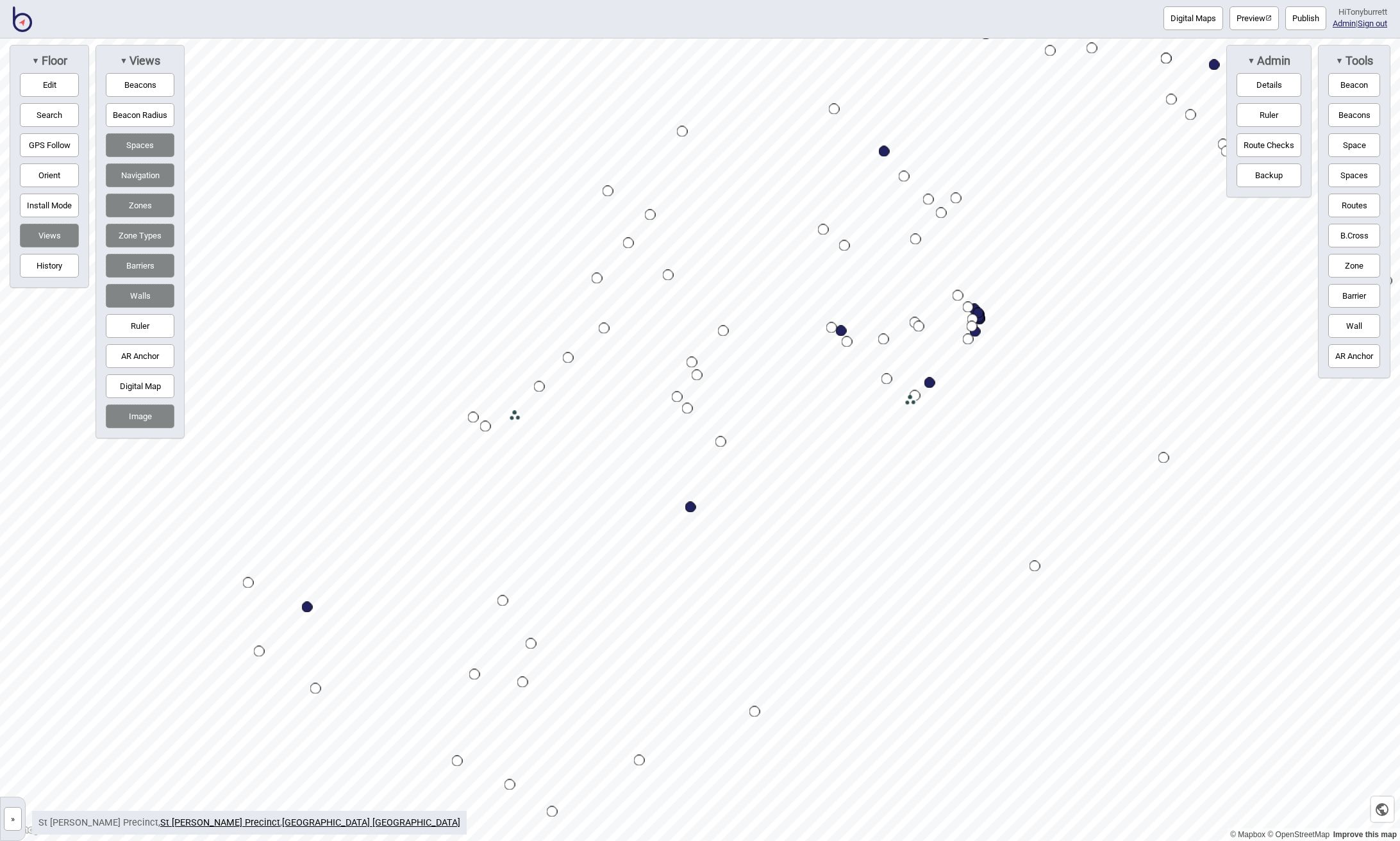
click at [1238, 14] on button "Preview" at bounding box center [1253, 18] width 49 height 24
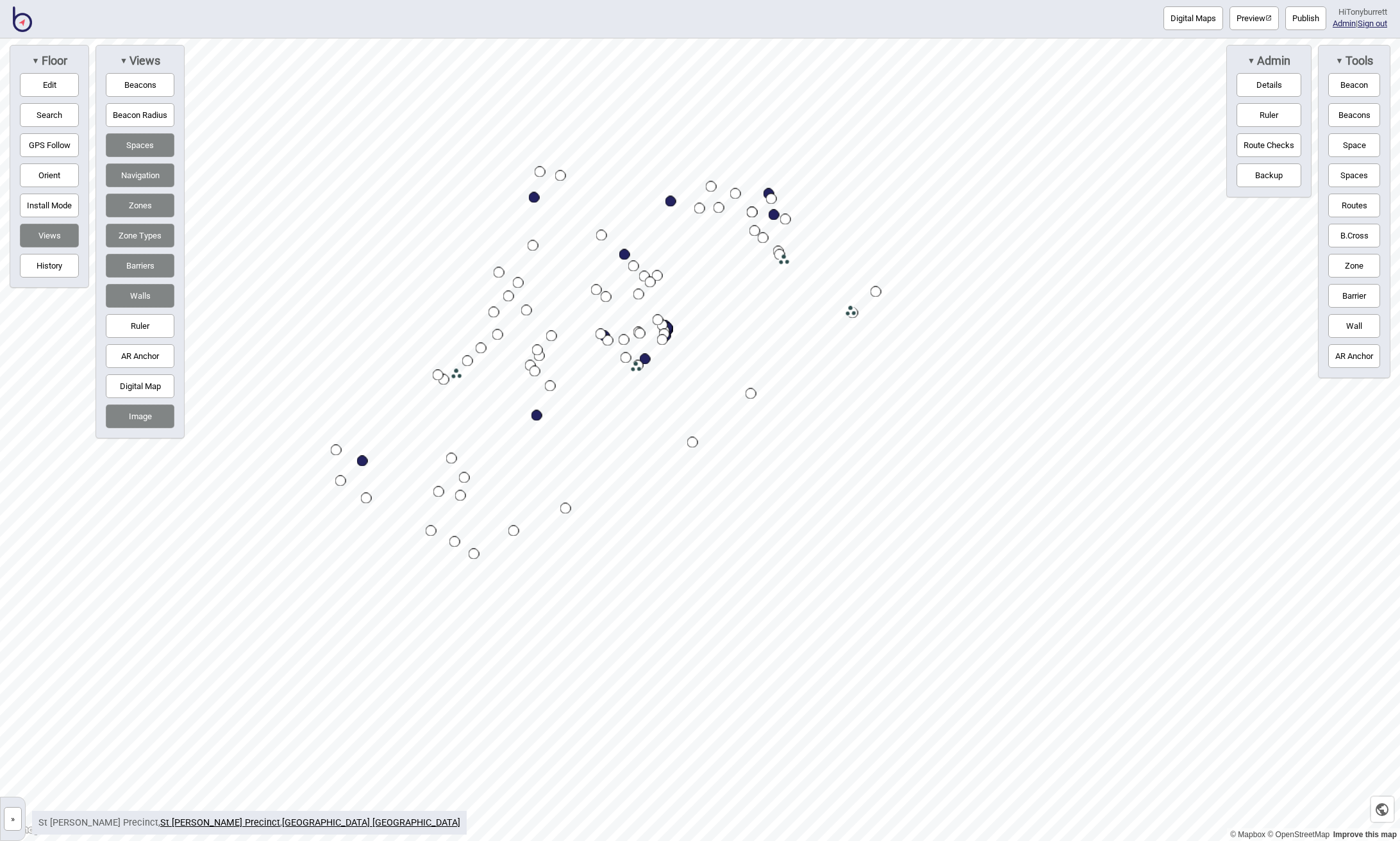
click at [7, 825] on button "»" at bounding box center [13, 819] width 18 height 24
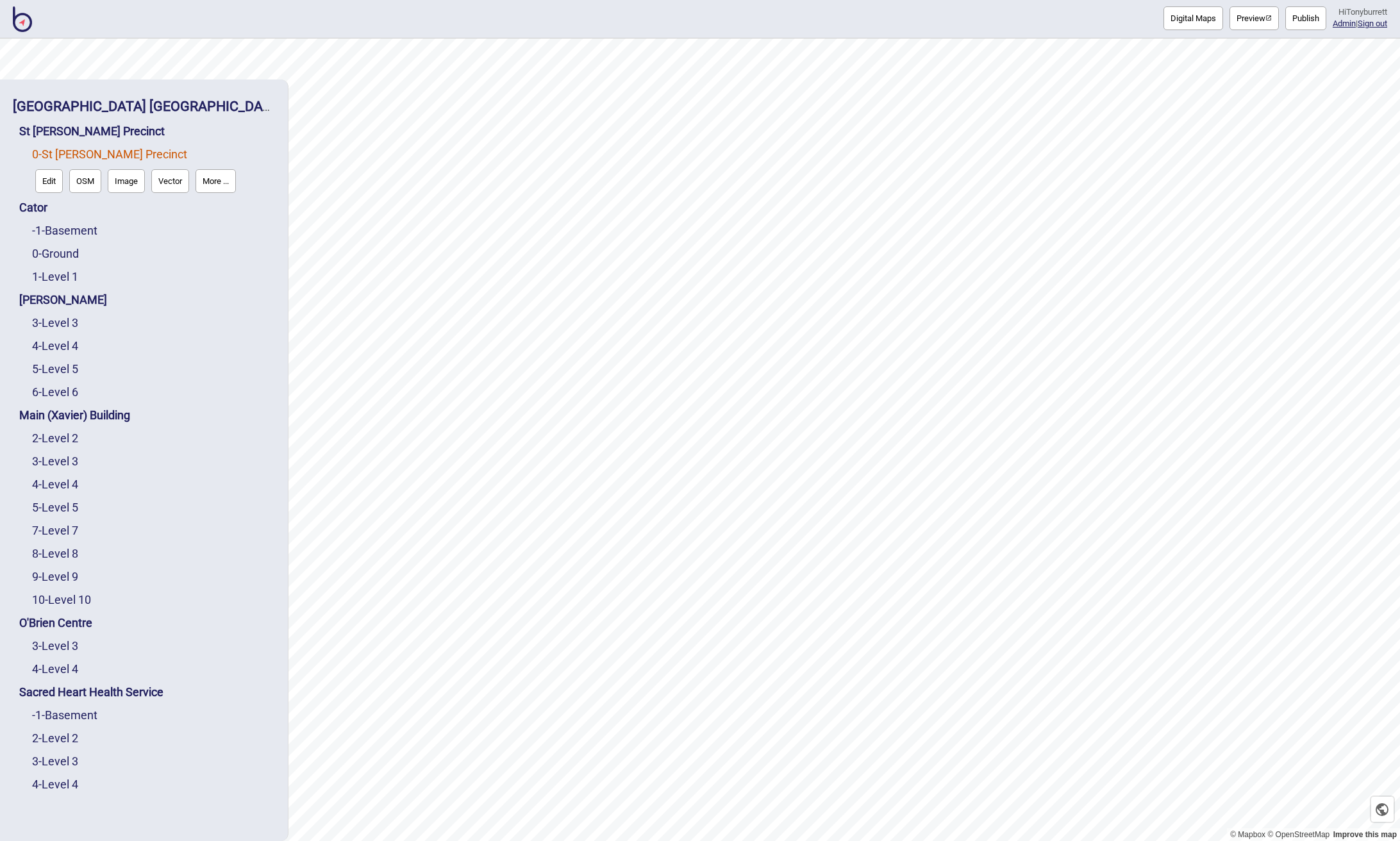
click at [95, 176] on button "OSM" at bounding box center [84, 181] width 32 height 24
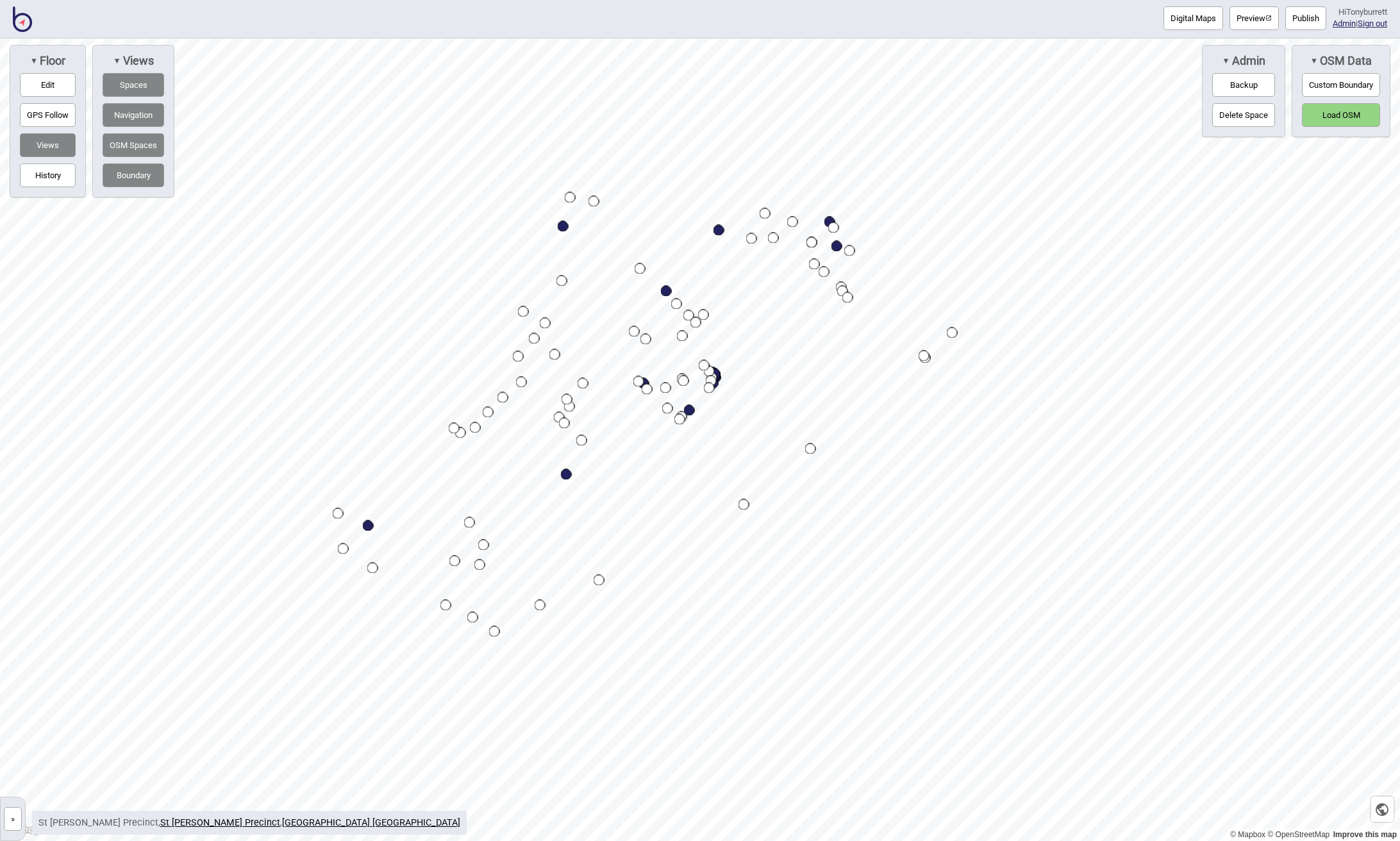
click at [1328, 113] on button "Load OSM" at bounding box center [1341, 115] width 78 height 24
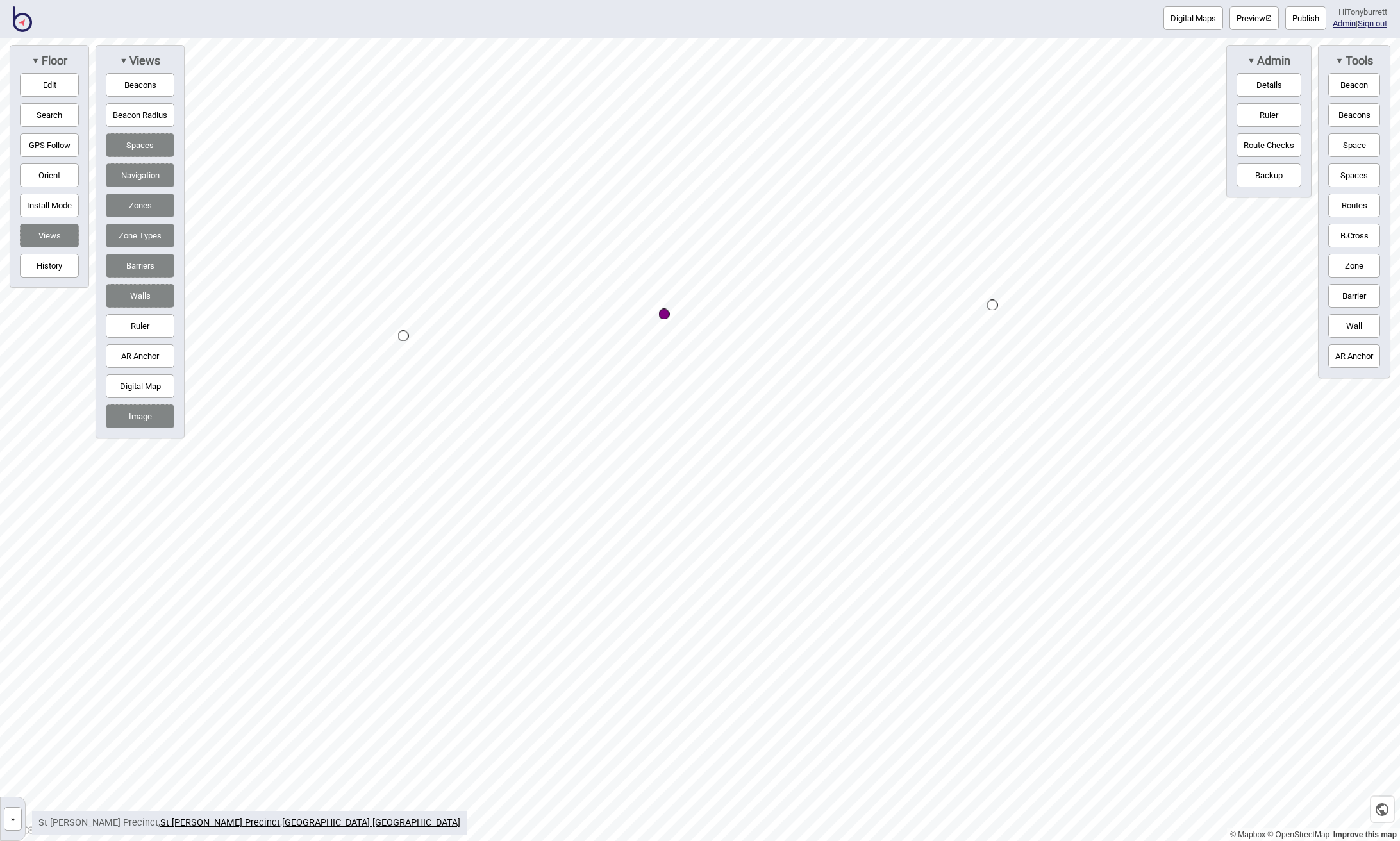
drag, startPoint x: 32, startPoint y: 81, endPoint x: 147, endPoint y: 89, distance: 115.3
click at [32, 81] on button "Edit" at bounding box center [49, 84] width 59 height 24
drag, startPoint x: 667, startPoint y: 310, endPoint x: 692, endPoint y: 263, distance: 53.2
click at [692, 263] on div "Map marker" at bounding box center [690, 263] width 11 height 11
click at [688, 262] on div "Map marker" at bounding box center [690, 265] width 11 height 11
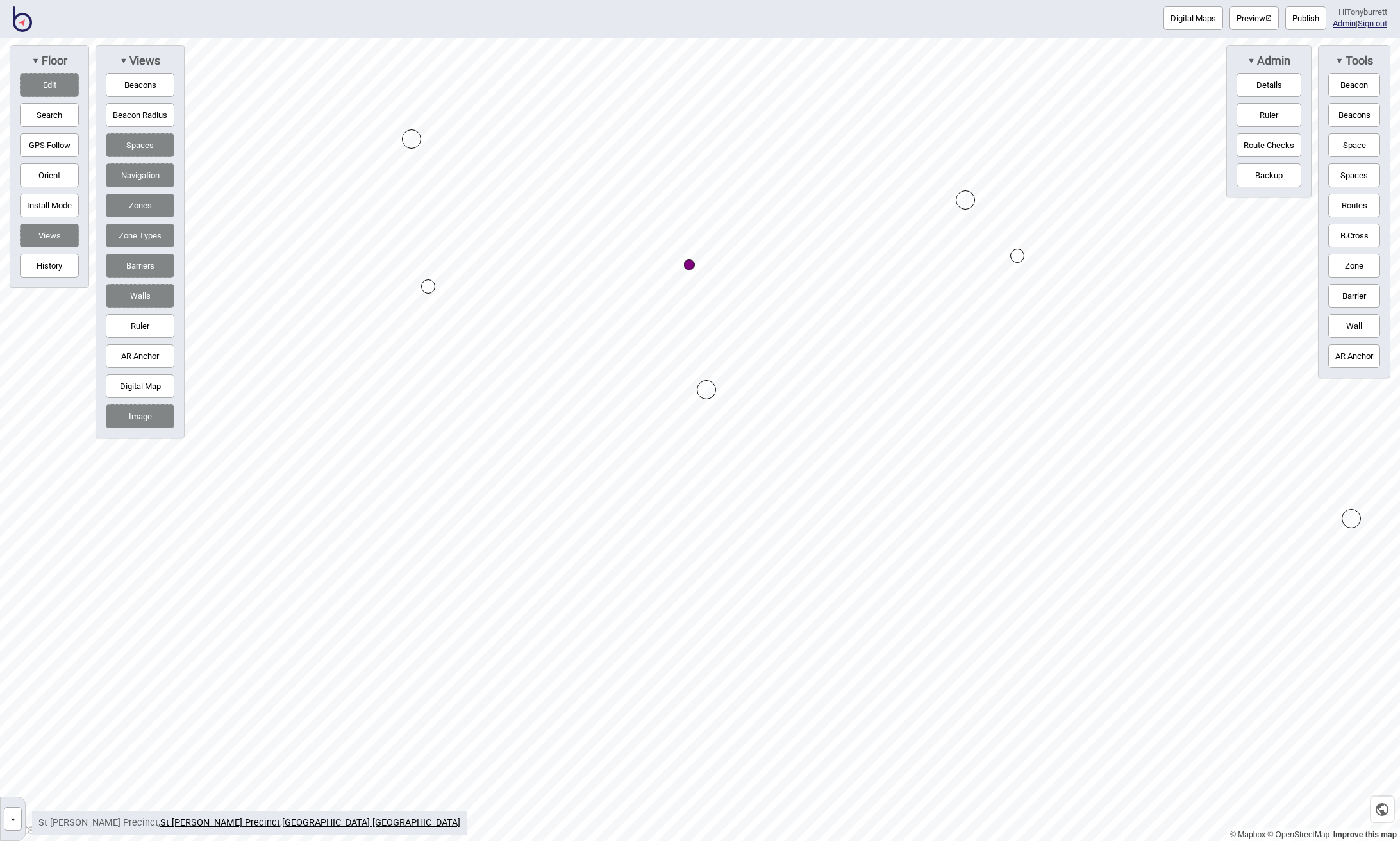
click at [145, 168] on button "Navigation" at bounding box center [140, 175] width 69 height 24
click at [690, 265] on div "Map marker" at bounding box center [690, 265] width 11 height 11
click at [690, 265] on div "Map marker" at bounding box center [689, 264] width 11 height 11
click at [165, 165] on button "Navigation" at bounding box center [140, 175] width 69 height 24
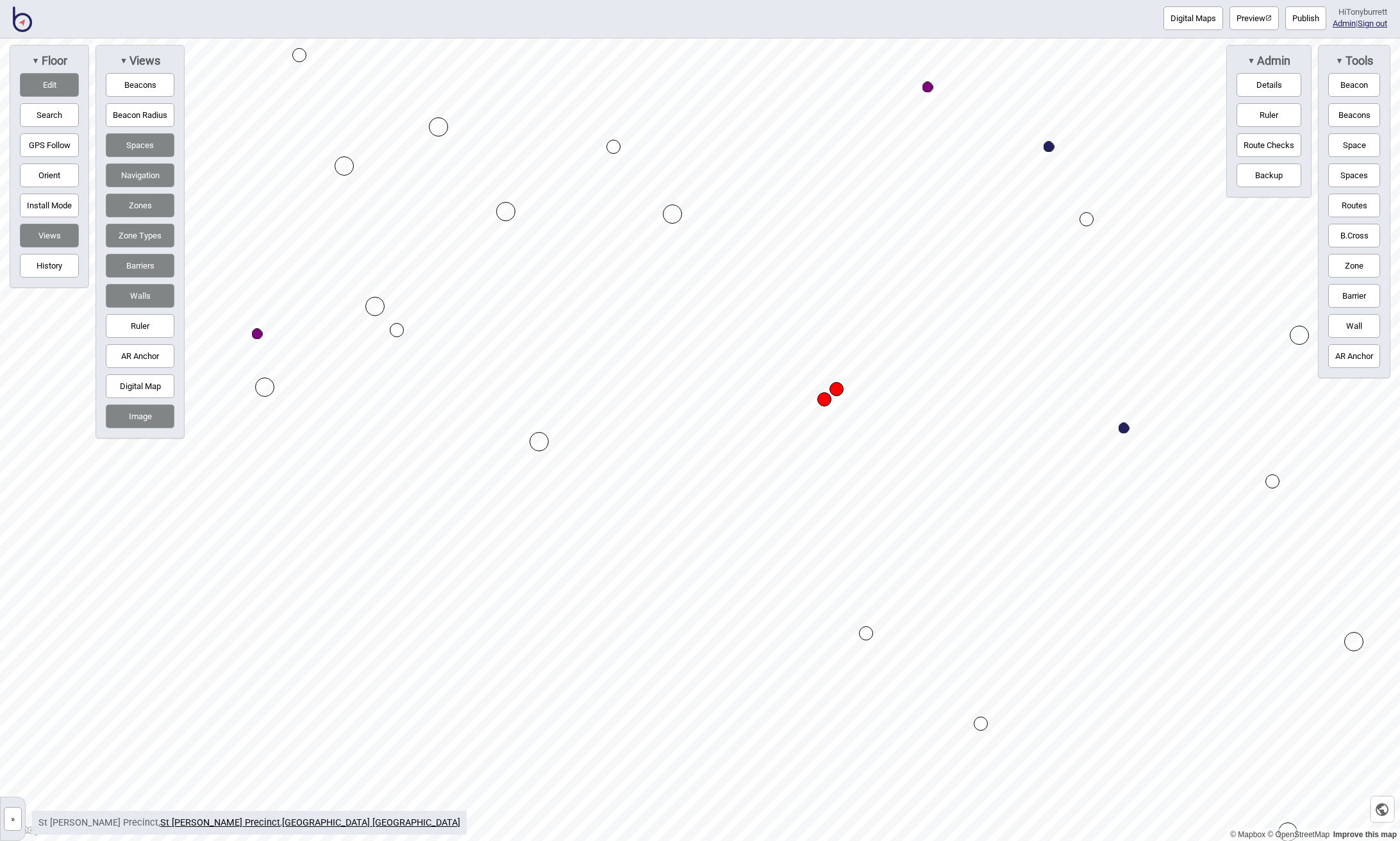
drag, startPoint x: 834, startPoint y: 388, endPoint x: 823, endPoint y: 397, distance: 14.2
drag, startPoint x: 833, startPoint y: 389, endPoint x: 835, endPoint y: 412, distance: 23.1
drag, startPoint x: 1251, startPoint y: 505, endPoint x: 1233, endPoint y: 518, distance: 22.2
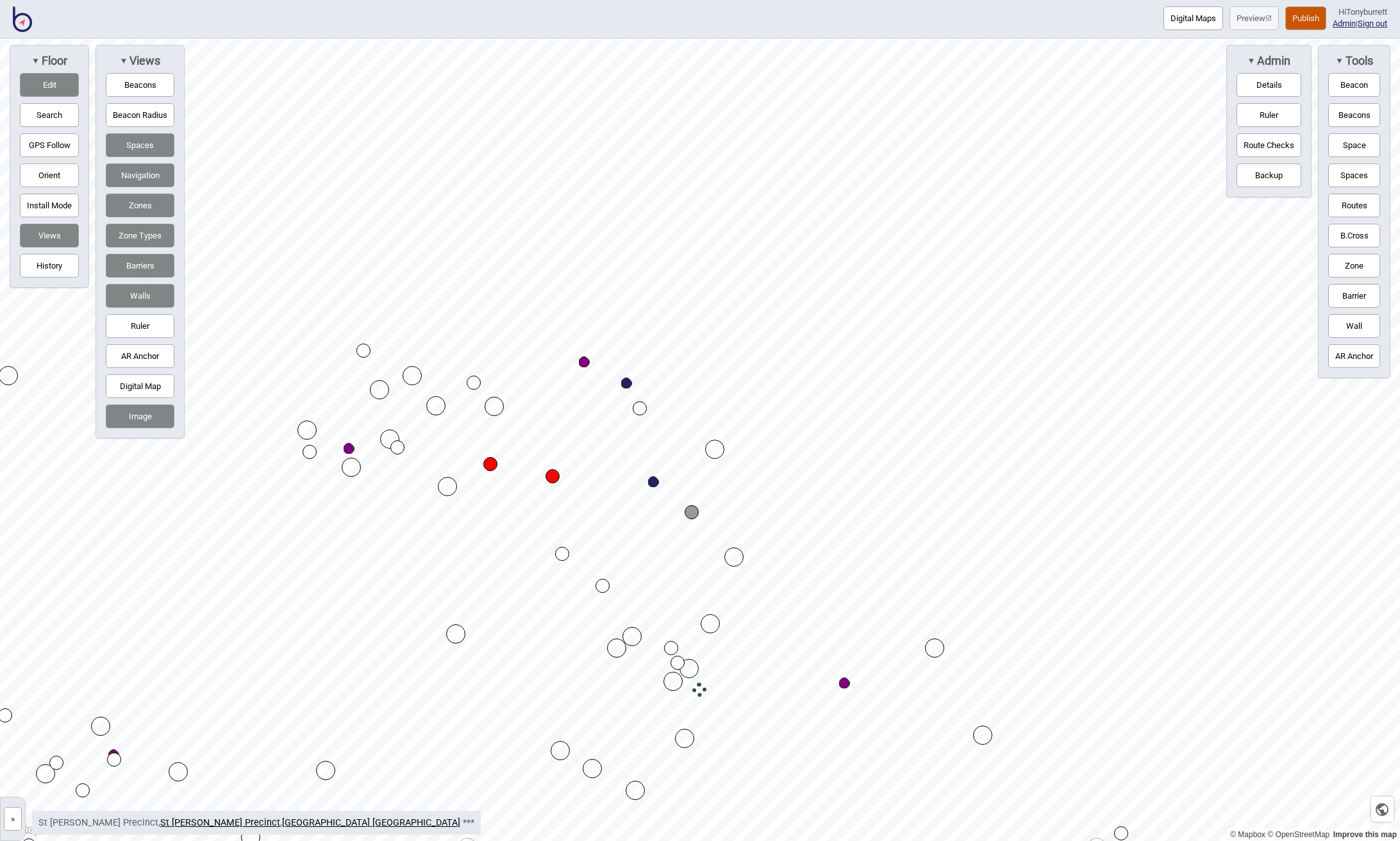
drag, startPoint x: 53, startPoint y: 82, endPoint x: 141, endPoint y: 163, distance: 119.6
click at [53, 82] on button "Edit" at bounding box center [49, 84] width 59 height 24
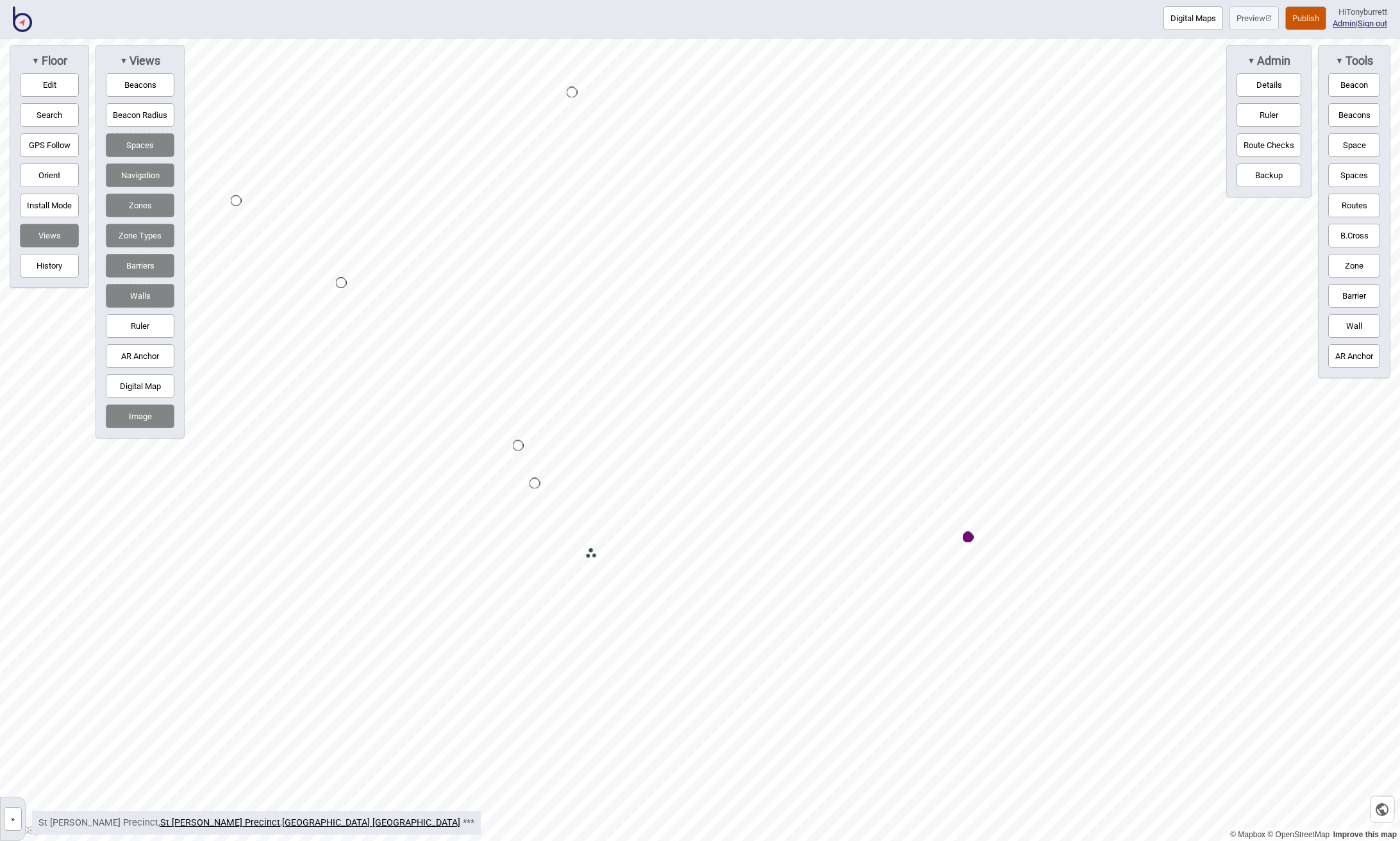
click at [134, 199] on button "Zones" at bounding box center [140, 205] width 69 height 24
click at [45, 83] on button "Edit" at bounding box center [49, 84] width 59 height 24
drag, startPoint x: 563, startPoint y: 496, endPoint x: 578, endPoint y: 505, distance: 17.5
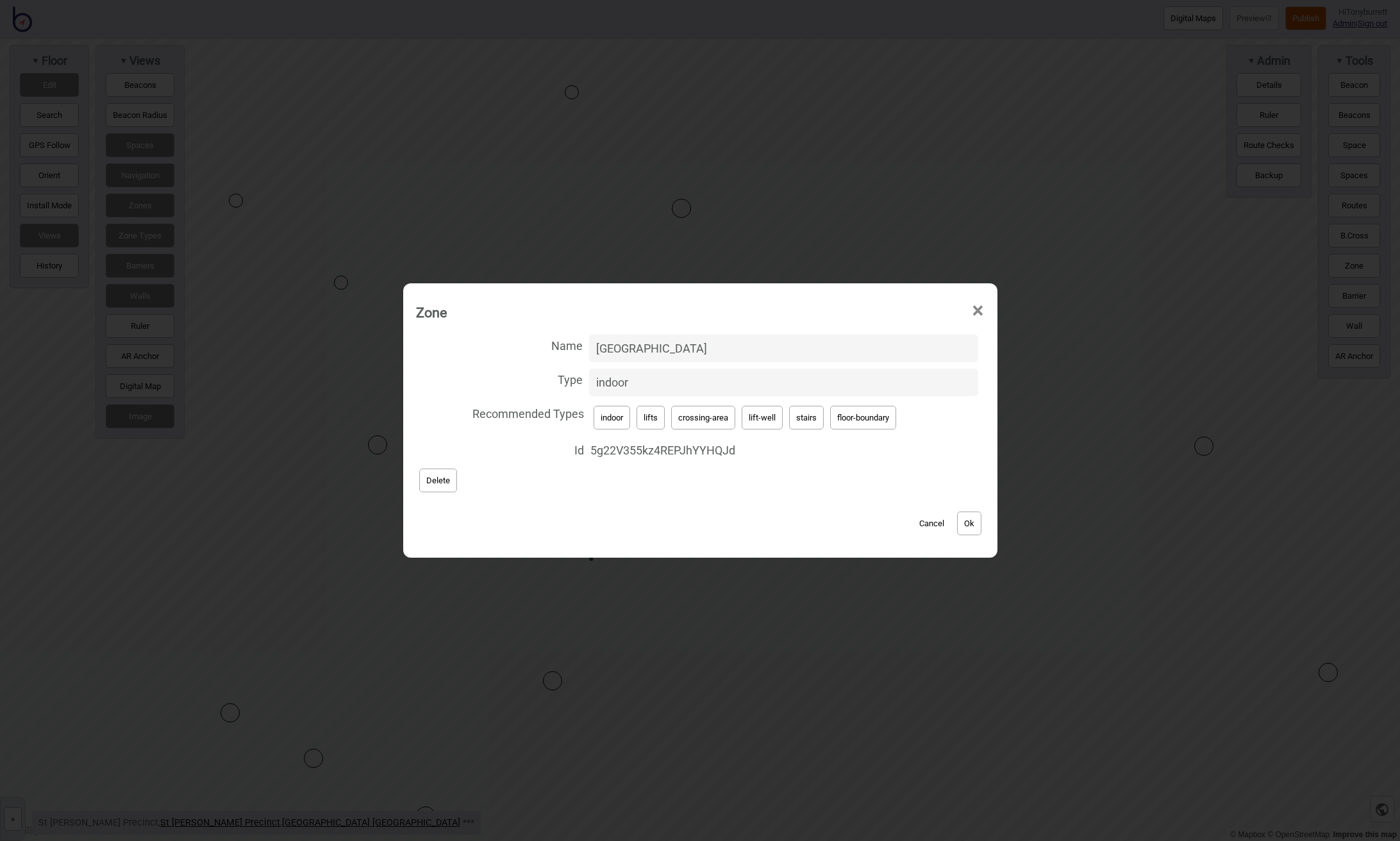
click at [932, 521] on button "Cancel" at bounding box center [931, 523] width 38 height 24
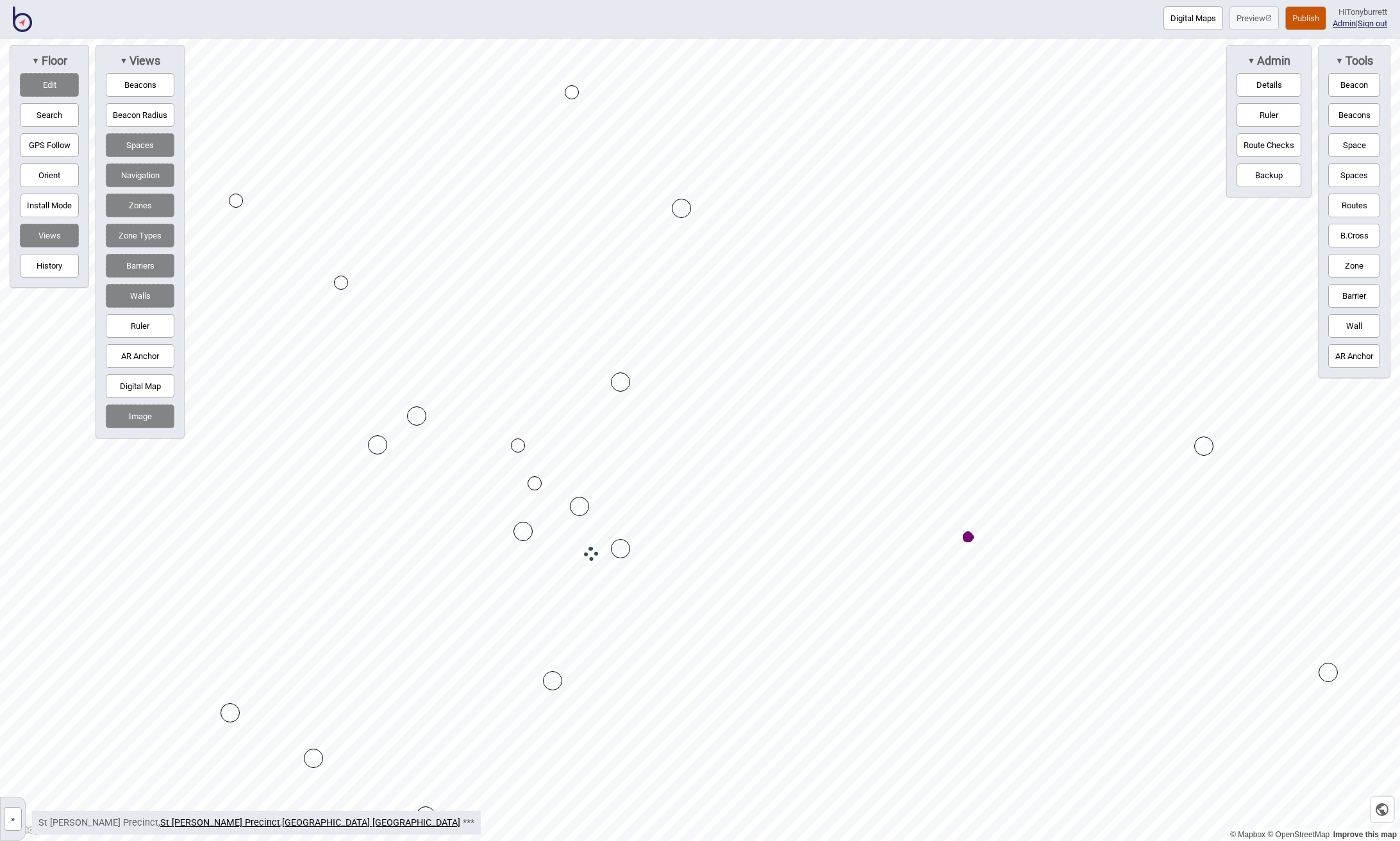
drag, startPoint x: 623, startPoint y: 557, endPoint x: 619, endPoint y: 546, distance: 11.7
drag, startPoint x: 536, startPoint y: 484, endPoint x: 533, endPoint y: 497, distance: 13.3
click at [51, 82] on button "Edit" at bounding box center [49, 84] width 59 height 24
click at [723, 593] on div "Map marker" at bounding box center [723, 595] width 11 height 11
click at [1334, 219] on div "▼ Tools Beacon Beacons Space Spaces Routes B.[GEOGRAPHIC_DATA] [GEOGRAPHIC_DATA]" at bounding box center [1353, 211] width 72 height 333
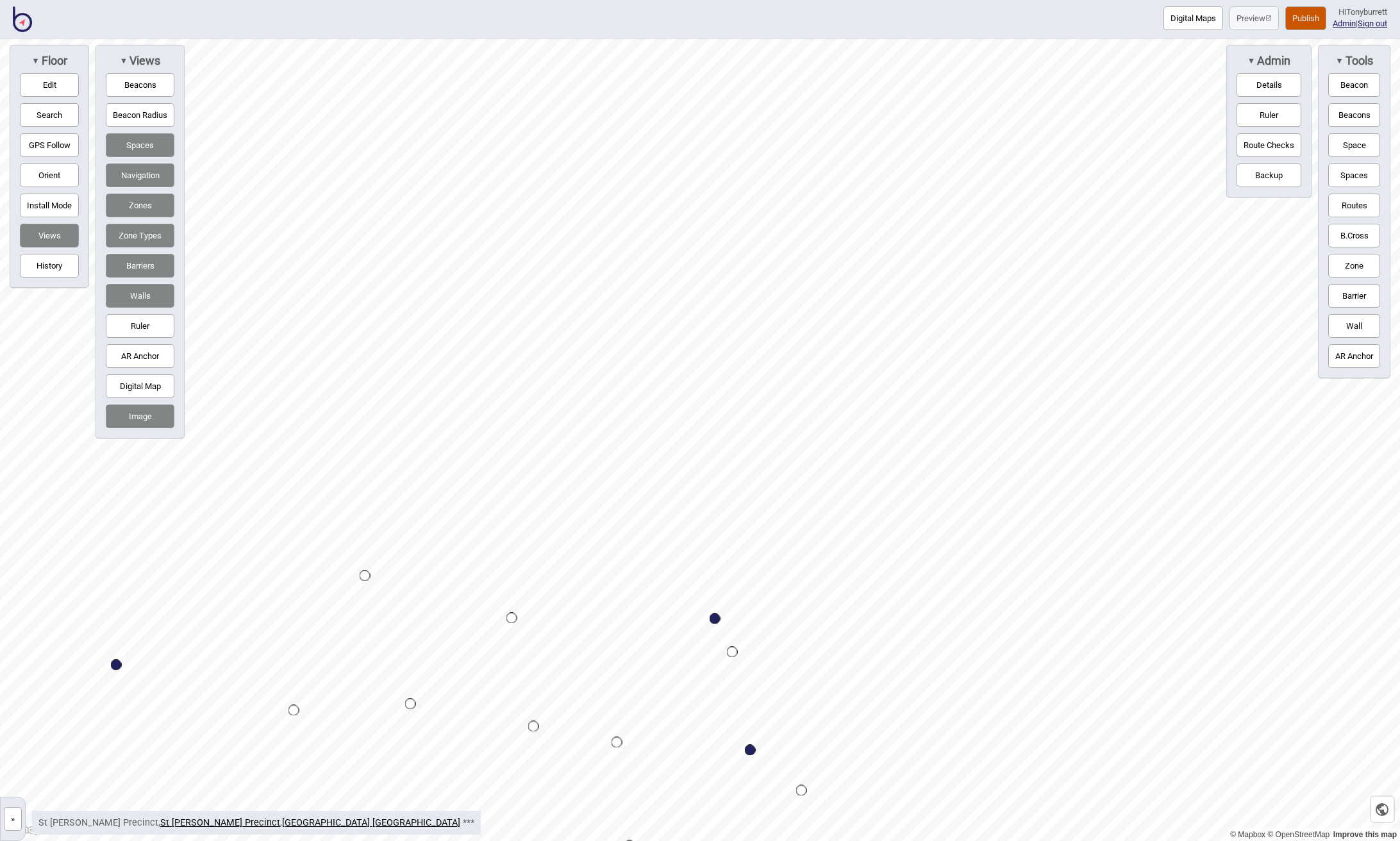
drag, startPoint x: 1352, startPoint y: 213, endPoint x: 1334, endPoint y: 215, distance: 18.1
click at [1352, 213] on button "Routes" at bounding box center [1353, 205] width 52 height 24
click at [513, 613] on div "Map marker" at bounding box center [512, 618] width 11 height 11
click at [511, 614] on div "Map marker" at bounding box center [513, 615] width 11 height 11
drag, startPoint x: 1341, startPoint y: 196, endPoint x: 1326, endPoint y: 202, distance: 16.2
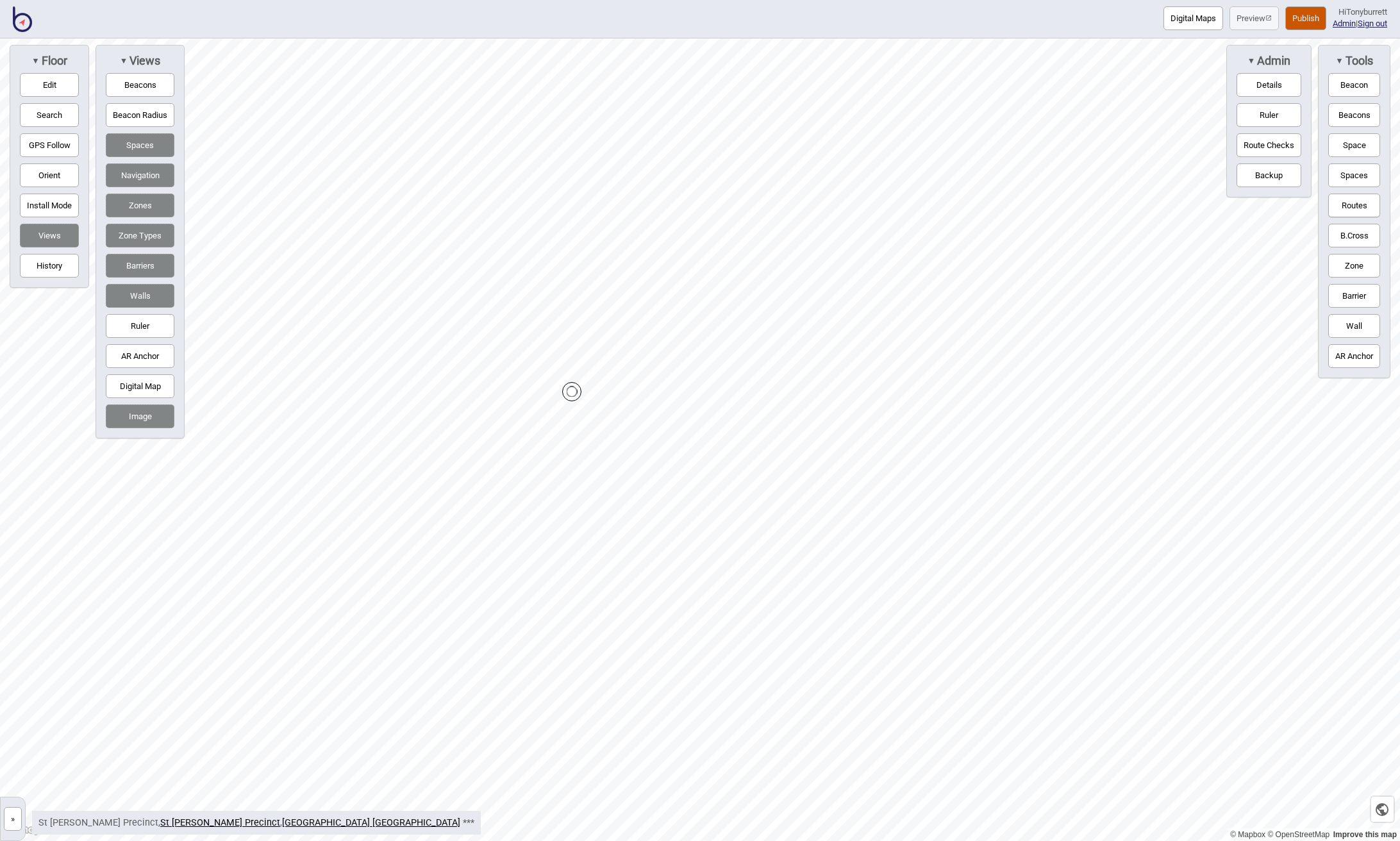
click at [1341, 197] on button "Routes" at bounding box center [1353, 205] width 52 height 24
click at [1348, 199] on button "Routes" at bounding box center [1353, 205] width 52 height 24
click at [723, 593] on div "Map marker" at bounding box center [721, 594] width 11 height 11
click at [1351, 201] on button "Routes" at bounding box center [1353, 205] width 52 height 24
click at [1347, 205] on button "Routes" at bounding box center [1353, 205] width 52 height 24
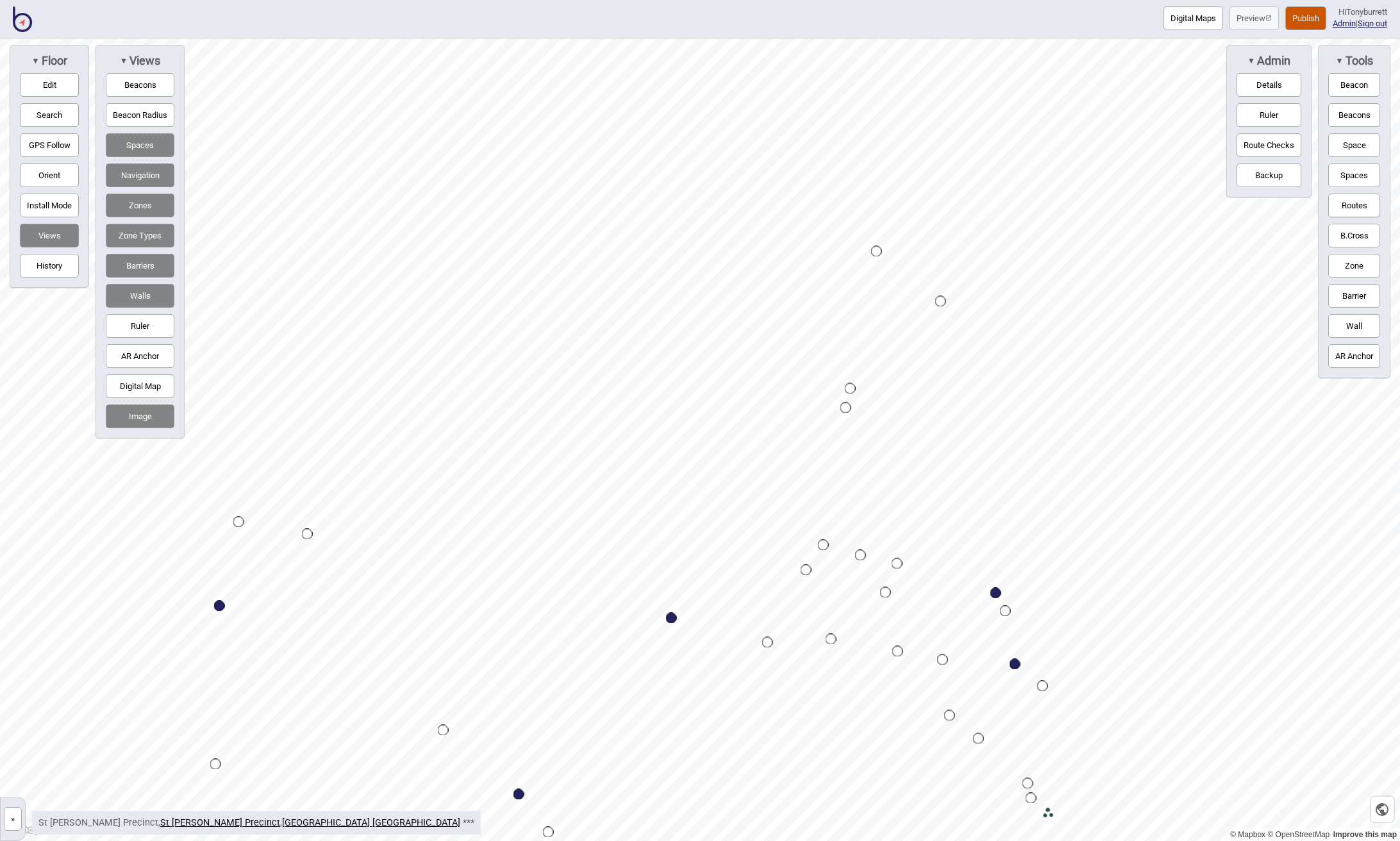
click at [846, 409] on div "Map marker" at bounding box center [846, 408] width 11 height 11
click at [823, 544] on div "Map marker" at bounding box center [823, 545] width 11 height 11
click at [1367, 208] on button "Routes" at bounding box center [1353, 205] width 52 height 24
click at [54, 83] on button "Edit" at bounding box center [49, 84] width 59 height 24
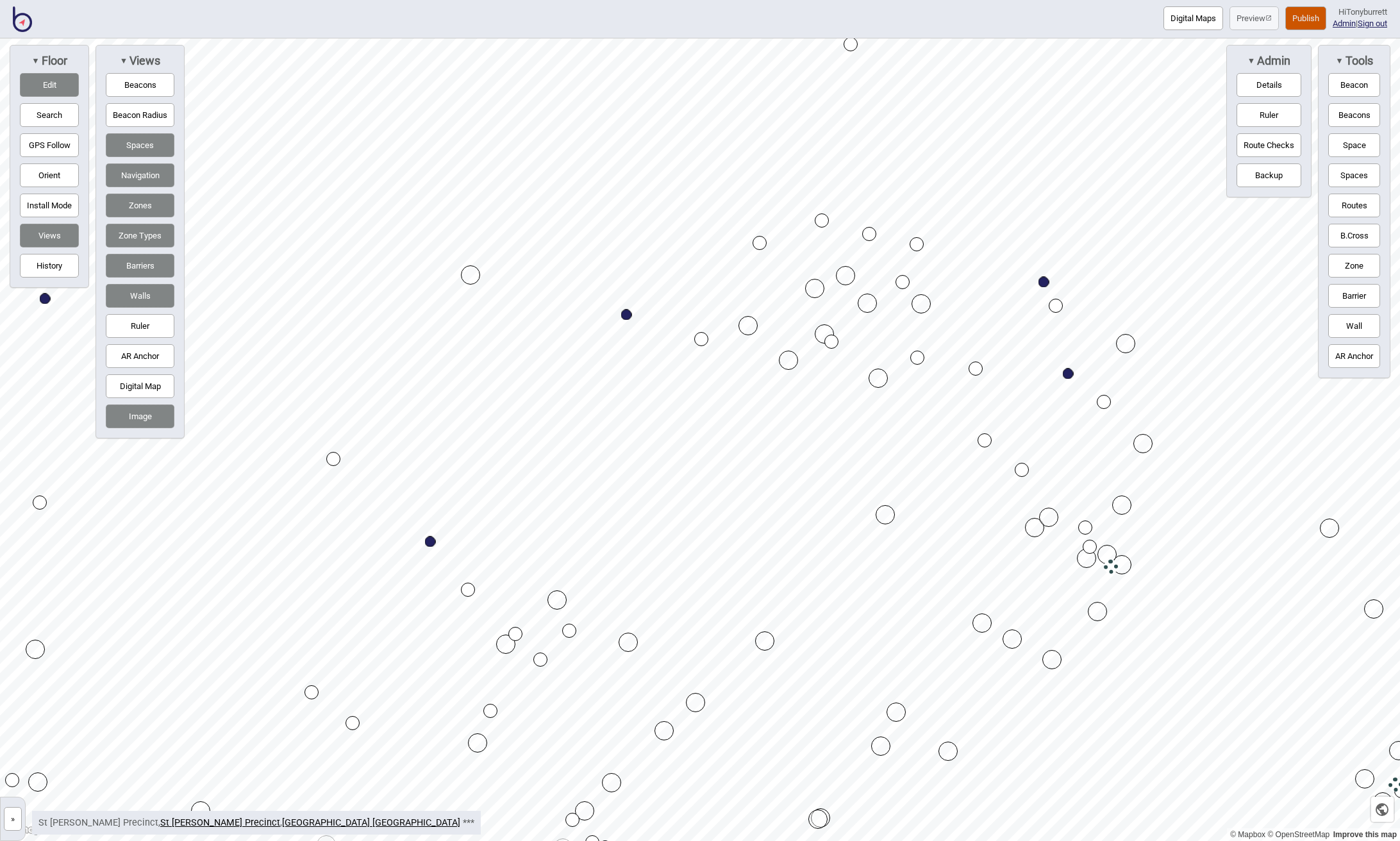
drag, startPoint x: 798, startPoint y: 251, endPoint x: 758, endPoint y: 241, distance: 41.2
drag, startPoint x: 57, startPoint y: 88, endPoint x: 152, endPoint y: 104, distance: 96.3
click at [57, 88] on button "Edit" at bounding box center [49, 84] width 59 height 24
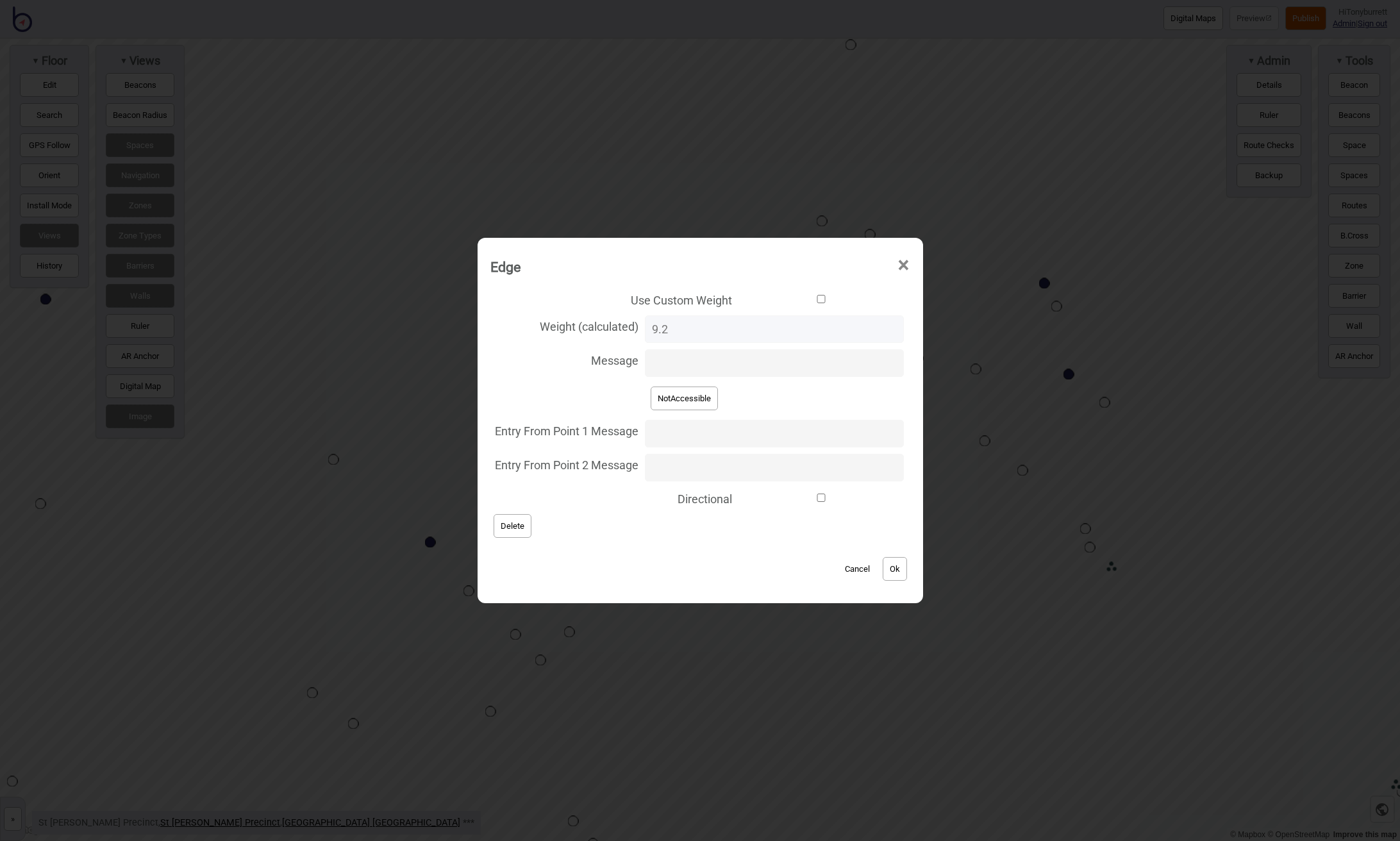
click at [528, 532] on button "Delete" at bounding box center [513, 526] width 38 height 24
click at [519, 530] on button "Delete" at bounding box center [513, 526] width 38 height 24
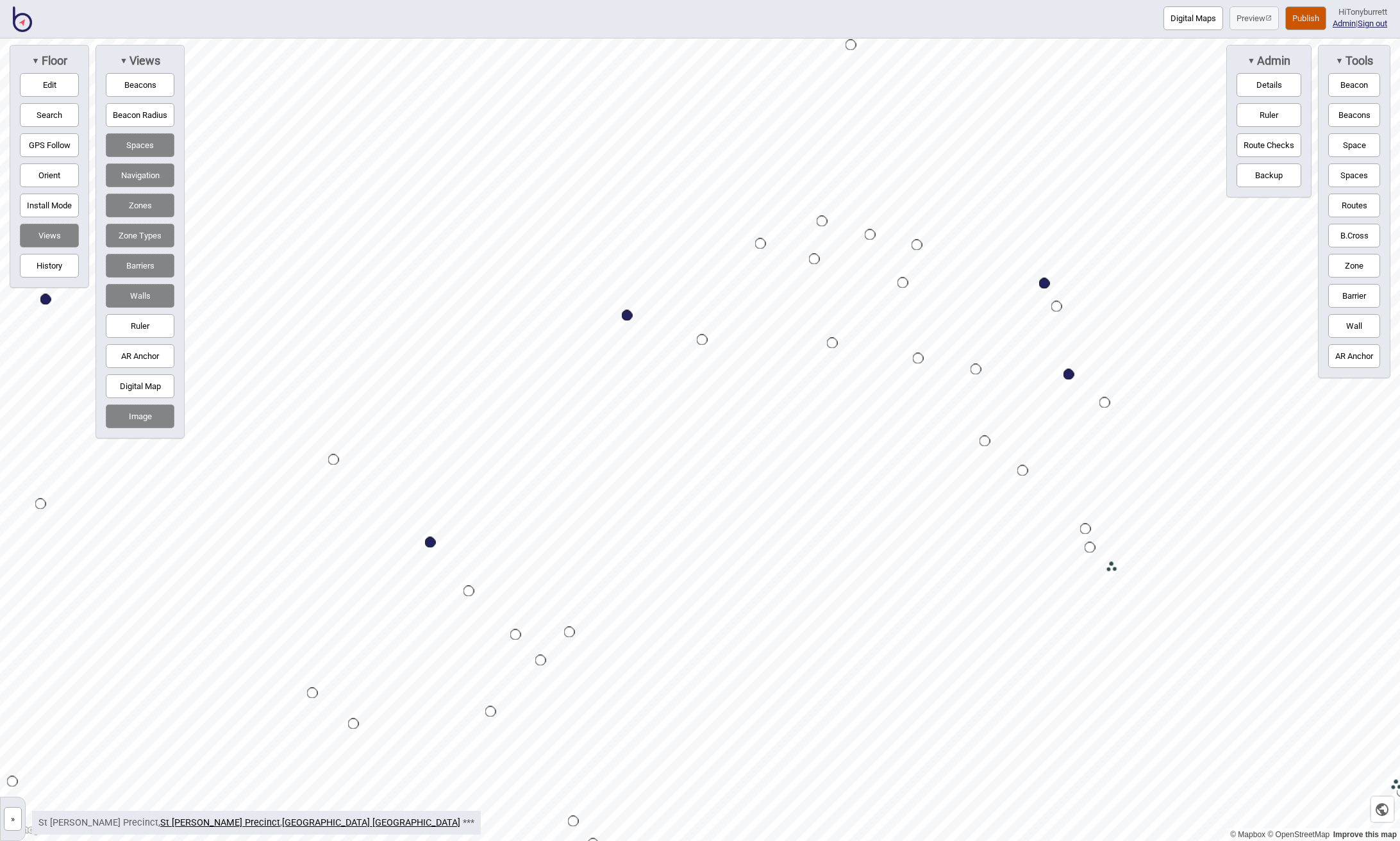
click at [816, 261] on div "Map marker" at bounding box center [814, 259] width 11 height 11
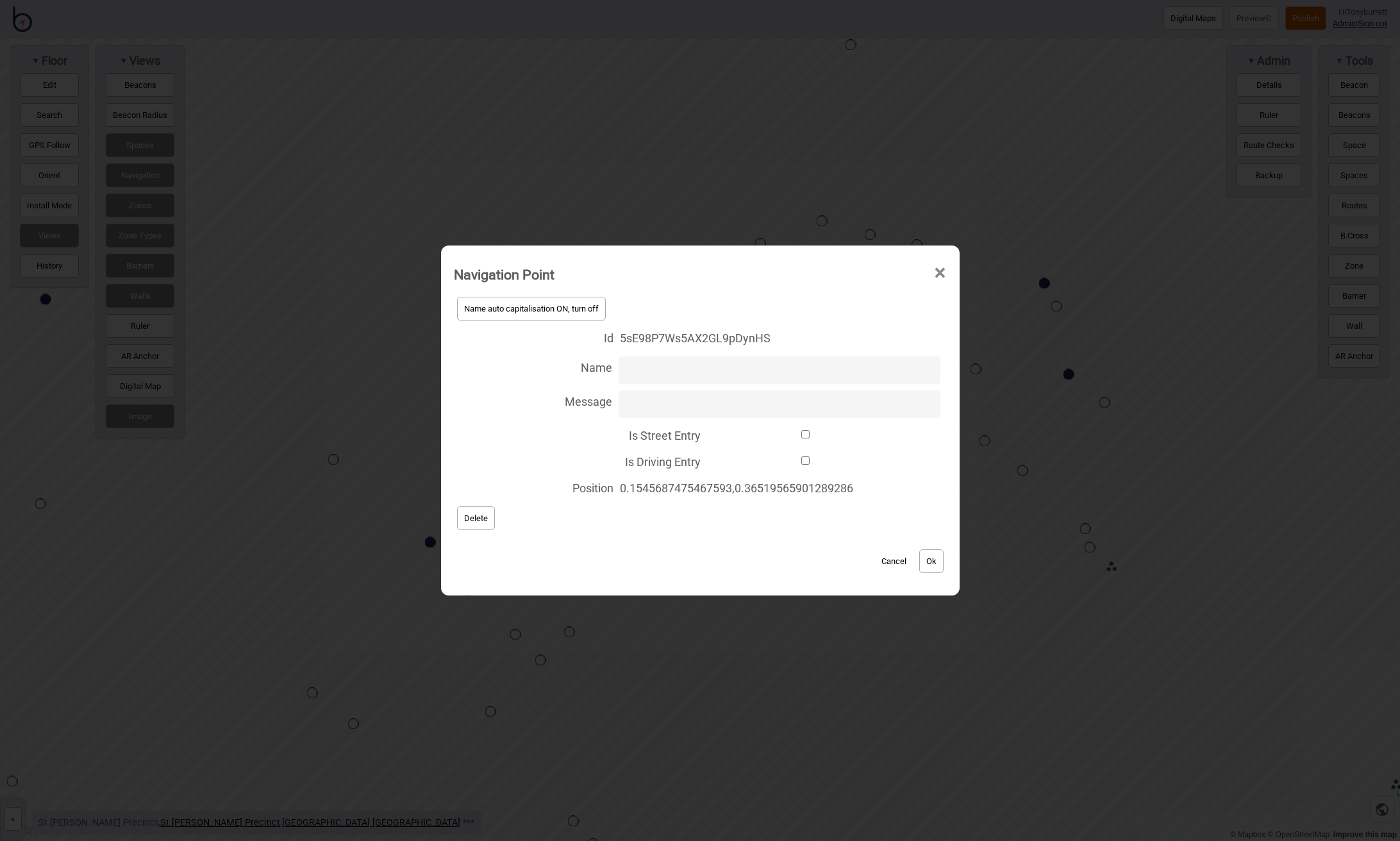
click at [461, 531] on div "Name auto capitalisation ON, turn off Id 5sE98P7Ws5AX2GL9pDynHS Name Message Is…" at bounding box center [700, 413] width 493 height 240
click at [473, 524] on button "Delete" at bounding box center [476, 518] width 38 height 24
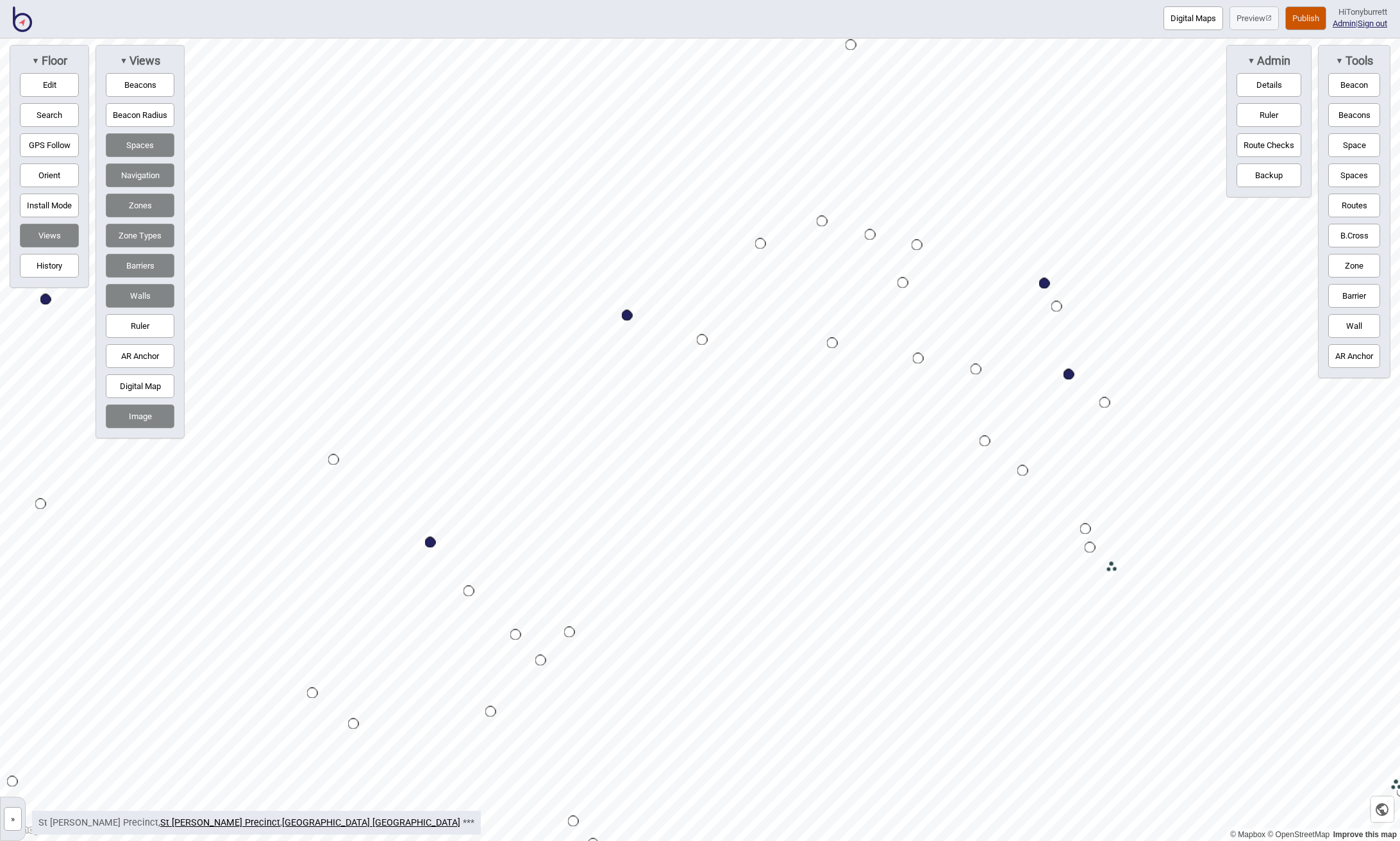
drag, startPoint x: 1359, startPoint y: 195, endPoint x: 1257, endPoint y: 184, distance: 102.6
click at [1359, 195] on button "Routes" at bounding box center [1353, 205] width 52 height 24
click at [759, 242] on div "Map marker" at bounding box center [760, 244] width 11 height 11
click at [820, 221] on div "Map marker" at bounding box center [822, 222] width 11 height 11
drag, startPoint x: 1343, startPoint y: 205, endPoint x: 1318, endPoint y: 203, distance: 25.1
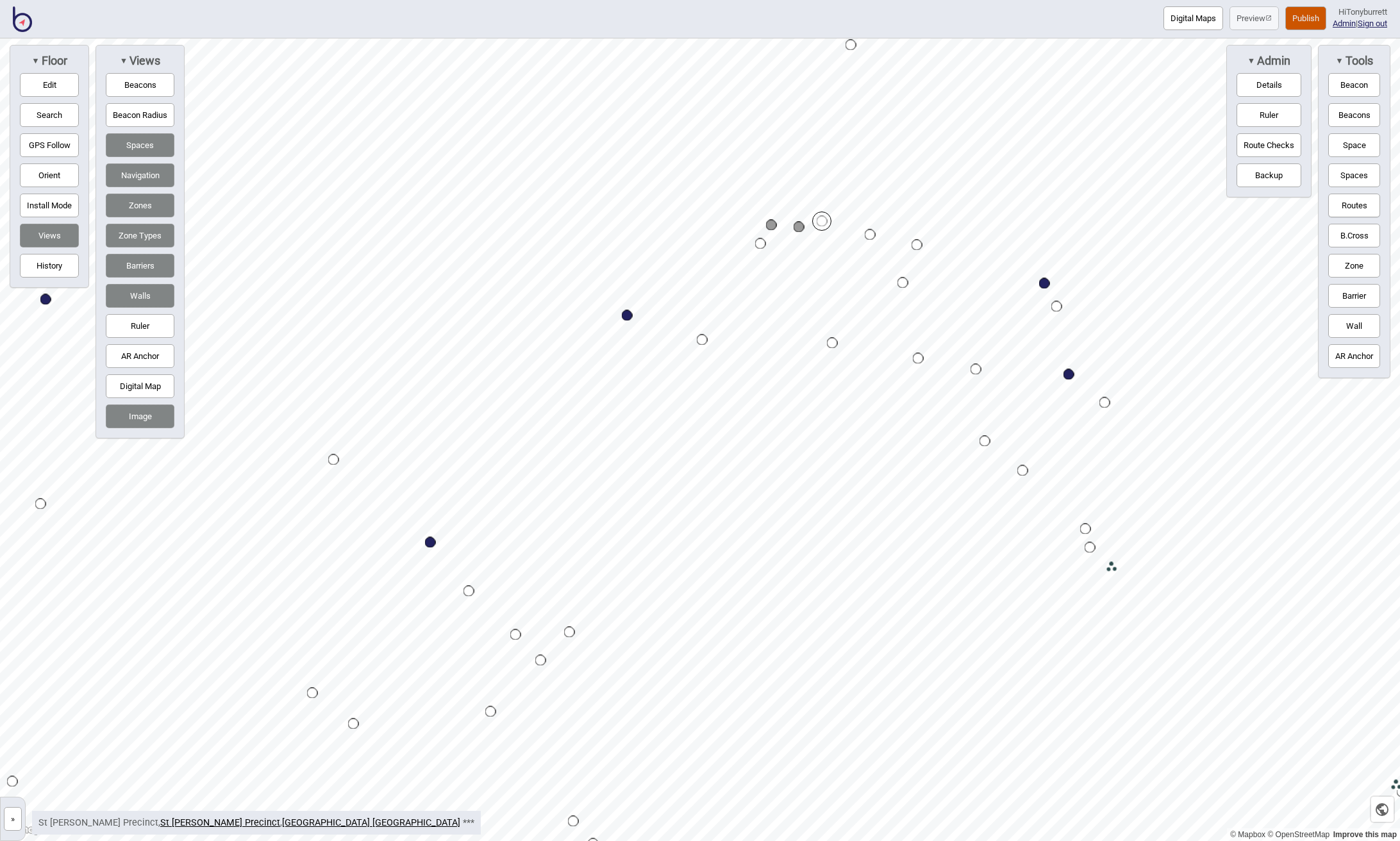
click at [1343, 205] on button "Routes" at bounding box center [1353, 205] width 52 height 24
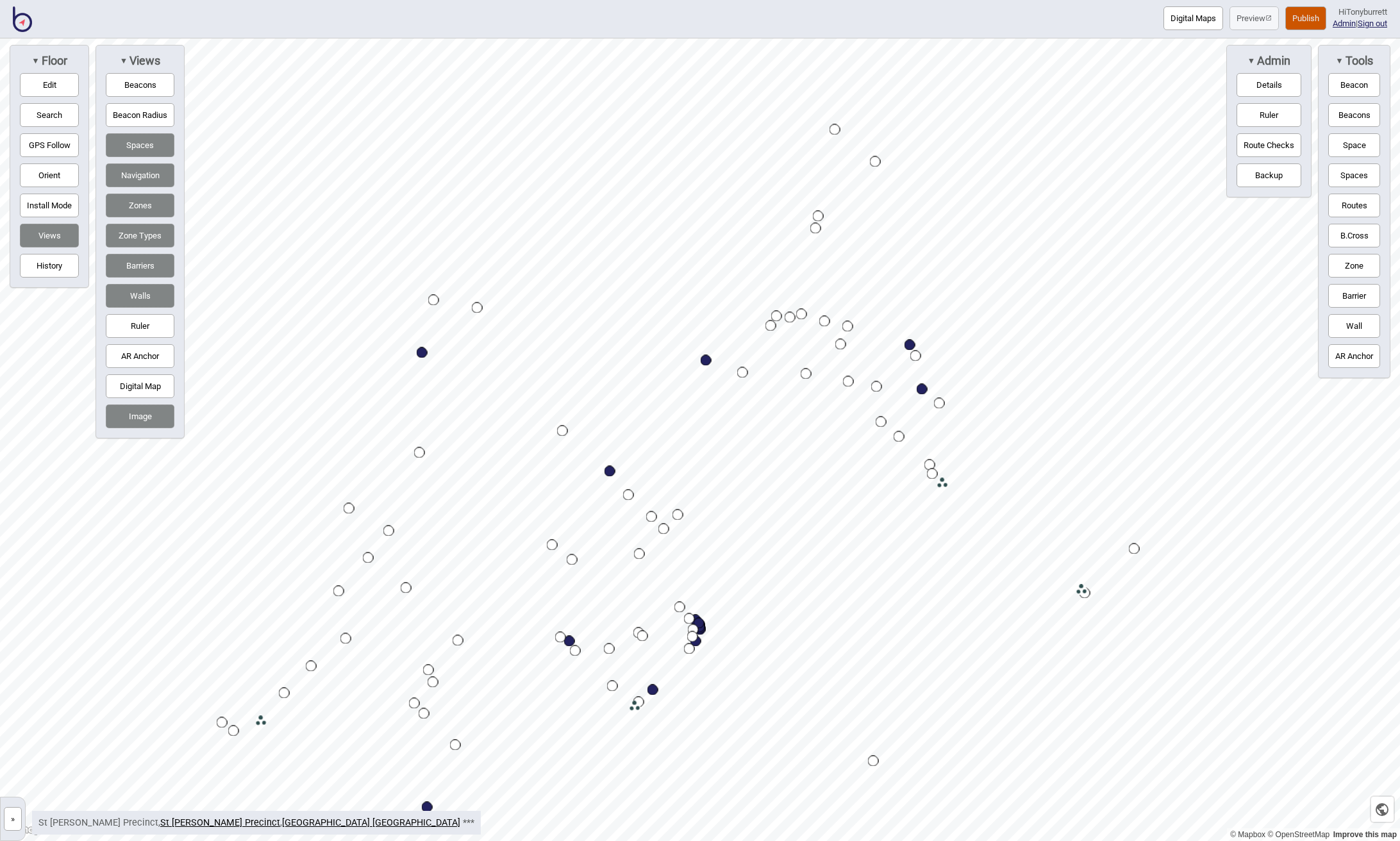
click at [775, 327] on div "Map marker" at bounding box center [771, 326] width 11 height 11
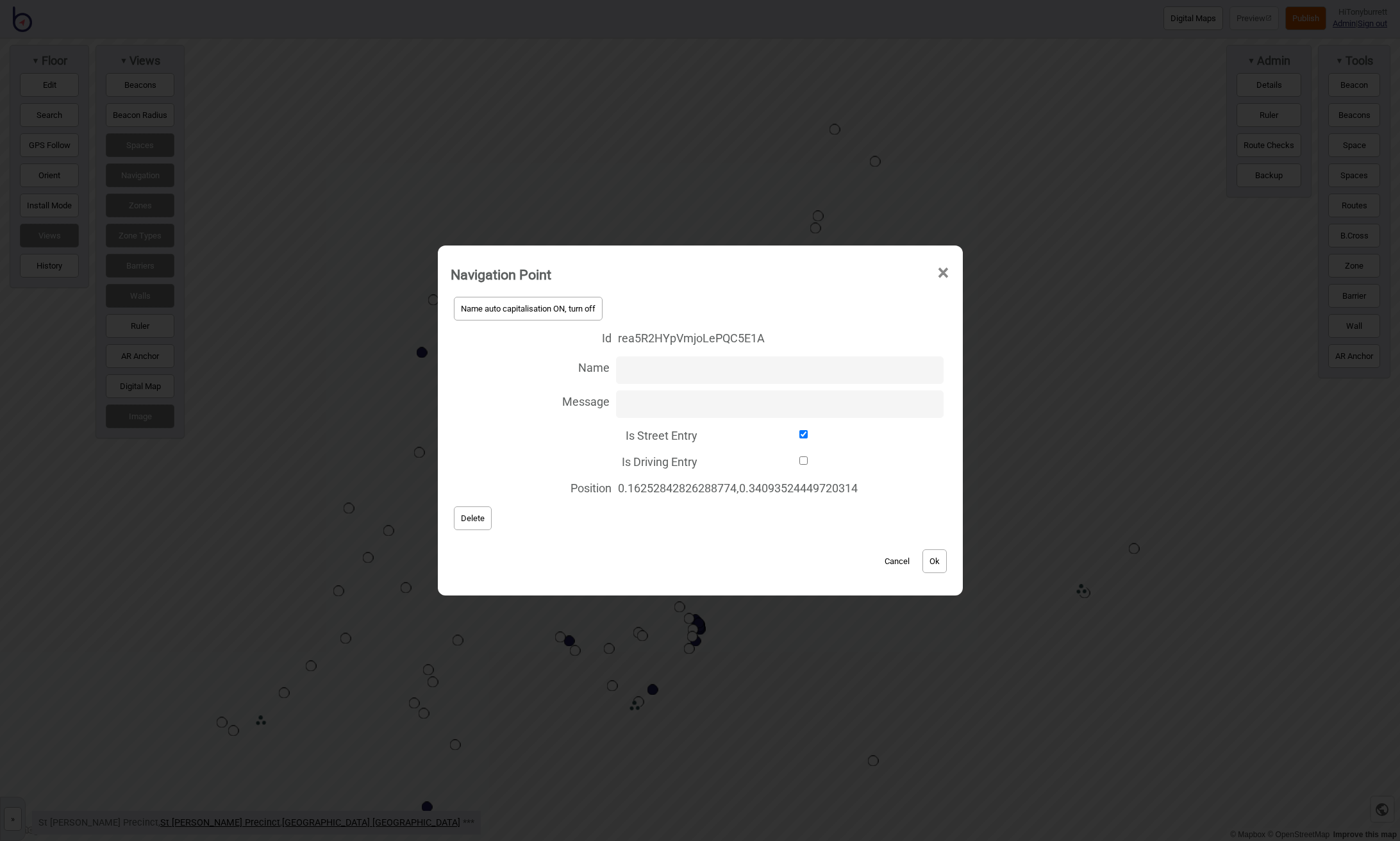
click at [706, 430] on input "Is Street Entry" at bounding box center [804, 434] width 200 height 8
checkbox input "false"
click at [930, 562] on button "Ok" at bounding box center [935, 561] width 24 height 24
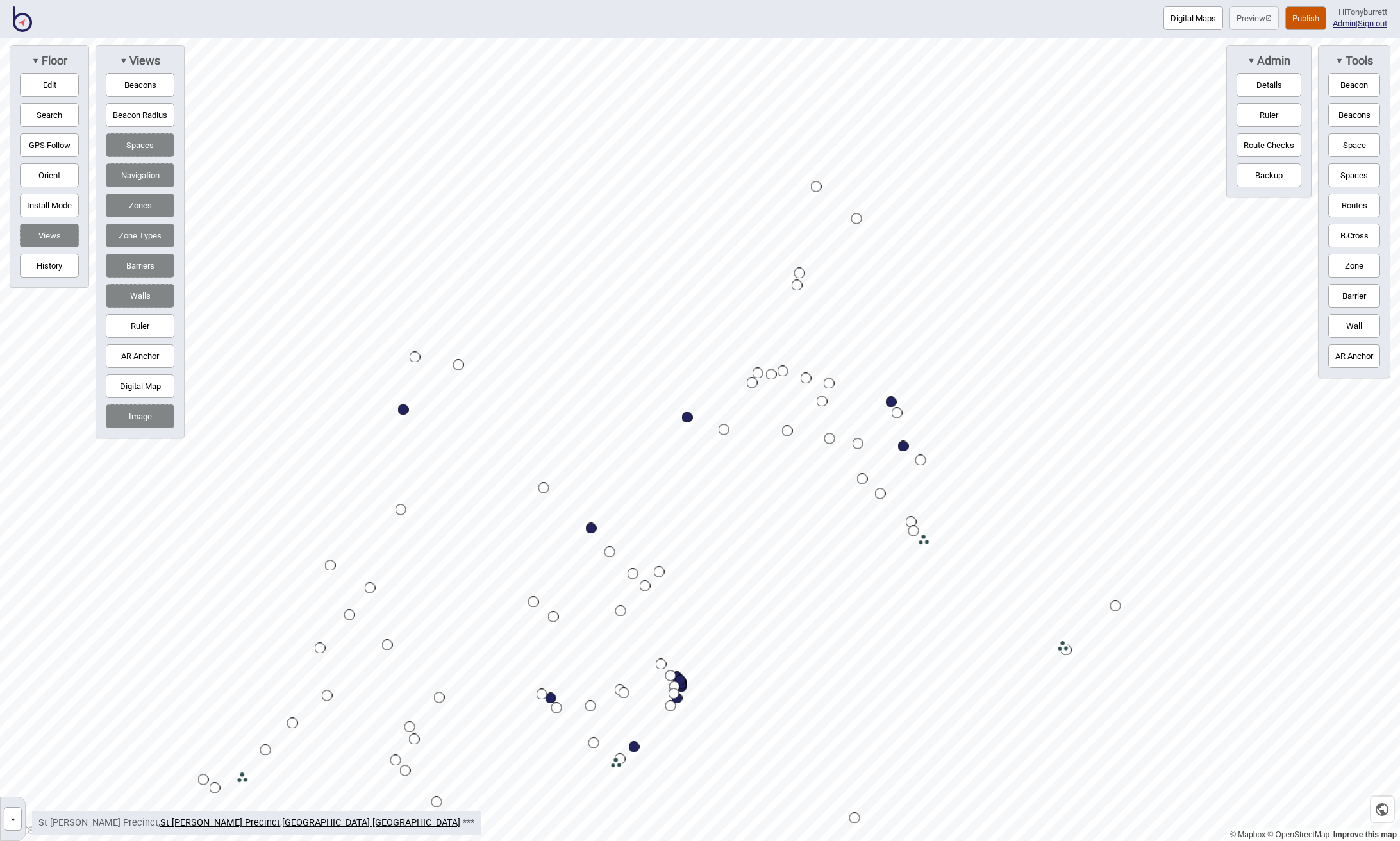
click at [50, 86] on button "Edit" at bounding box center [49, 84] width 59 height 24
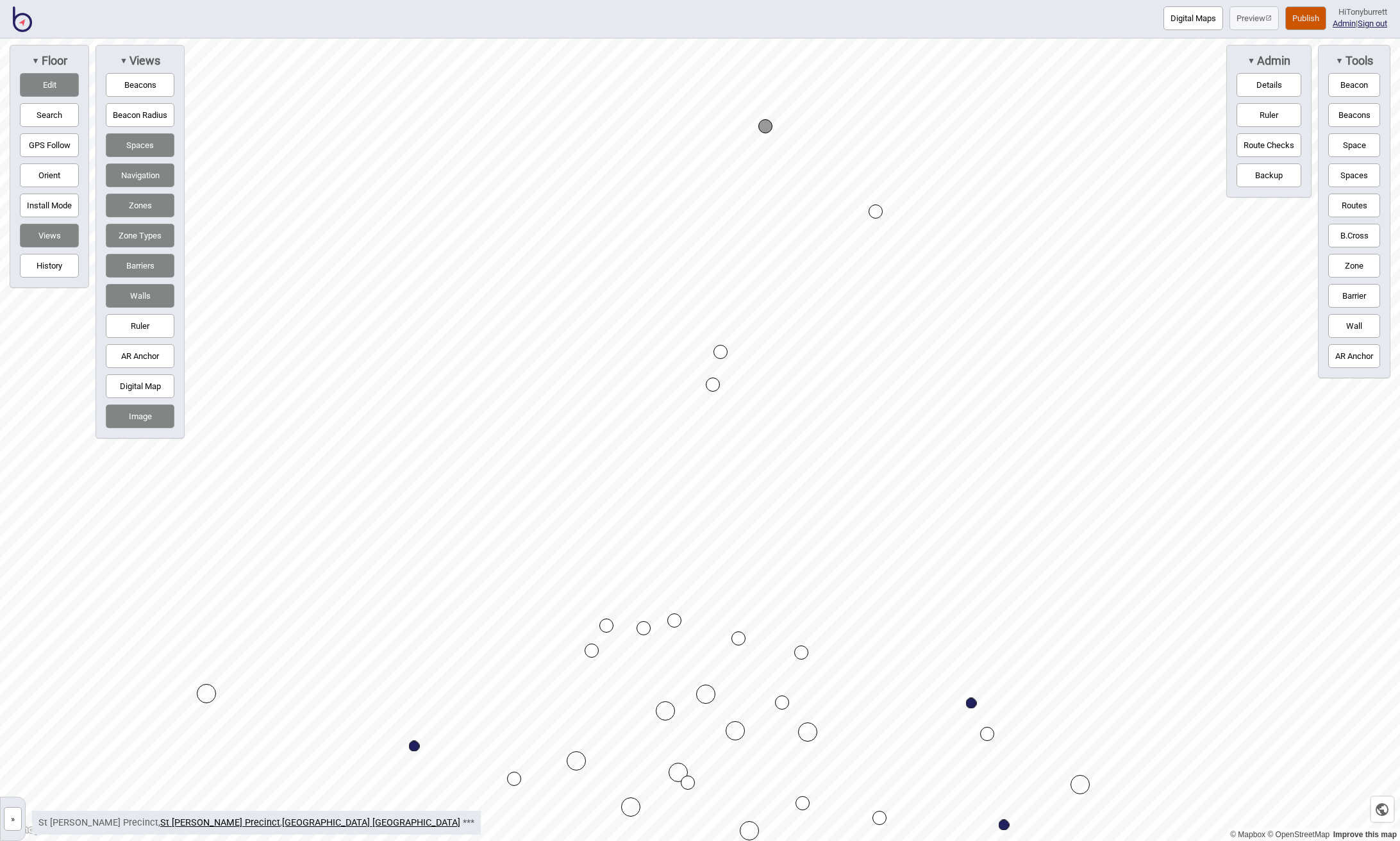
drag, startPoint x: 876, startPoint y: 208, endPoint x: 875, endPoint y: 215, distance: 7.1
click at [875, 210] on div "Map marker" at bounding box center [875, 211] width 14 height 14
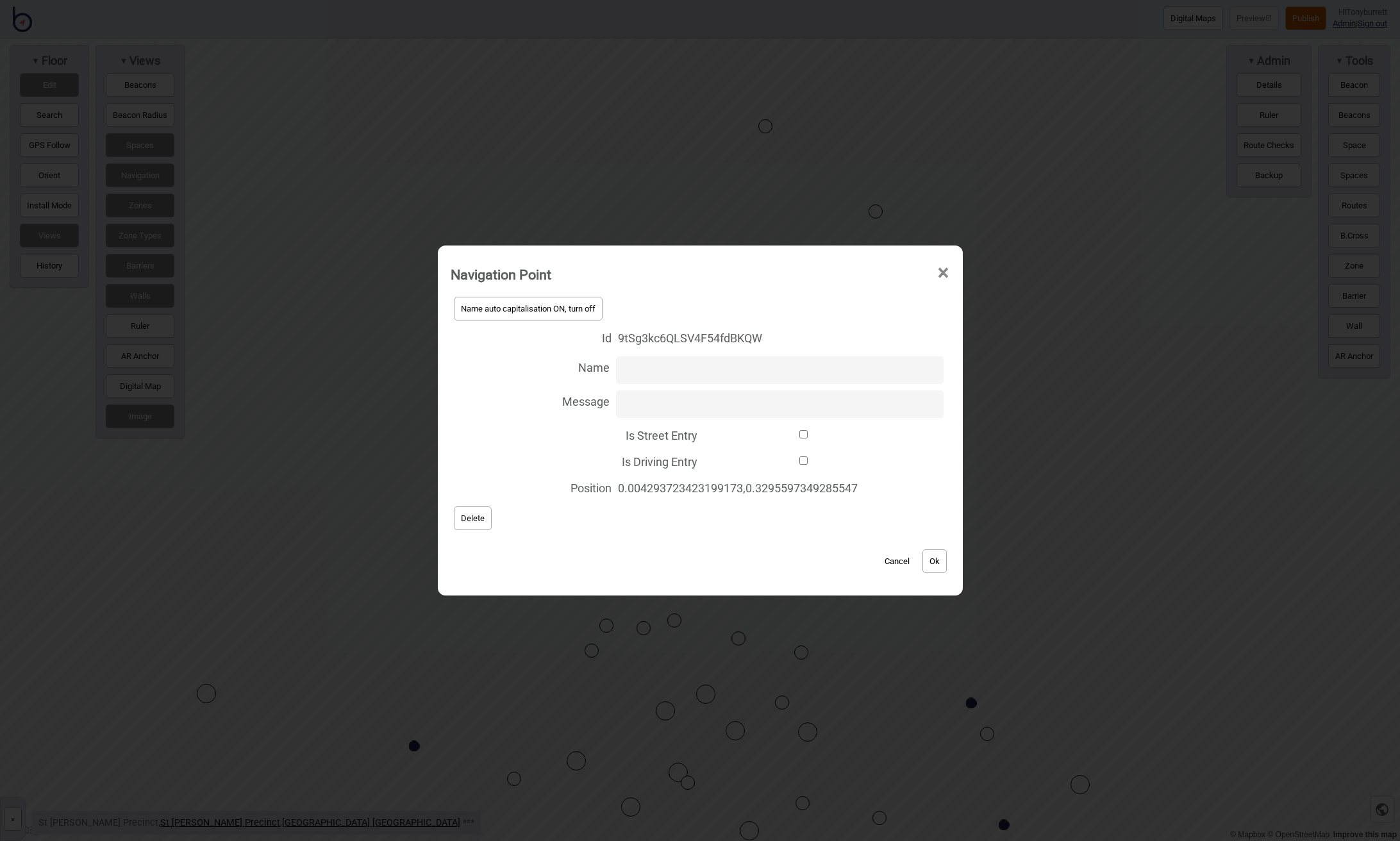
click at [704, 434] on input "Is Street Entry" at bounding box center [804, 434] width 200 height 8
checkbox input "true"
click at [935, 561] on button "Ok" at bounding box center [935, 561] width 24 height 24
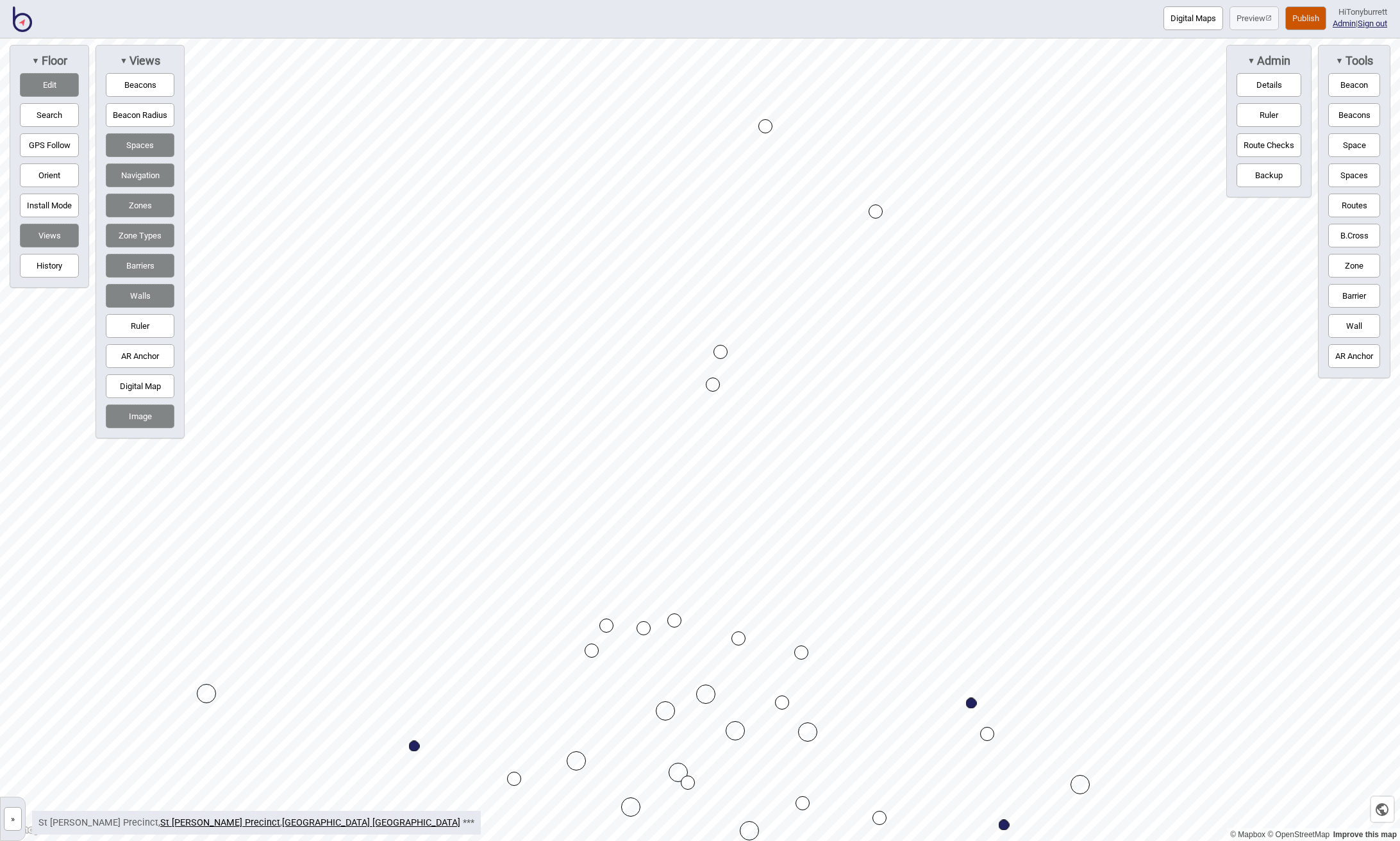
click at [764, 130] on div "Map marker" at bounding box center [765, 126] width 14 height 14
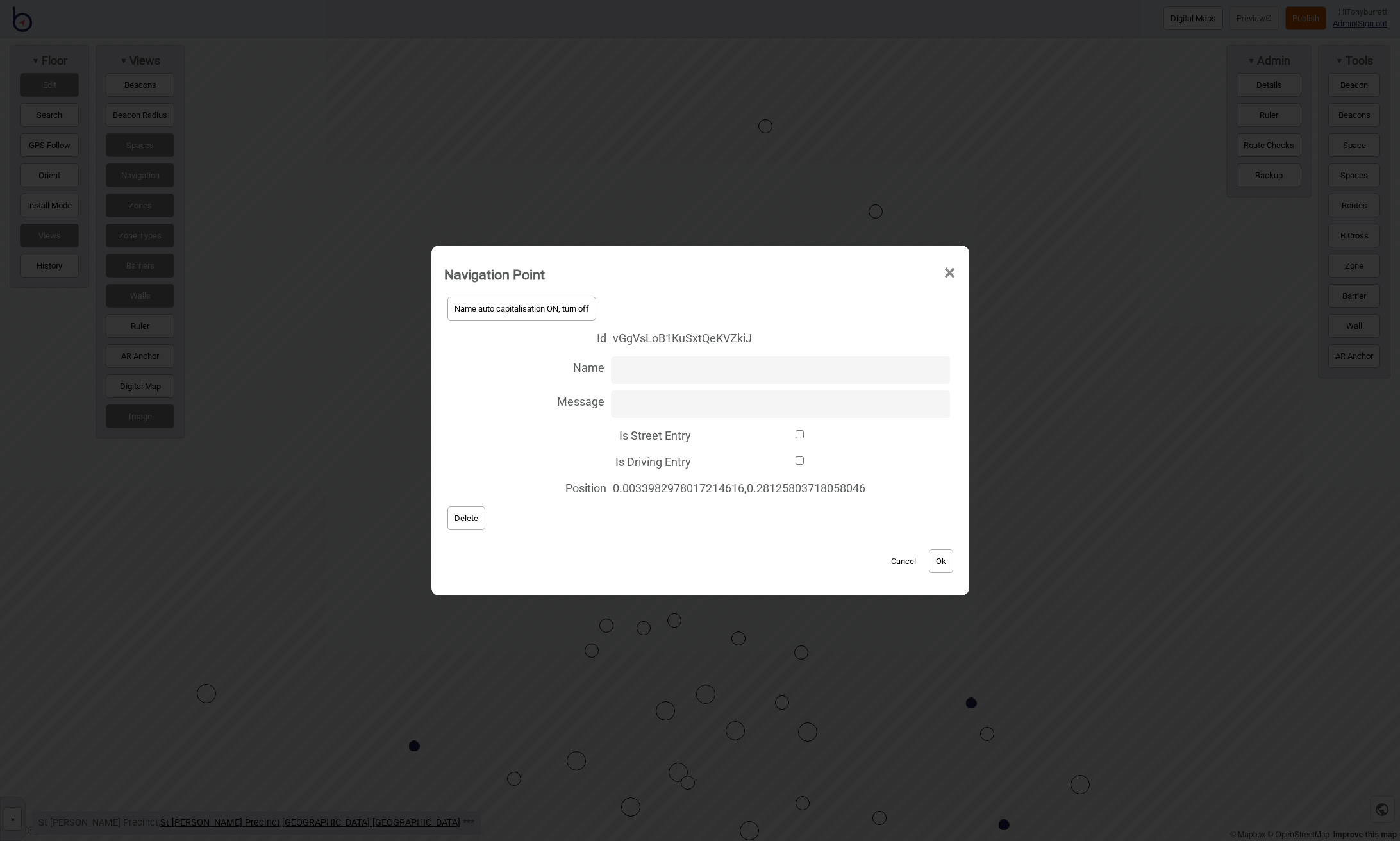
click at [698, 434] on input "Is Street Entry" at bounding box center [800, 434] width 205 height 8
checkbox input "true"
click at [939, 561] on button "Ok" at bounding box center [941, 561] width 24 height 24
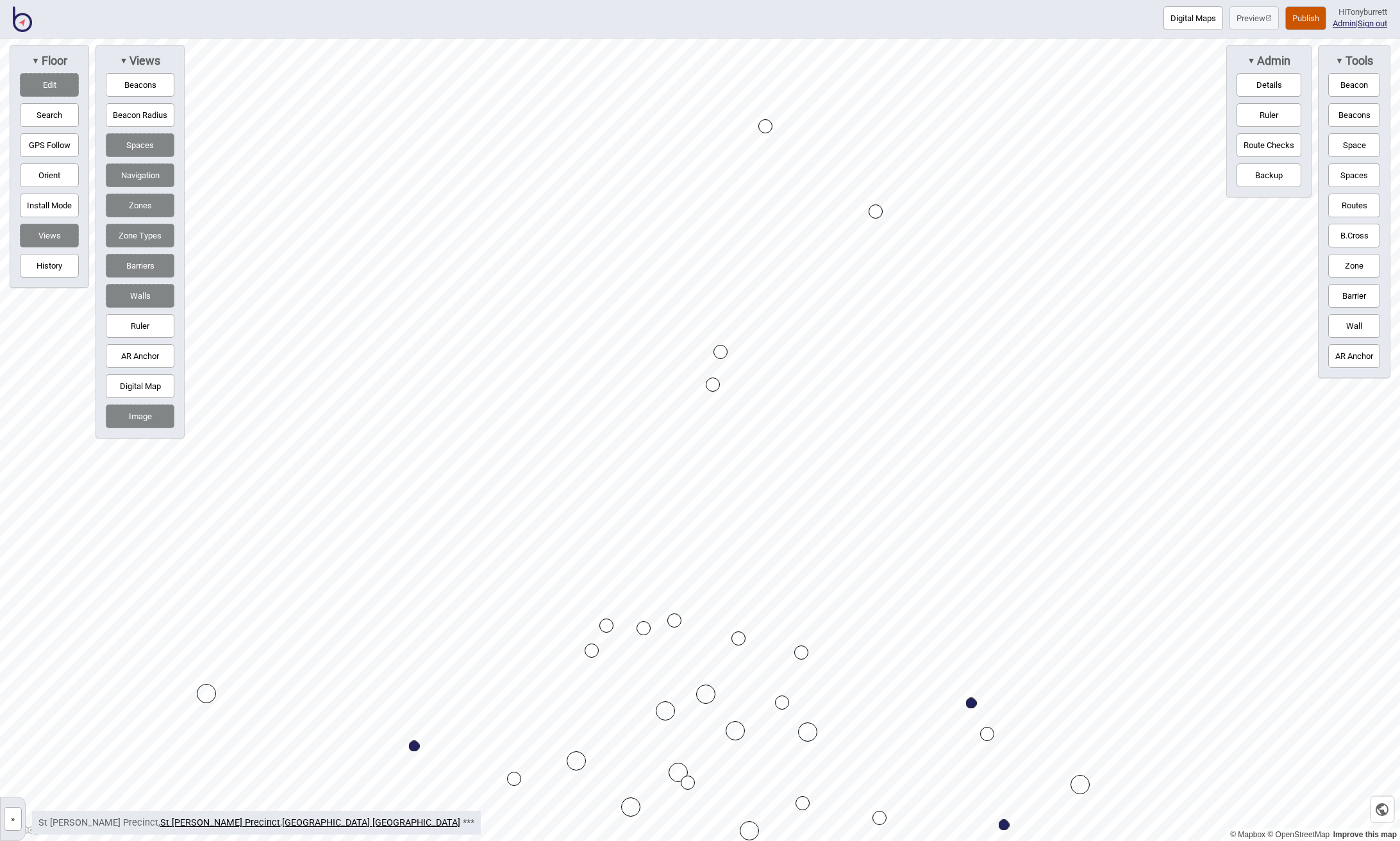
click at [1351, 143] on button "Space" at bounding box center [1353, 145] width 52 height 24
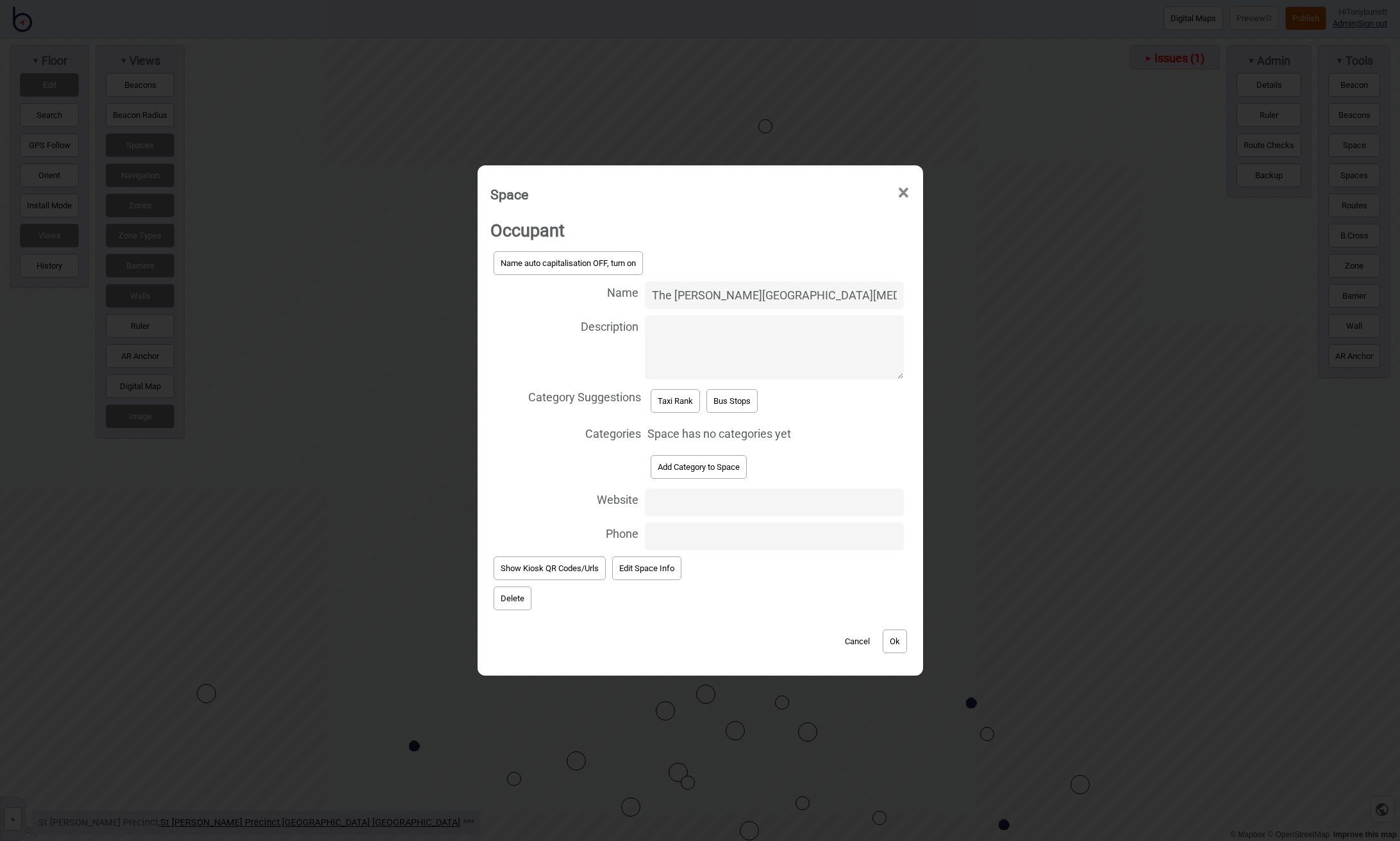
type input "The Kinghorn Cancer Centre"
click at [697, 478] on button "Add Category to Space" at bounding box center [698, 467] width 96 height 24
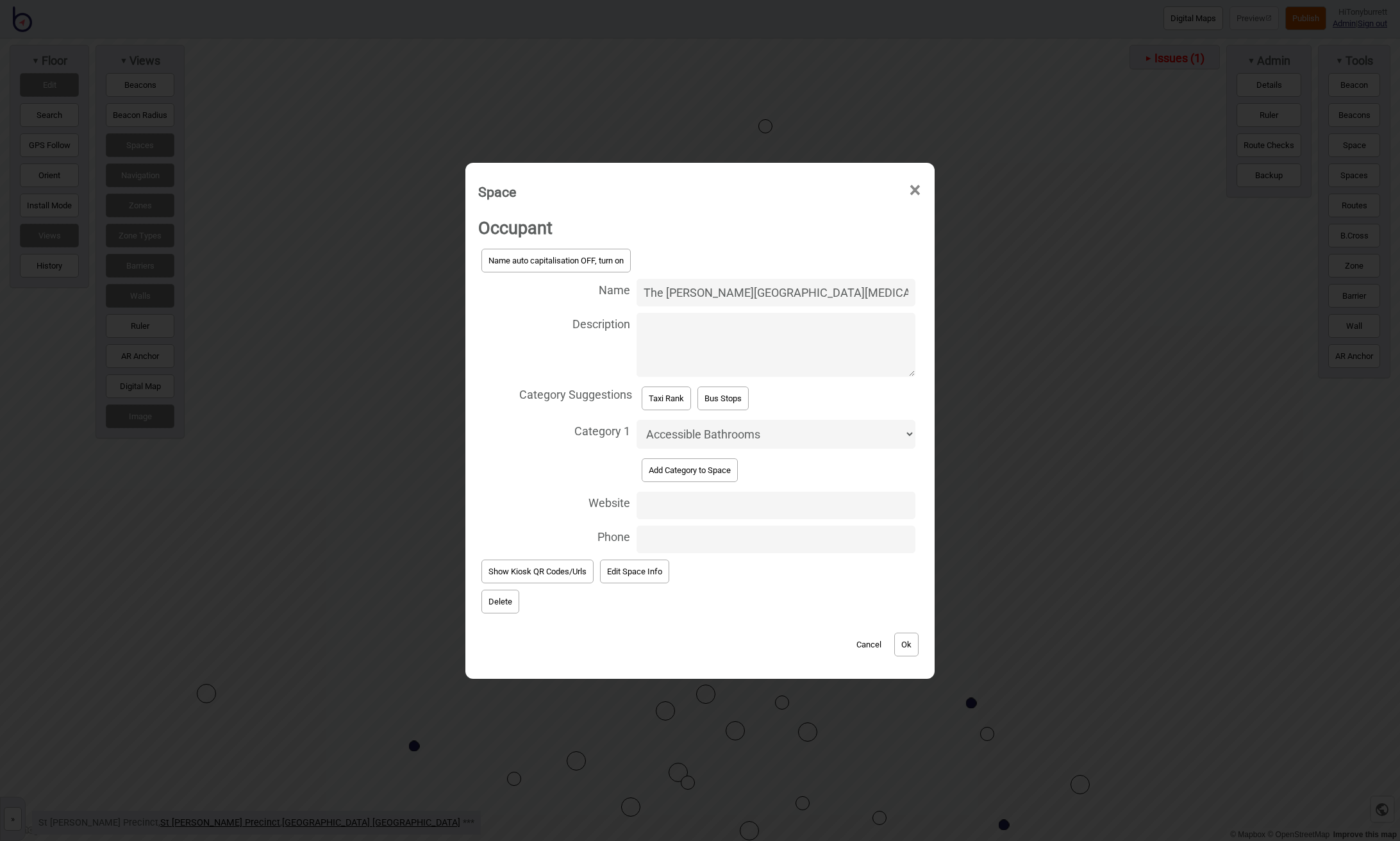
select select "Points of Interest"
click at [894, 640] on button "Ok" at bounding box center [906, 644] width 24 height 24
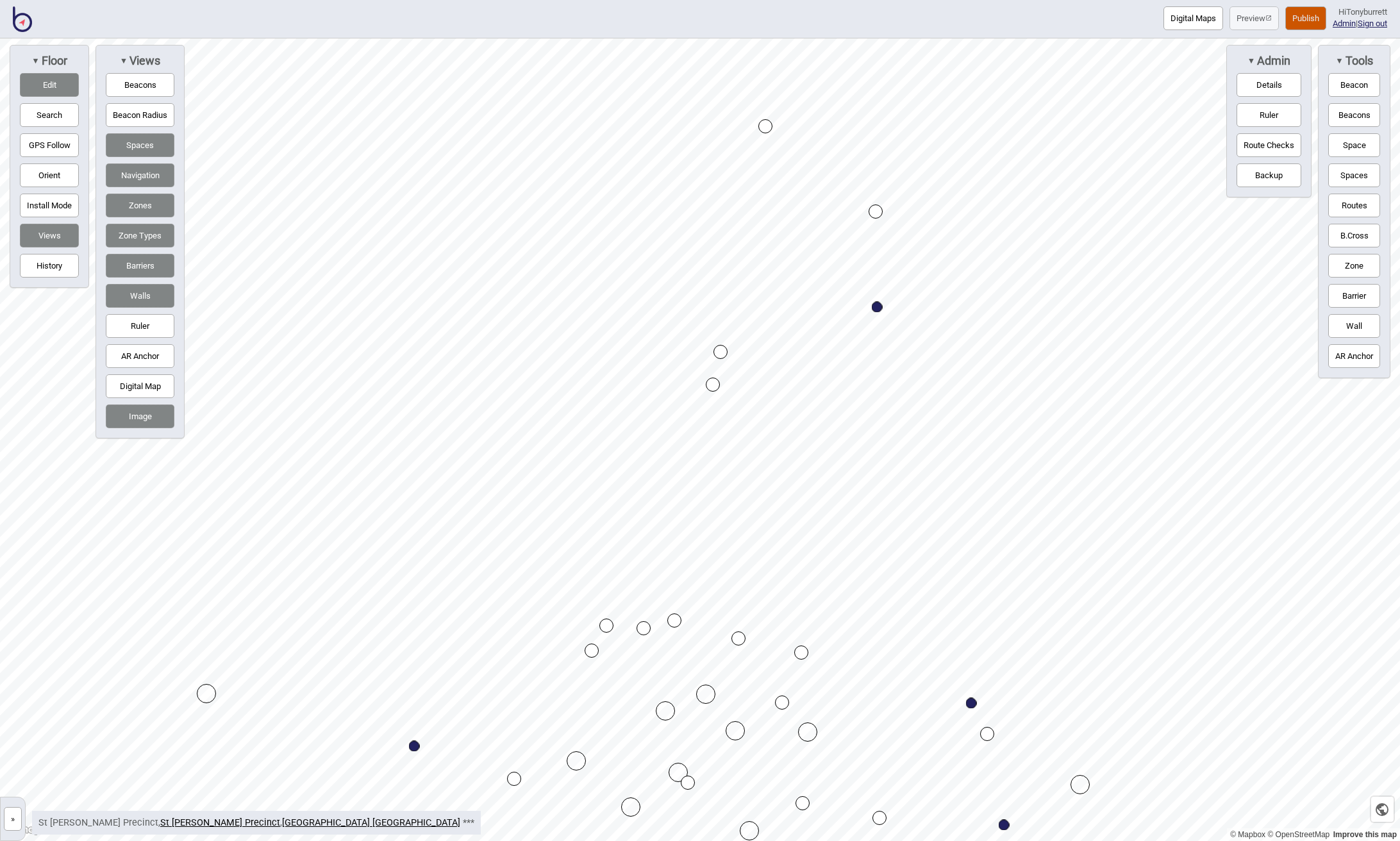
click at [1357, 144] on button "Space" at bounding box center [1353, 145] width 52 height 24
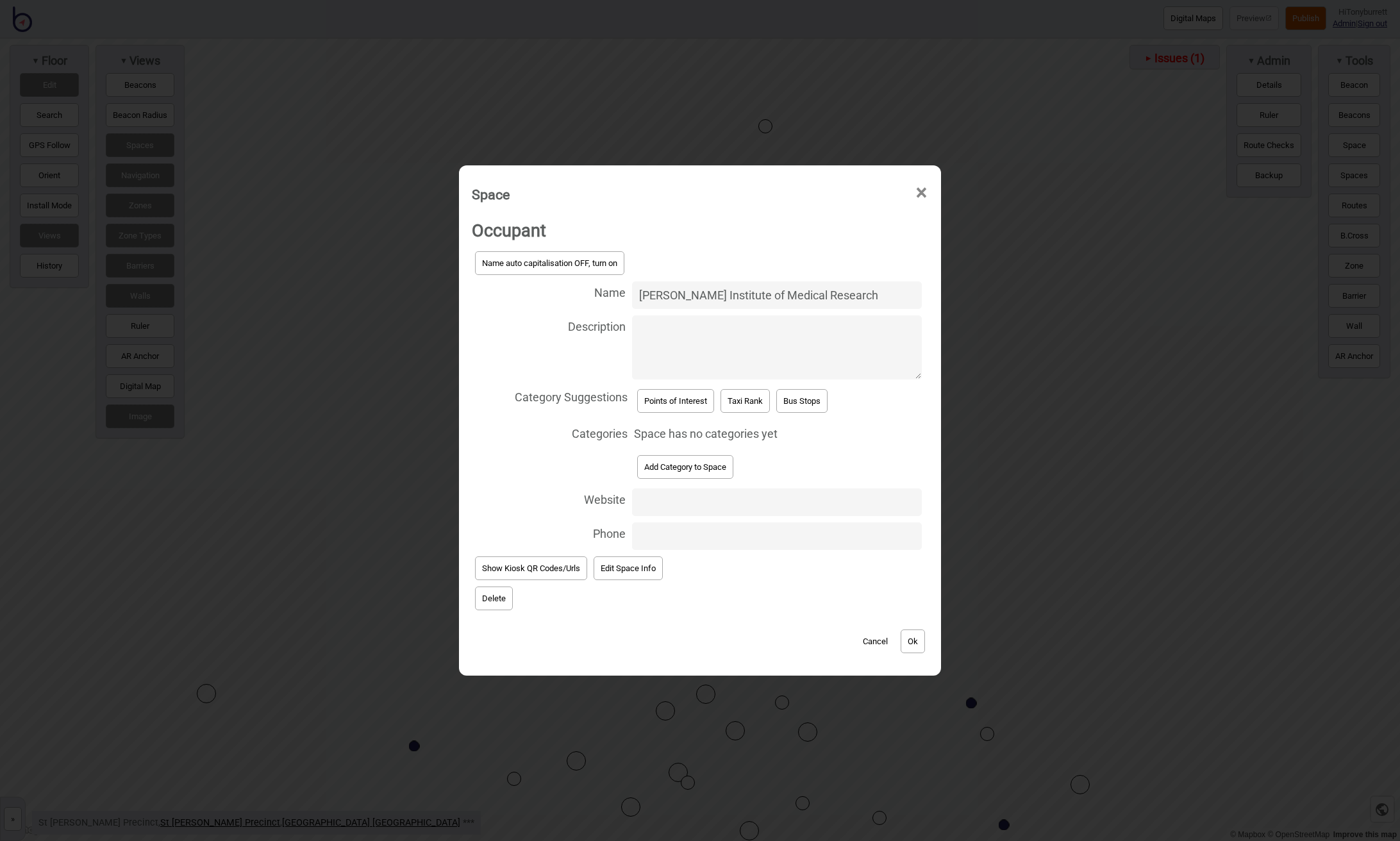
type input "Garvin Institute of Medical Research"
click at [669, 405] on button "Points of Interest" at bounding box center [675, 401] width 77 height 24
select select "Points of Interest"
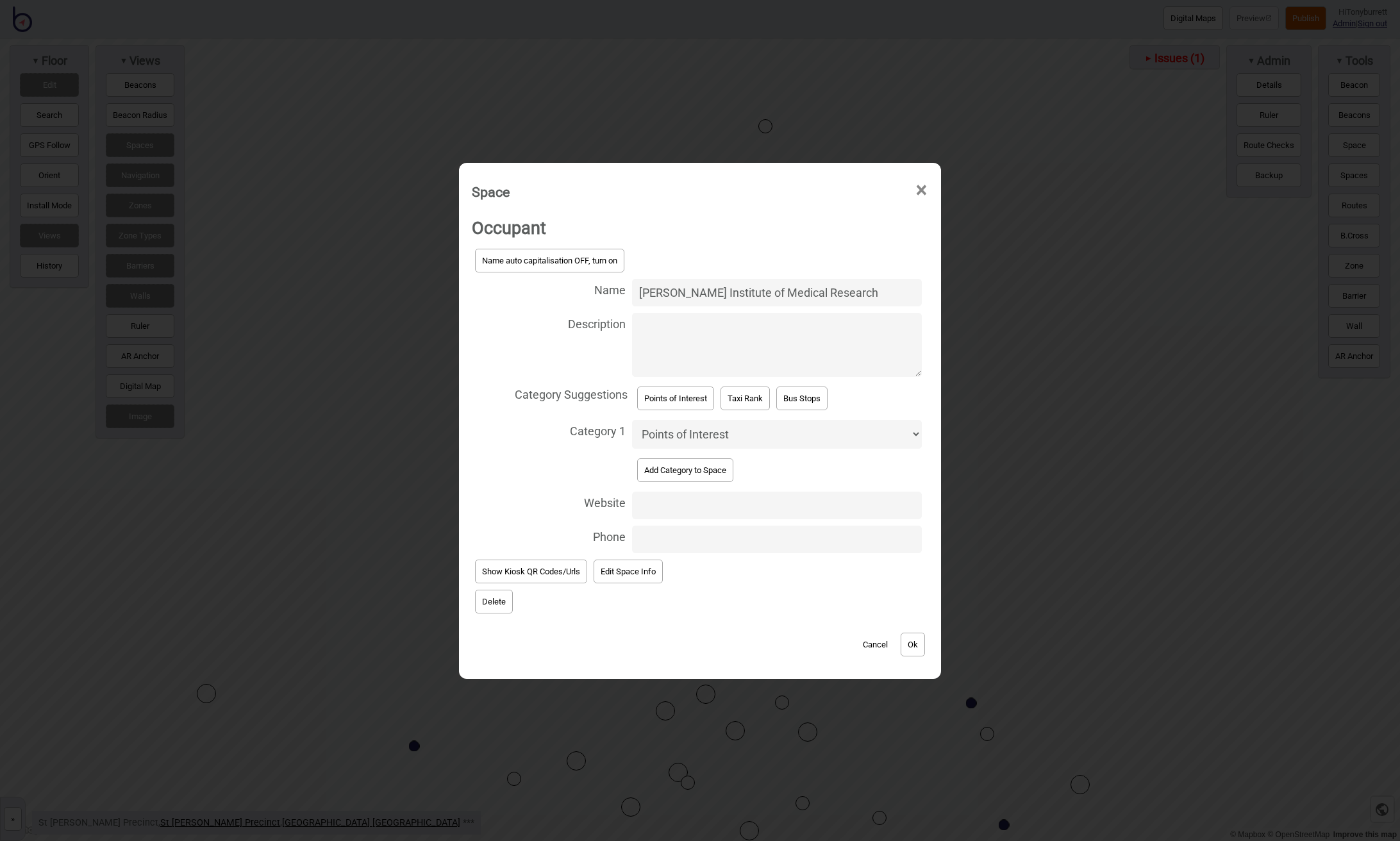
click at [920, 642] on button "Ok" at bounding box center [912, 644] width 24 height 24
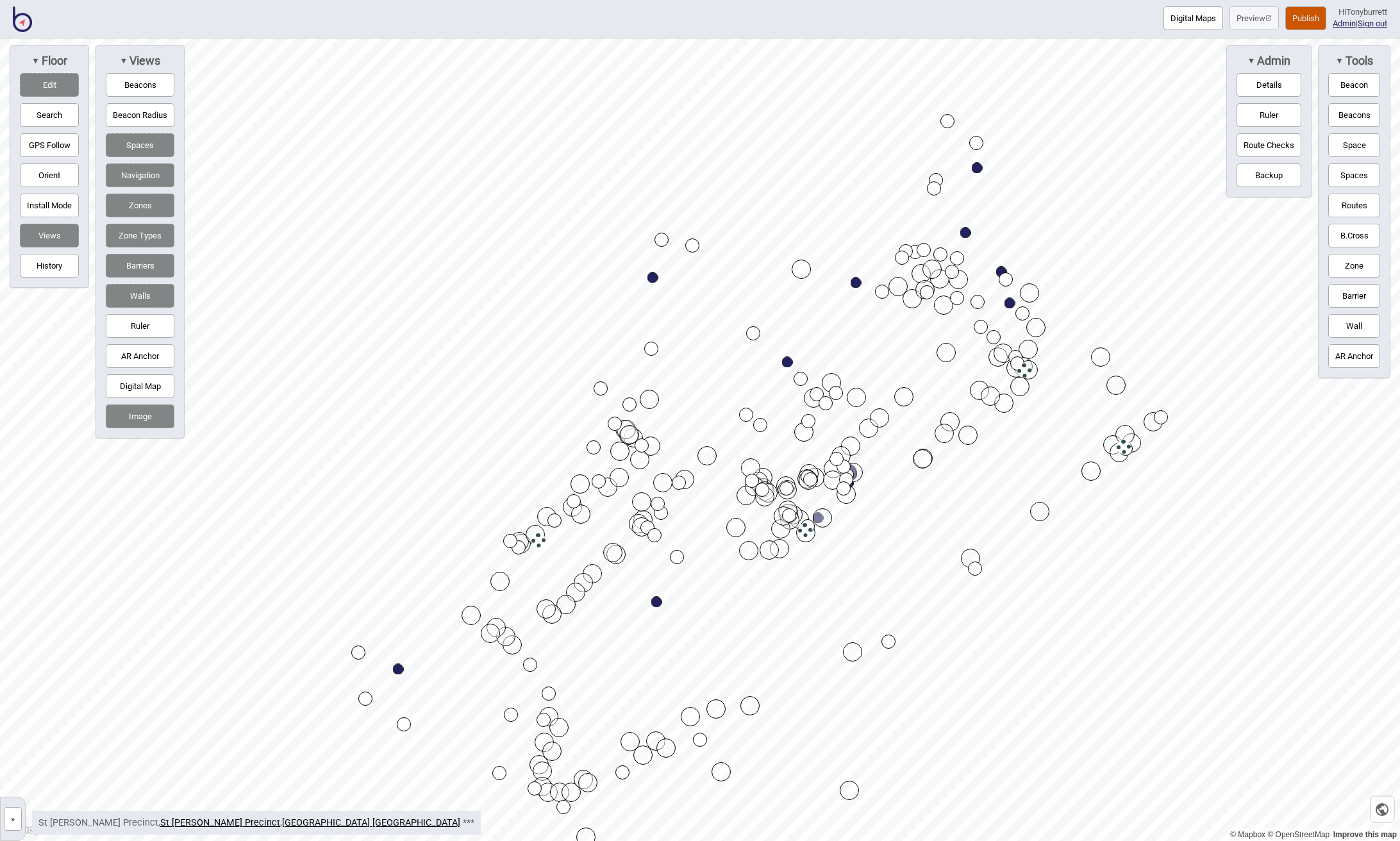
click at [61, 84] on button "Edit" at bounding box center [49, 84] width 59 height 24
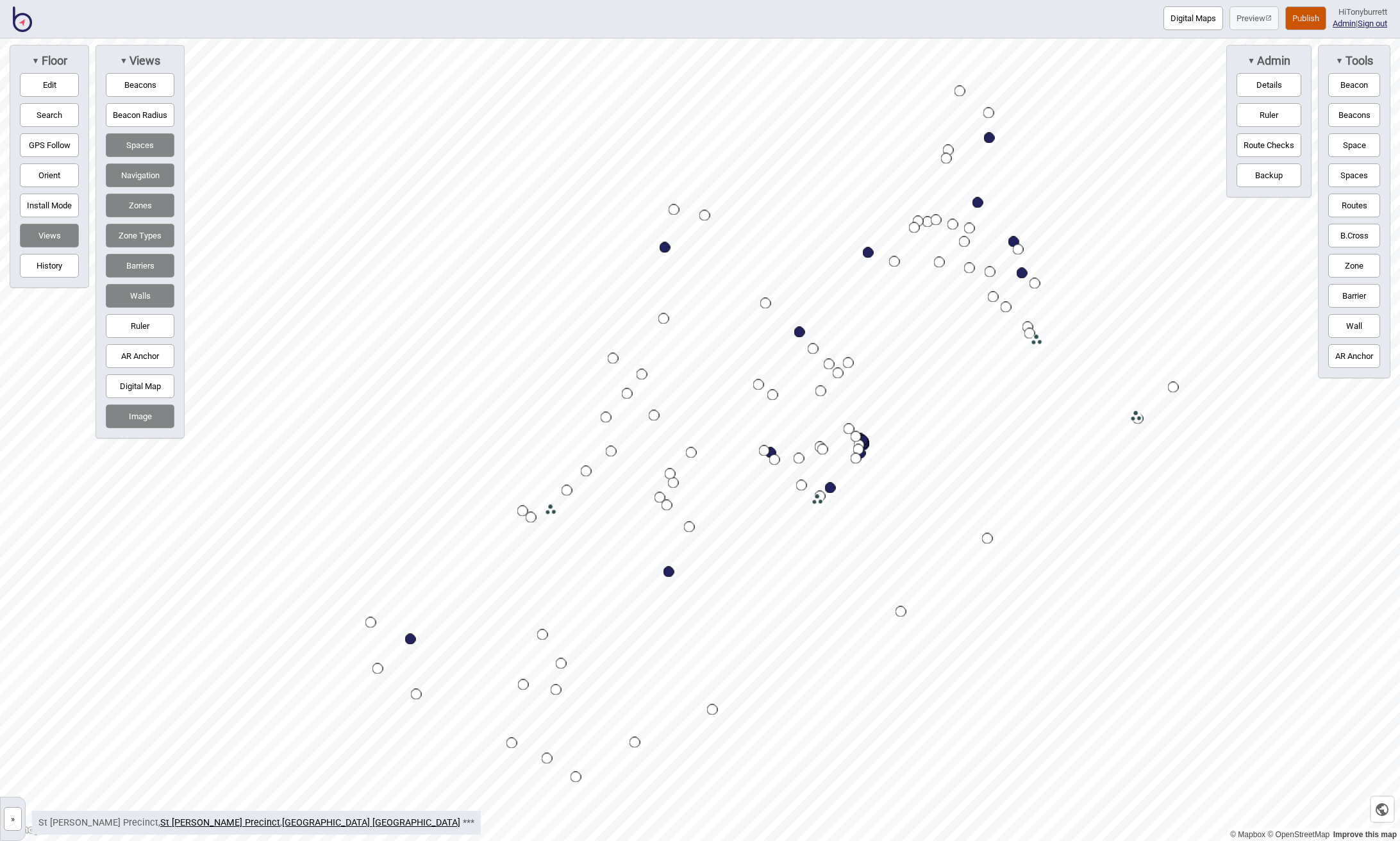
click at [11, 823] on button "»" at bounding box center [13, 819] width 18 height 24
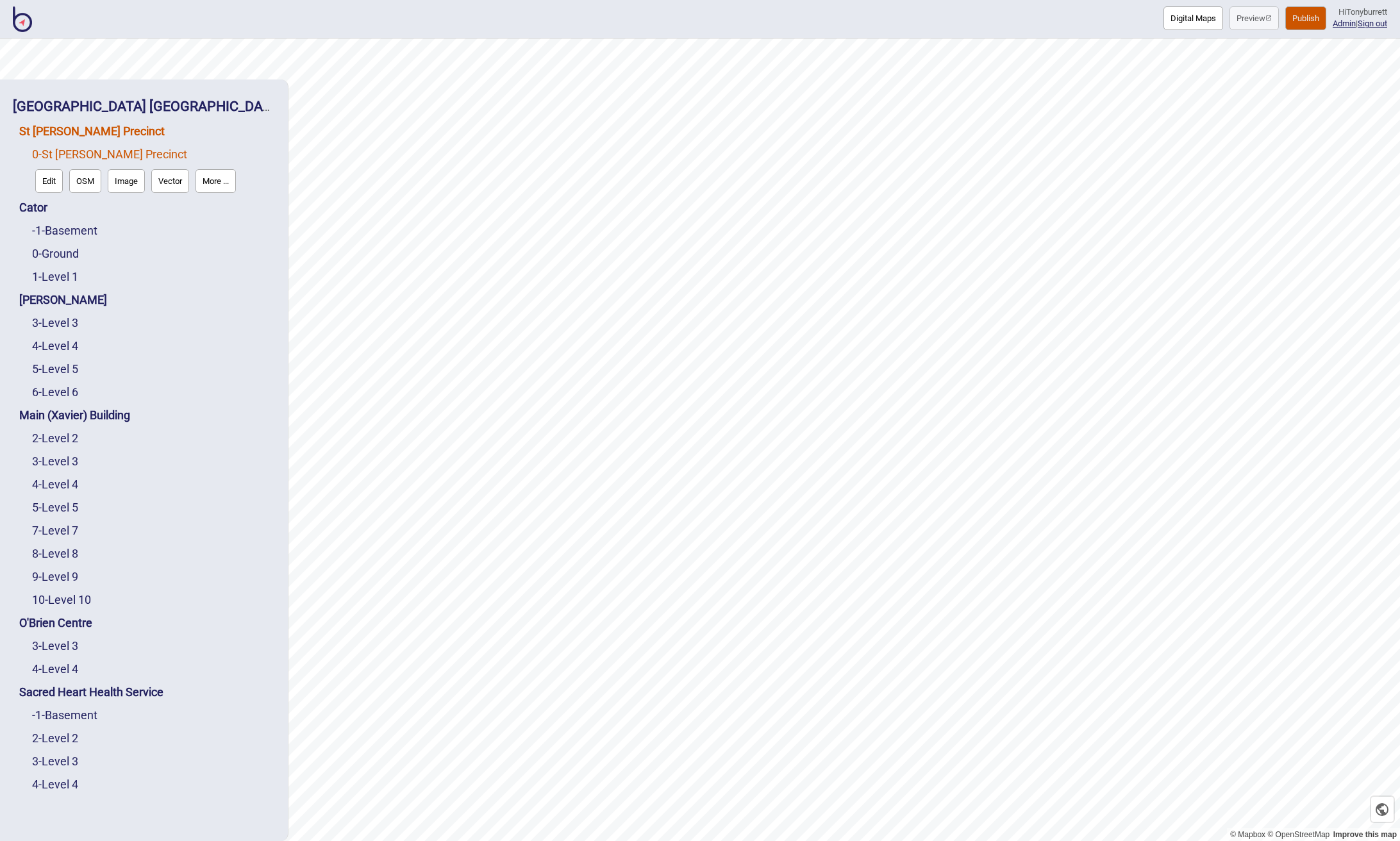
click at [82, 128] on link "St [PERSON_NAME] Precinct" at bounding box center [91, 131] width 145 height 14
click at [49, 187] on link "0 - St Vincent's Precinct" at bounding box center [109, 184] width 155 height 14
click at [78, 181] on button "OSM" at bounding box center [84, 181] width 32 height 24
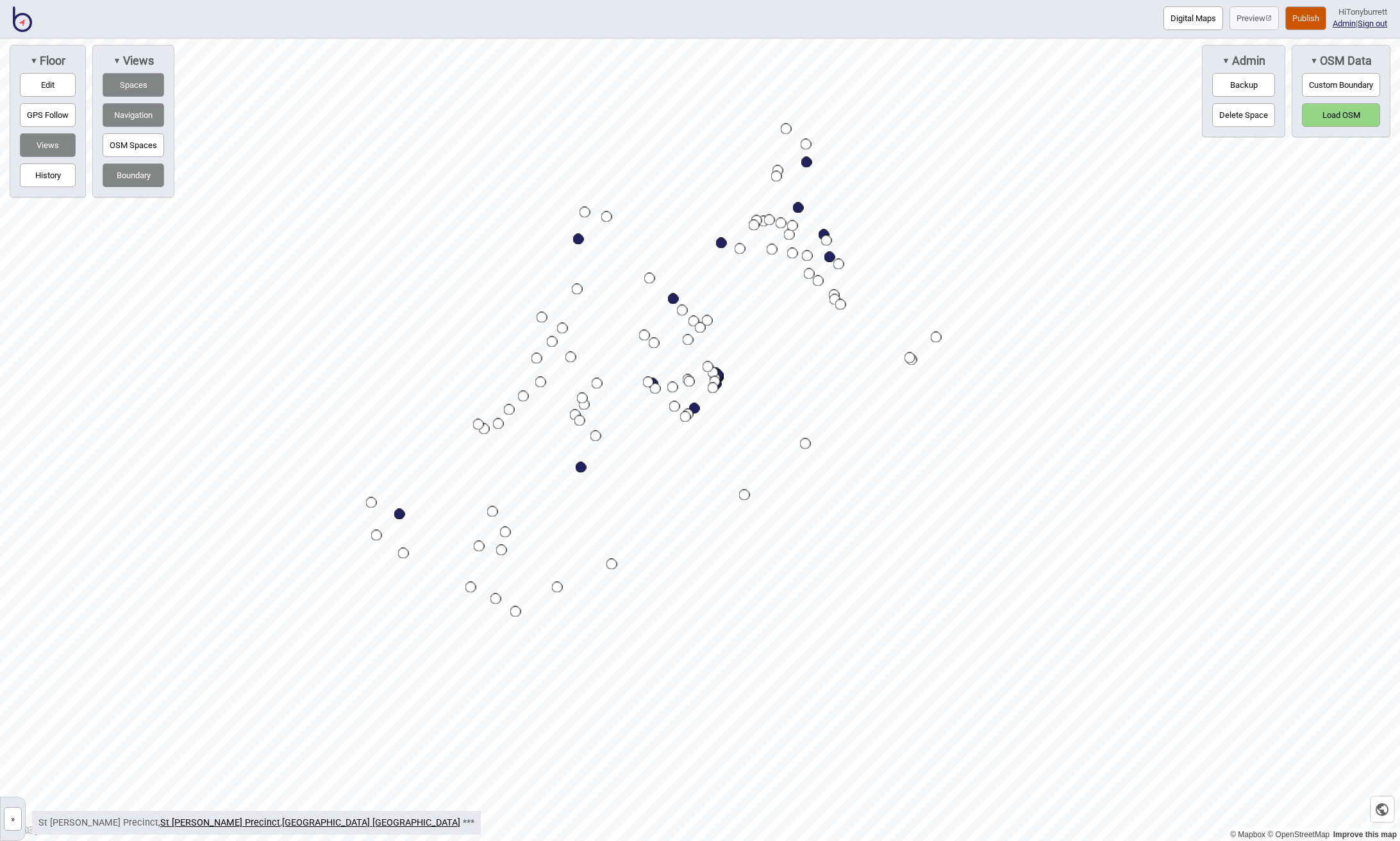
click at [1239, 82] on button "Backup" at bounding box center [1243, 84] width 63 height 24
click at [1322, 80] on button "Custom Boundary" at bounding box center [1341, 84] width 78 height 24
click at [1340, 86] on button "Custom Boundary" at bounding box center [1341, 84] width 78 height 24
click at [1340, 117] on button "Load OSM" at bounding box center [1341, 115] width 78 height 24
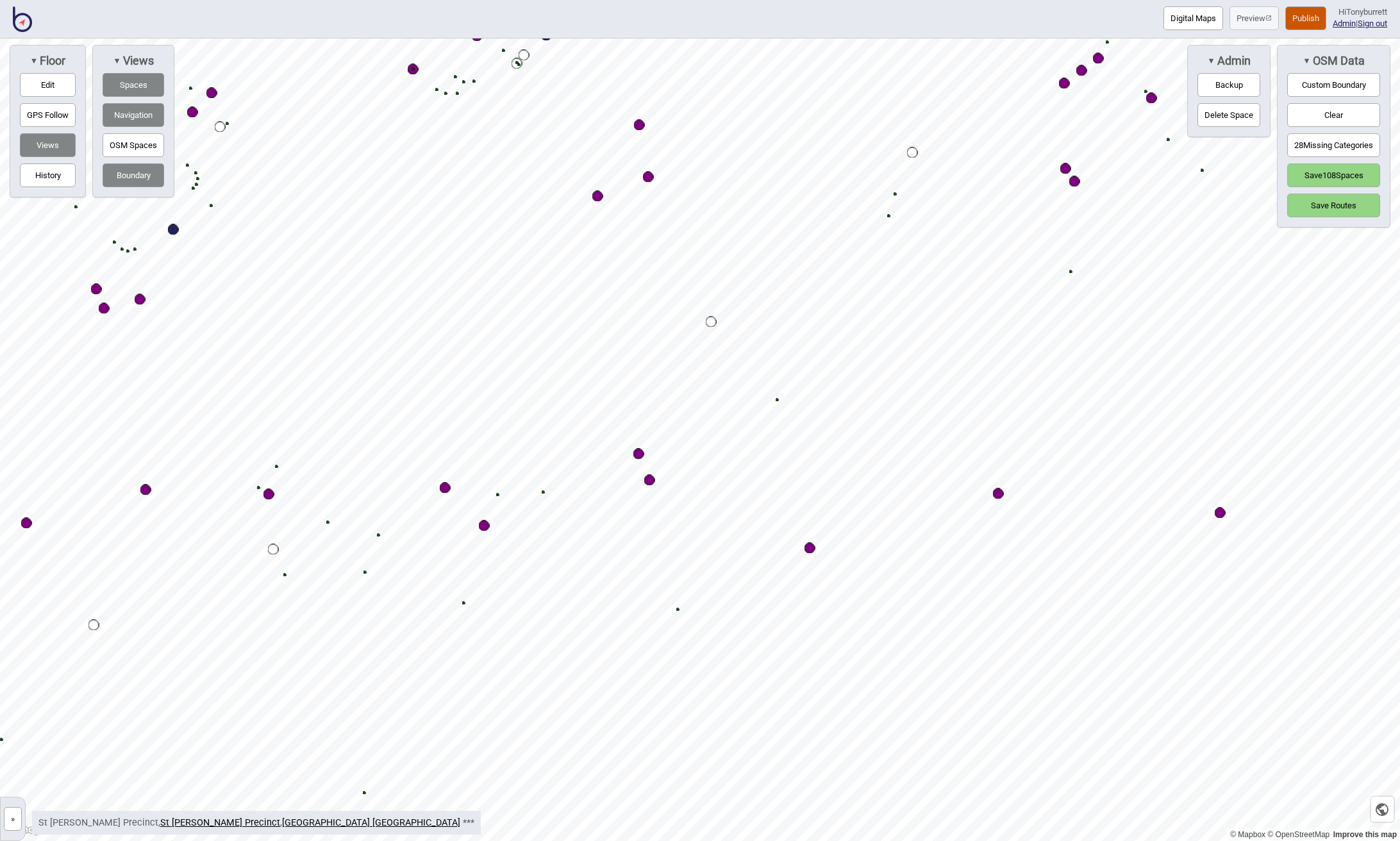
click at [1000, 494] on div "Map marker" at bounding box center [998, 494] width 11 height 11
click at [56, 78] on button "Edit" at bounding box center [47, 84] width 56 height 24
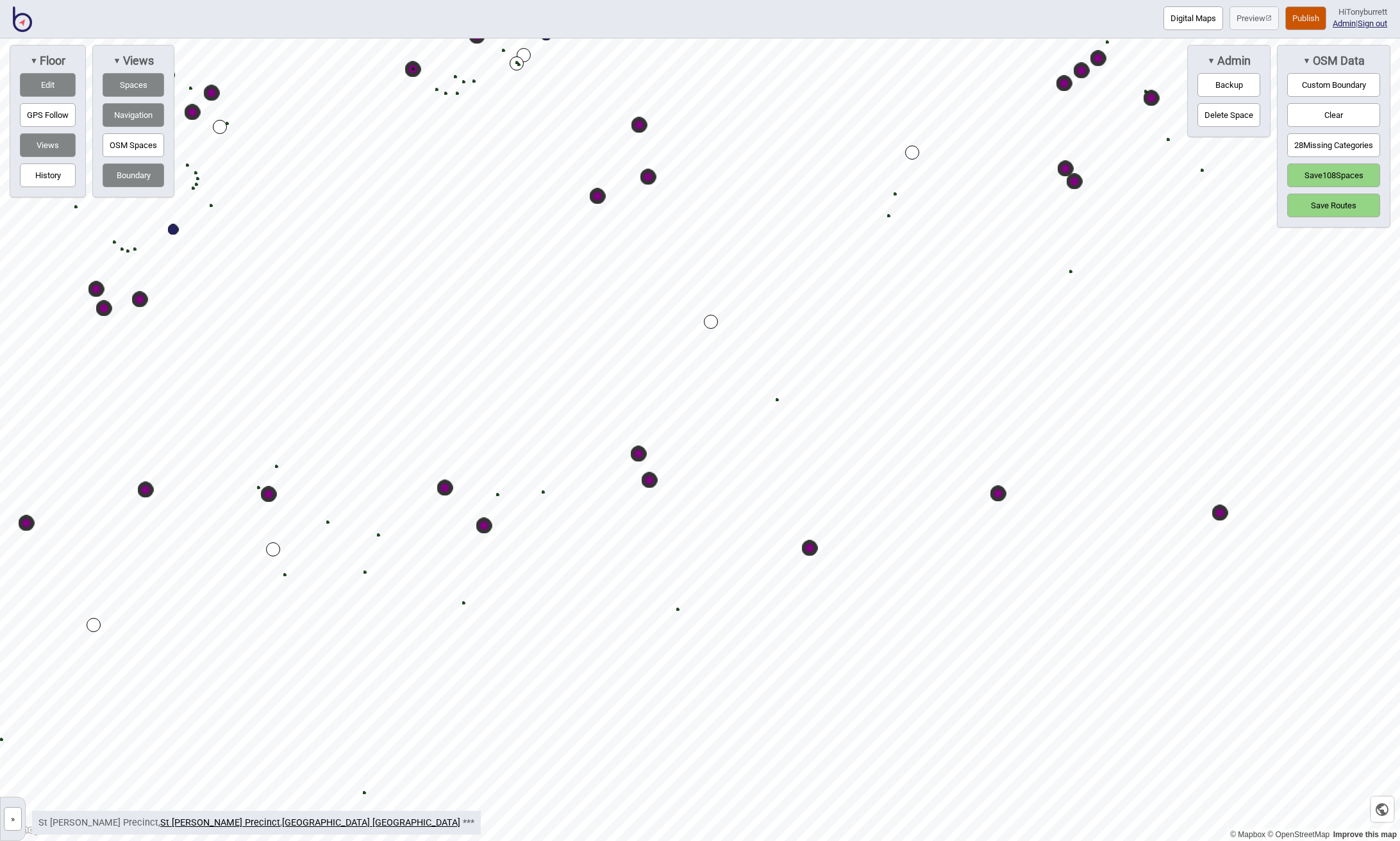
click at [999, 493] on div "Map marker" at bounding box center [998, 494] width 16 height 16
click at [999, 493] on div "Map marker" at bounding box center [998, 494] width 11 height 11
select select "Food and Drink"
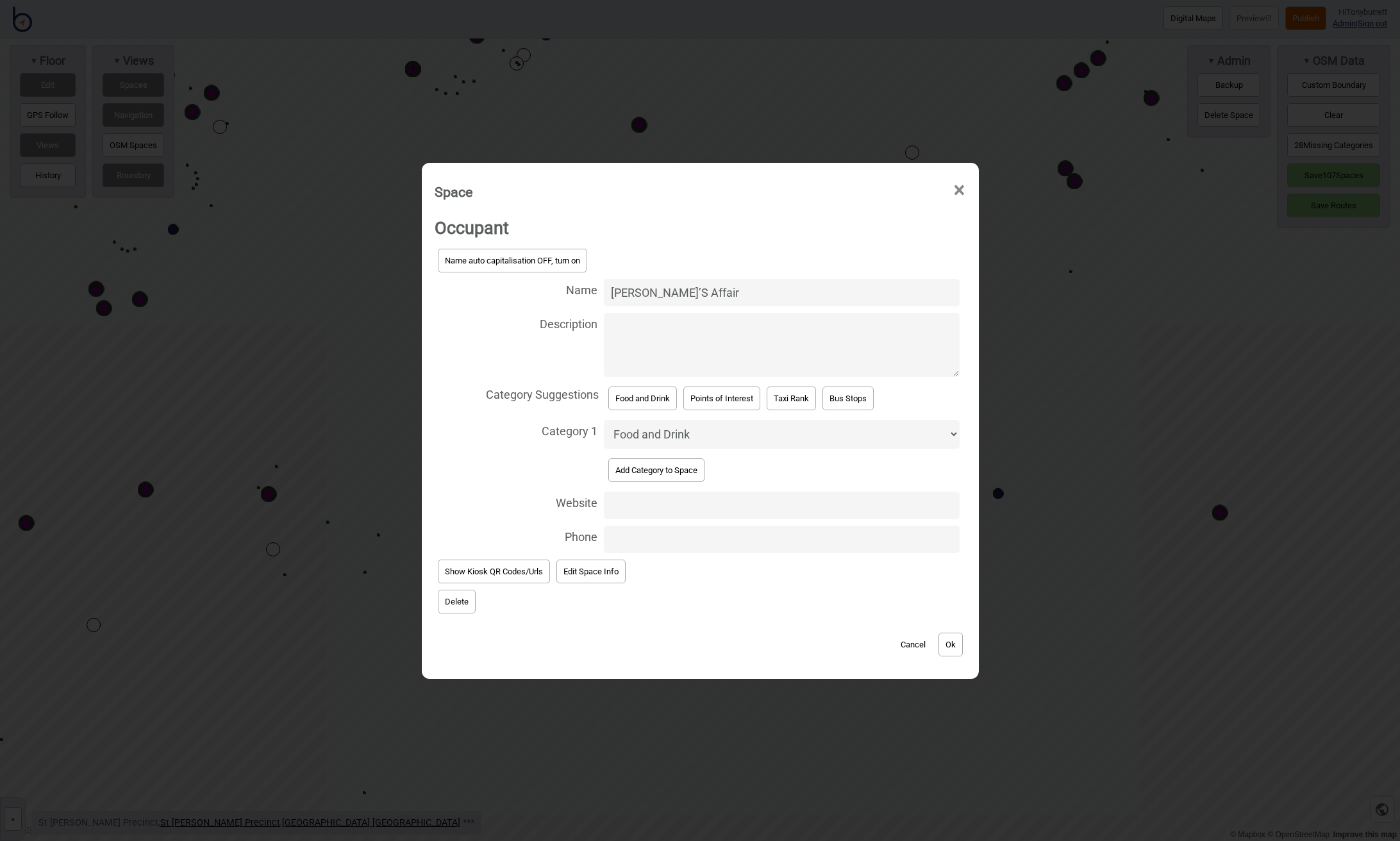
click at [914, 636] on button "Cancel" at bounding box center [913, 644] width 38 height 24
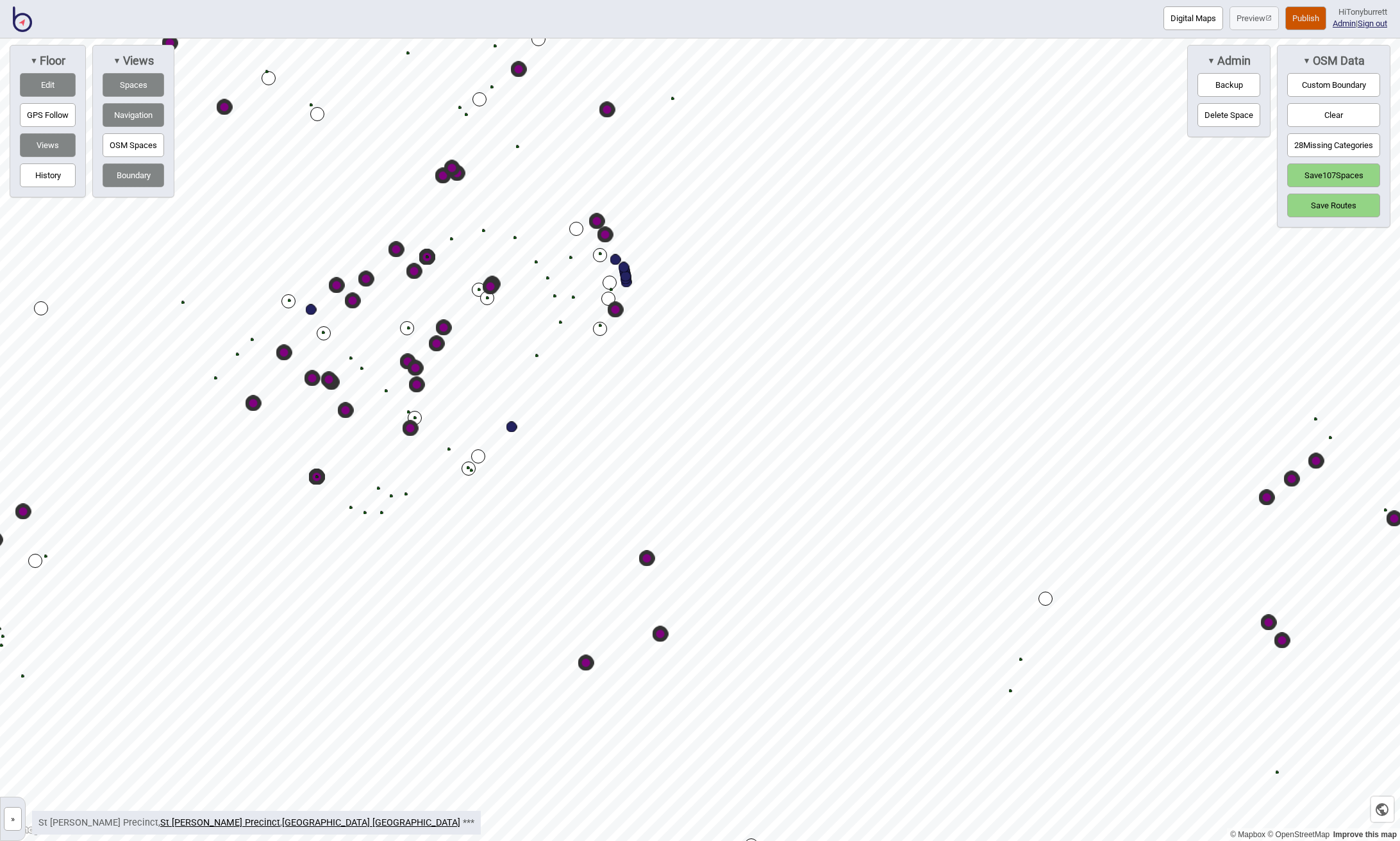
click at [648, 559] on div "Map marker" at bounding box center [647, 559] width 16 height 16
click at [648, 559] on div "Map marker" at bounding box center [647, 559] width 11 height 11
select select "Parcel Locker"
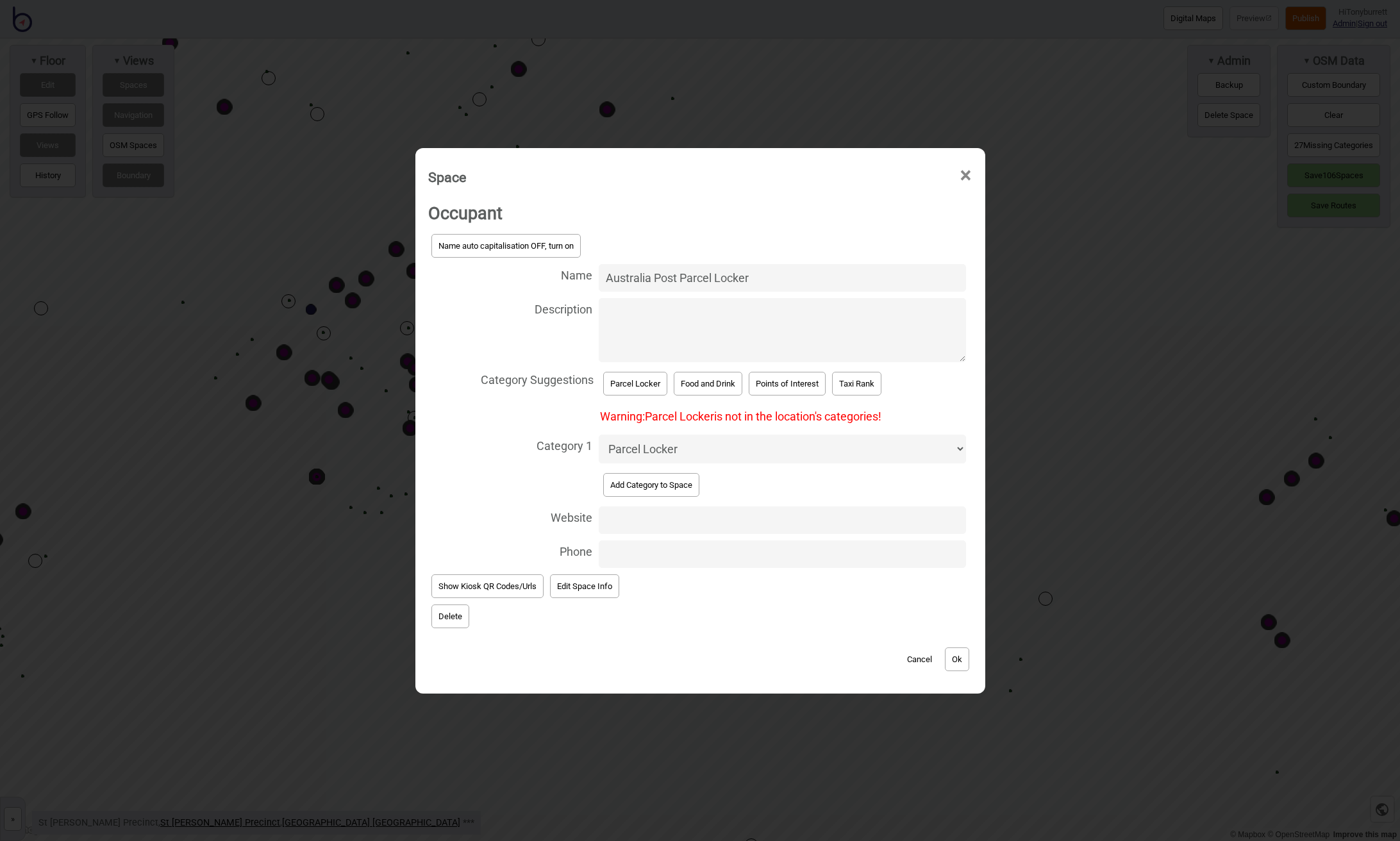
click at [446, 619] on button "Delete" at bounding box center [450, 616] width 38 height 24
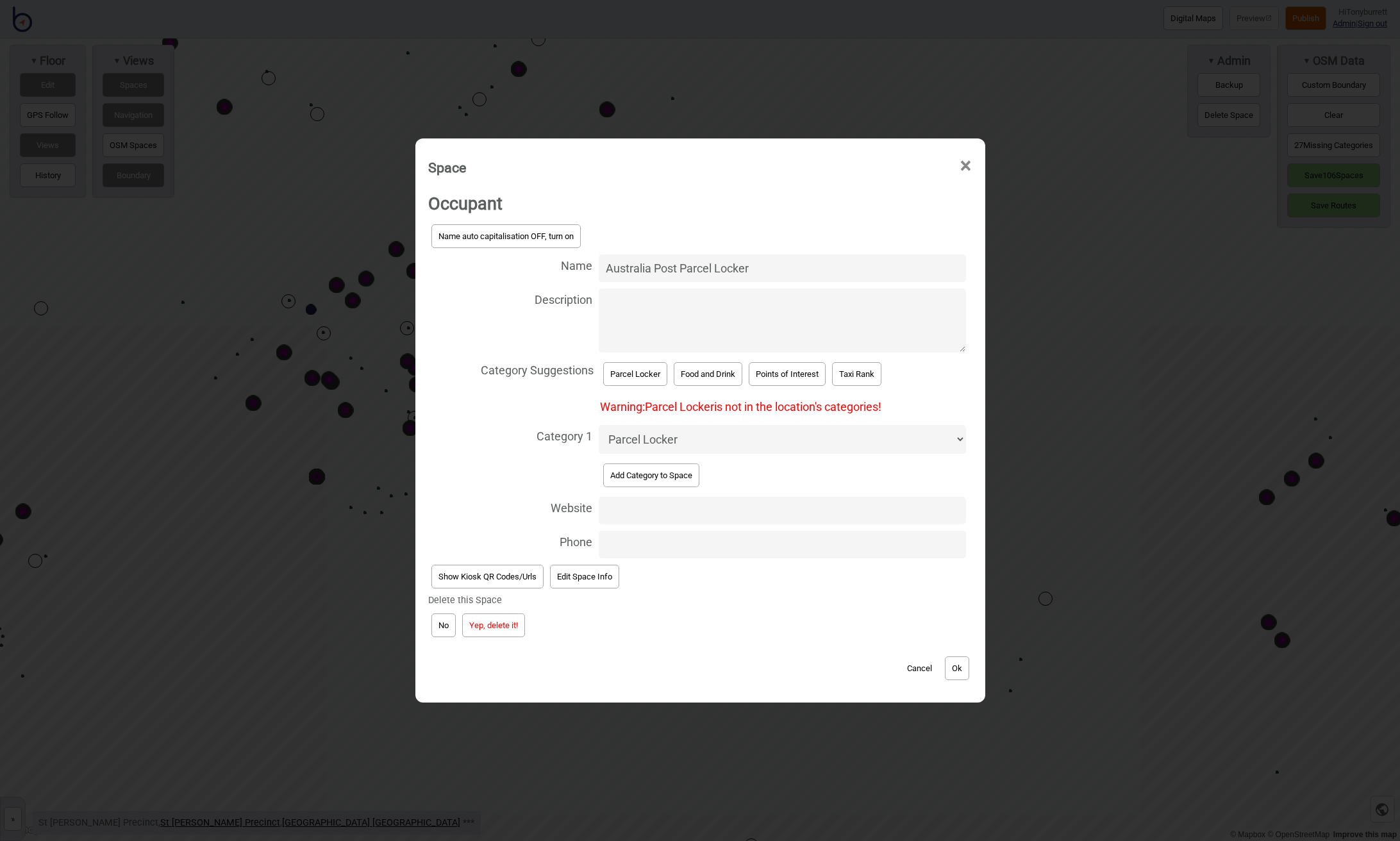
click at [489, 631] on button "Yep, delete it!" at bounding box center [493, 625] width 63 height 24
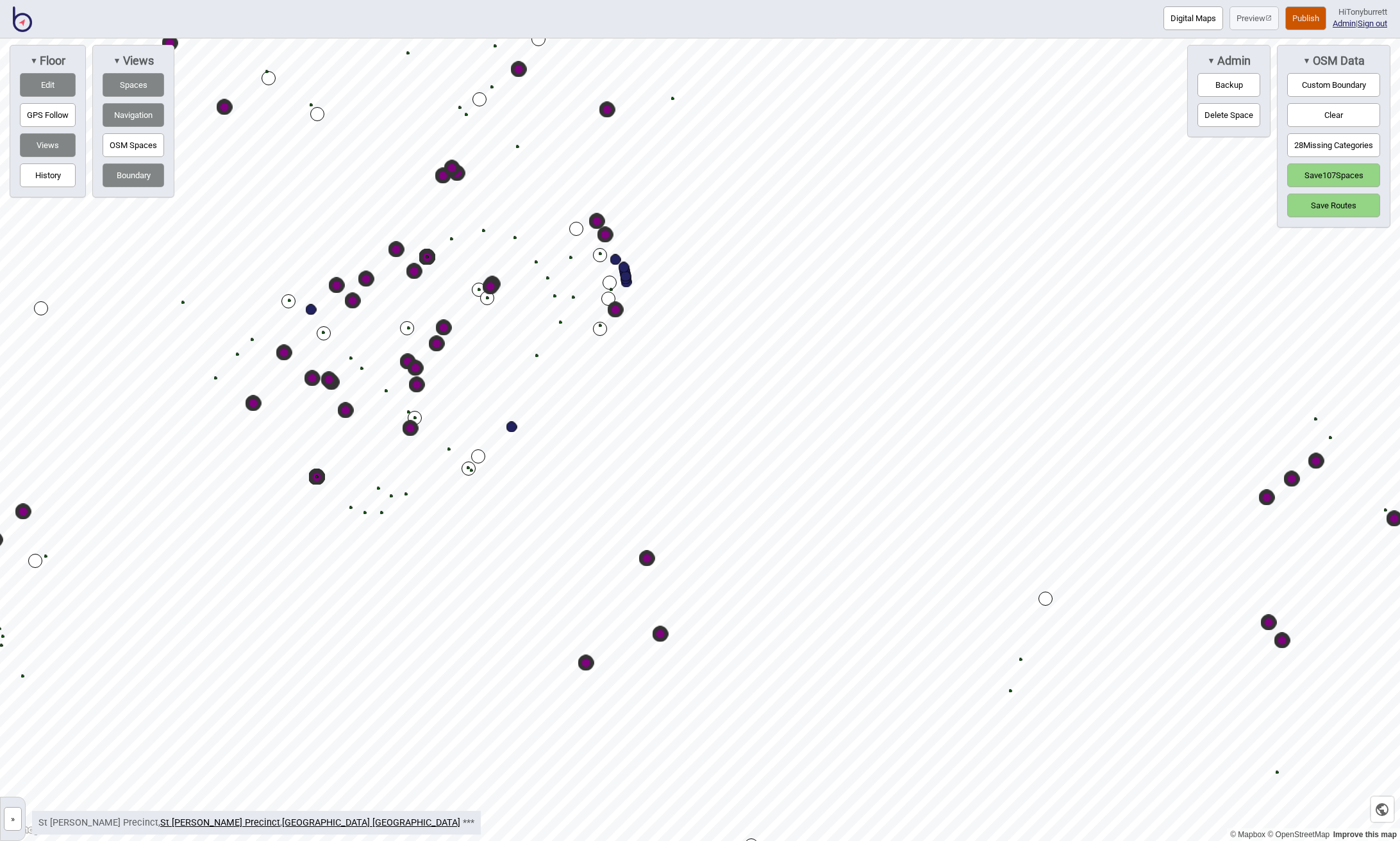
click at [644, 558] on div "Map marker" at bounding box center [647, 559] width 16 height 16
click at [652, 559] on div "Map marker" at bounding box center [647, 559] width 11 height 11
select select "Parcel Locker"
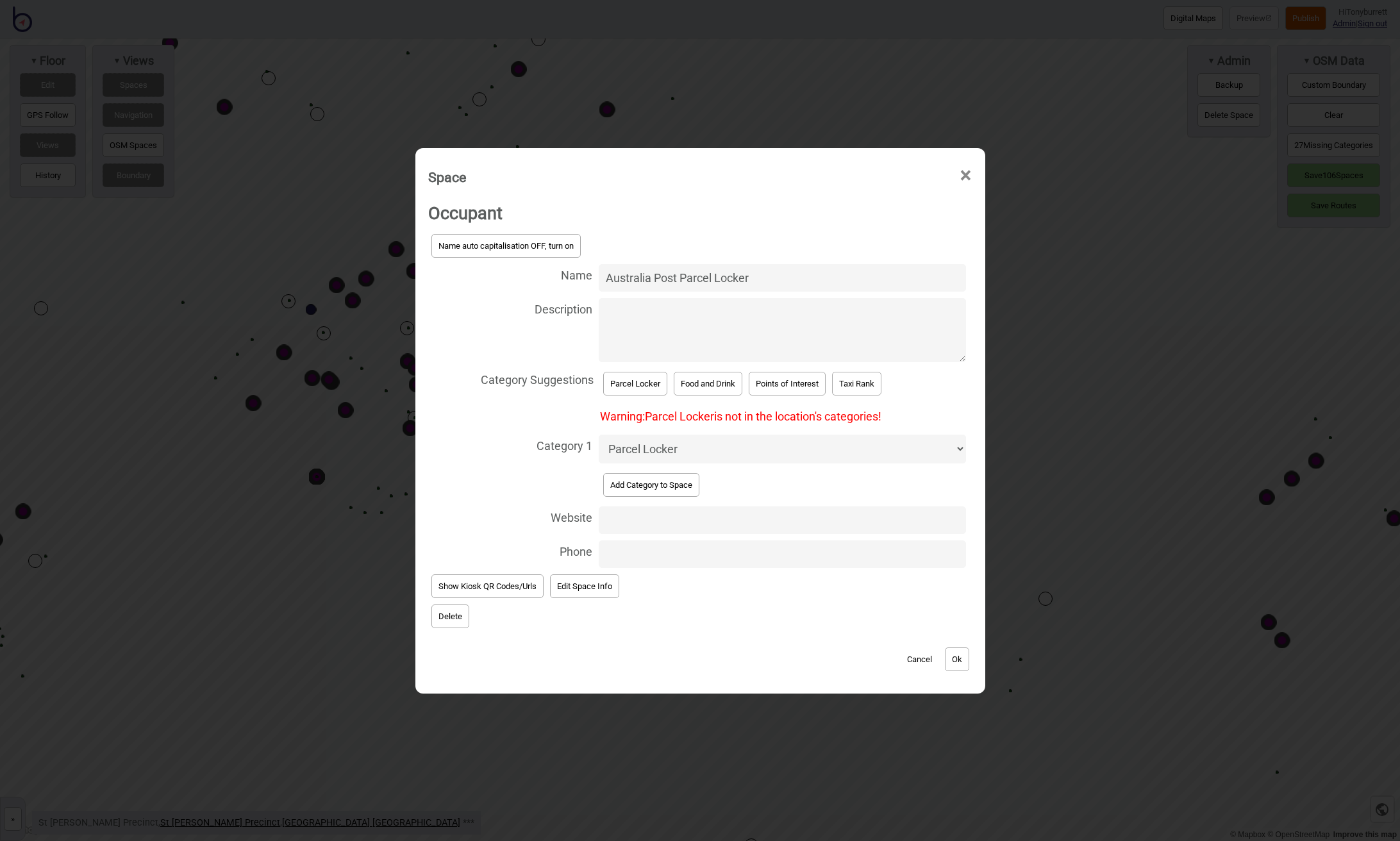
click at [450, 615] on button "Delete" at bounding box center [450, 616] width 38 height 24
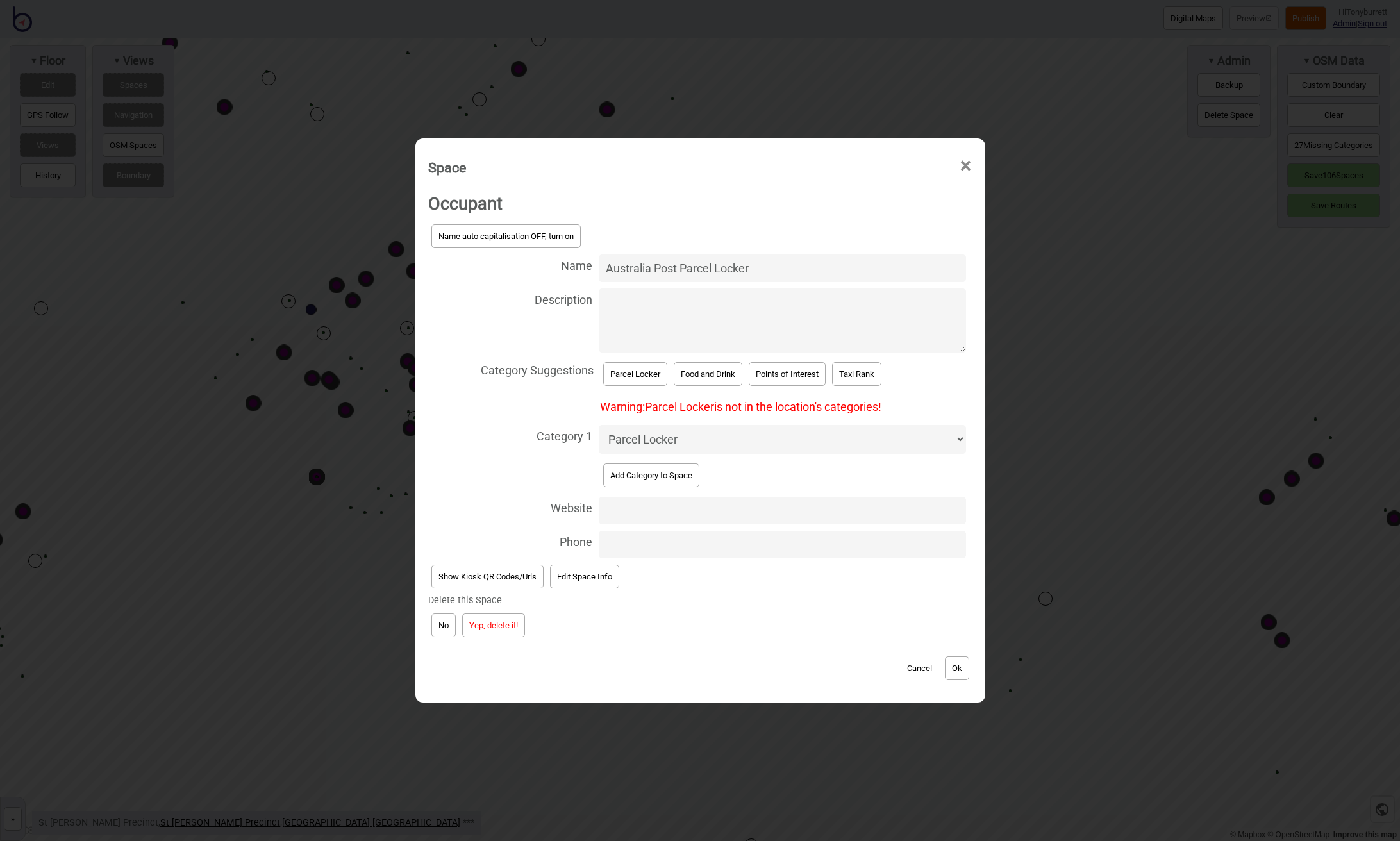
click at [504, 615] on button "Yep, delete it!" at bounding box center [493, 625] width 63 height 24
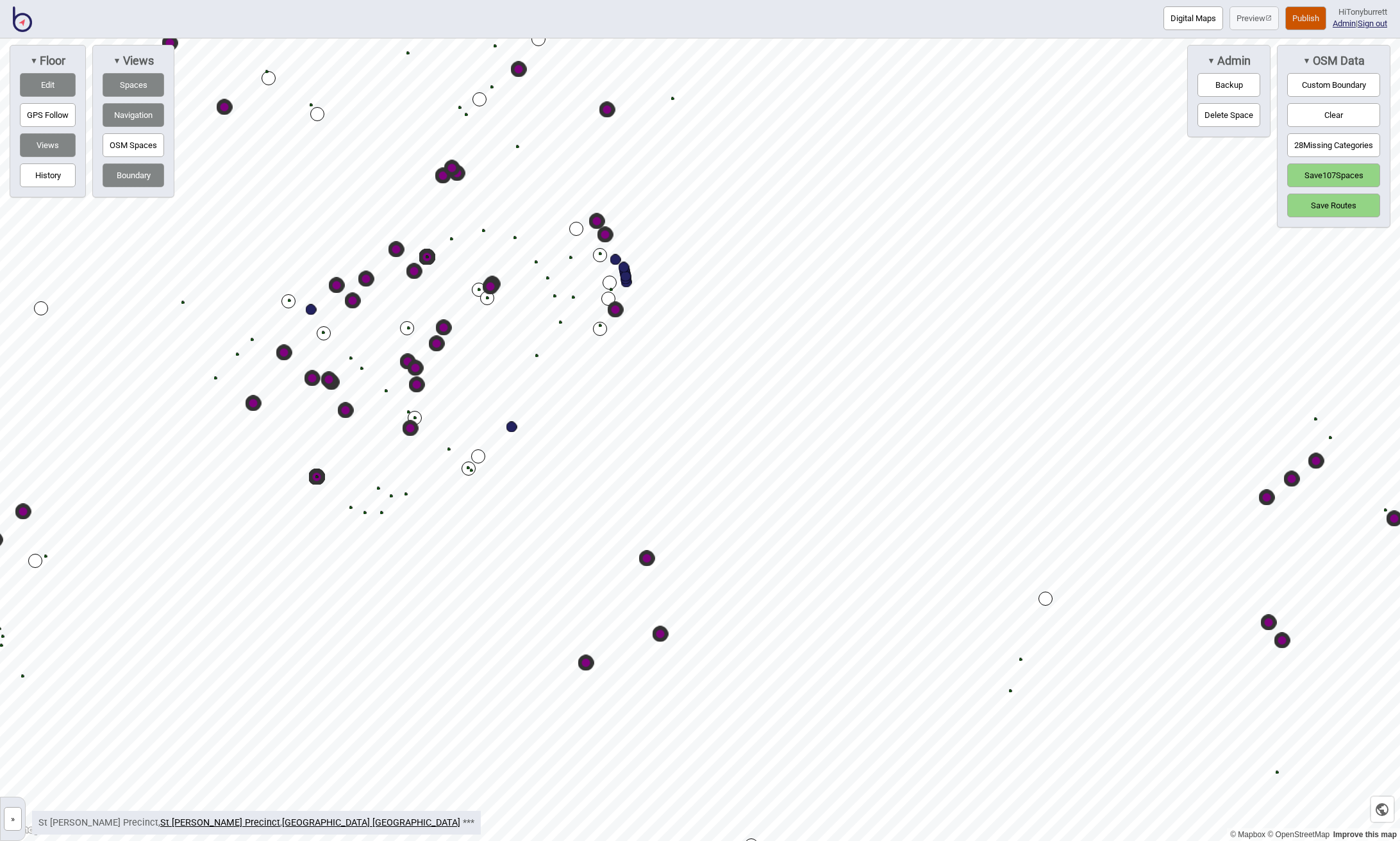
drag, startPoint x: 47, startPoint y: 84, endPoint x: 83, endPoint y: 109, distance: 43.8
click at [47, 84] on button "Edit" at bounding box center [47, 84] width 56 height 24
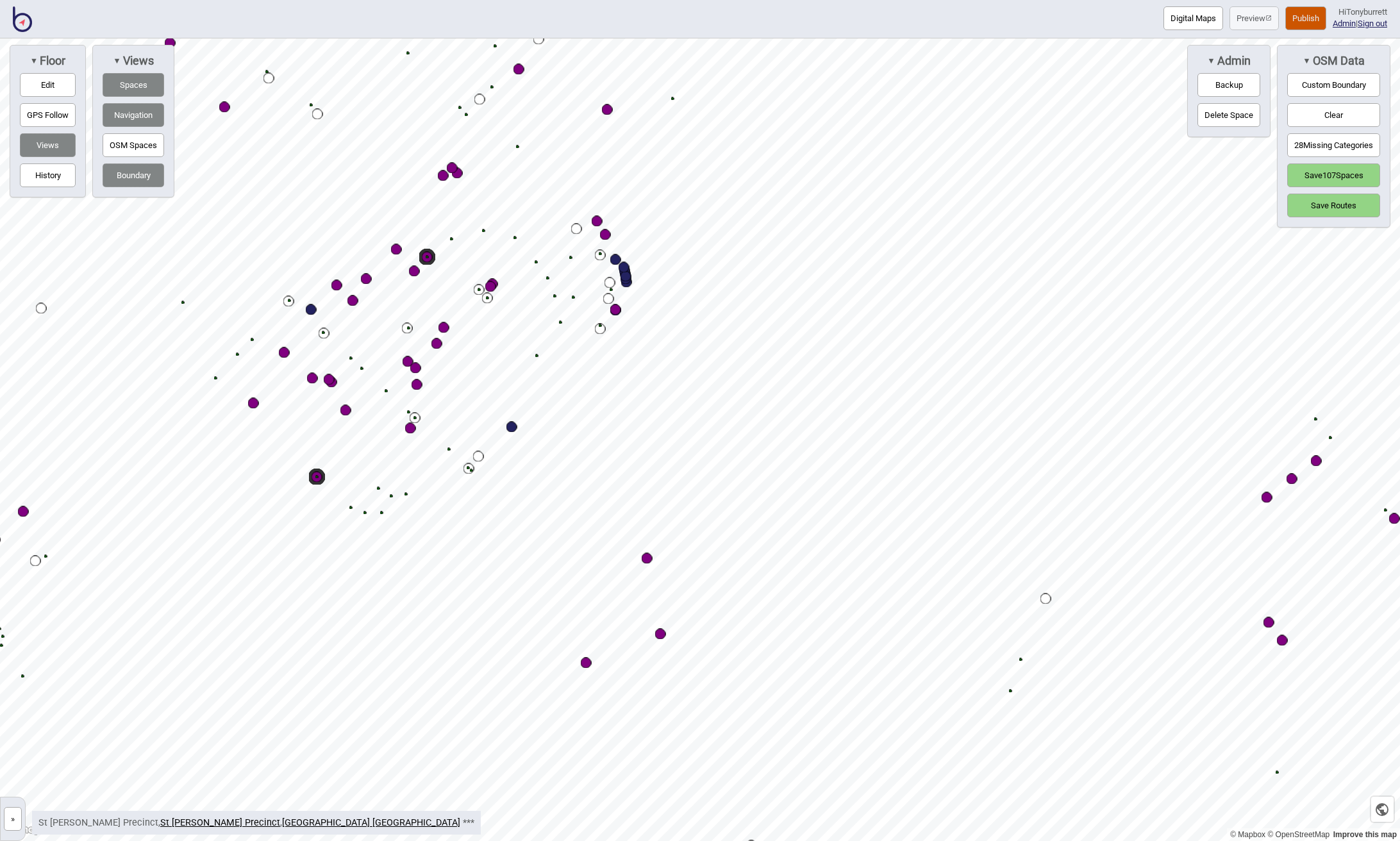
click at [650, 561] on div "Map marker" at bounding box center [647, 559] width 11 height 11
click at [644, 555] on div "Map marker" at bounding box center [647, 559] width 11 height 11
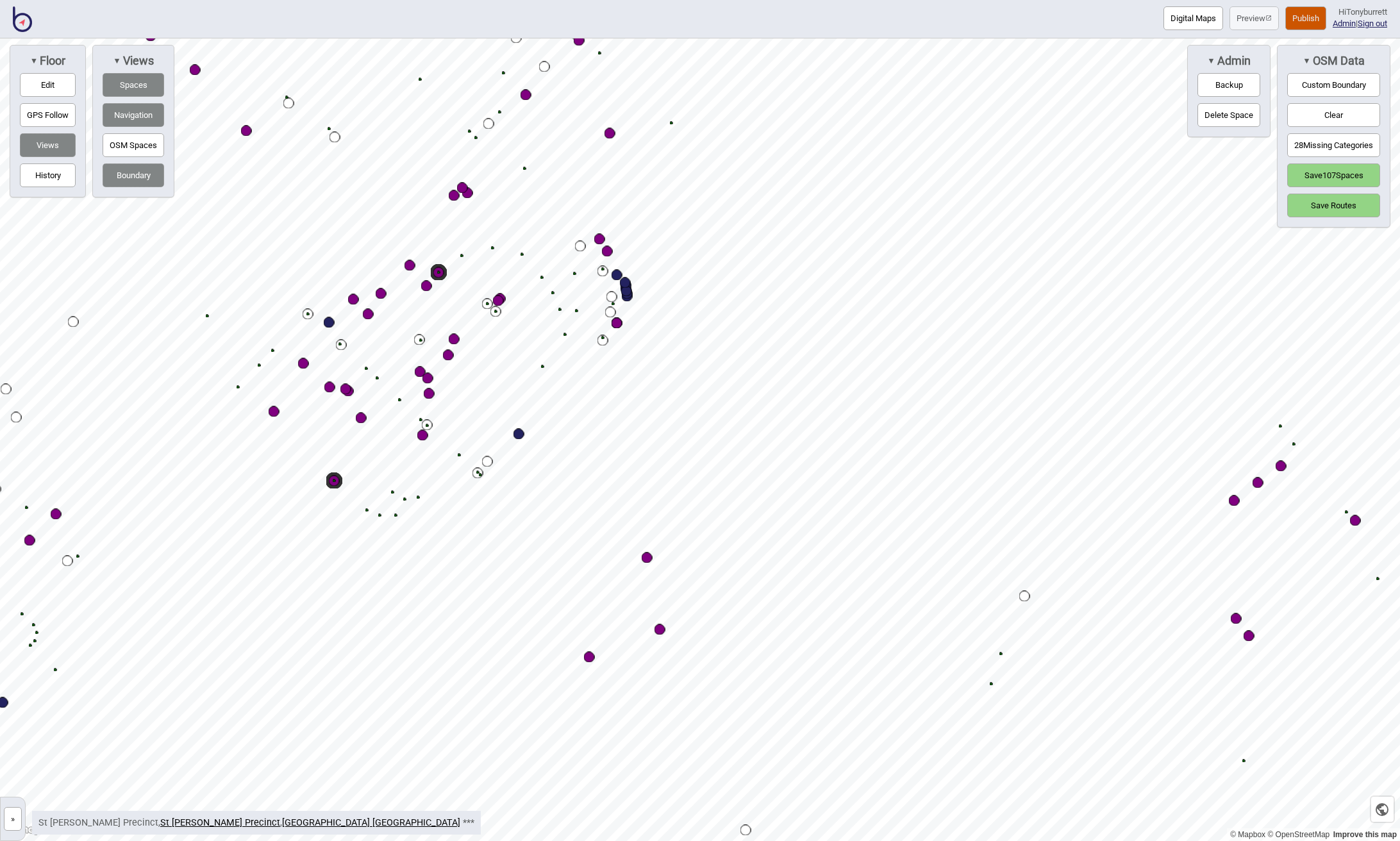
click at [661, 630] on div "Map marker" at bounding box center [660, 630] width 11 height 11
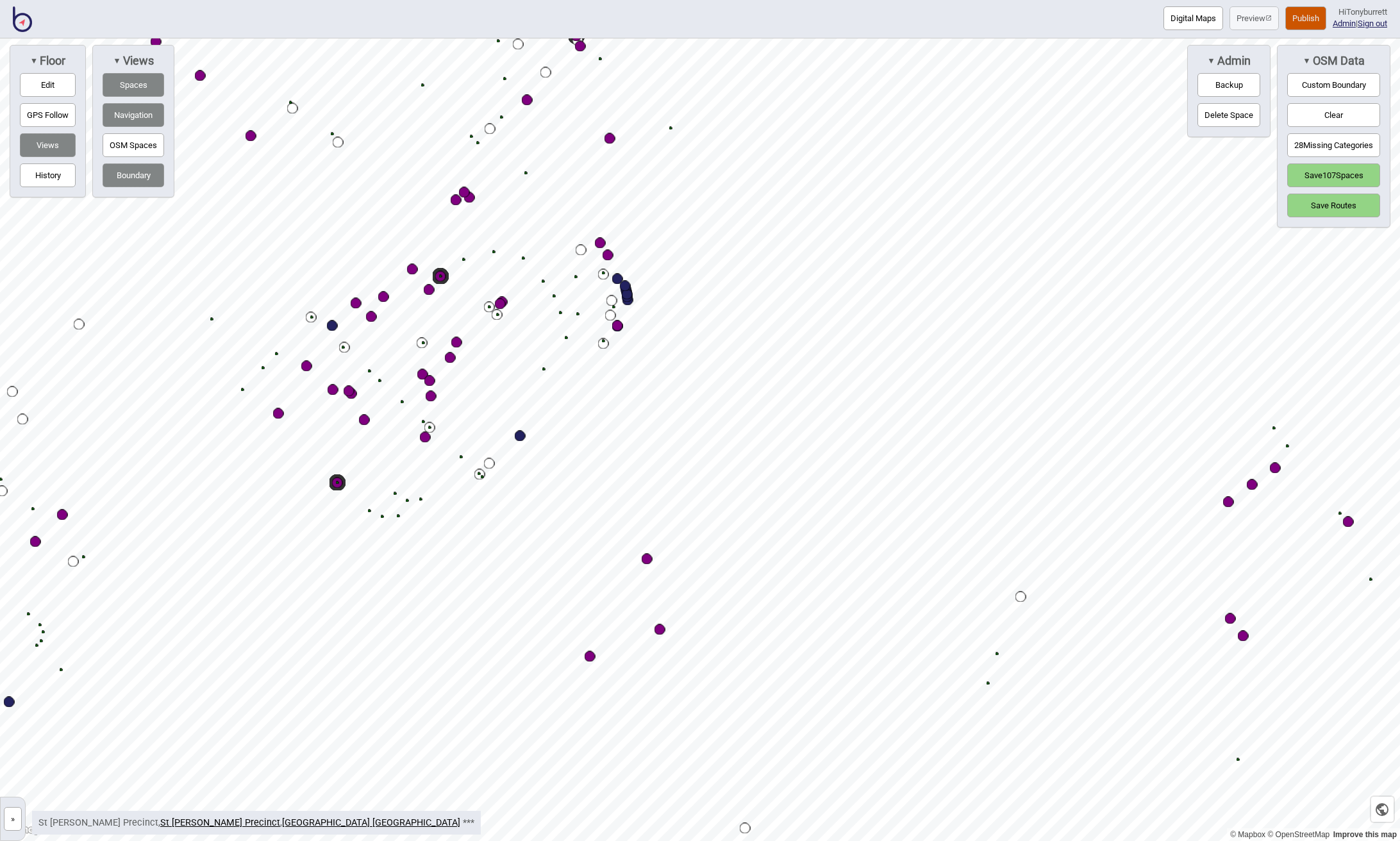
drag, startPoint x: 56, startPoint y: 76, endPoint x: 128, endPoint y: 116, distance: 82.4
click at [61, 78] on button "Edit" at bounding box center [47, 84] width 56 height 24
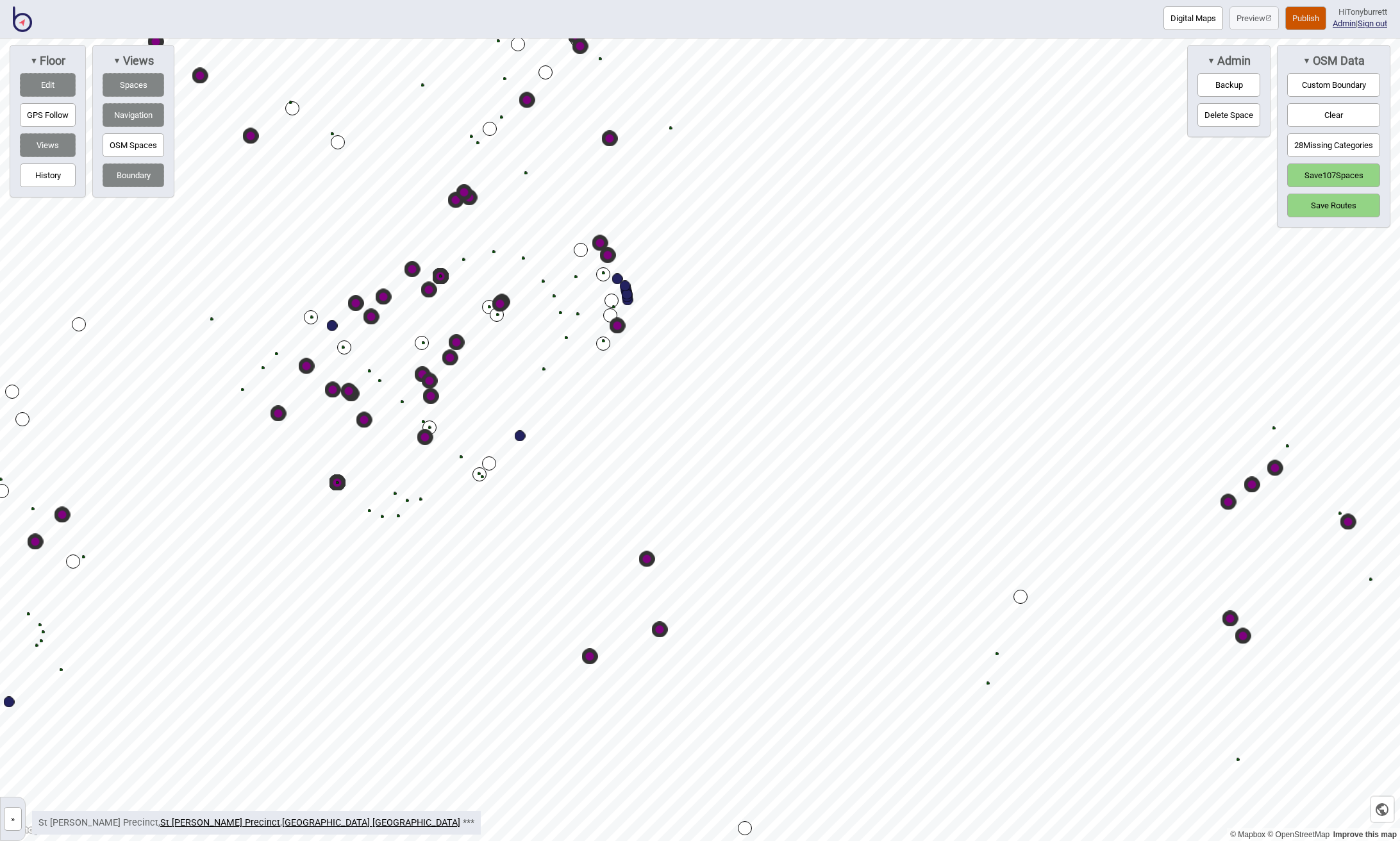
click at [645, 556] on div "Map marker" at bounding box center [647, 559] width 16 height 16
click at [648, 559] on div "Map marker" at bounding box center [647, 559] width 11 height 11
select select "Parcel Locker"
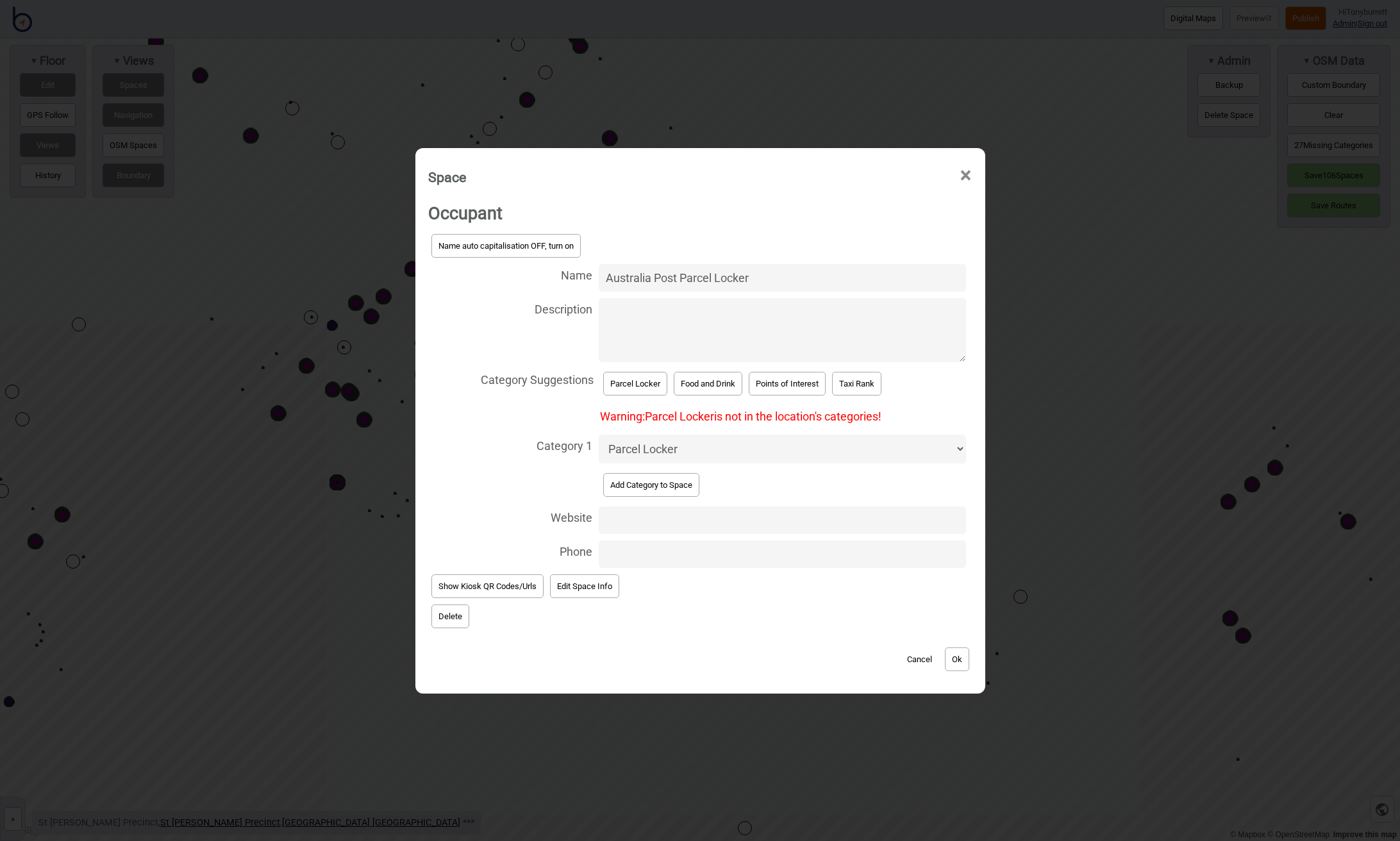
click at [448, 610] on button "Delete" at bounding box center [450, 616] width 38 height 24
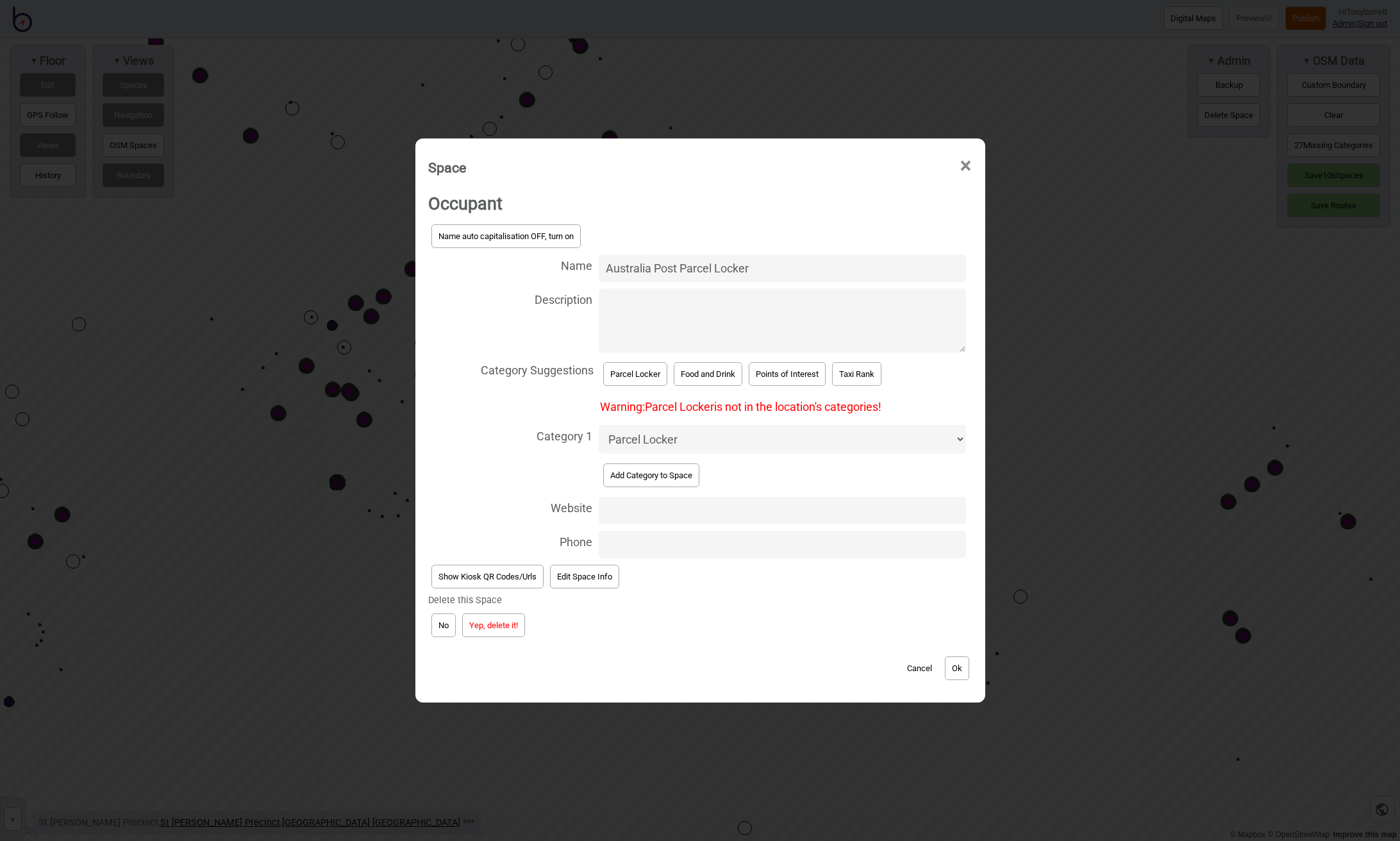
click at [493, 617] on button "Yep, delete it!" at bounding box center [493, 625] width 63 height 24
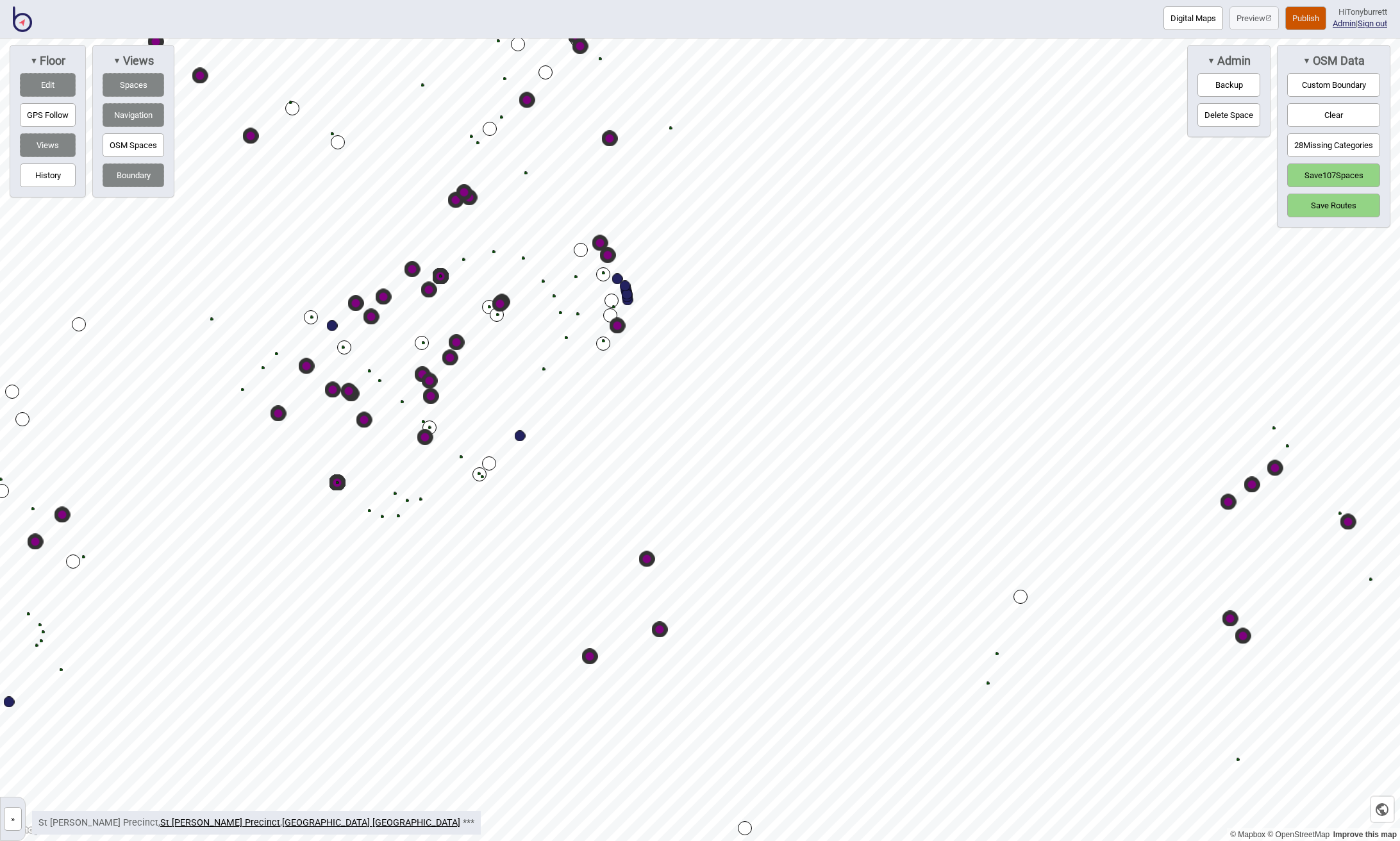
click at [660, 630] on div "Map marker" at bounding box center [660, 630] width 16 height 16
click at [660, 630] on div "Map marker" at bounding box center [660, 630] width 11 height 11
select select "Food and Drink"
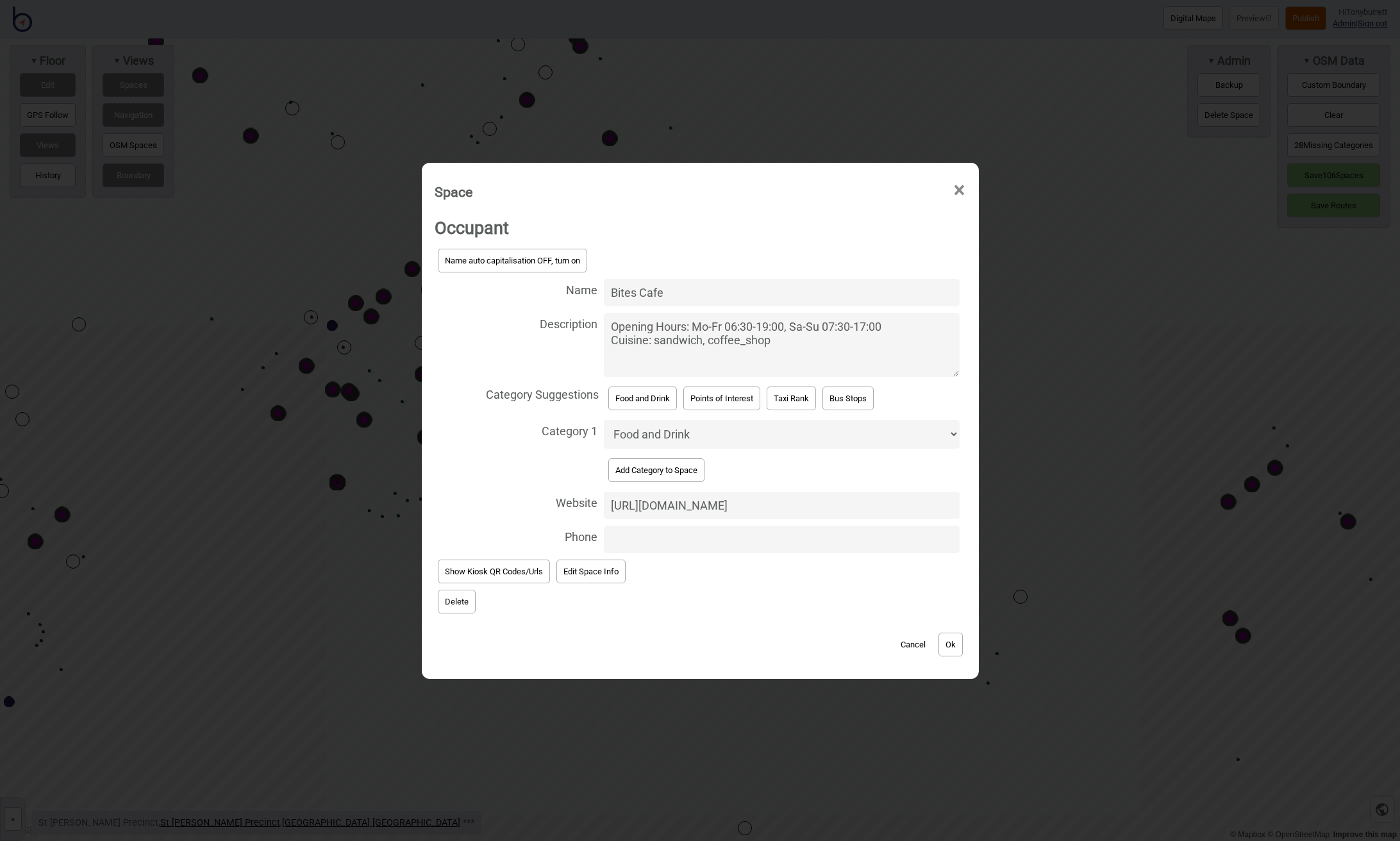
click at [438, 596] on button "Delete" at bounding box center [457, 601] width 38 height 24
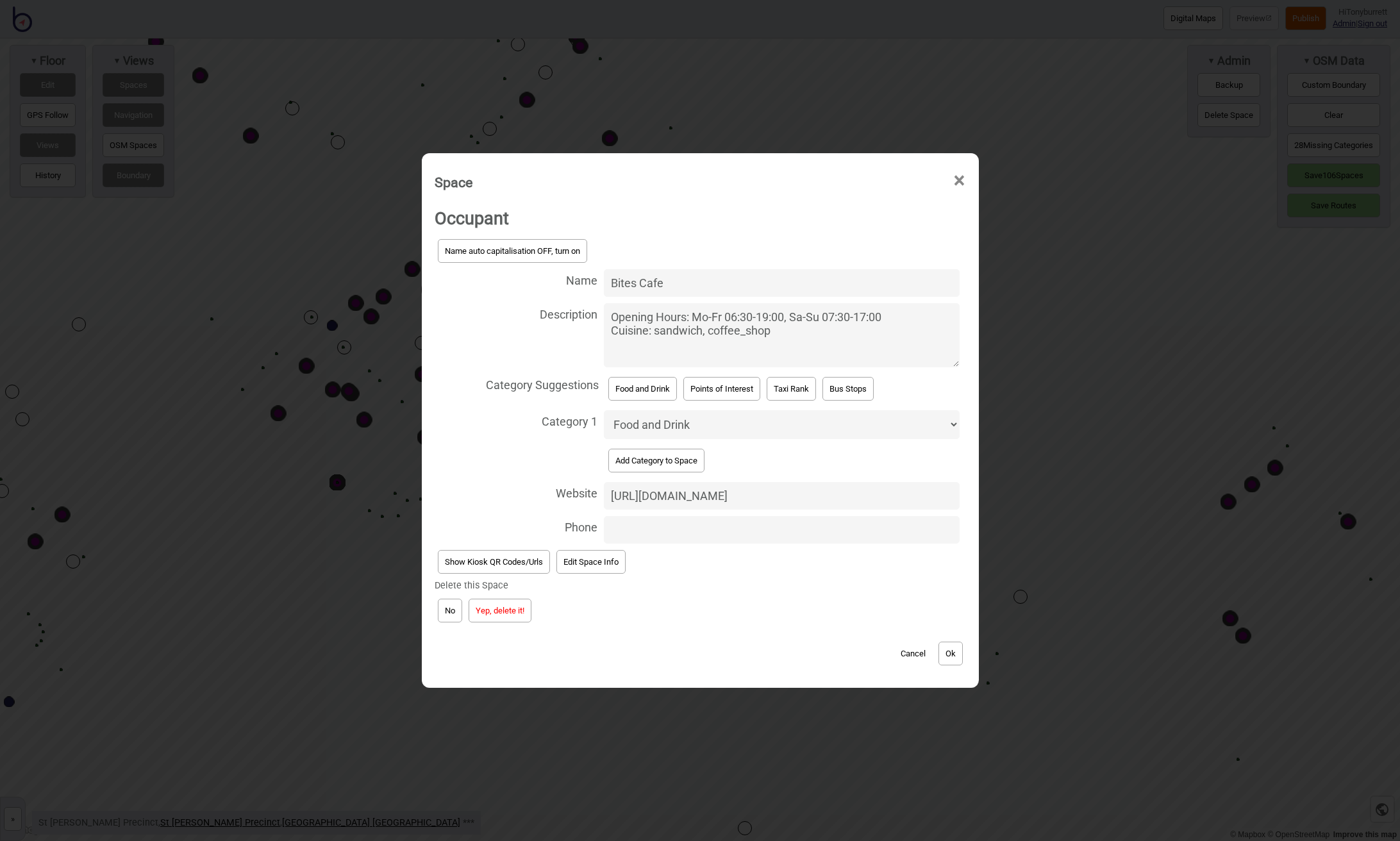
click at [508, 609] on button "Yep, delete it!" at bounding box center [500, 610] width 63 height 24
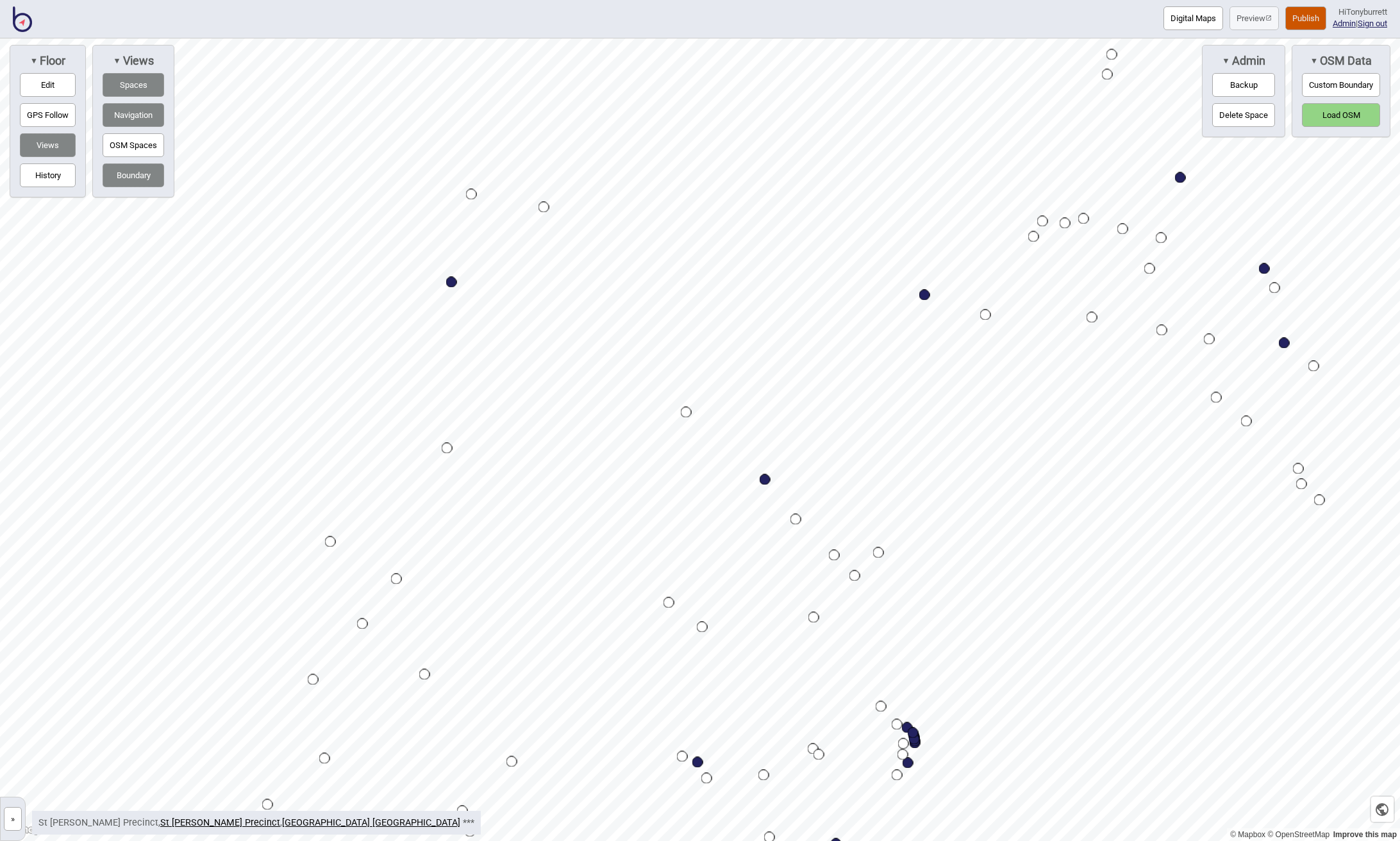
click at [49, 82] on button "Edit" at bounding box center [47, 84] width 56 height 24
drag, startPoint x: 449, startPoint y: 451, endPoint x: 463, endPoint y: 455, distance: 14.6
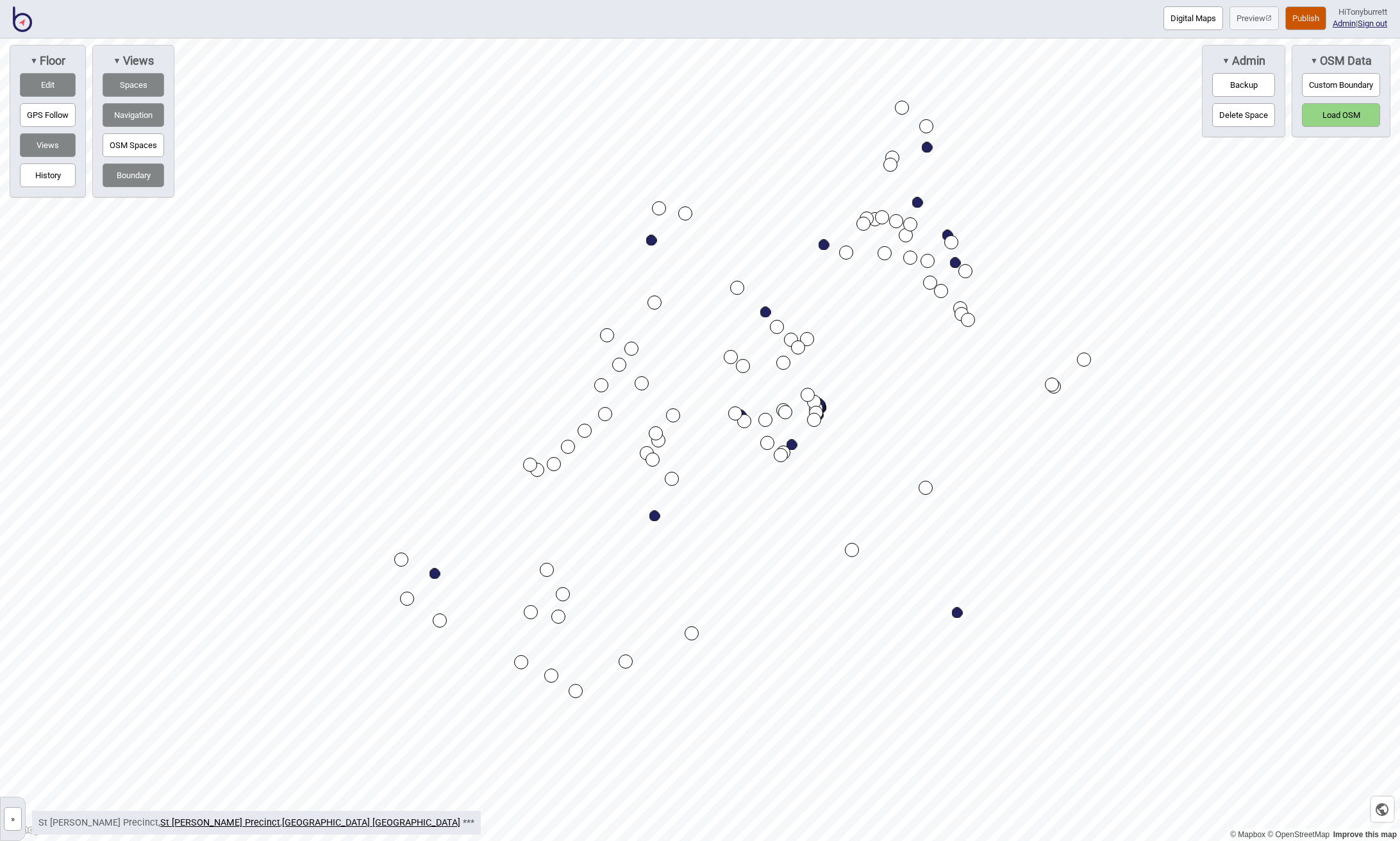
click at [1243, 79] on button "Backup" at bounding box center [1243, 84] width 63 height 24
click at [1330, 112] on button "Load OSM" at bounding box center [1341, 115] width 78 height 24
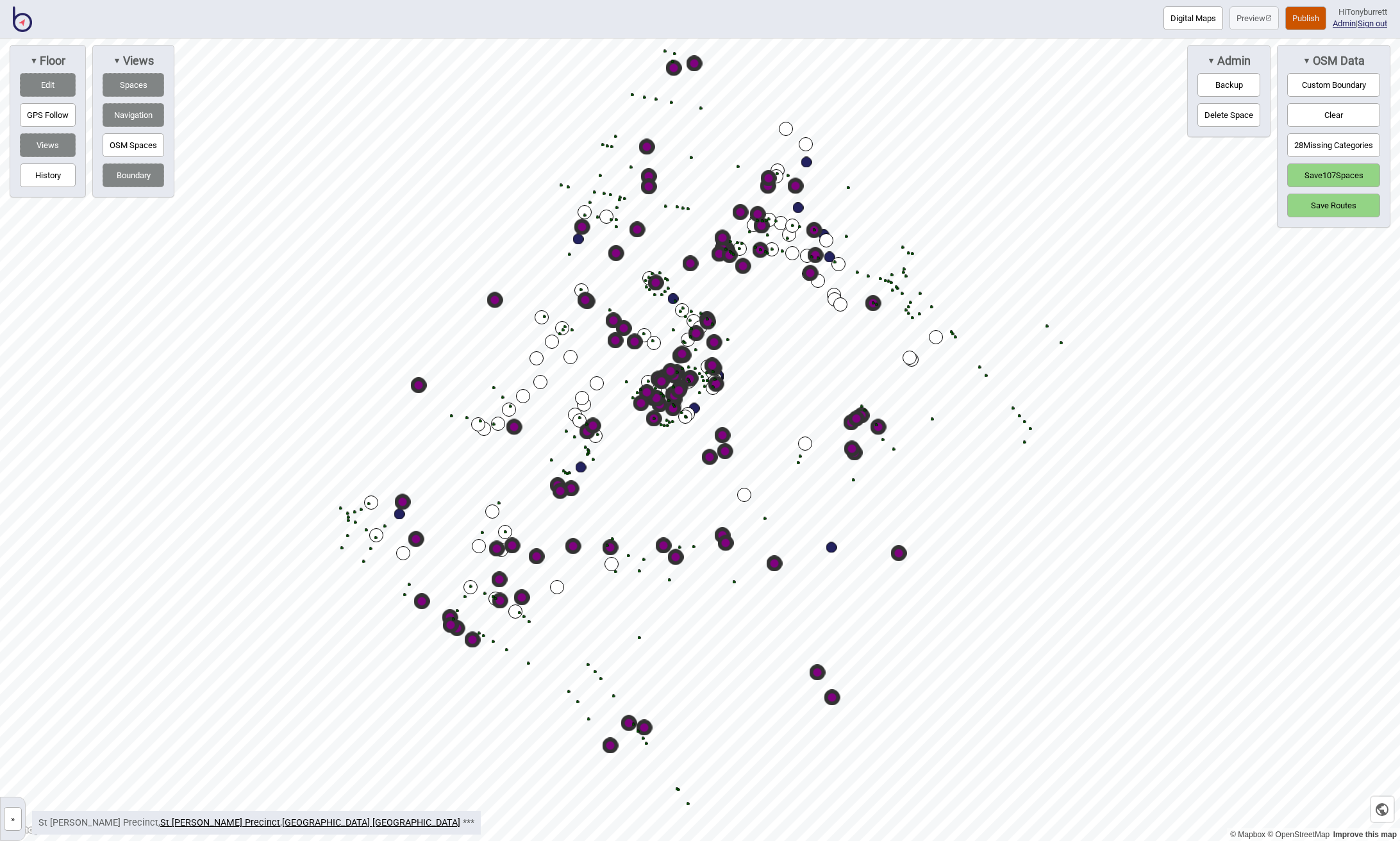
click at [1298, 141] on button "28 Missing Categories" at bounding box center [1334, 145] width 93 height 24
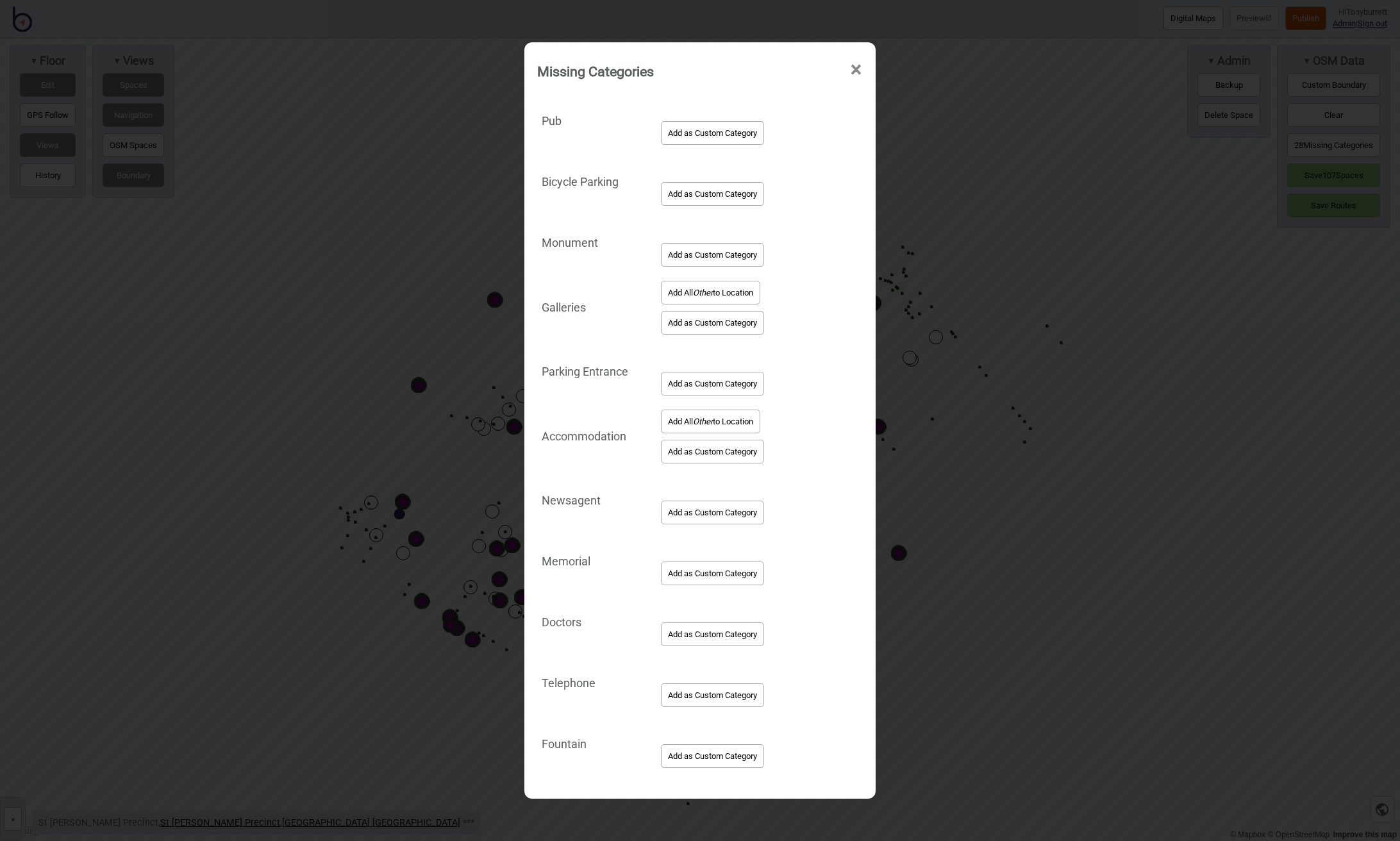
click at [721, 292] on button "Add All Other to Location" at bounding box center [710, 292] width 99 height 24
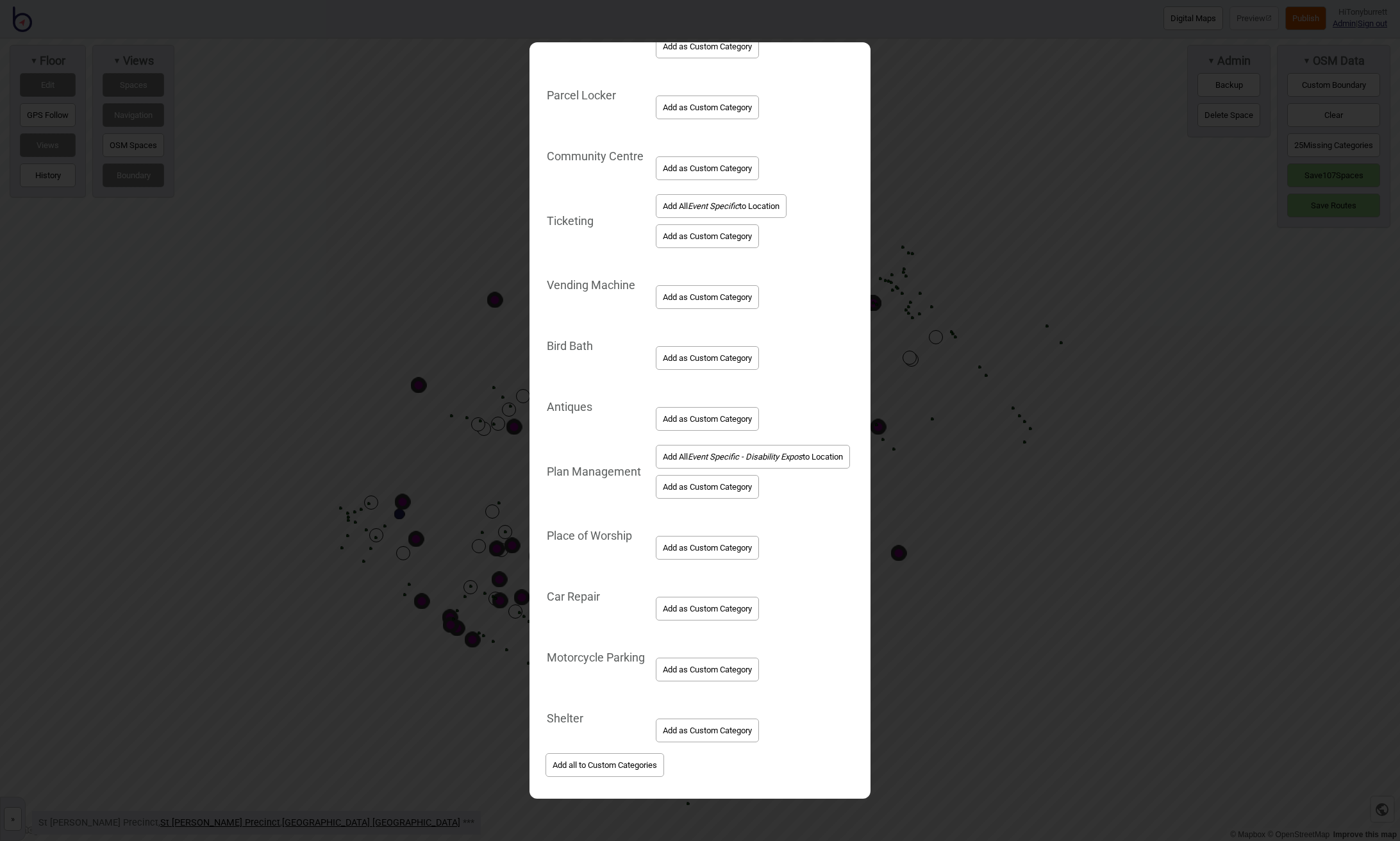
scroll to position [878, 0]
click at [692, 206] on em "Event Specific" at bounding box center [713, 206] width 51 height 9
click at [611, 767] on button "Add all to Custom Categories" at bounding box center [605, 765] width 119 height 24
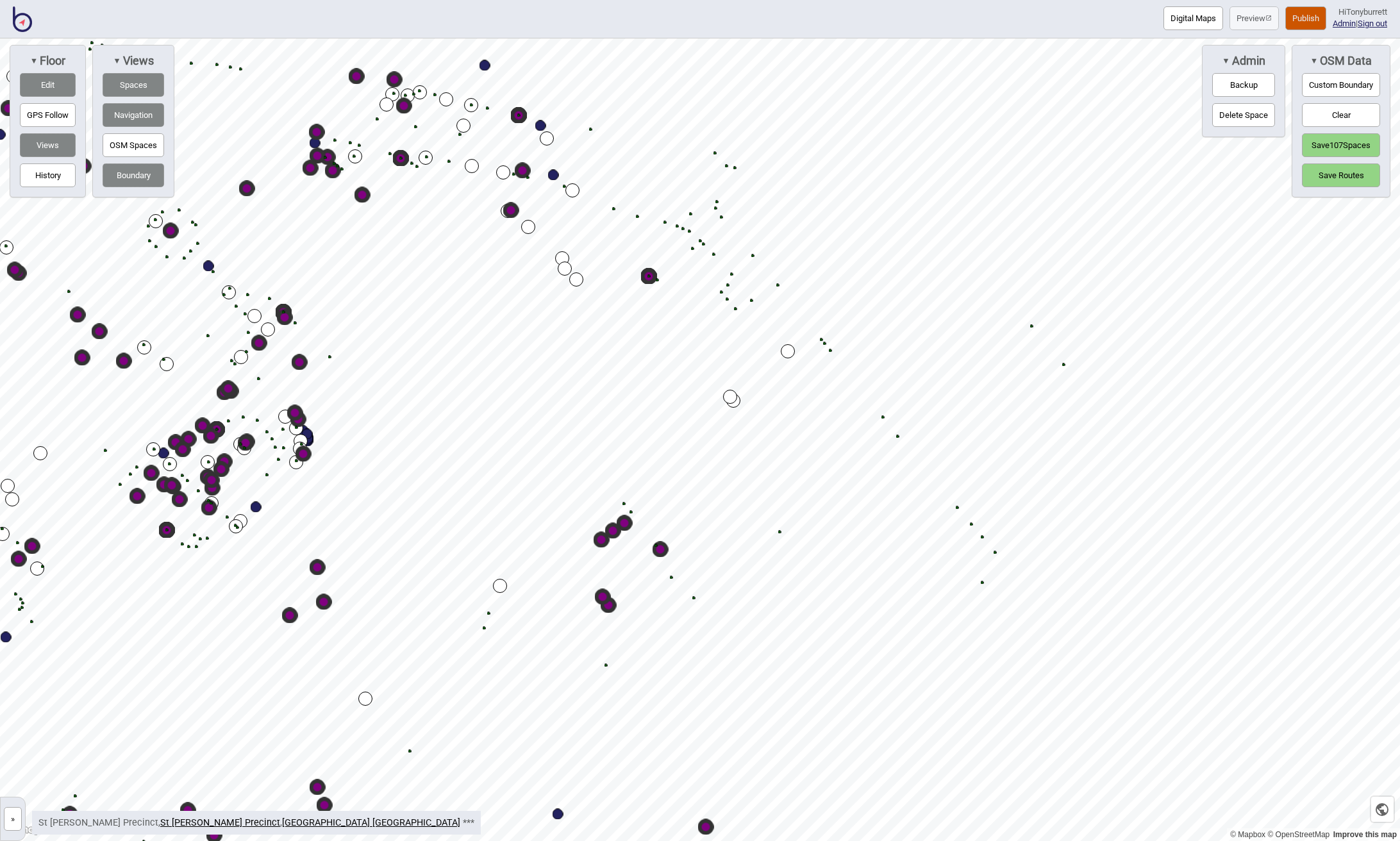
click at [1399, 0] on html "Digital Maps Preview Publish Hi Tonyburrett Admin | Sign out © Mapbox © OpenStr…" at bounding box center [700, 0] width 1400 height 0
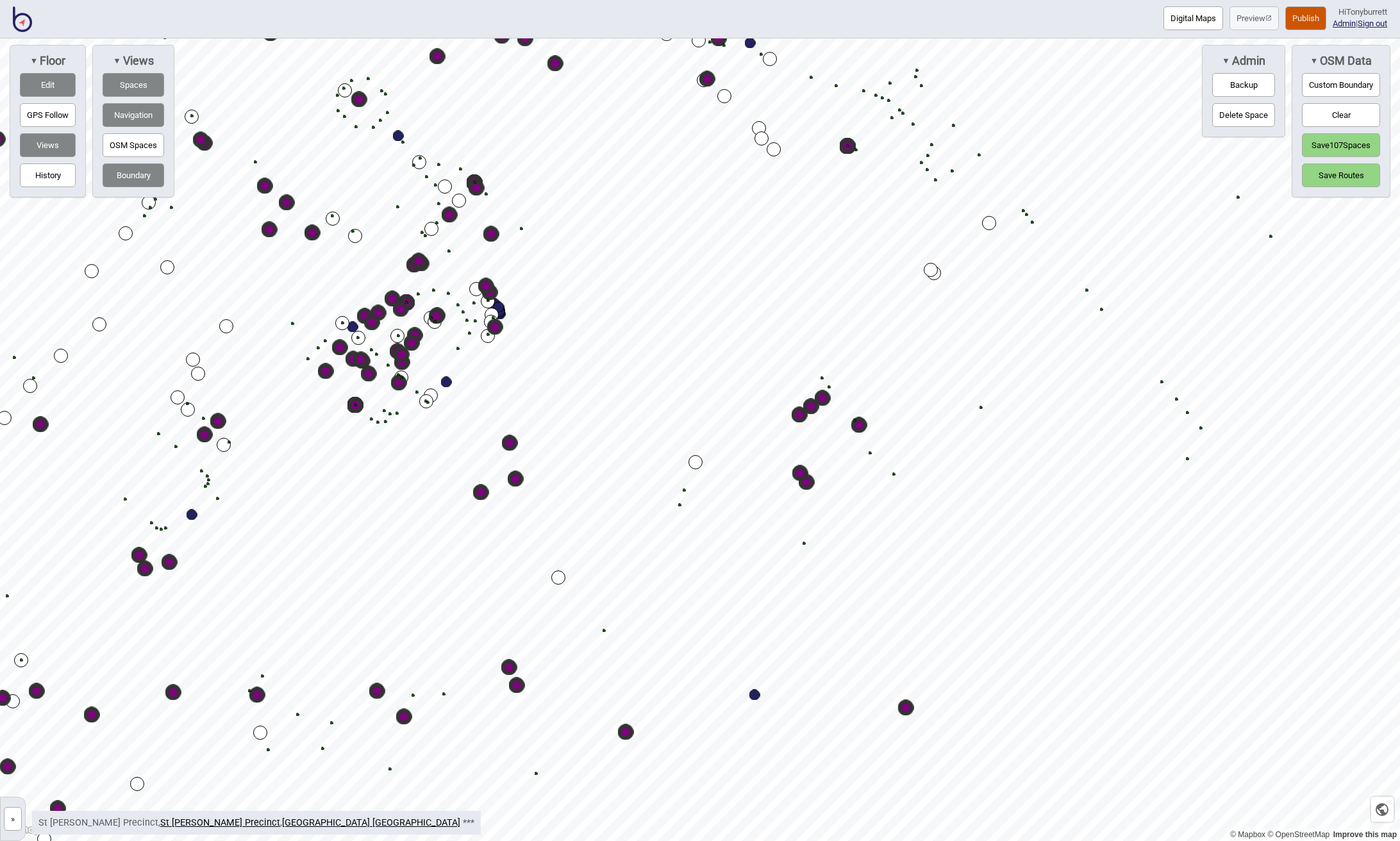
click at [1226, 118] on button "Delete Space" at bounding box center [1243, 115] width 63 height 24
click at [513, 447] on div "Map marker" at bounding box center [510, 443] width 16 height 16
click at [515, 480] on div "Map marker" at bounding box center [516, 480] width 16 height 16
click at [479, 495] on div "Map marker" at bounding box center [481, 492] width 16 height 16
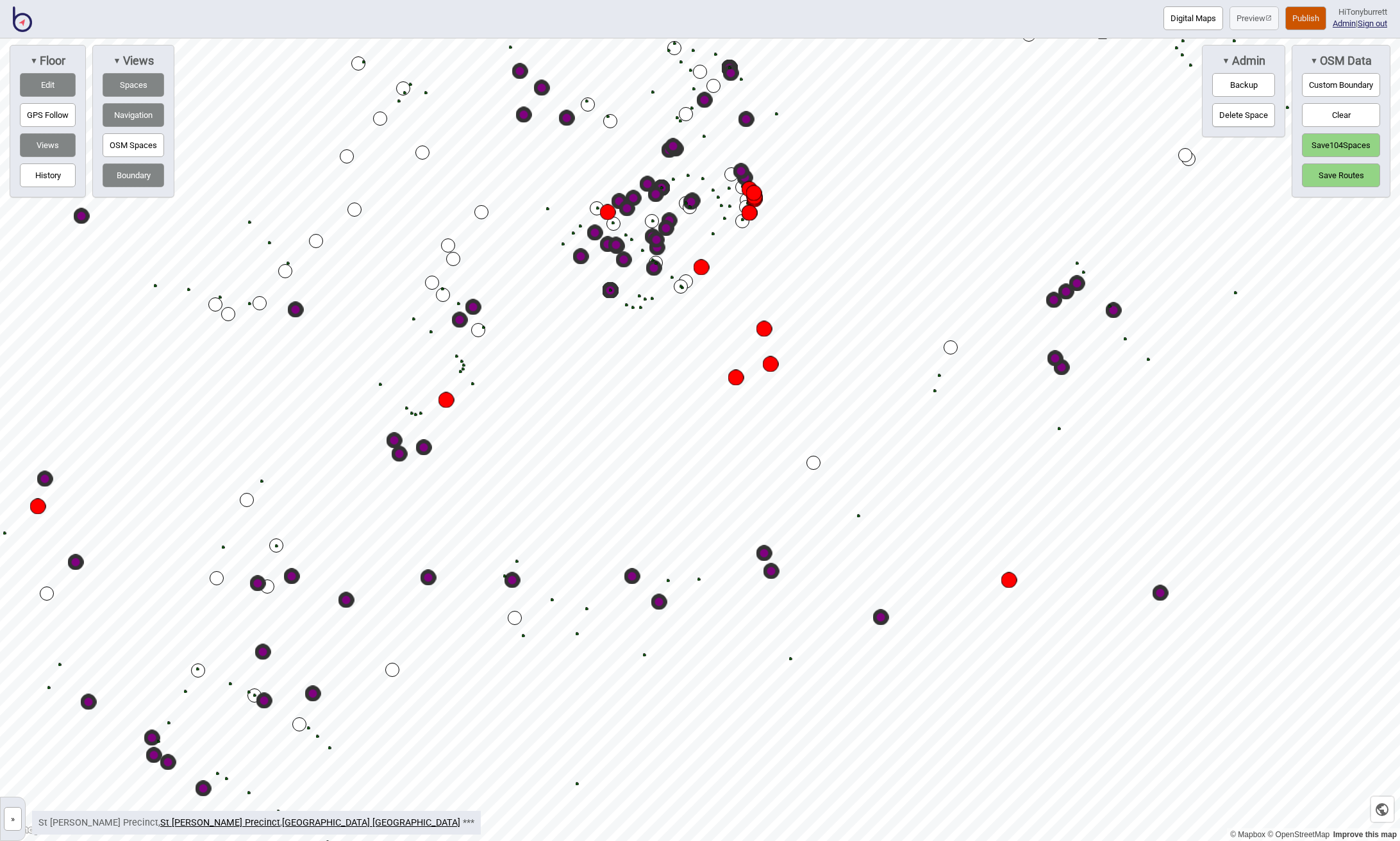
click at [432, 583] on div "Map marker" at bounding box center [429, 578] width 16 height 16
click at [346, 602] on div "Map marker" at bounding box center [346, 601] width 16 height 16
click at [313, 696] on div "Map marker" at bounding box center [313, 694] width 16 height 16
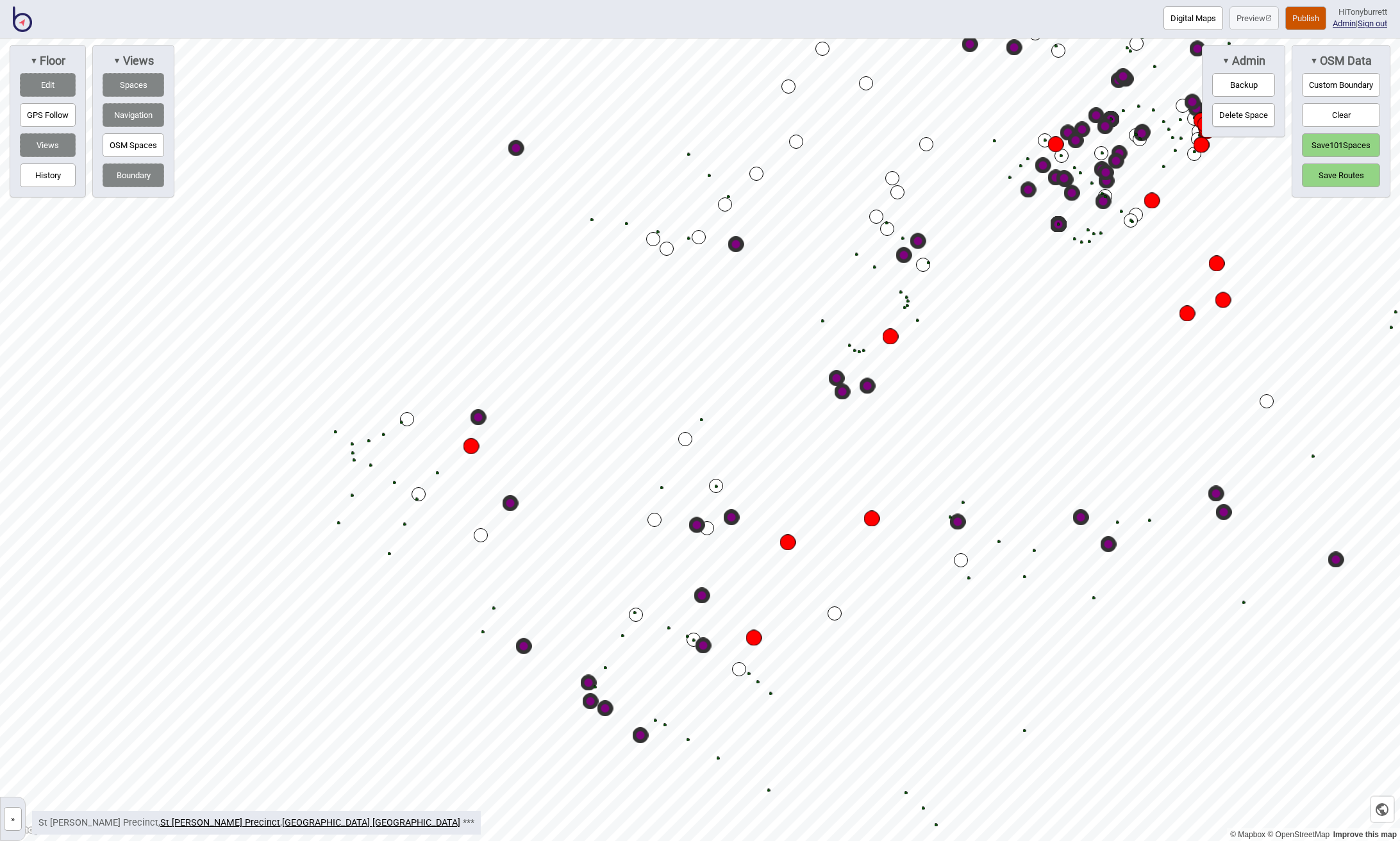
click at [514, 507] on div "Map marker" at bounding box center [511, 504] width 16 height 16
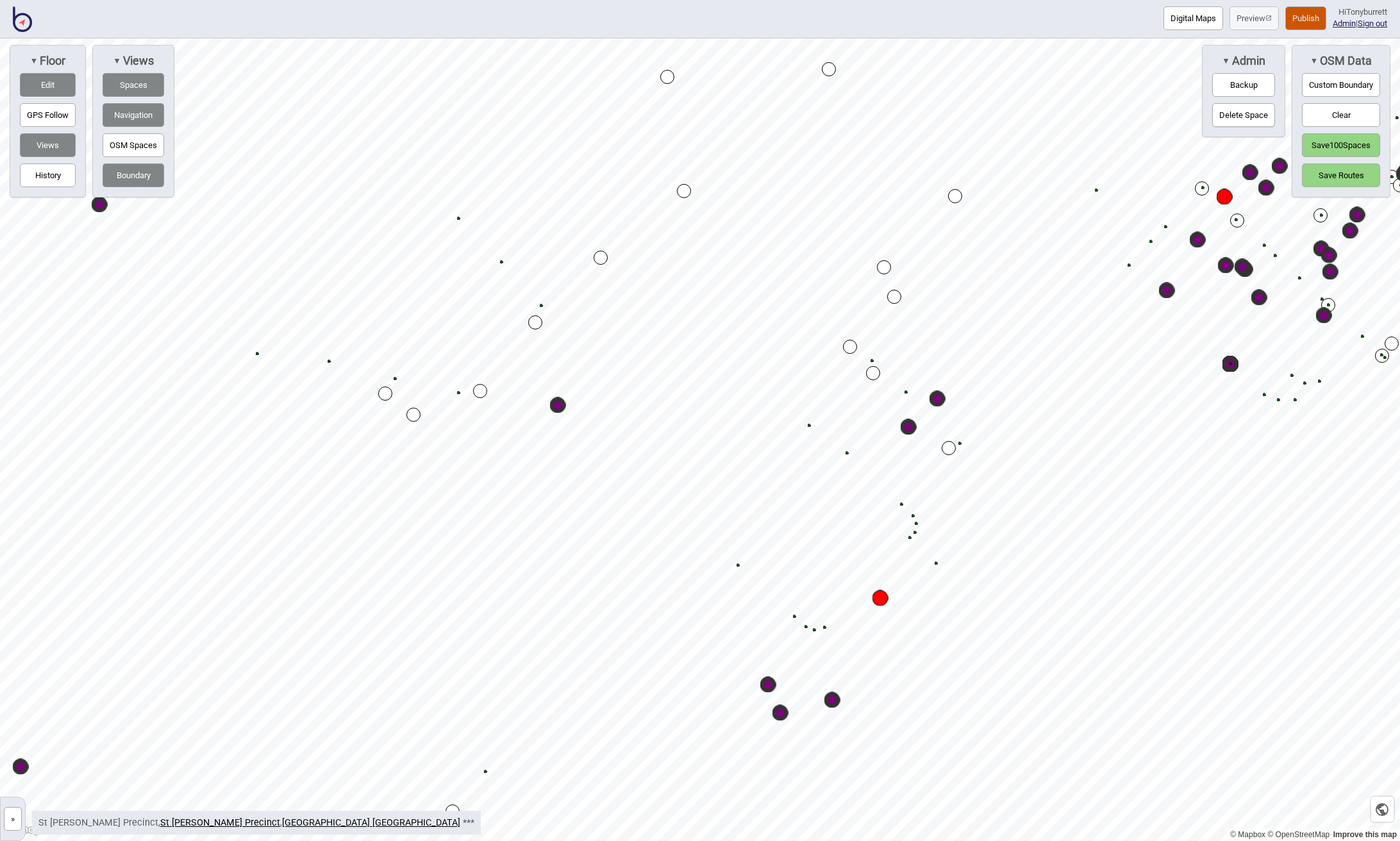
click at [559, 404] on div "Map marker" at bounding box center [558, 405] width 16 height 16
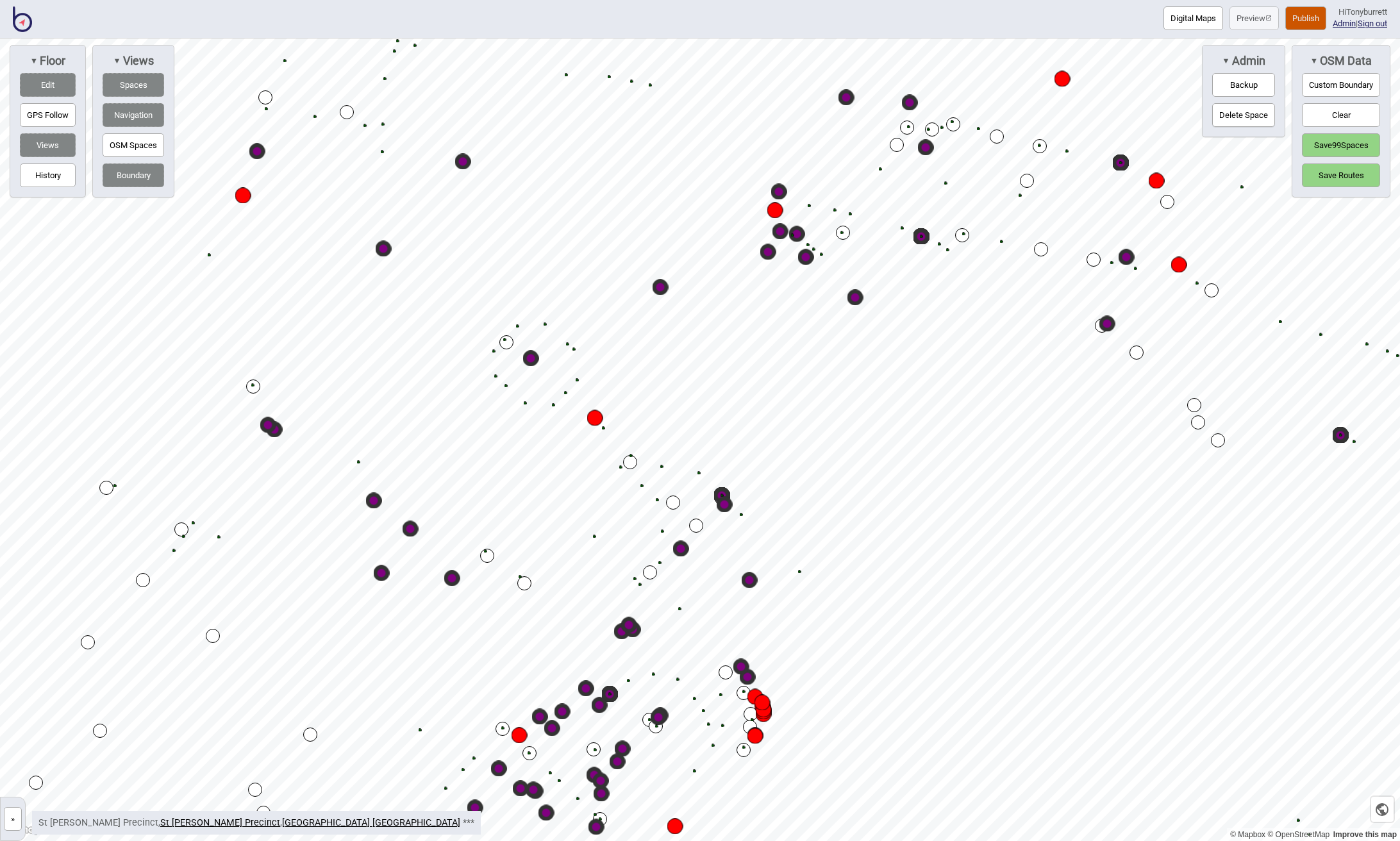
click at [597, 421] on div "Map marker" at bounding box center [595, 418] width 16 height 16
click at [240, 201] on div "Map marker" at bounding box center [243, 196] width 16 height 16
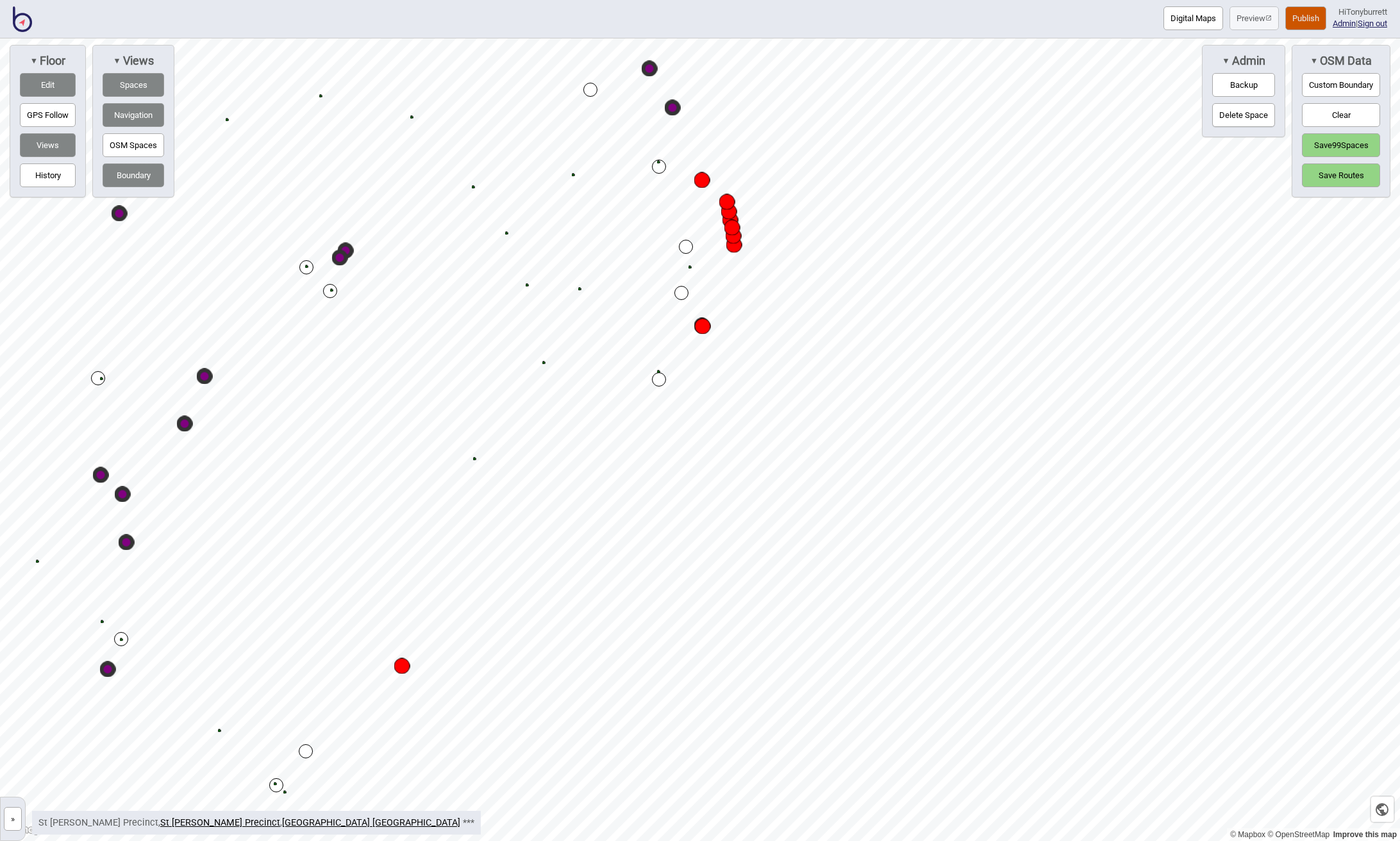
click at [704, 184] on div "Map marker" at bounding box center [702, 180] width 16 height 16
click at [723, 201] on div "Map marker" at bounding box center [727, 203] width 16 height 16
click at [731, 213] on div "Map marker" at bounding box center [729, 212] width 16 height 16
click at [729, 217] on div "Map marker" at bounding box center [731, 220] width 16 height 16
click at [730, 226] on div "Map marker" at bounding box center [732, 228] width 16 height 16
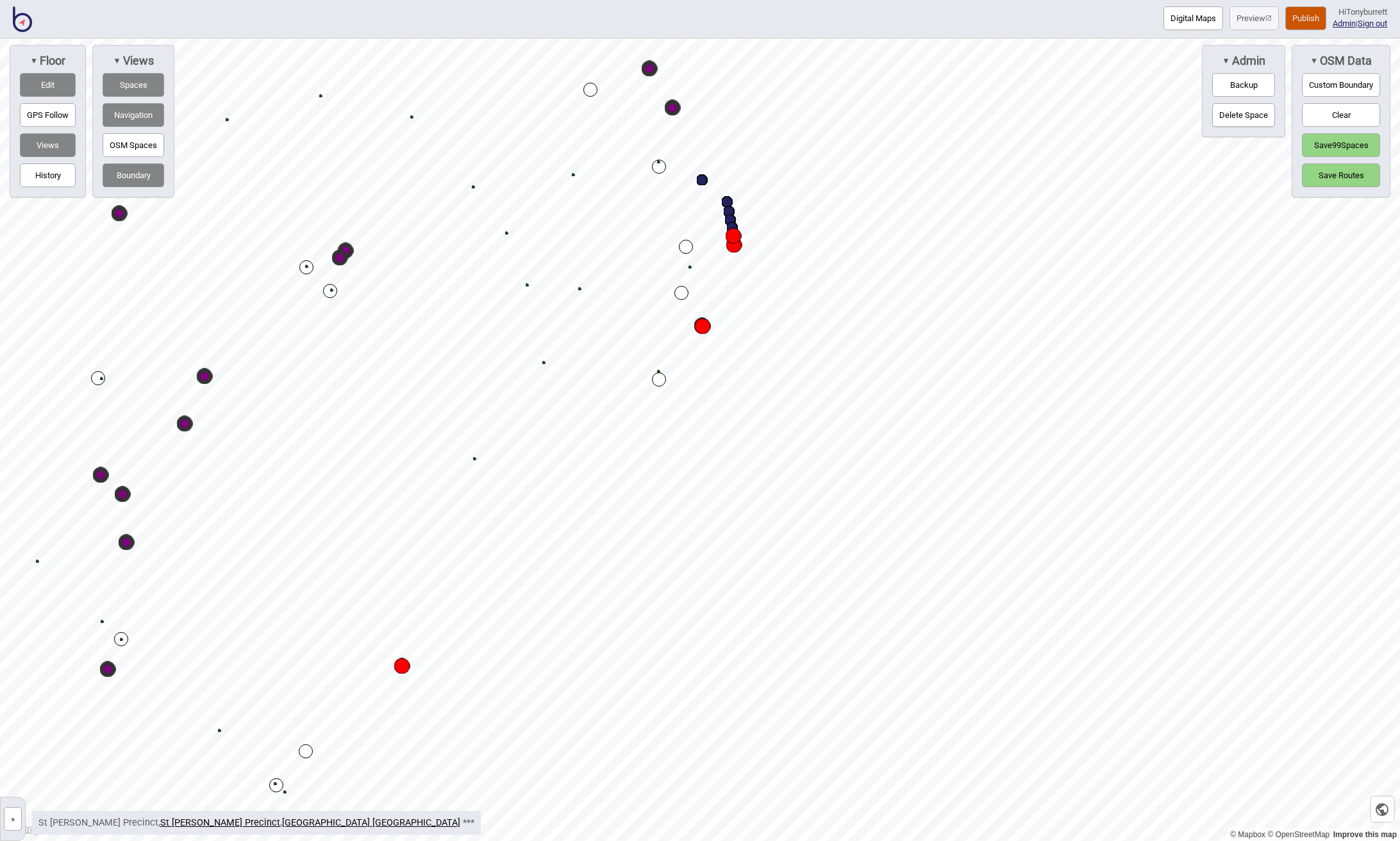
click at [733, 235] on div "Map marker" at bounding box center [733, 236] width 16 height 16
click at [733, 245] on div "Map marker" at bounding box center [734, 245] width 16 height 16
click at [700, 326] on div "Map marker" at bounding box center [703, 327] width 16 height 16
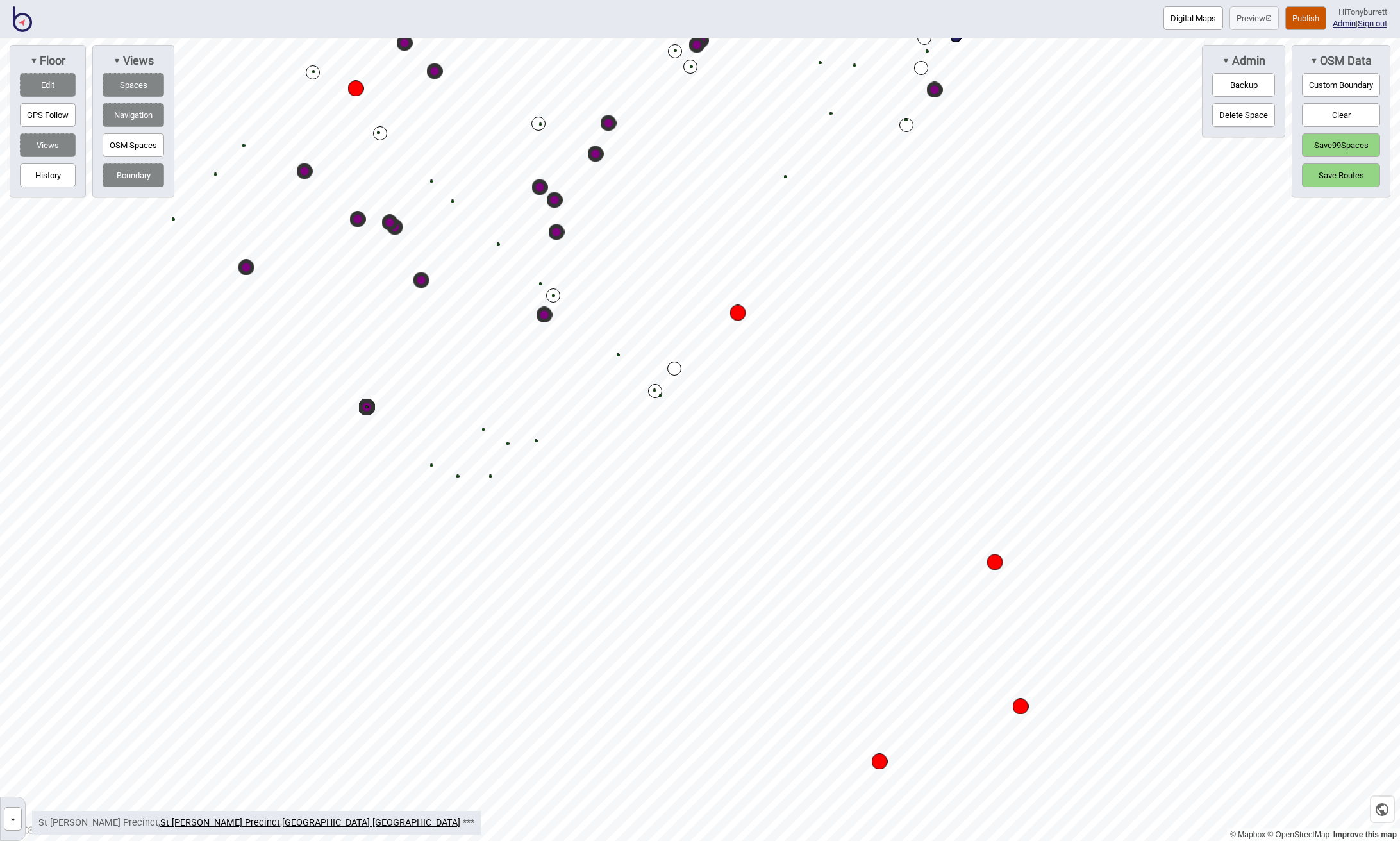
click at [741, 318] on div "Map marker" at bounding box center [738, 313] width 16 height 16
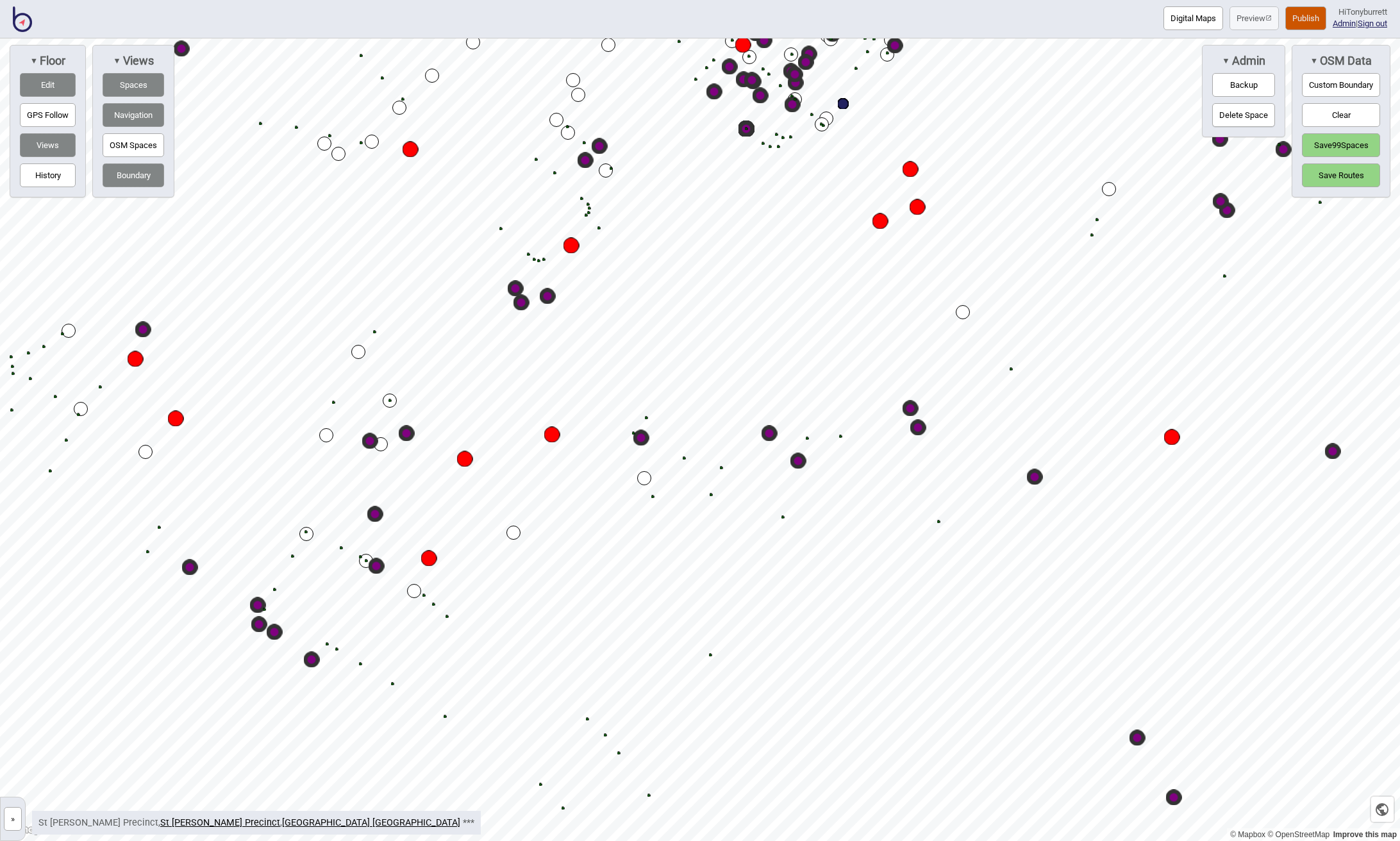
click at [1175, 442] on div "Map marker" at bounding box center [1172, 438] width 16 height 16
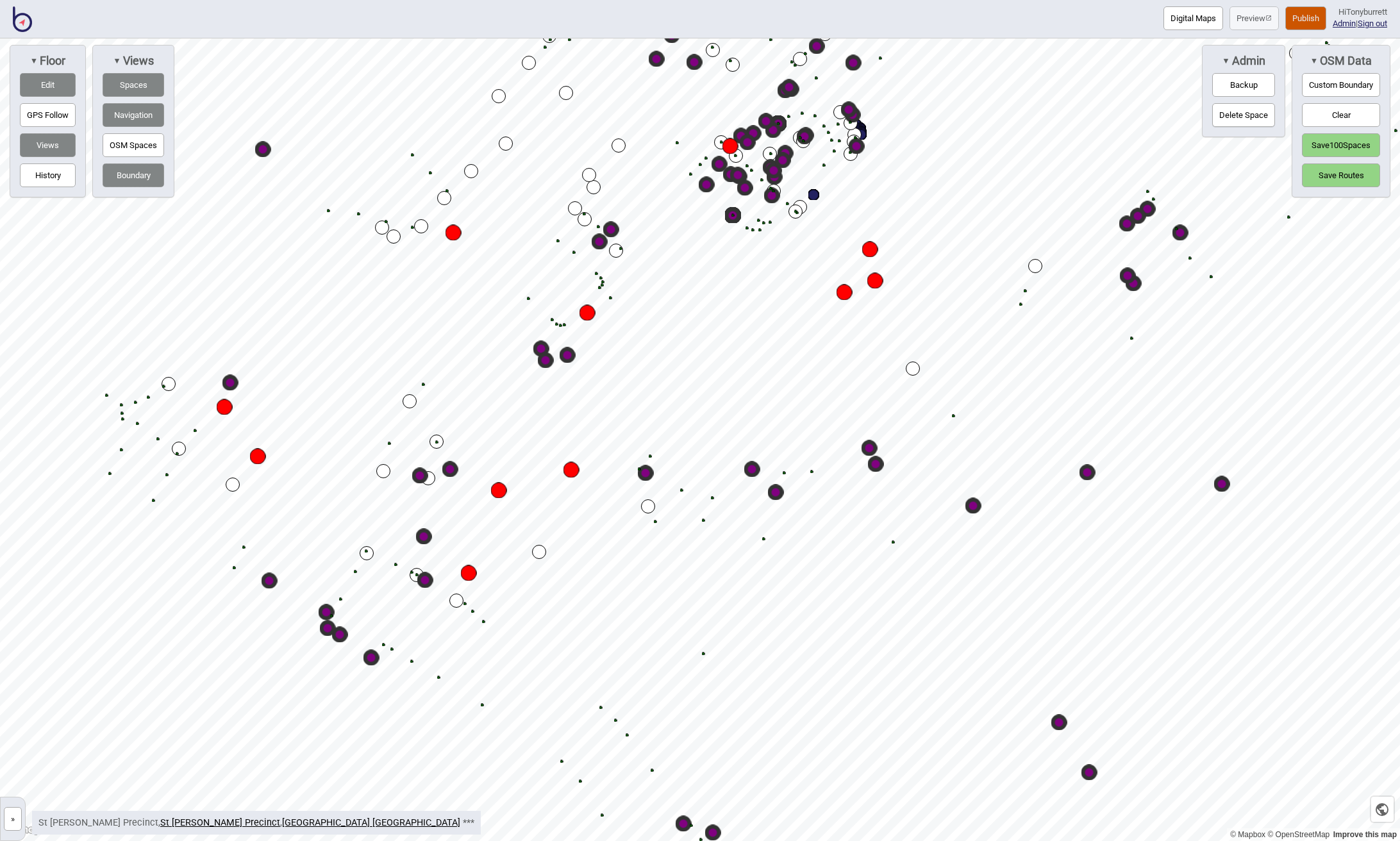
click at [1221, 487] on div "Map marker" at bounding box center [1222, 484] width 16 height 16
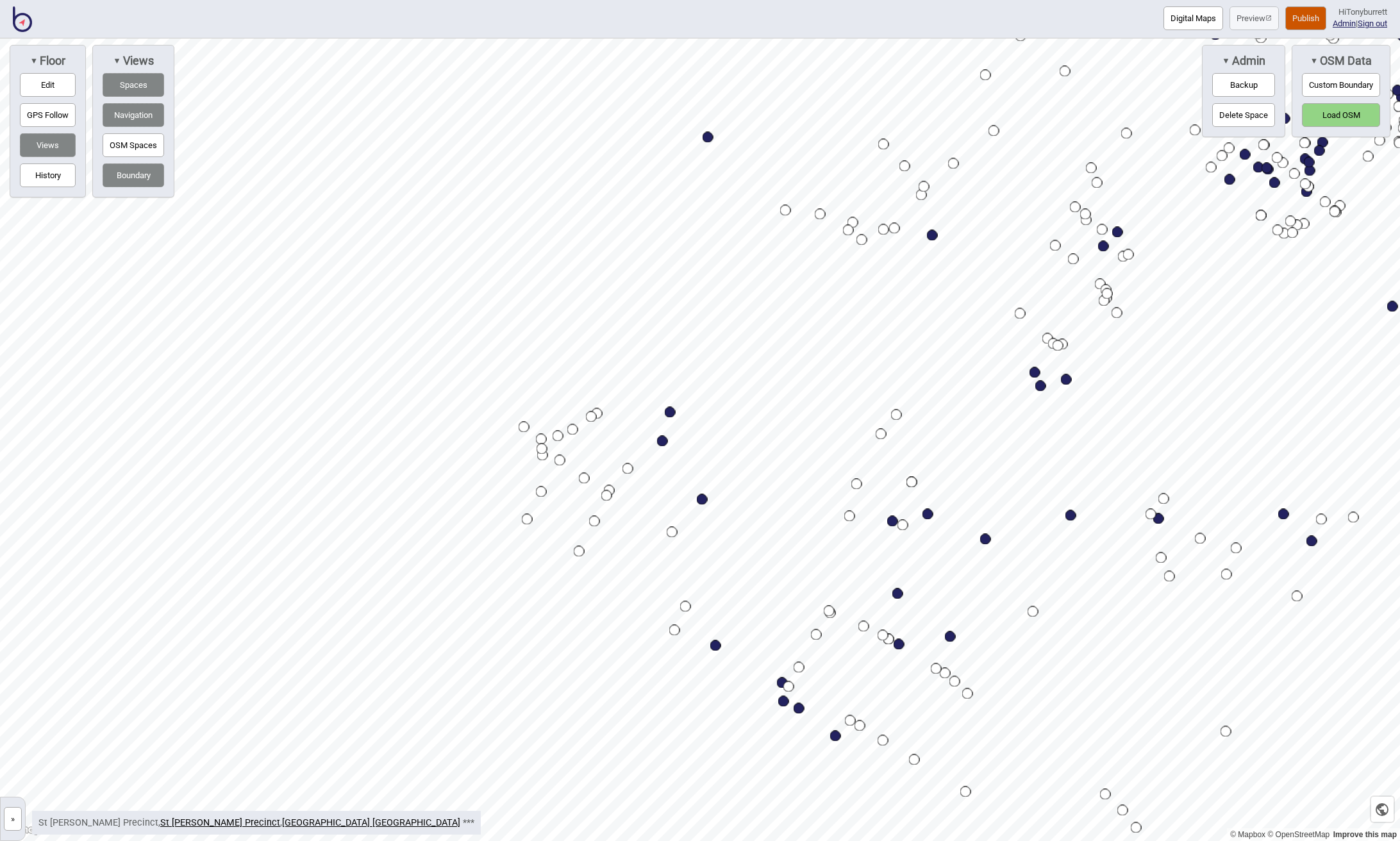
click at [711, 141] on div "Map marker" at bounding box center [708, 137] width 11 height 11
select select "Library"
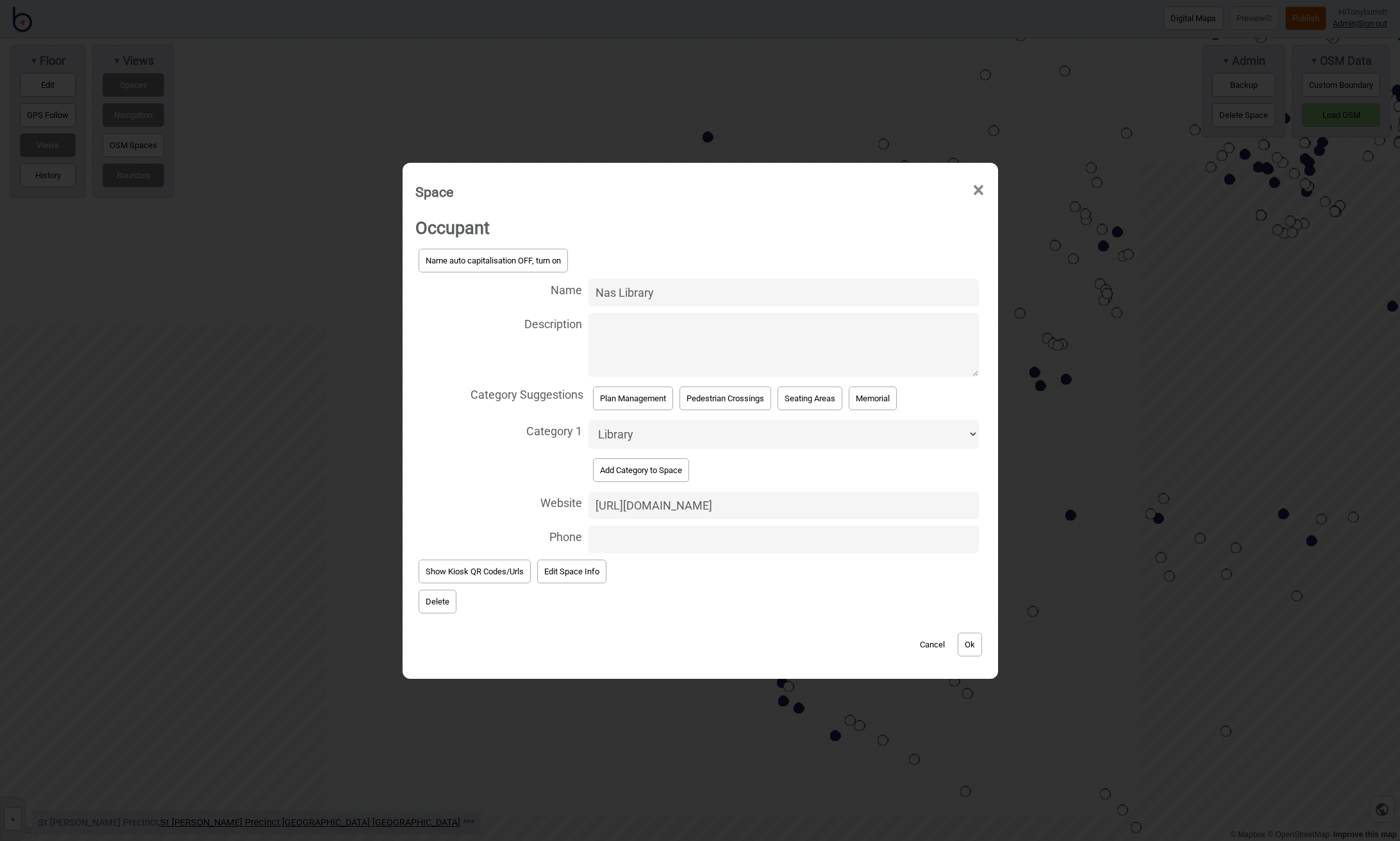
click at [440, 597] on button "Delete" at bounding box center [438, 601] width 38 height 24
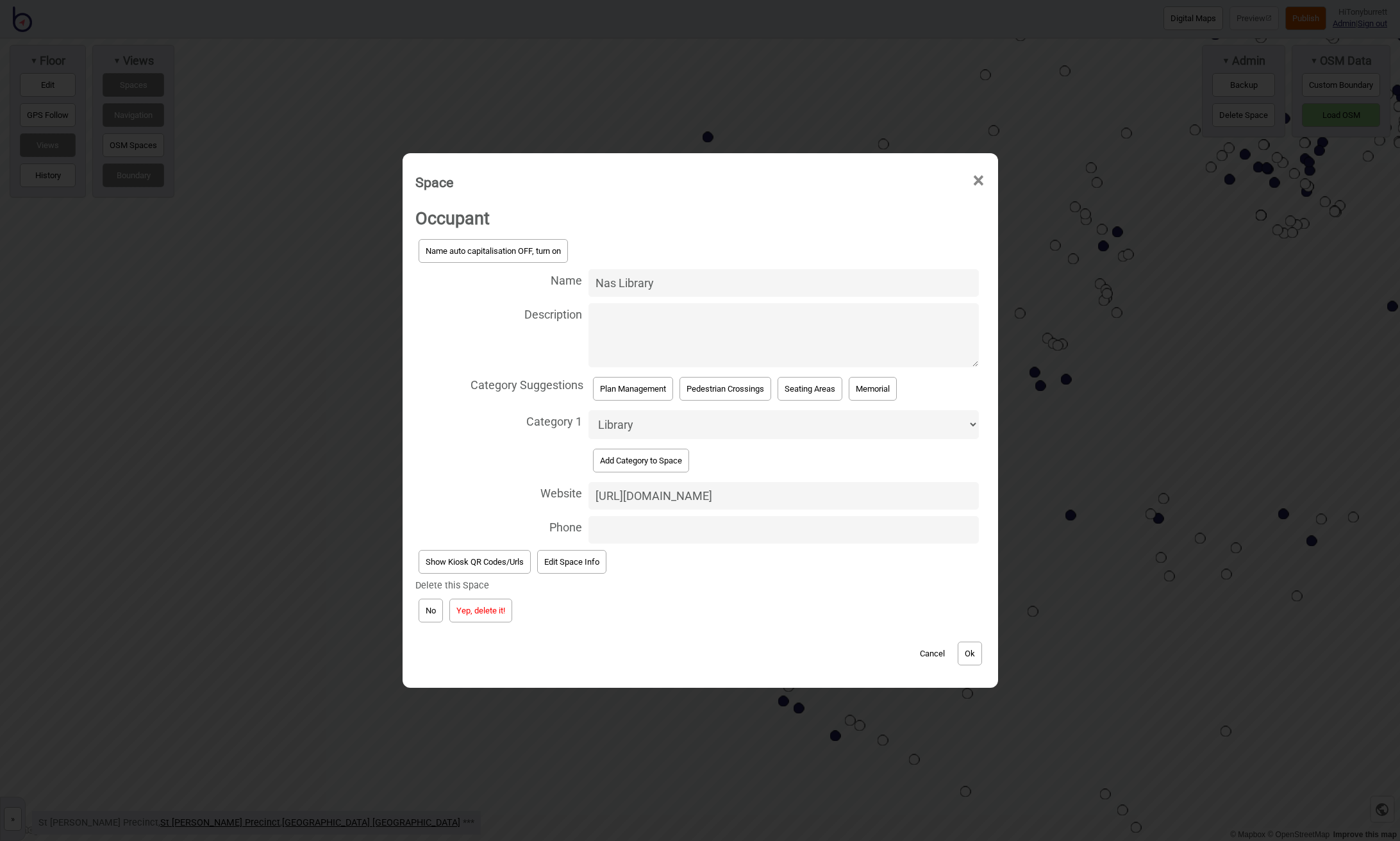
click at [484, 603] on button "Yep, delete it!" at bounding box center [480, 610] width 63 height 24
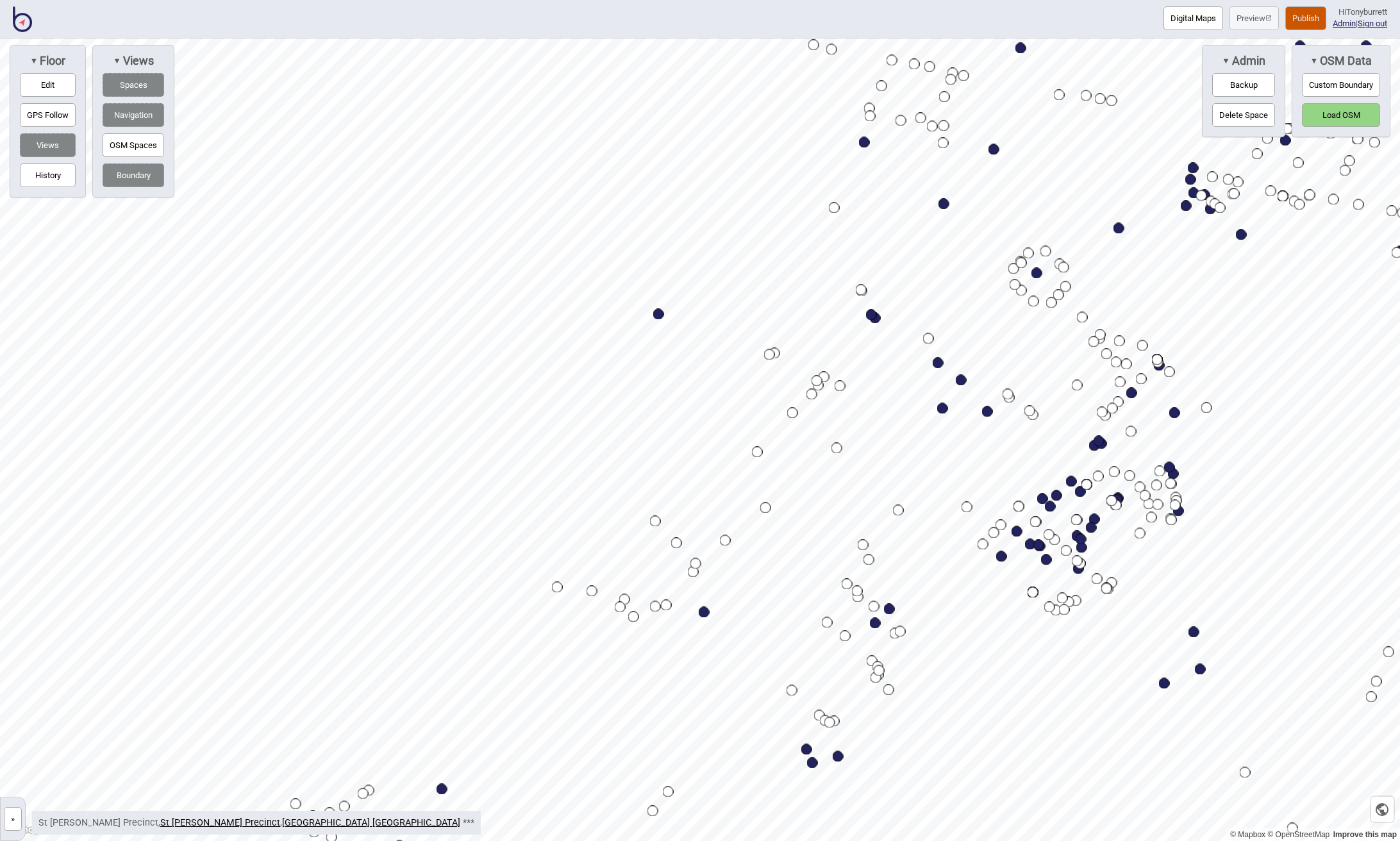
click at [658, 313] on div "Map marker" at bounding box center [658, 314] width 11 height 11
select select "Artwork"
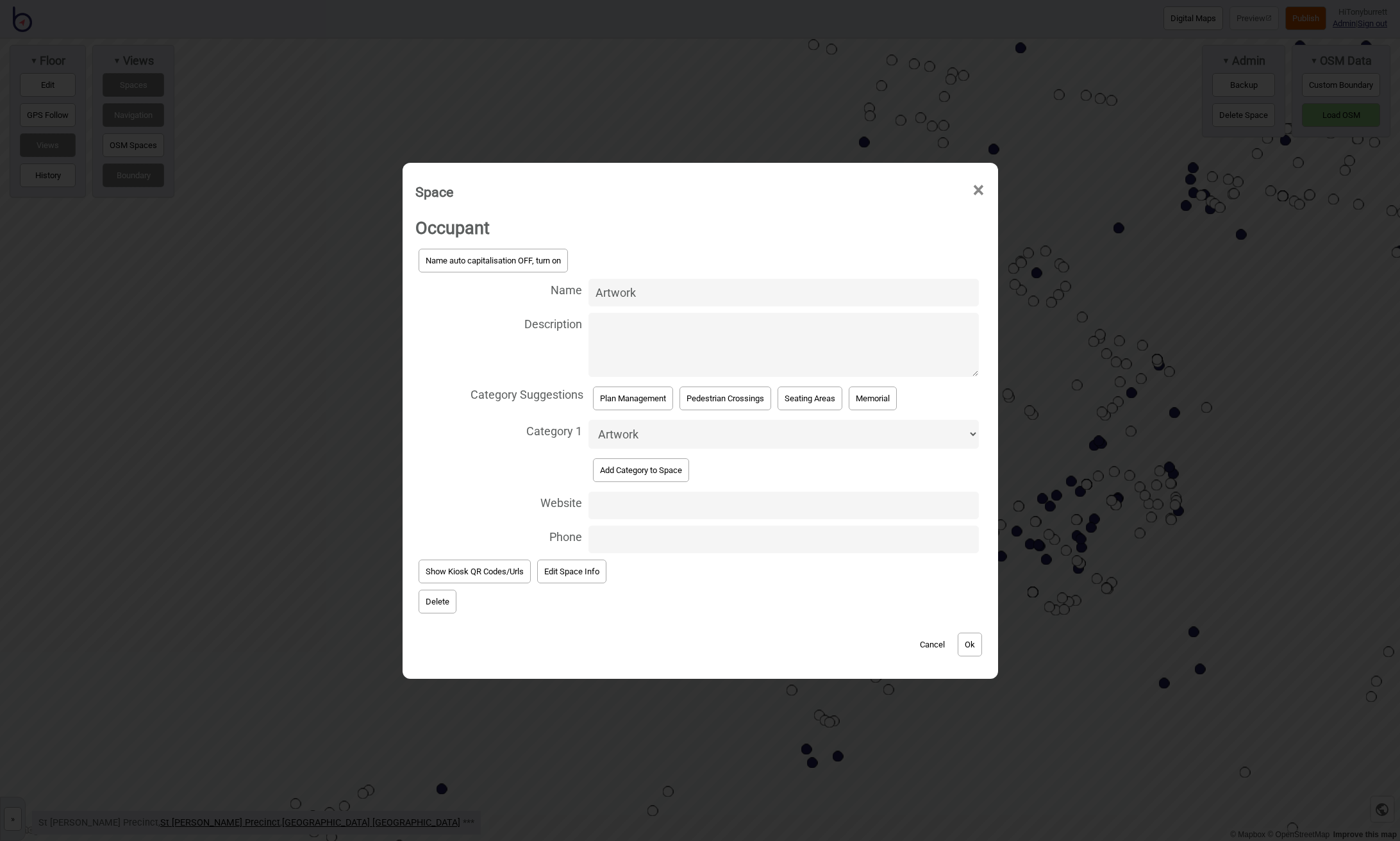
drag, startPoint x: 427, startPoint y: 597, endPoint x: 535, endPoint y: 613, distance: 109.2
click at [428, 597] on button "Delete" at bounding box center [438, 601] width 38 height 24
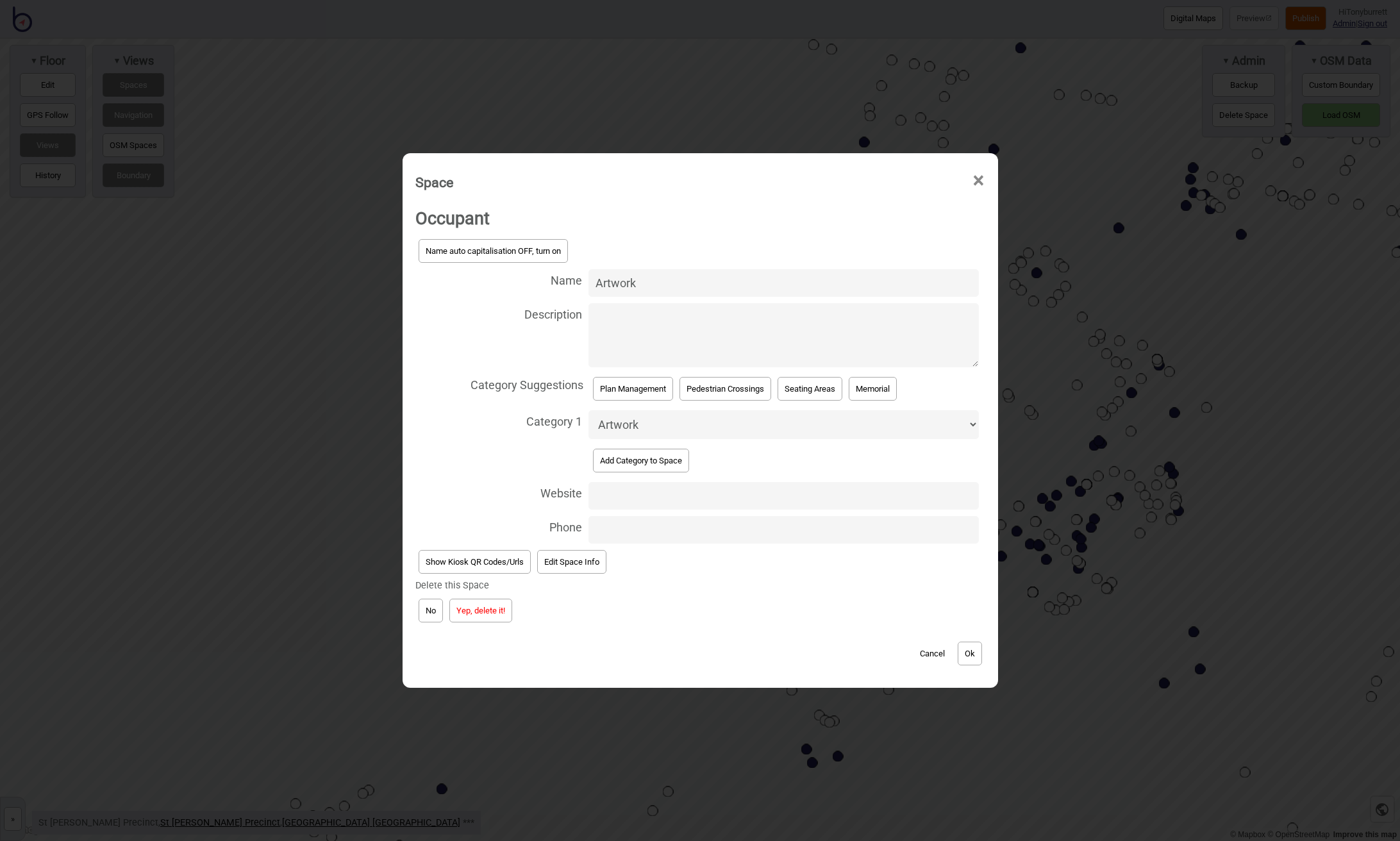
click at [496, 610] on button "Yep, delete it!" at bounding box center [480, 610] width 63 height 24
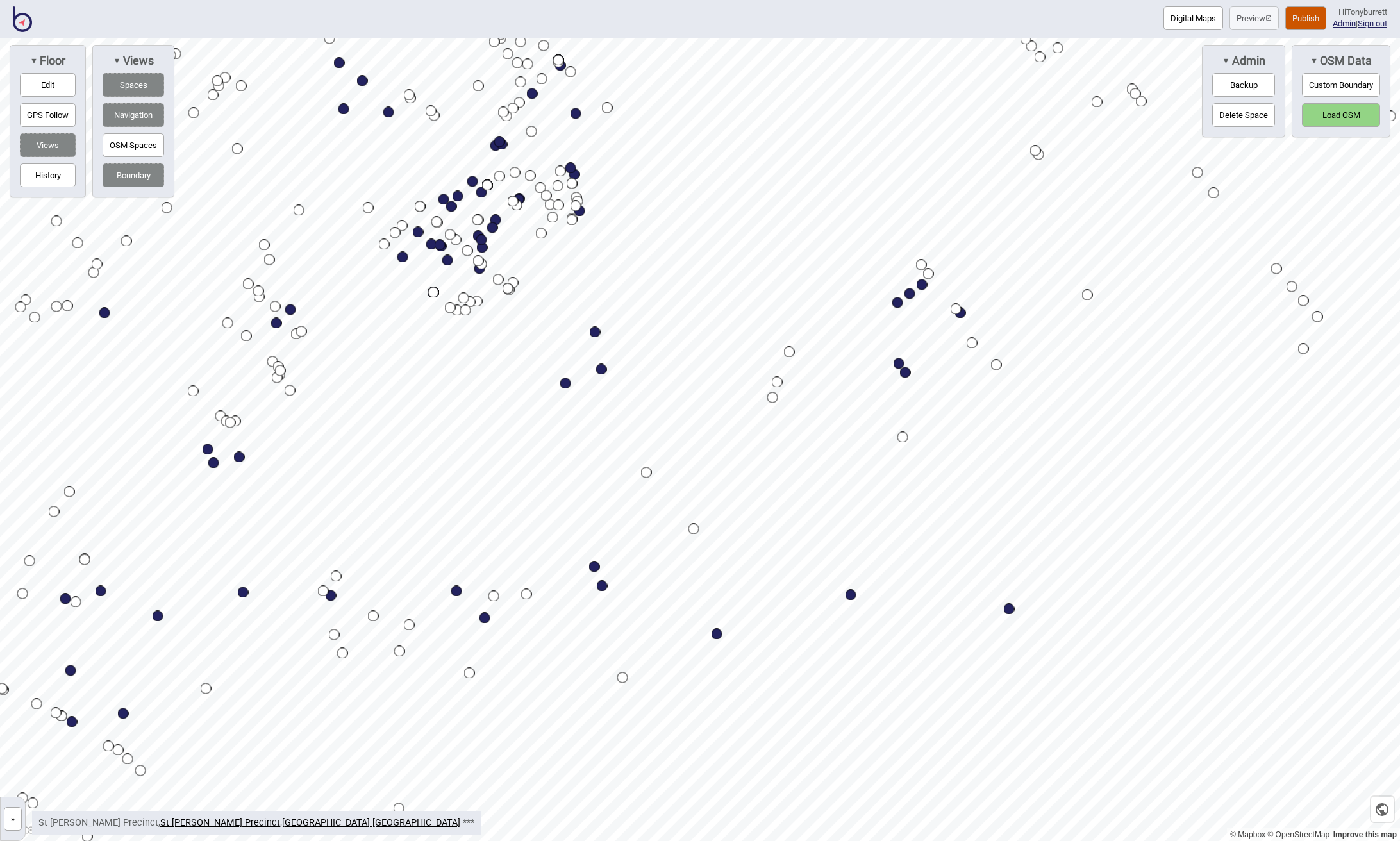
click at [565, 384] on div "Map marker" at bounding box center [565, 384] width 11 height 11
select select "Clinics"
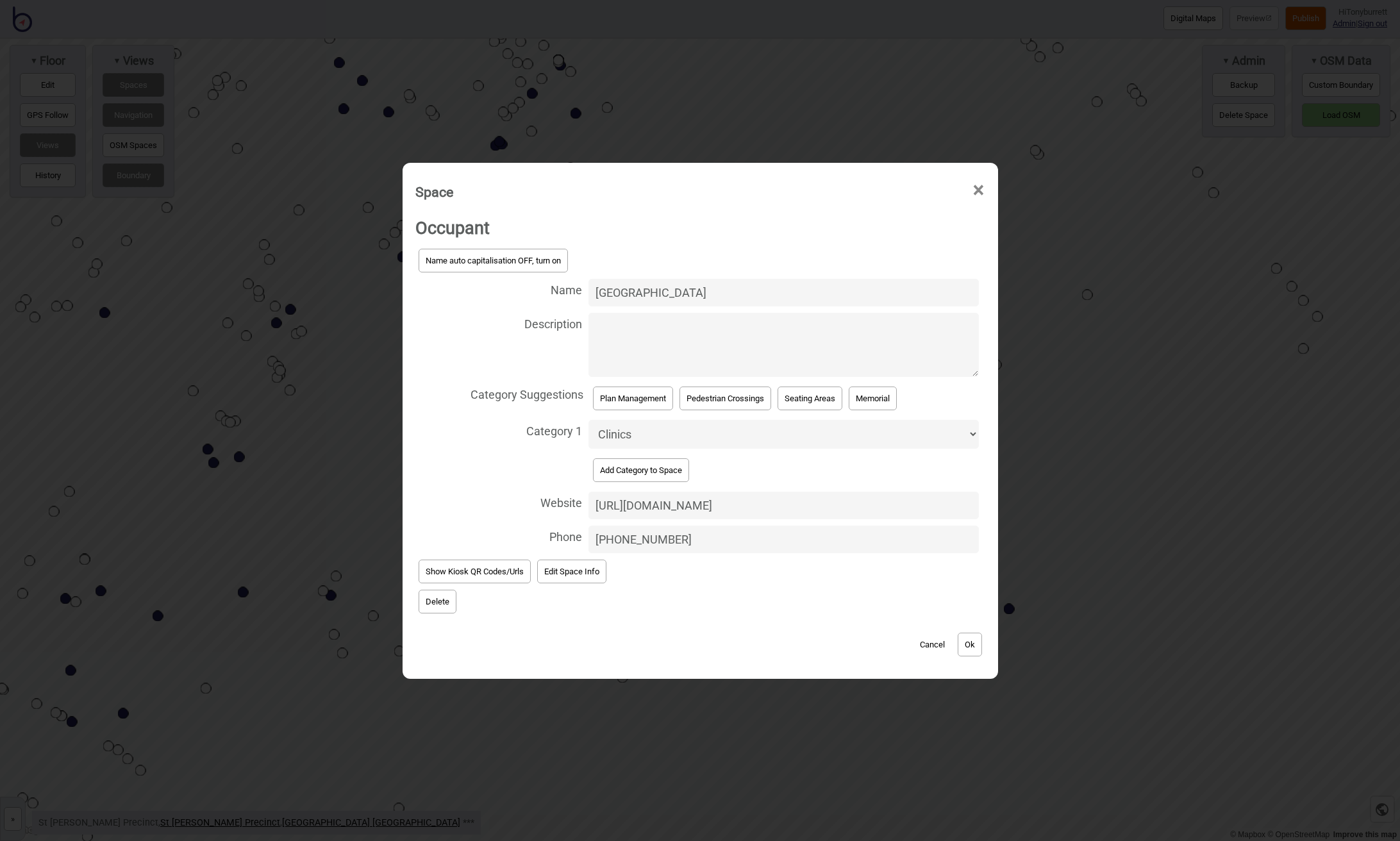
click at [421, 603] on button "Delete" at bounding box center [438, 601] width 38 height 24
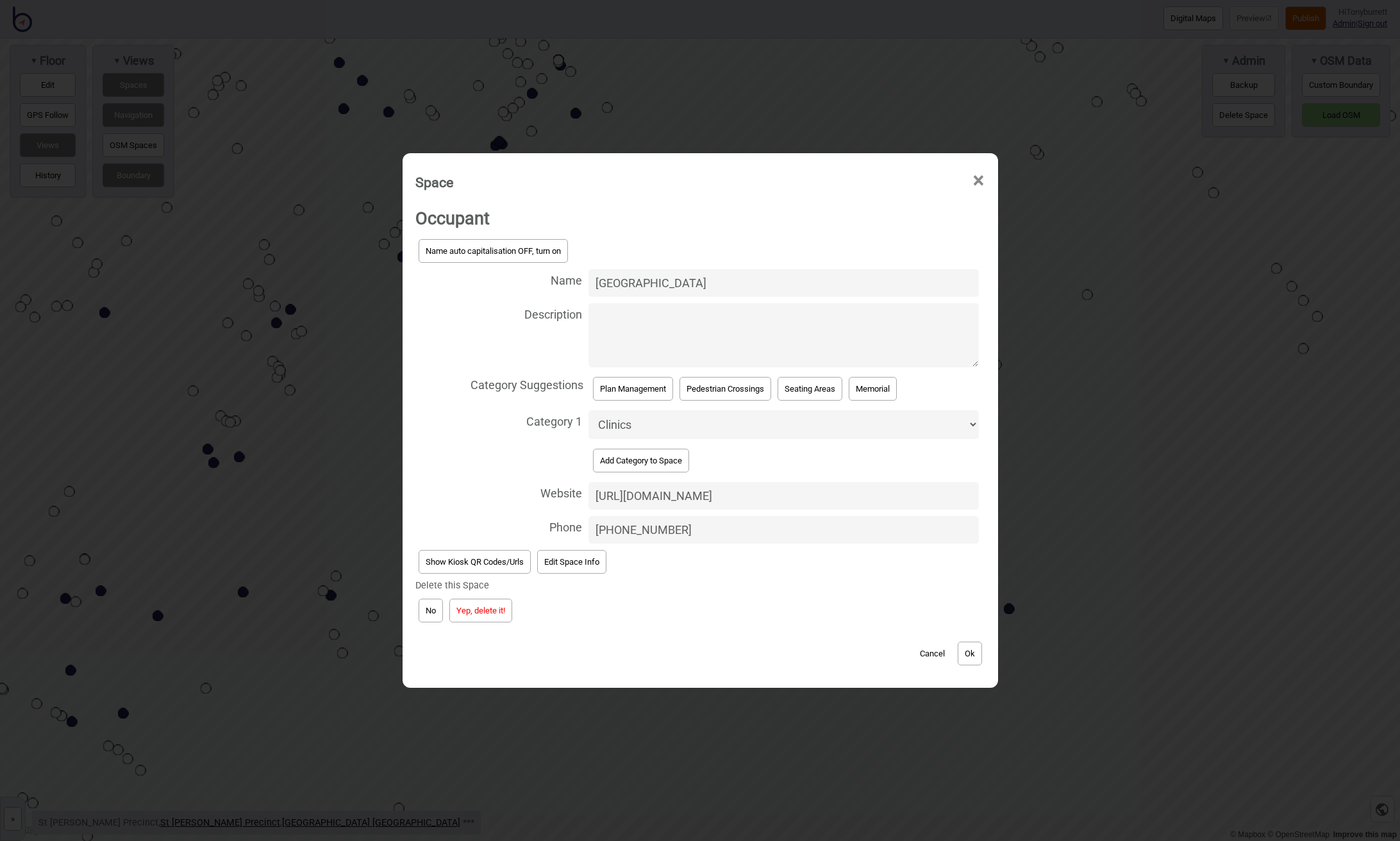
click at [471, 609] on button "Yep, delete it!" at bounding box center [480, 610] width 63 height 24
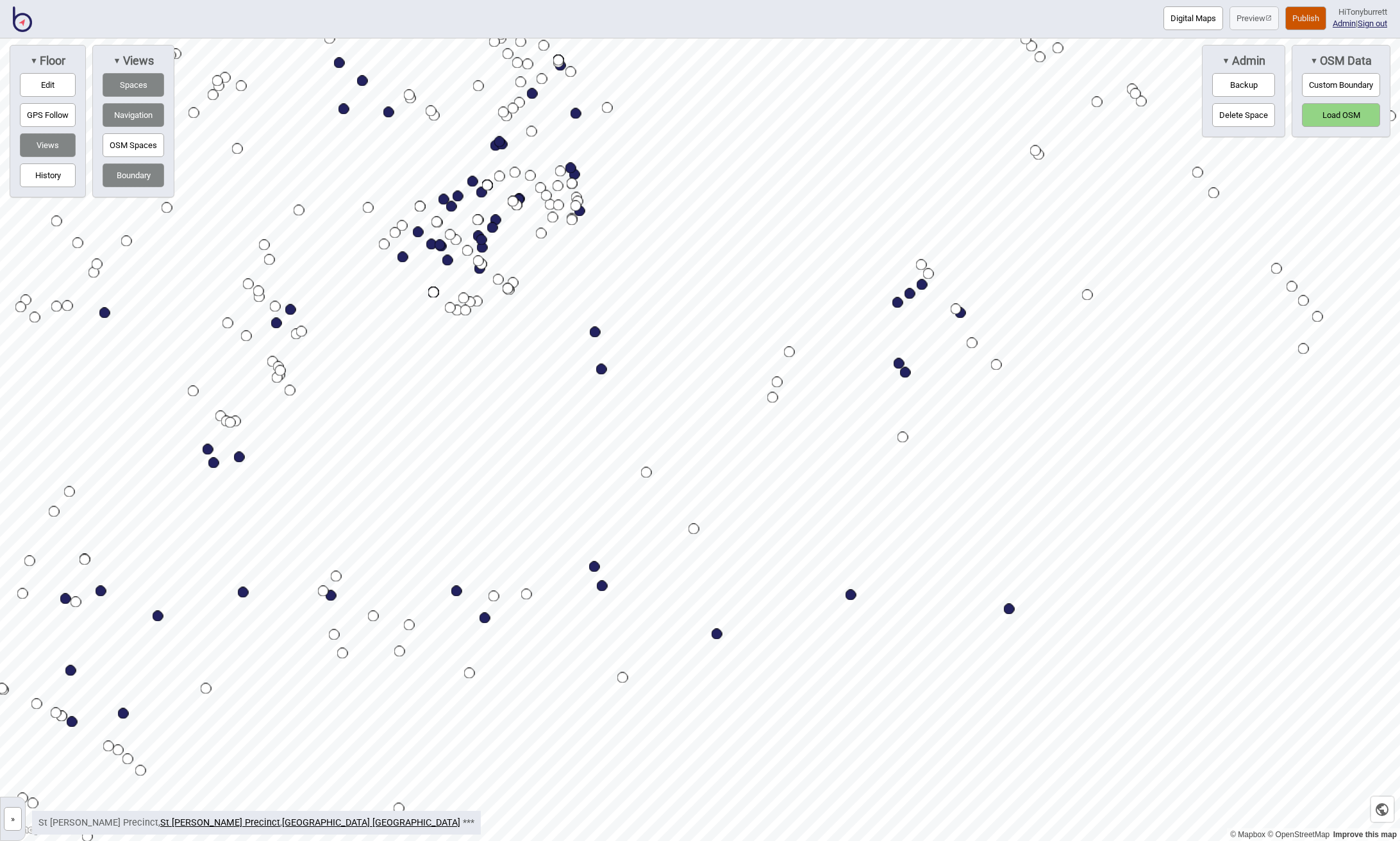
click at [602, 369] on div "Map marker" at bounding box center [602, 369] width 11 height 11
select select "Food and Drink"
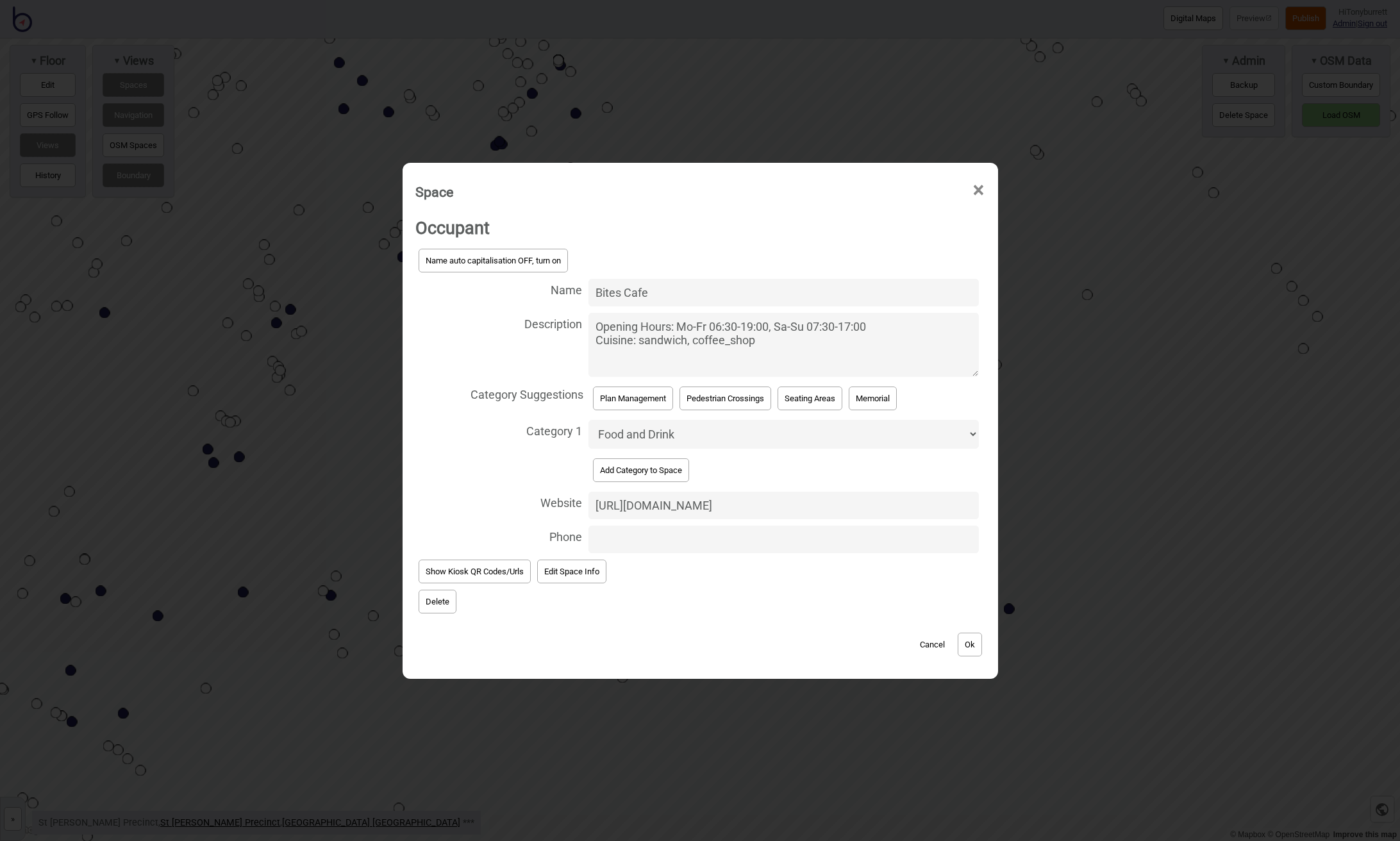
click at [439, 600] on button "Delete" at bounding box center [438, 601] width 38 height 24
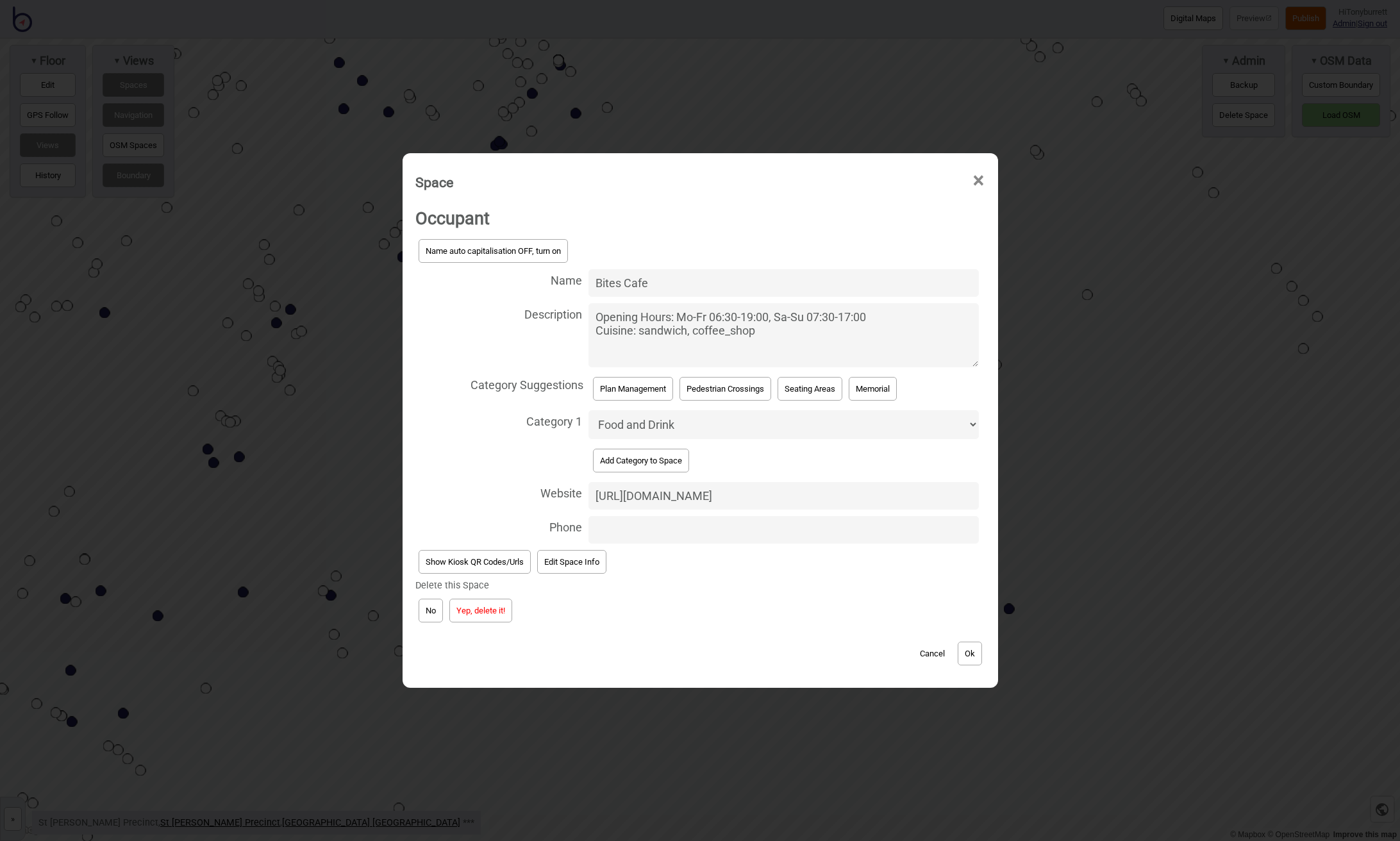
click at [475, 601] on button "Yep, delete it!" at bounding box center [480, 610] width 63 height 24
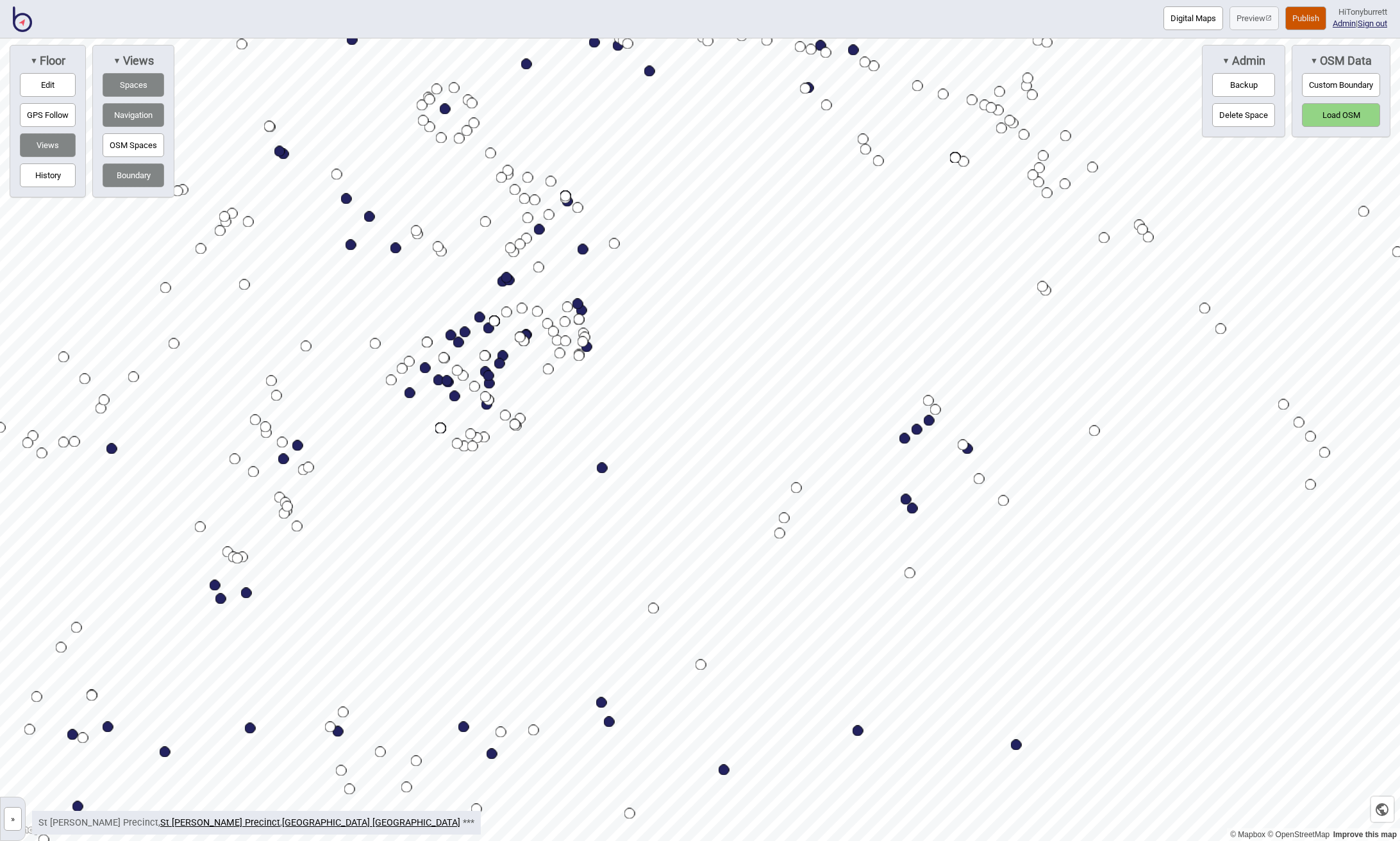
click at [602, 471] on div "Map marker" at bounding box center [602, 468] width 11 height 11
select select "Parcel Locker"
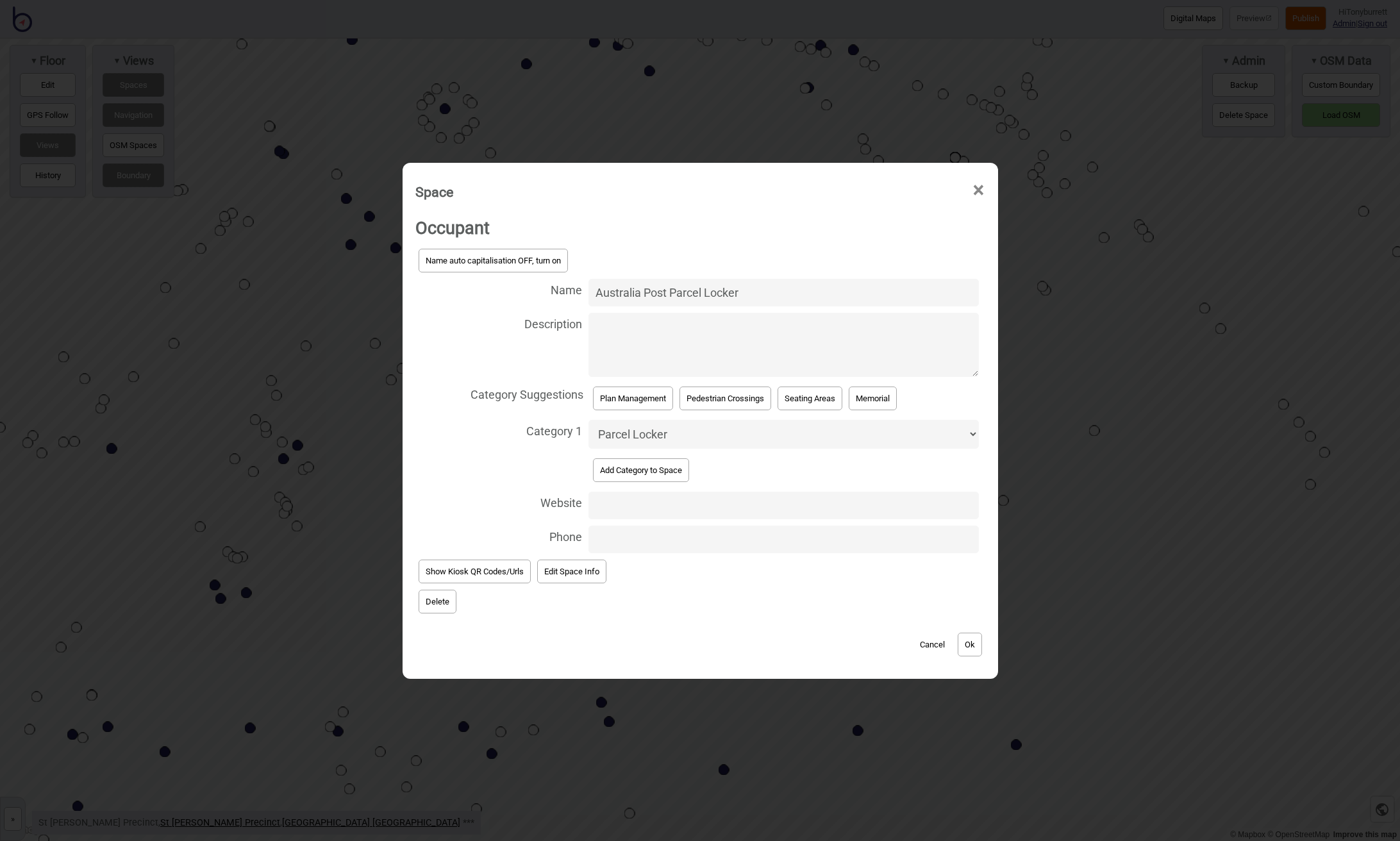
click at [447, 605] on button "Delete" at bounding box center [438, 601] width 38 height 24
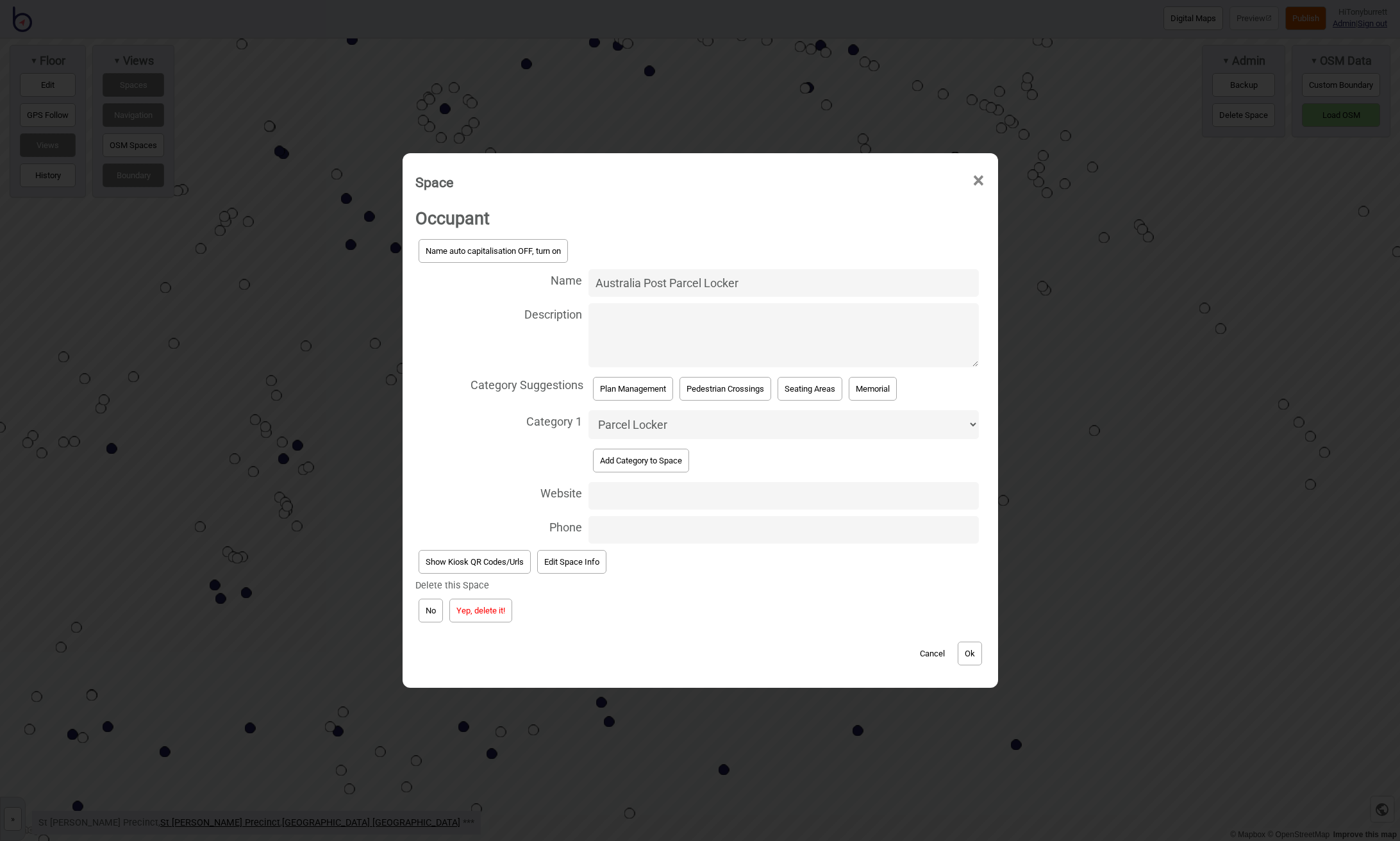
click at [480, 612] on button "Yep, delete it!" at bounding box center [480, 610] width 63 height 24
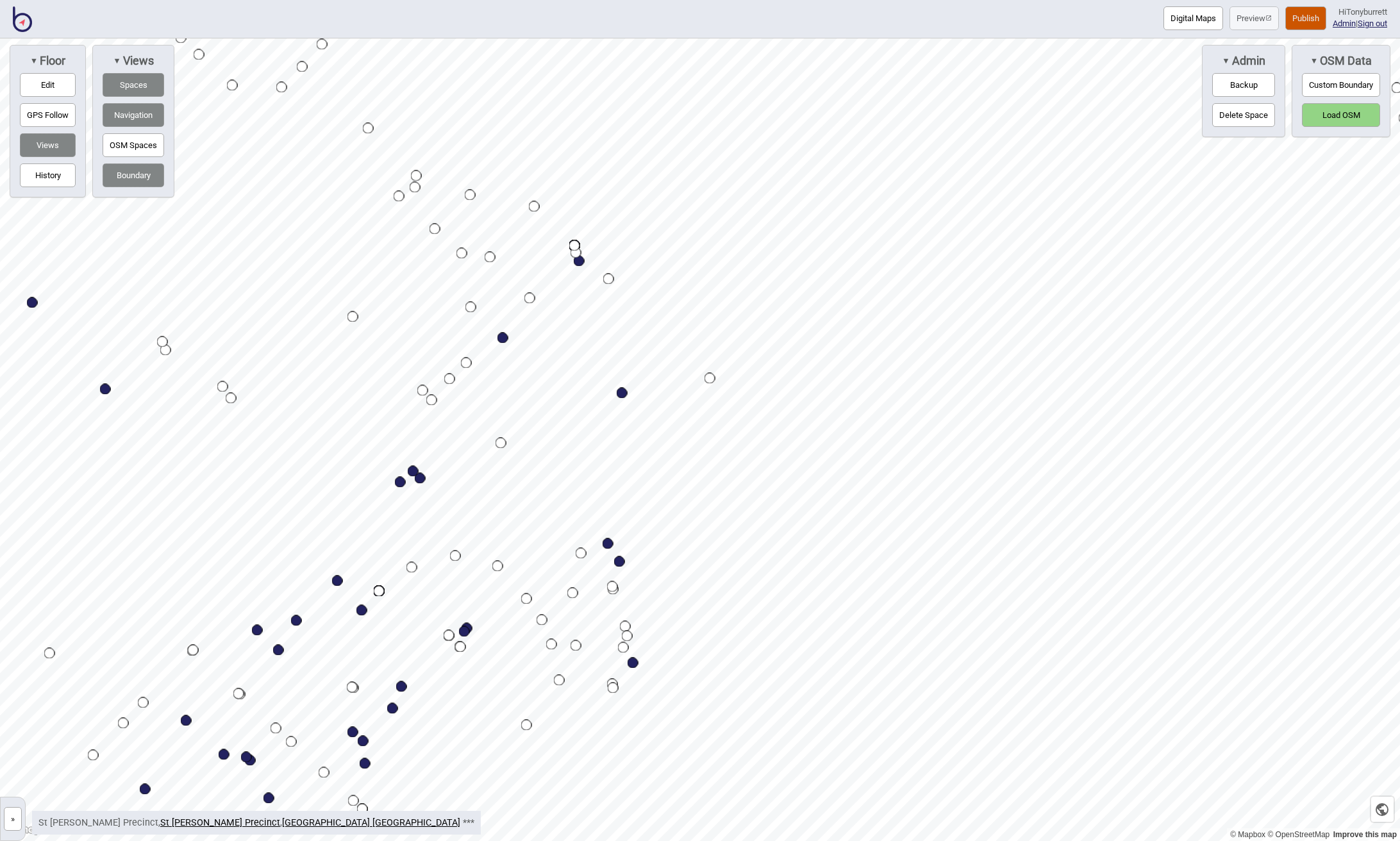
click at [505, 341] on div "Map marker" at bounding box center [502, 338] width 11 height 11
select select "Ticketing"
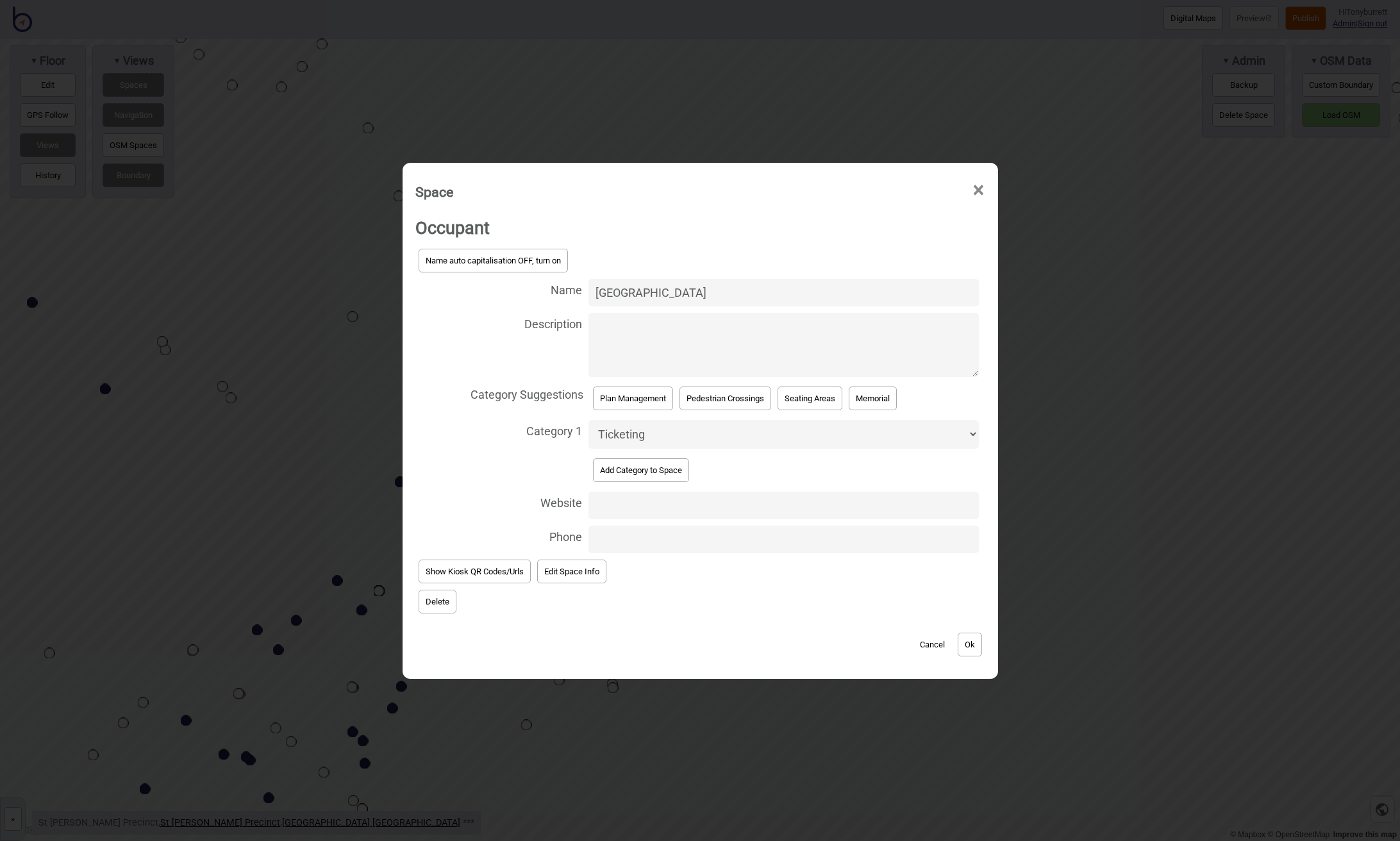
click at [440, 599] on button "Delete" at bounding box center [438, 601] width 38 height 24
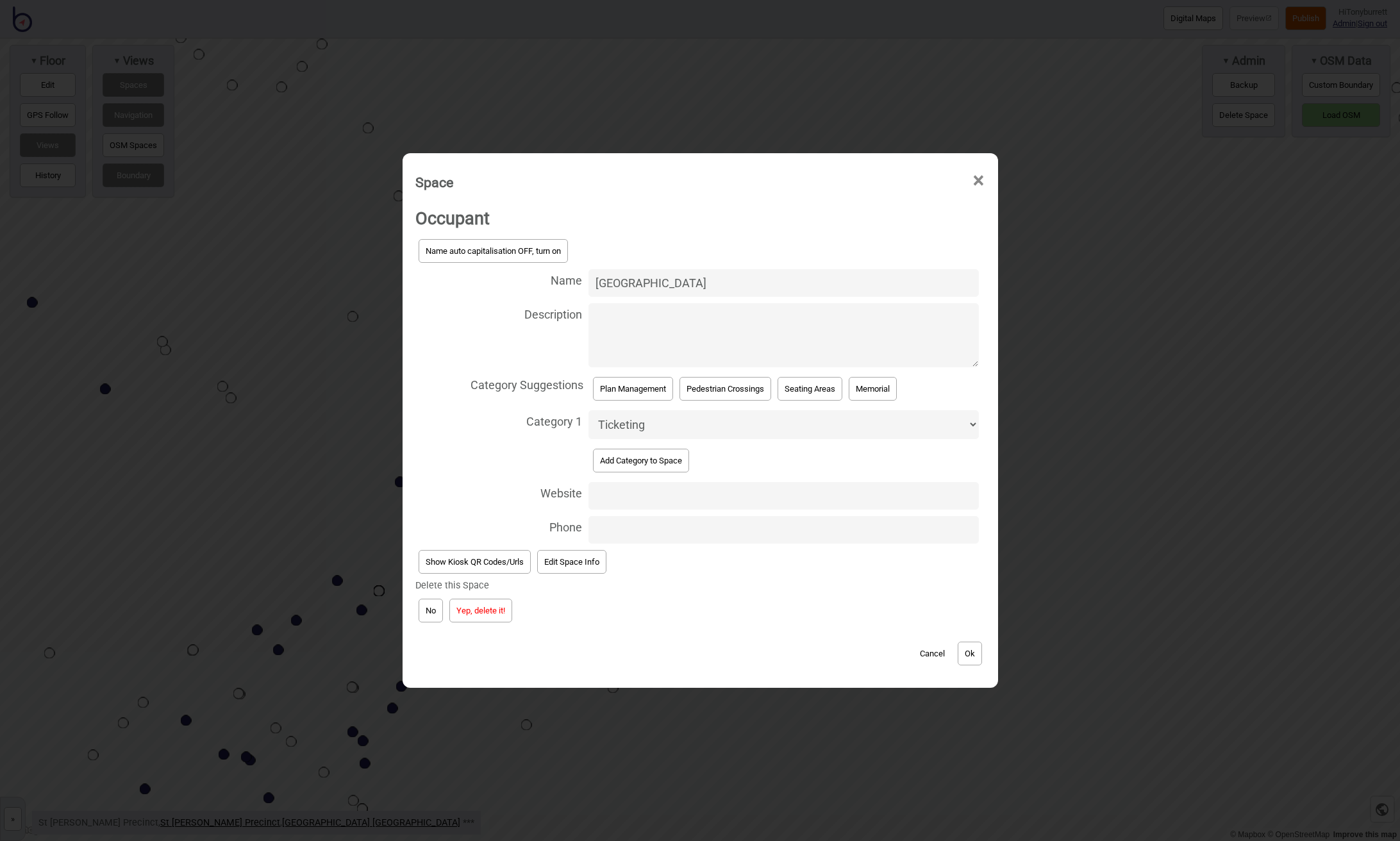
click at [492, 608] on button "Yep, delete it!" at bounding box center [480, 610] width 63 height 24
